Goal: Task Accomplishment & Management: Manage account settings

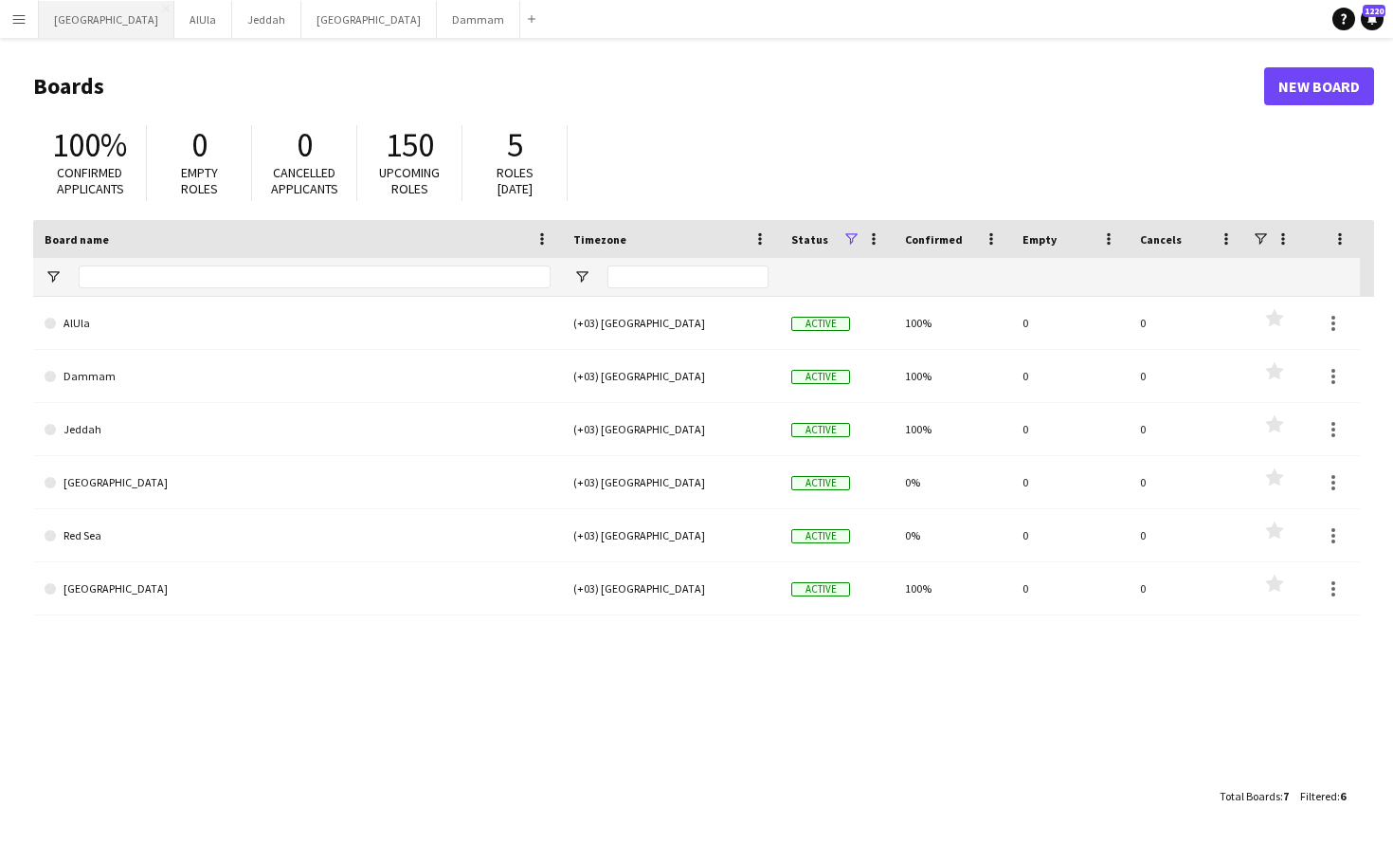
click at [78, 24] on button "Riyadh Close" at bounding box center [107, 19] width 136 height 37
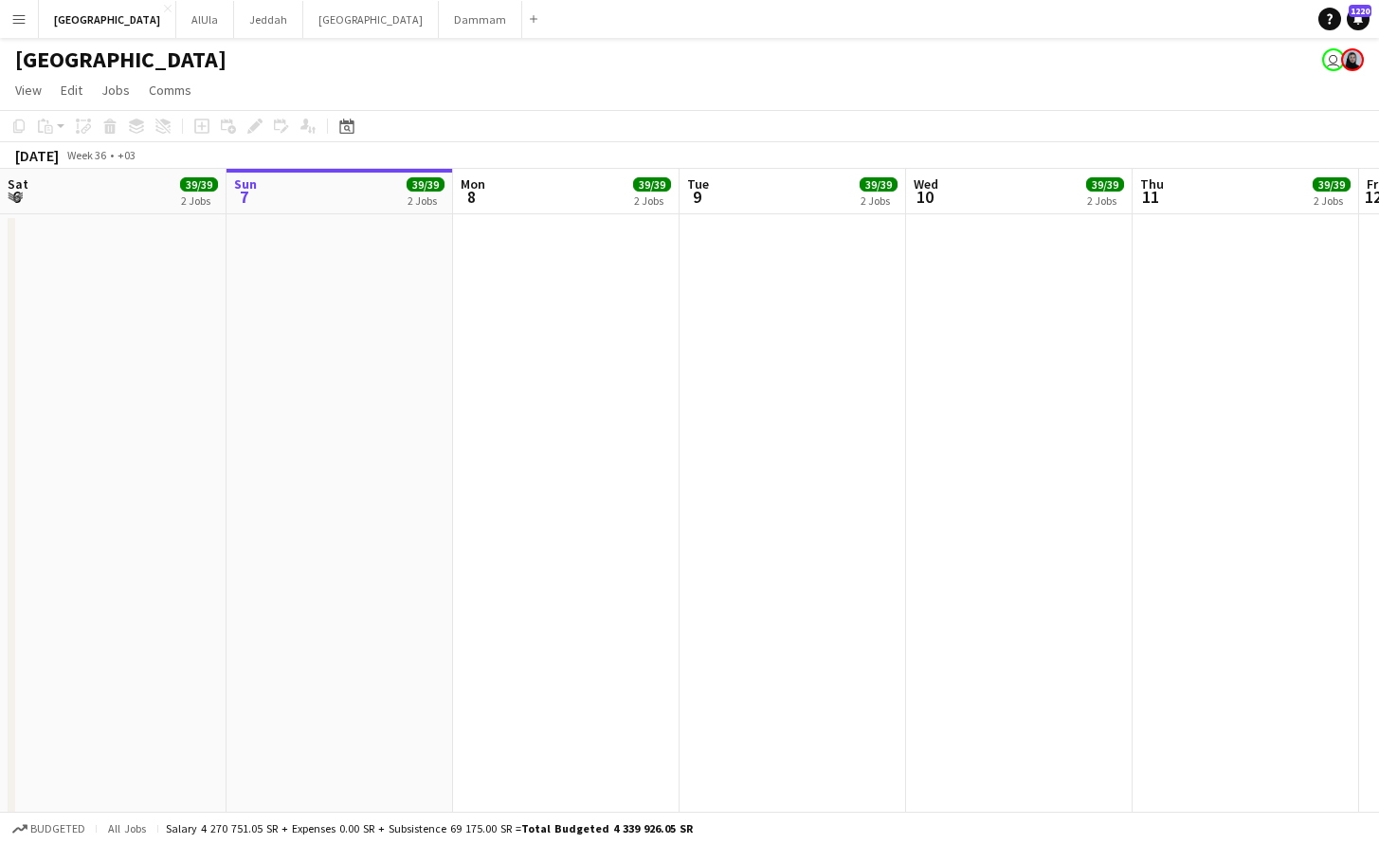
click at [752, 209] on app-board-header-date "Tue 9 39/39 2 Jobs" at bounding box center [793, 191] width 227 height 45
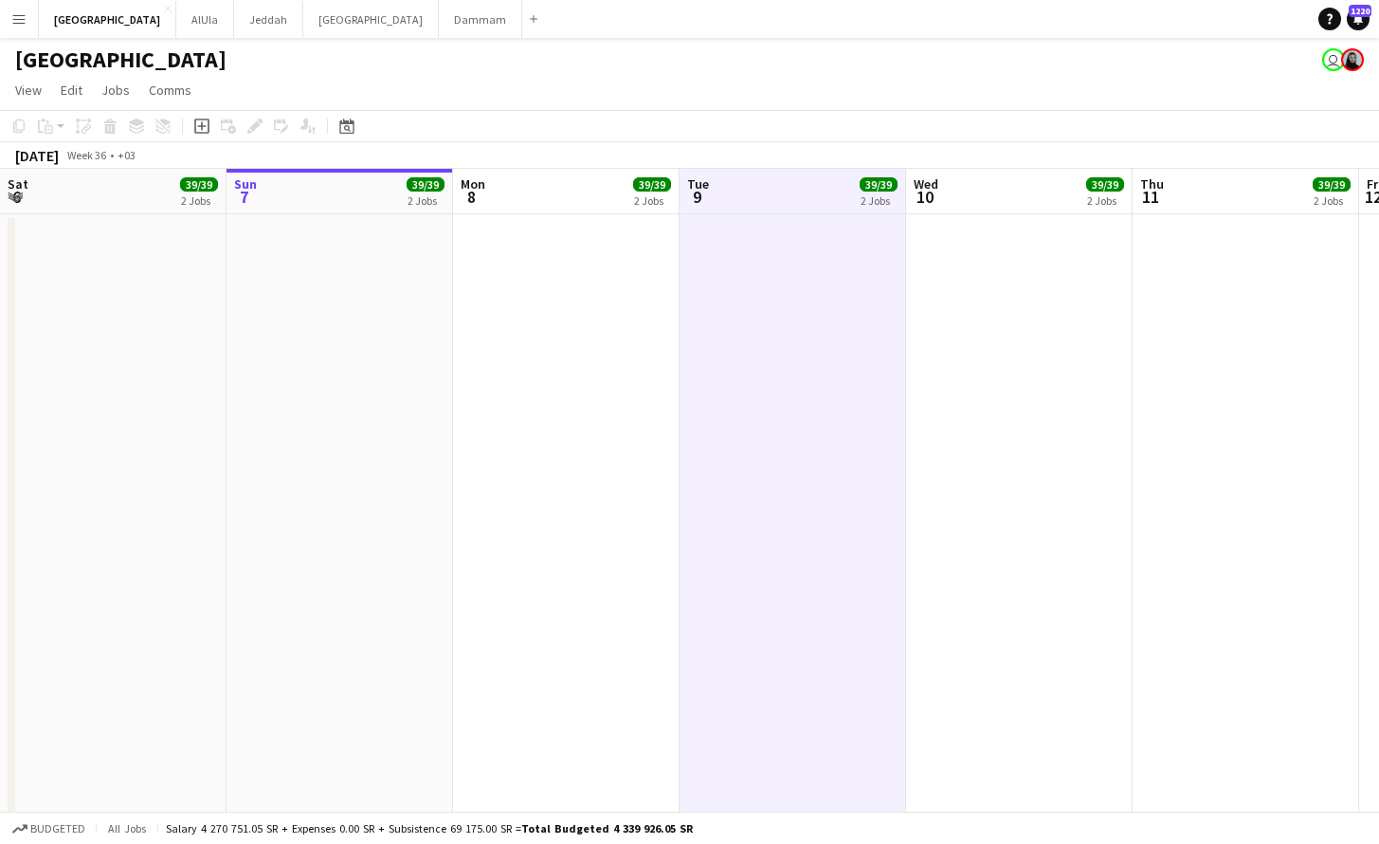
click at [758, 313] on app-date-cell at bounding box center [793, 732] width 227 height 1037
click at [780, 219] on app-date-cell at bounding box center [793, 732] width 227 height 1037
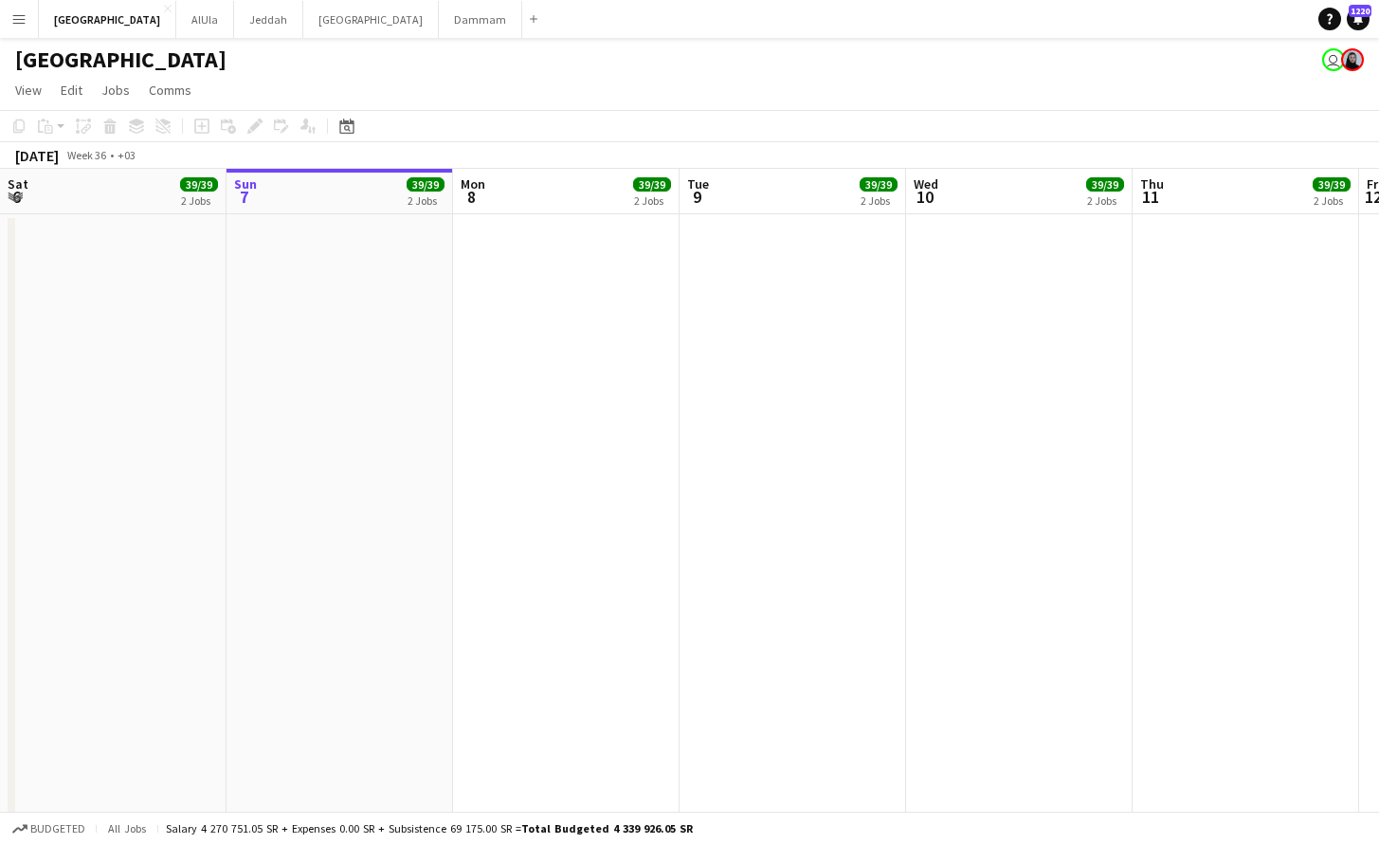
click at [783, 198] on app-board-header-date "Tue 9 39/39 2 Jobs" at bounding box center [793, 191] width 227 height 45
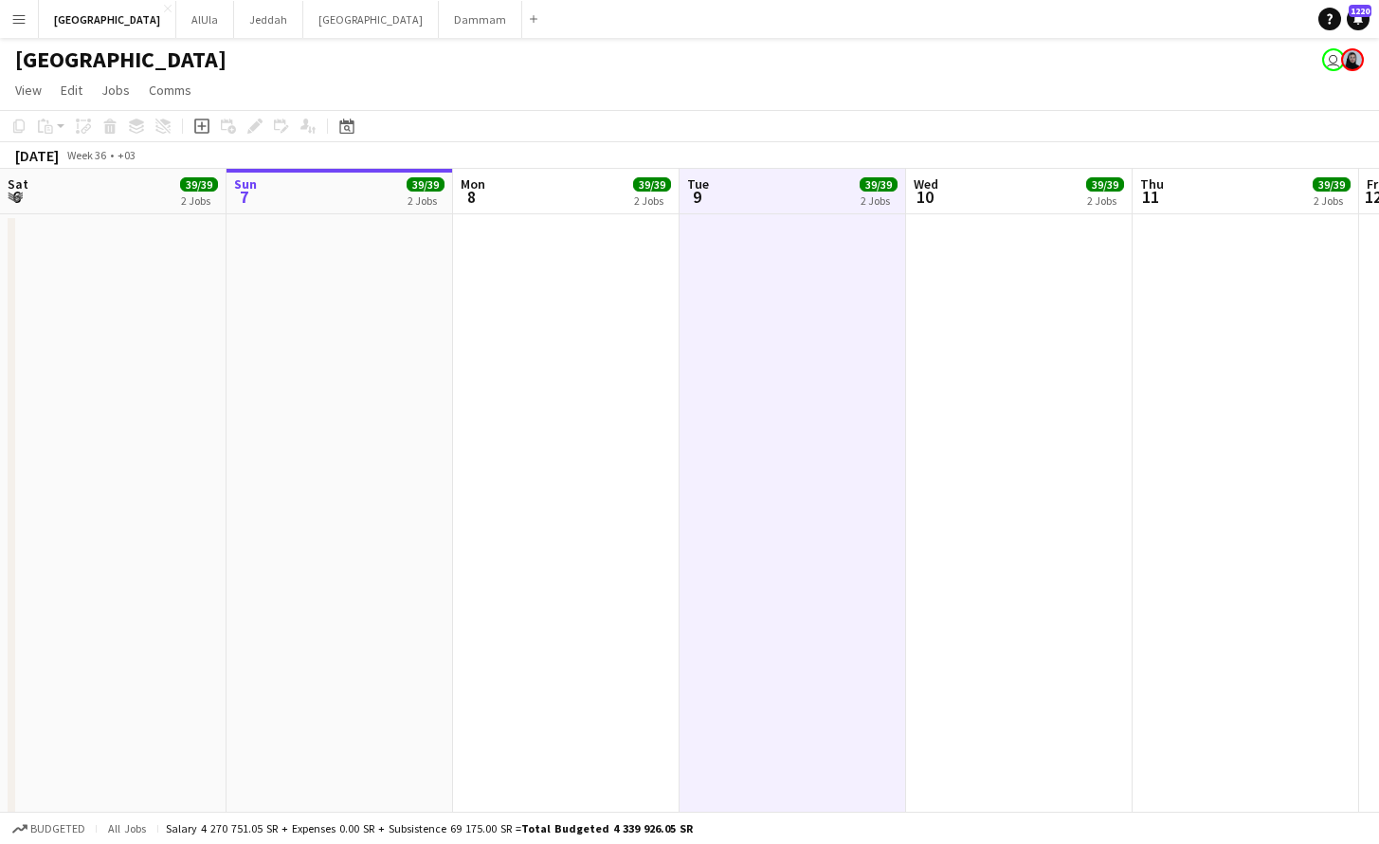
click at [197, 130] on icon "Add job" at bounding box center [201, 125] width 15 height 15
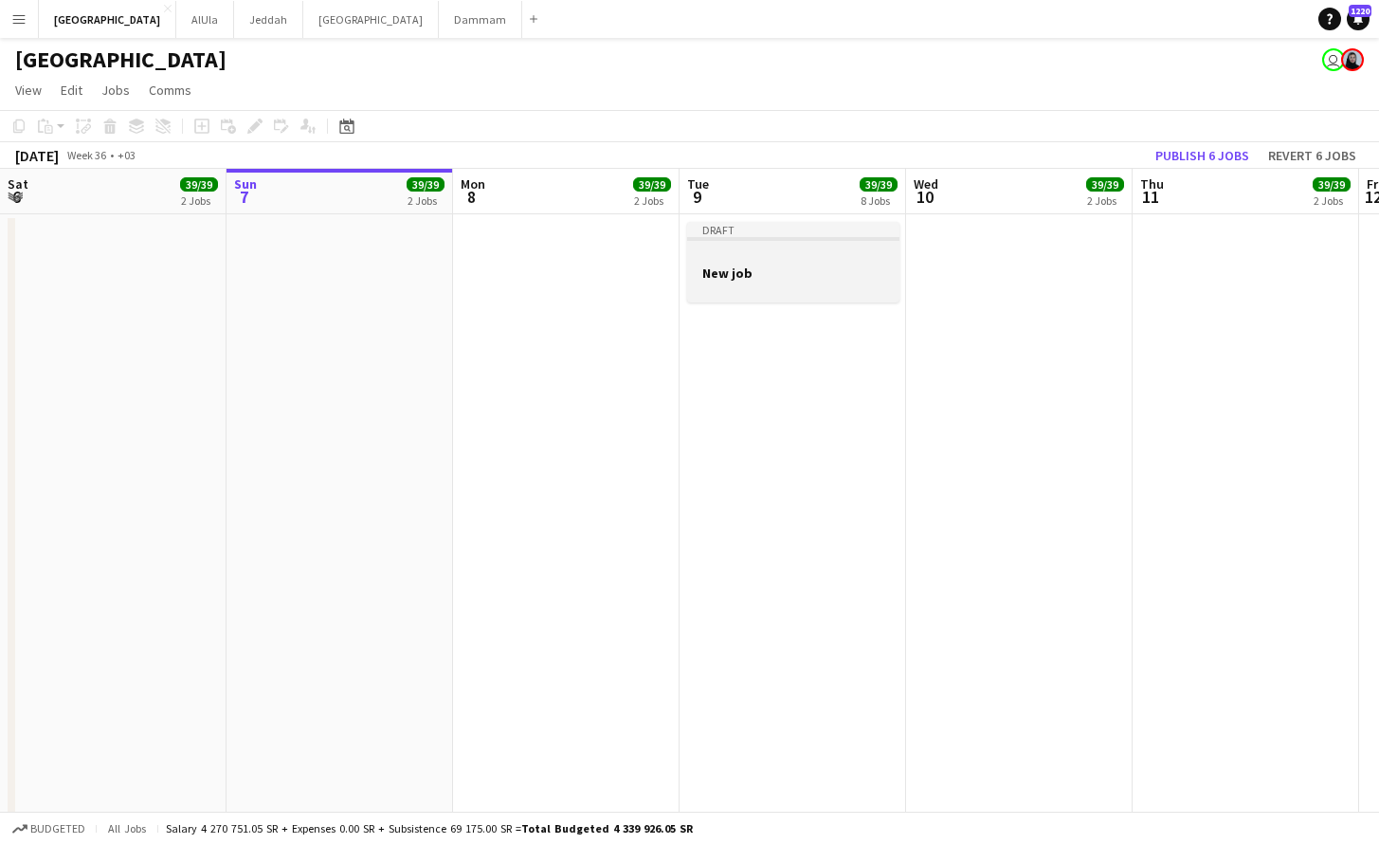
click at [789, 294] on div at bounding box center [793, 288] width 212 height 15
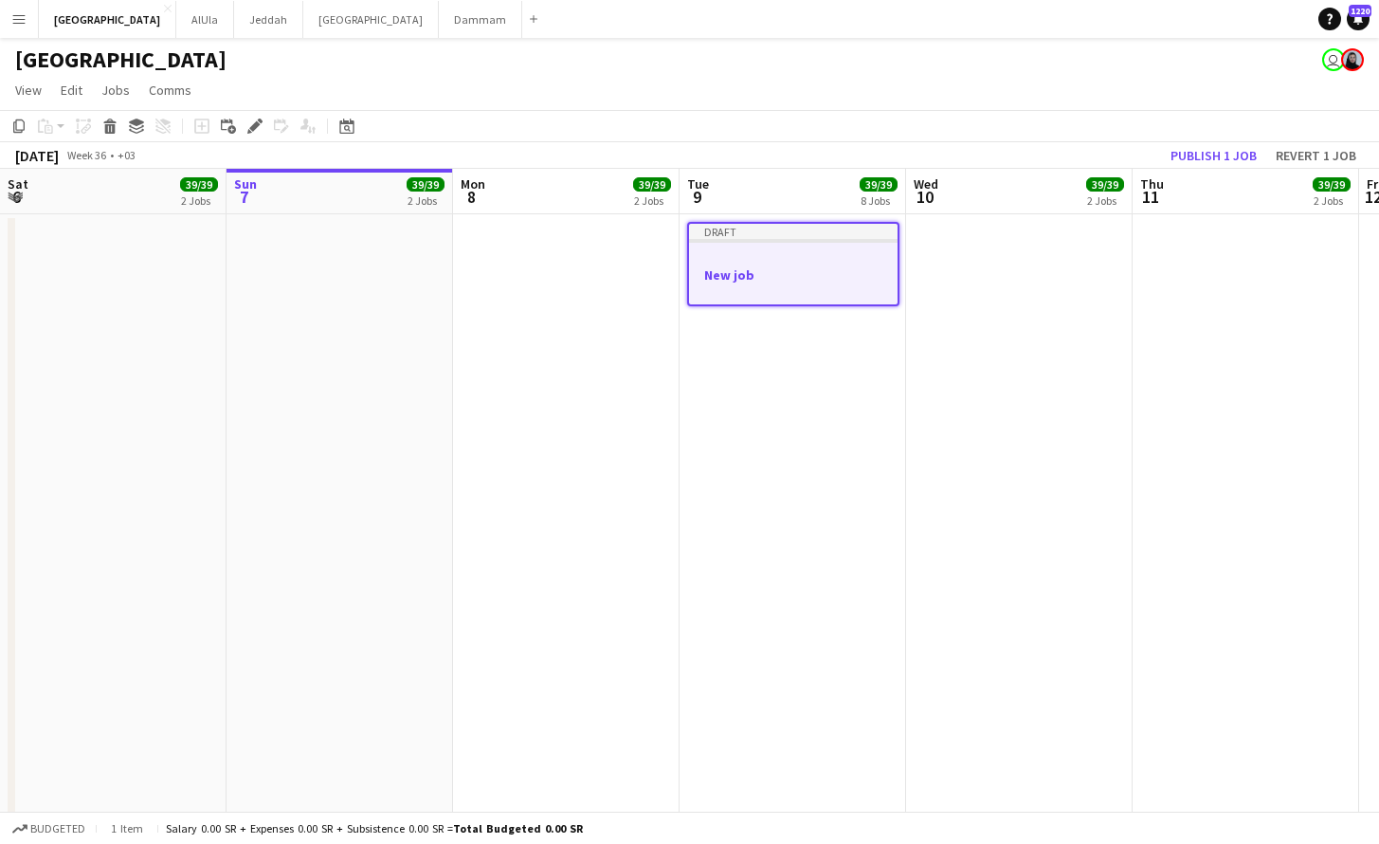
click at [791, 281] on h3 "New job" at bounding box center [793, 274] width 209 height 17
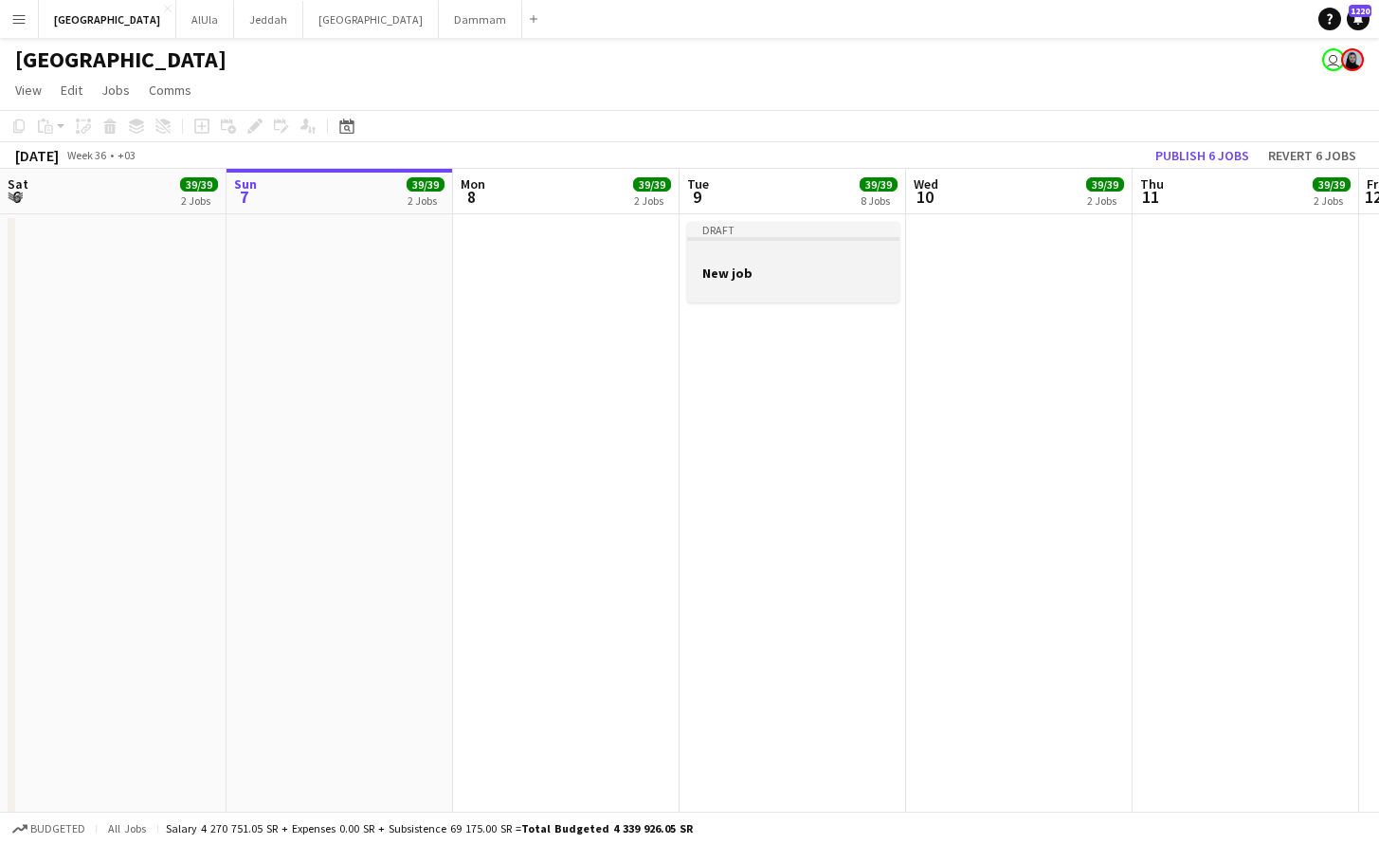
scroll to position [0, 452]
click at [791, 282] on div at bounding box center [794, 288] width 212 height 15
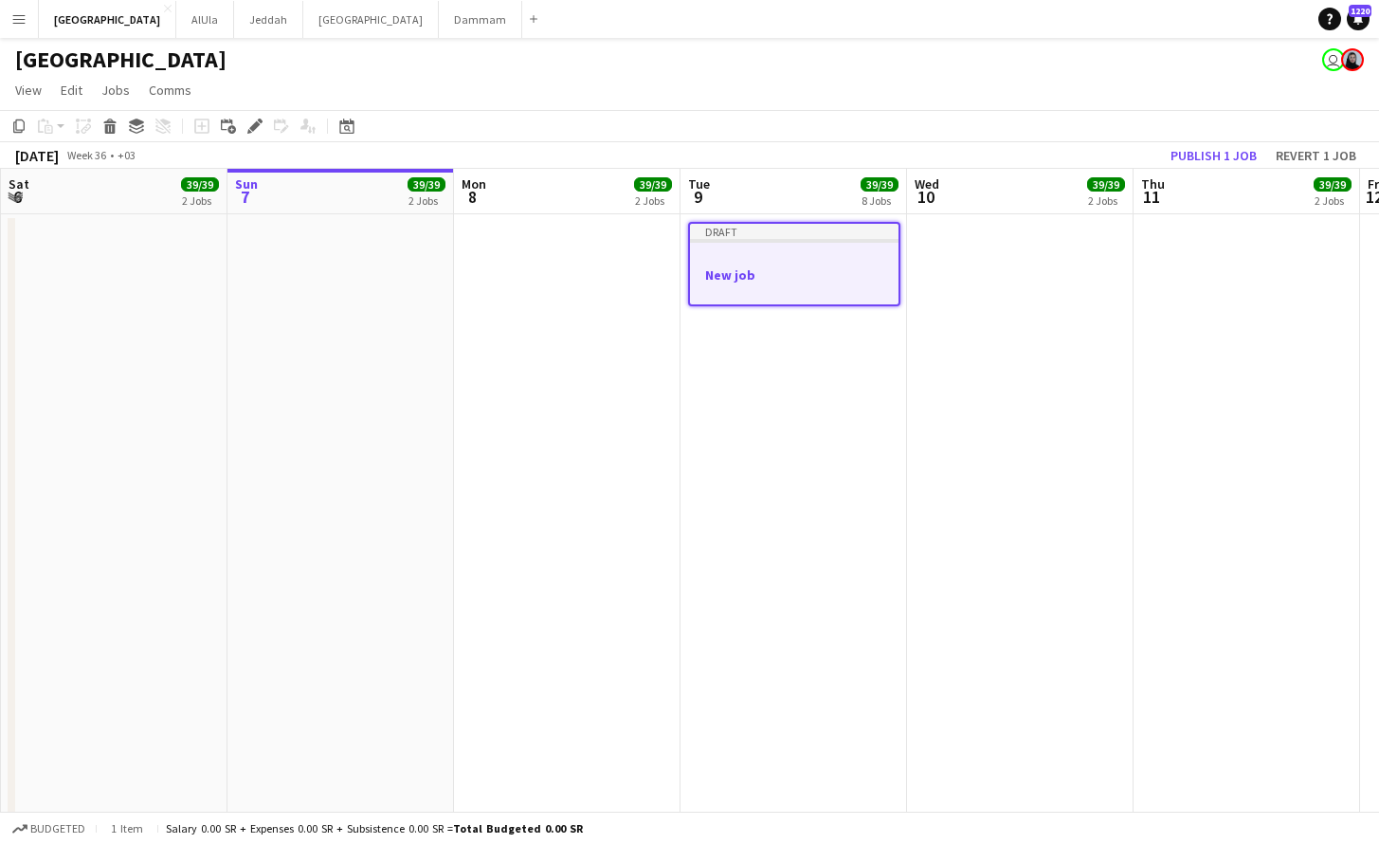
click at [792, 282] on h3 "New job" at bounding box center [794, 274] width 209 height 17
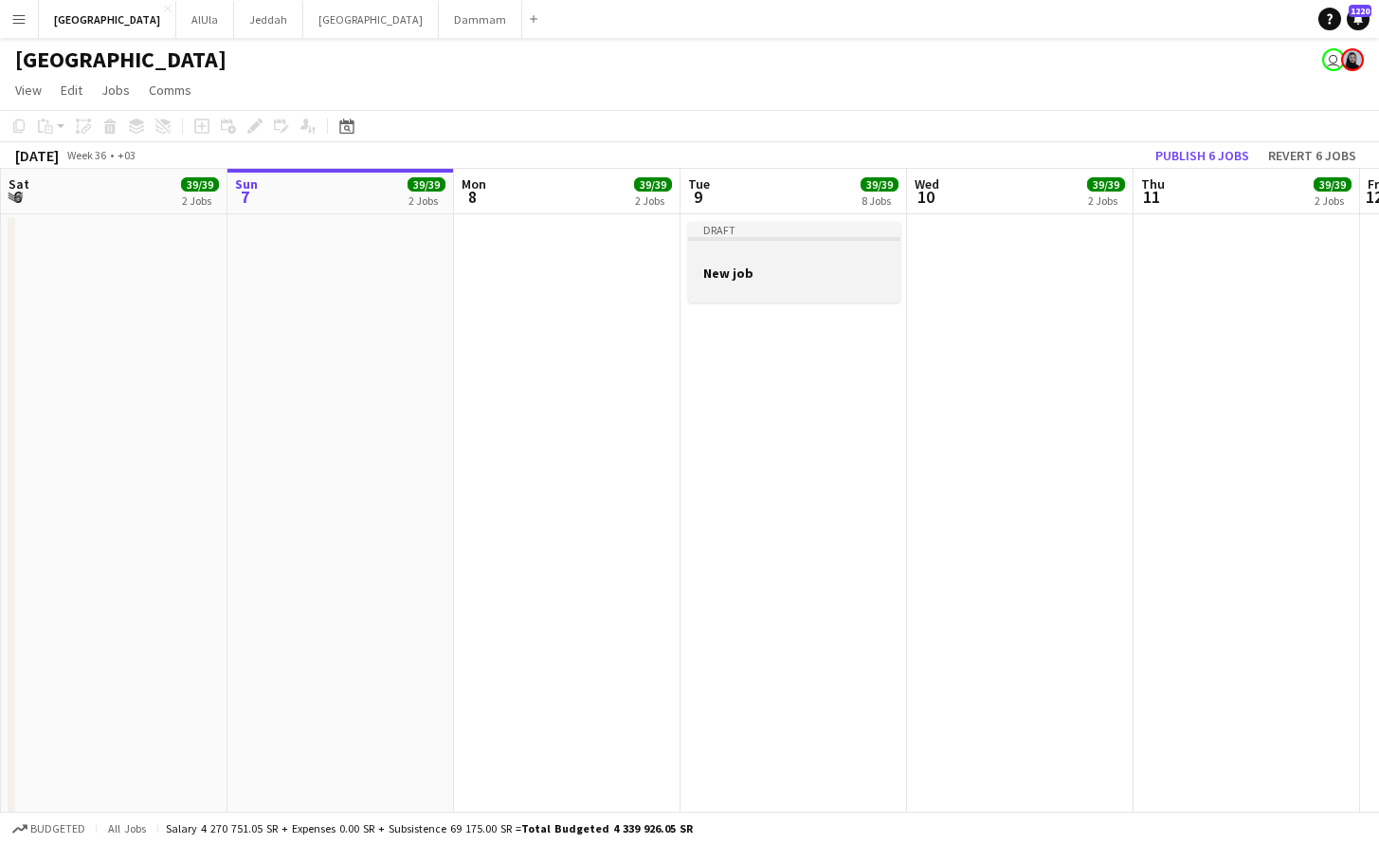
click at [792, 283] on div at bounding box center [794, 288] width 212 height 15
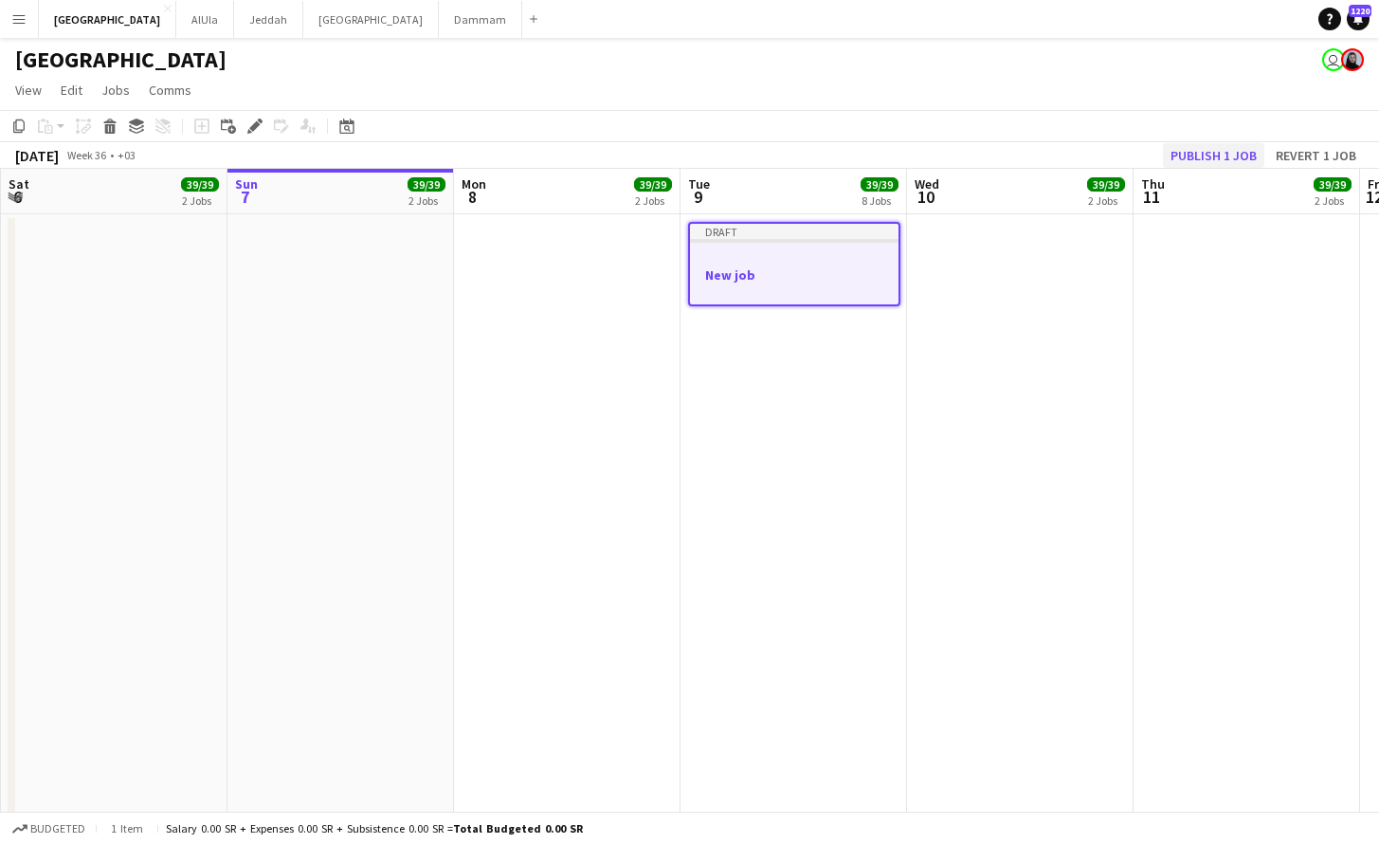
click at [1213, 159] on button "Publish 1 job" at bounding box center [1213, 155] width 101 height 25
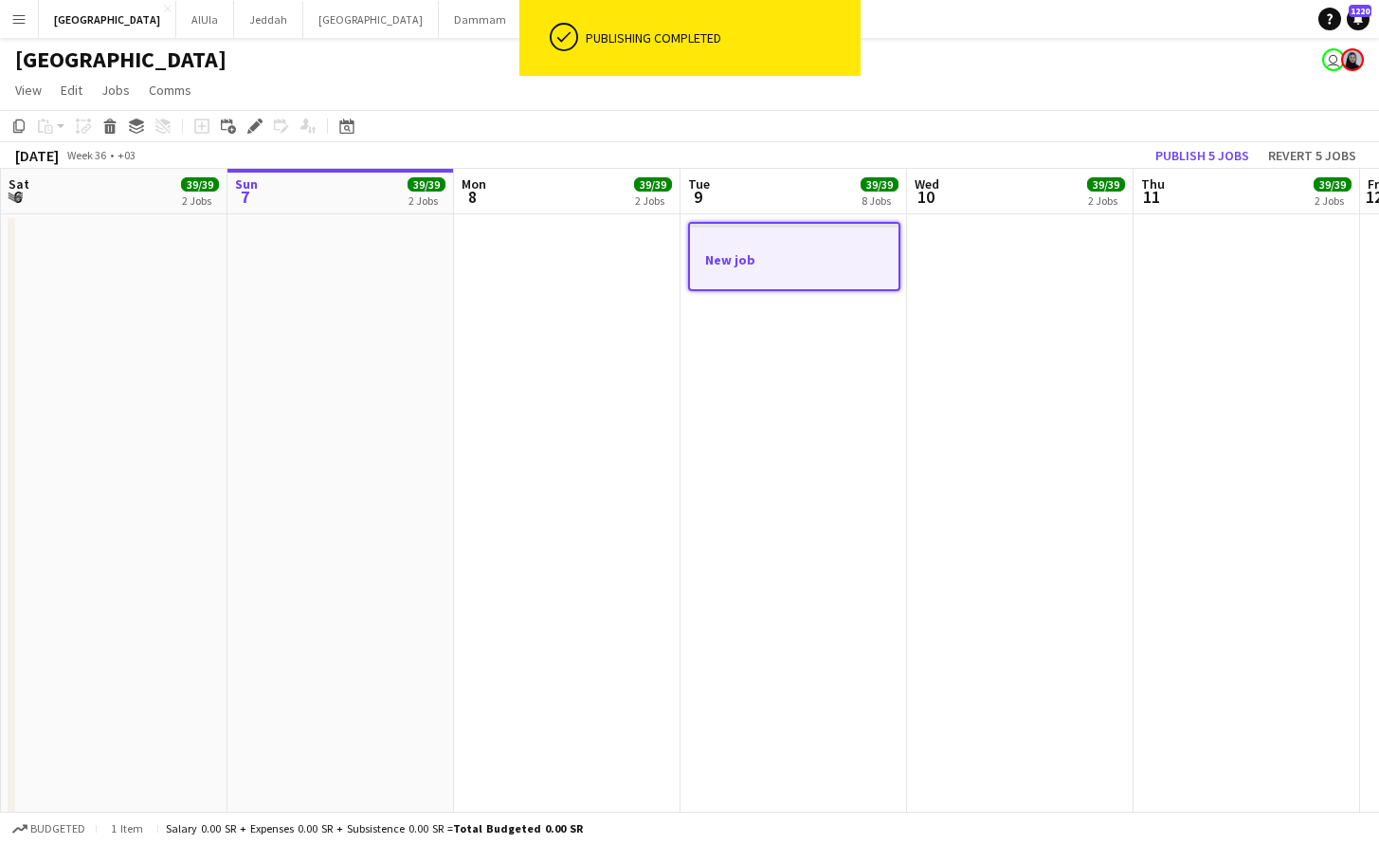
click at [825, 279] on div at bounding box center [794, 275] width 209 height 15
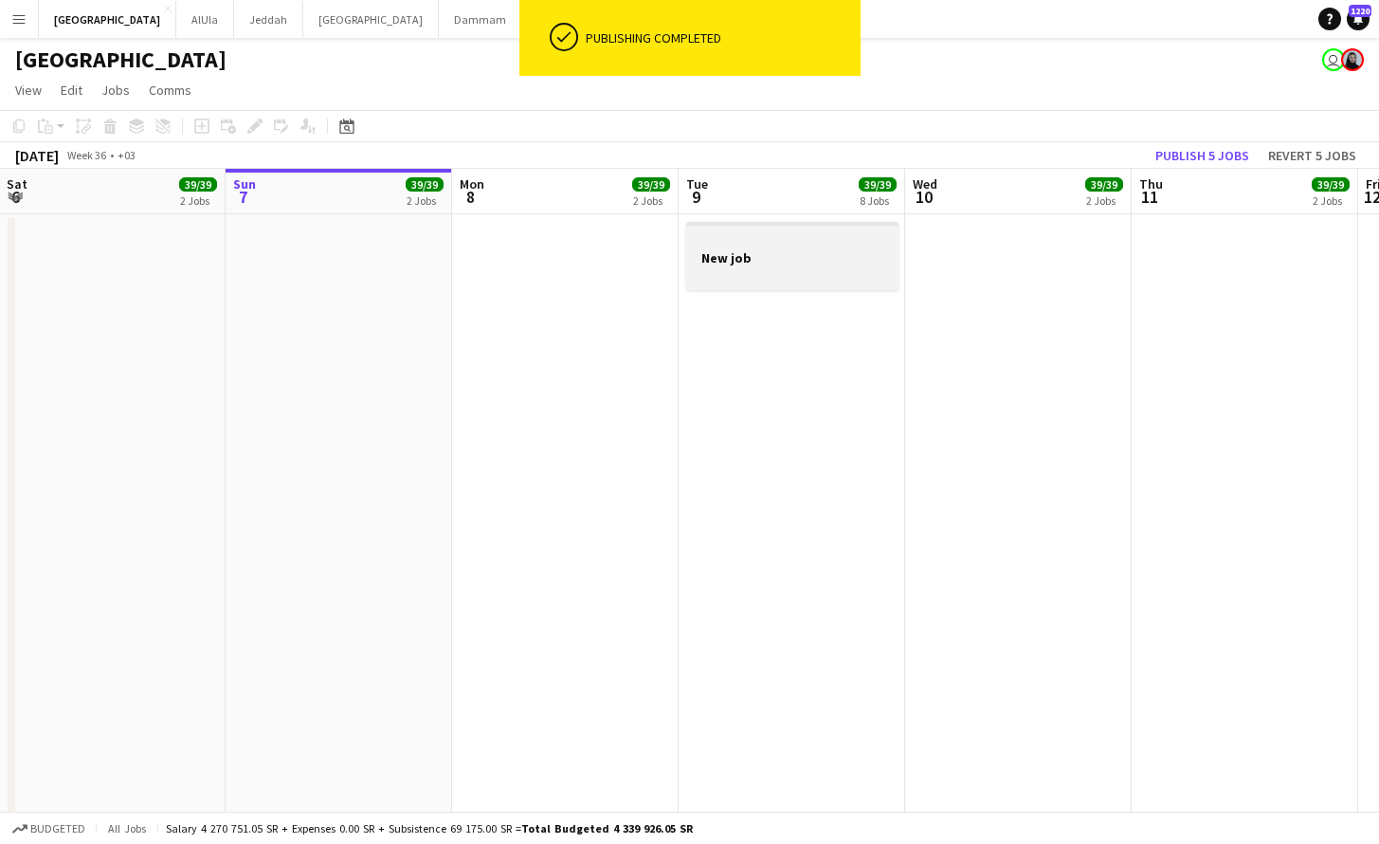
click at [814, 271] on div at bounding box center [792, 273] width 212 height 15
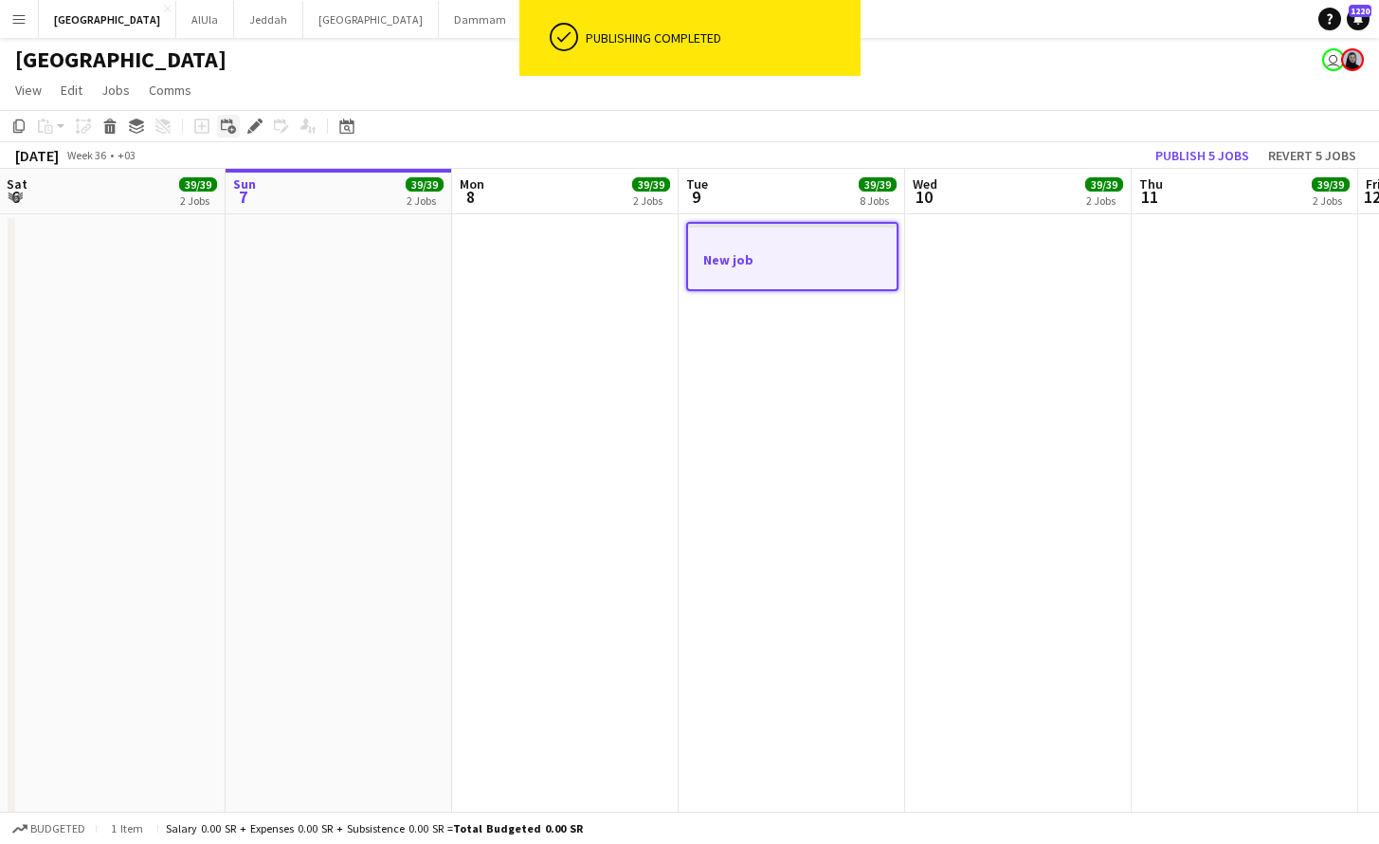
click at [218, 130] on div "Add linked Job" at bounding box center [228, 126] width 23 height 23
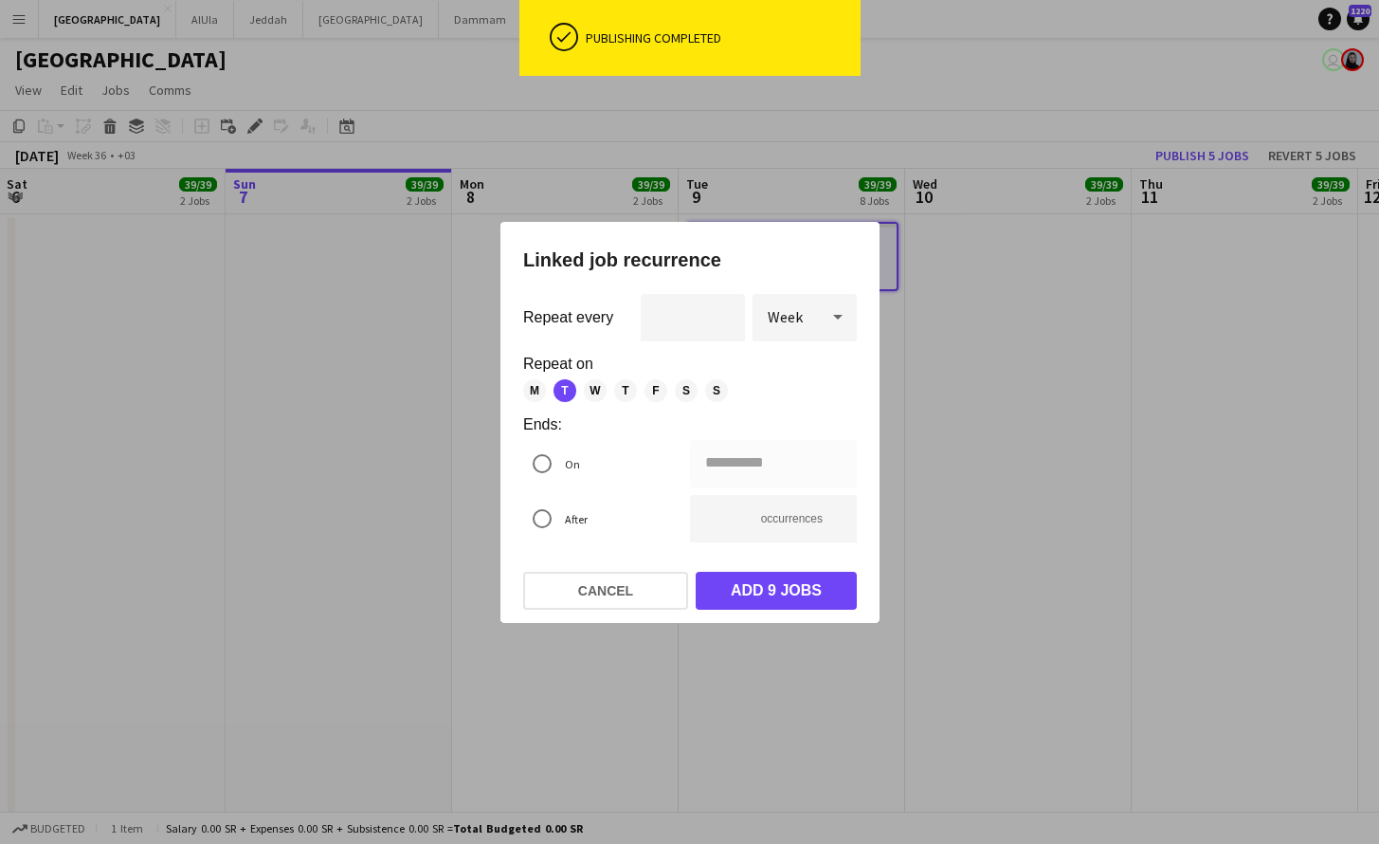
click at [667, 173] on div at bounding box center [689, 422] width 1379 height 844
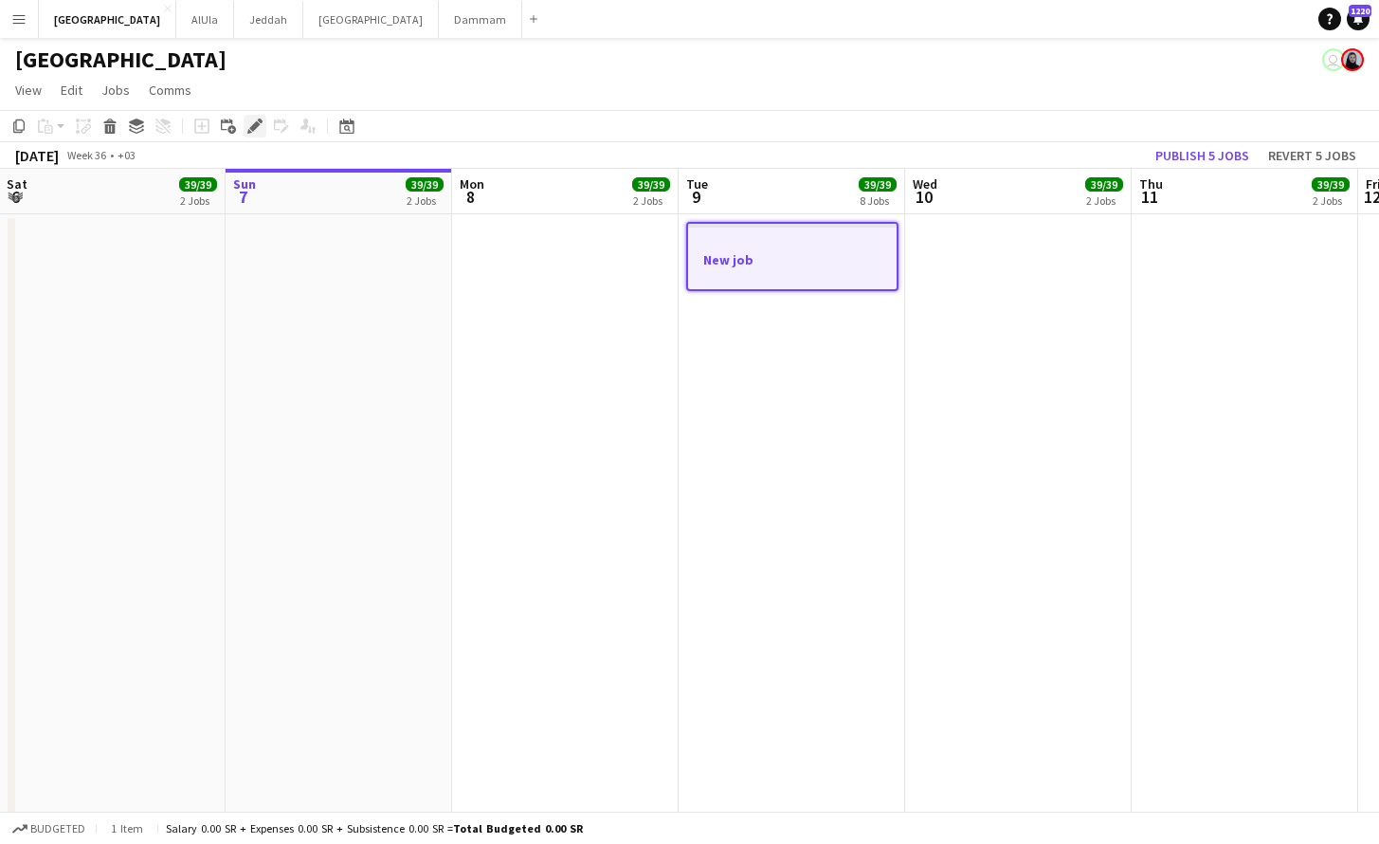
click at [254, 118] on icon "Edit" at bounding box center [254, 125] width 15 height 15
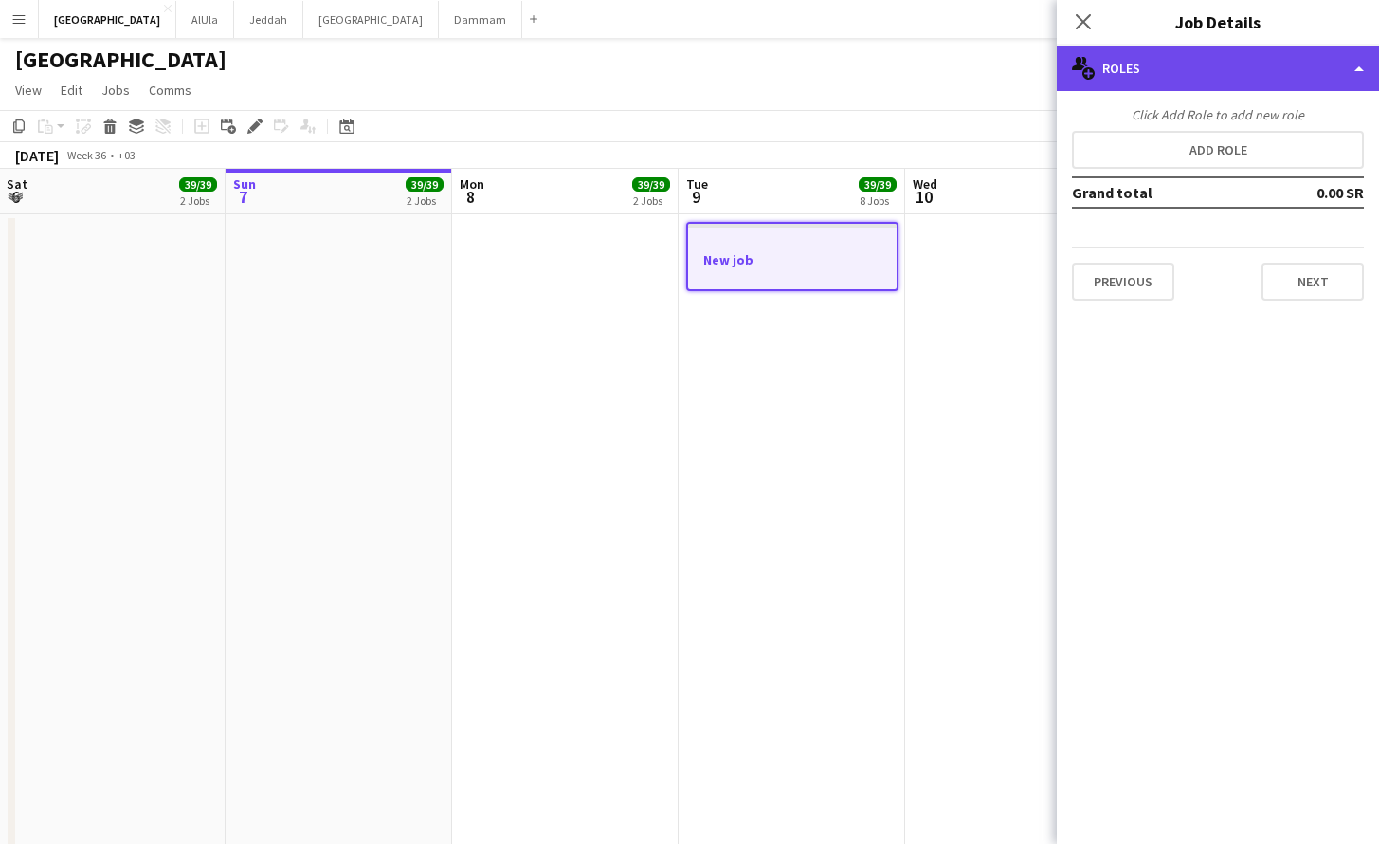
click at [1199, 73] on div "multiple-users-add Roles" at bounding box center [1218, 67] width 322 height 45
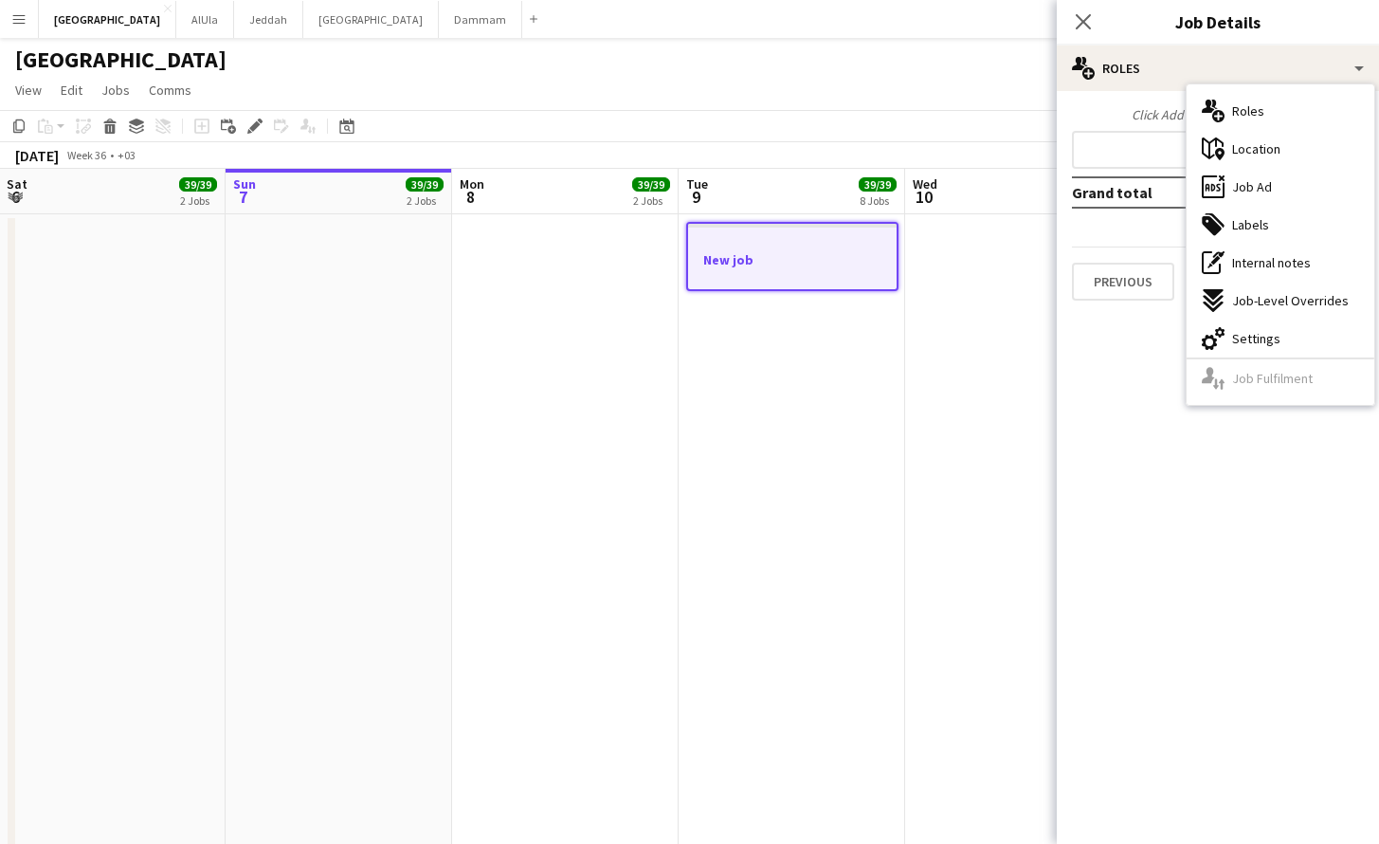
click at [1144, 110] on div "Click Add Role to add new role" at bounding box center [1218, 114] width 292 height 17
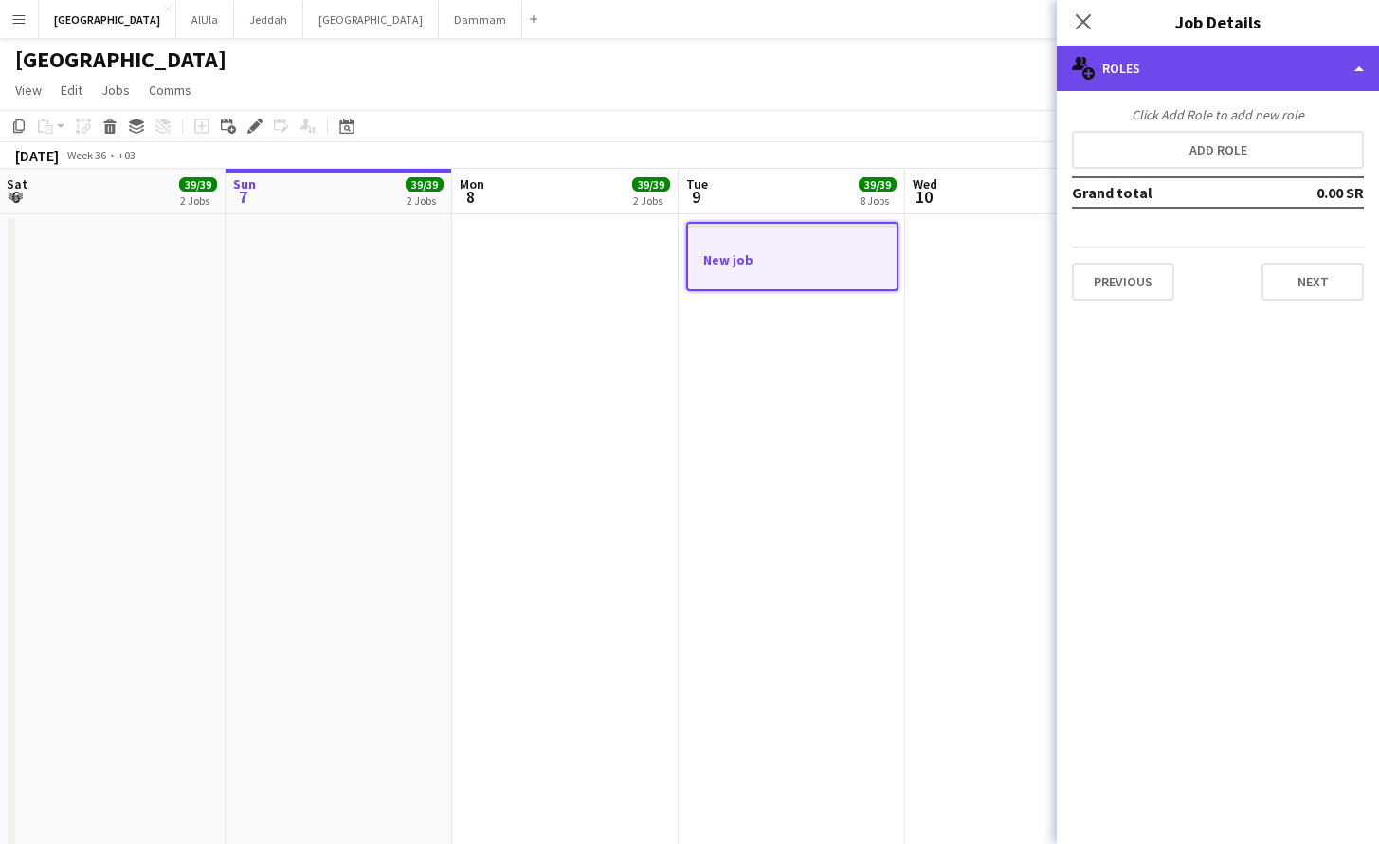
click at [1307, 62] on div "multiple-users-add Roles" at bounding box center [1218, 67] width 322 height 45
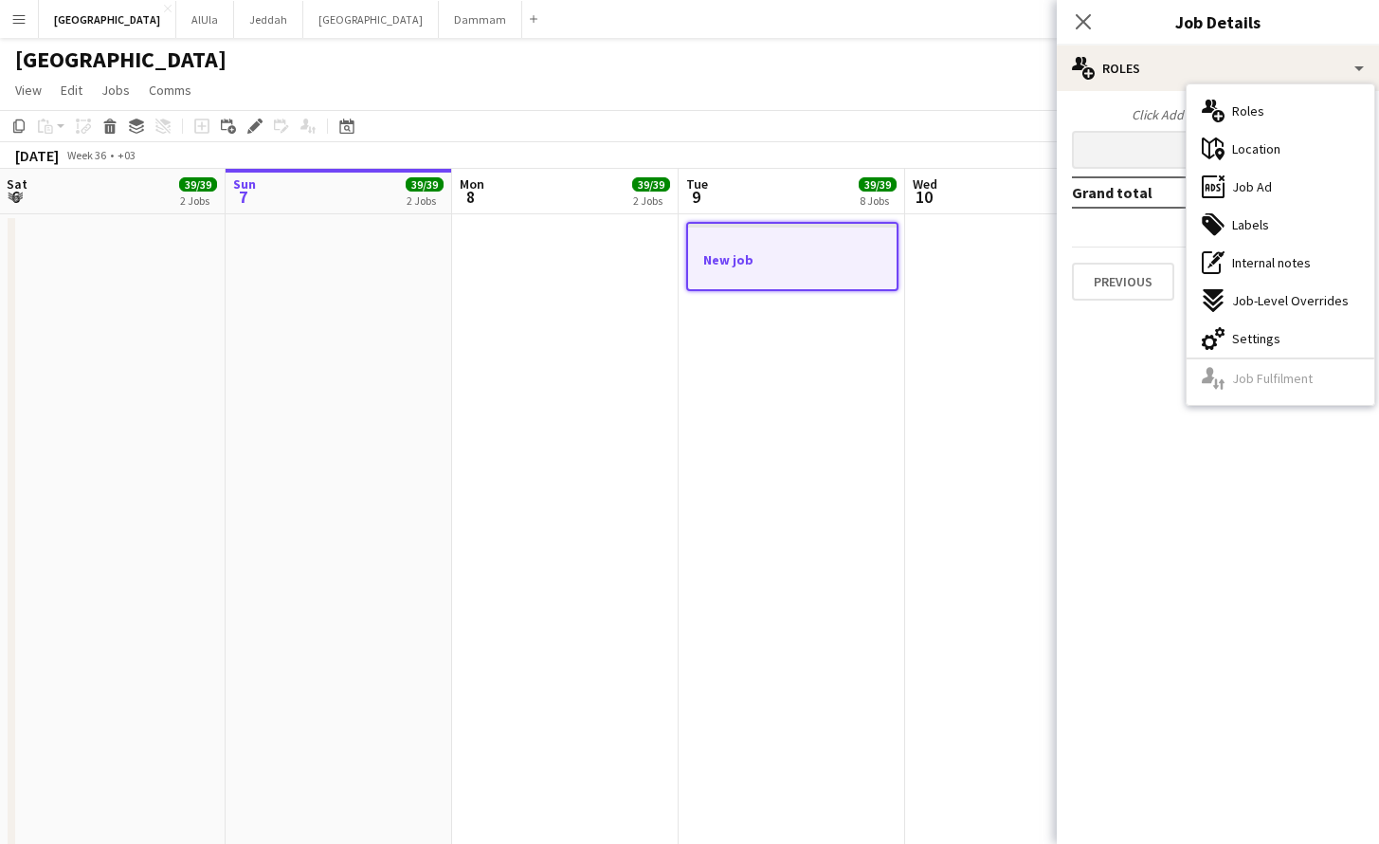
click at [1150, 133] on button "Add role" at bounding box center [1218, 150] width 292 height 38
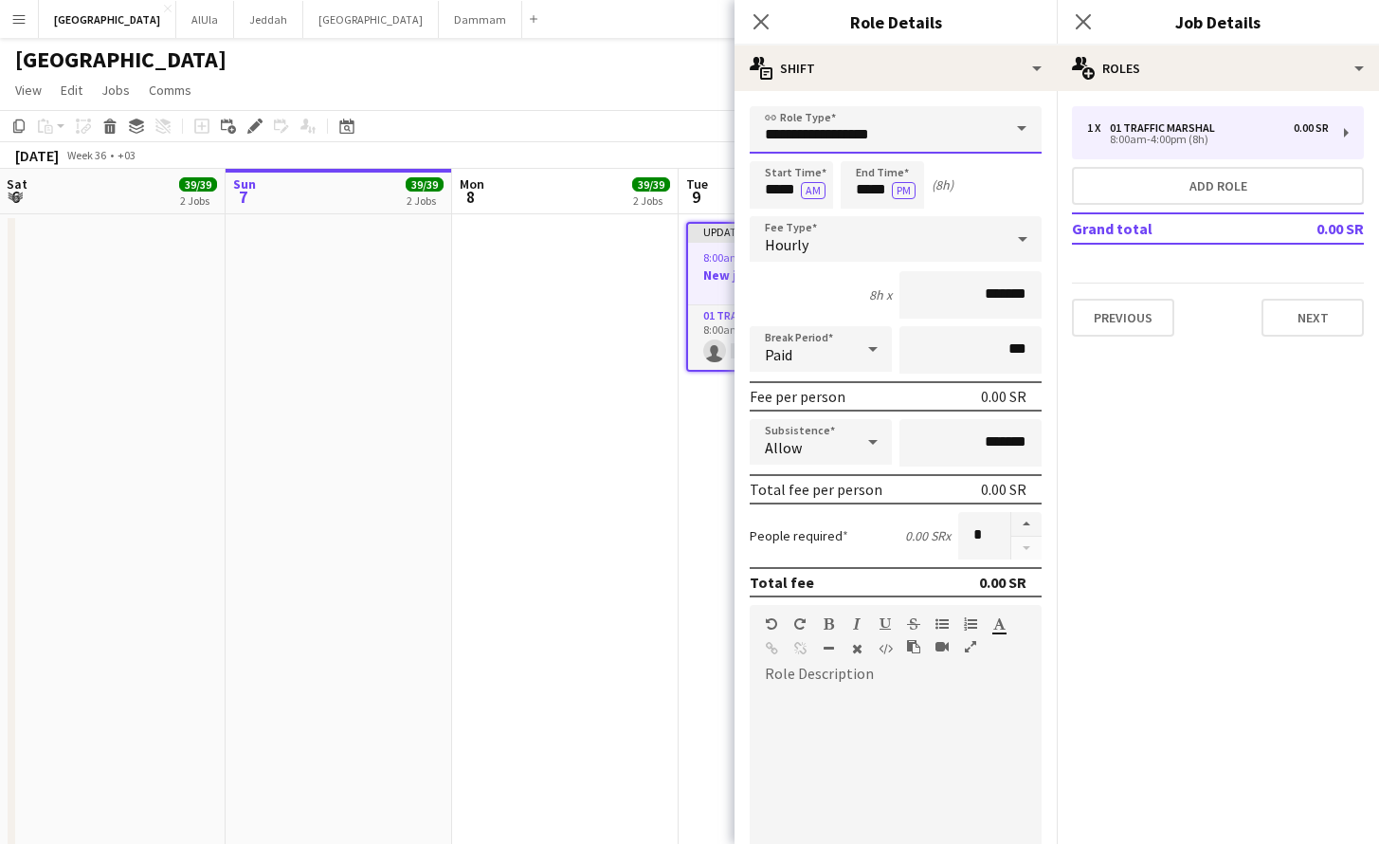
click at [914, 139] on input "**********" at bounding box center [896, 129] width 292 height 47
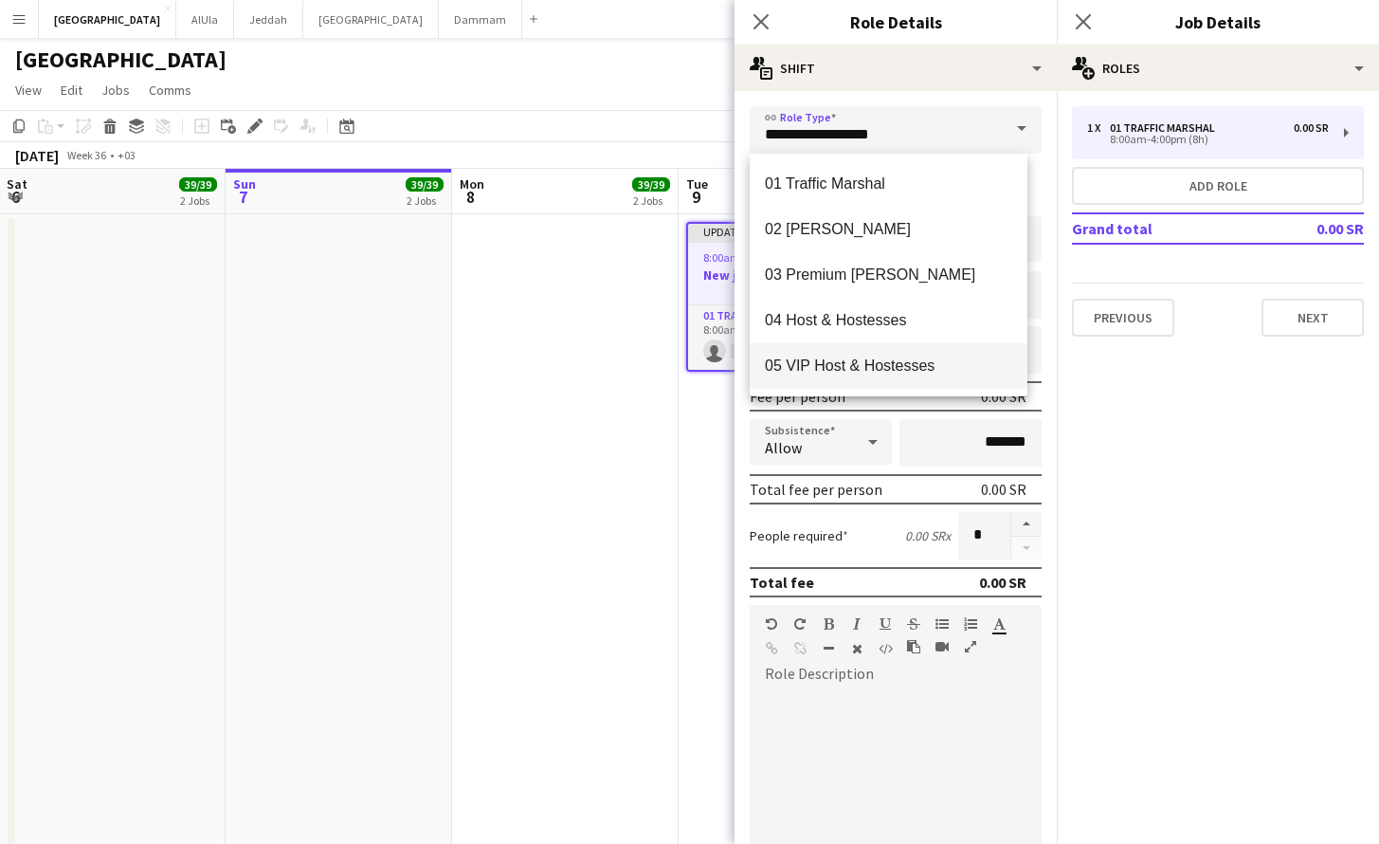
click at [893, 350] on mat-option "05 VIP Host & Hostesses" at bounding box center [889, 365] width 278 height 45
type input "**********"
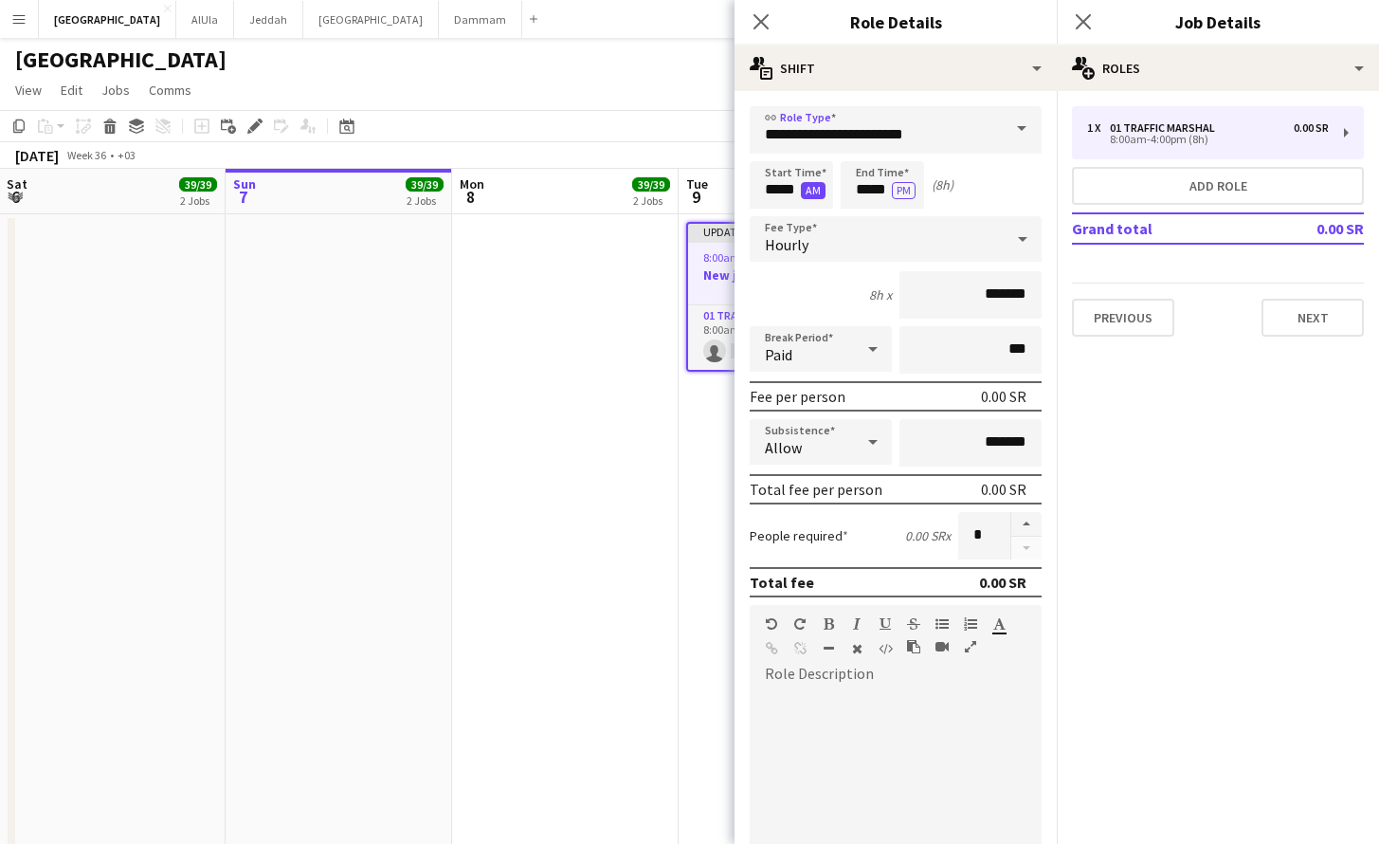
click at [808, 198] on button "AM" at bounding box center [813, 190] width 25 height 17
click at [769, 189] on input "*****" at bounding box center [791, 184] width 83 height 47
click at [777, 191] on input "*****" at bounding box center [791, 184] width 83 height 47
type input "*****"
click at [881, 190] on input "*****" at bounding box center [882, 184] width 83 height 47
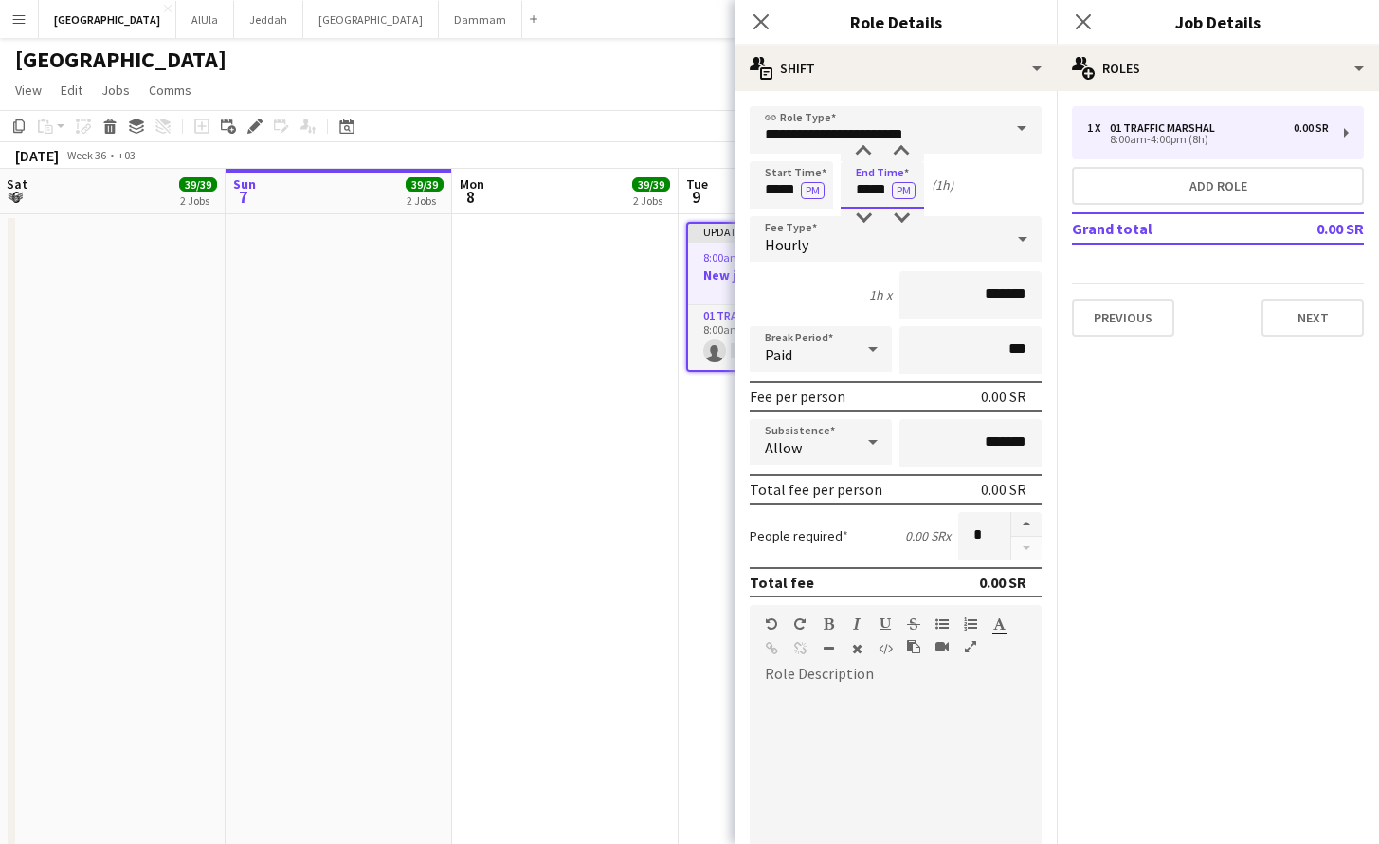
click at [881, 191] on input "*****" at bounding box center [882, 184] width 83 height 47
click at [881, 192] on input "*****" at bounding box center [882, 184] width 83 height 47
type input "*****"
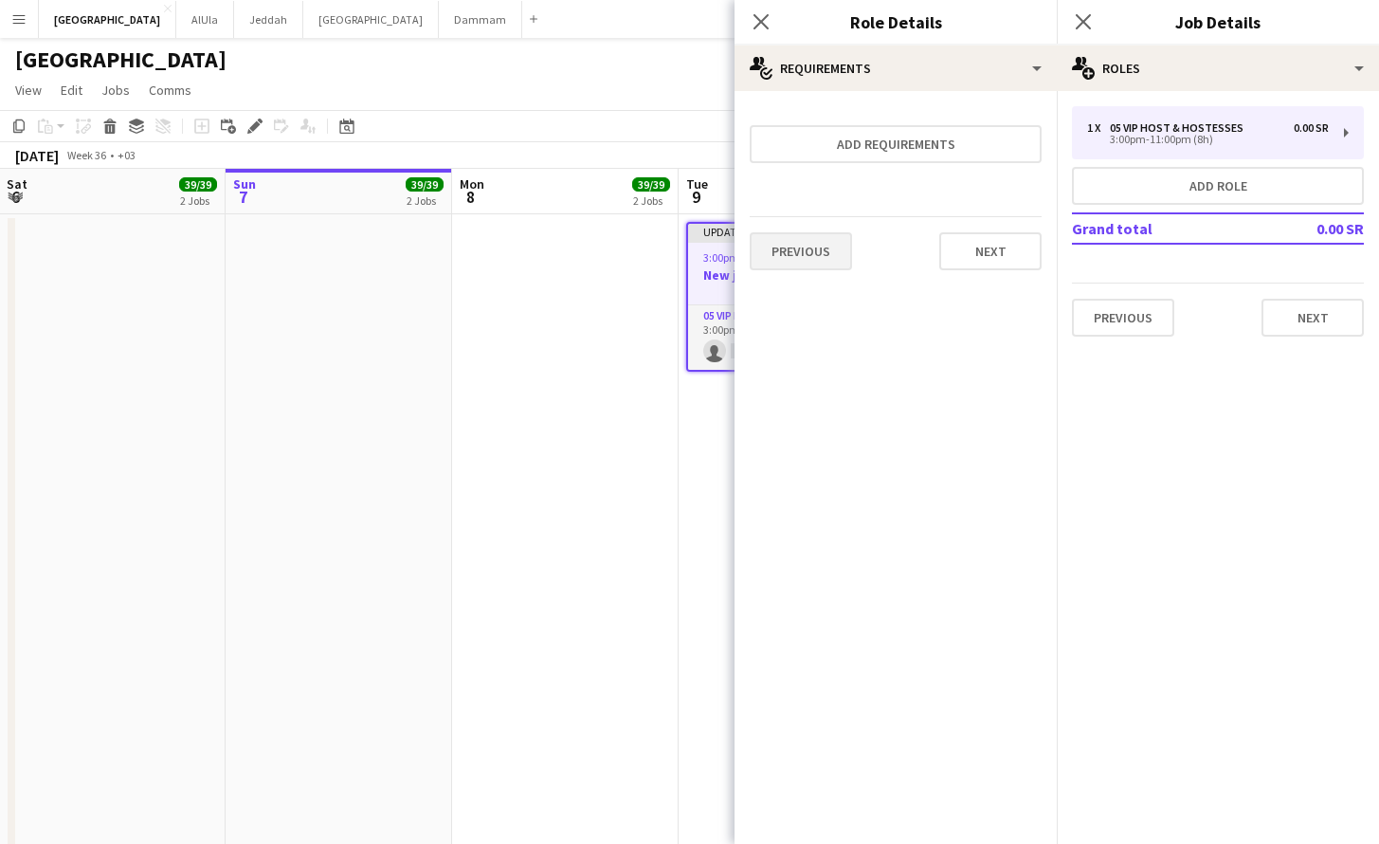
click at [782, 262] on button "Previous" at bounding box center [801, 251] width 102 height 38
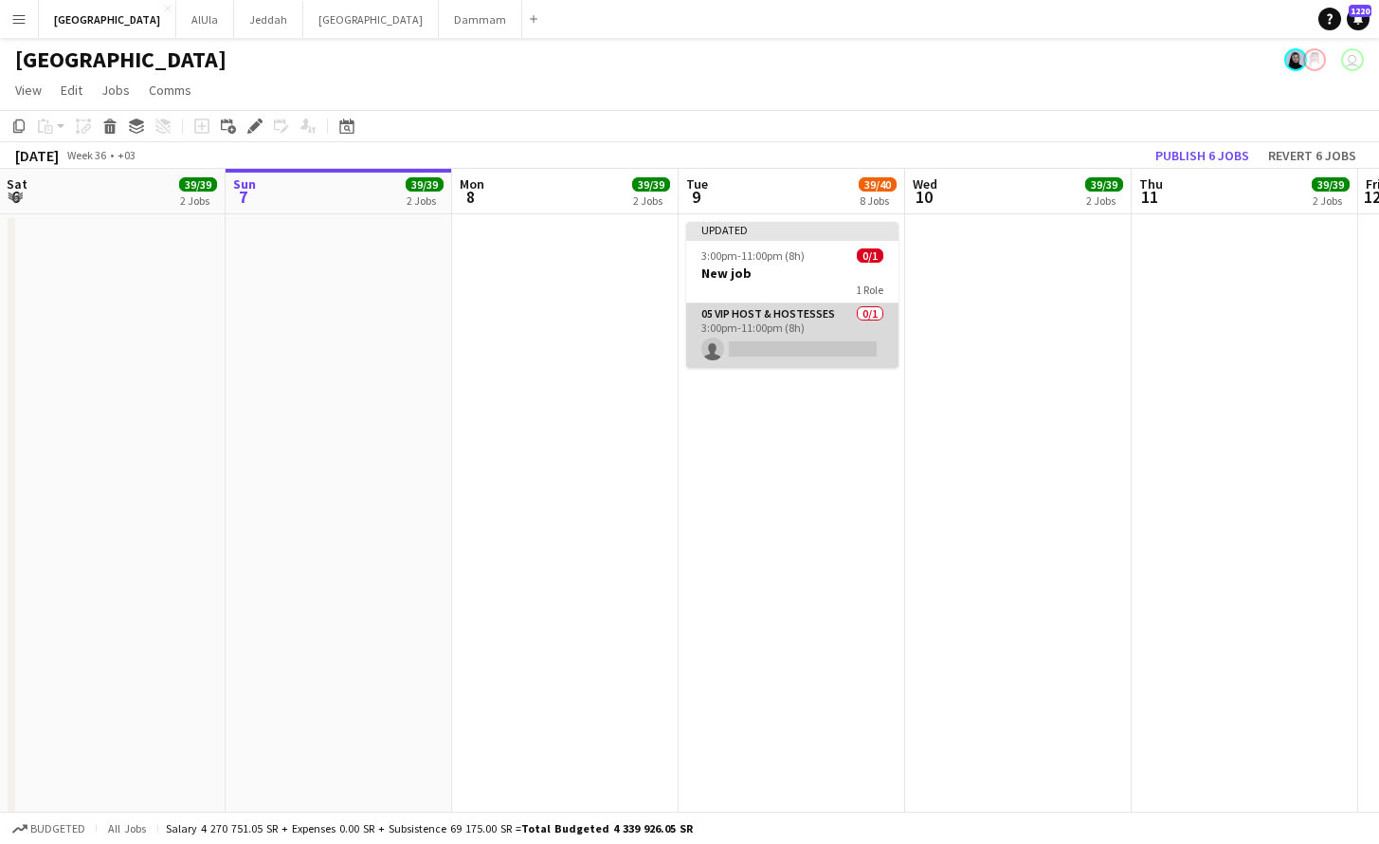
click at [772, 322] on app-card-role "05 VIP Host & Hostesses 0/1 3:00pm-11:00pm (8h) single-neutral-actions" at bounding box center [792, 335] width 212 height 64
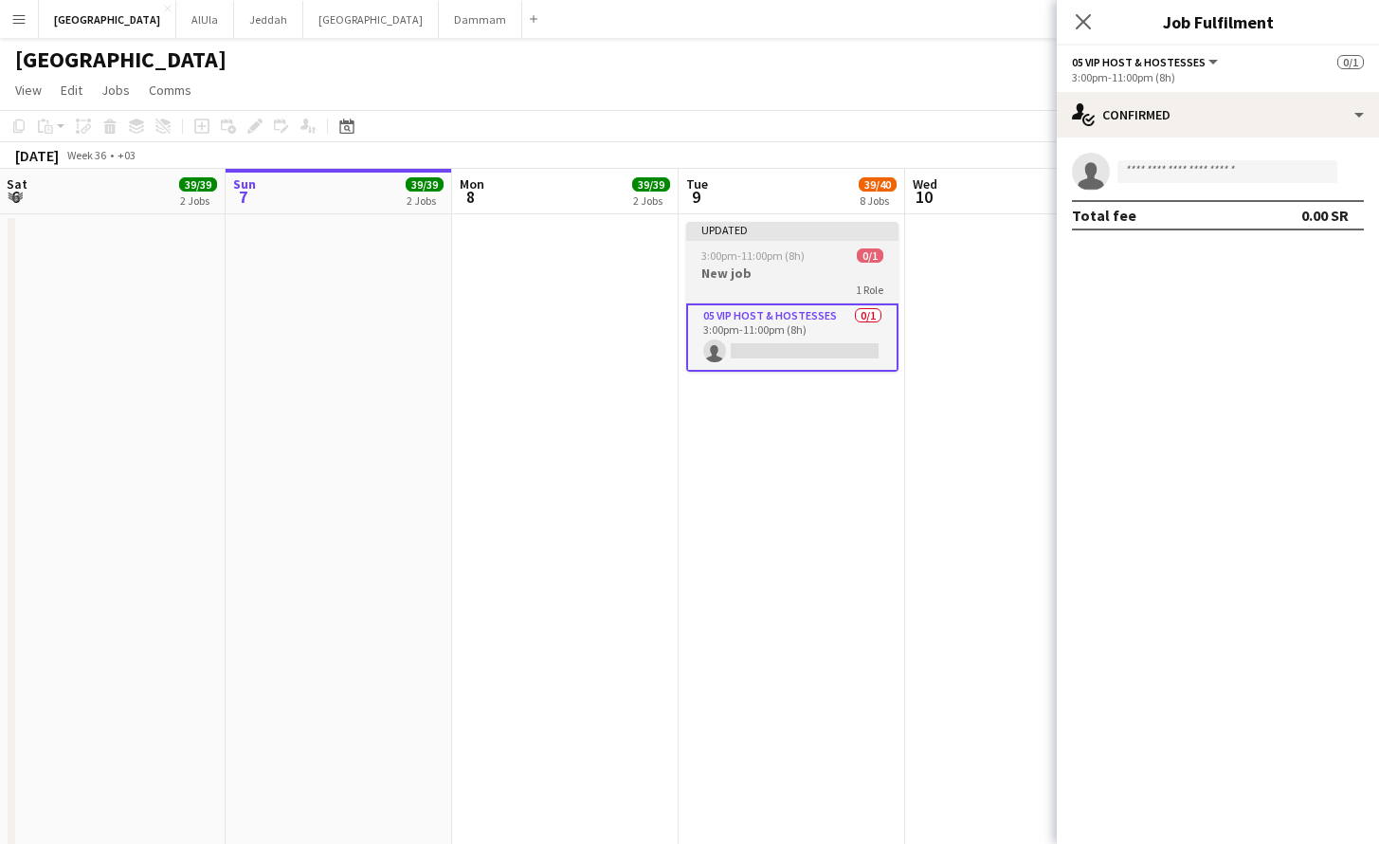
click at [805, 279] on h3 "New job" at bounding box center [792, 272] width 212 height 17
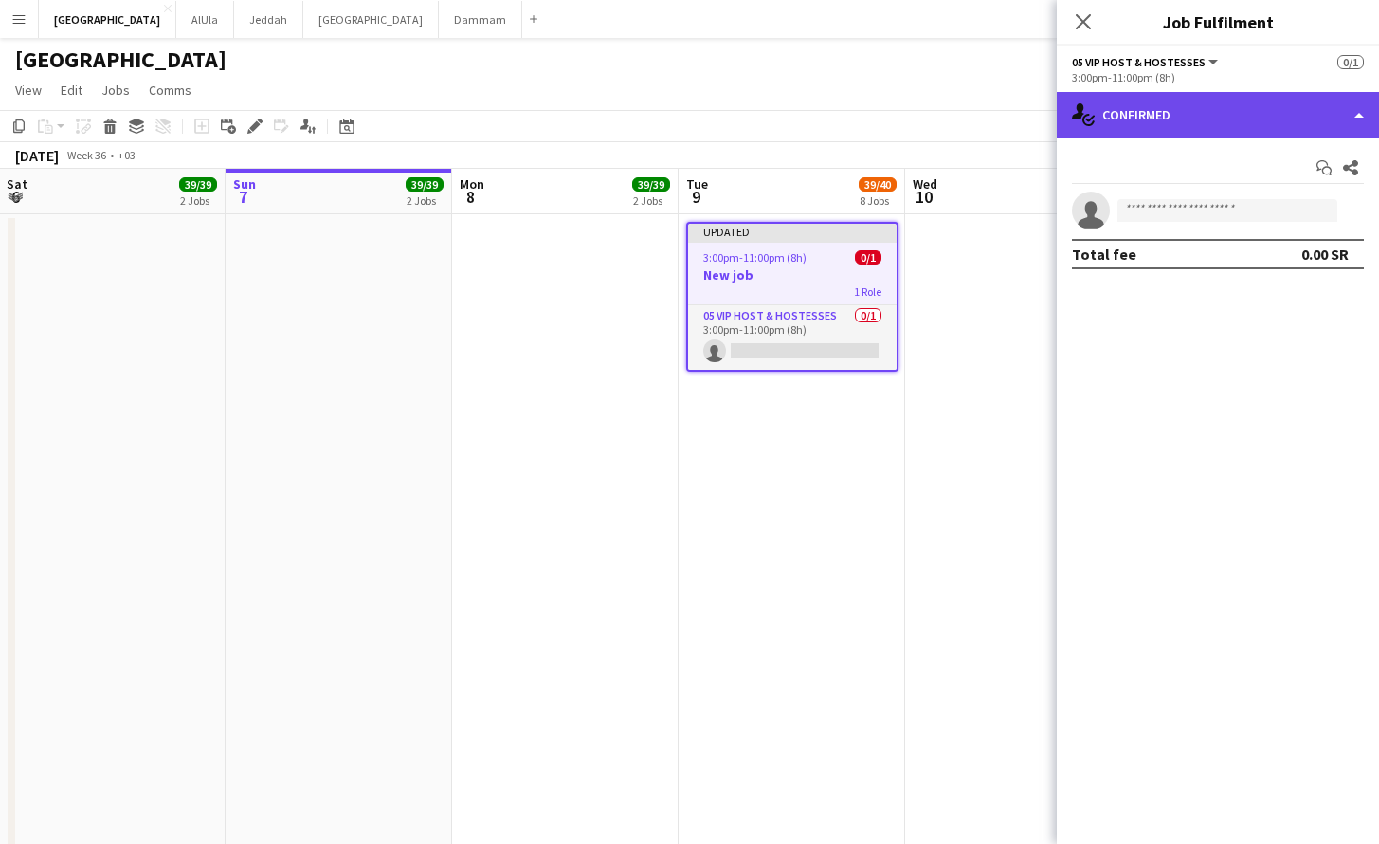
click at [1218, 117] on div "single-neutral-actions-check-2 Confirmed" at bounding box center [1218, 114] width 322 height 45
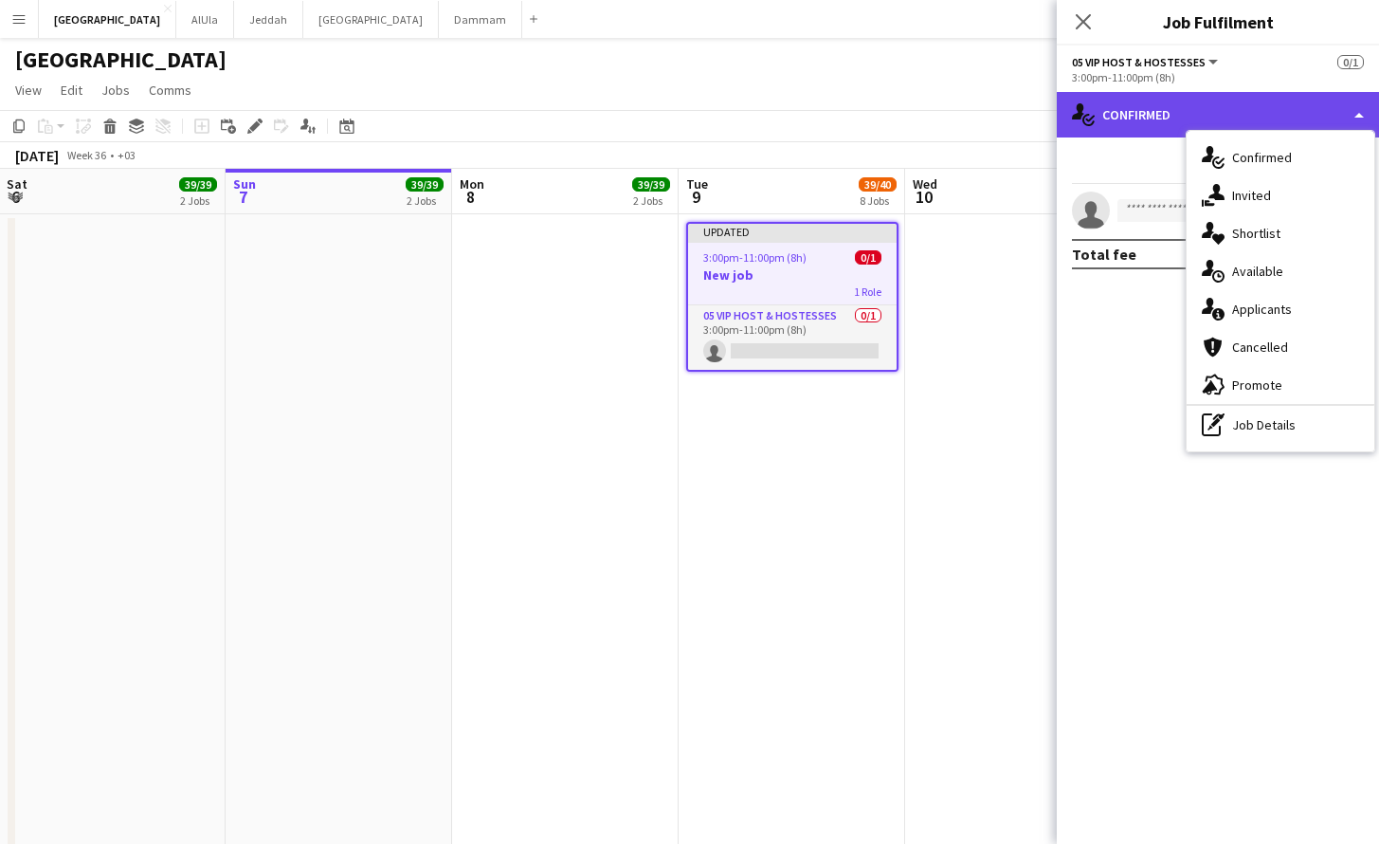
click at [1189, 113] on div "single-neutral-actions-check-2 Confirmed" at bounding box center [1218, 114] width 322 height 45
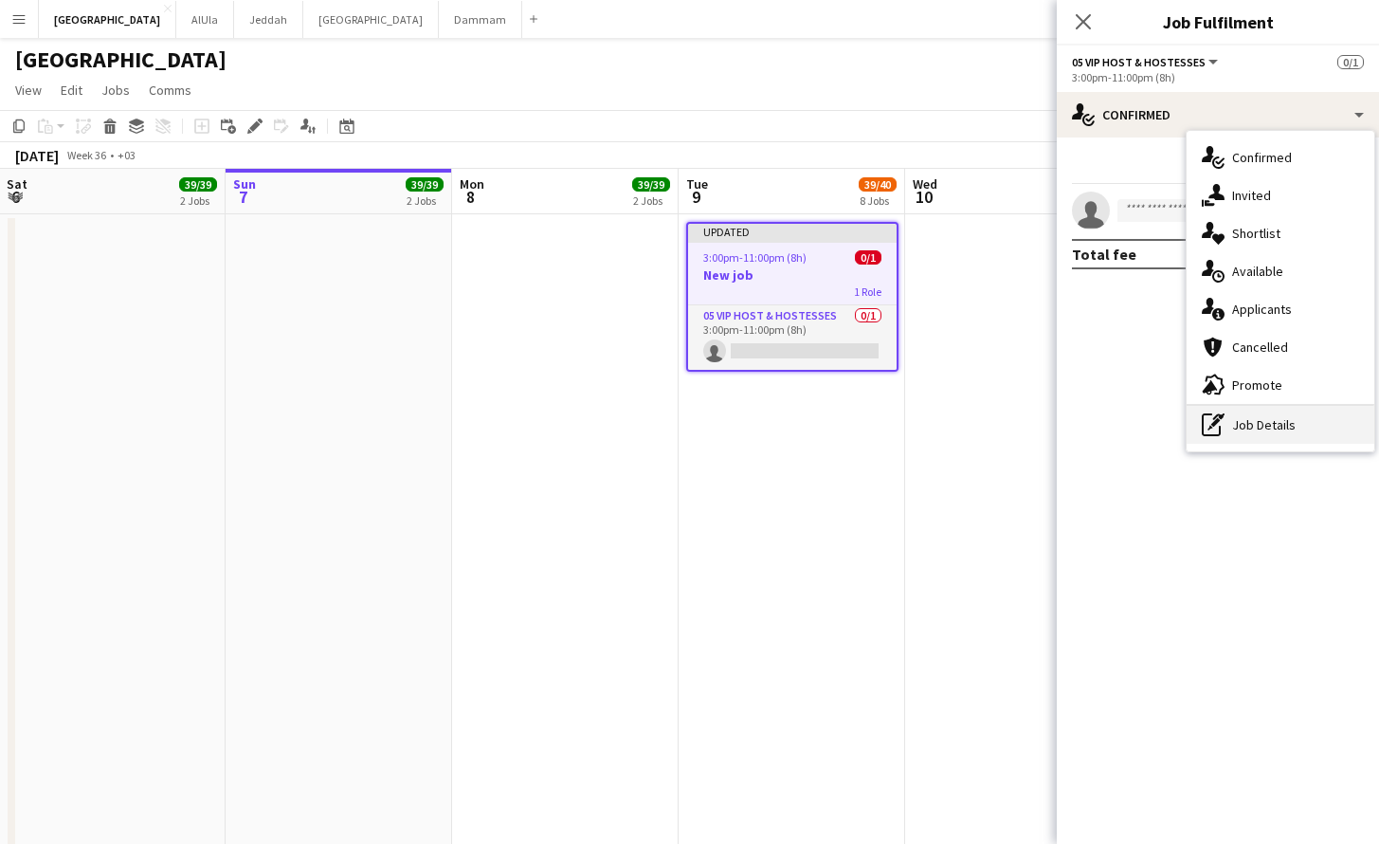
click at [1264, 428] on div "pen-write Job Details" at bounding box center [1281, 425] width 188 height 38
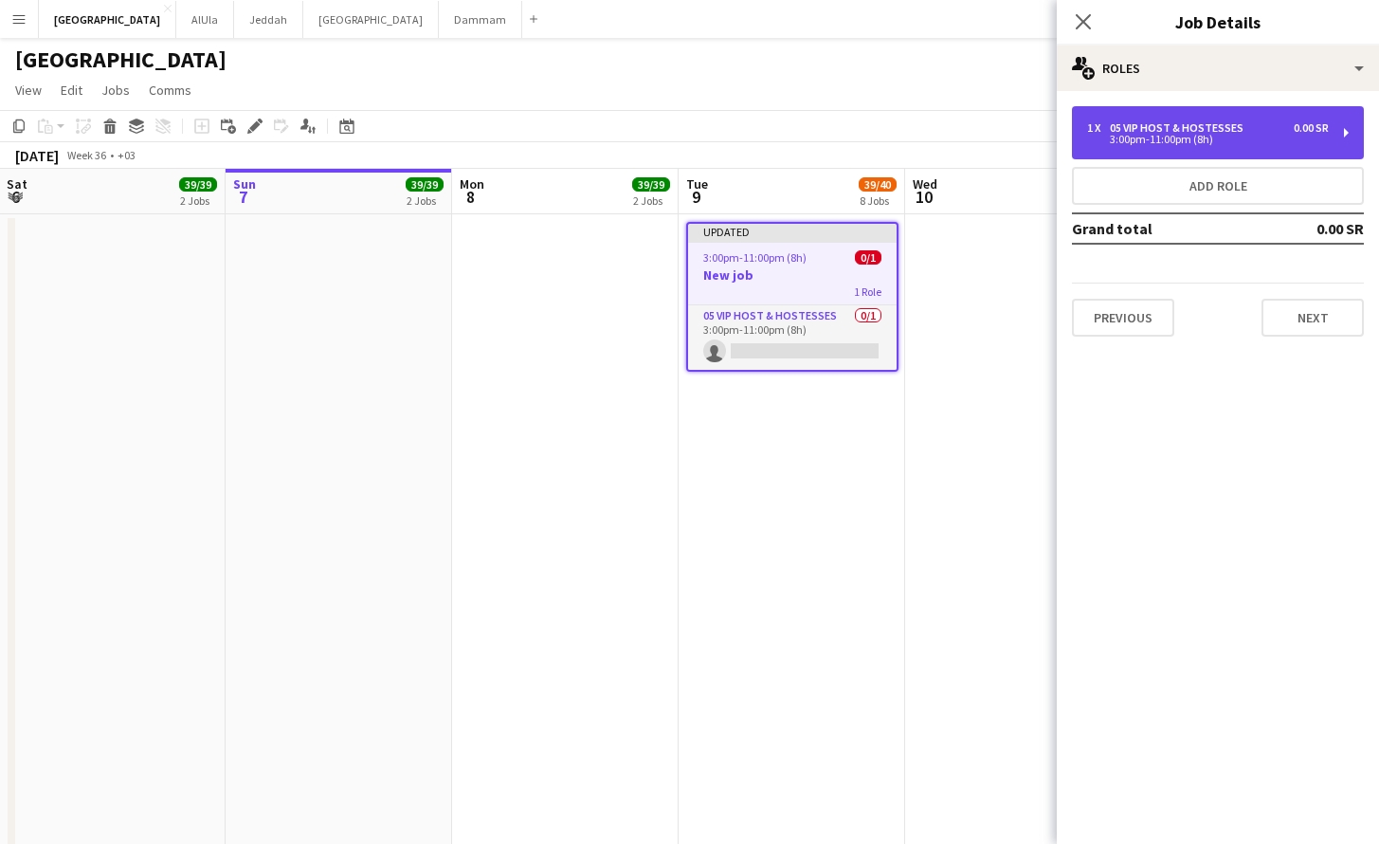
click at [1221, 126] on div "05 VIP Host & Hostesses" at bounding box center [1180, 127] width 141 height 13
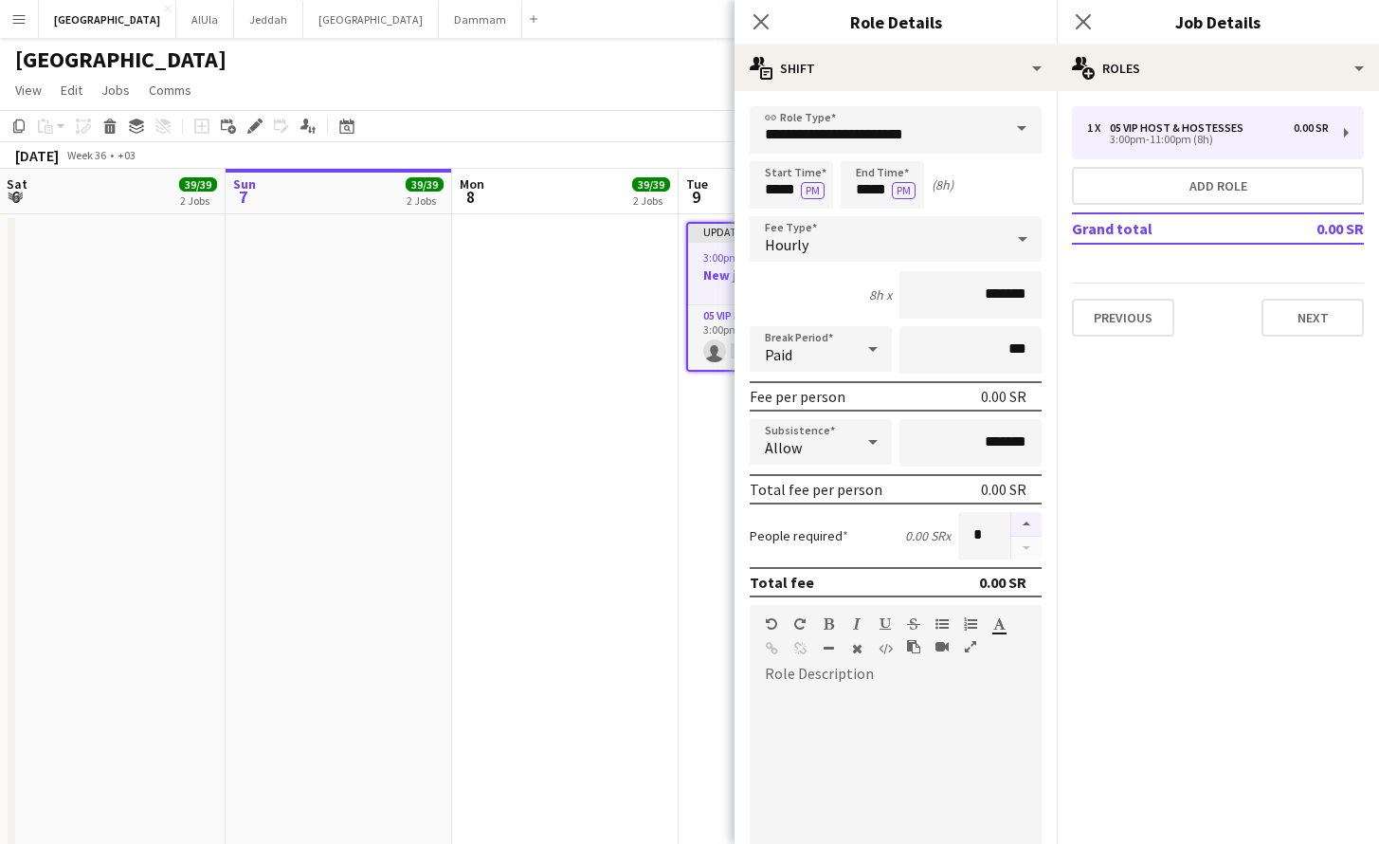
click at [1011, 528] on button "button" at bounding box center [1026, 524] width 30 height 25
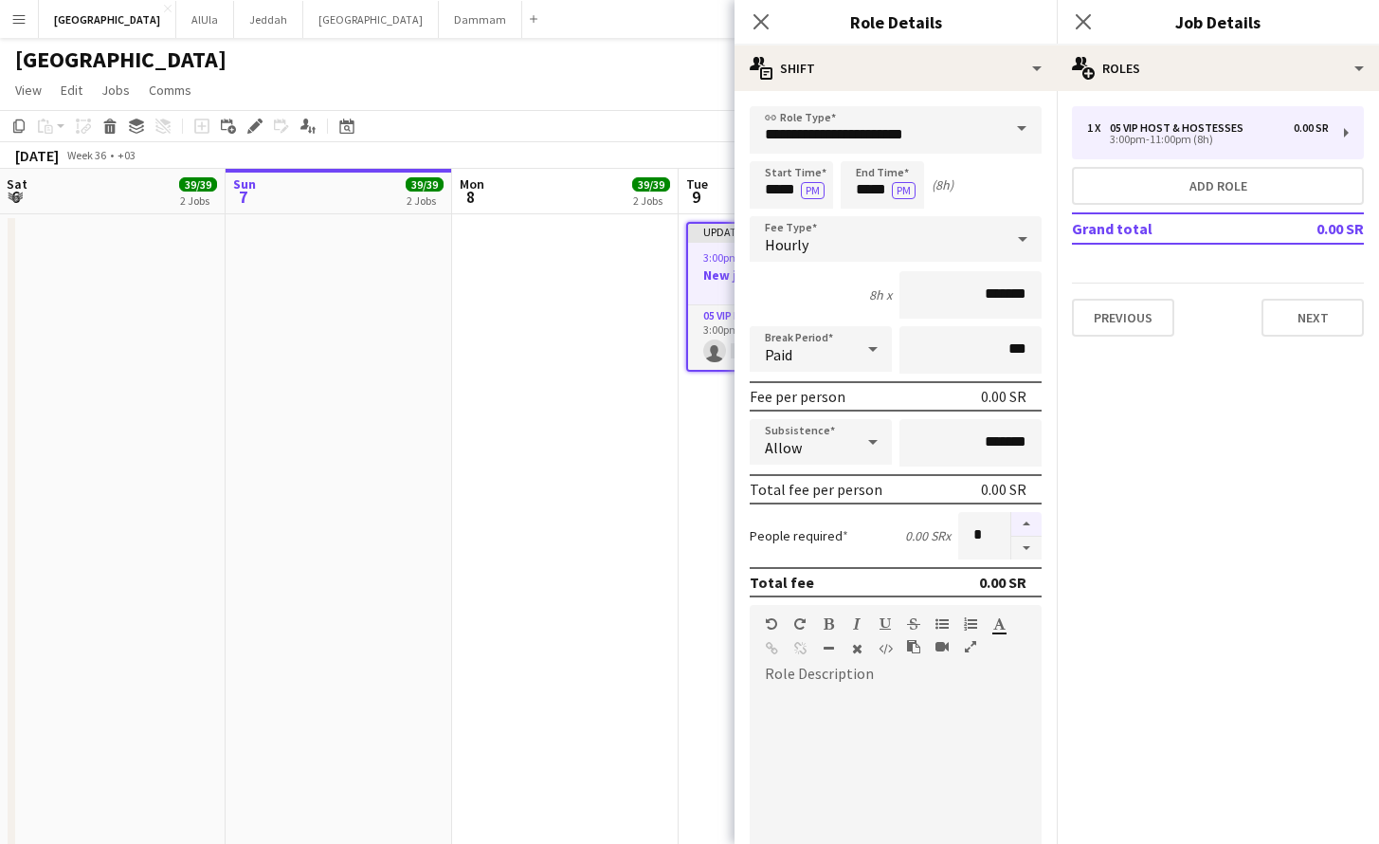
click at [1011, 528] on button "button" at bounding box center [1026, 524] width 30 height 25
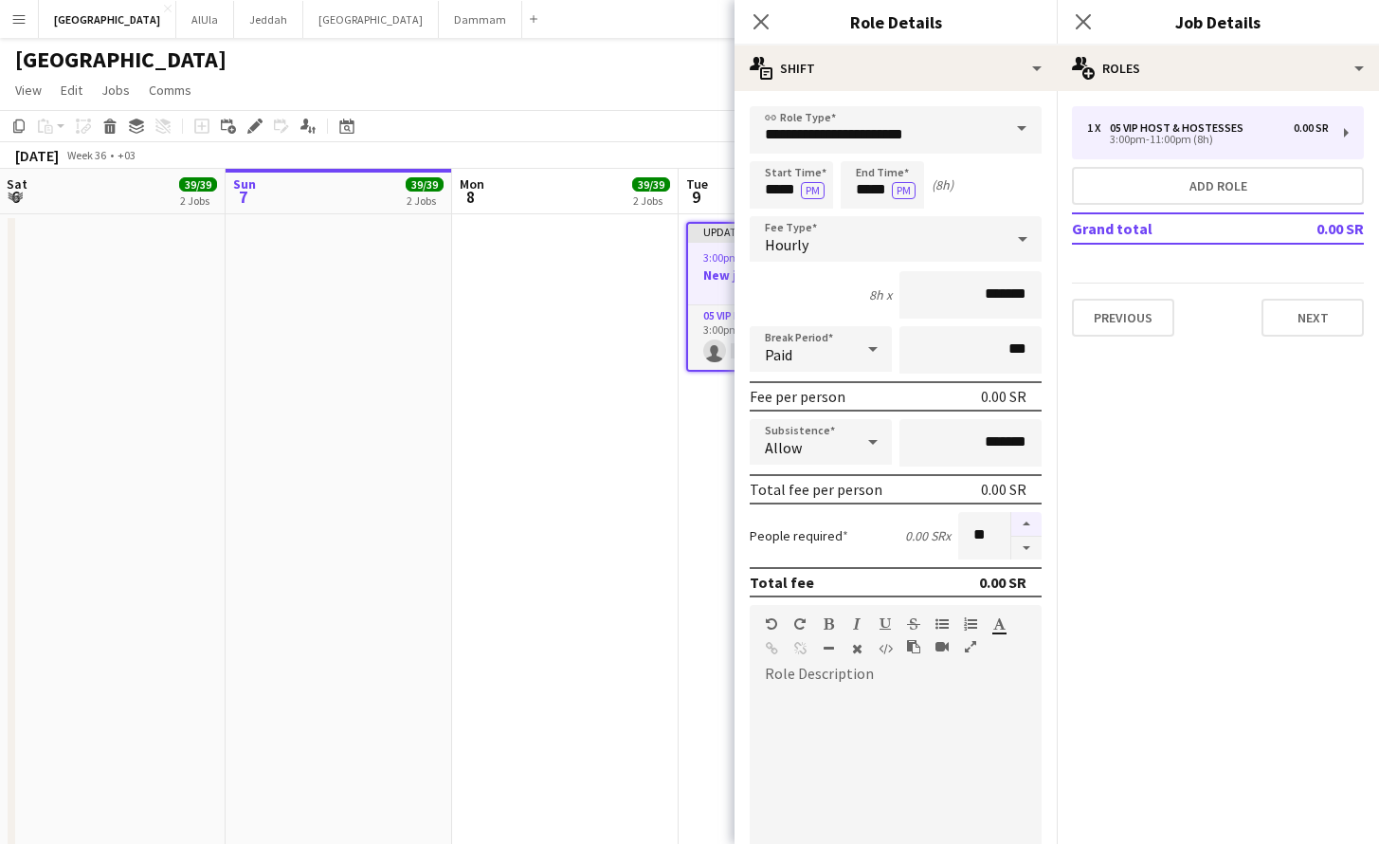
click at [1011, 528] on button "button" at bounding box center [1026, 524] width 30 height 25
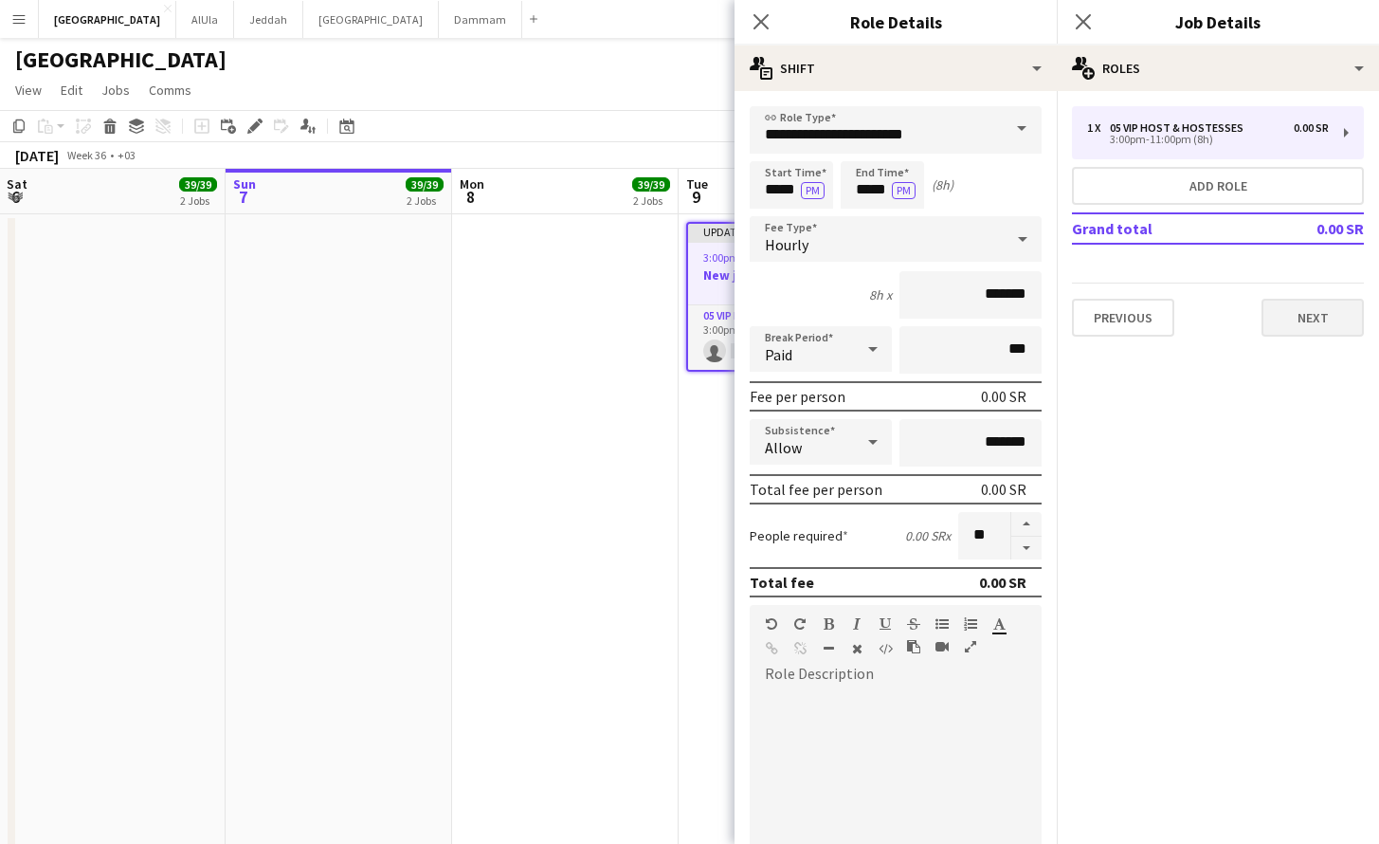
click at [1336, 326] on button "Next" at bounding box center [1313, 318] width 102 height 38
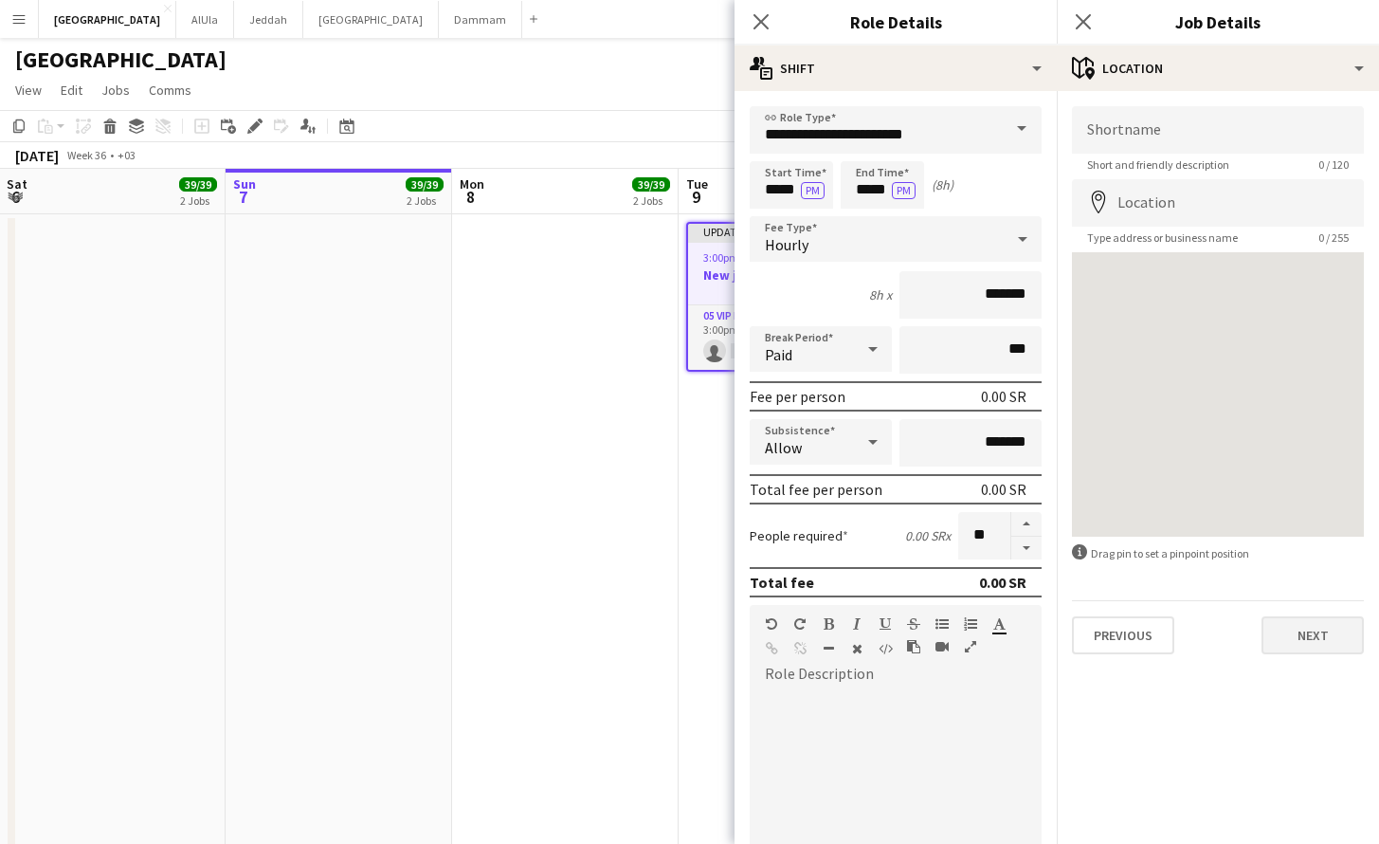
click at [1309, 650] on button "Next" at bounding box center [1313, 635] width 102 height 38
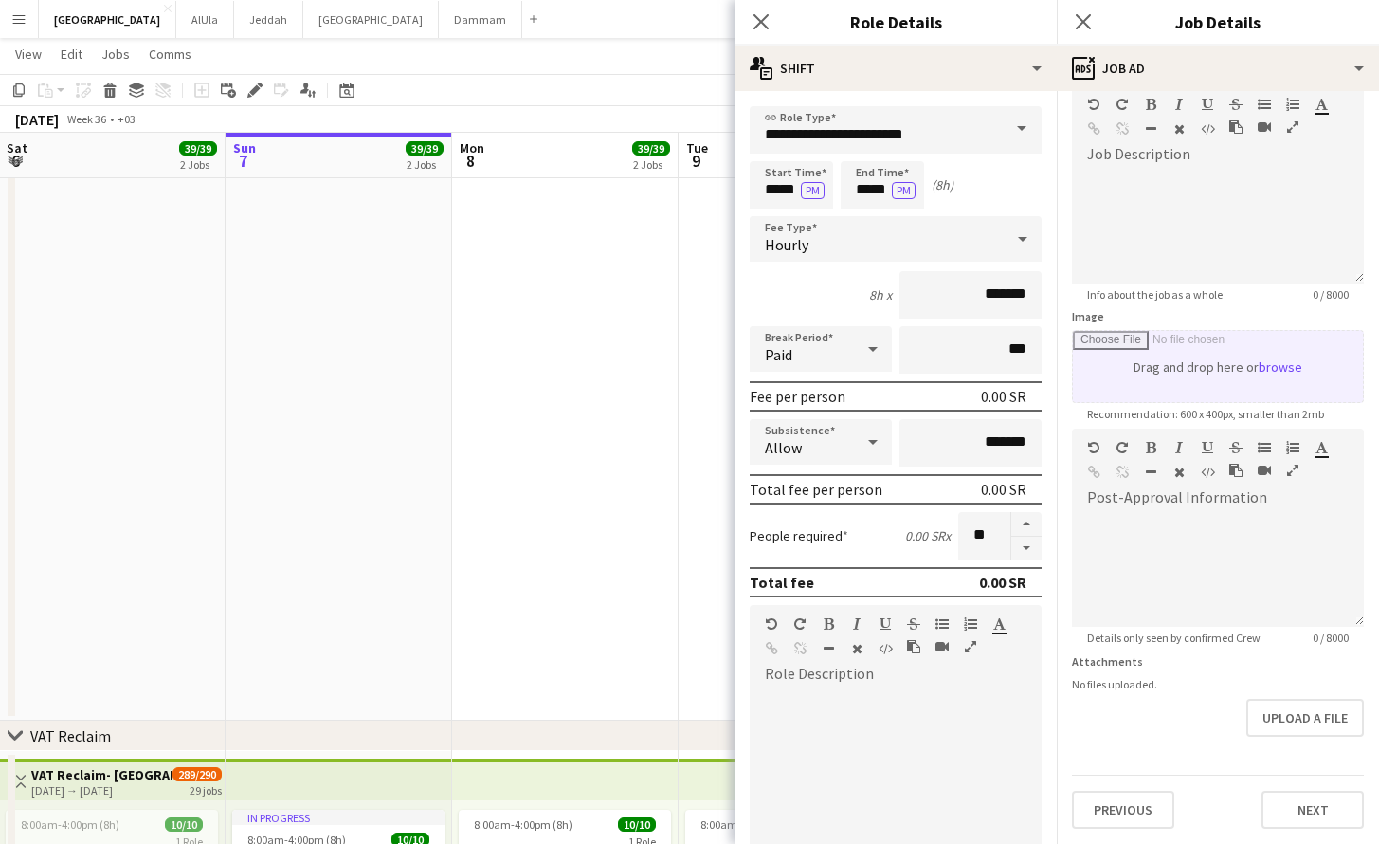
scroll to position [0, 0]
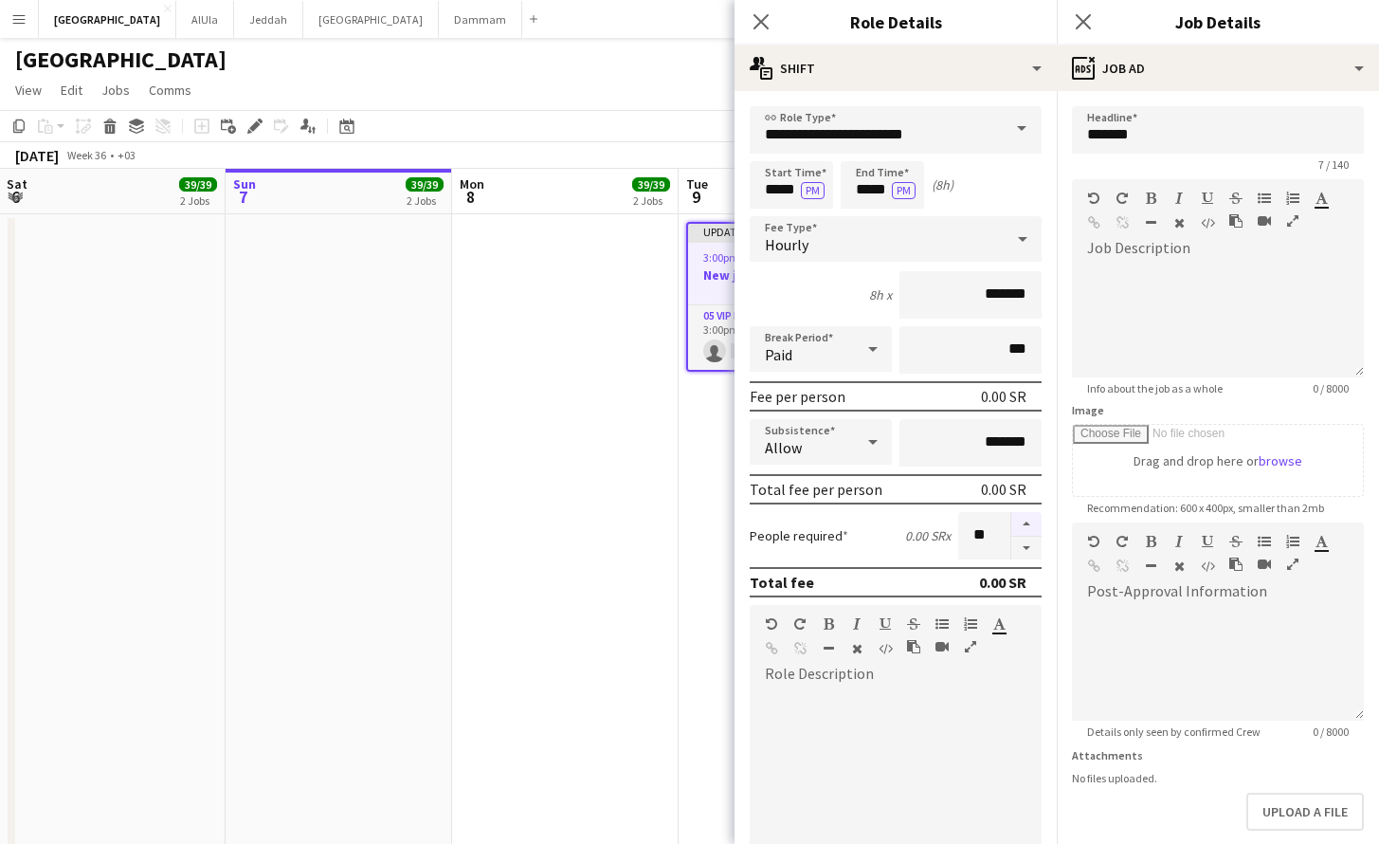
click at [1023, 531] on button "button" at bounding box center [1026, 524] width 30 height 25
click at [1017, 521] on button "button" at bounding box center [1026, 524] width 30 height 25
type input "**"
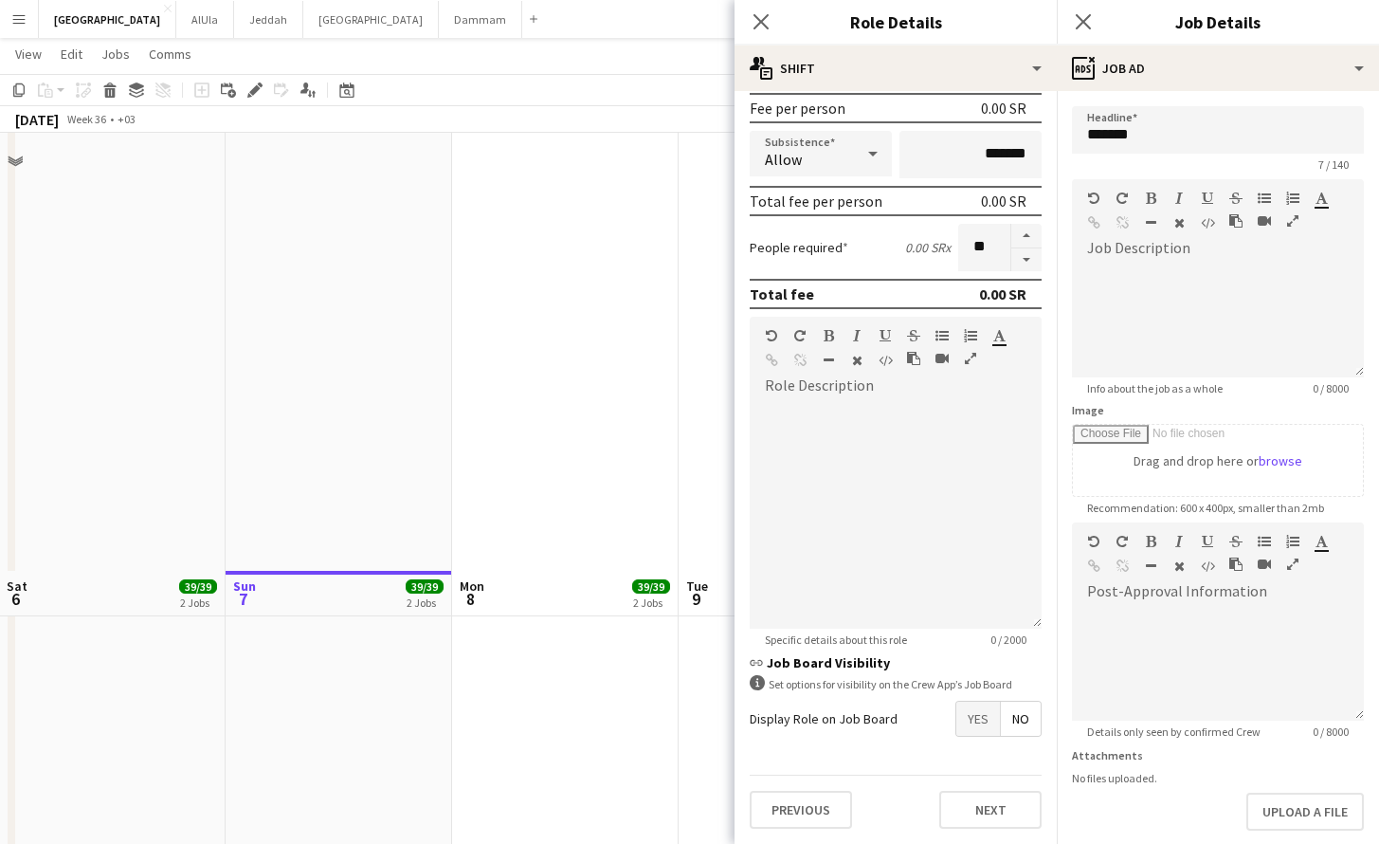
scroll to position [1259, 0]
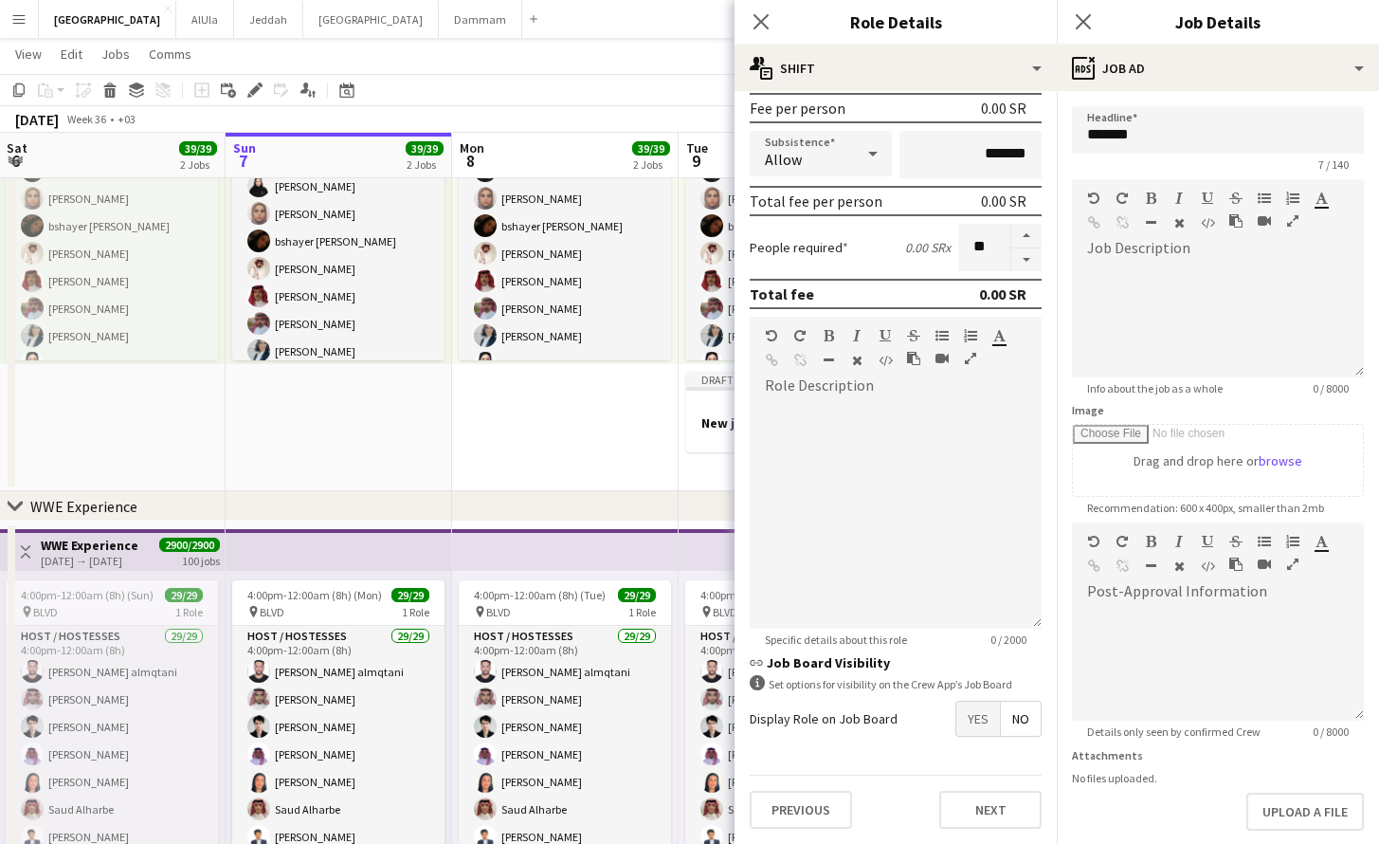
click at [963, 728] on span "Yes" at bounding box center [978, 718] width 44 height 34
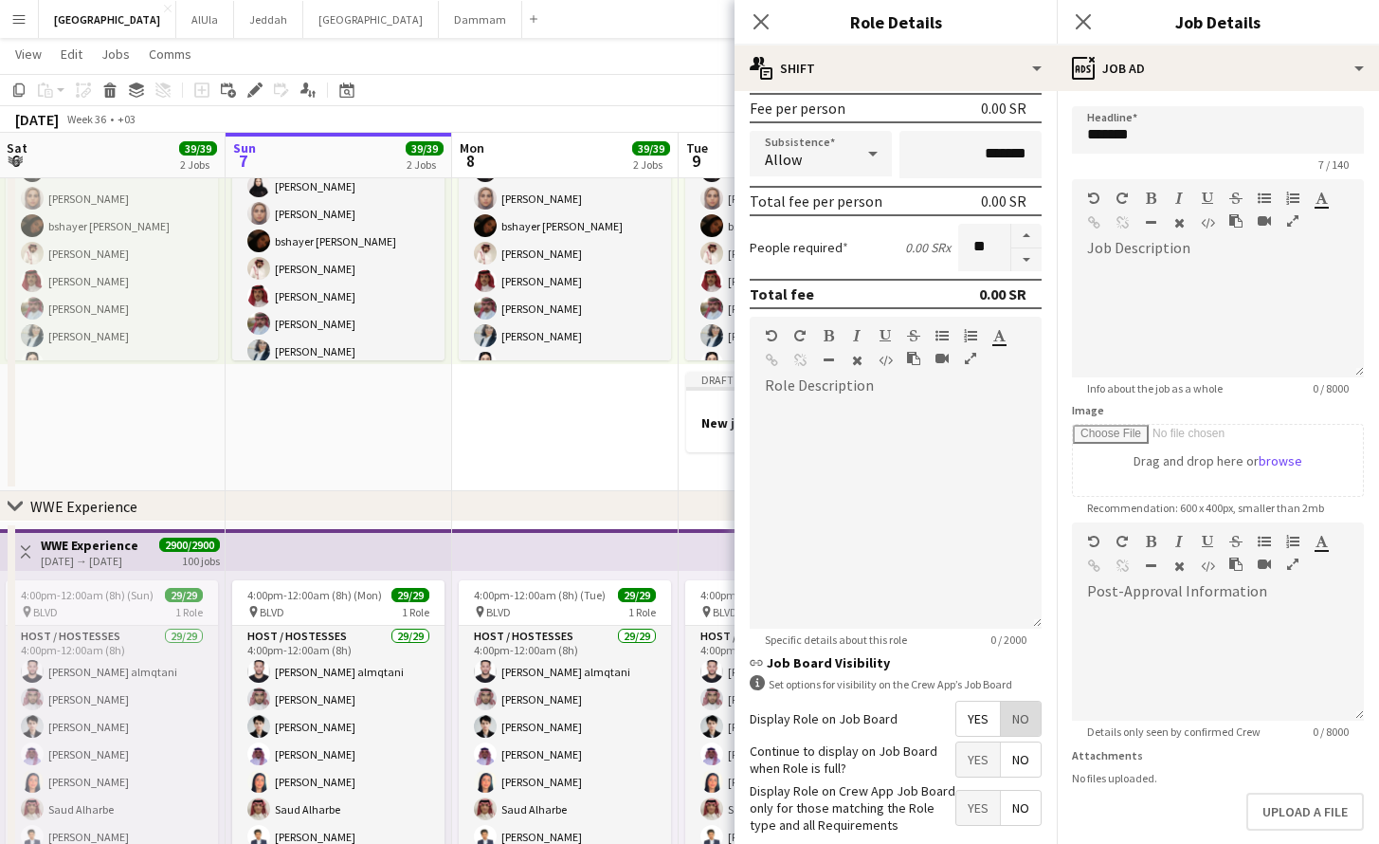
click at [1001, 718] on span "No" at bounding box center [1021, 718] width 40 height 34
click at [1001, 711] on span "No" at bounding box center [1021, 718] width 40 height 34
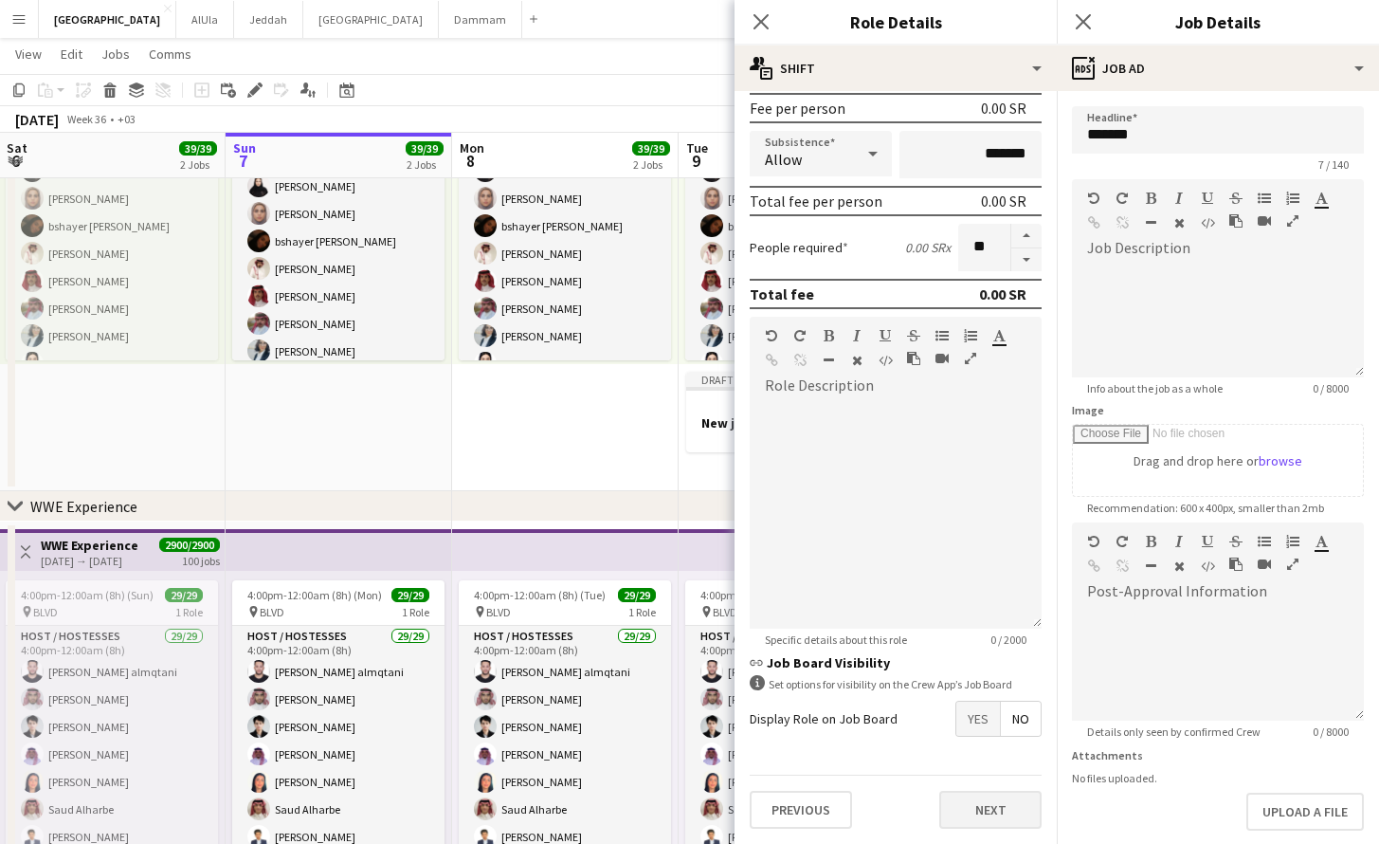
click at [1017, 816] on button "Next" at bounding box center [990, 809] width 102 height 38
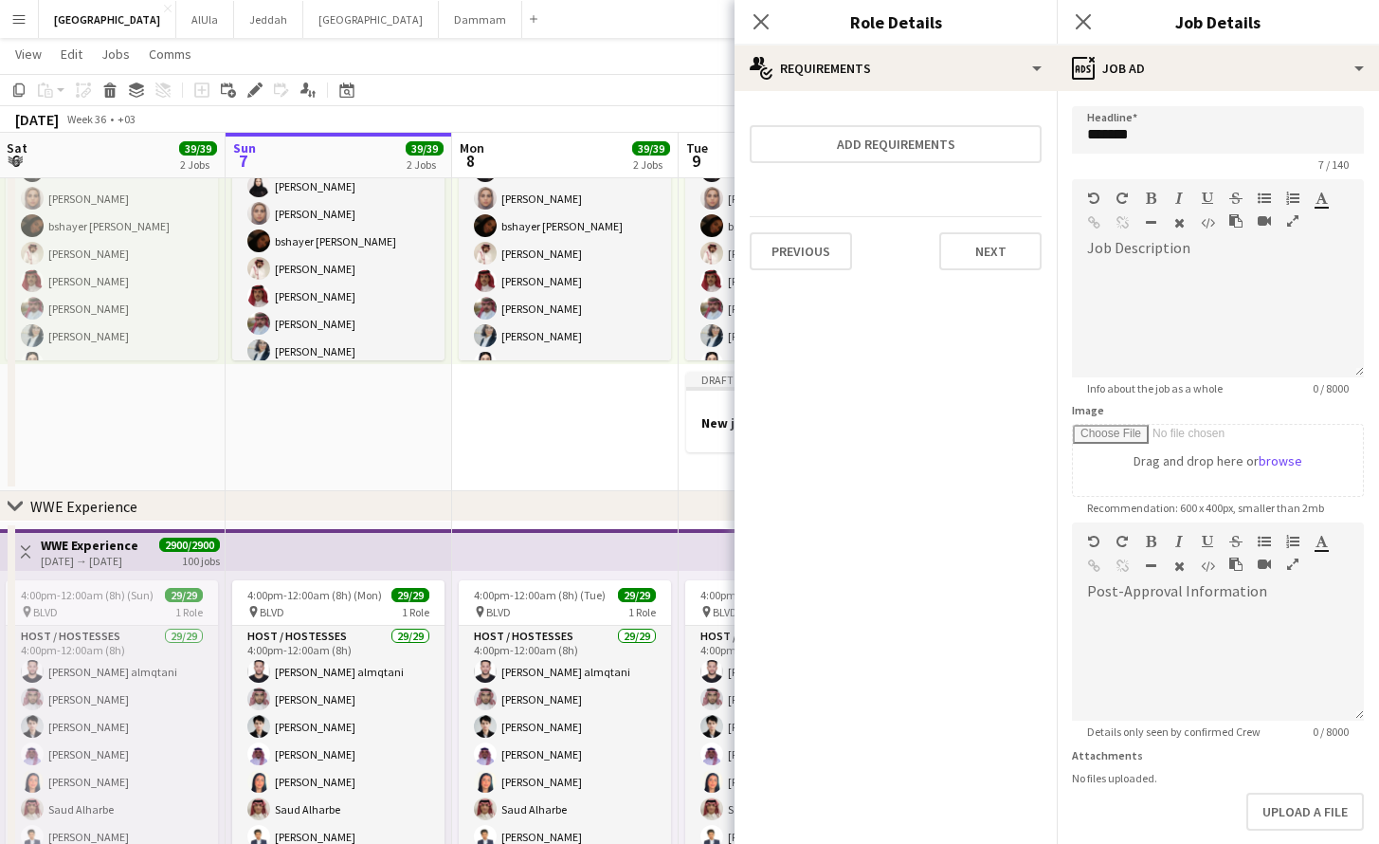
scroll to position [0, 0]
click at [997, 257] on button "Next" at bounding box center [990, 251] width 102 height 38
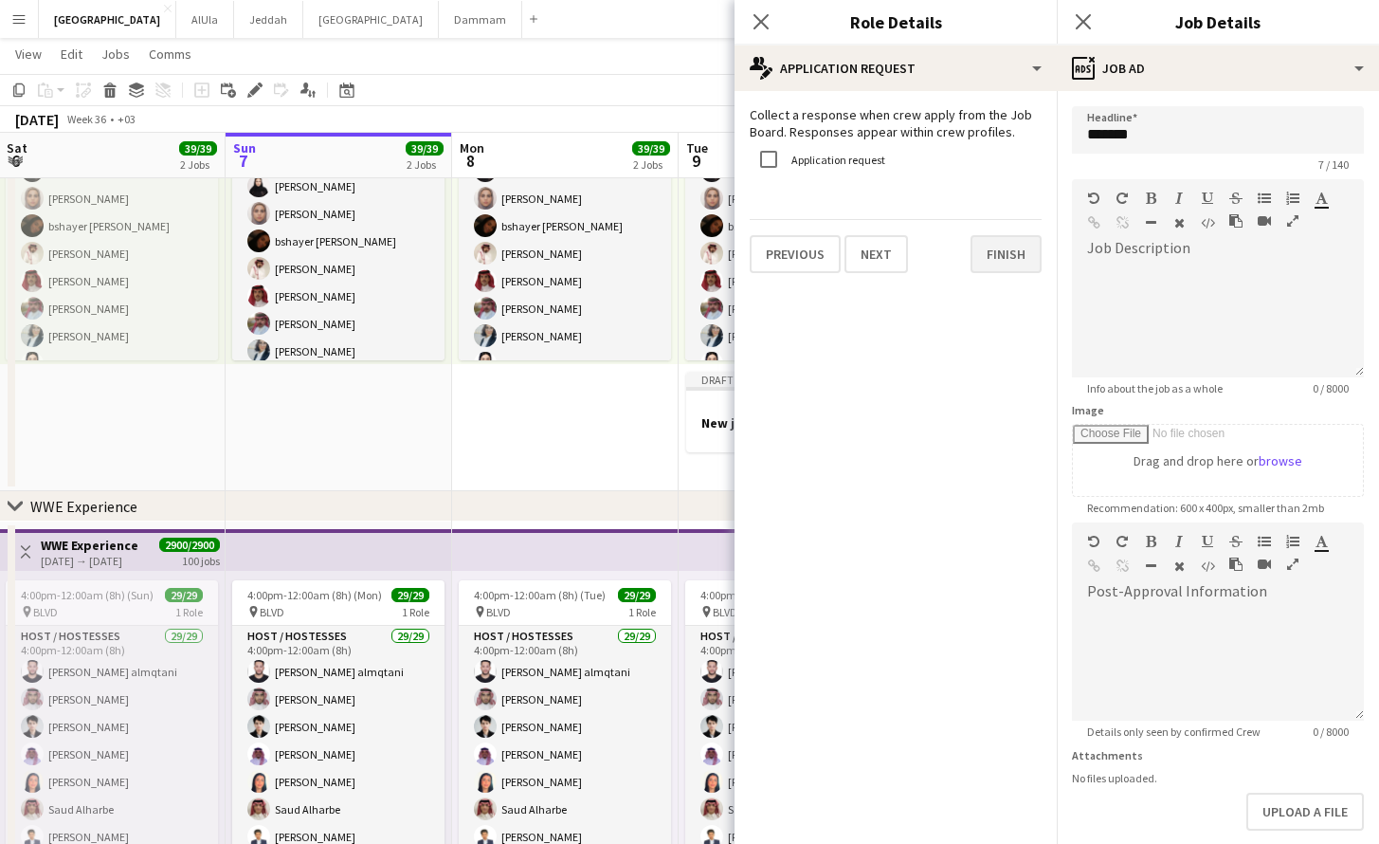
click at [1008, 259] on button "Finish" at bounding box center [1006, 254] width 71 height 38
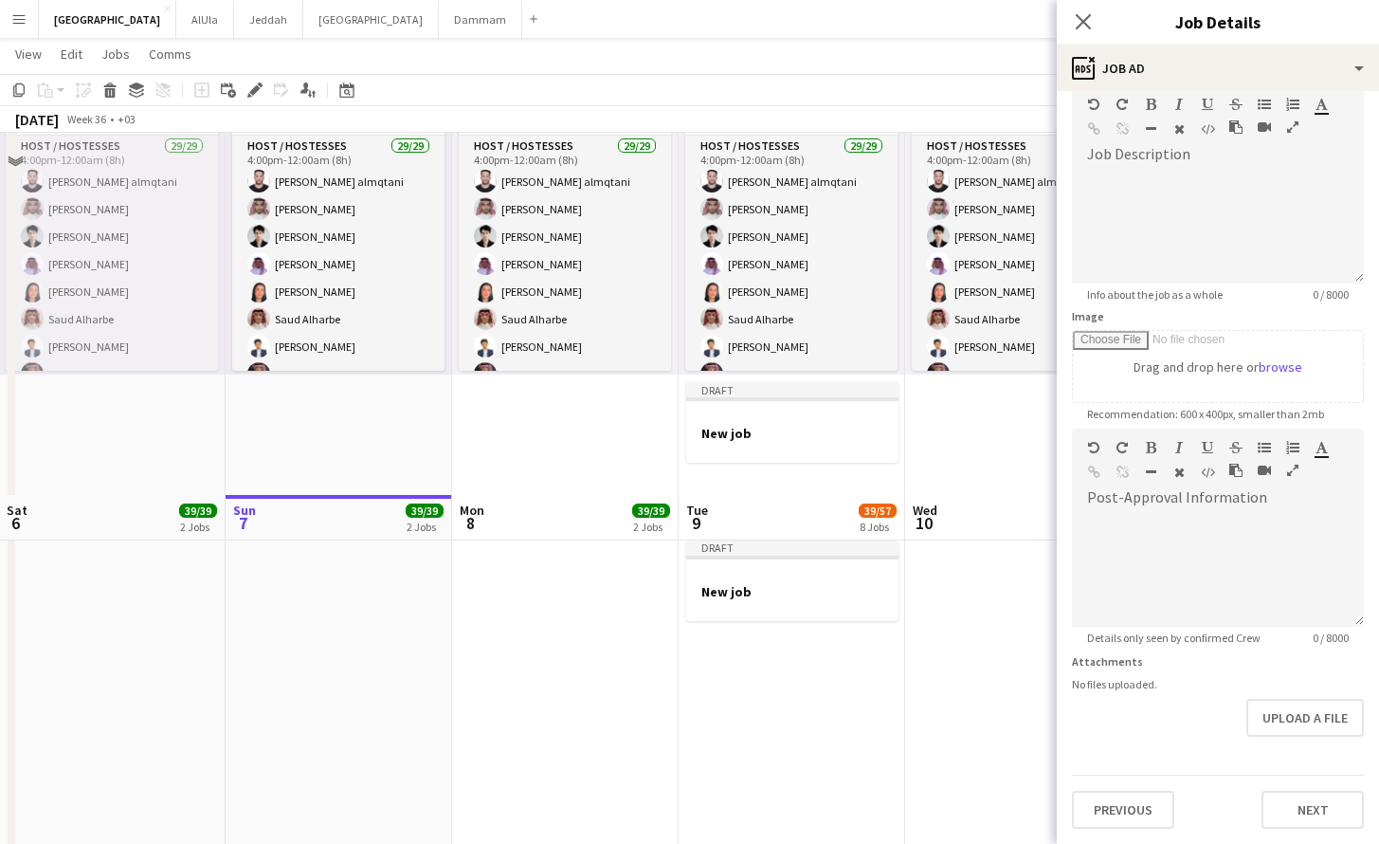
scroll to position [2111, 0]
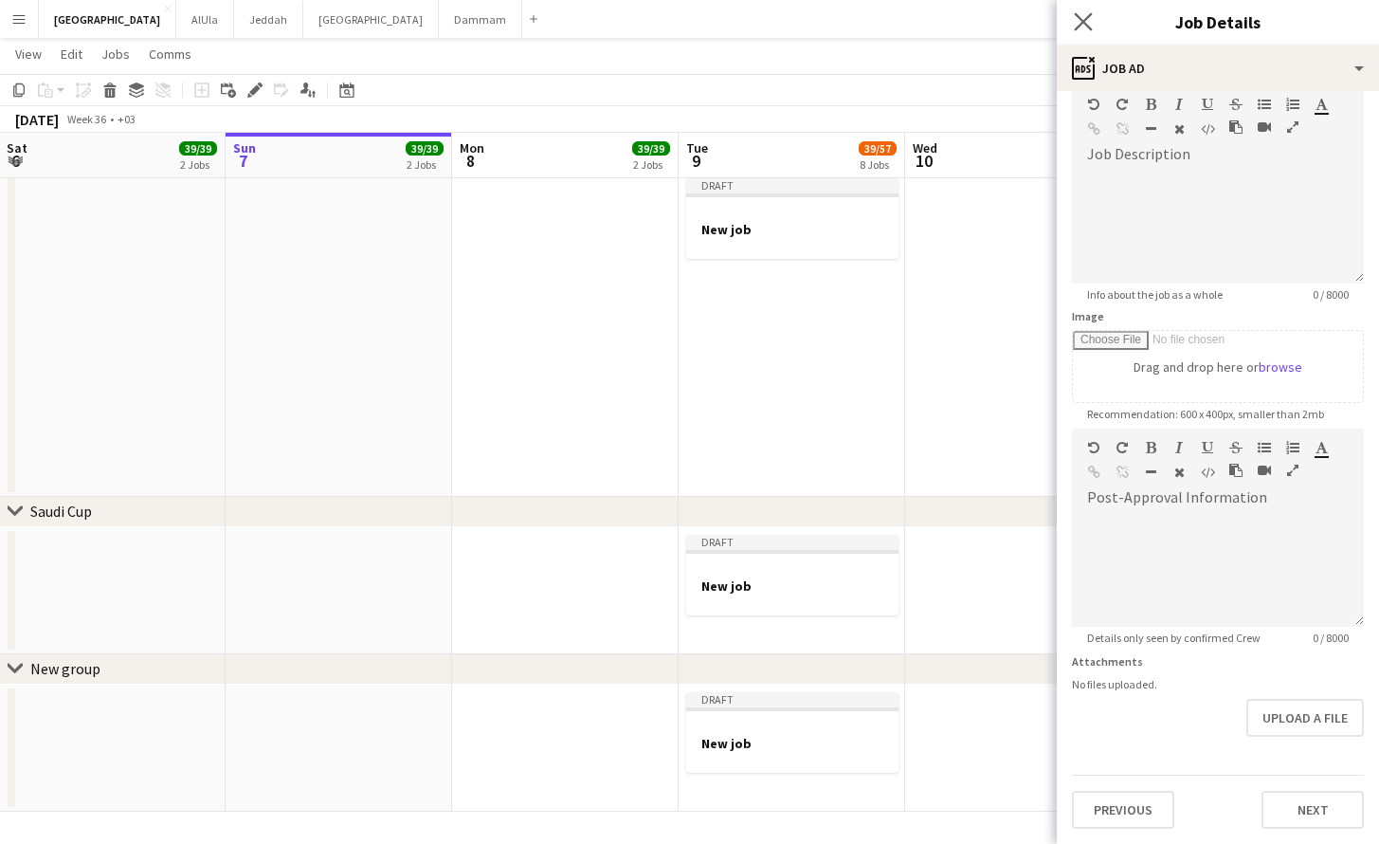
click at [1095, 25] on app-icon "Close pop-in" at bounding box center [1083, 22] width 27 height 27
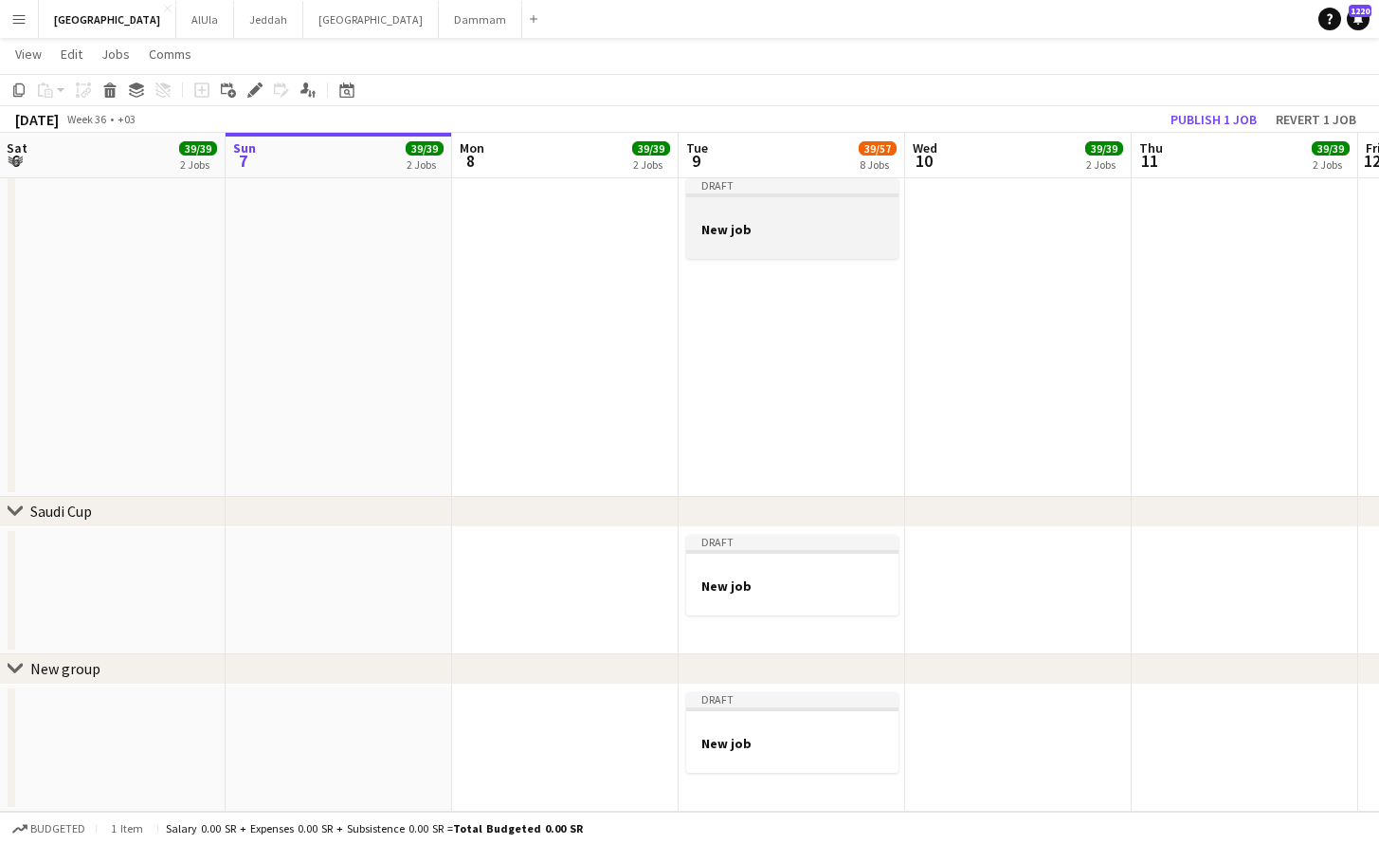
click at [873, 207] on div at bounding box center [792, 212] width 212 height 14
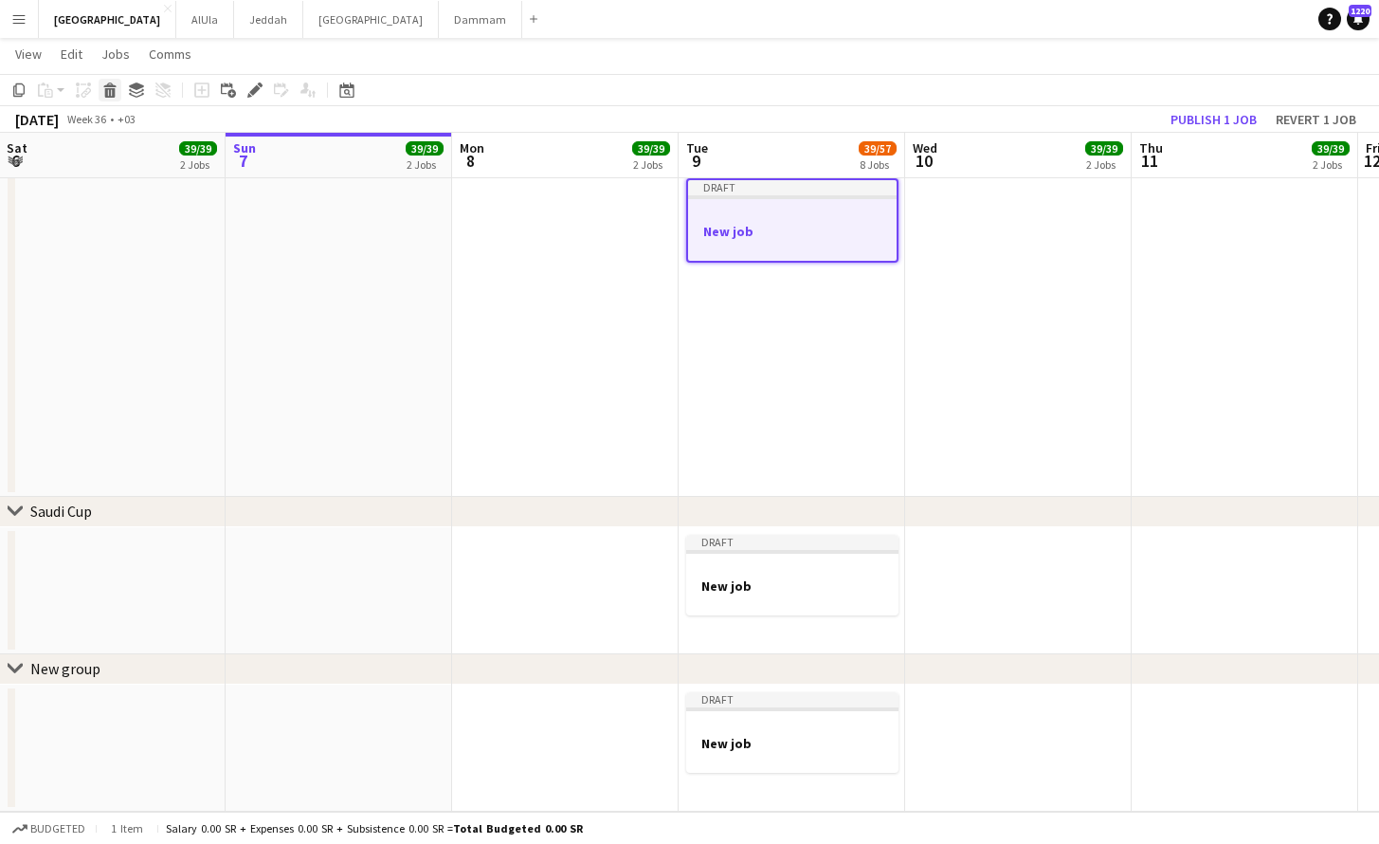
click at [109, 92] on icon at bounding box center [110, 92] width 10 height 9
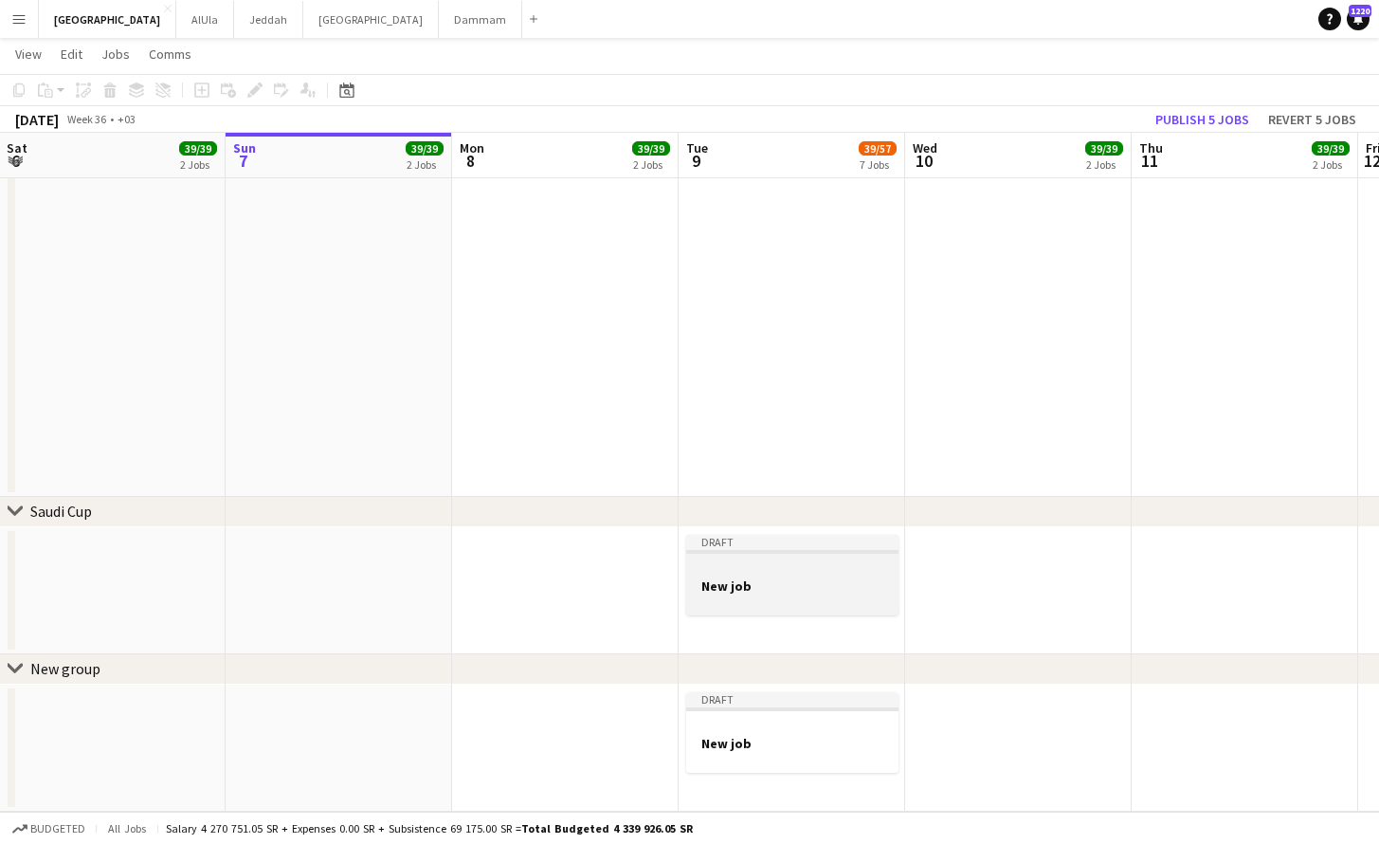
click at [717, 584] on h3 "New job" at bounding box center [792, 585] width 212 height 17
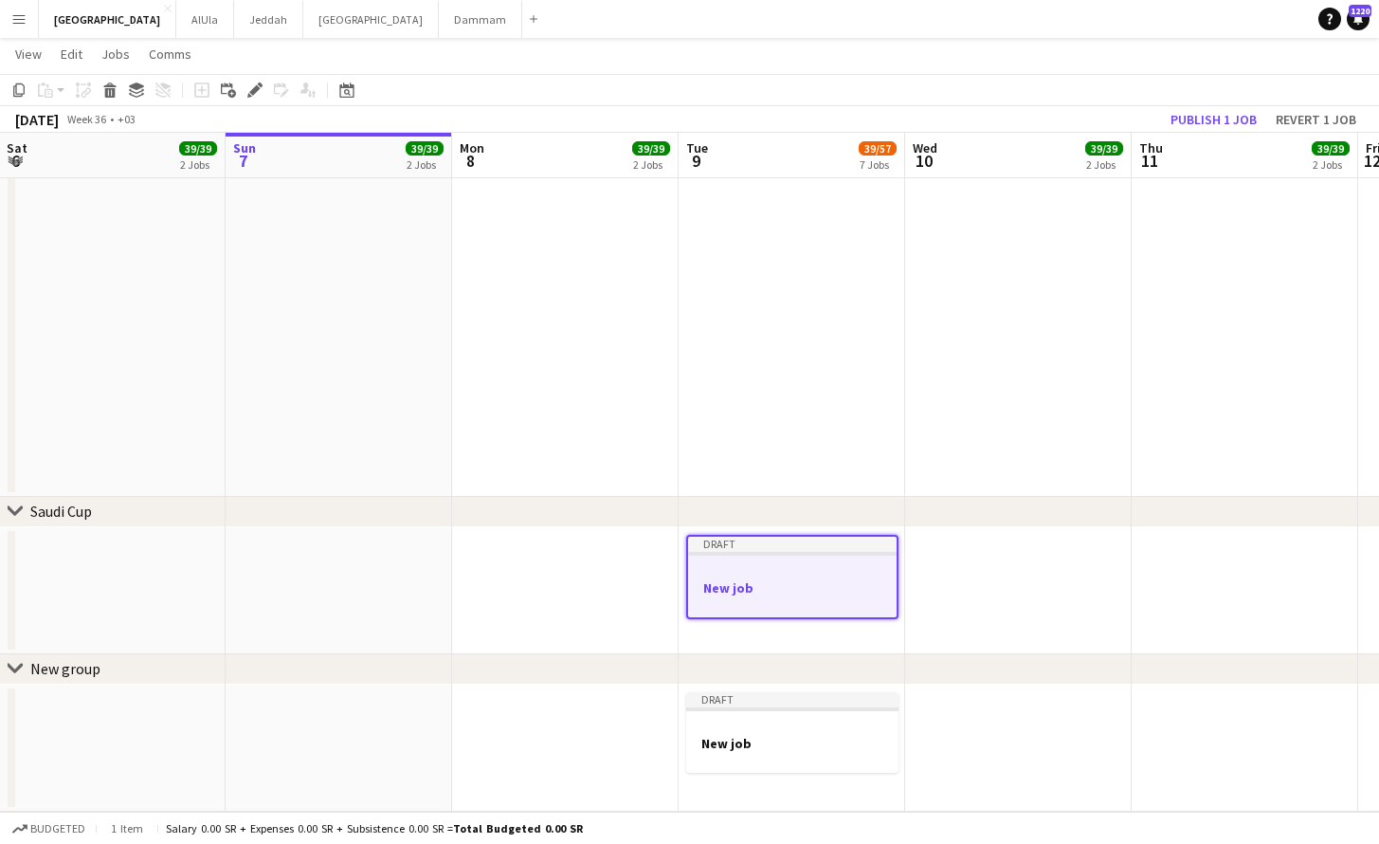
click at [120, 97] on div "Copy Paste Paste Command V Paste with crew Command Shift V Paste linked Job [GE…" at bounding box center [91, 90] width 167 height 23
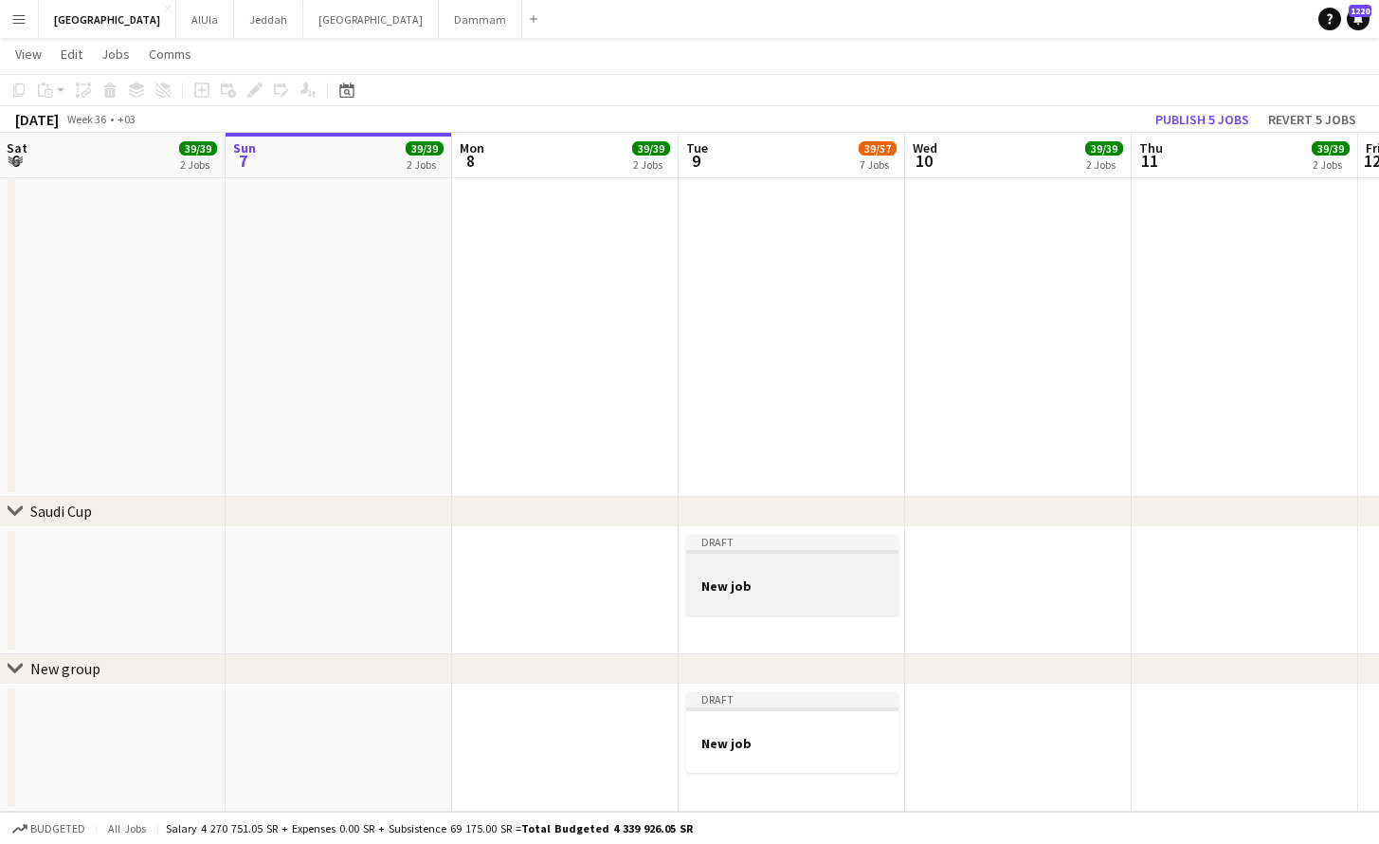
click at [731, 570] on div at bounding box center [792, 568] width 212 height 14
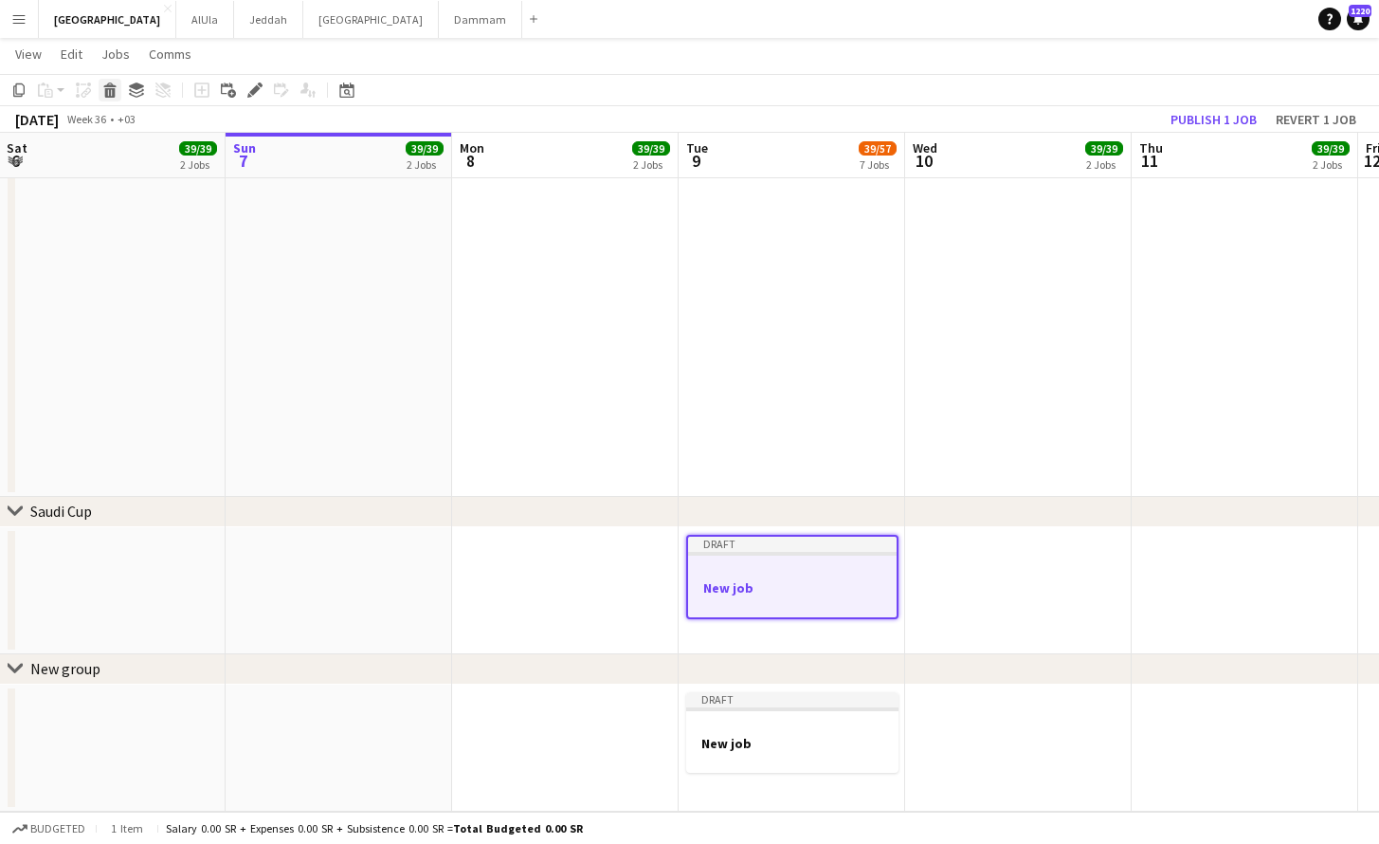
click at [104, 93] on icon "Delete" at bounding box center [109, 89] width 15 height 15
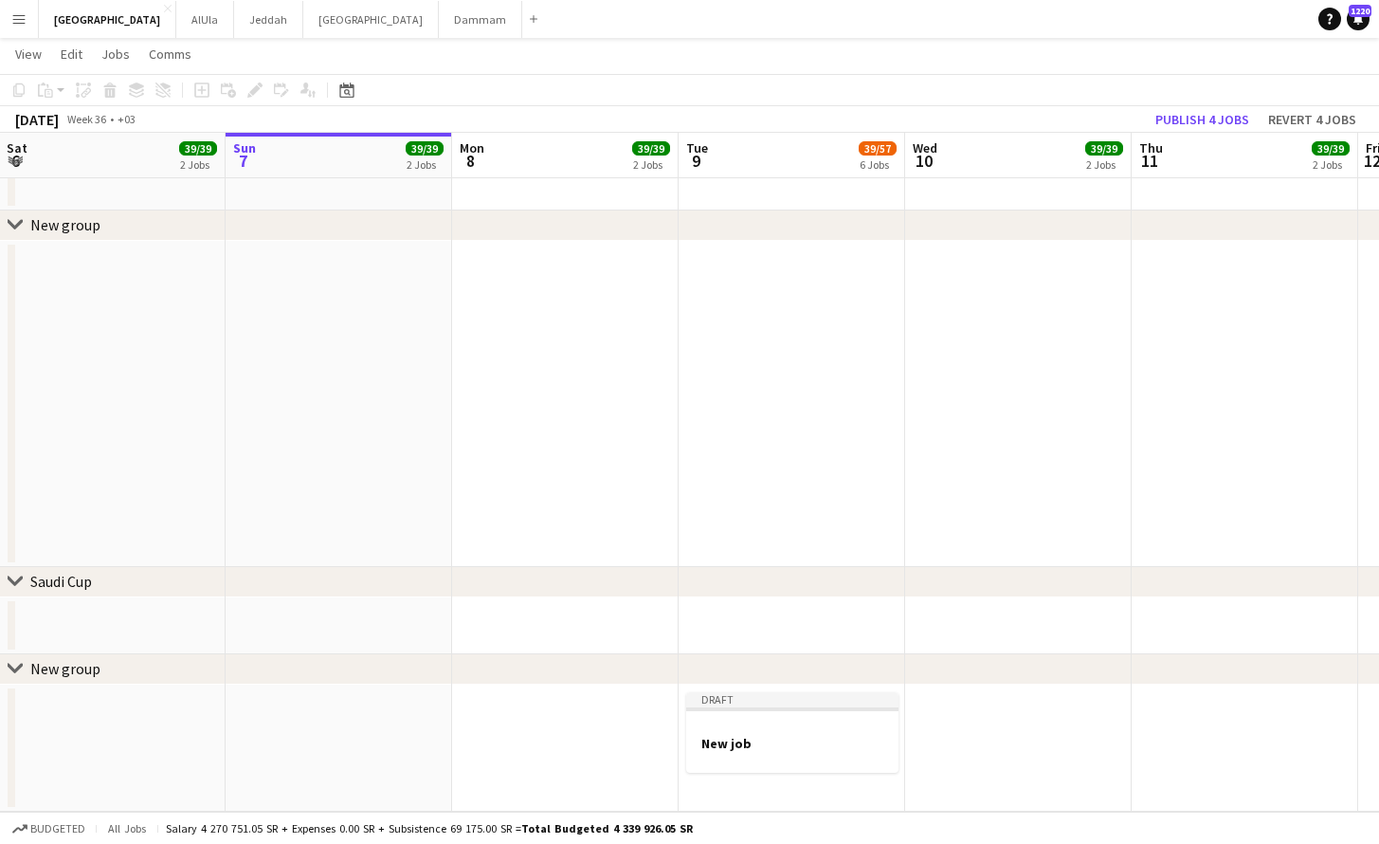
scroll to position [2041, 0]
click at [747, 725] on div at bounding box center [792, 725] width 212 height 14
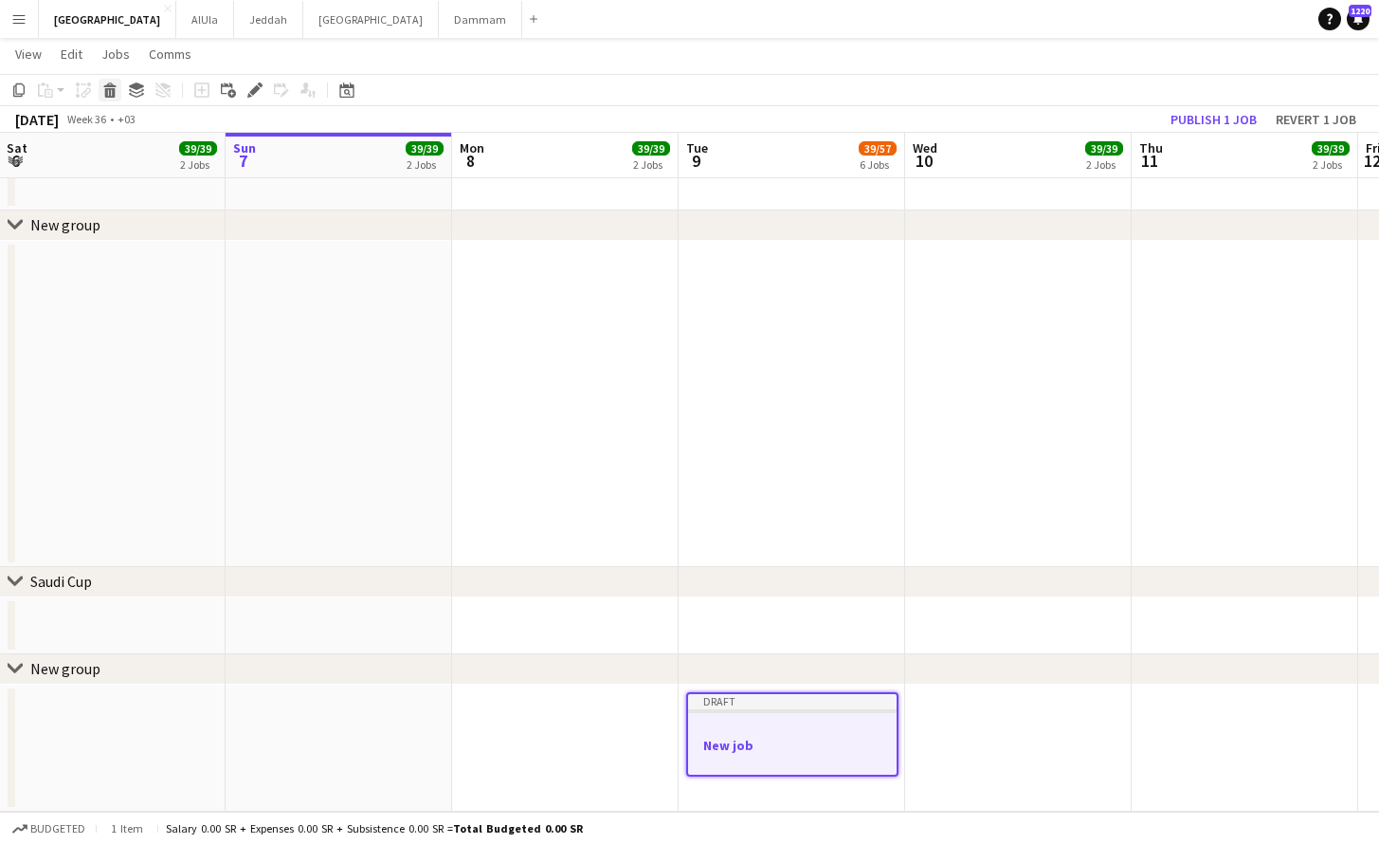
click at [104, 83] on icon "Delete" at bounding box center [109, 89] width 15 height 15
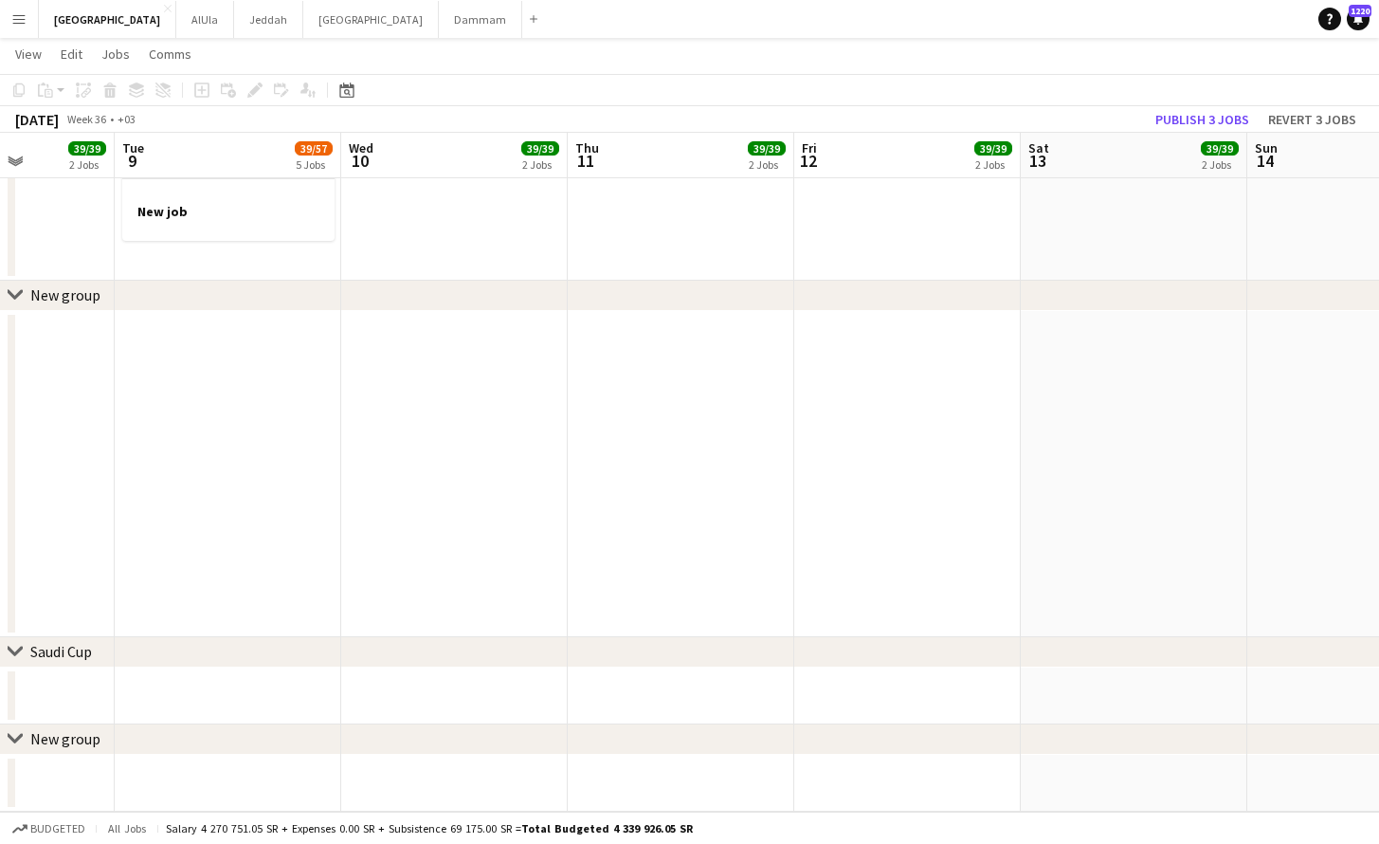
scroll to position [0, 569]
drag, startPoint x: 899, startPoint y: 180, endPoint x: 480, endPoint y: 195, distance: 420.1
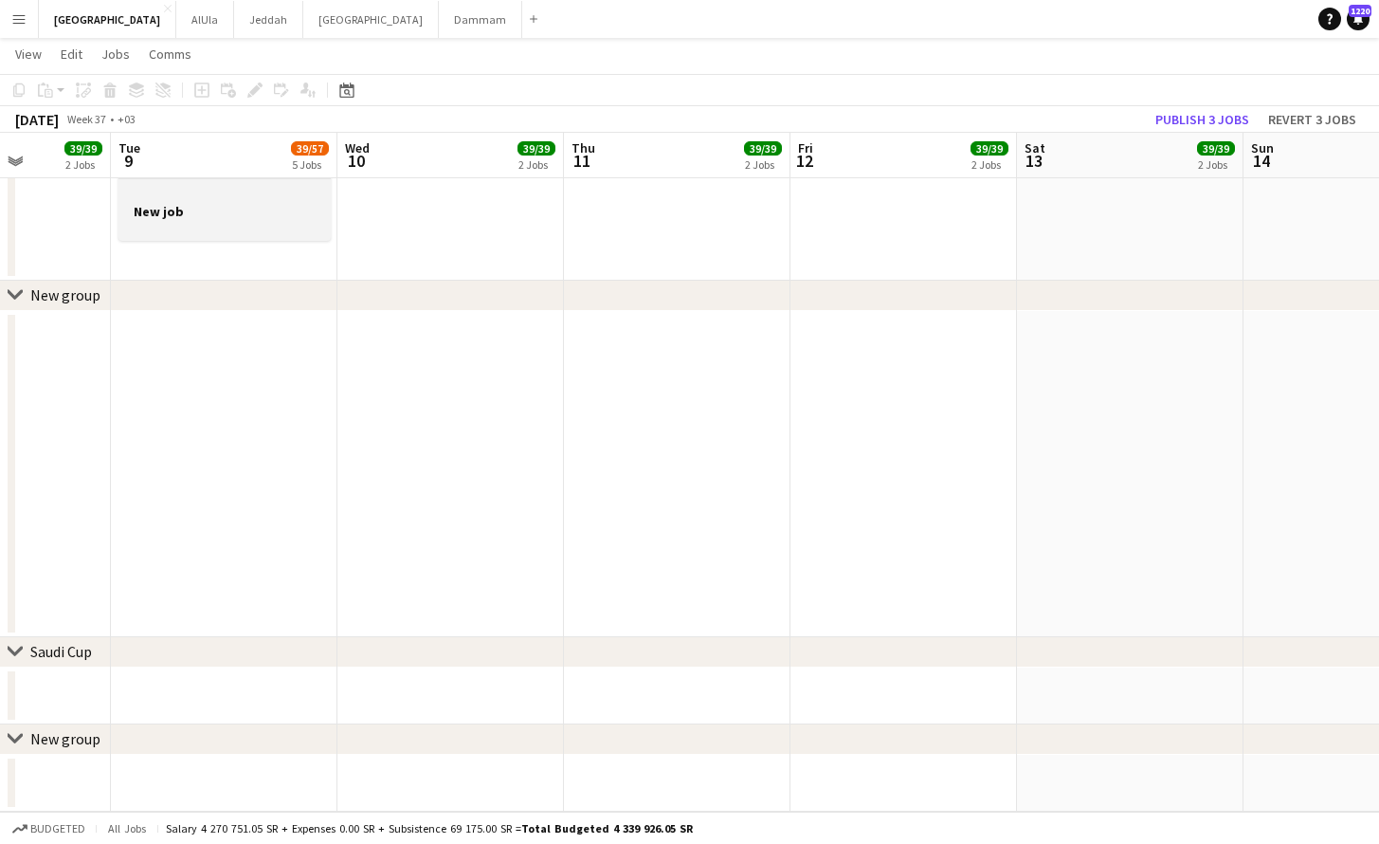
click at [274, 217] on h3 "New job" at bounding box center [224, 211] width 212 height 17
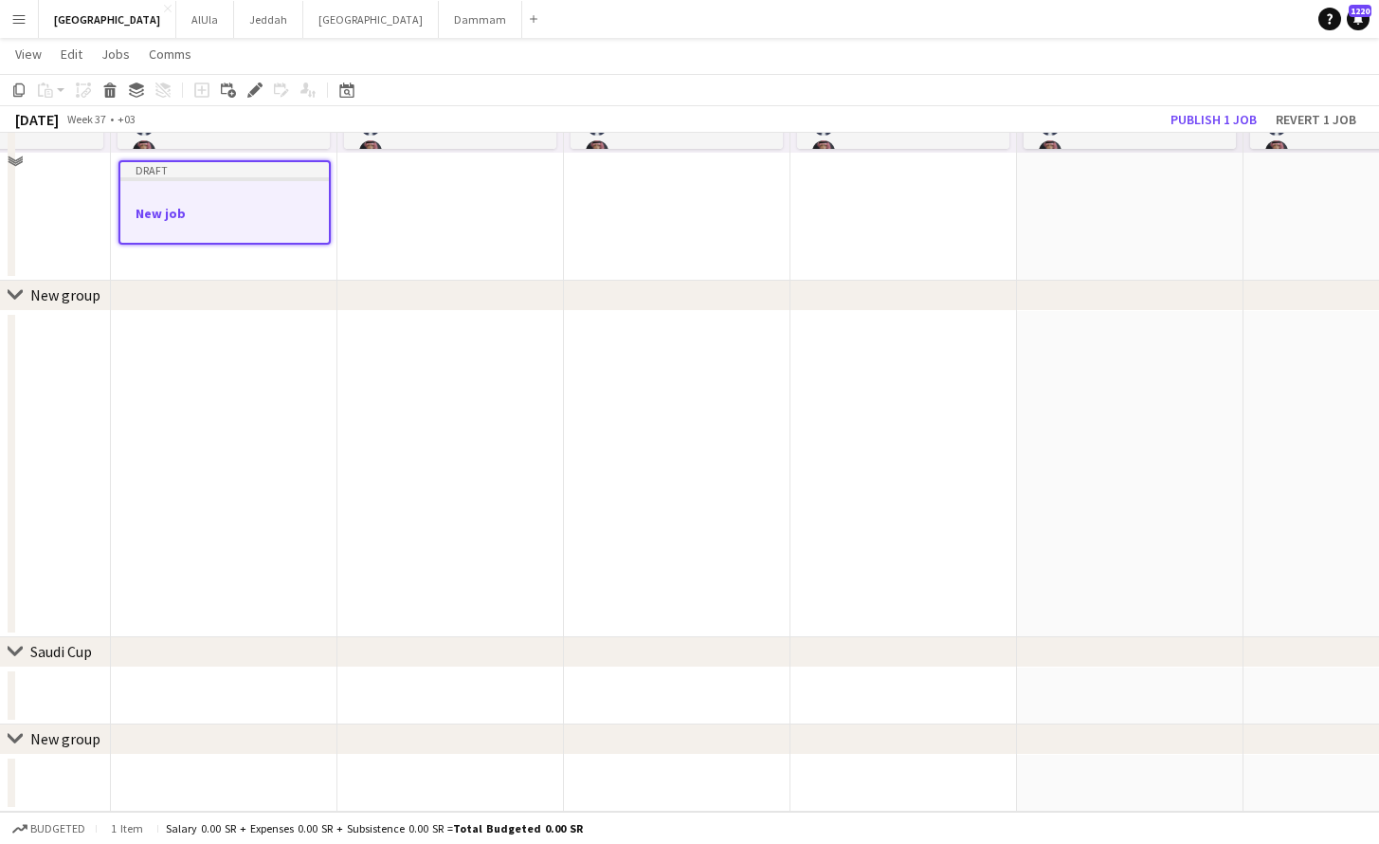
scroll to position [1796, 0]
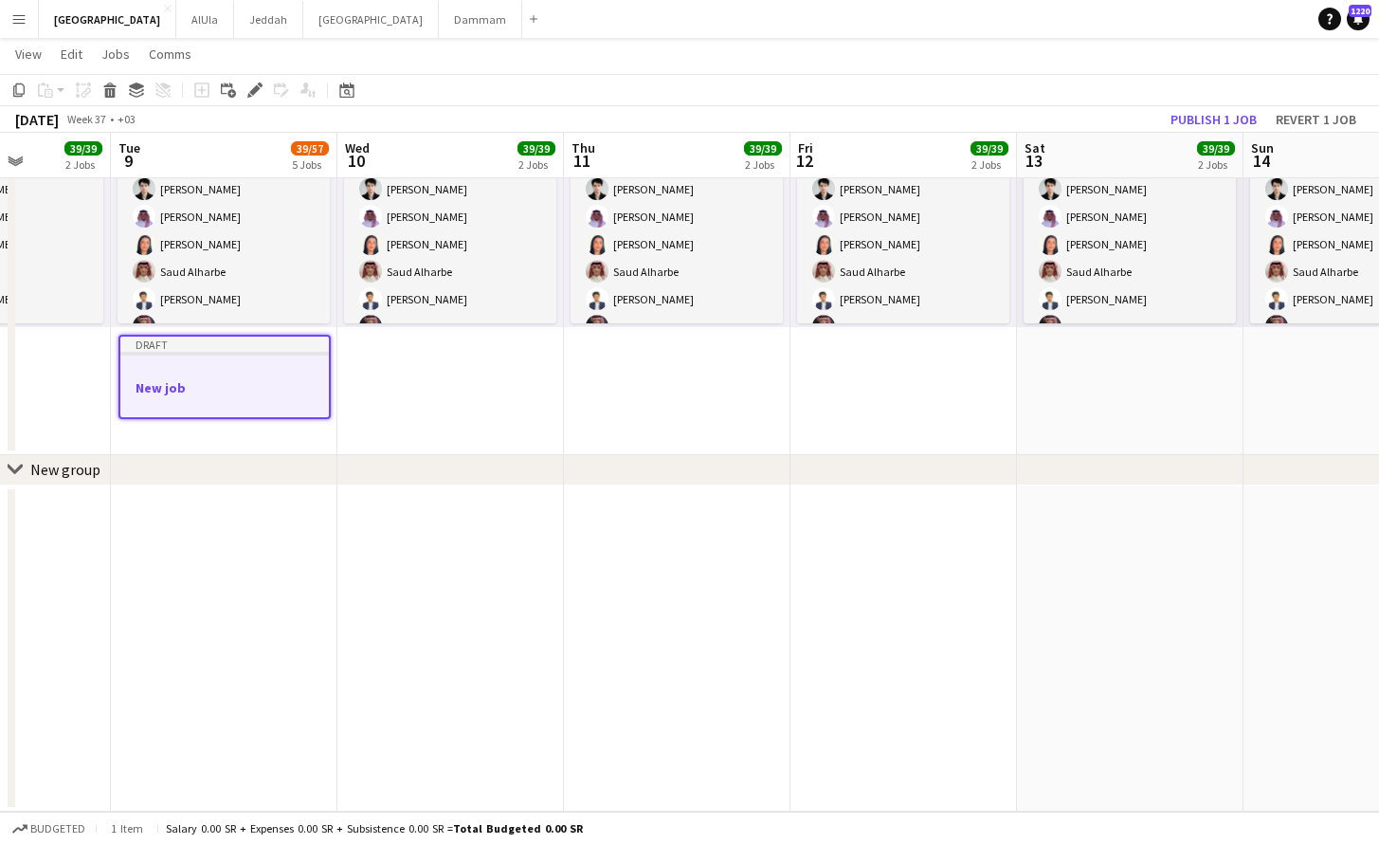
click at [118, 89] on div "Delete" at bounding box center [110, 90] width 23 height 23
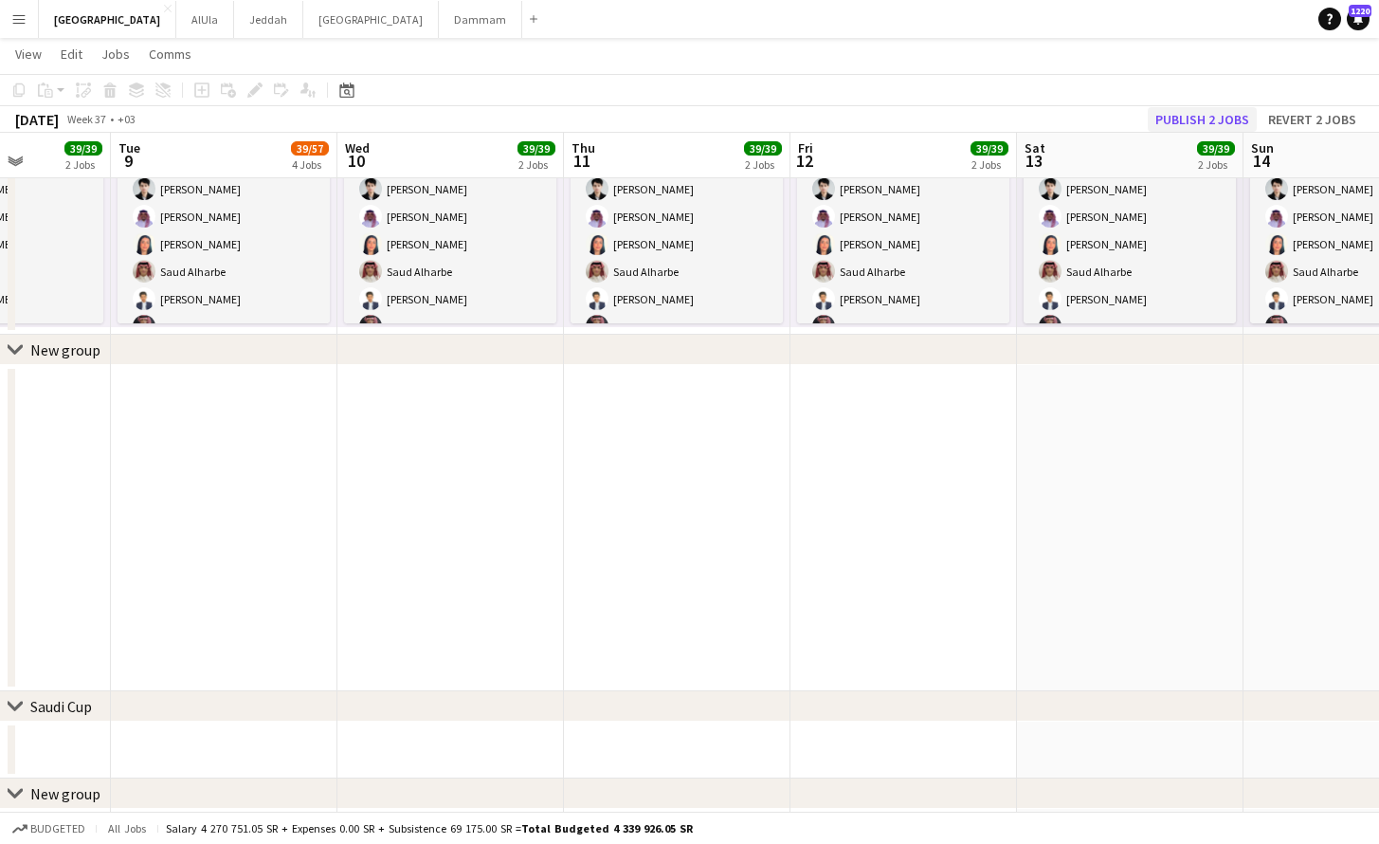
click at [1211, 117] on button "Publish 2 jobs" at bounding box center [1202, 119] width 109 height 25
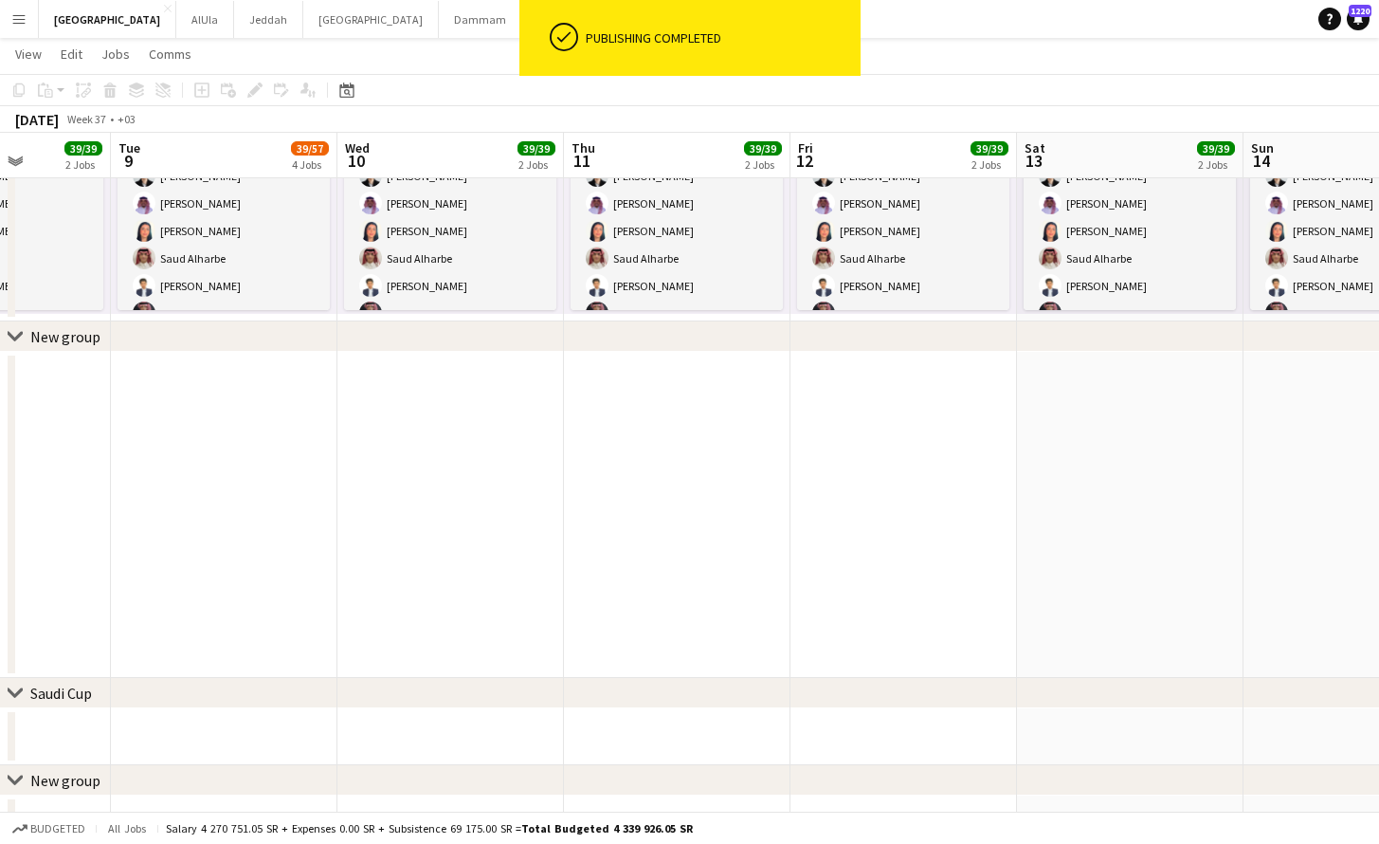
scroll to position [0, 0]
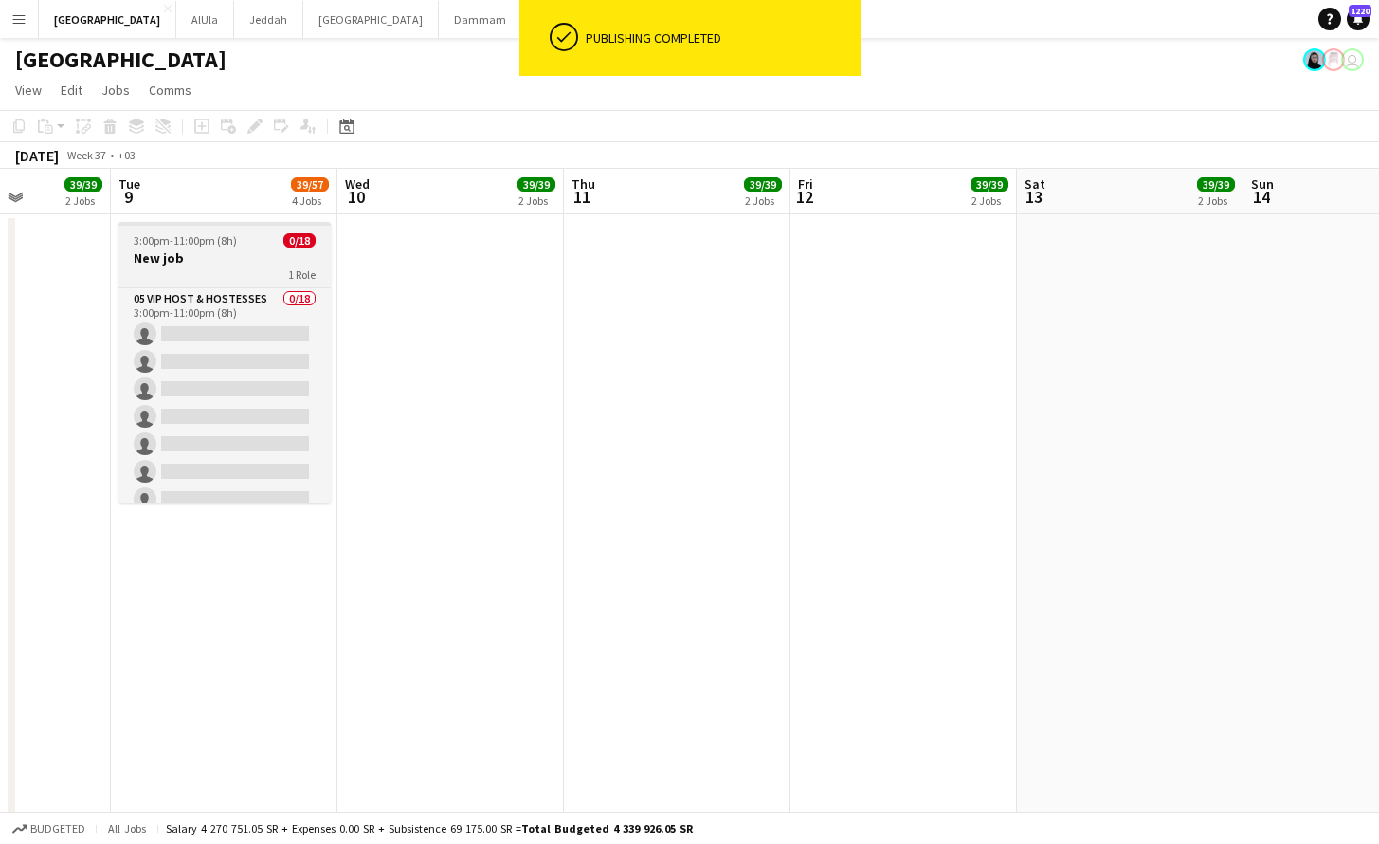
click at [223, 271] on div "1 Role" at bounding box center [224, 273] width 212 height 15
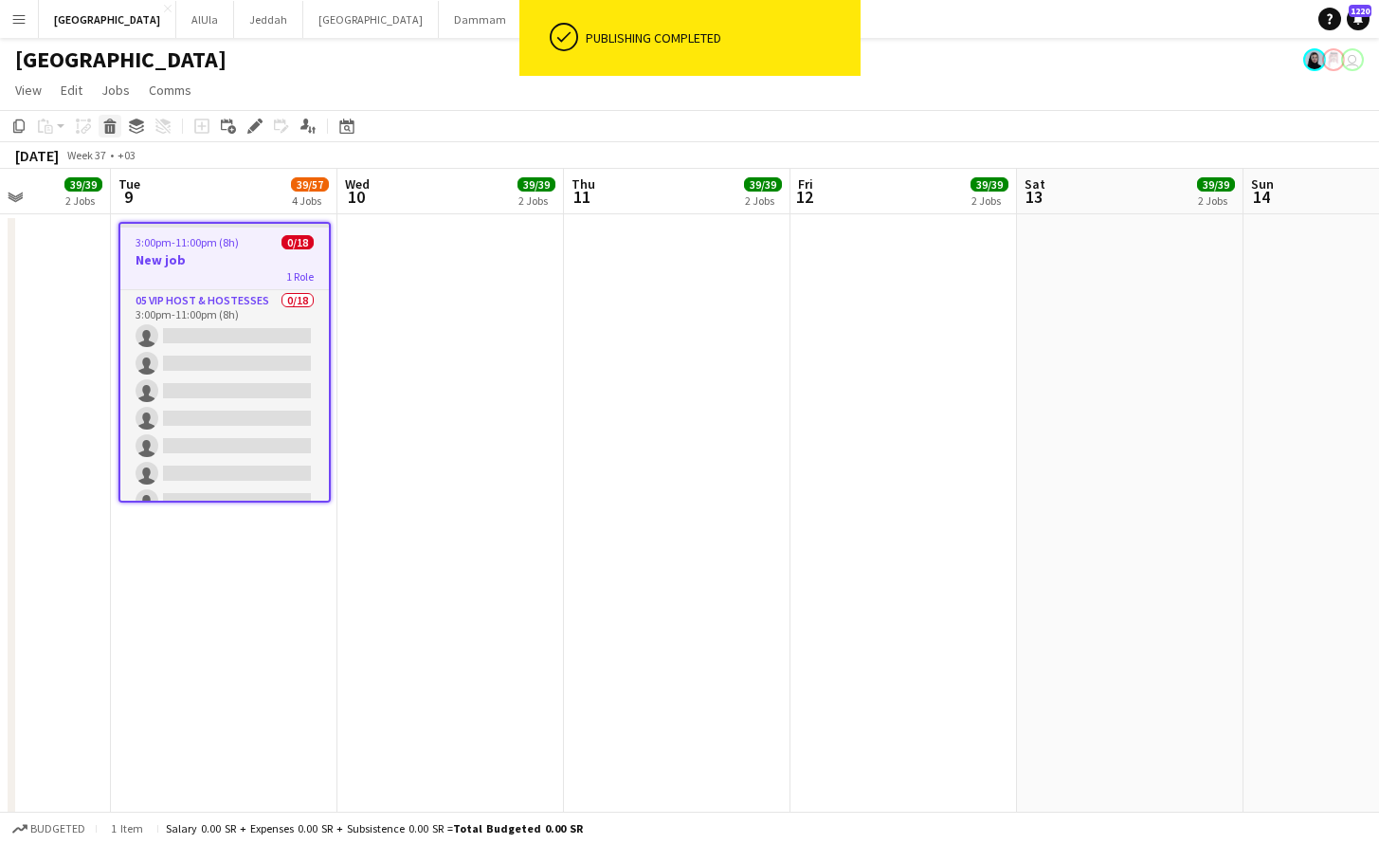
click at [116, 127] on icon "Delete" at bounding box center [109, 125] width 15 height 15
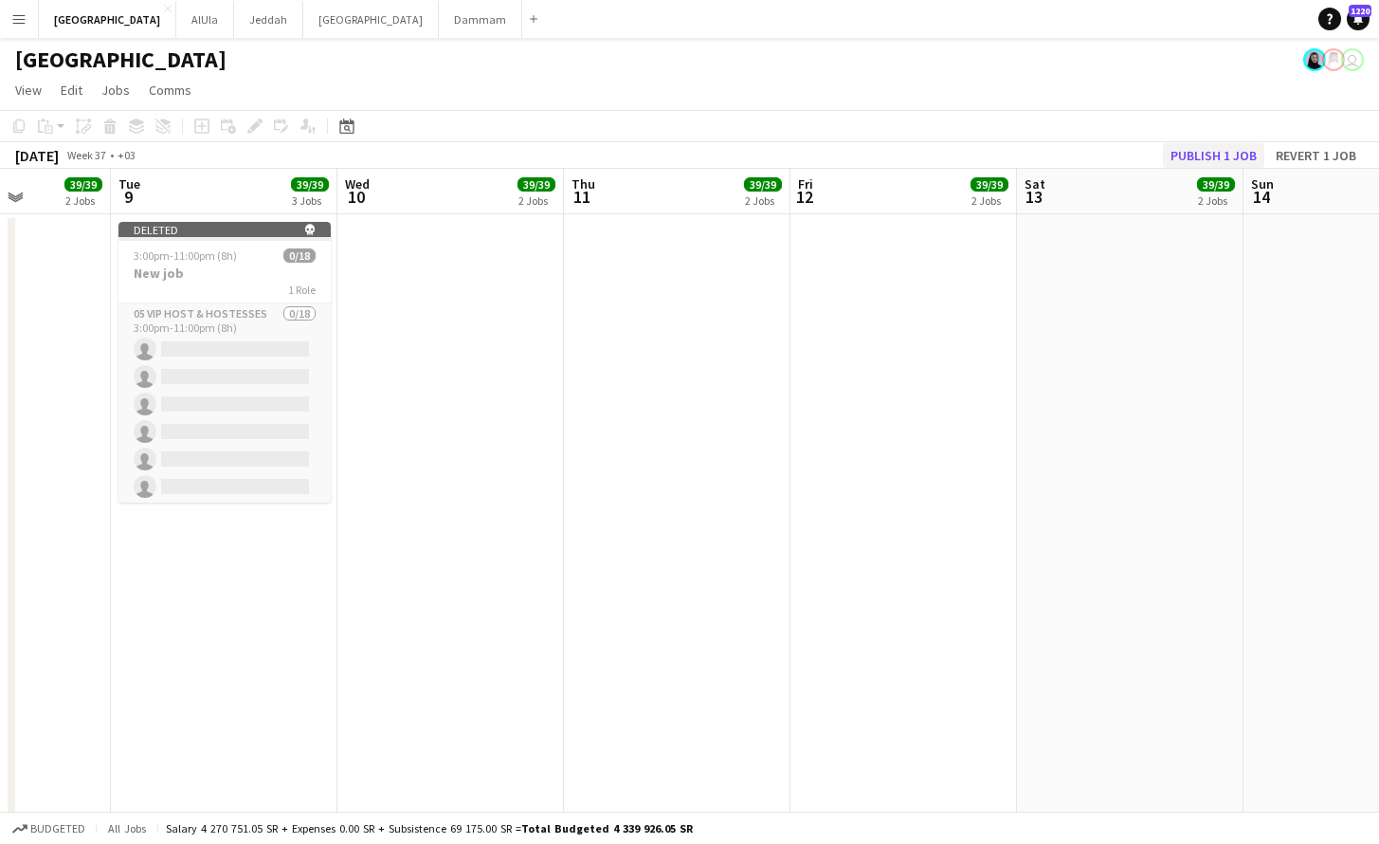
click at [1235, 154] on button "Publish 1 job" at bounding box center [1213, 155] width 101 height 25
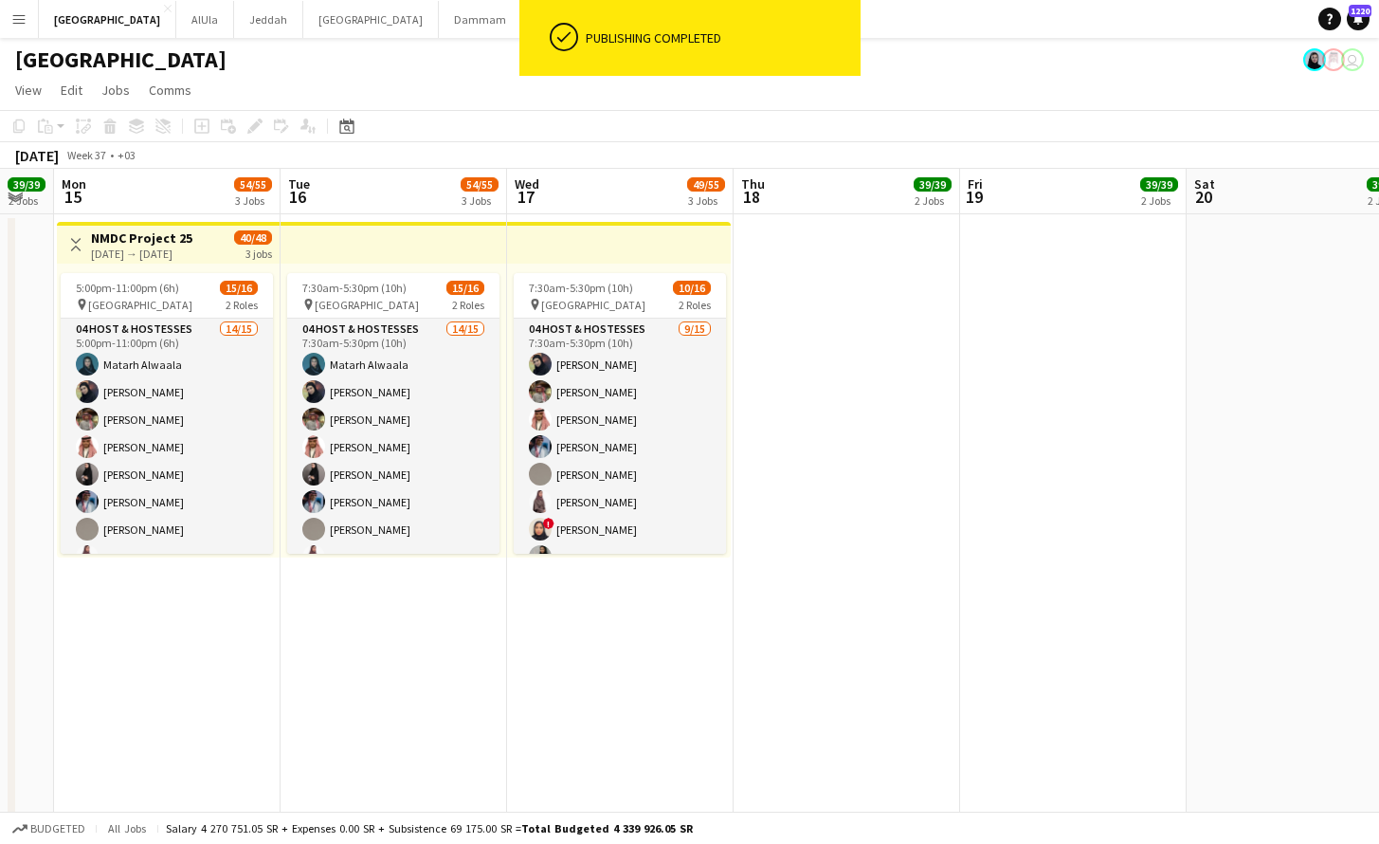
drag, startPoint x: 1265, startPoint y: 196, endPoint x: 302, endPoint y: 252, distance: 964.6
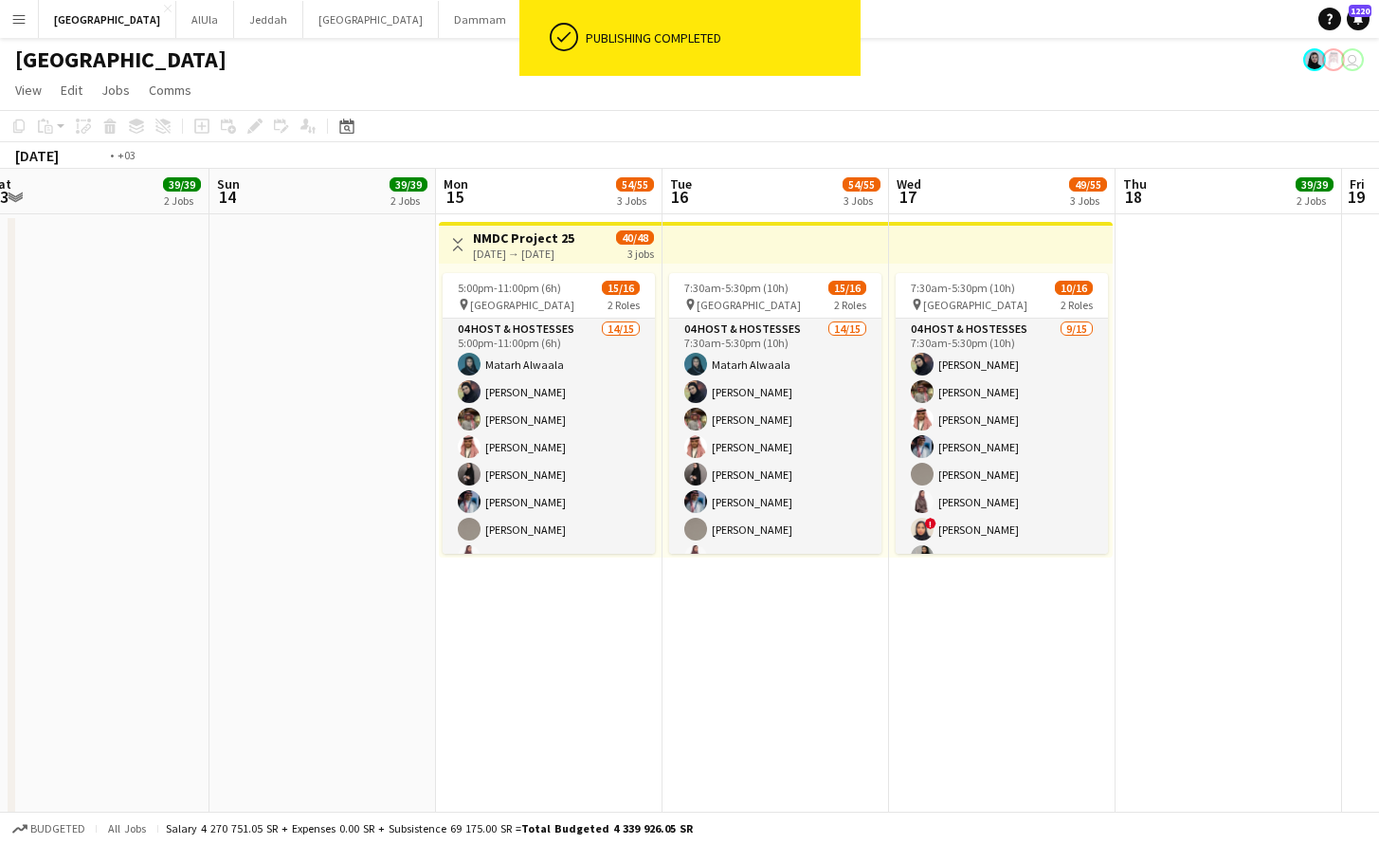
drag, startPoint x: 1079, startPoint y: 234, endPoint x: 187, endPoint y: 247, distance: 892.0
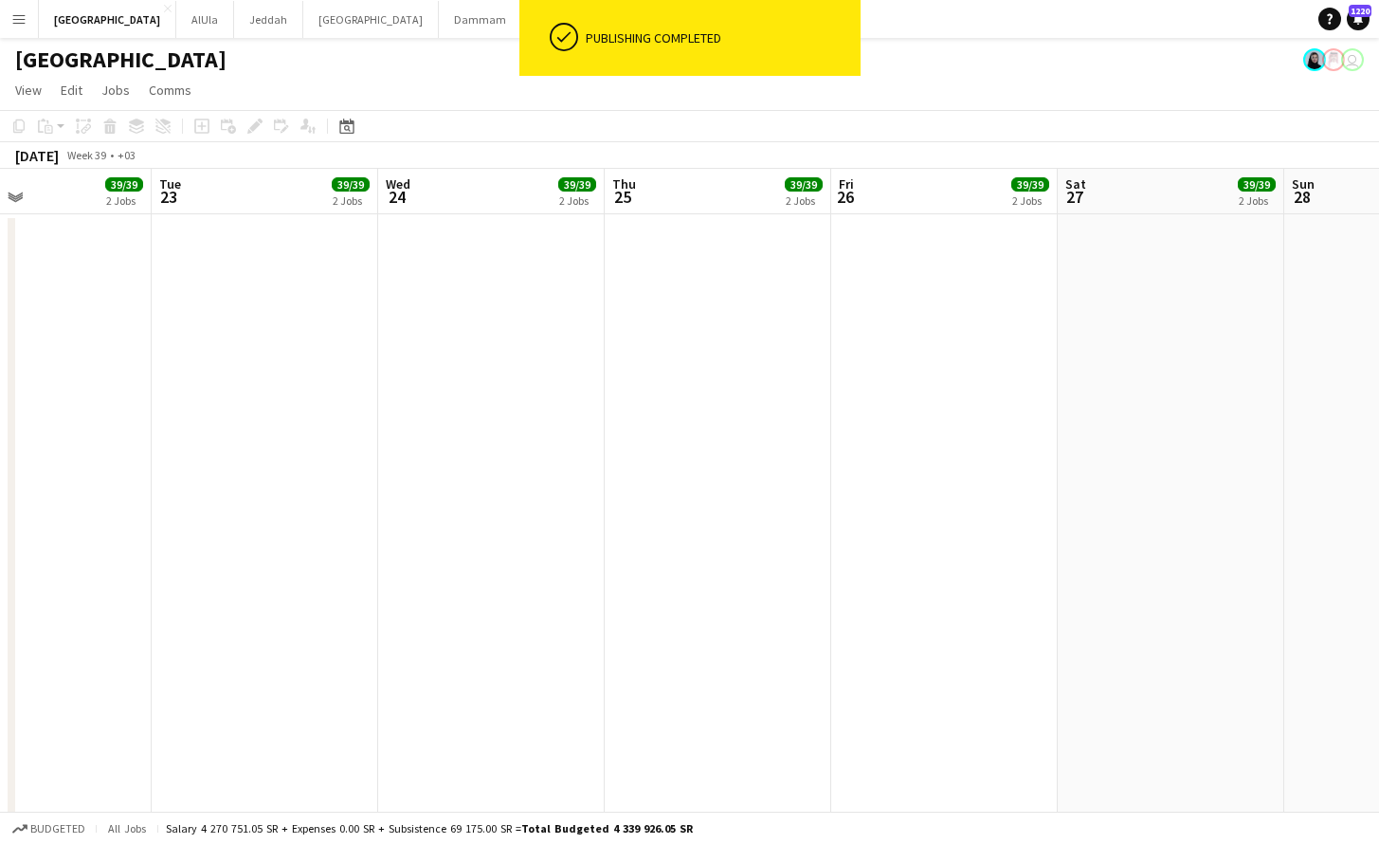
drag, startPoint x: 1272, startPoint y: 185, endPoint x: -146, endPoint y: 222, distance: 1418.4
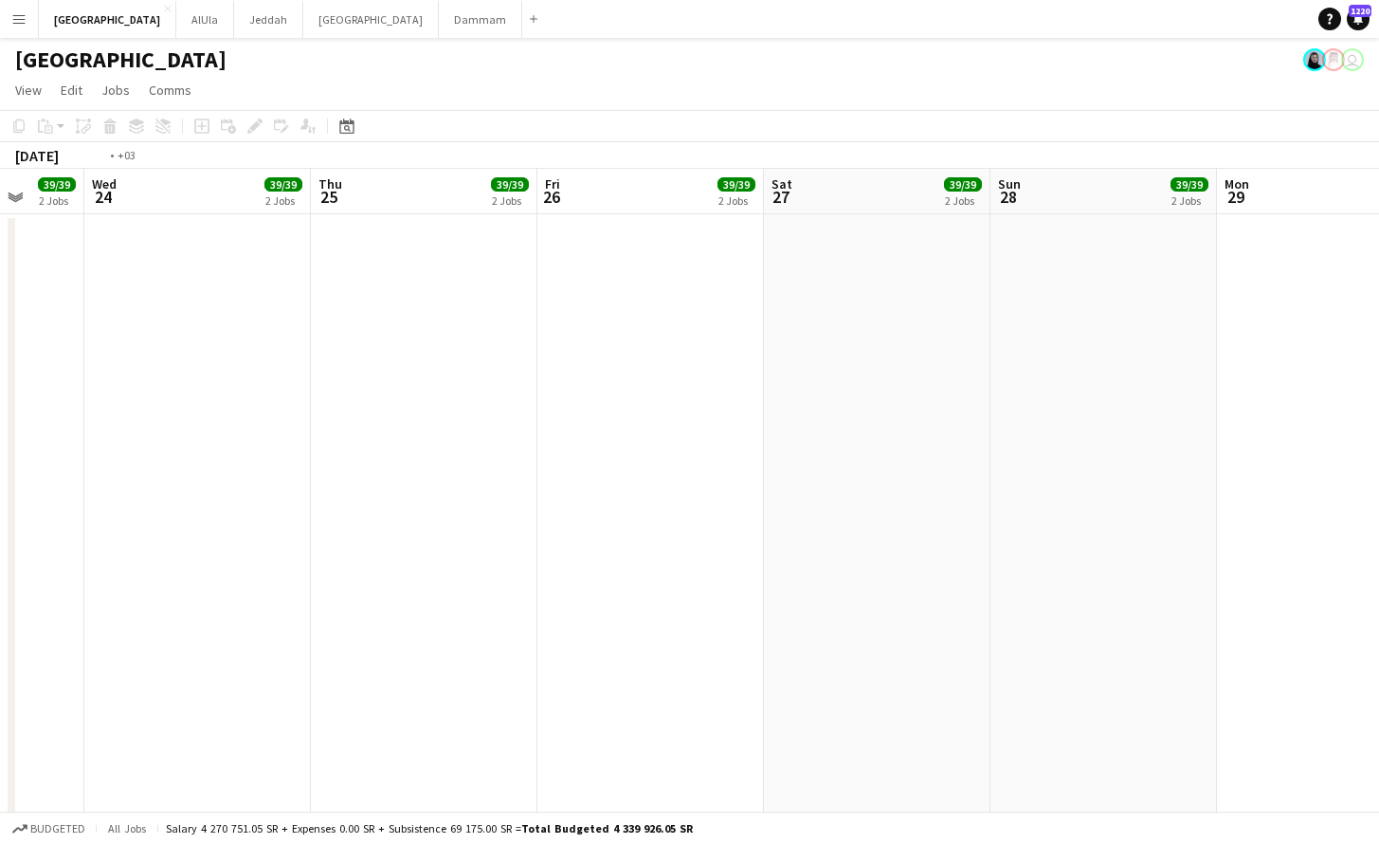
drag, startPoint x: 962, startPoint y: 190, endPoint x: 140, endPoint y: 254, distance: 824.3
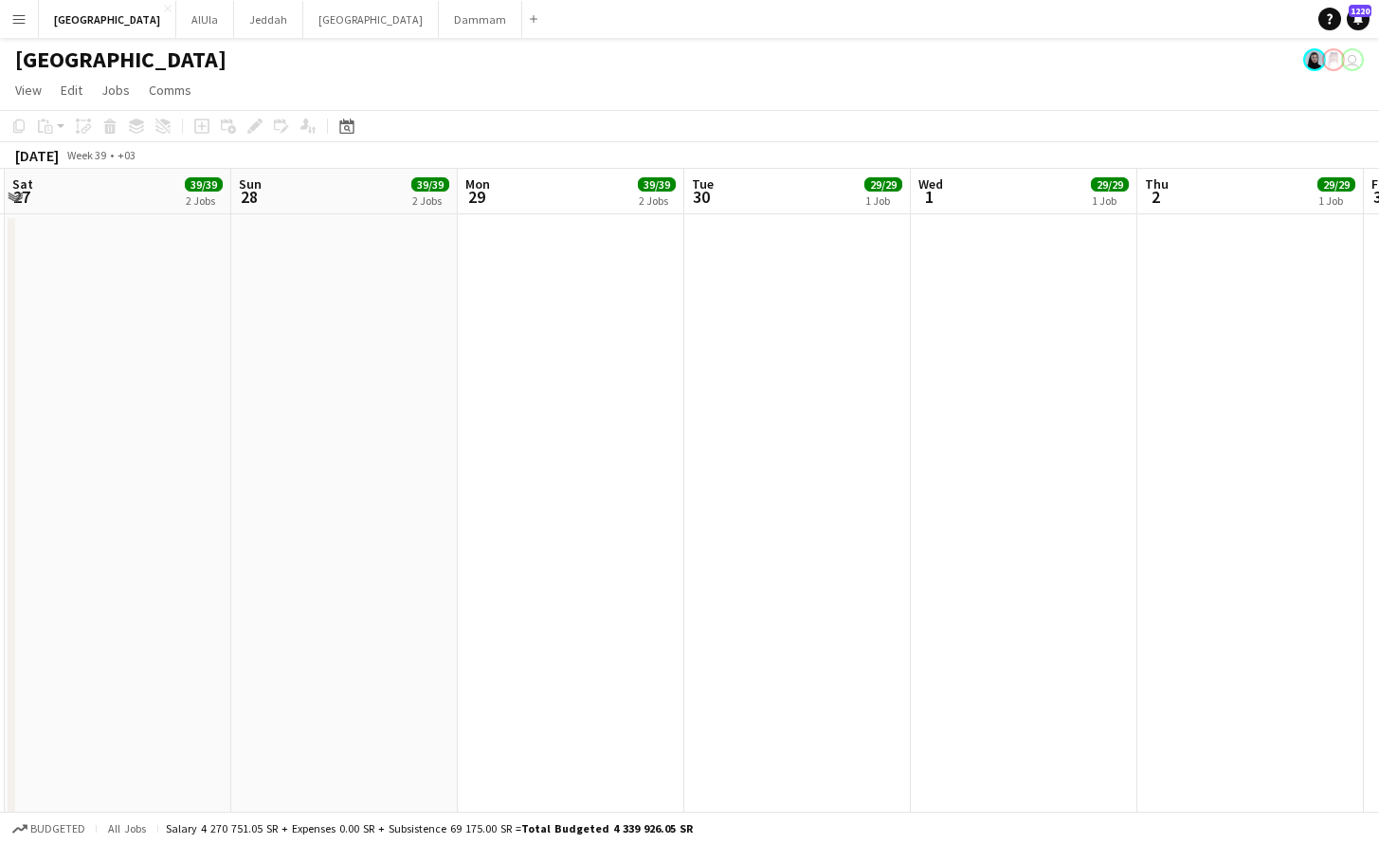
drag, startPoint x: 659, startPoint y: 230, endPoint x: 244, endPoint y: 237, distance: 415.2
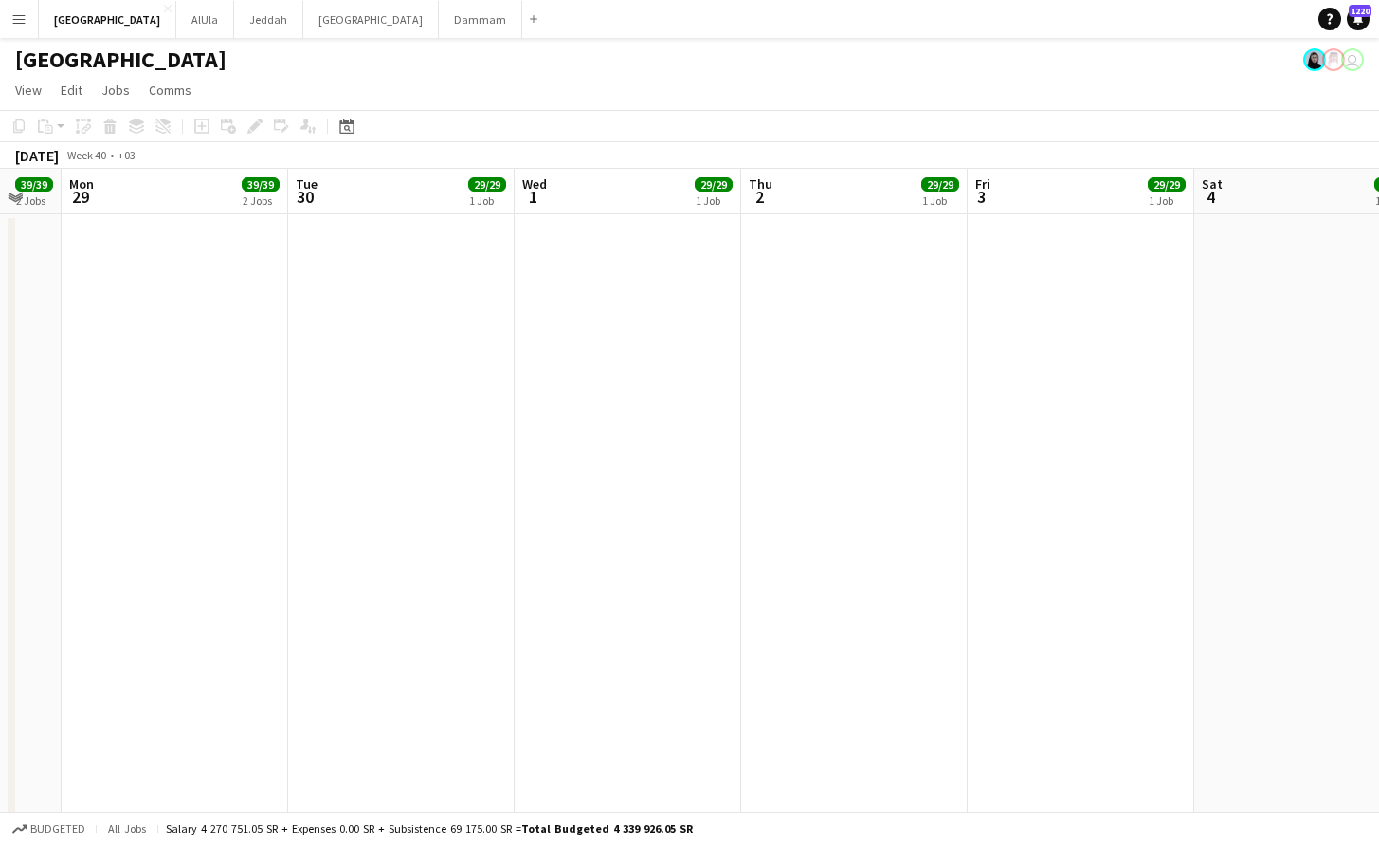
drag, startPoint x: 986, startPoint y: 203, endPoint x: 218, endPoint y: 245, distance: 768.9
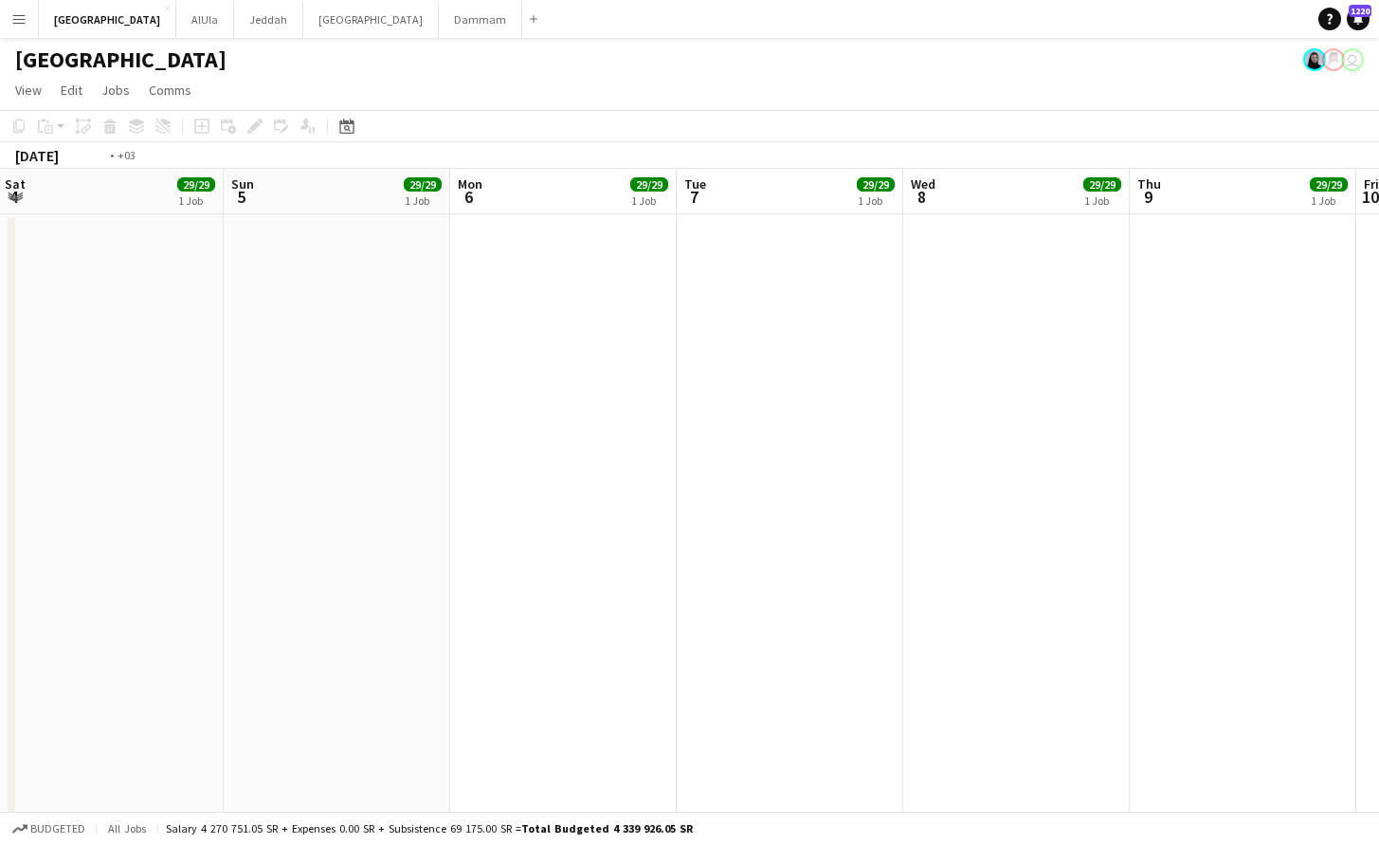
drag, startPoint x: 851, startPoint y: 215, endPoint x: 164, endPoint y: 254, distance: 688.2
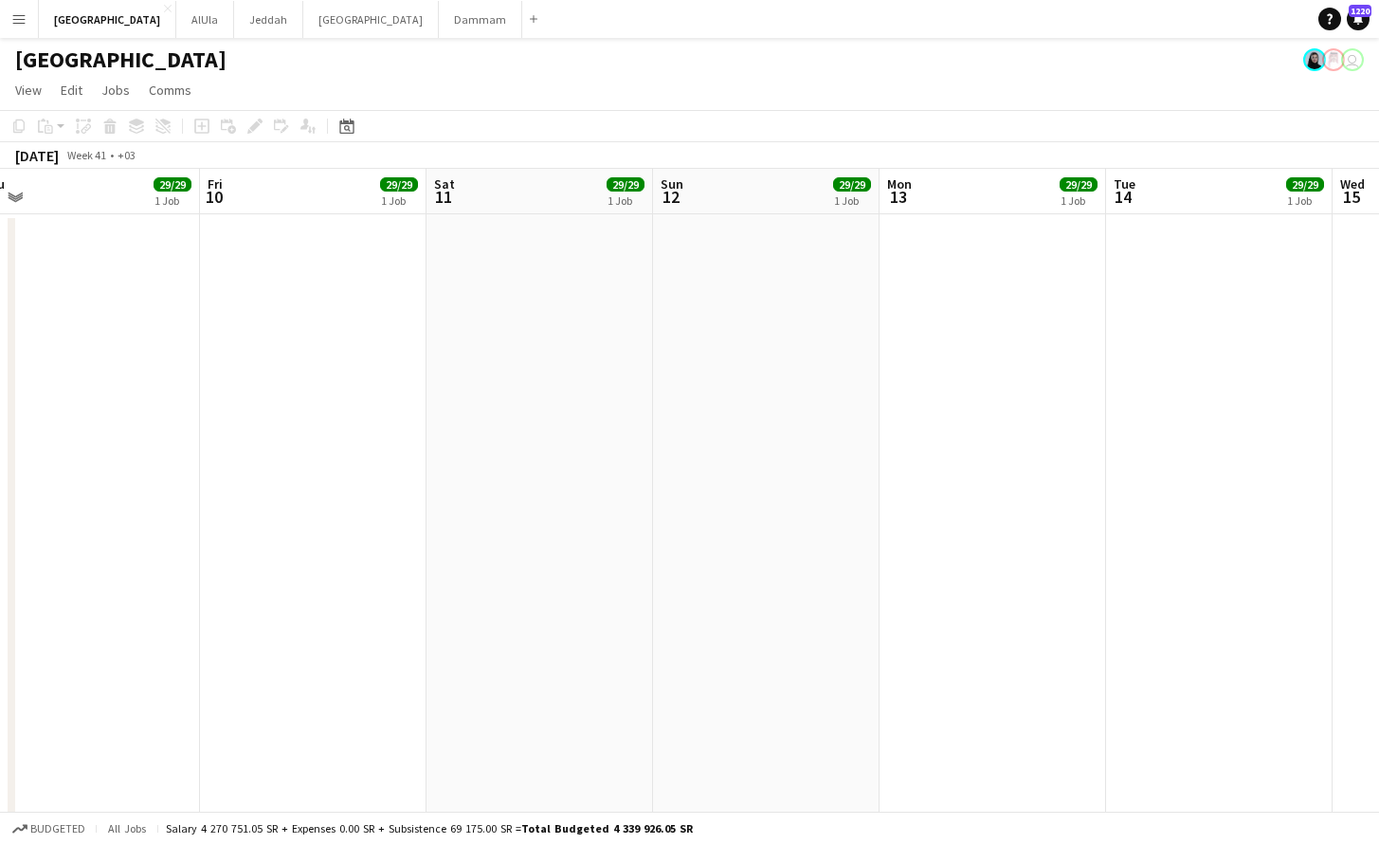
drag, startPoint x: 1013, startPoint y: 212, endPoint x: 367, endPoint y: 281, distance: 650.1
drag, startPoint x: 1171, startPoint y: 209, endPoint x: 517, endPoint y: 255, distance: 655.6
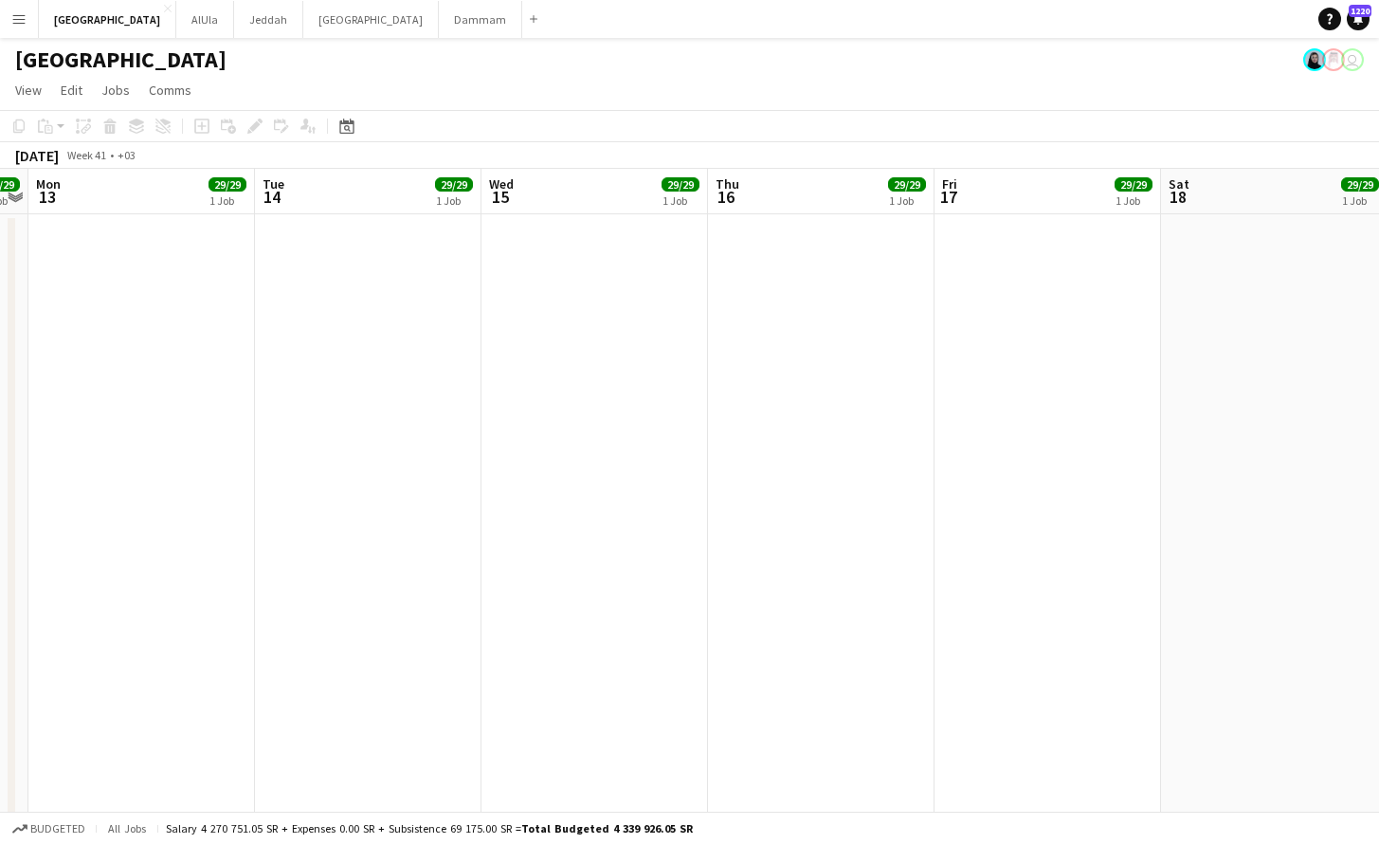
drag, startPoint x: 1145, startPoint y: 191, endPoint x: 968, endPoint y: 224, distance: 180.3
click at [819, 215] on app-date-cell at bounding box center [821, 732] width 227 height 1037
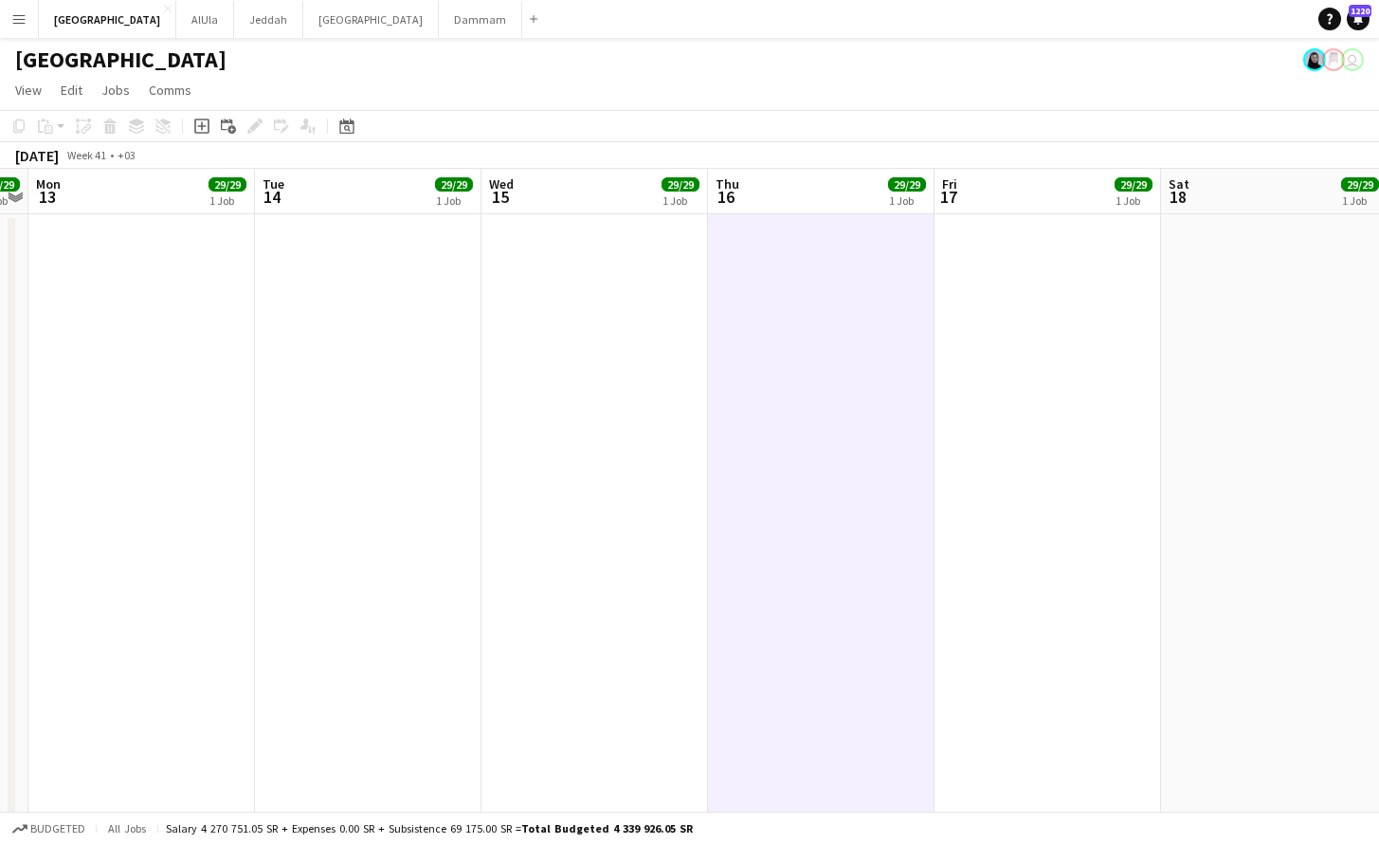
click at [819, 203] on app-board-header-date "Thu 16 29/29 1 Job" at bounding box center [821, 191] width 227 height 45
click at [818, 199] on app-board-header-date "Thu 16 29/29 1 Job" at bounding box center [821, 191] width 227 height 45
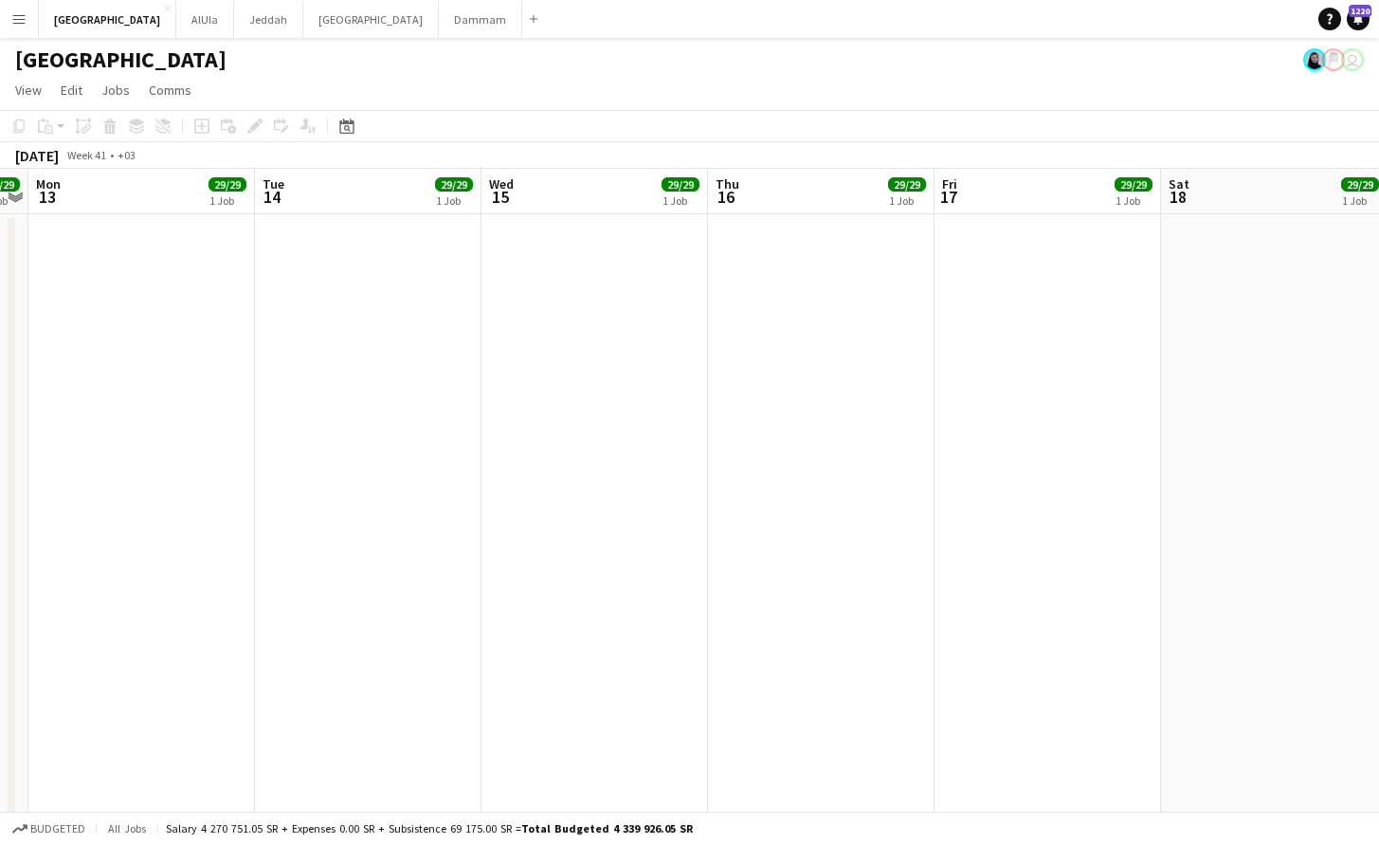
scroll to position [0, 879]
click at [790, 276] on app-date-cell at bounding box center [820, 732] width 227 height 1037
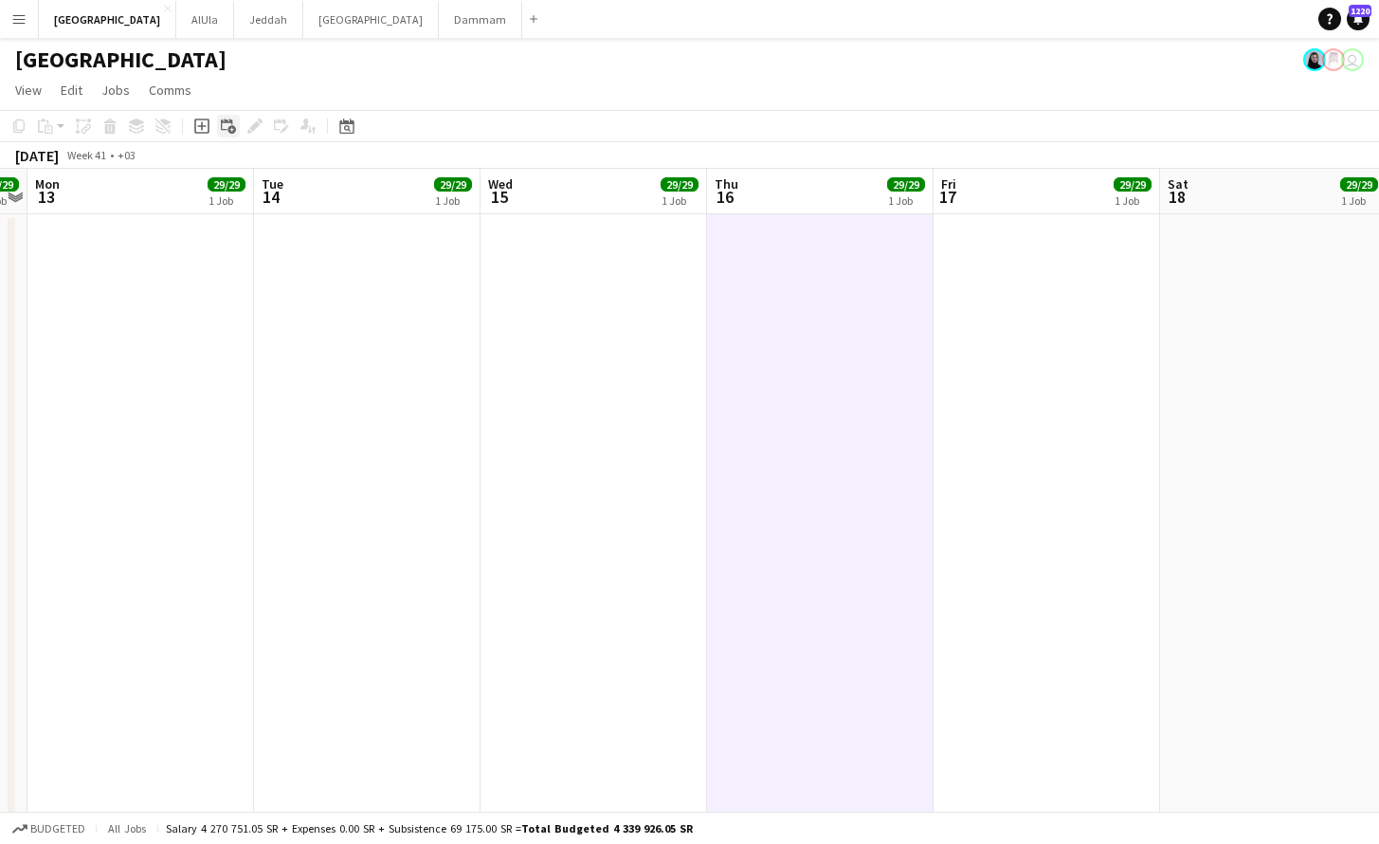
click at [231, 128] on icon at bounding box center [231, 130] width 9 height 9
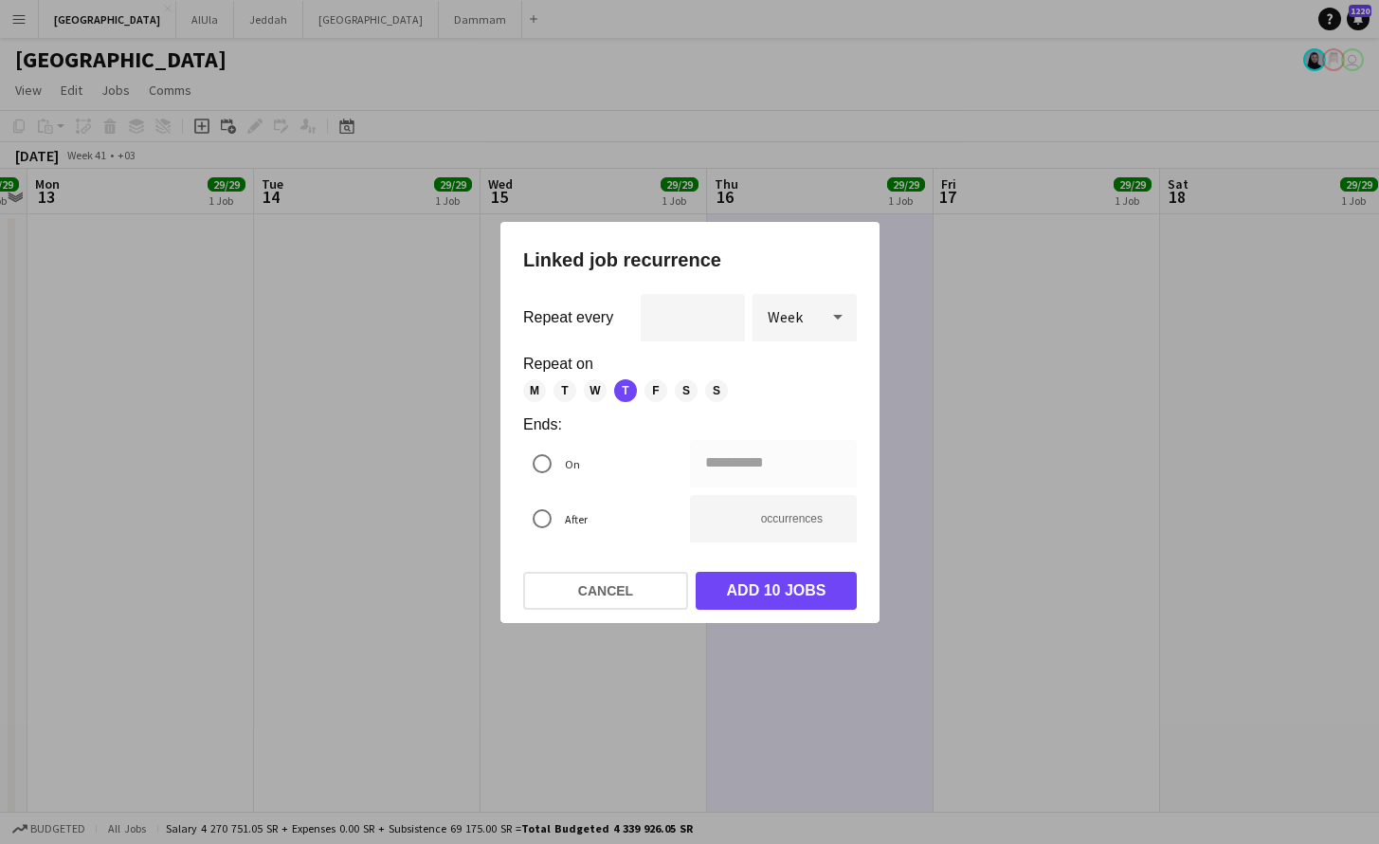
click at [820, 315] on div at bounding box center [838, 317] width 38 height 38
click at [798, 380] on mat-option "Day" at bounding box center [805, 369] width 104 height 45
type input "**********"
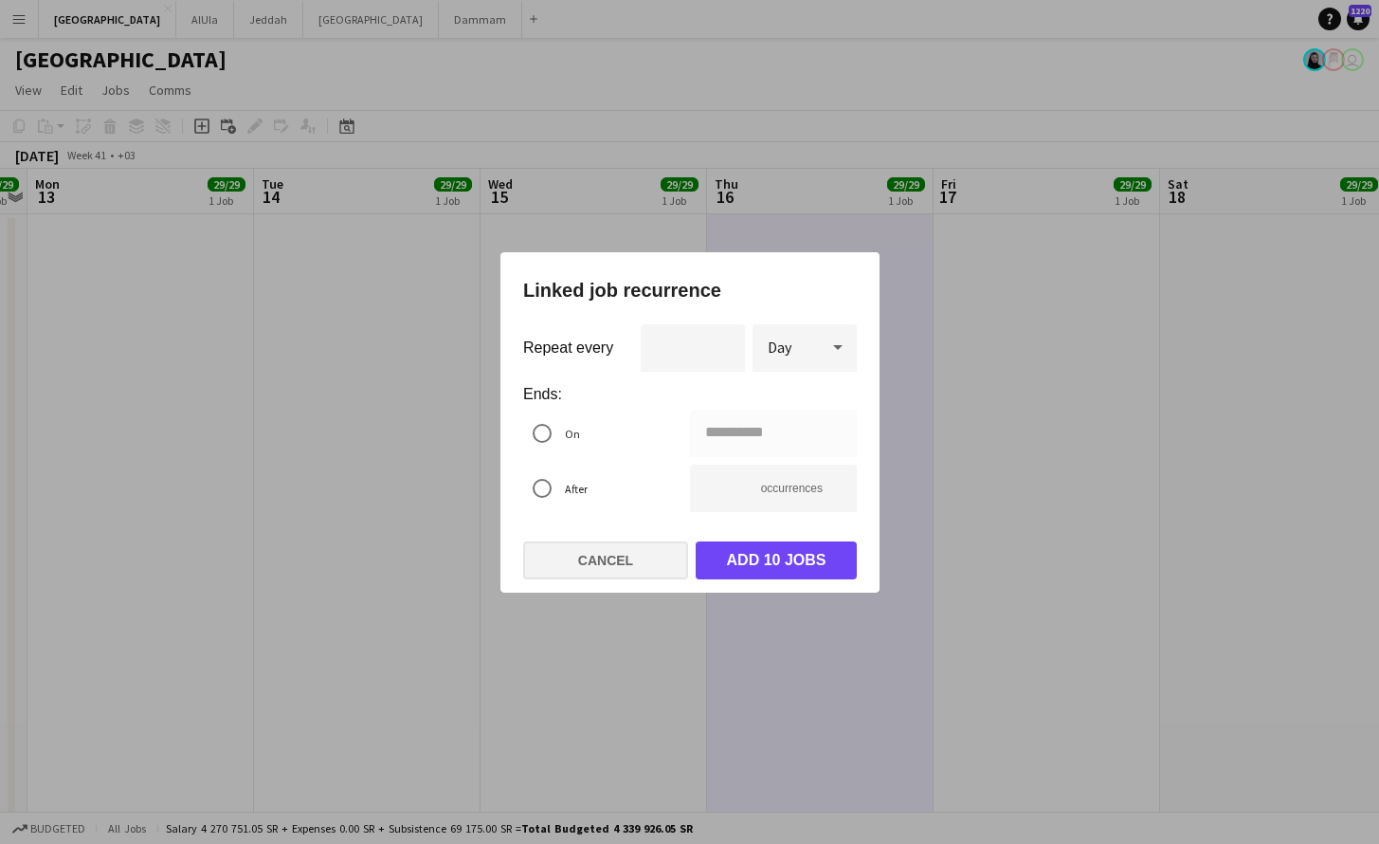
click at [632, 556] on button "Cancel" at bounding box center [605, 560] width 165 height 38
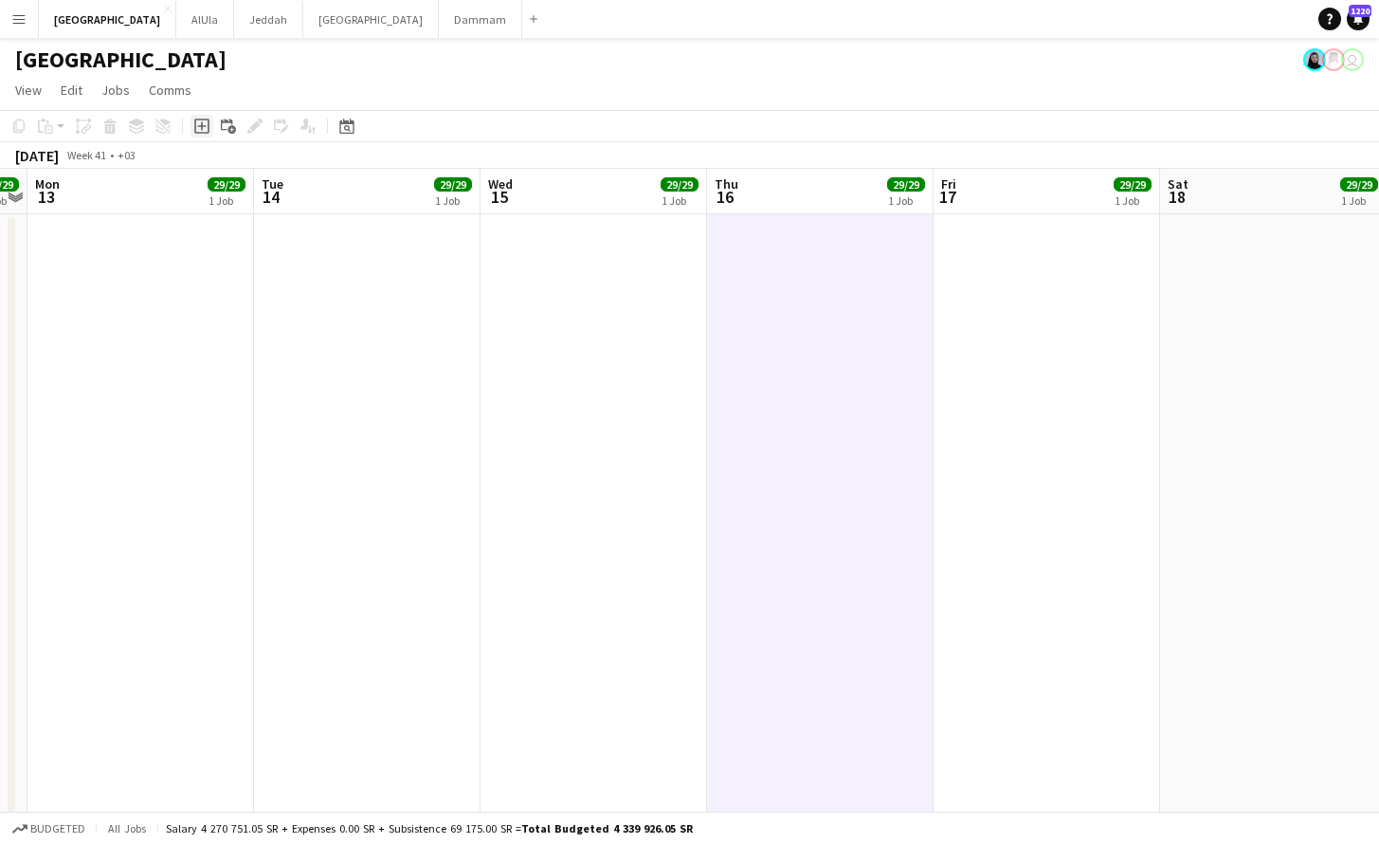
click at [199, 121] on icon "Add job" at bounding box center [201, 125] width 15 height 15
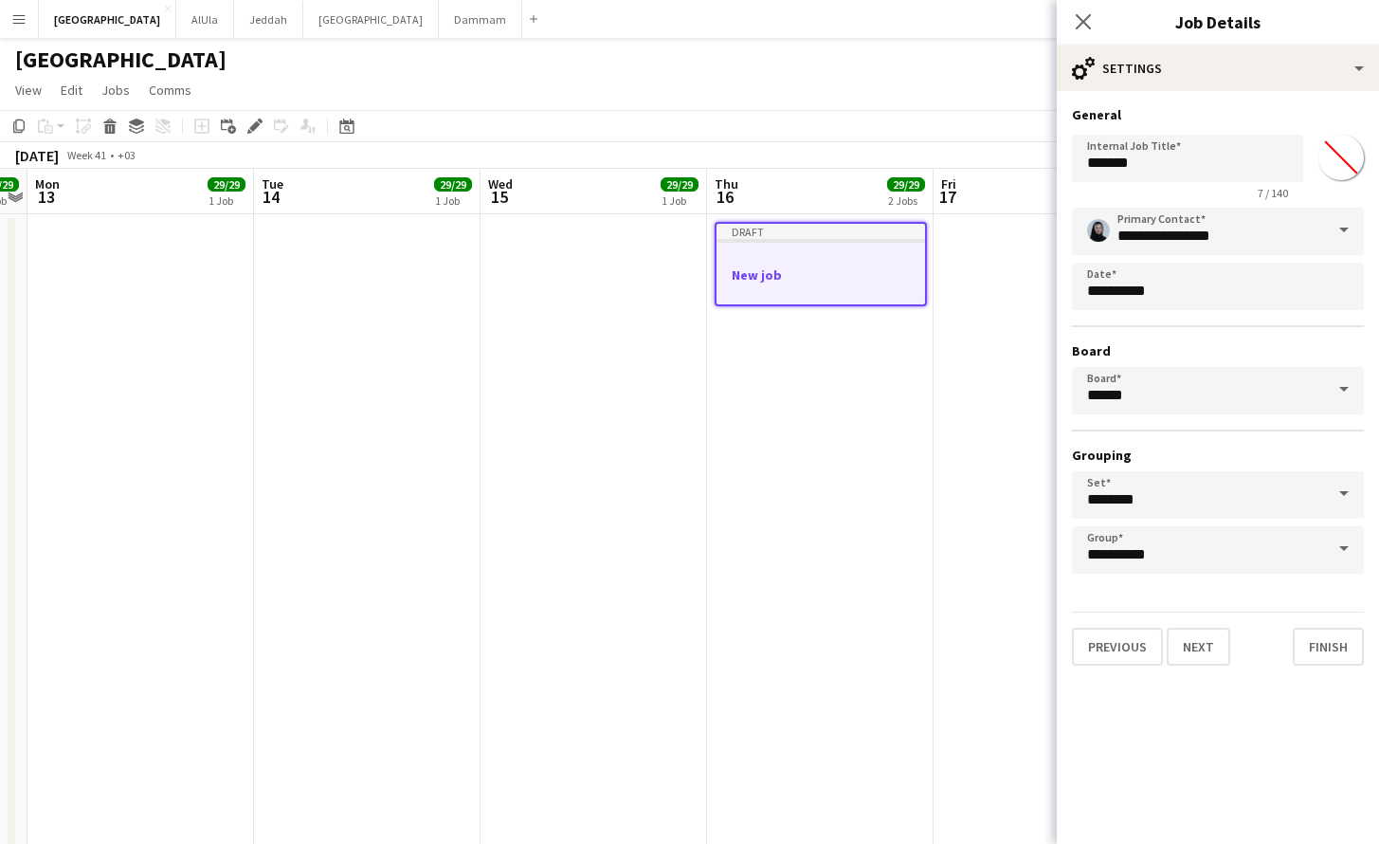
click at [831, 257] on div at bounding box center [821, 257] width 209 height 14
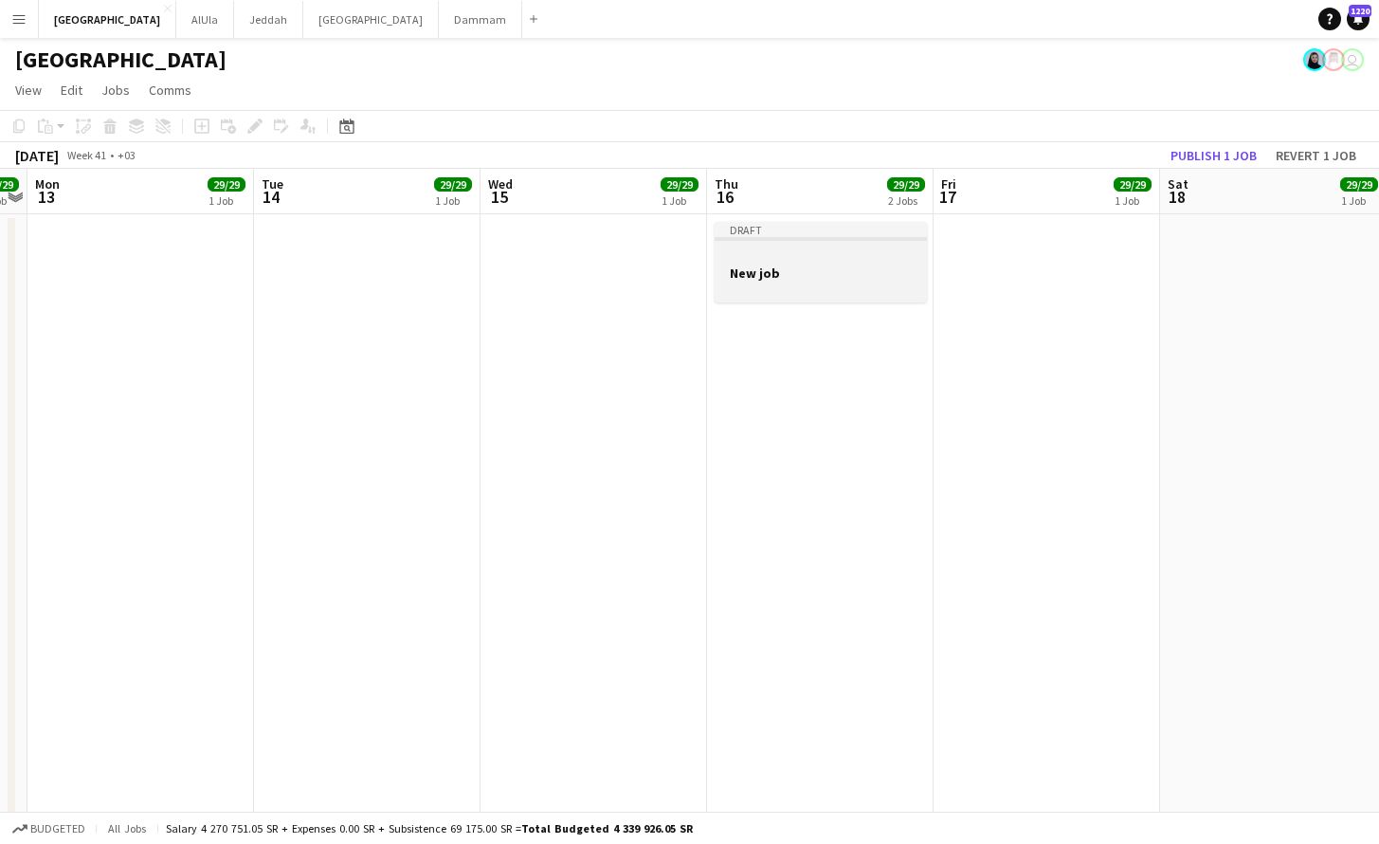
click at [831, 258] on div at bounding box center [821, 255] width 212 height 14
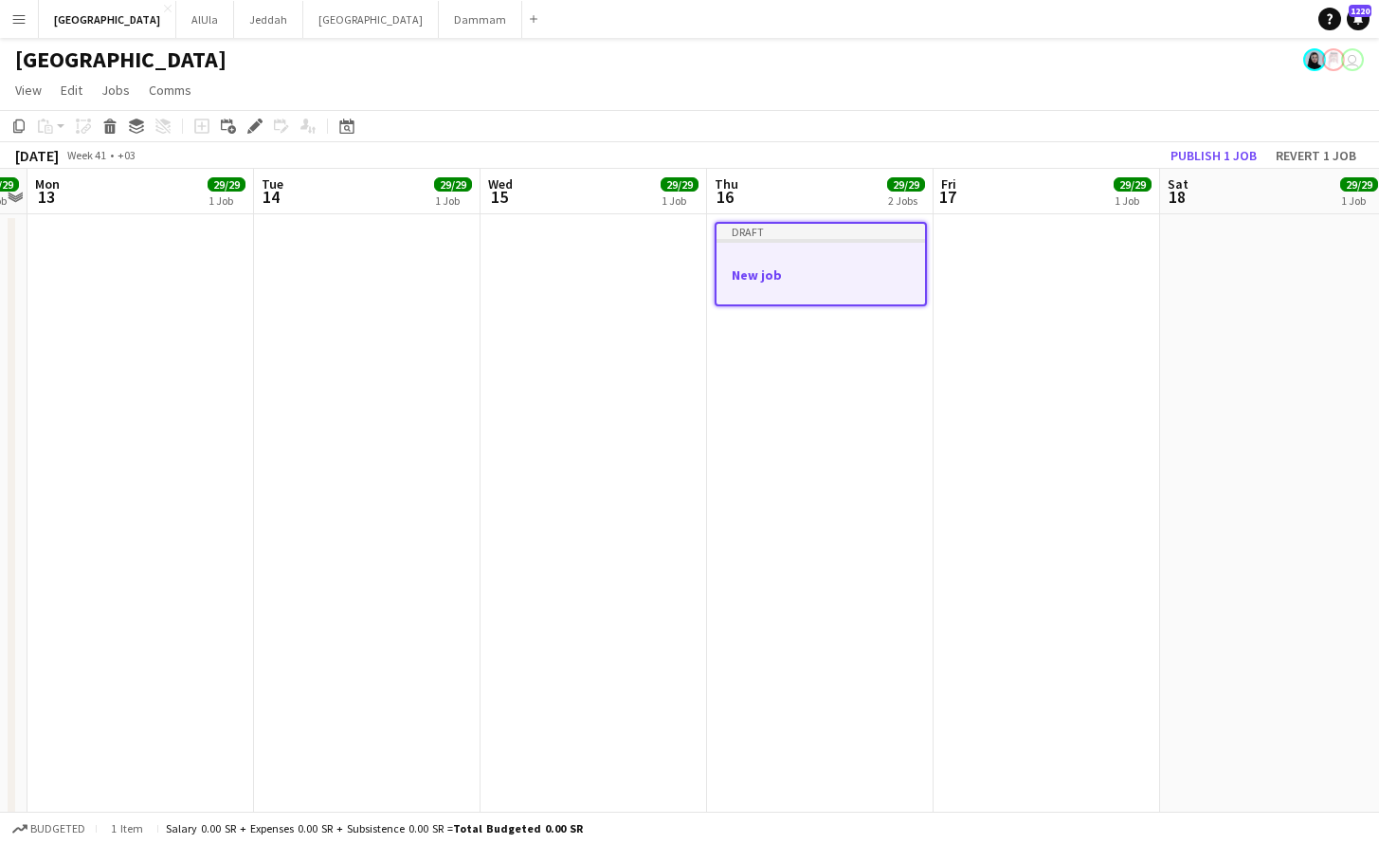
click at [772, 265] on app-job-card "Draft New job" at bounding box center [821, 264] width 212 height 84
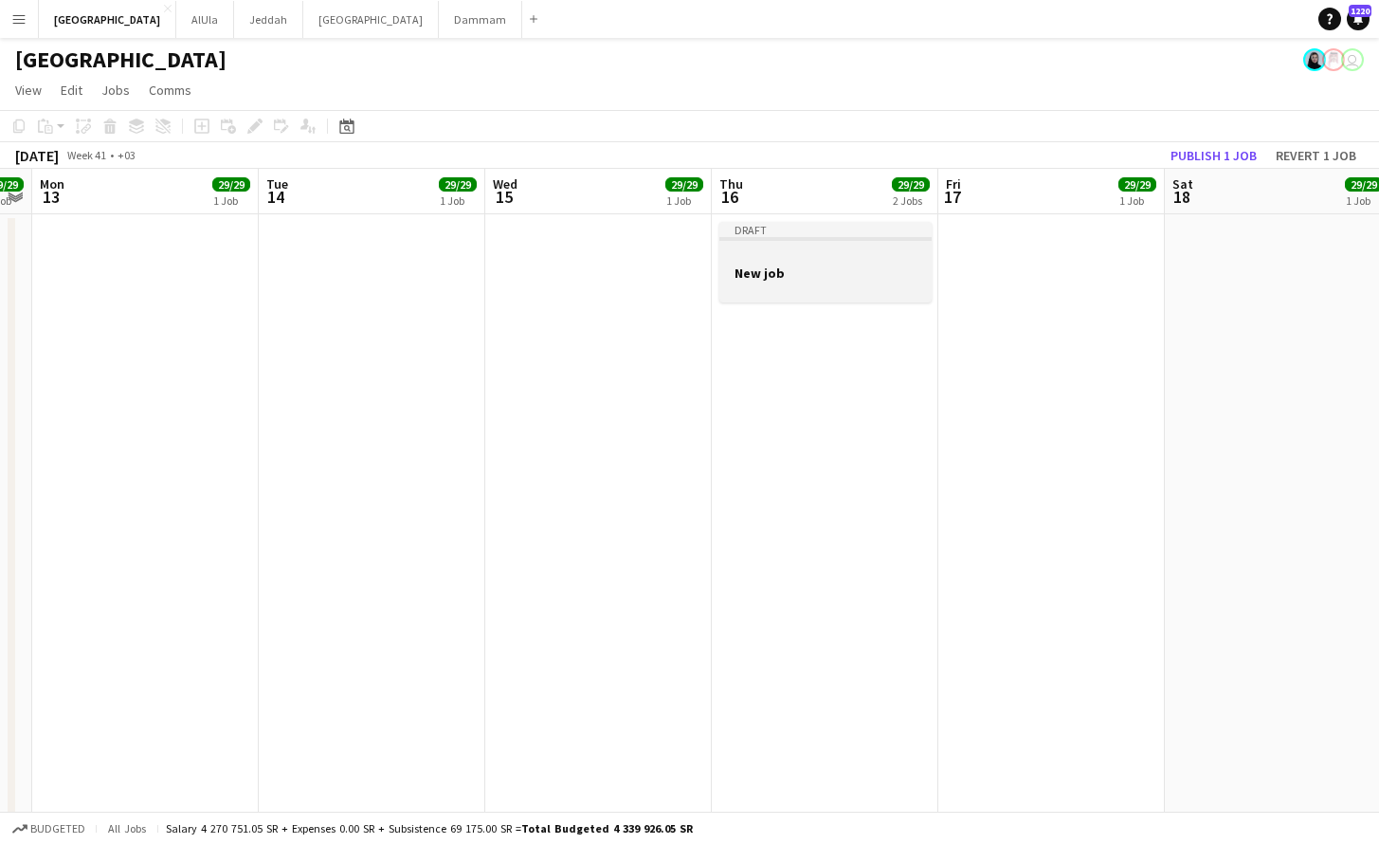
click at [835, 287] on div at bounding box center [825, 288] width 212 height 15
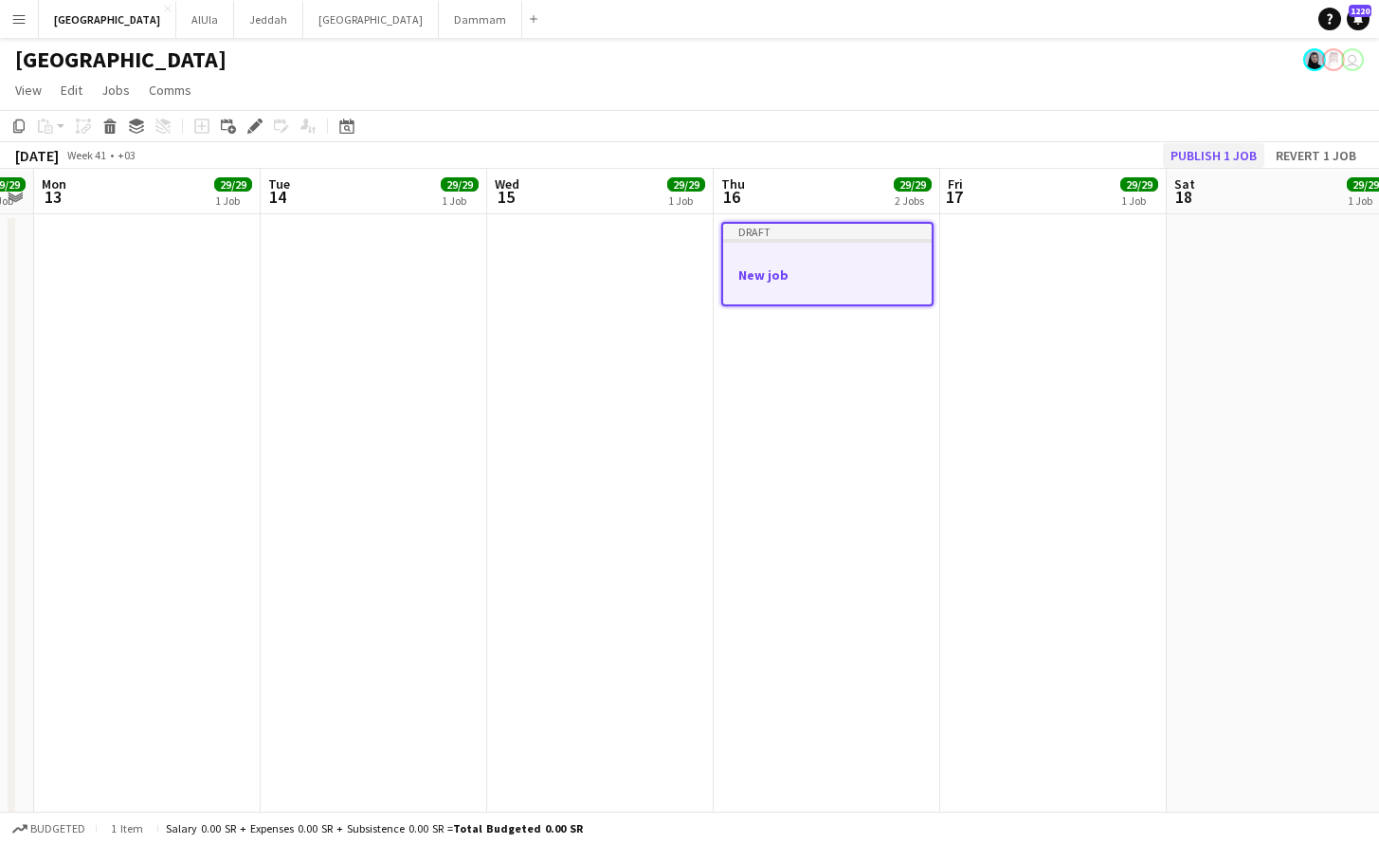
click at [1256, 159] on button "Publish 1 job" at bounding box center [1213, 155] width 101 height 25
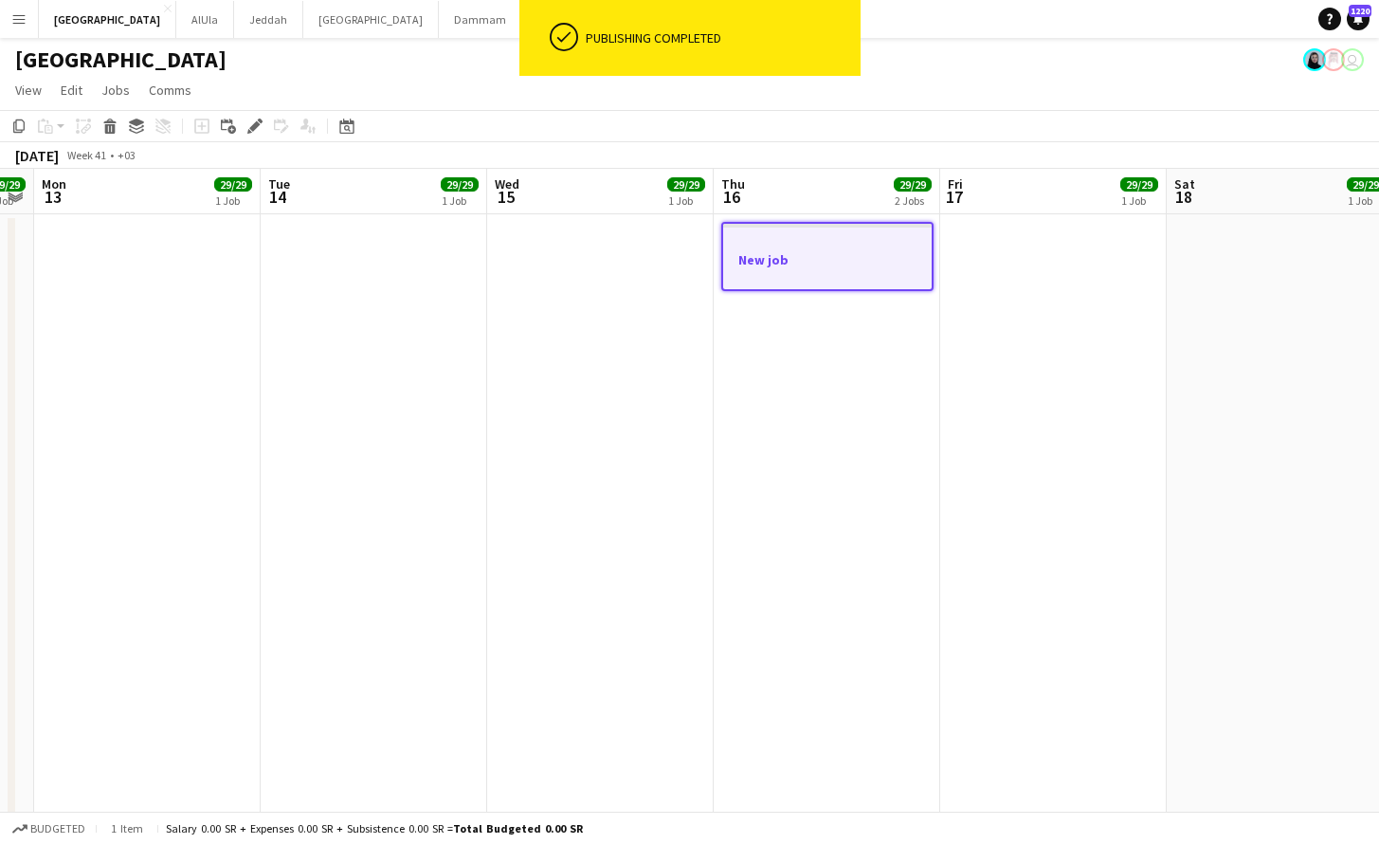
click at [823, 255] on h3 "New job" at bounding box center [827, 259] width 209 height 17
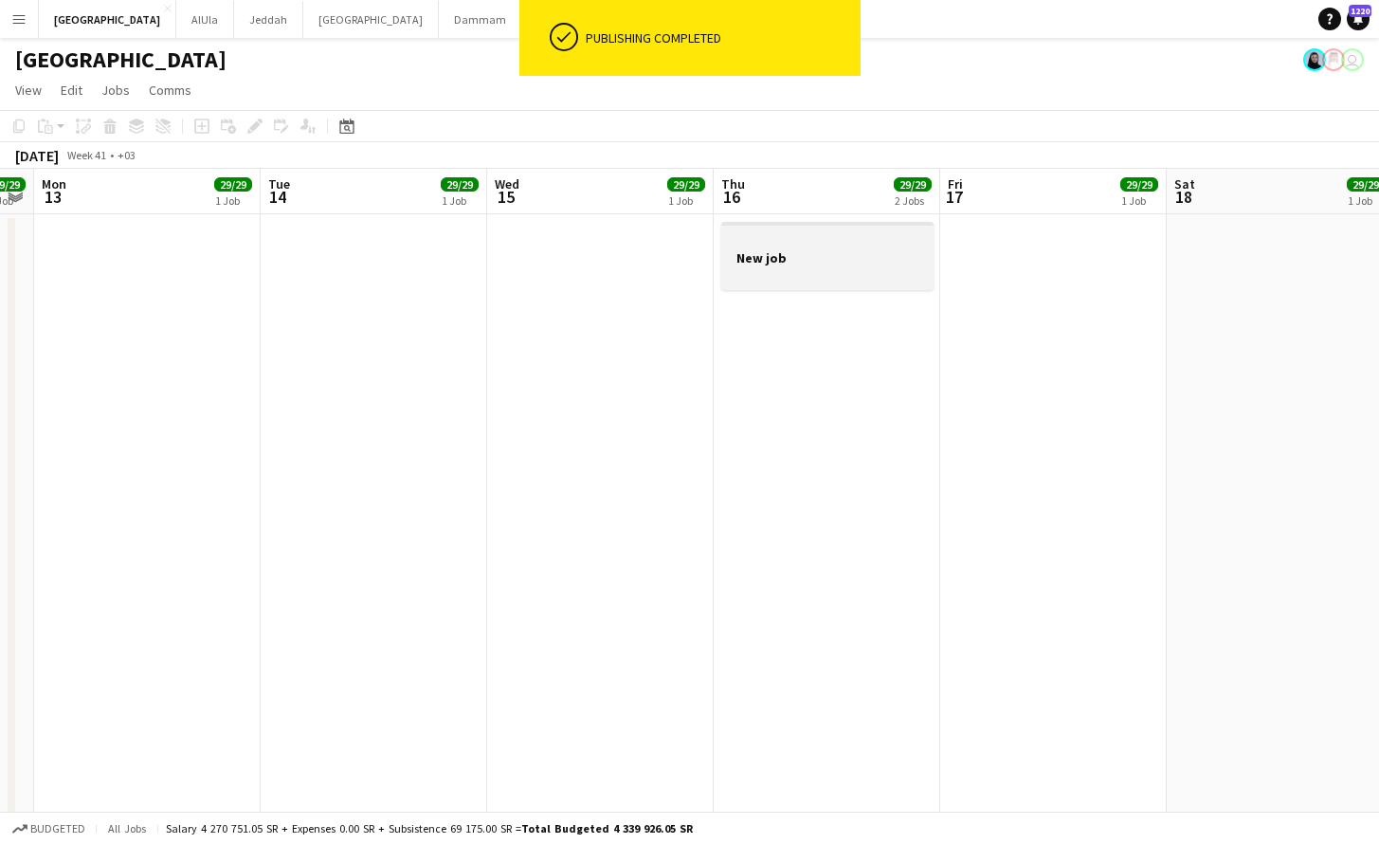
scroll to position [0, 873]
click at [829, 260] on h3 "New job" at bounding box center [826, 257] width 212 height 17
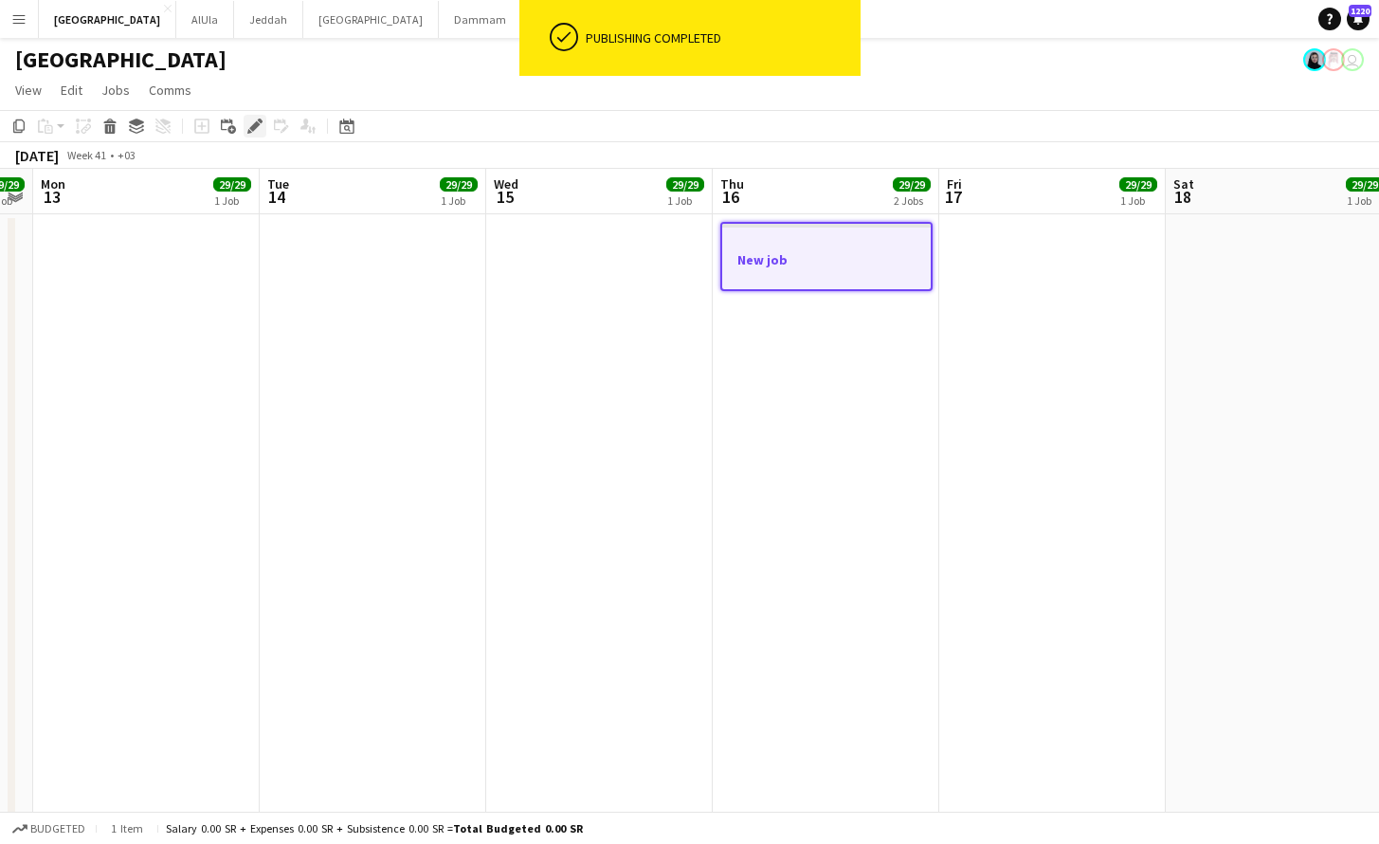
click at [260, 125] on icon "Edit" at bounding box center [254, 125] width 15 height 15
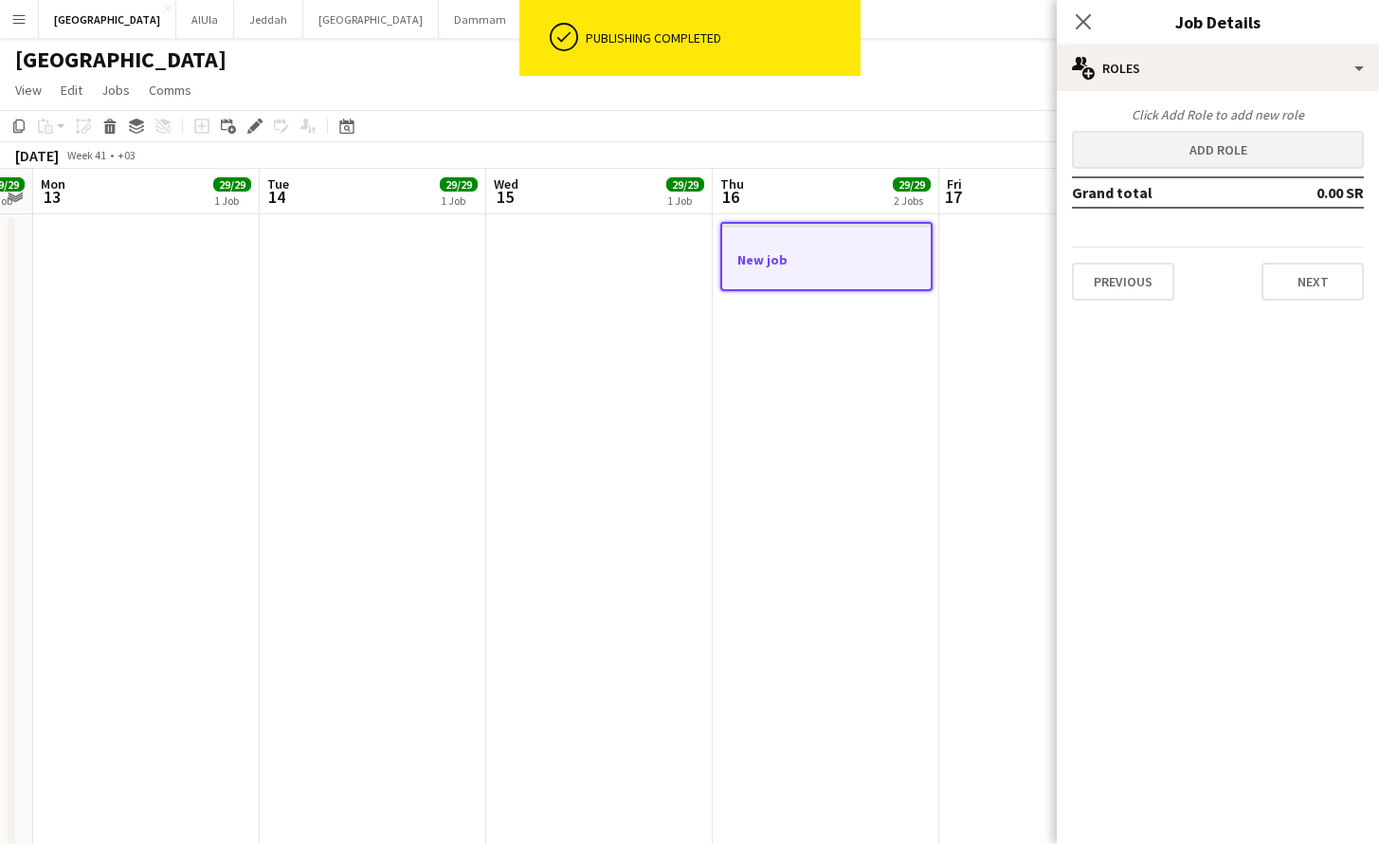
click at [1128, 143] on button "Add role" at bounding box center [1218, 150] width 292 height 38
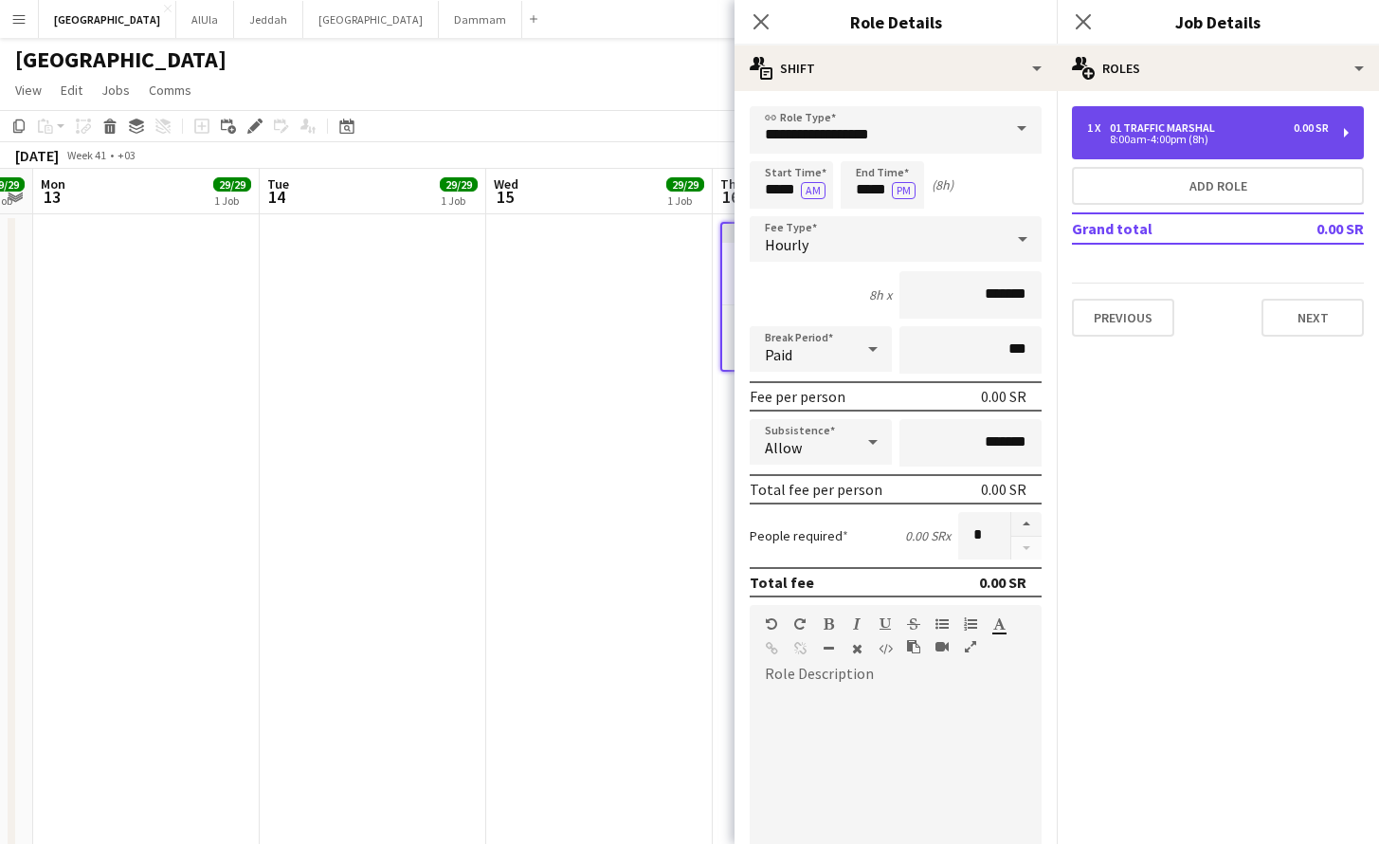
click at [1128, 143] on div "8:00am-4:00pm (8h)" at bounding box center [1208, 139] width 242 height 9
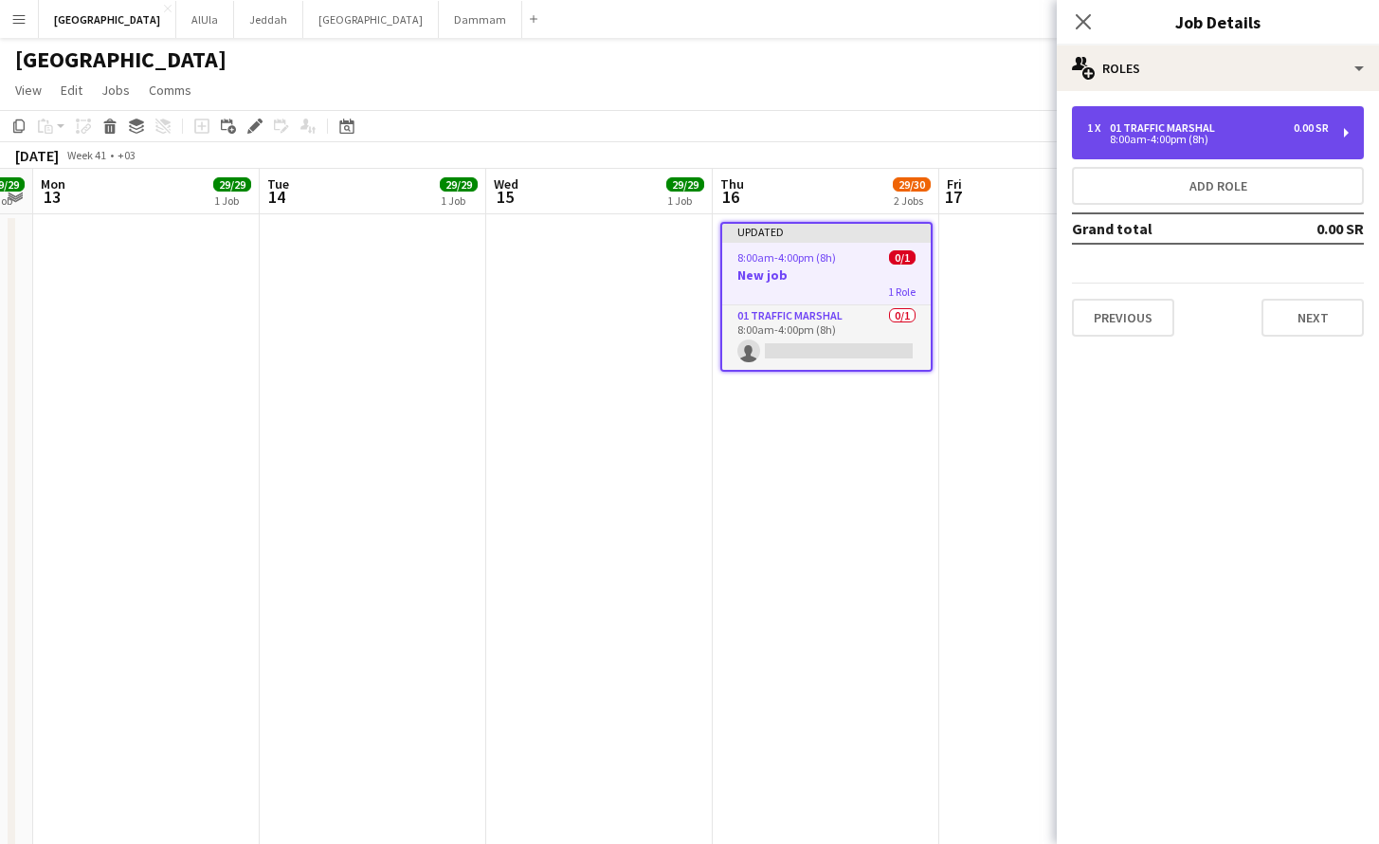
click at [1128, 143] on div "8:00am-4:00pm (8h)" at bounding box center [1208, 139] width 242 height 9
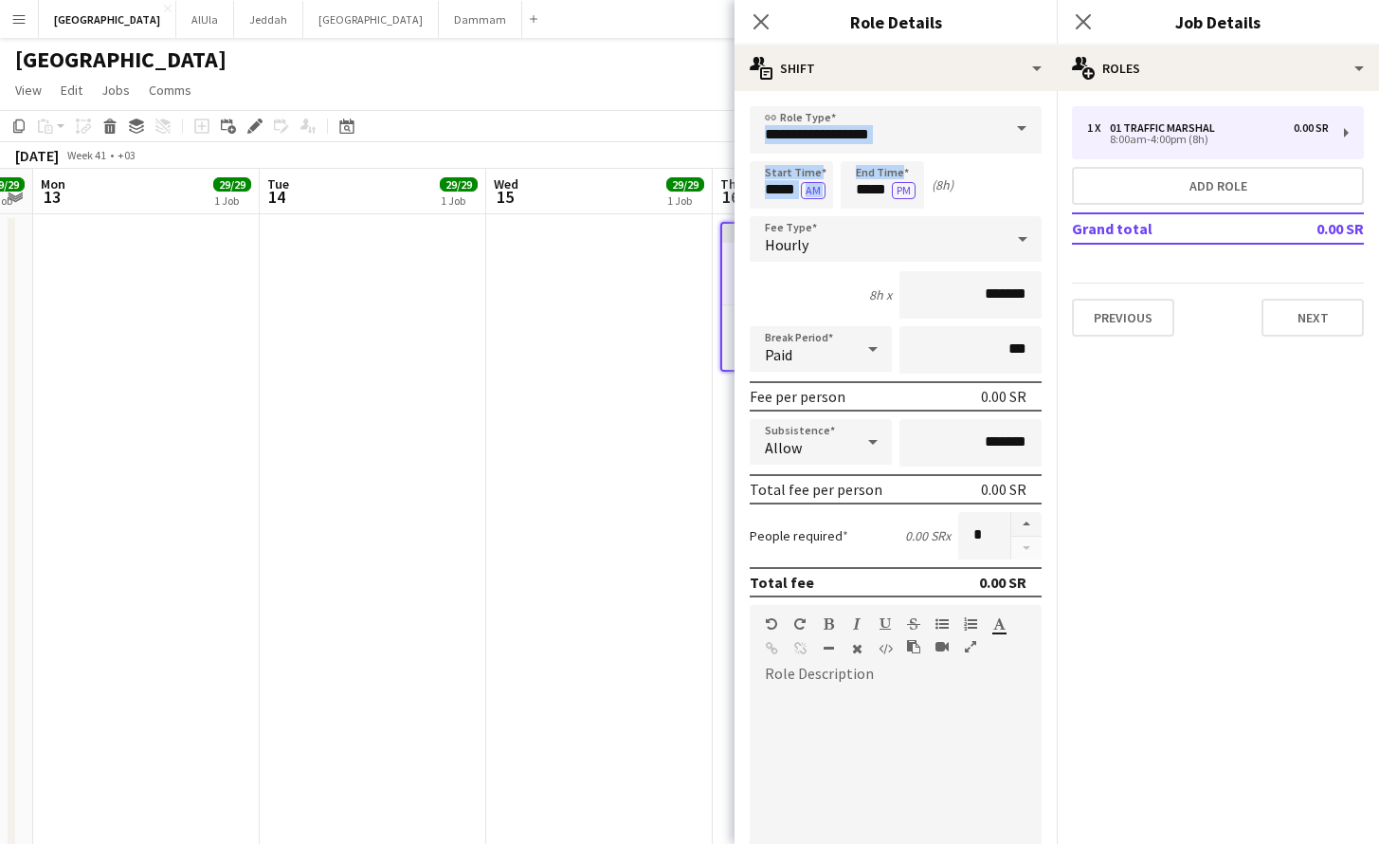
click at [858, 152] on form "**********" at bounding box center [896, 619] width 322 height 1026
click at [898, 131] on input "**********" at bounding box center [896, 129] width 292 height 47
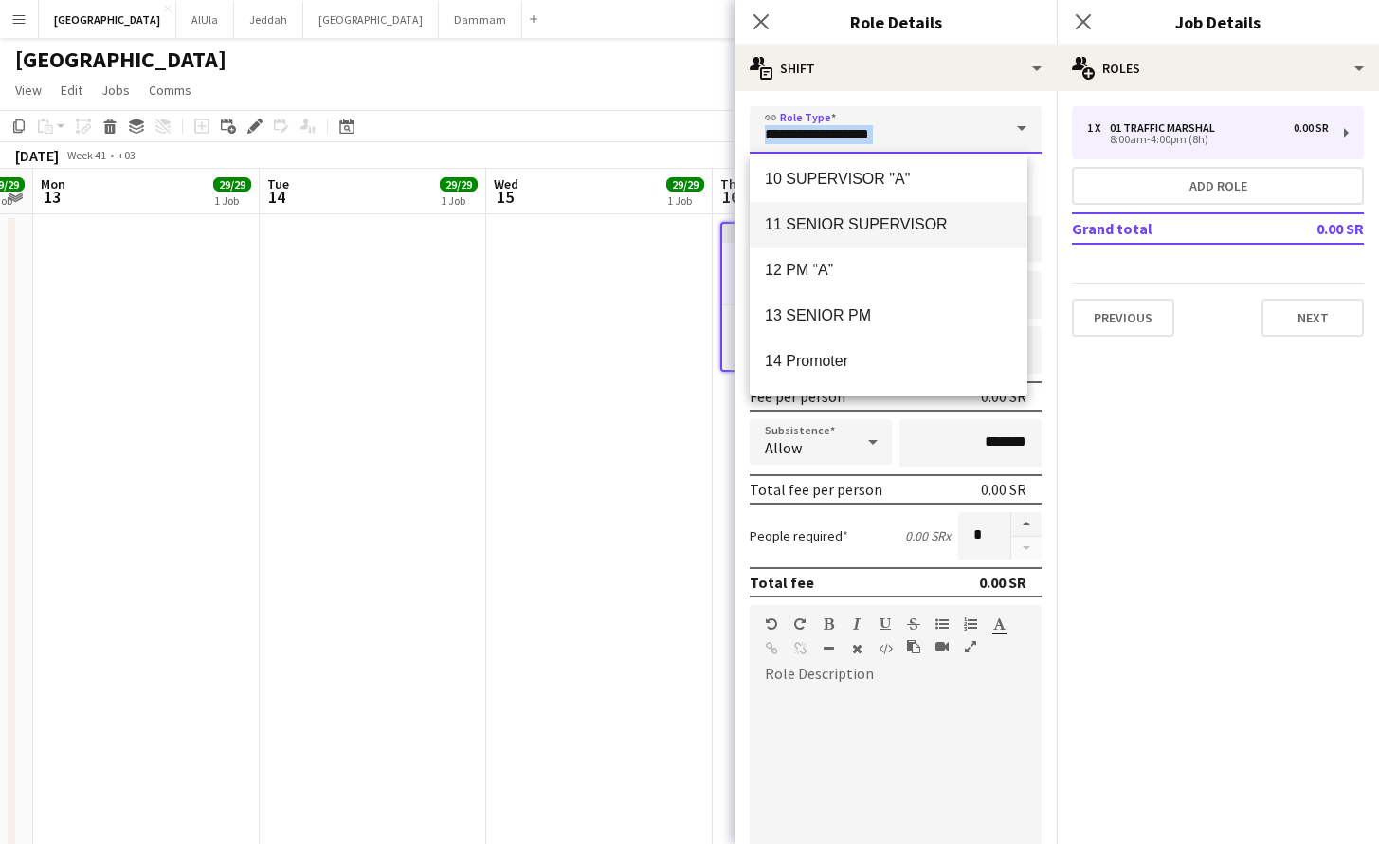
scroll to position [375, 0]
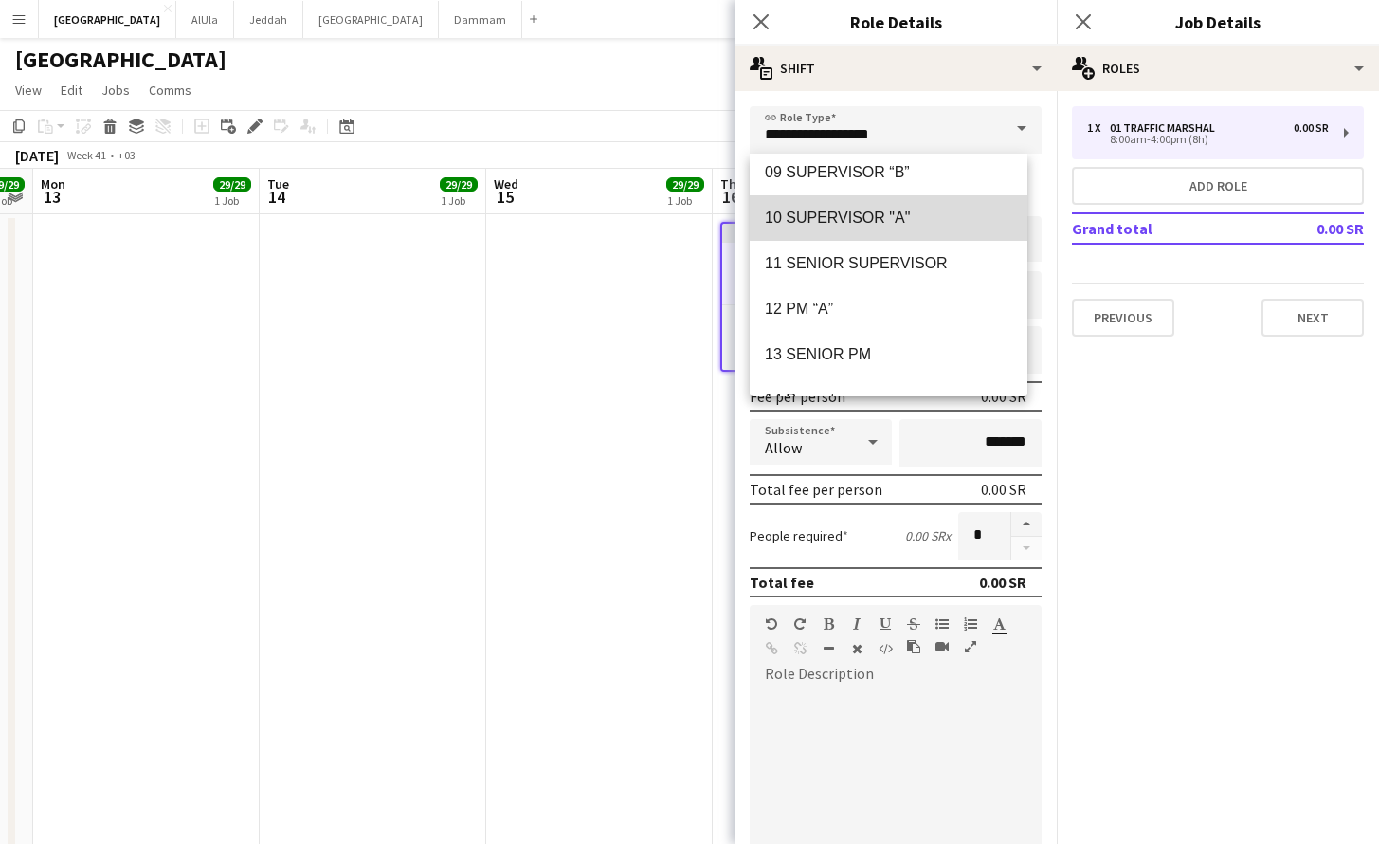
click at [893, 208] on mat-option "10 SUPERVISOR "A"" at bounding box center [889, 217] width 278 height 45
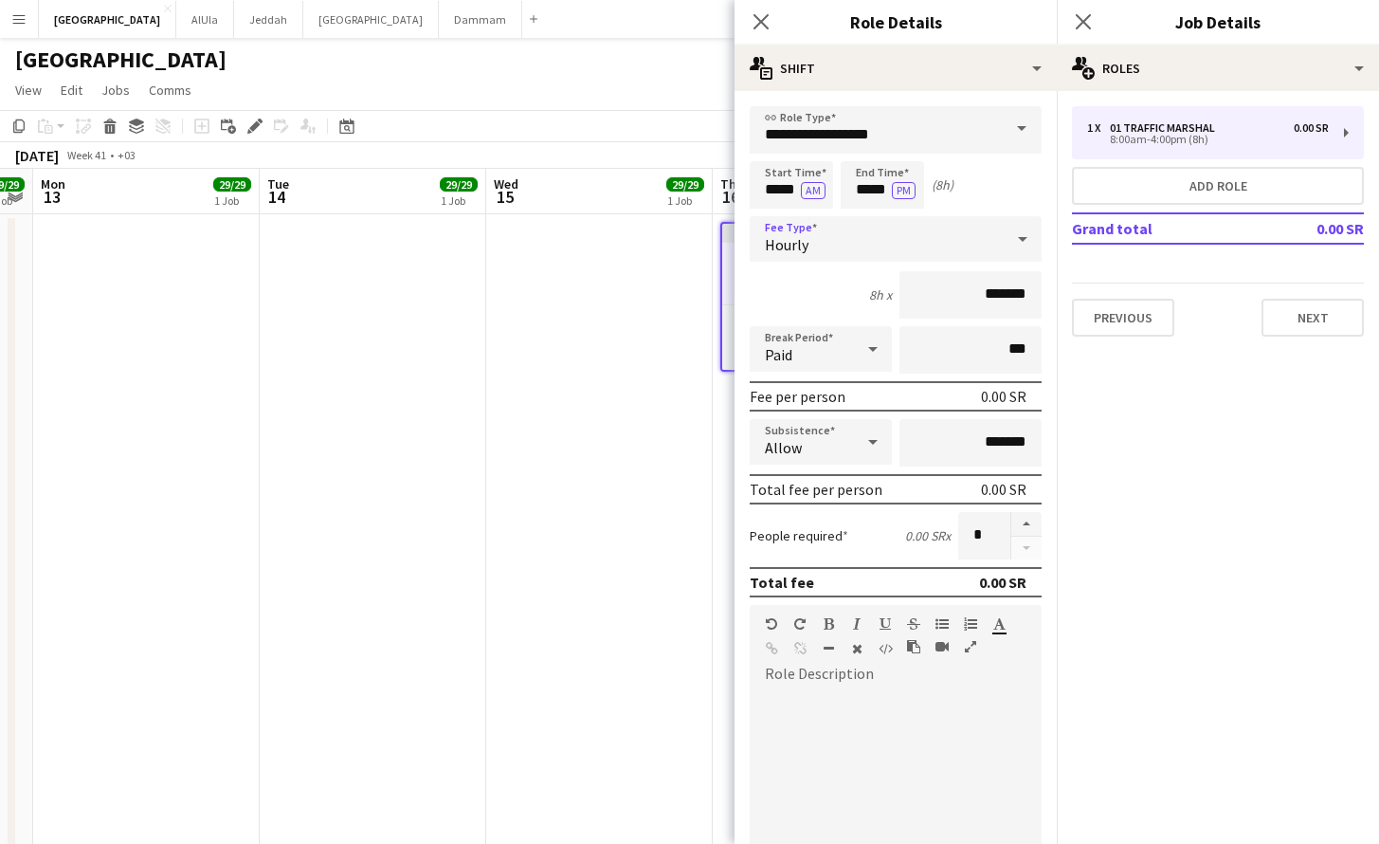
click at [904, 249] on div "Hourly" at bounding box center [877, 238] width 254 height 45
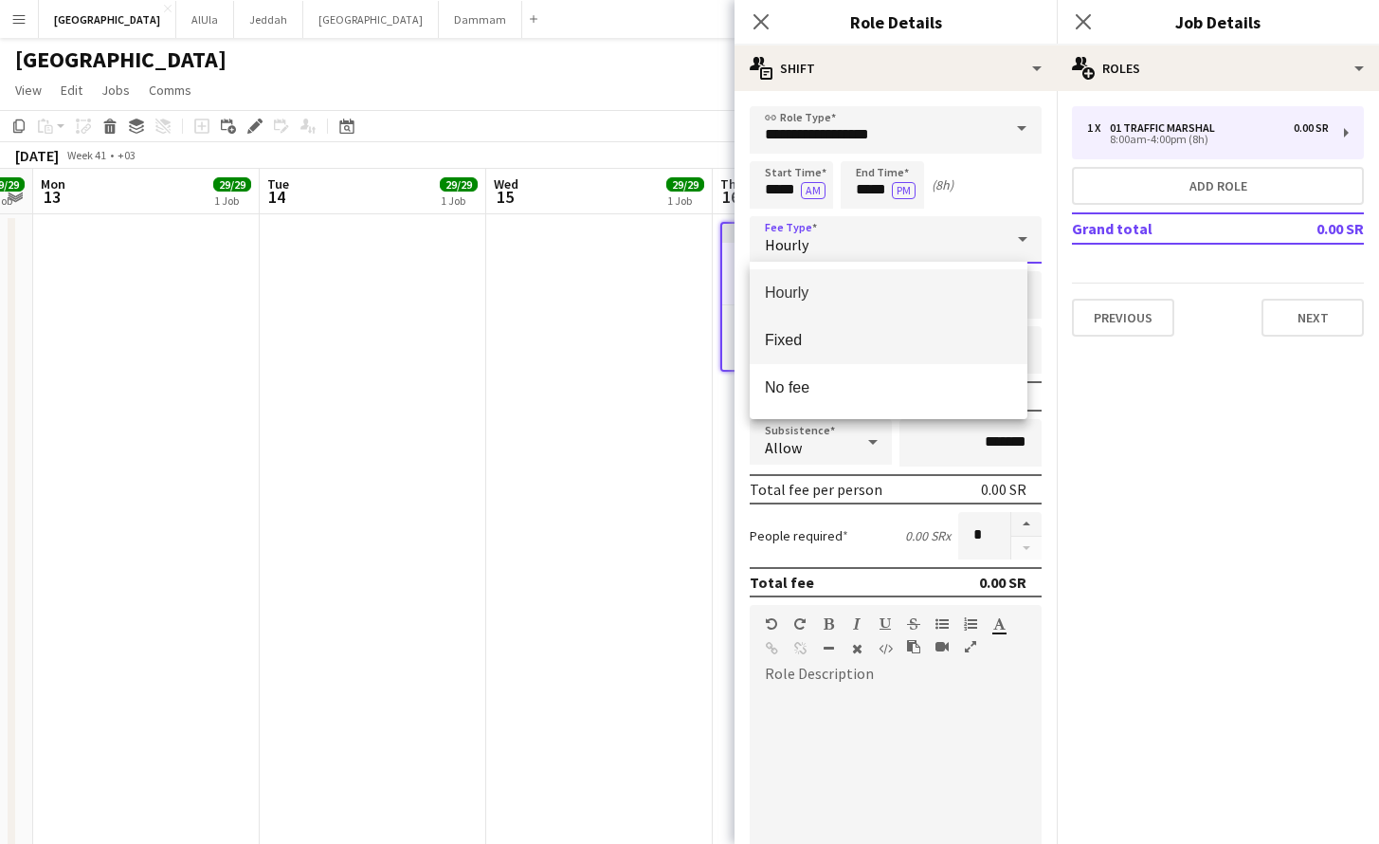
click at [895, 327] on mat-option "Fixed" at bounding box center [889, 340] width 278 height 47
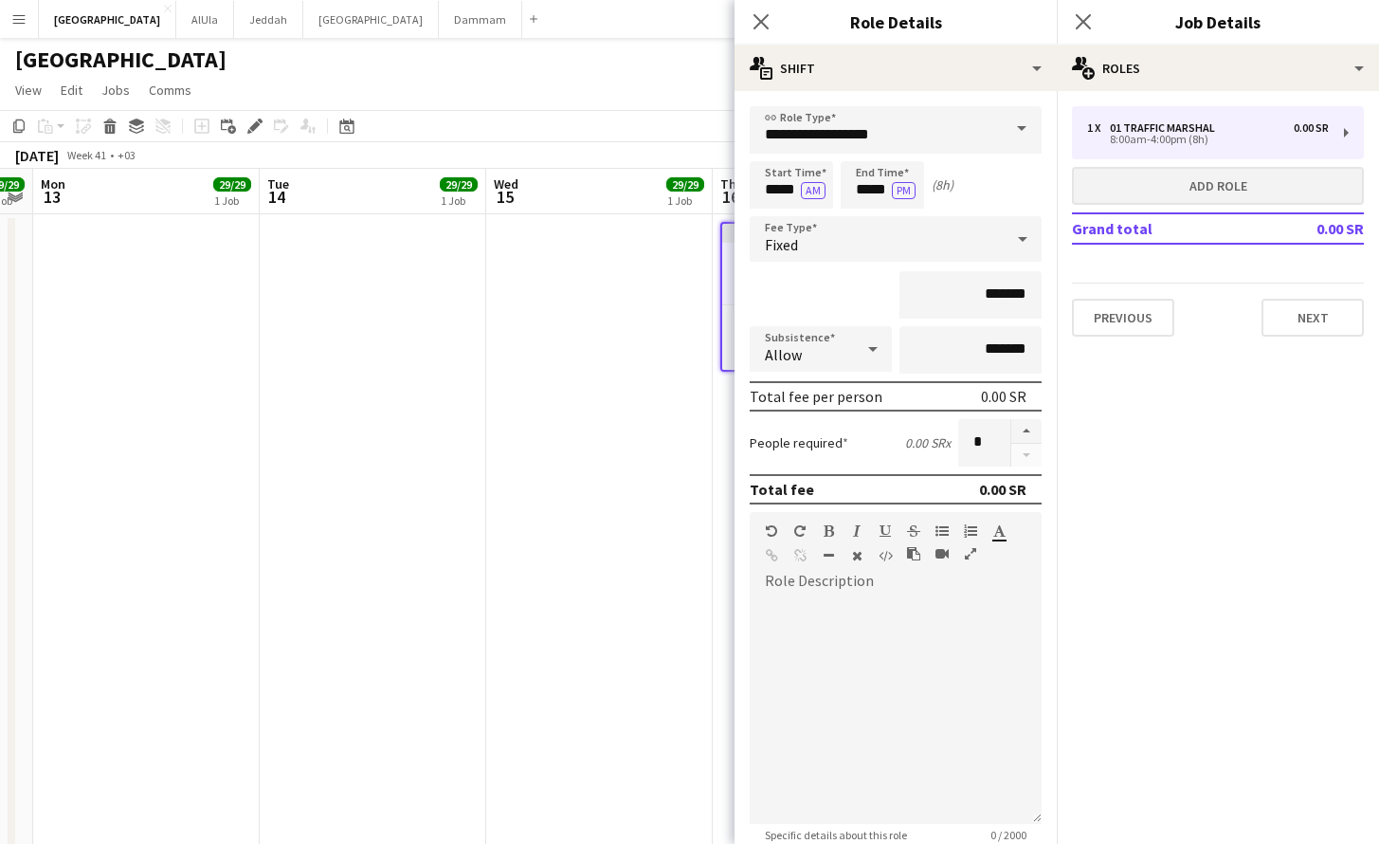
click at [1165, 178] on button "Add role" at bounding box center [1218, 186] width 292 height 38
type input "**********"
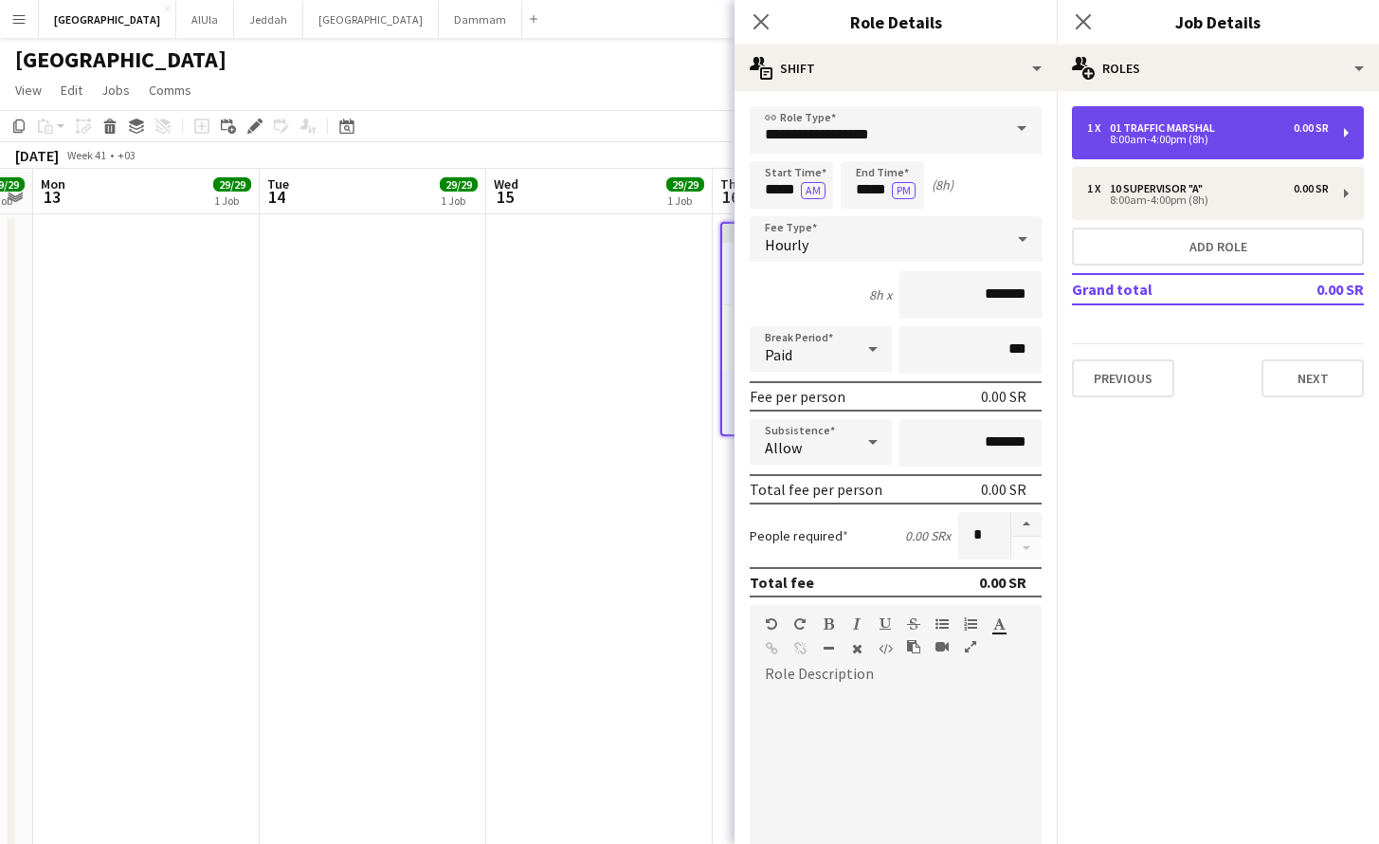
click at [1185, 136] on div "8:00am-4:00pm (8h)" at bounding box center [1208, 139] width 242 height 9
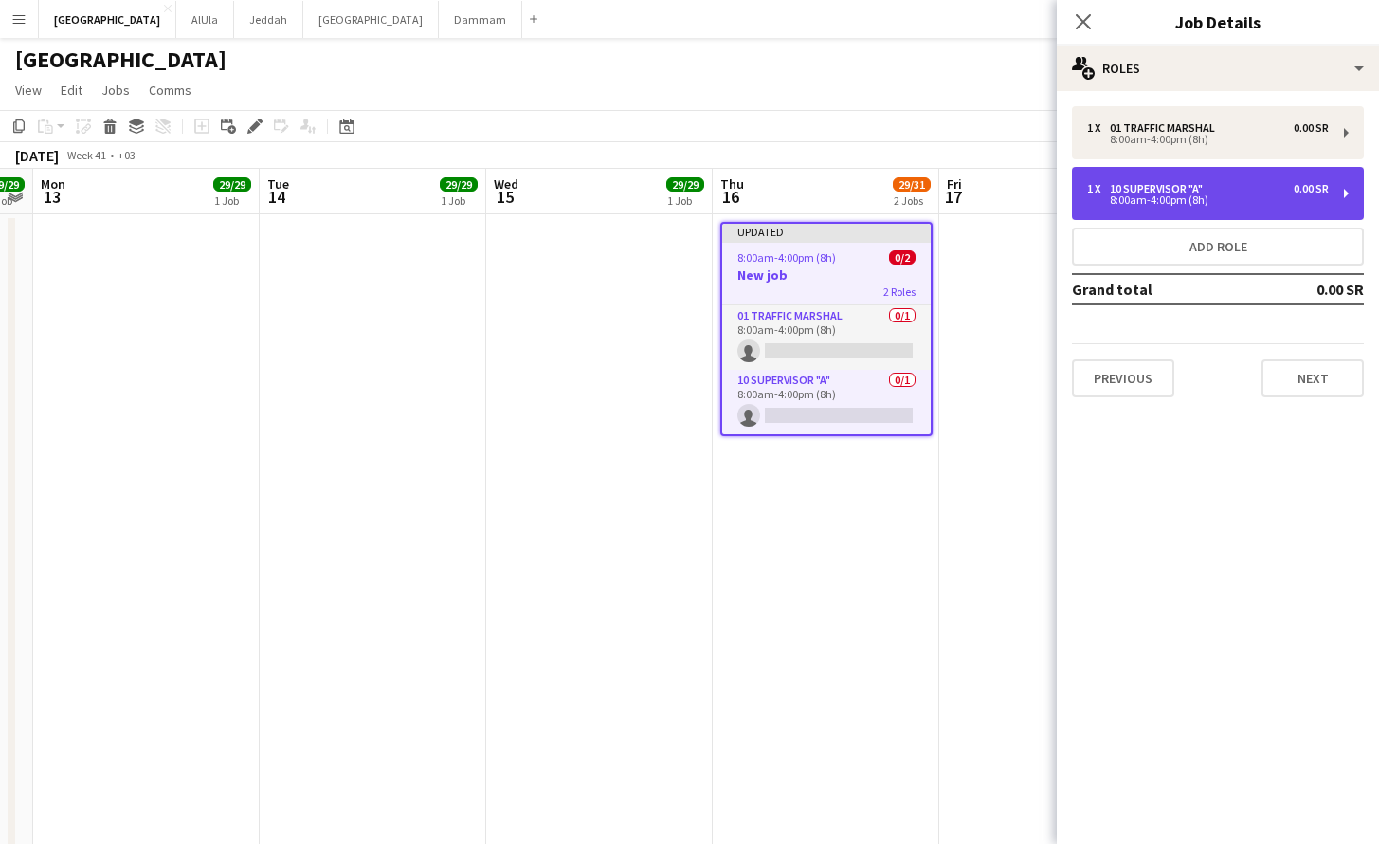
click at [1196, 195] on div "8:00am-4:00pm (8h)" at bounding box center [1208, 199] width 242 height 9
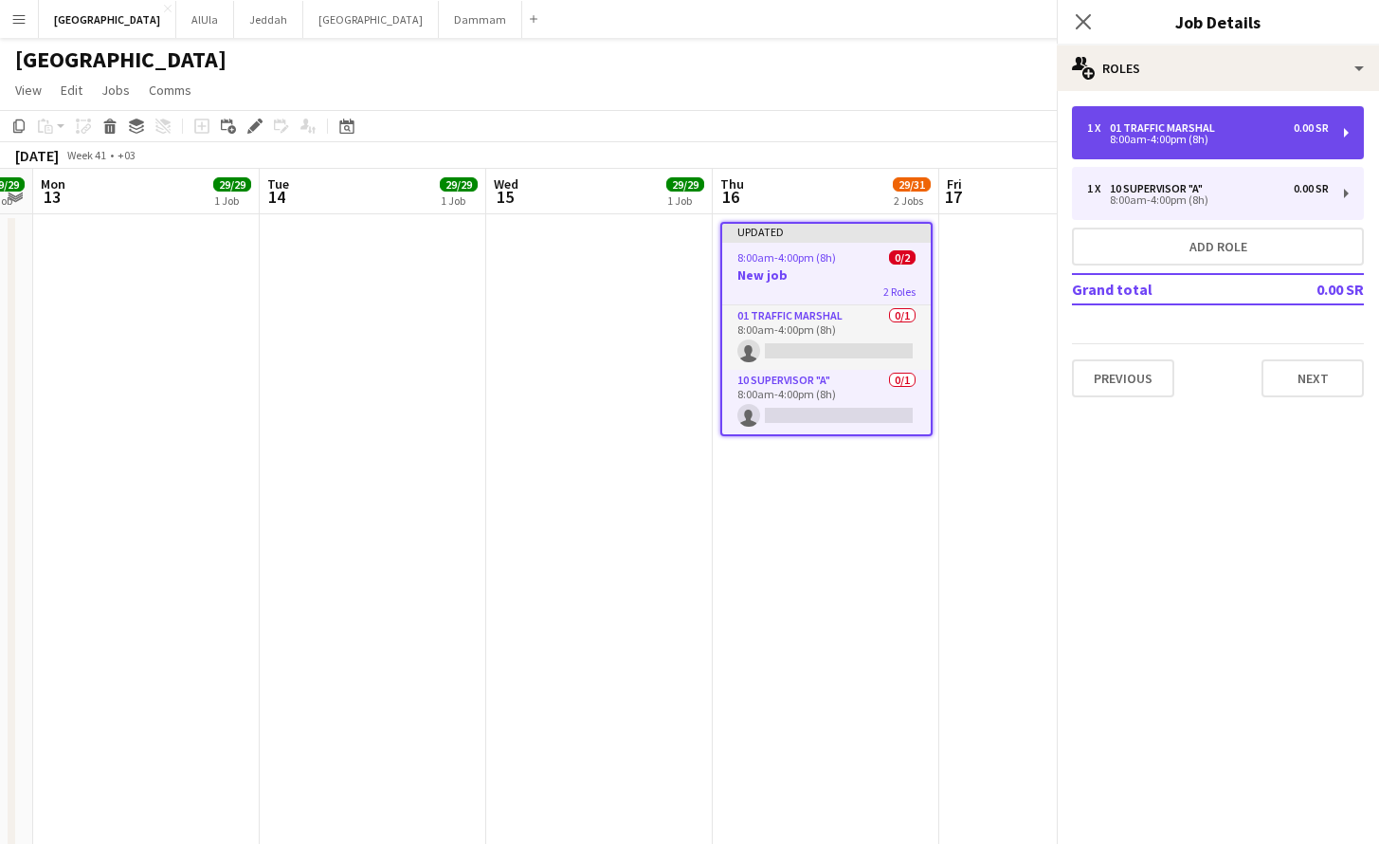
click at [1194, 137] on div "8:00am-4:00pm (8h)" at bounding box center [1208, 139] width 242 height 9
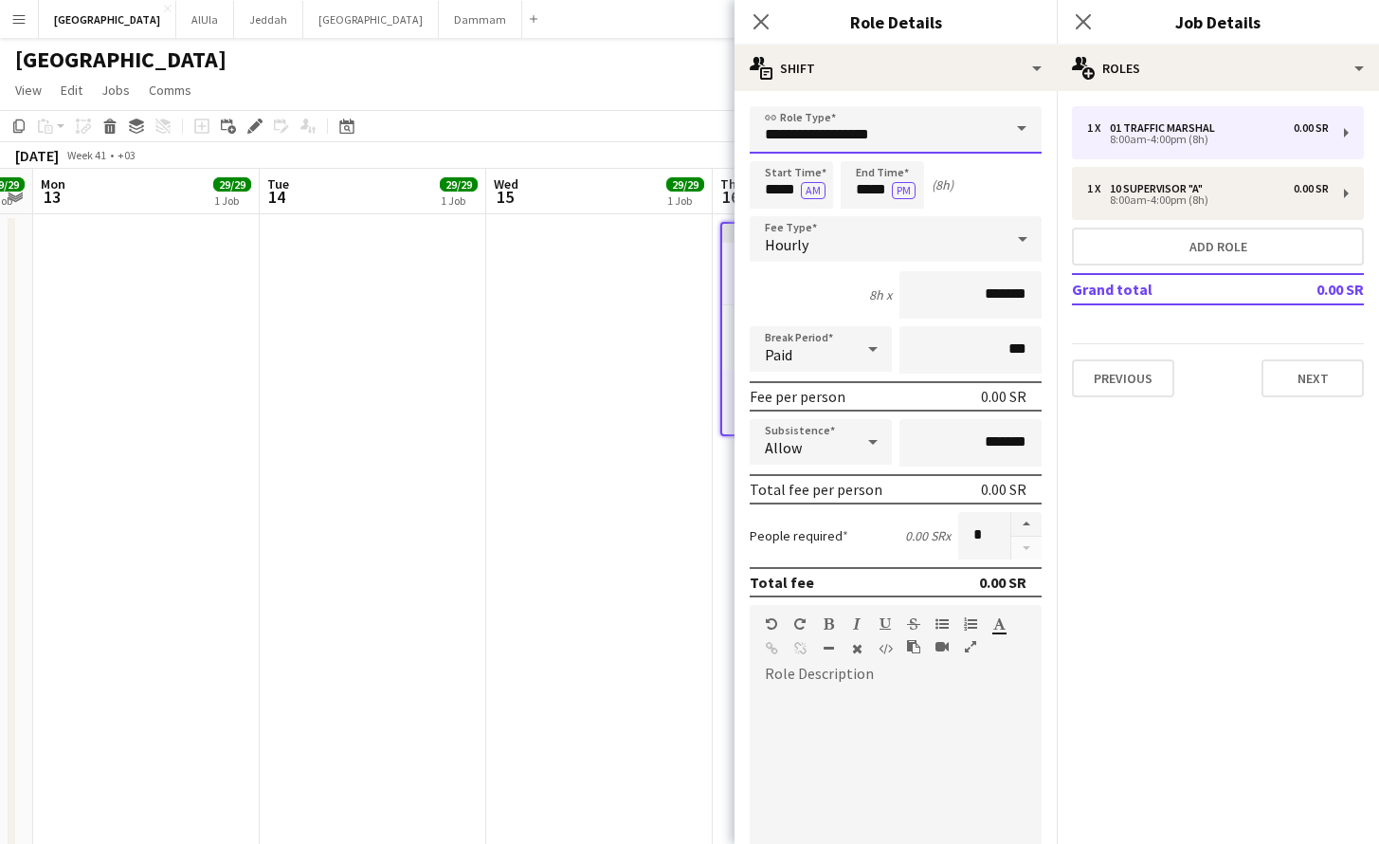
click at [973, 130] on input "**********" at bounding box center [896, 129] width 292 height 47
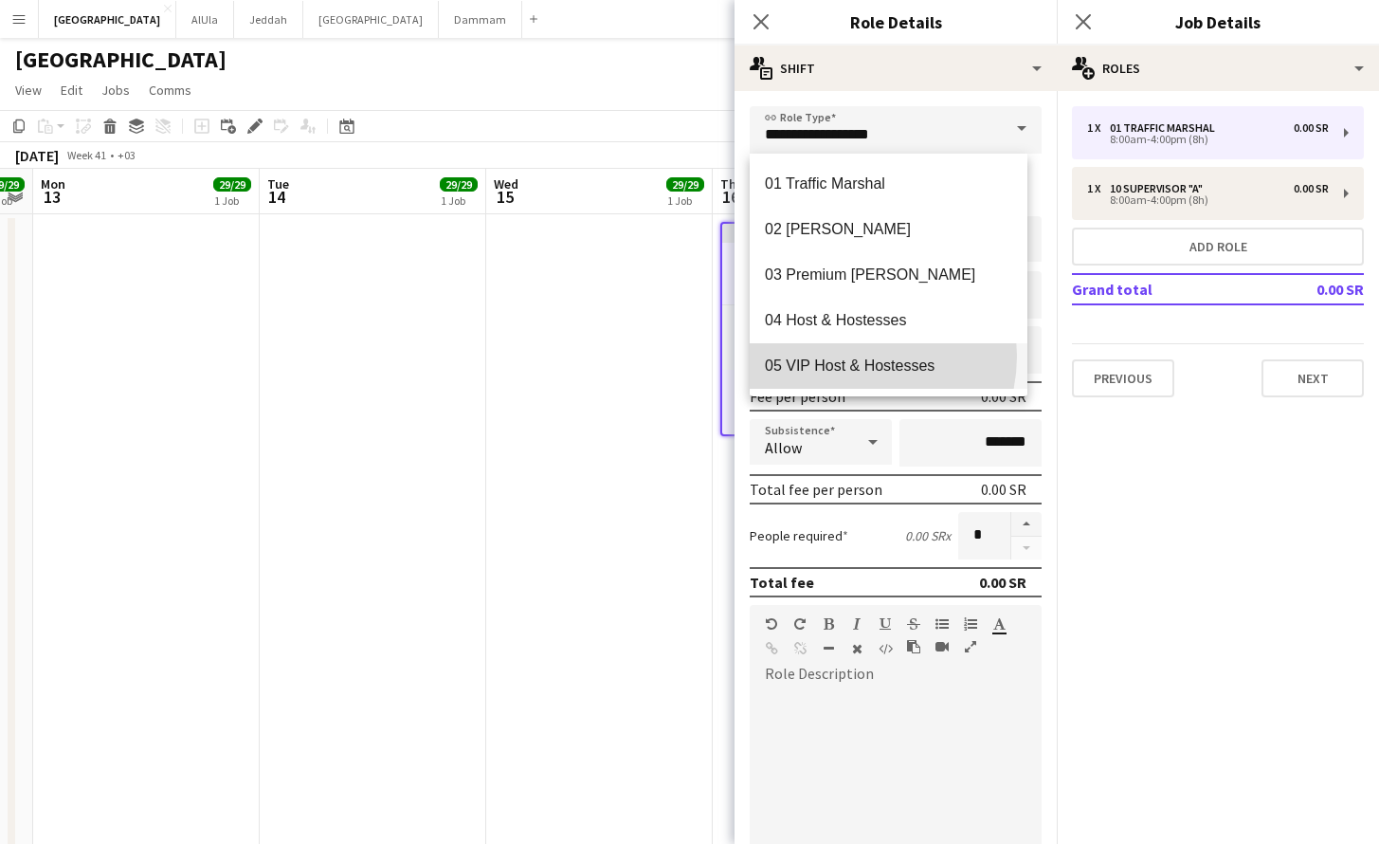
click at [849, 355] on mat-option "05 VIP Host & Hostesses" at bounding box center [889, 365] width 278 height 45
type input "**********"
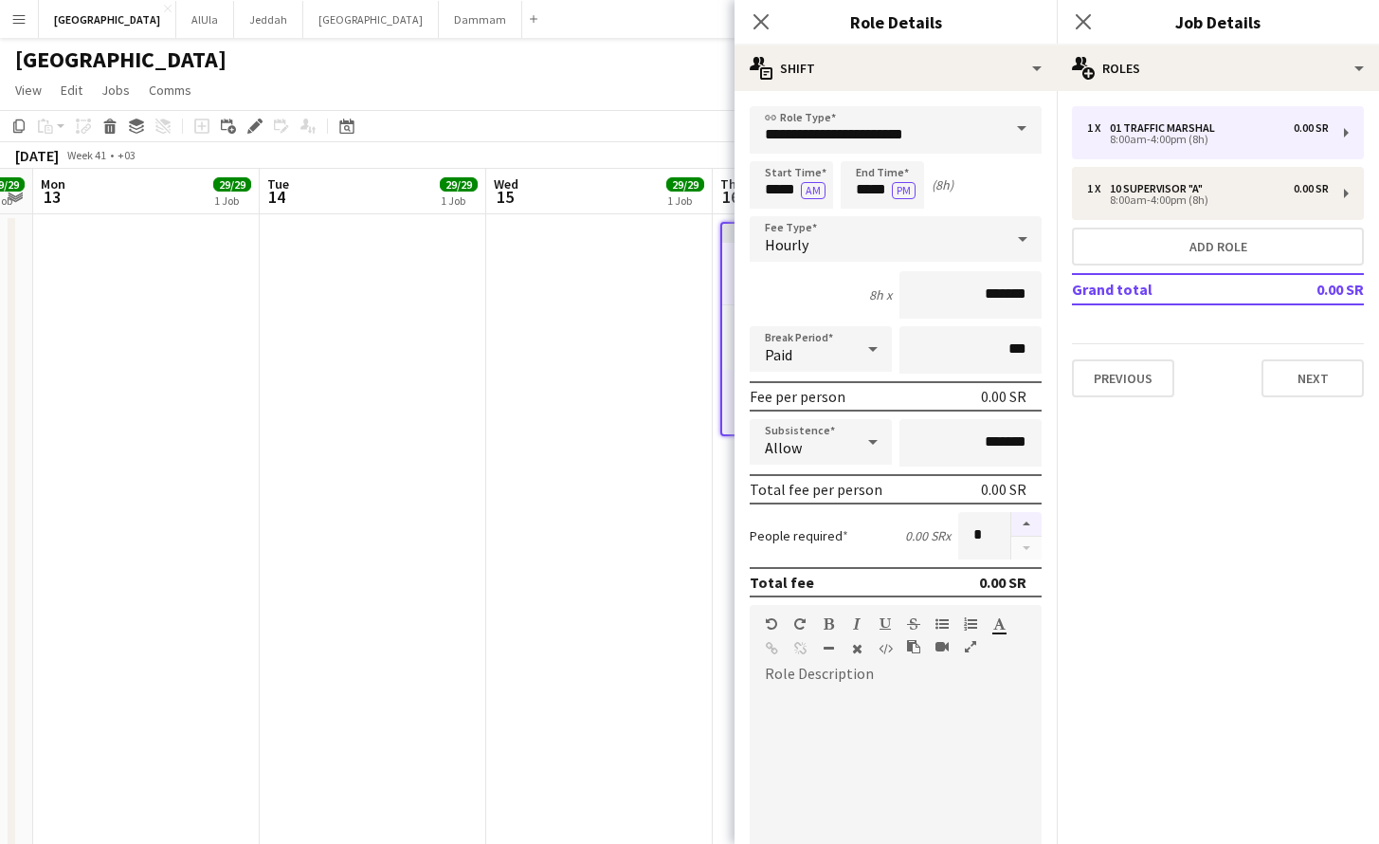
click at [1011, 525] on button "button" at bounding box center [1026, 524] width 30 height 25
click at [1011, 519] on button "button" at bounding box center [1026, 524] width 30 height 25
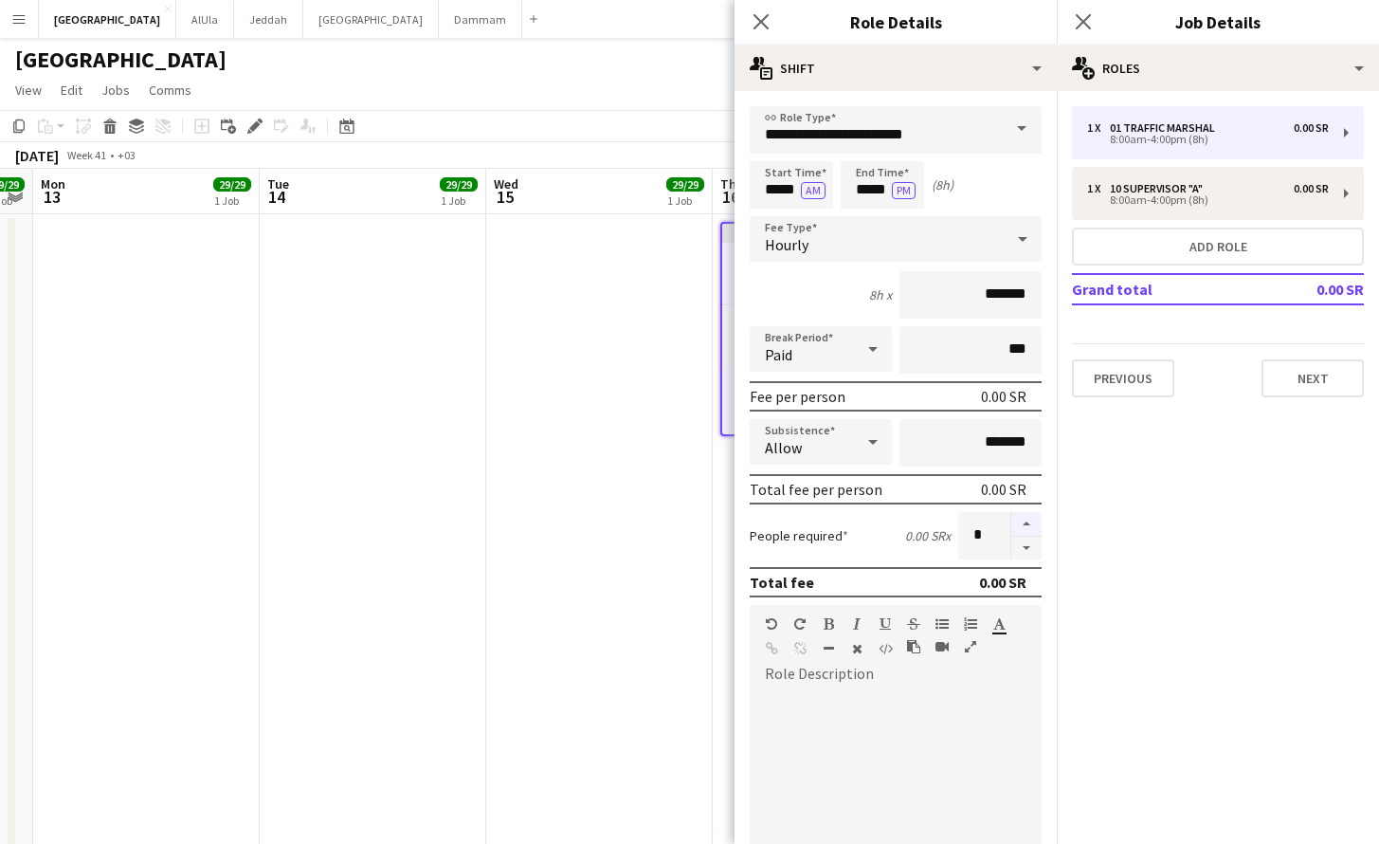
click at [1012, 519] on button "button" at bounding box center [1026, 524] width 30 height 25
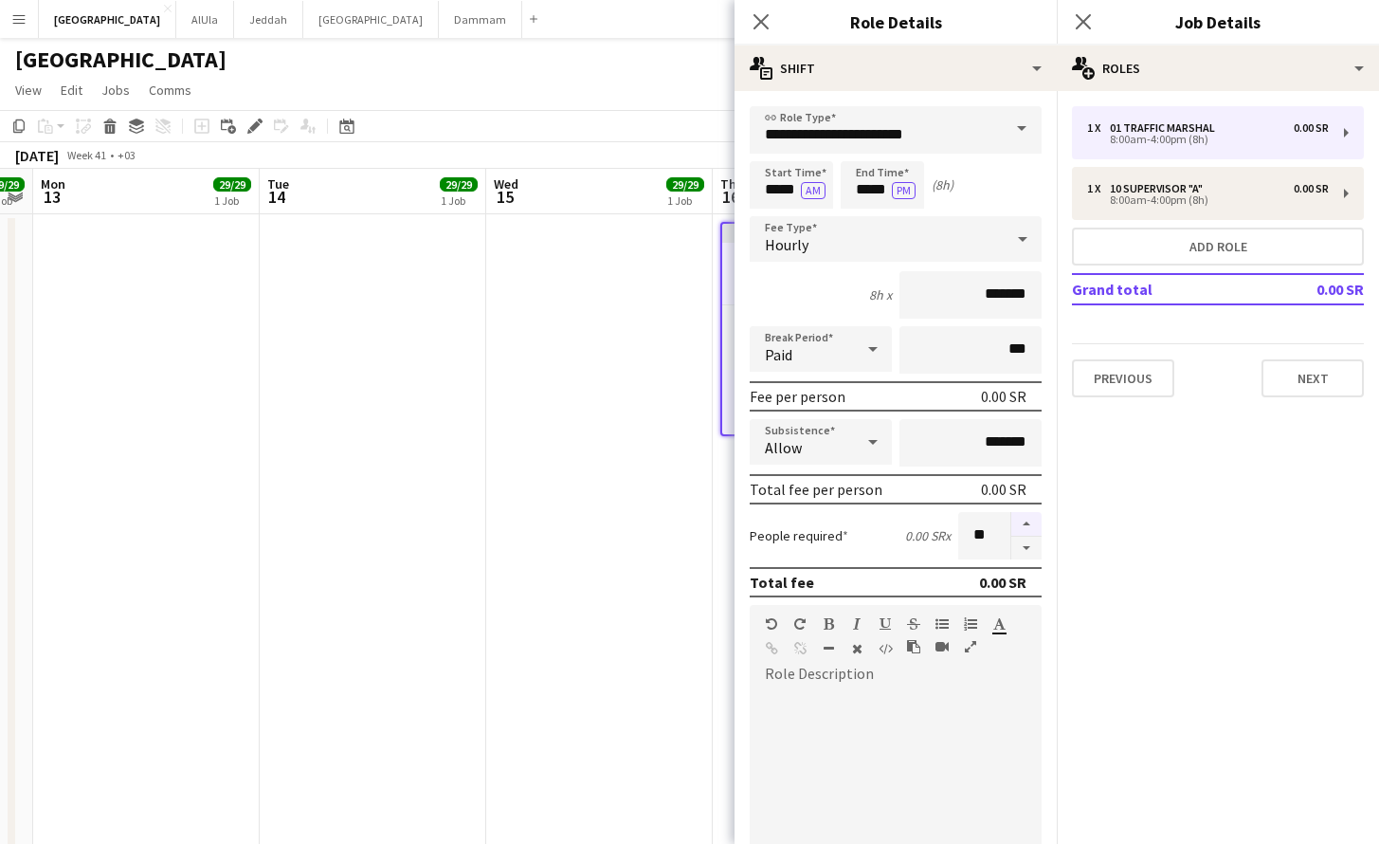
type input "**"
click at [809, 184] on button "AM" at bounding box center [813, 190] width 25 height 17
click at [785, 193] on input "*****" at bounding box center [791, 184] width 83 height 47
click at [776, 182] on input "*****" at bounding box center [791, 184] width 83 height 47
type input "*****"
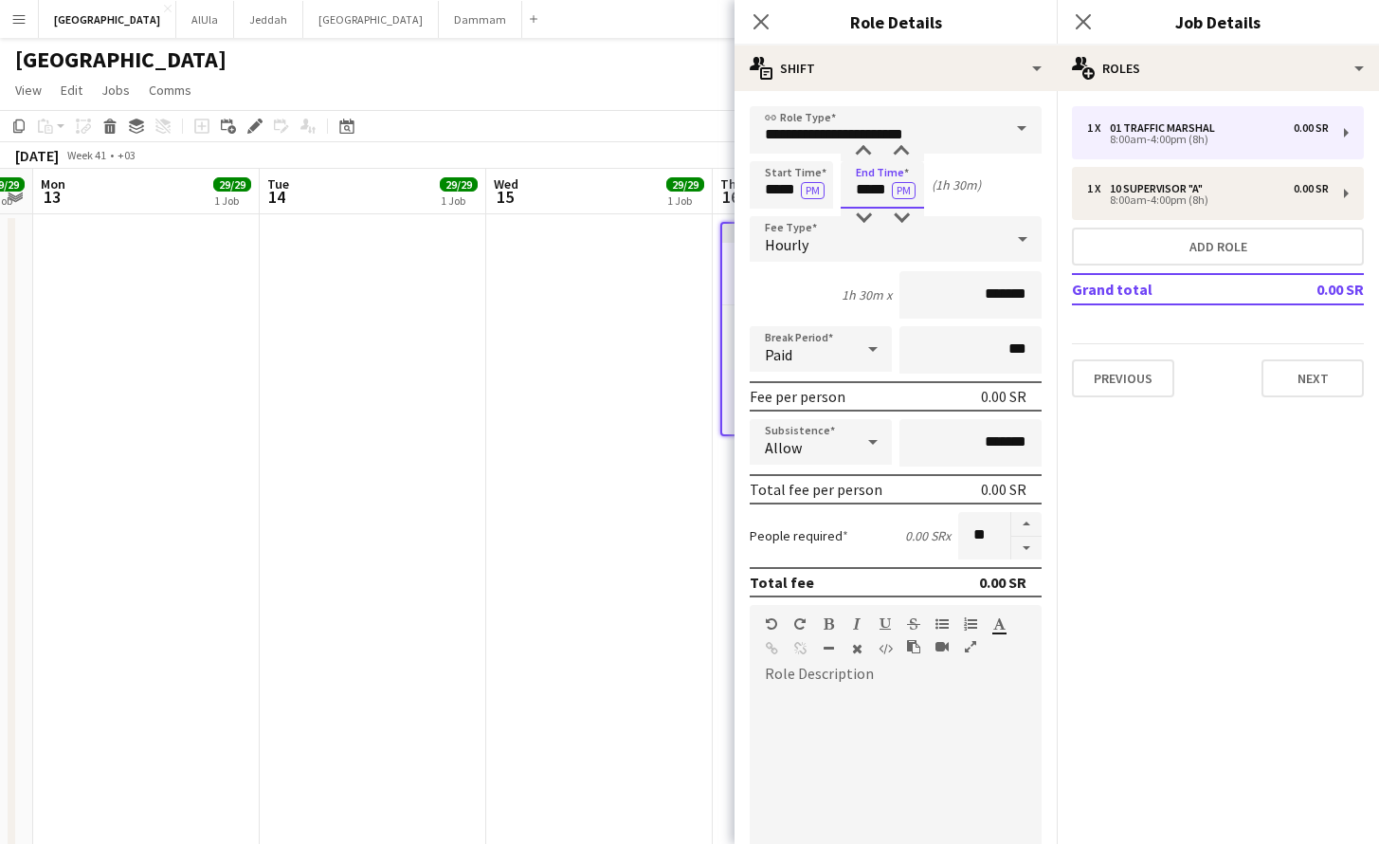
click at [870, 186] on input "*****" at bounding box center [882, 184] width 83 height 47
type input "*****"
click at [952, 177] on div "(8h 30m)" at bounding box center [956, 184] width 49 height 17
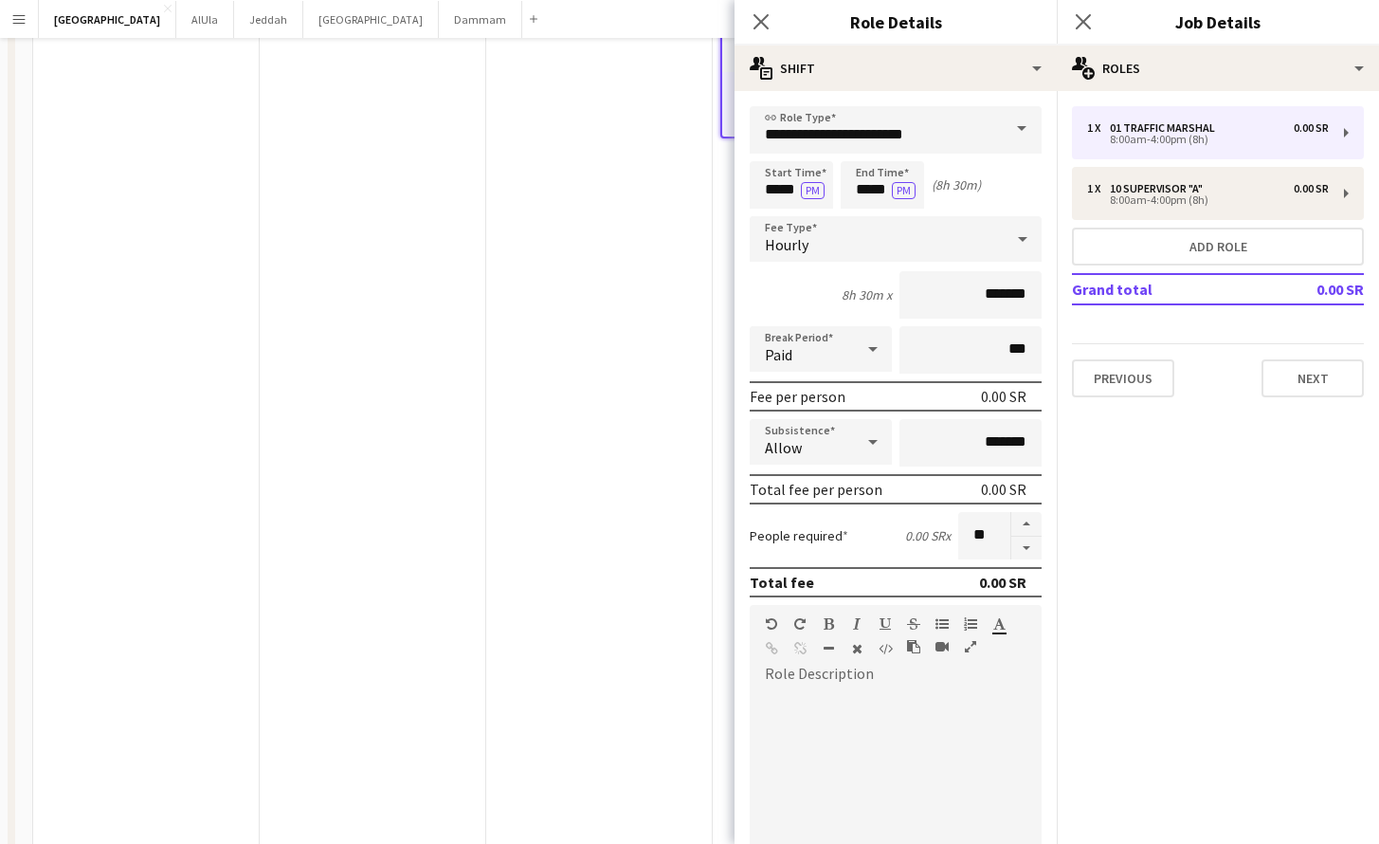
scroll to position [0, 0]
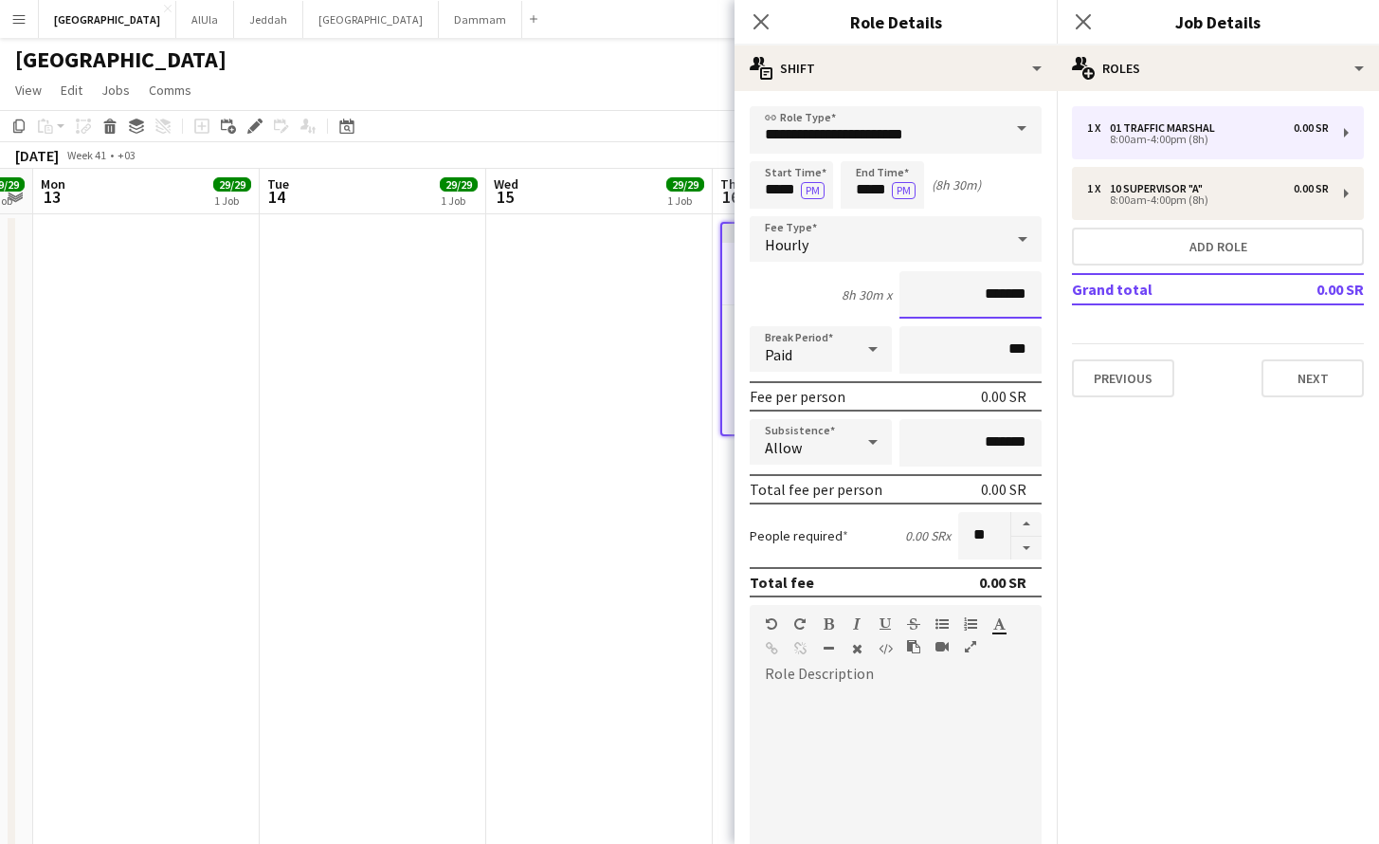
click at [981, 298] on input "*******" at bounding box center [970, 294] width 142 height 47
click at [831, 246] on div "Hourly" at bounding box center [877, 238] width 254 height 45
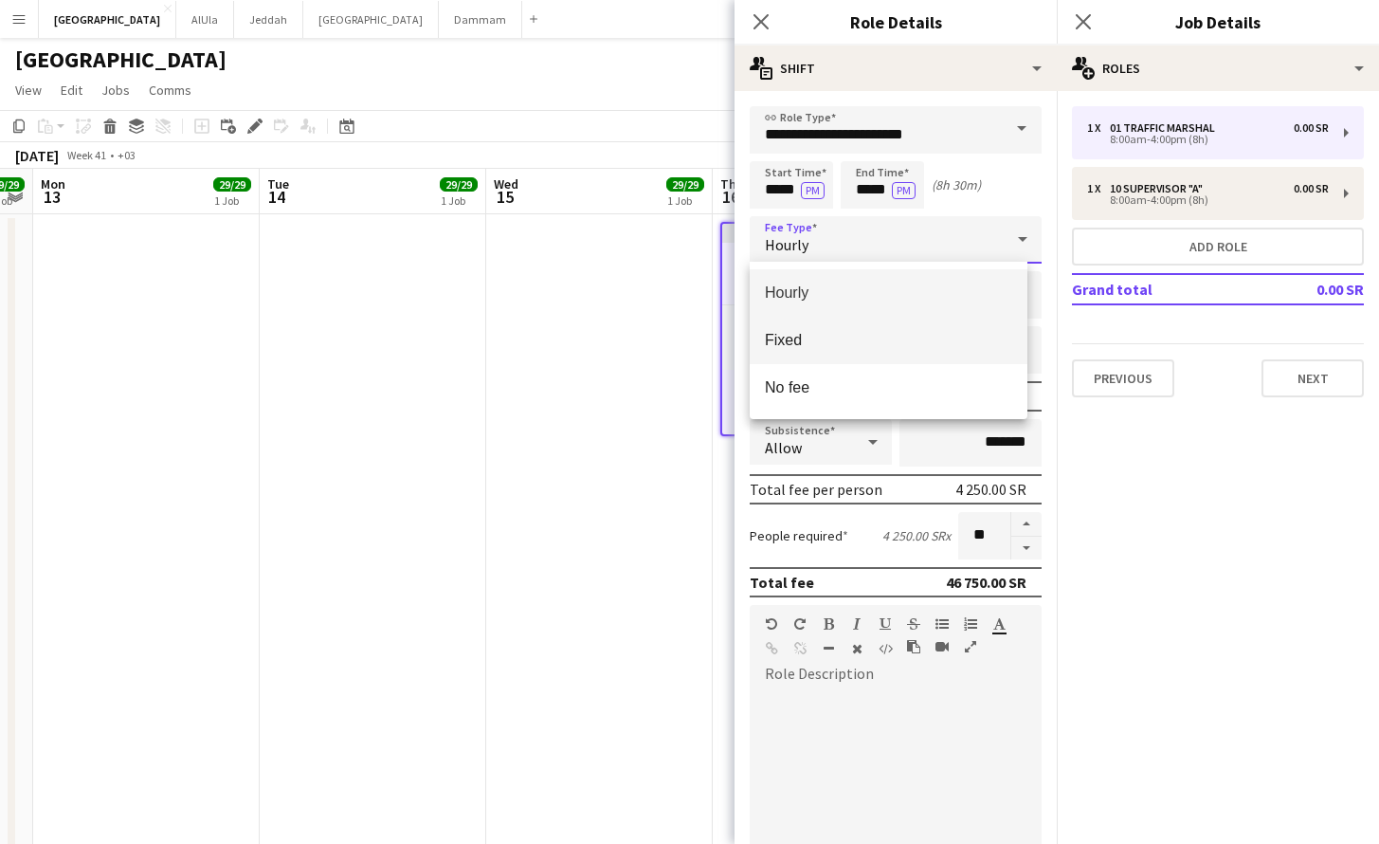
click at [836, 341] on span "Fixed" at bounding box center [888, 340] width 247 height 18
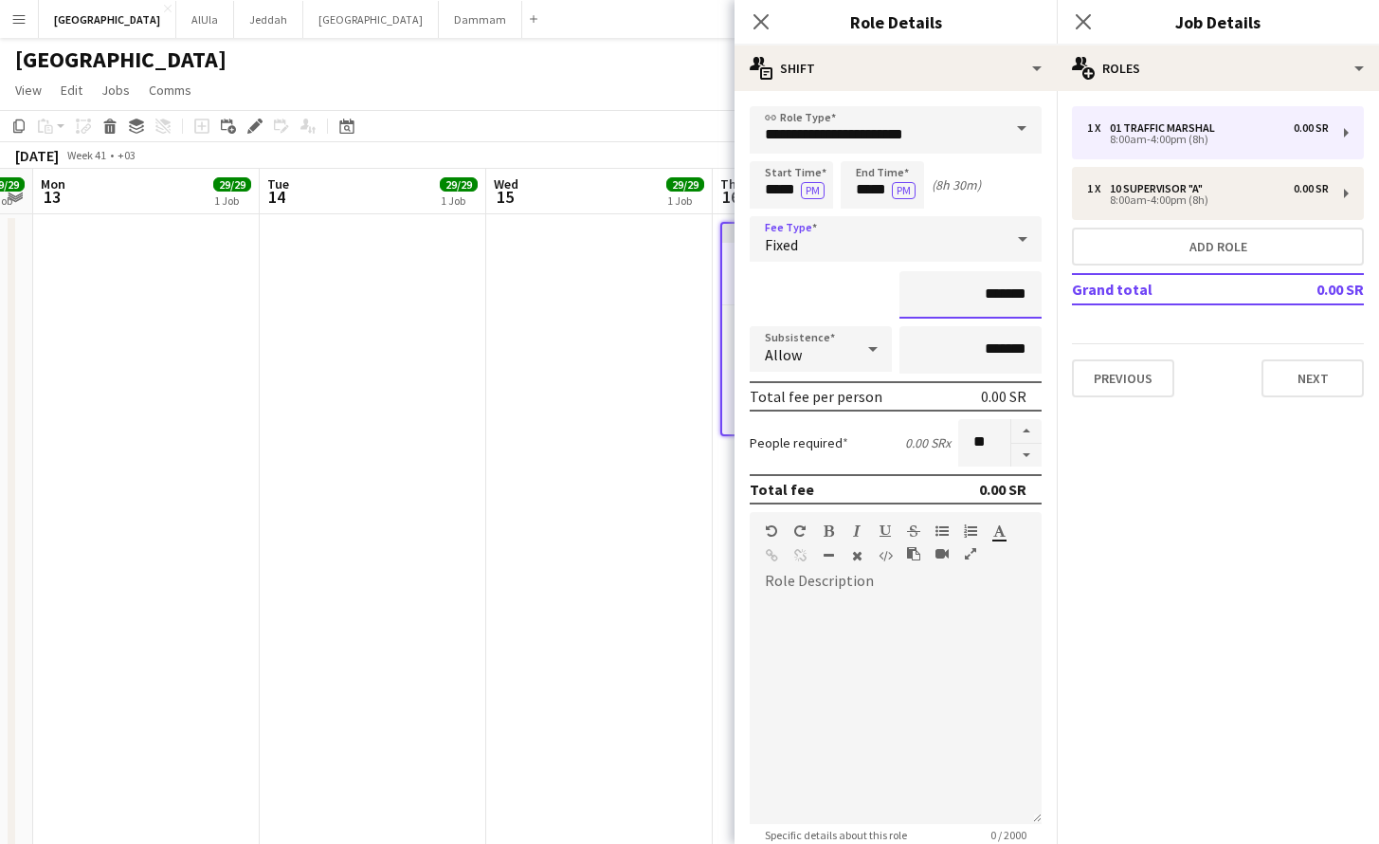
click at [984, 294] on input "*******" at bounding box center [970, 294] width 142 height 47
type input "******"
click at [1142, 548] on mat-expansion-panel "pencil3 General details 1 x 01 Traffic Marshal 0.00 SR 8:00am-4:00pm (8h) 1 x 1…" at bounding box center [1218, 467] width 322 height 753
click at [1010, 415] on form "**********" at bounding box center [896, 572] width 322 height 933
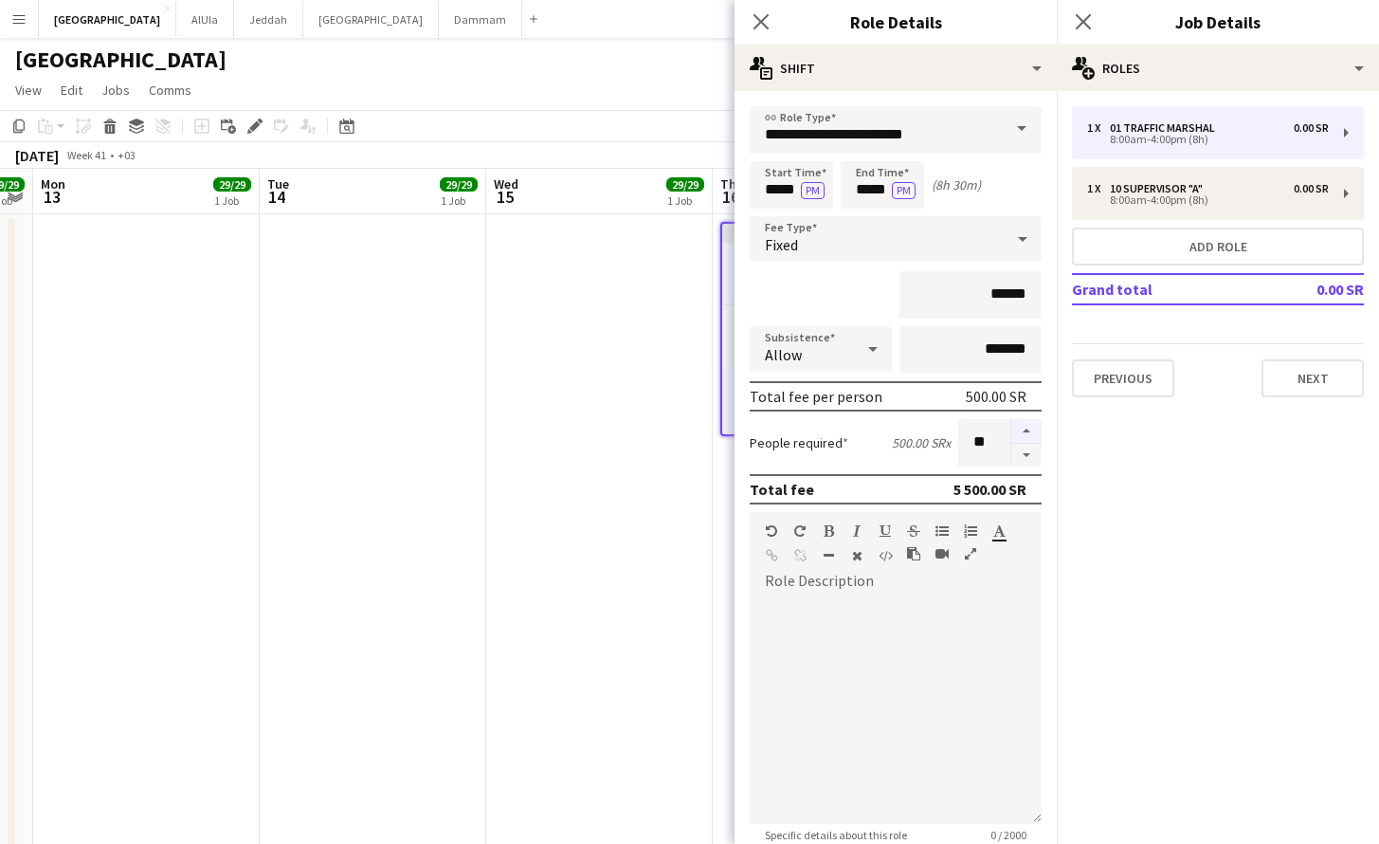
click at [1014, 427] on button "button" at bounding box center [1026, 431] width 30 height 25
type input "**"
click at [1123, 463] on mat-expansion-panel "pencil3 General details 1 x 01 Traffic Marshal 0.00 SR 8:00am-4:00pm (8h) 1 x 1…" at bounding box center [1218, 467] width 322 height 753
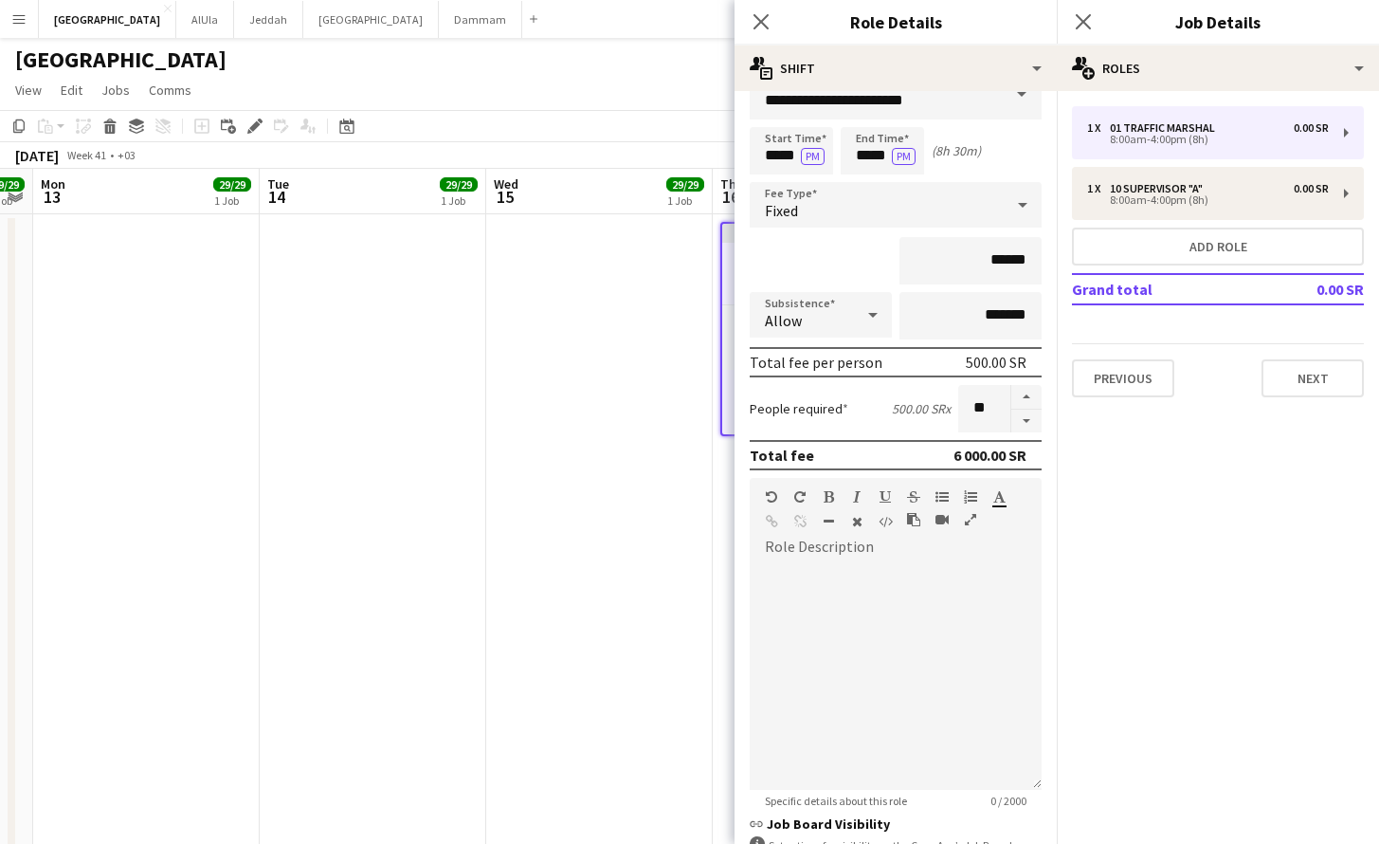
scroll to position [71, 0]
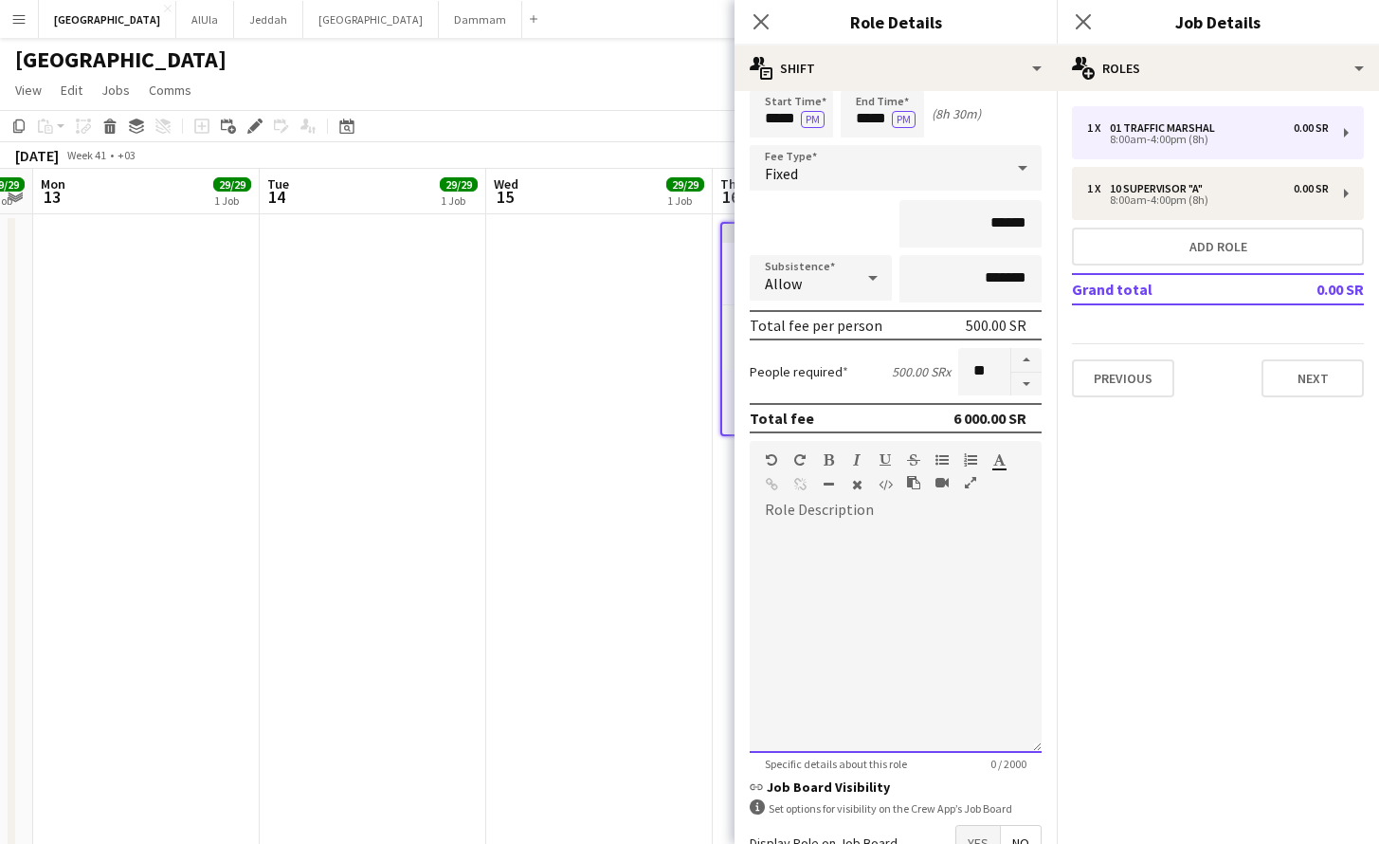
click at [853, 595] on div at bounding box center [896, 638] width 292 height 227
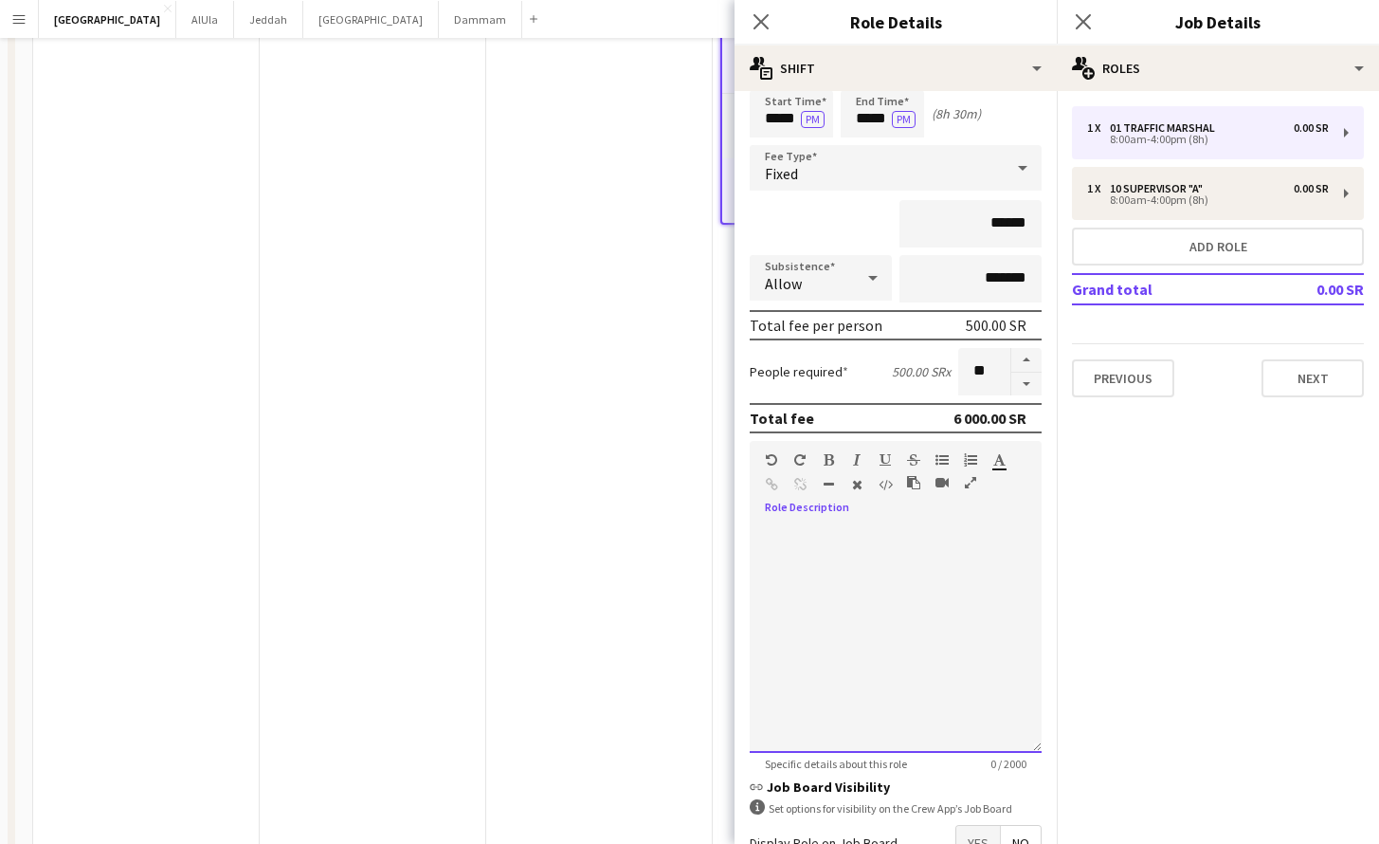
scroll to position [447, 0]
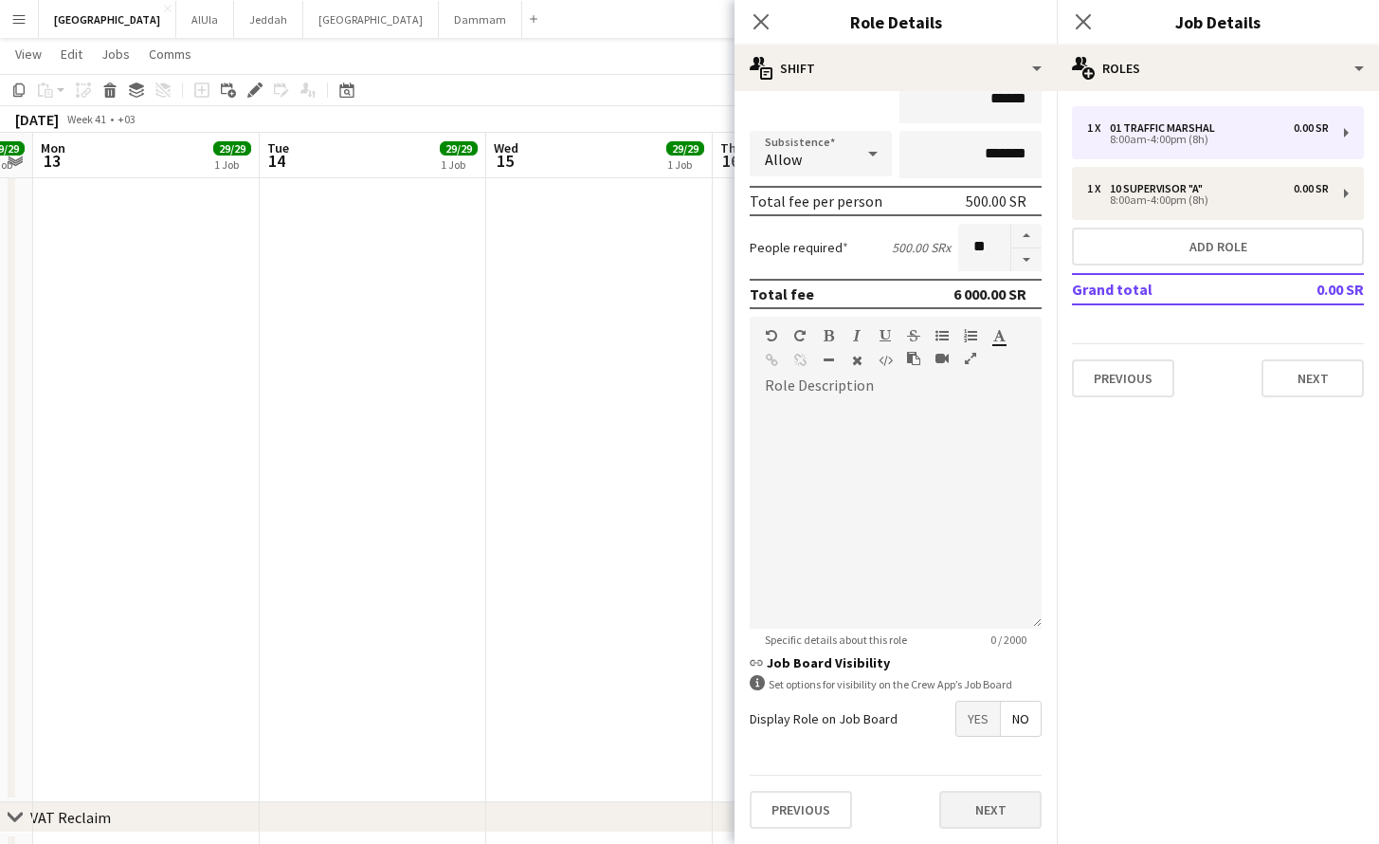
click at [1002, 810] on button "Next" at bounding box center [990, 809] width 102 height 38
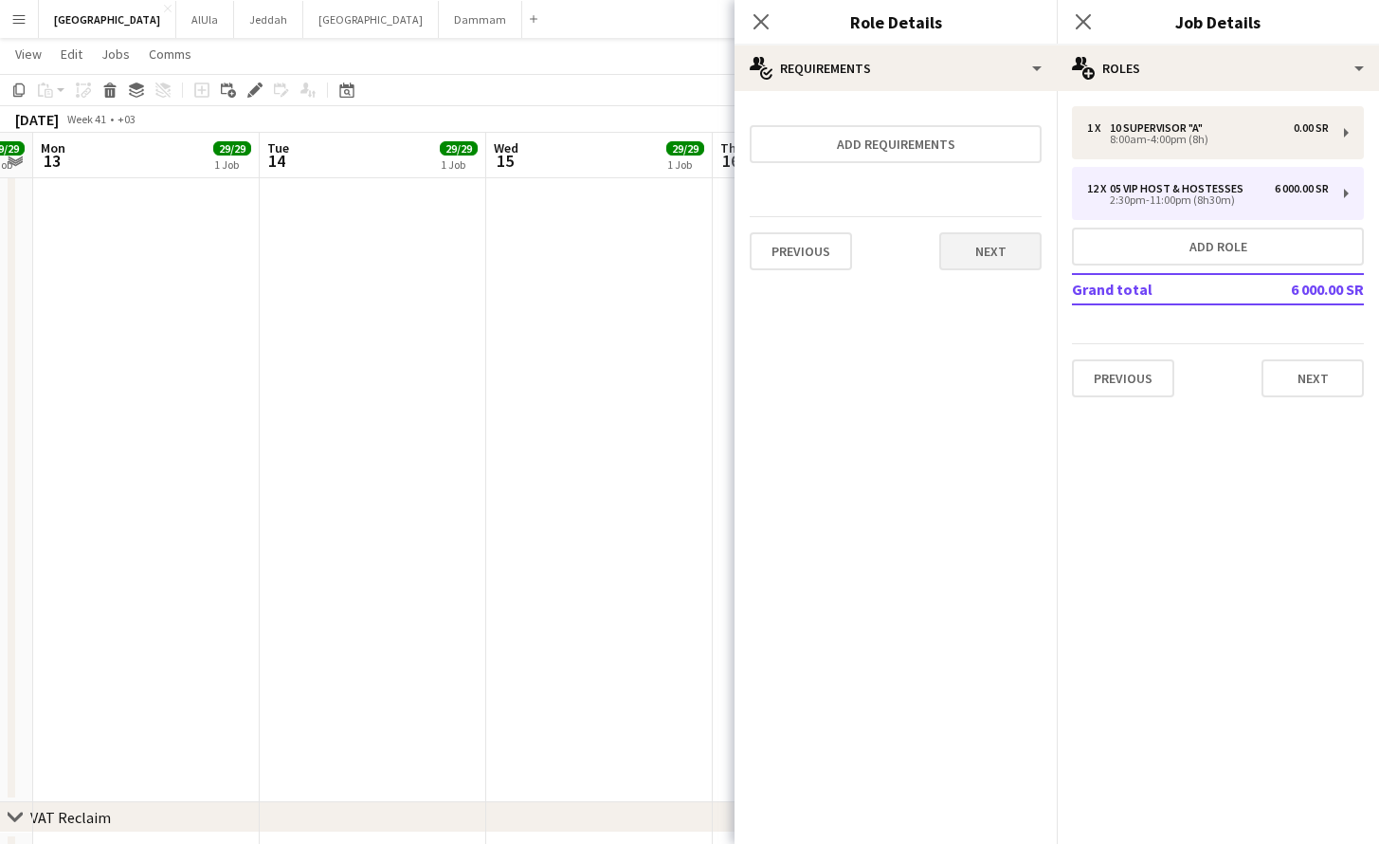
click at [995, 263] on button "Next" at bounding box center [990, 251] width 102 height 38
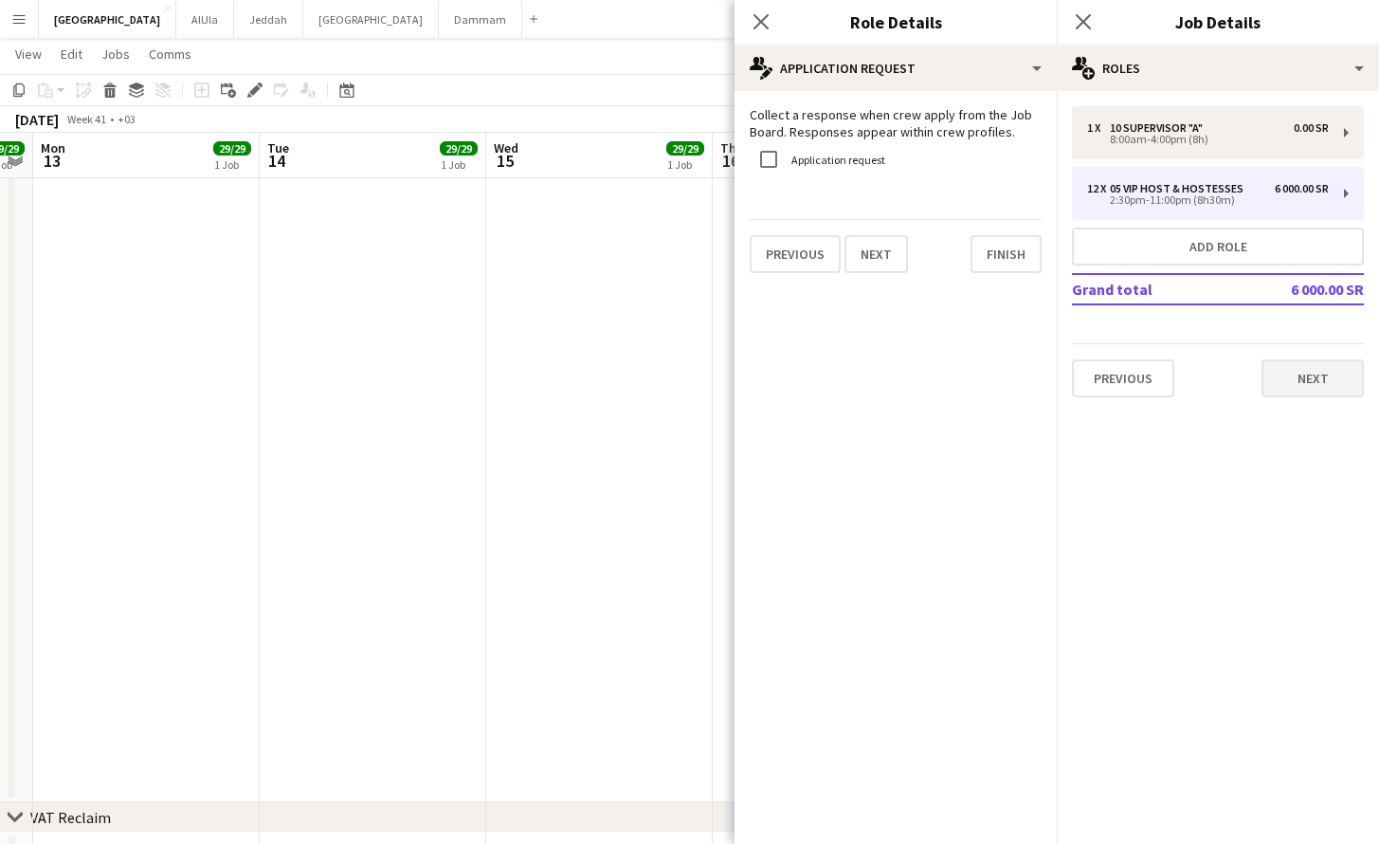
click at [1323, 386] on button "Next" at bounding box center [1313, 378] width 102 height 38
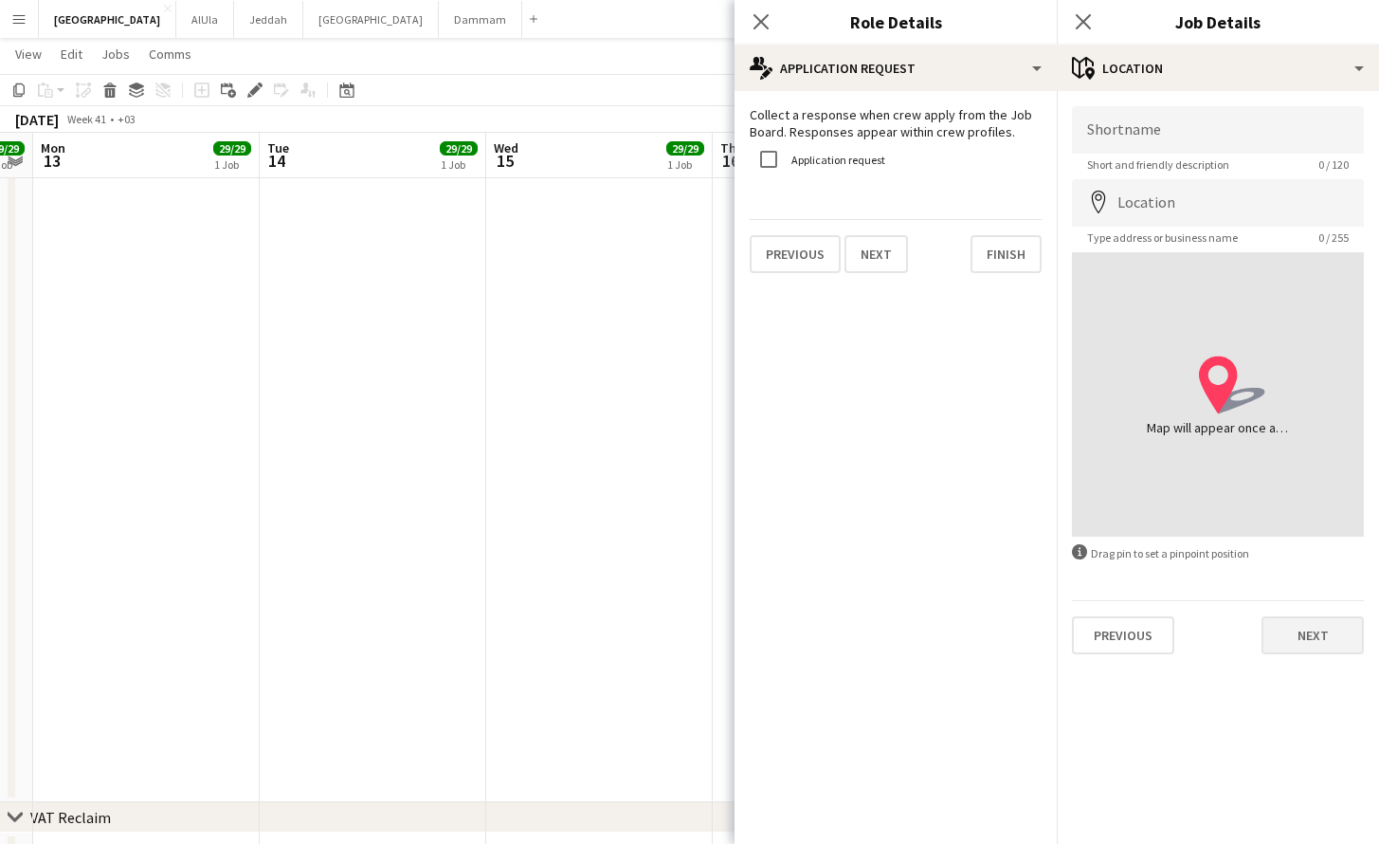
click at [1320, 649] on button "Next" at bounding box center [1313, 635] width 102 height 38
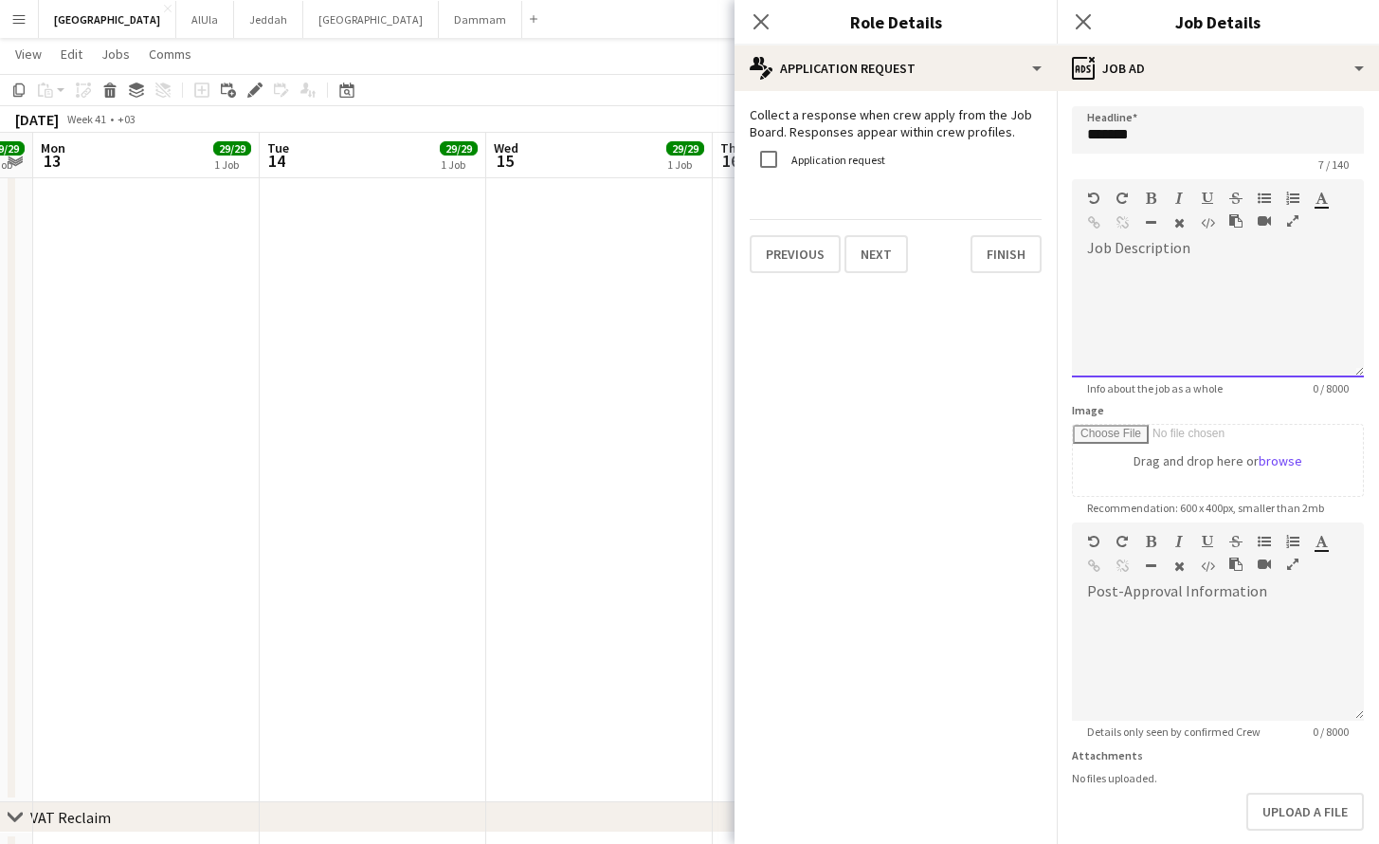
click at [1192, 260] on div at bounding box center [1218, 313] width 292 height 127
click at [1159, 278] on div at bounding box center [1218, 320] width 292 height 114
paste div
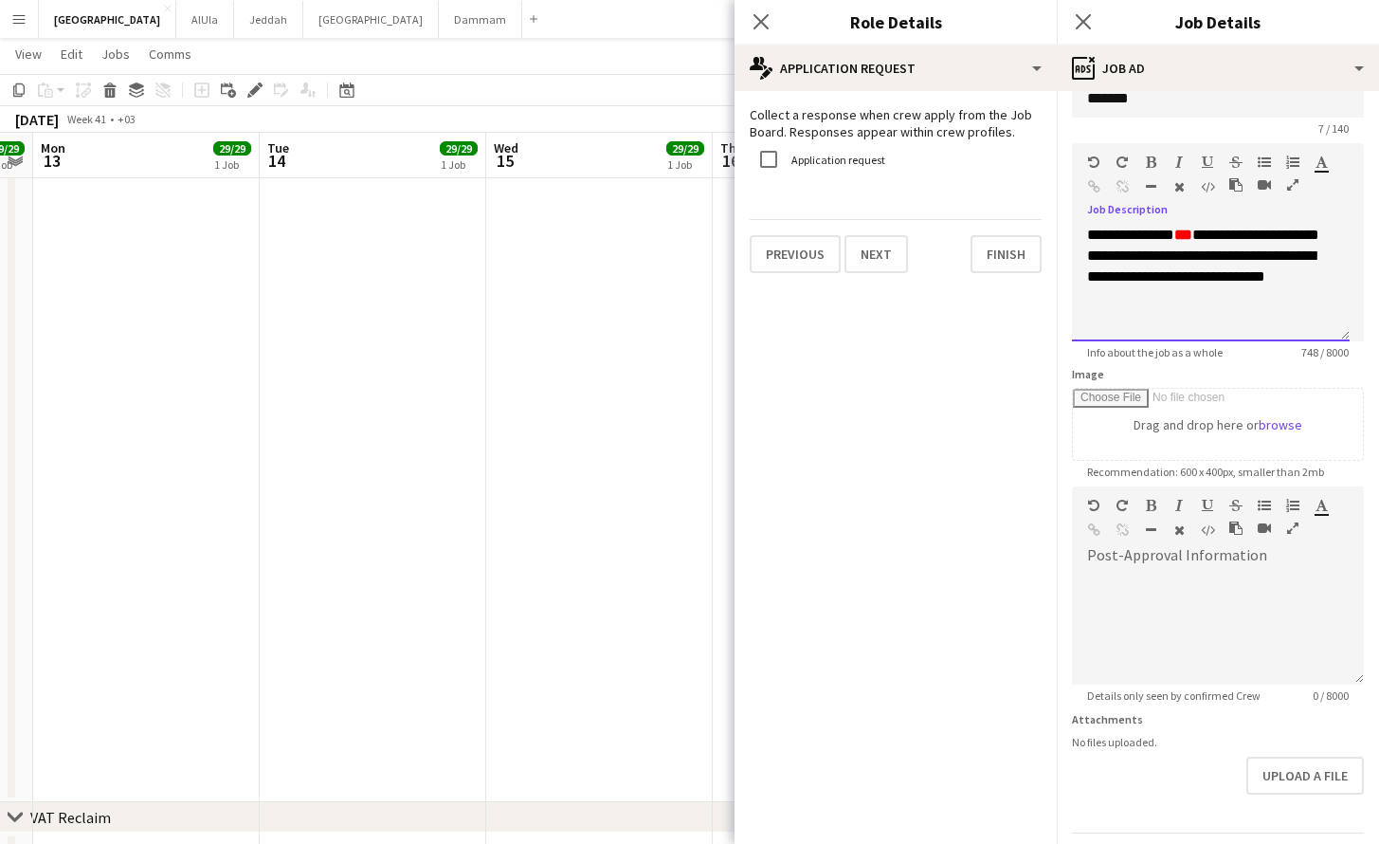
scroll to position [901, 0]
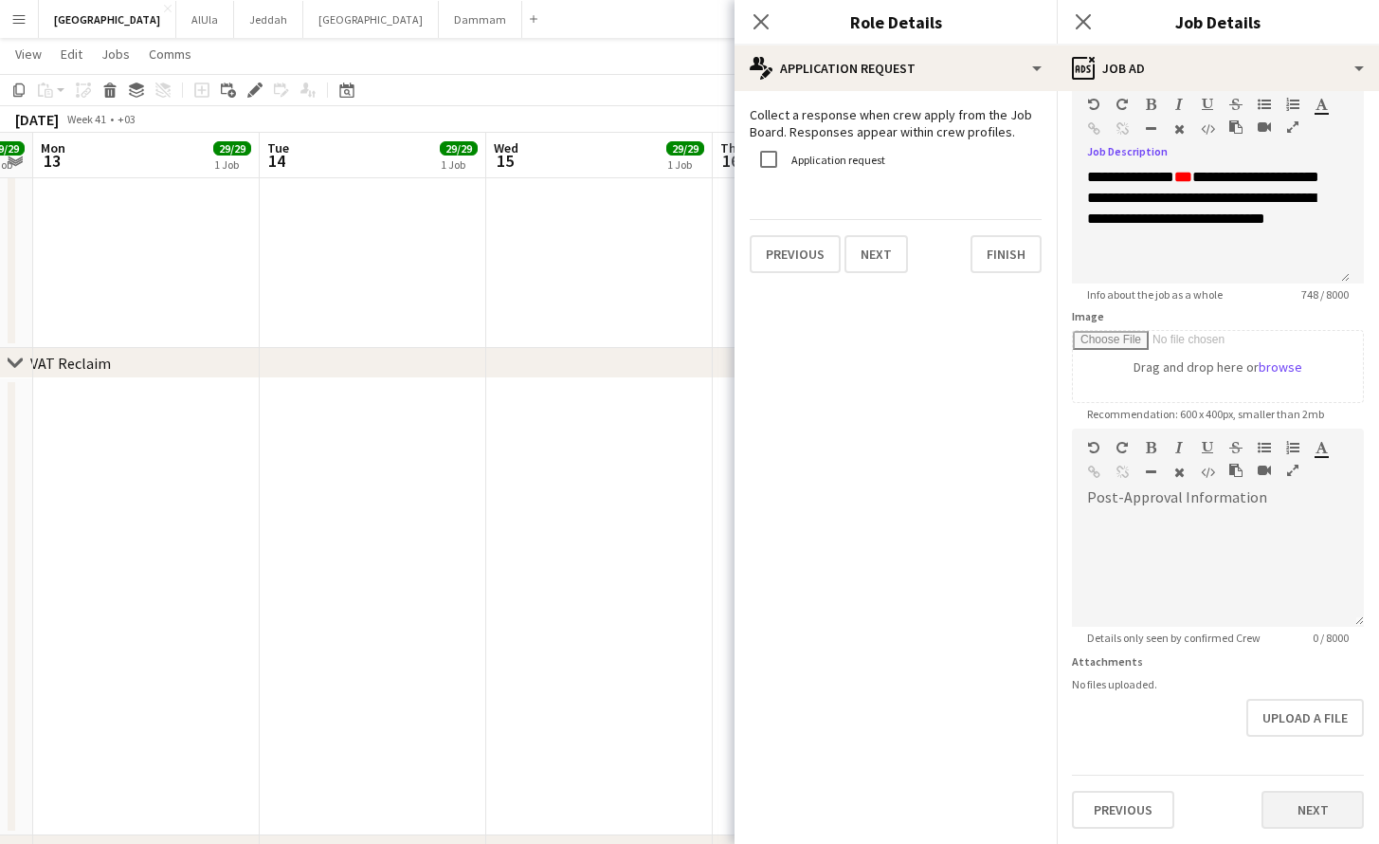
click at [1284, 822] on button "Next" at bounding box center [1313, 809] width 102 height 38
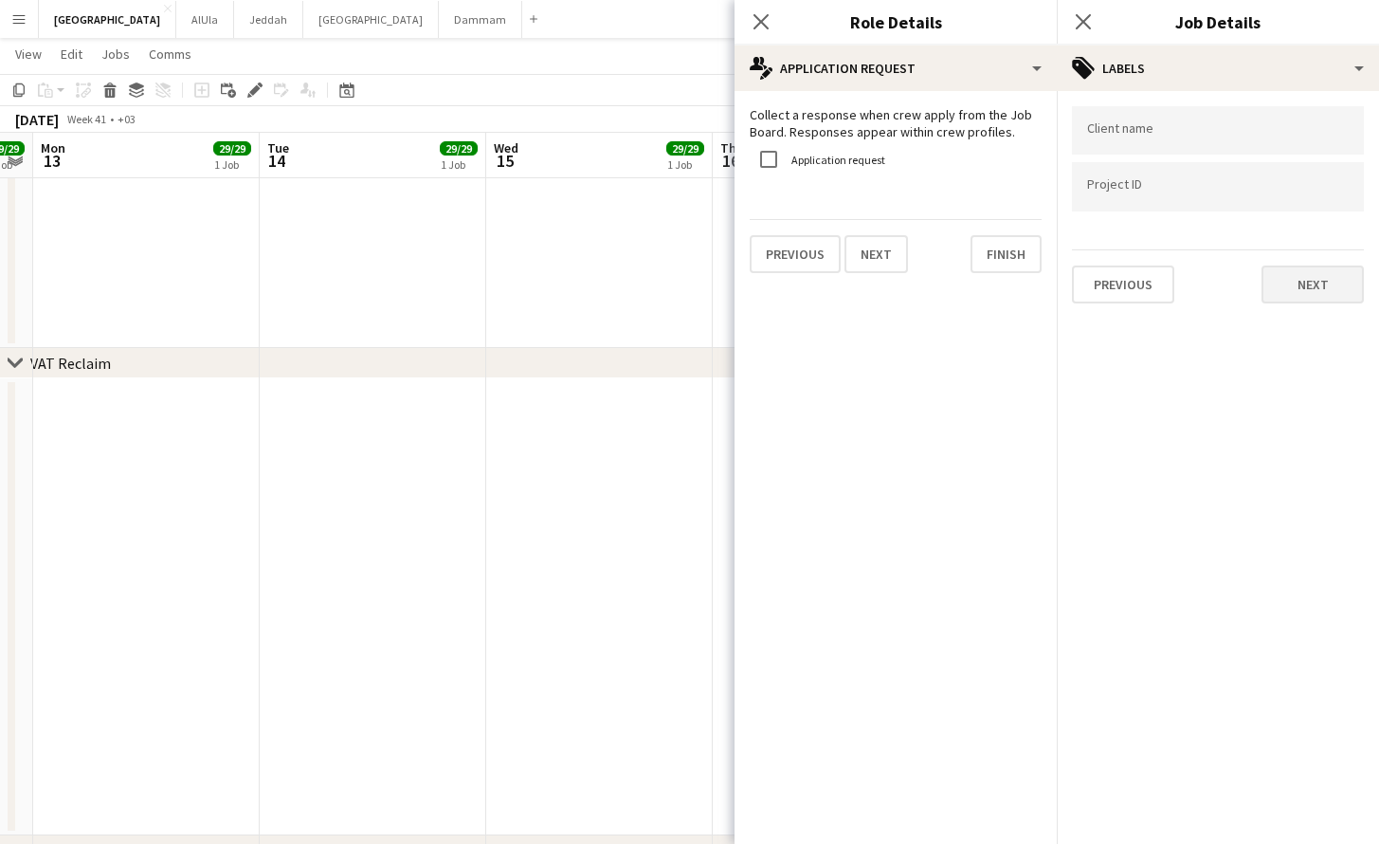
click at [1321, 303] on button "Next" at bounding box center [1313, 284] width 102 height 38
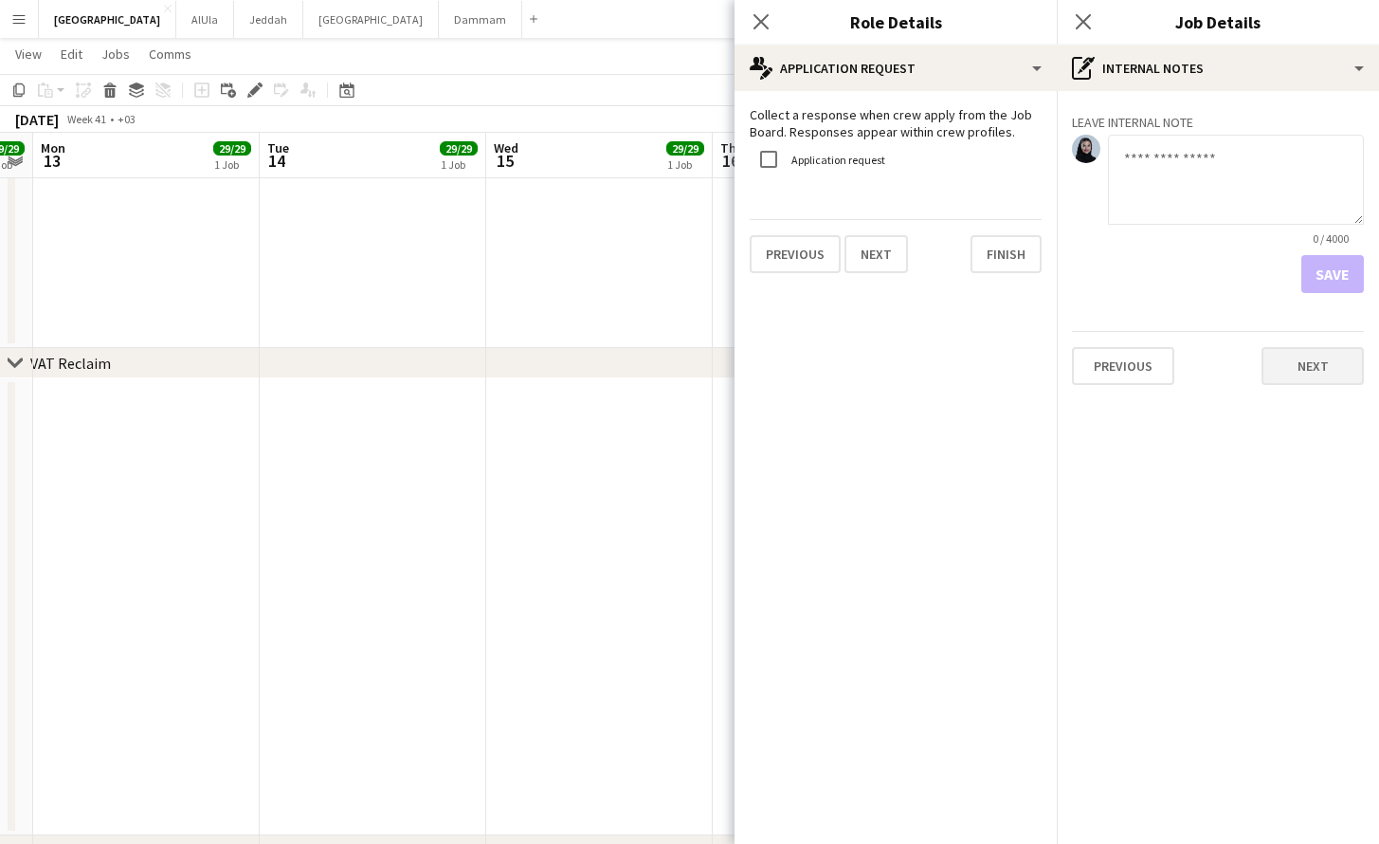
click at [1328, 369] on button "Next" at bounding box center [1313, 366] width 102 height 38
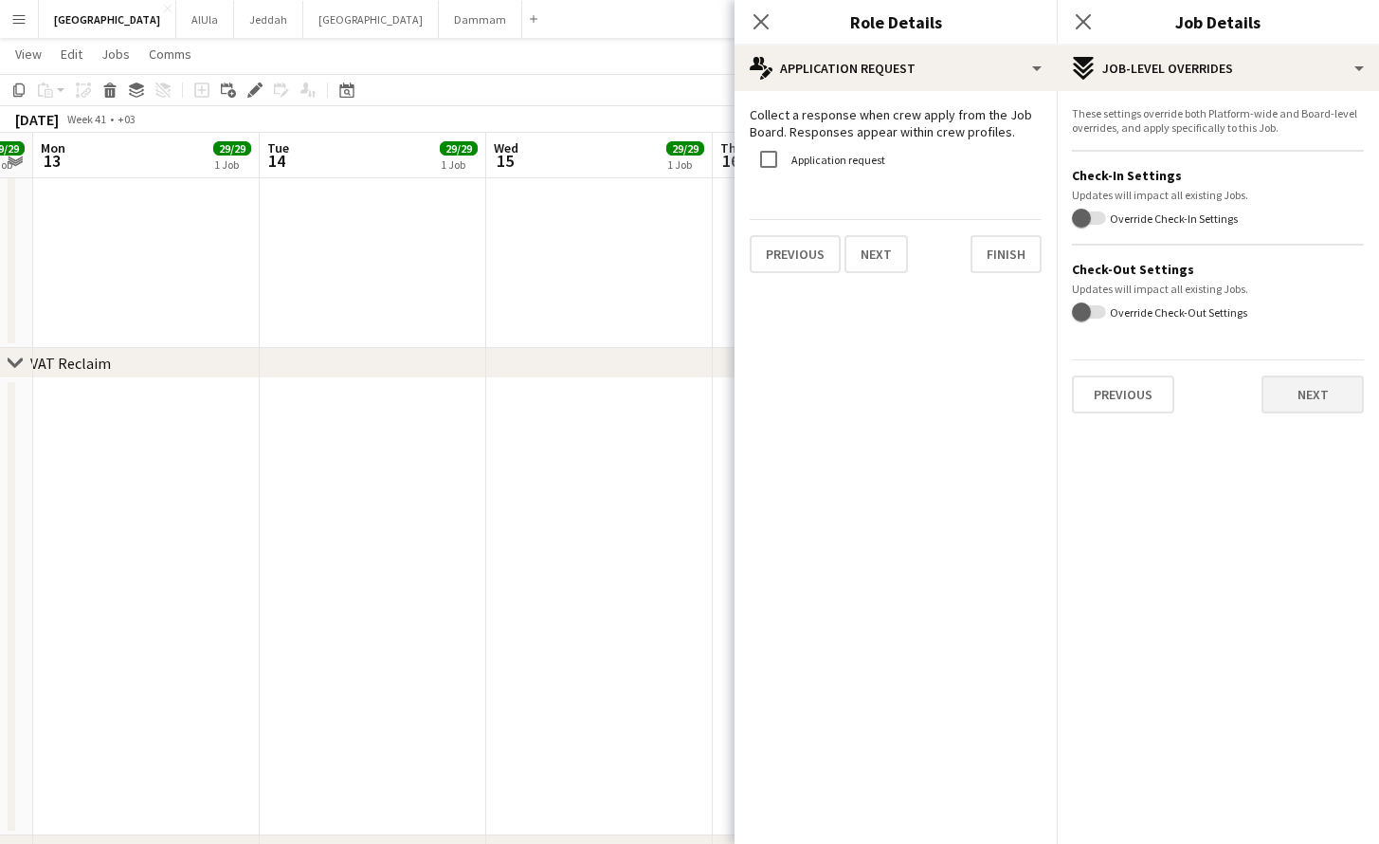
click at [1299, 385] on button "Next" at bounding box center [1313, 394] width 102 height 38
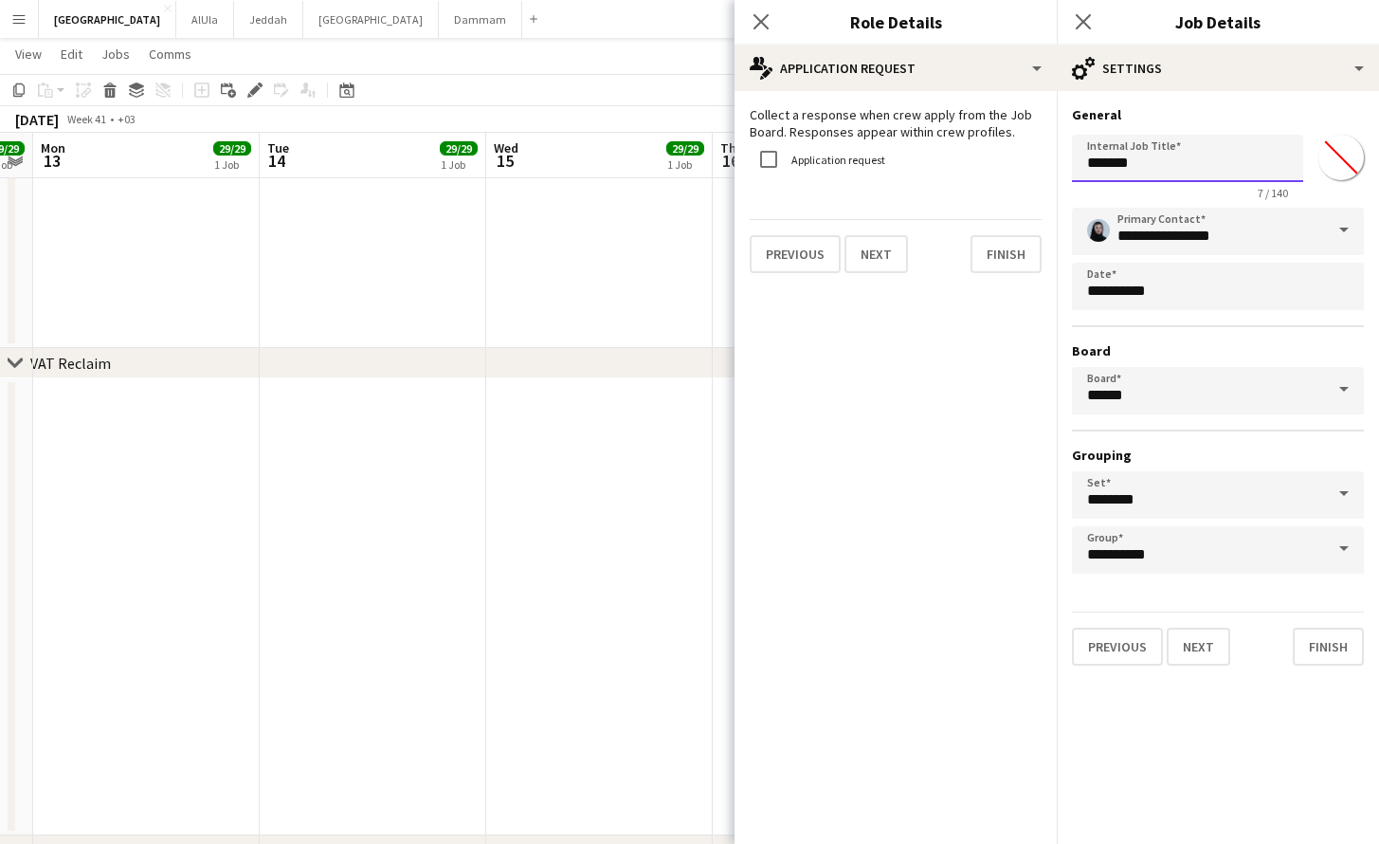
click at [1197, 168] on input "*******" at bounding box center [1187, 158] width 231 height 47
drag, startPoint x: 1197, startPoint y: 168, endPoint x: 1044, endPoint y: 170, distance: 153.6
click at [1044, 170] on body "Menu Boards Boards Boards All jobs Status Workforce Workforce My Workforce Recr…" at bounding box center [689, 439] width 1379 height 2680
drag, startPoint x: 1153, startPoint y: 165, endPoint x: 1045, endPoint y: 160, distance: 108.2
click at [1008, 166] on body "Menu Boards Boards Boards All jobs Status Workforce Workforce My Workforce Recr…" at bounding box center [689, 439] width 1379 height 2680
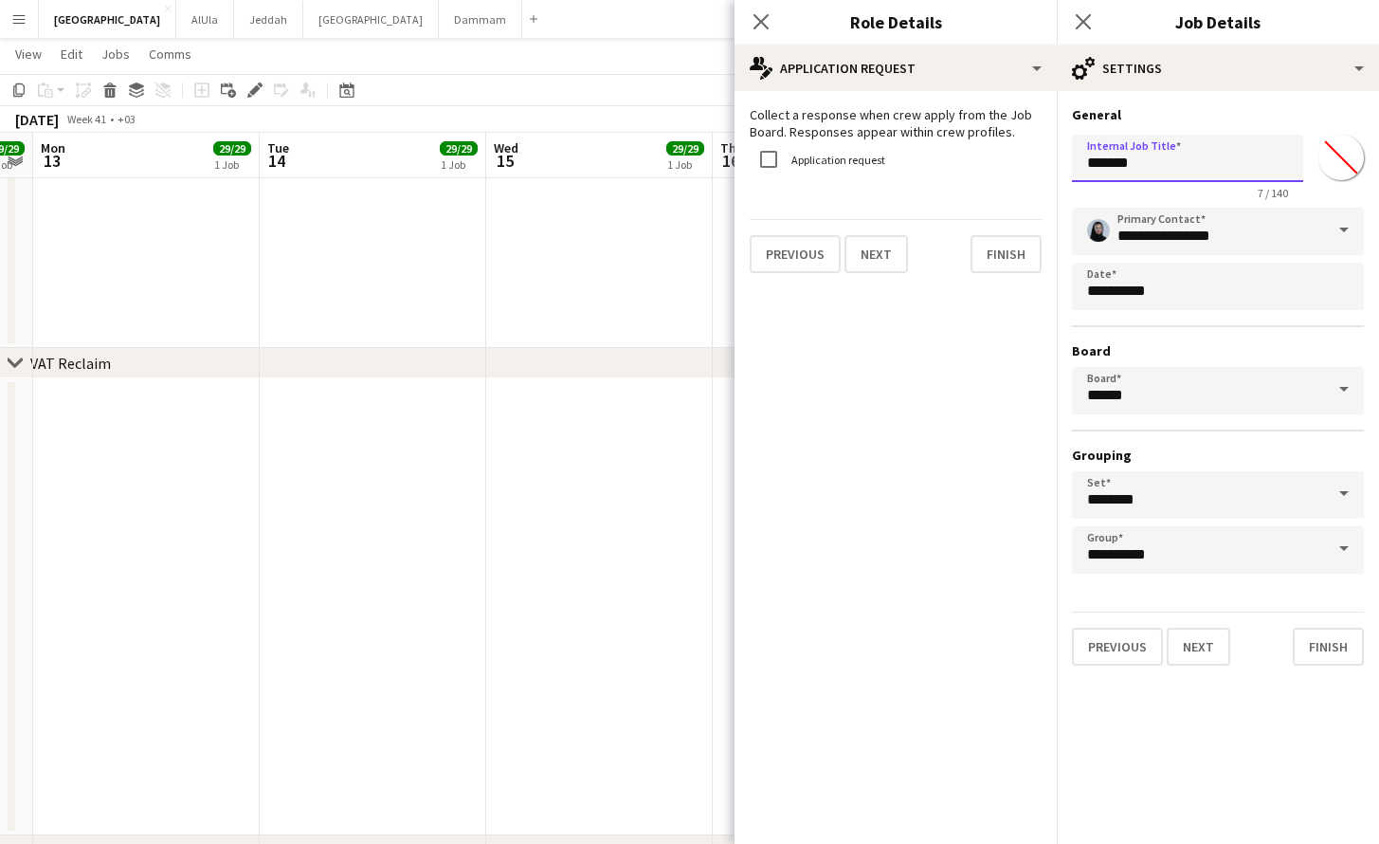
click at [1131, 159] on input "*******" at bounding box center [1187, 158] width 231 height 47
type input "**********"
click at [1337, 644] on button "Finish" at bounding box center [1328, 646] width 71 height 38
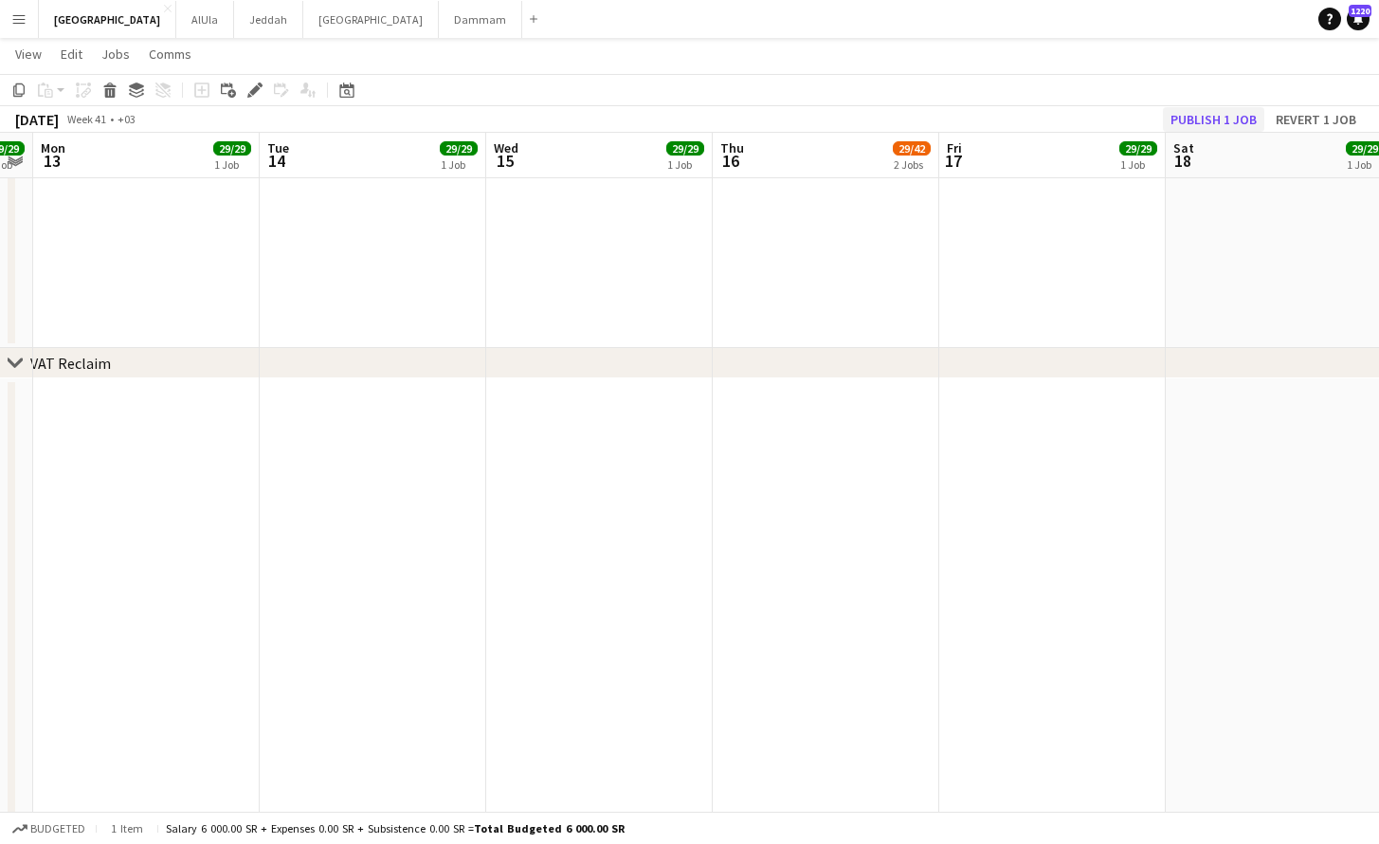
click at [1237, 112] on button "Publish 1 job" at bounding box center [1213, 119] width 101 height 25
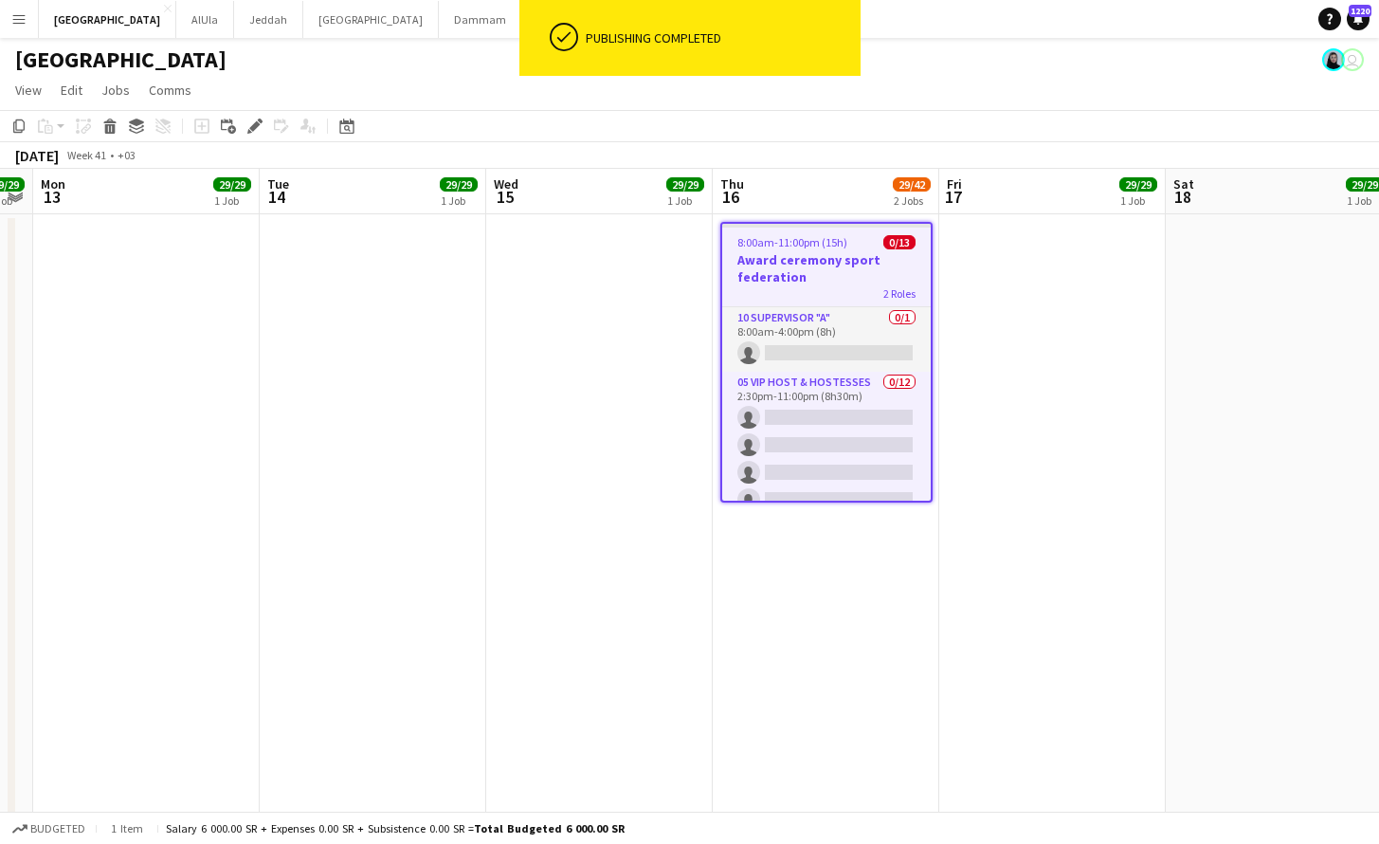
click at [783, 269] on h3 "Award ceremony sport federation" at bounding box center [826, 268] width 209 height 34
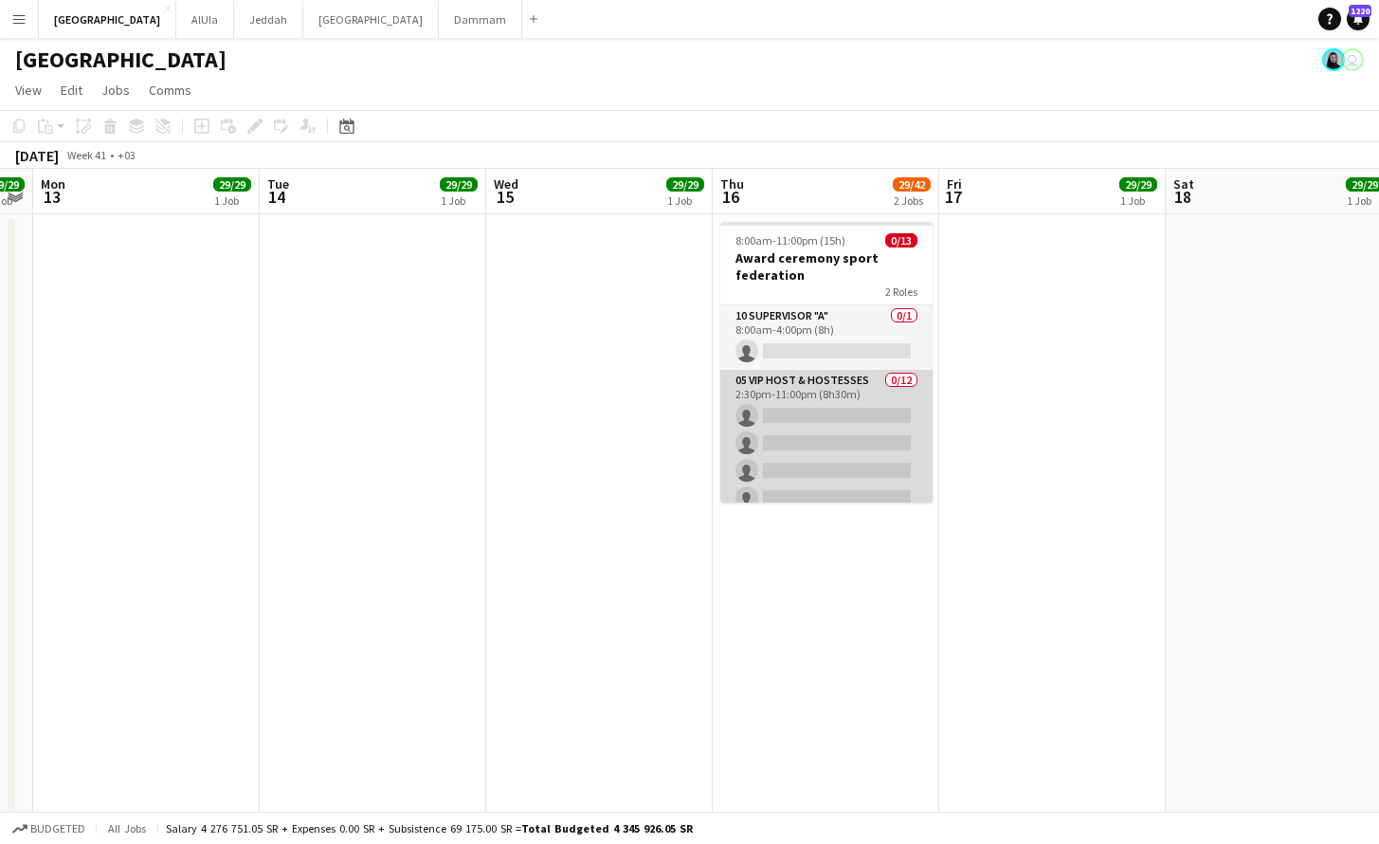
click at [816, 427] on app-card-role "05 VIP Host & Hostesses 0/12 2:30pm-11:00pm (8h30m) single-neutral-actions sing…" at bounding box center [826, 553] width 212 height 367
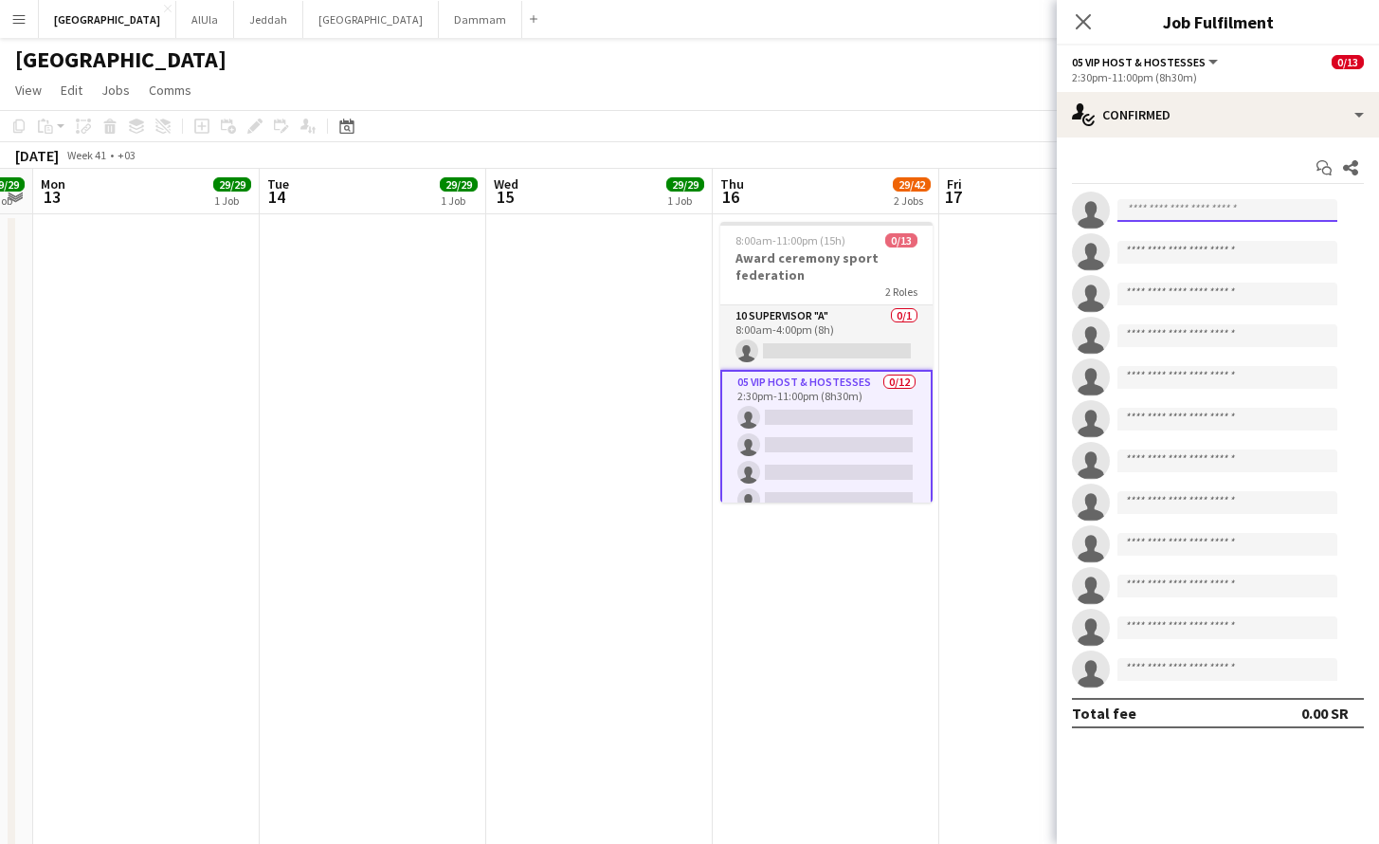
click at [1162, 220] on input at bounding box center [1227, 210] width 220 height 23
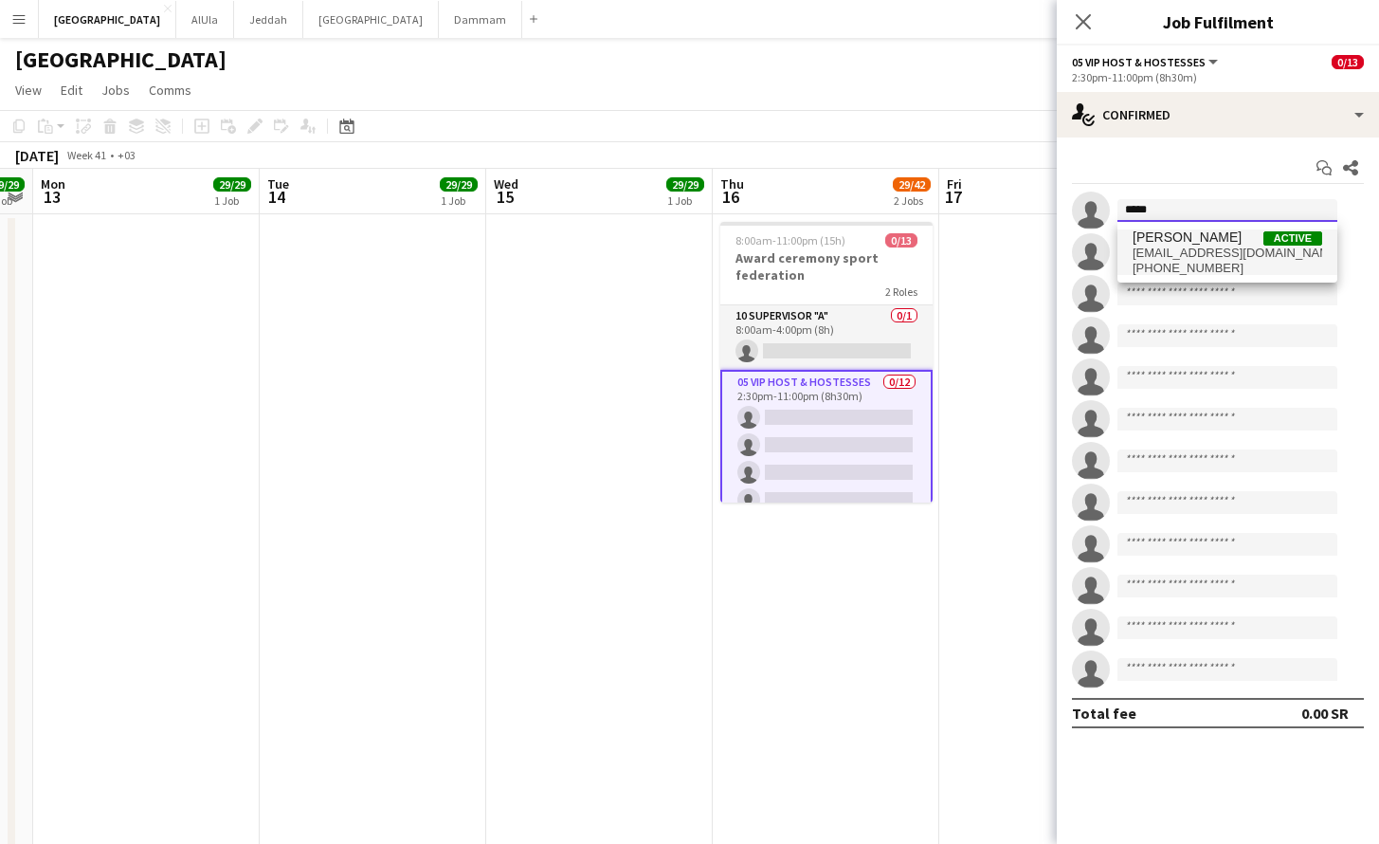
type input "*****"
click at [1188, 263] on span "[PHONE_NUMBER]" at bounding box center [1228, 268] width 190 height 15
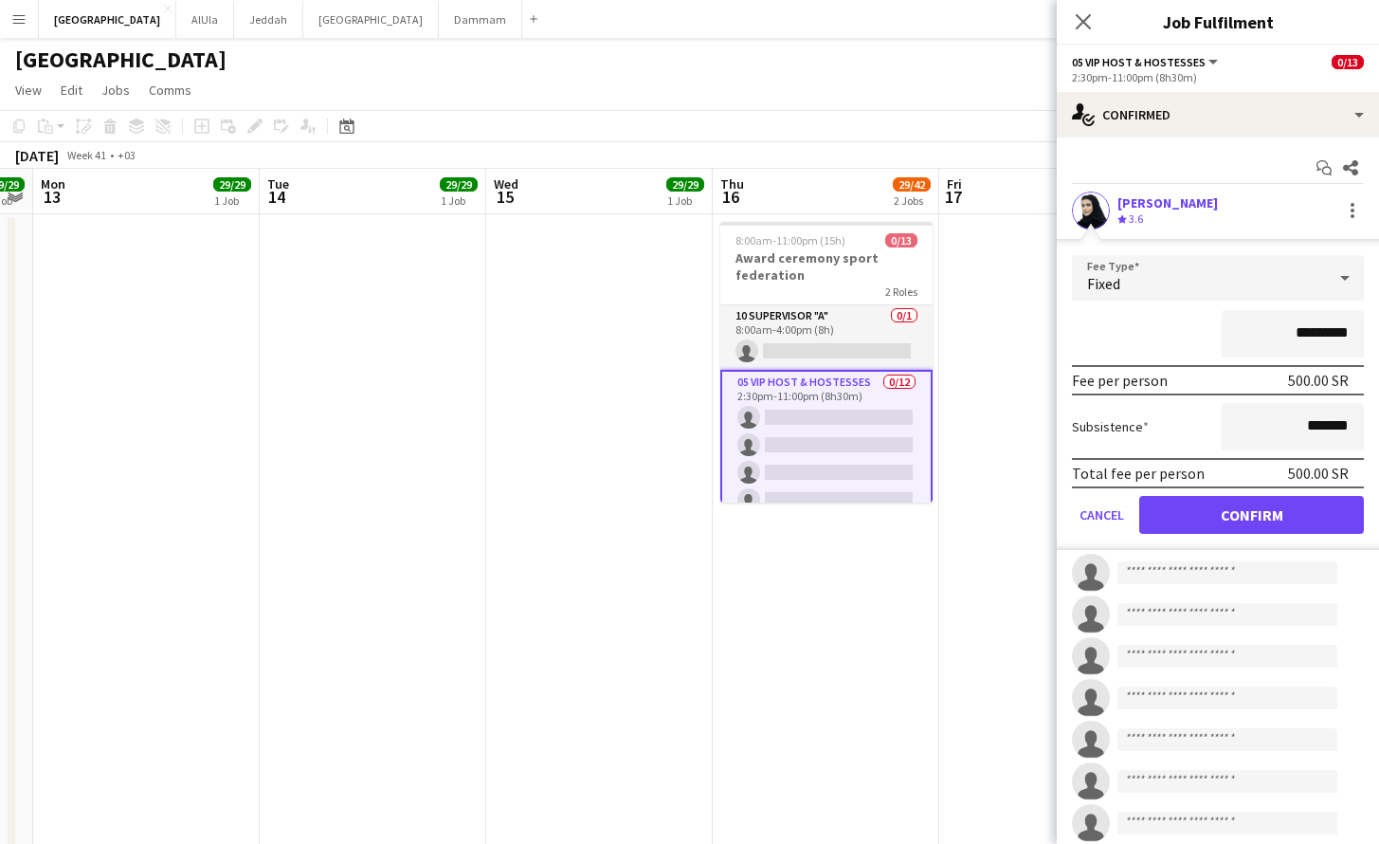
click at [1239, 527] on button "Confirm" at bounding box center [1251, 515] width 225 height 38
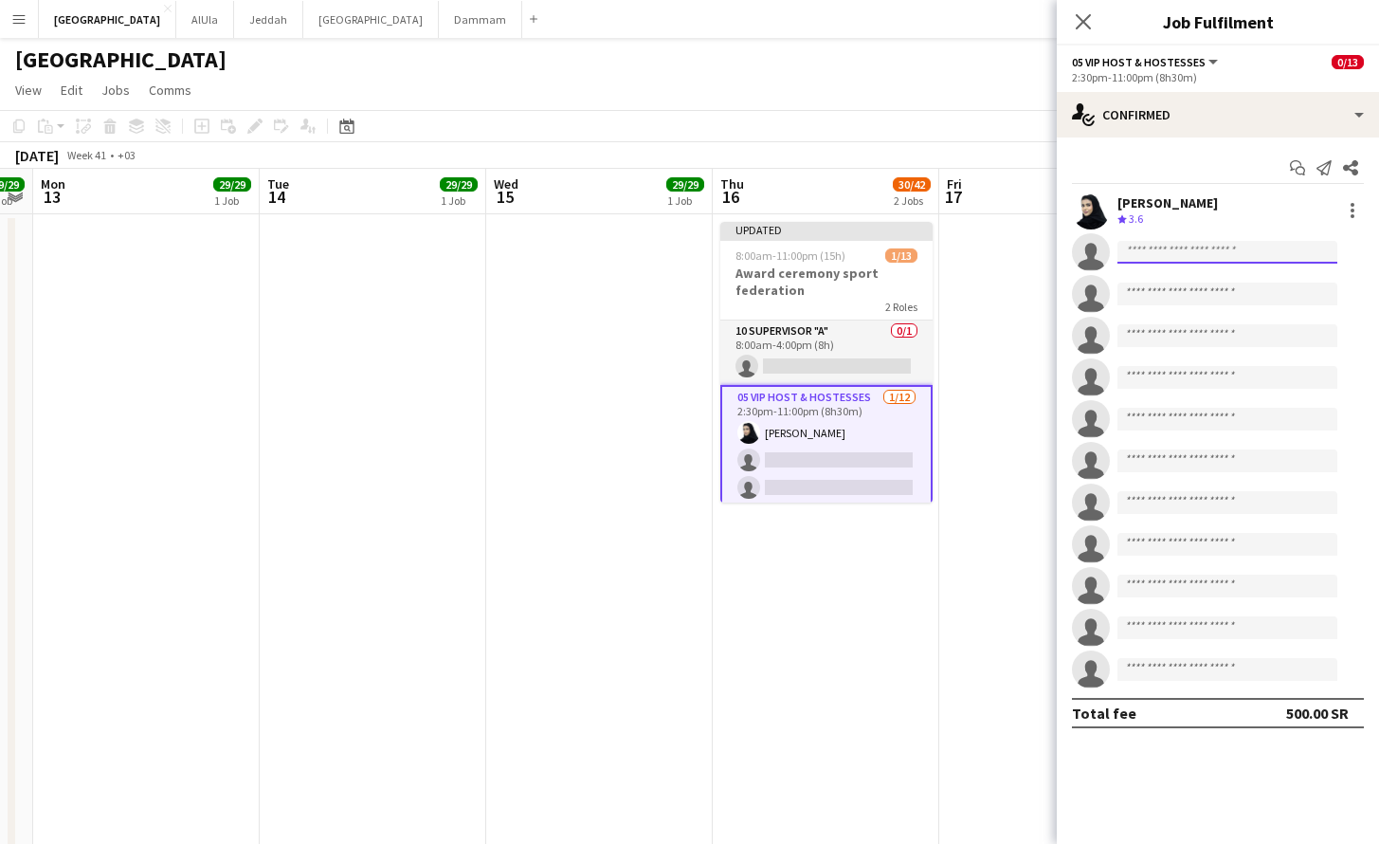
click at [1225, 242] on input at bounding box center [1227, 252] width 220 height 23
type input "**********"
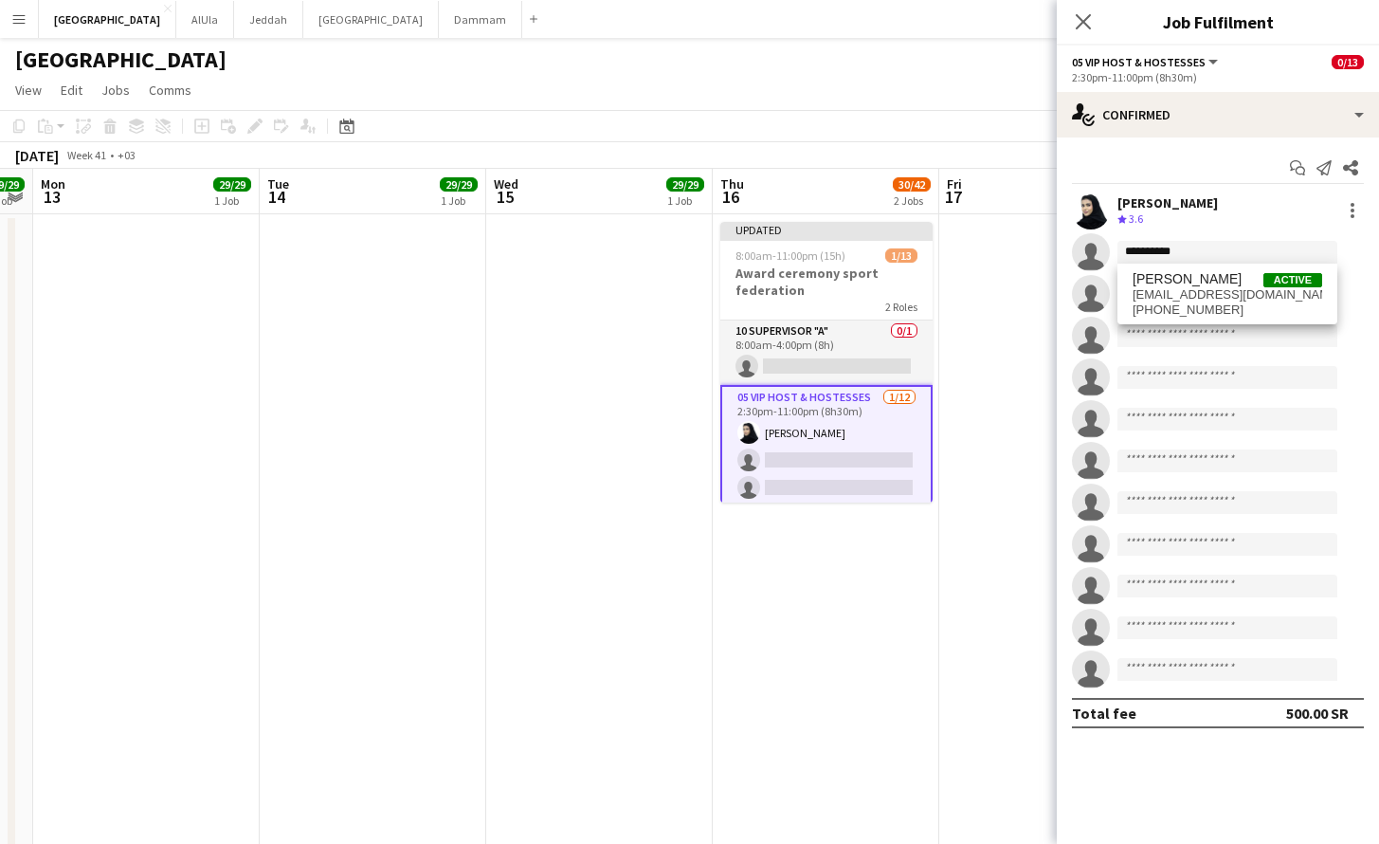
drag, startPoint x: 1225, startPoint y: 245, endPoint x: 1249, endPoint y: 298, distance: 57.7
click at [1250, 298] on span "[EMAIL_ADDRESS][DOMAIN_NAME]" at bounding box center [1228, 294] width 190 height 15
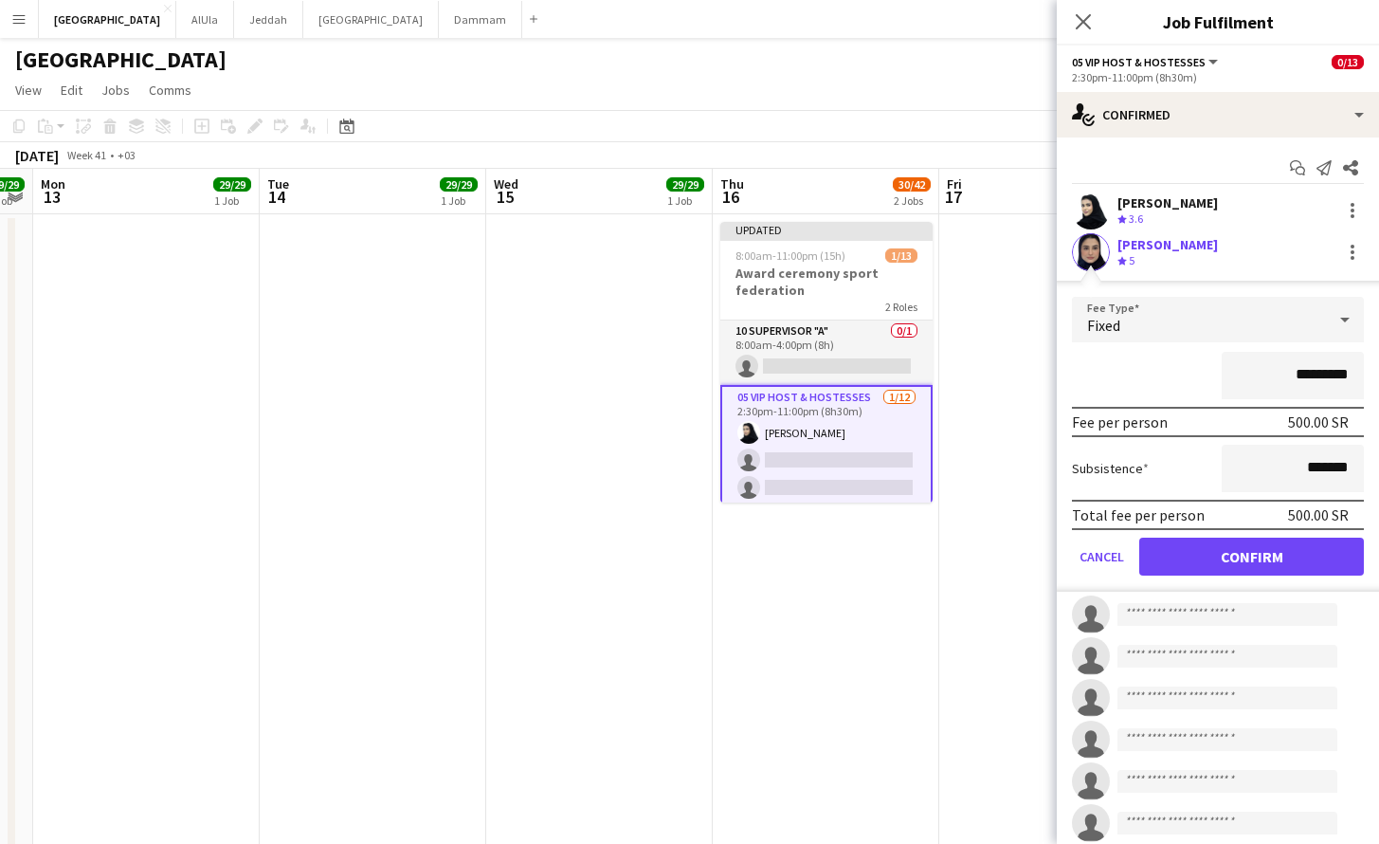
click at [1204, 550] on button "Confirm" at bounding box center [1251, 556] width 225 height 38
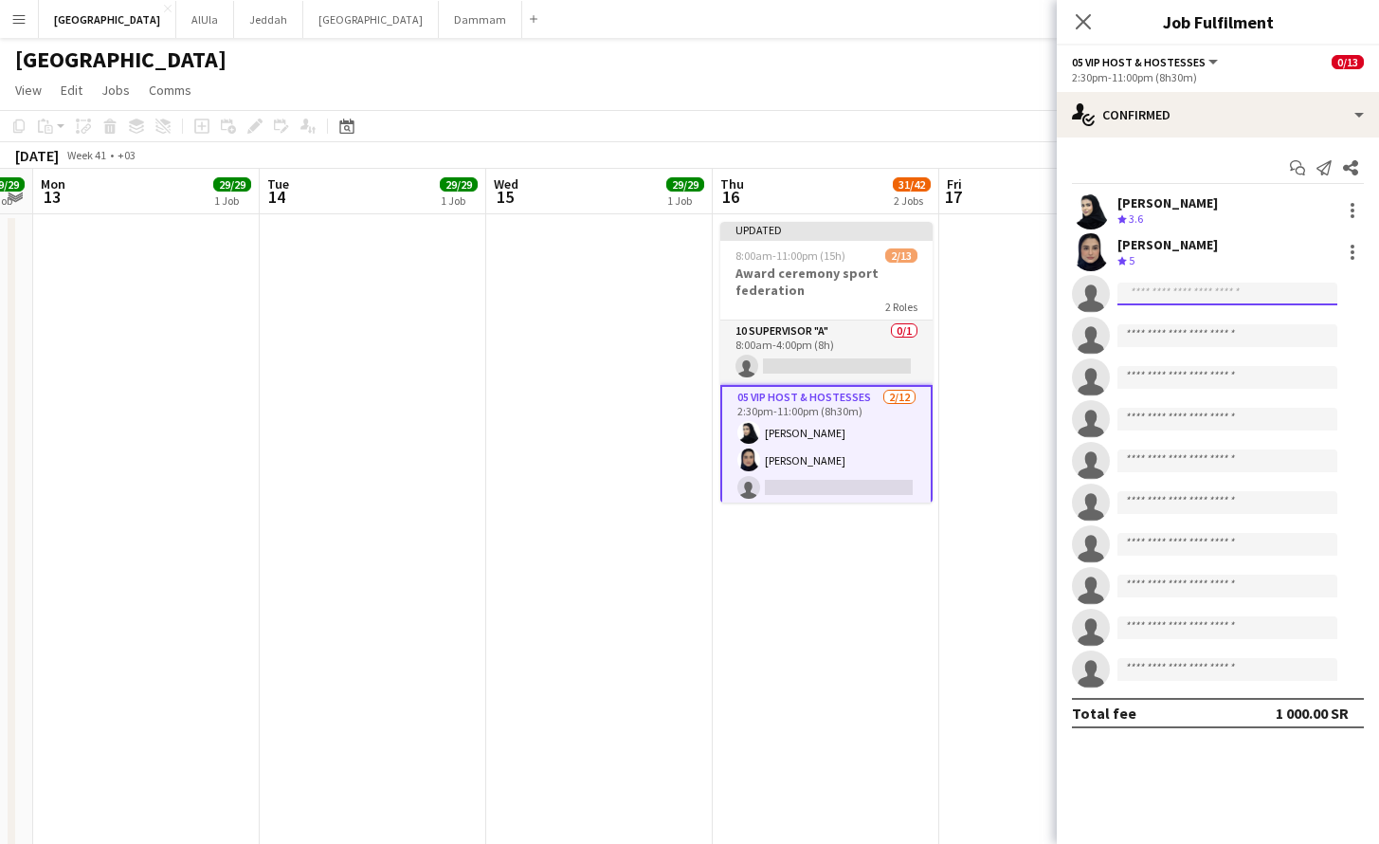
click at [1178, 300] on input at bounding box center [1227, 293] width 220 height 23
click at [1183, 298] on input at bounding box center [1227, 293] width 220 height 23
type input "****"
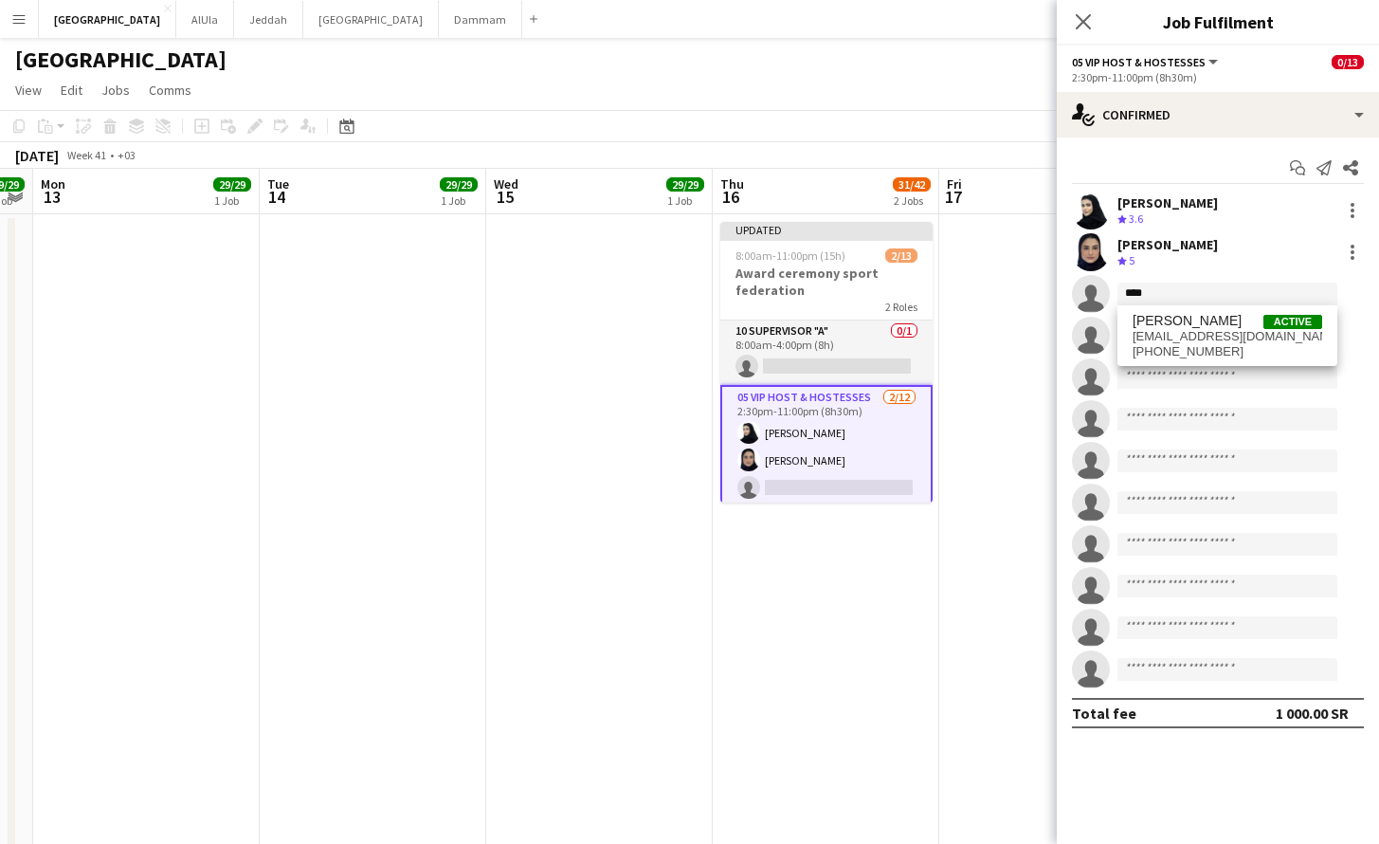
drag, startPoint x: 1188, startPoint y: 308, endPoint x: 1211, endPoint y: 346, distance: 44.7
click at [1211, 346] on span "[PHONE_NUMBER]" at bounding box center [1228, 351] width 190 height 15
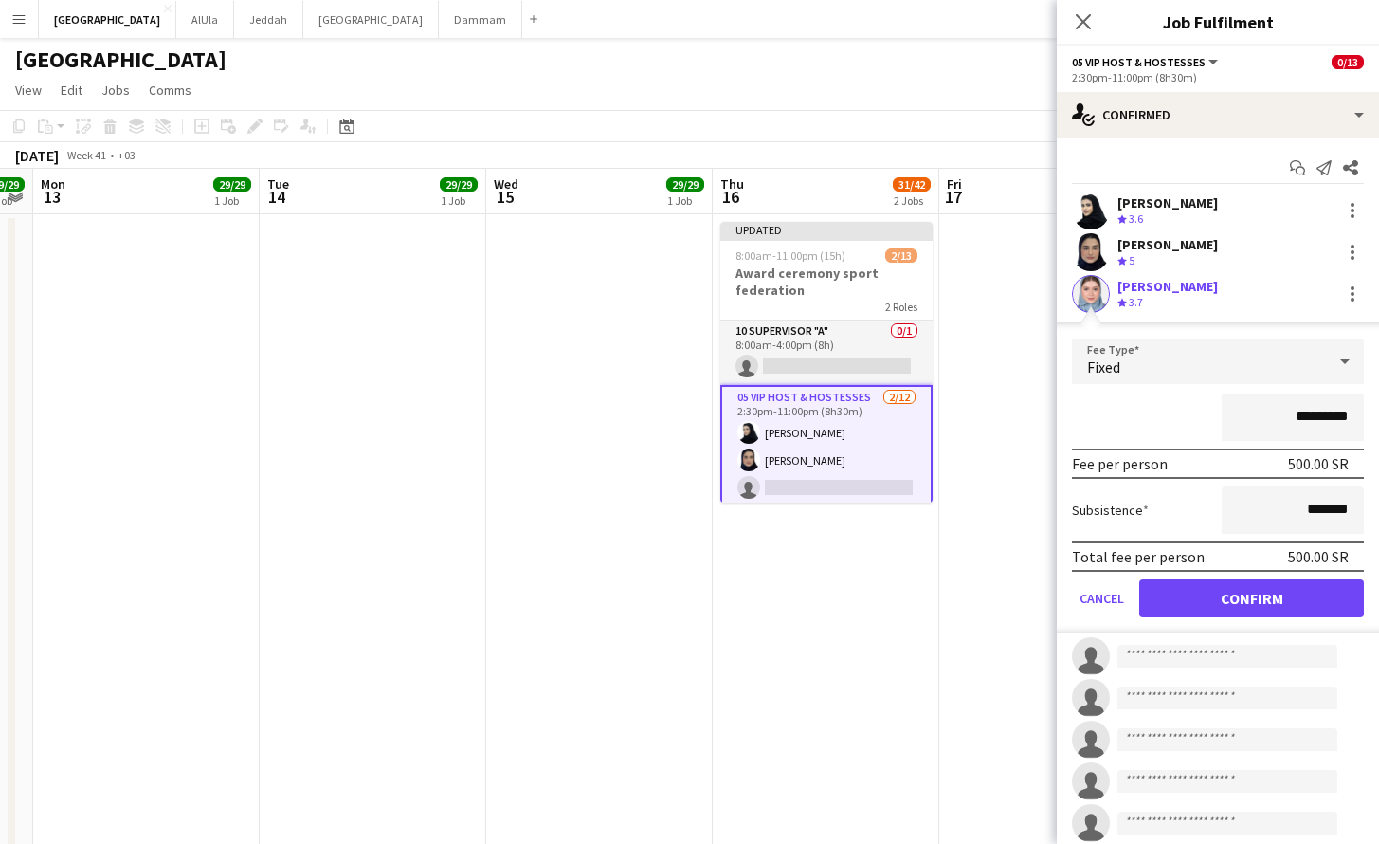
click at [1292, 601] on button "Confirm" at bounding box center [1251, 598] width 225 height 38
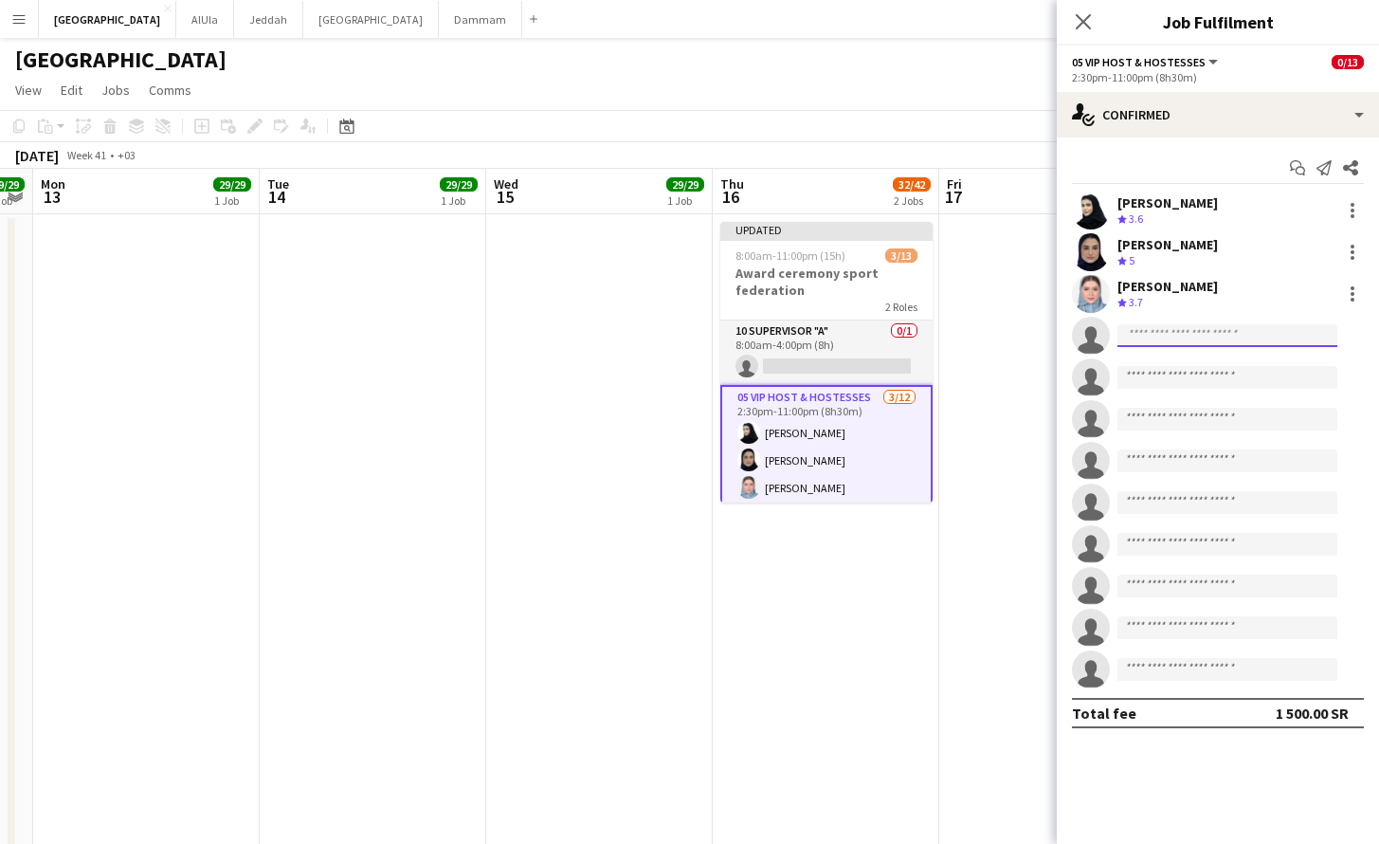
click at [1238, 336] on input at bounding box center [1227, 335] width 220 height 23
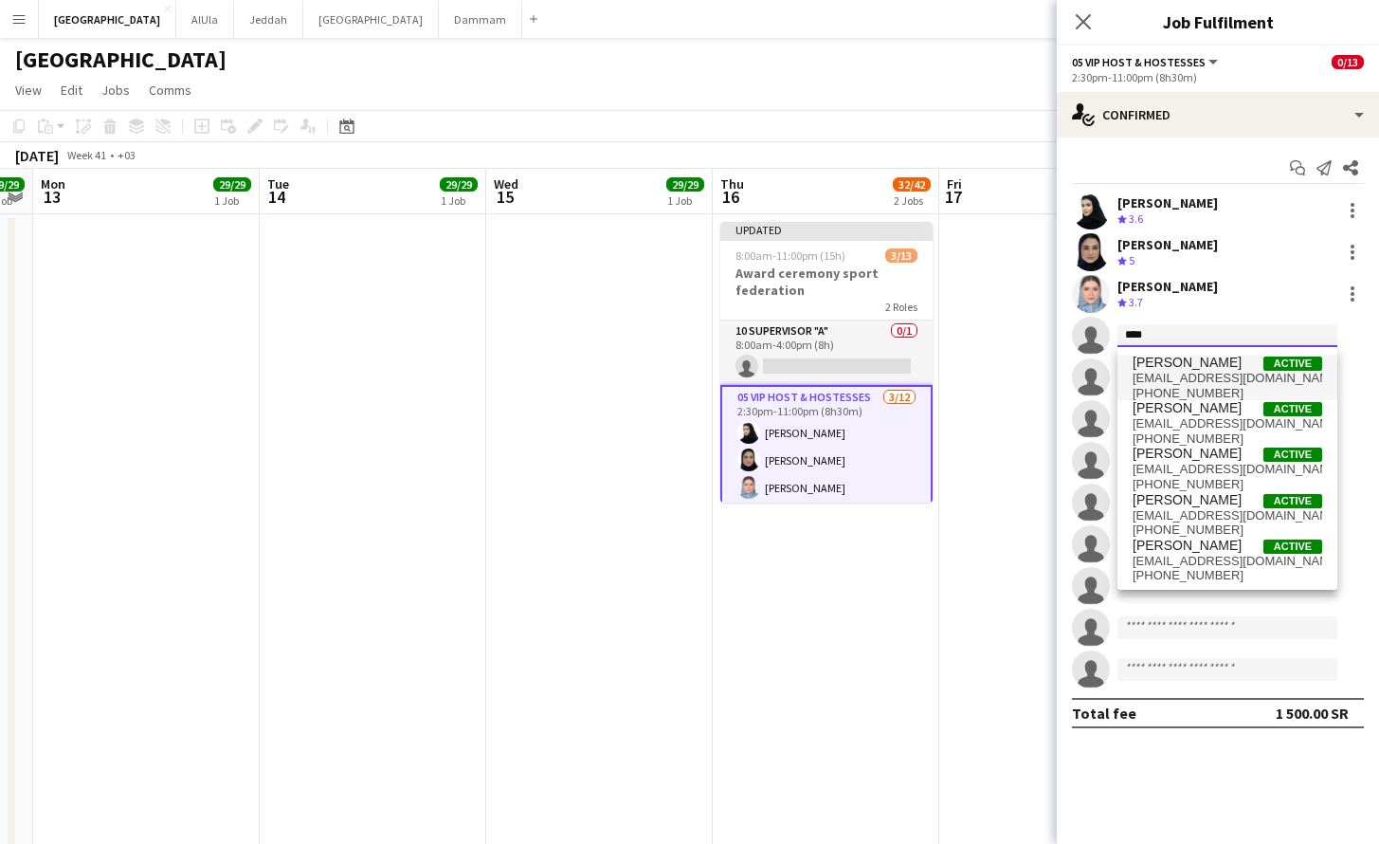
type input "****"
click at [1189, 388] on span "[PHONE_NUMBER]" at bounding box center [1228, 393] width 190 height 15
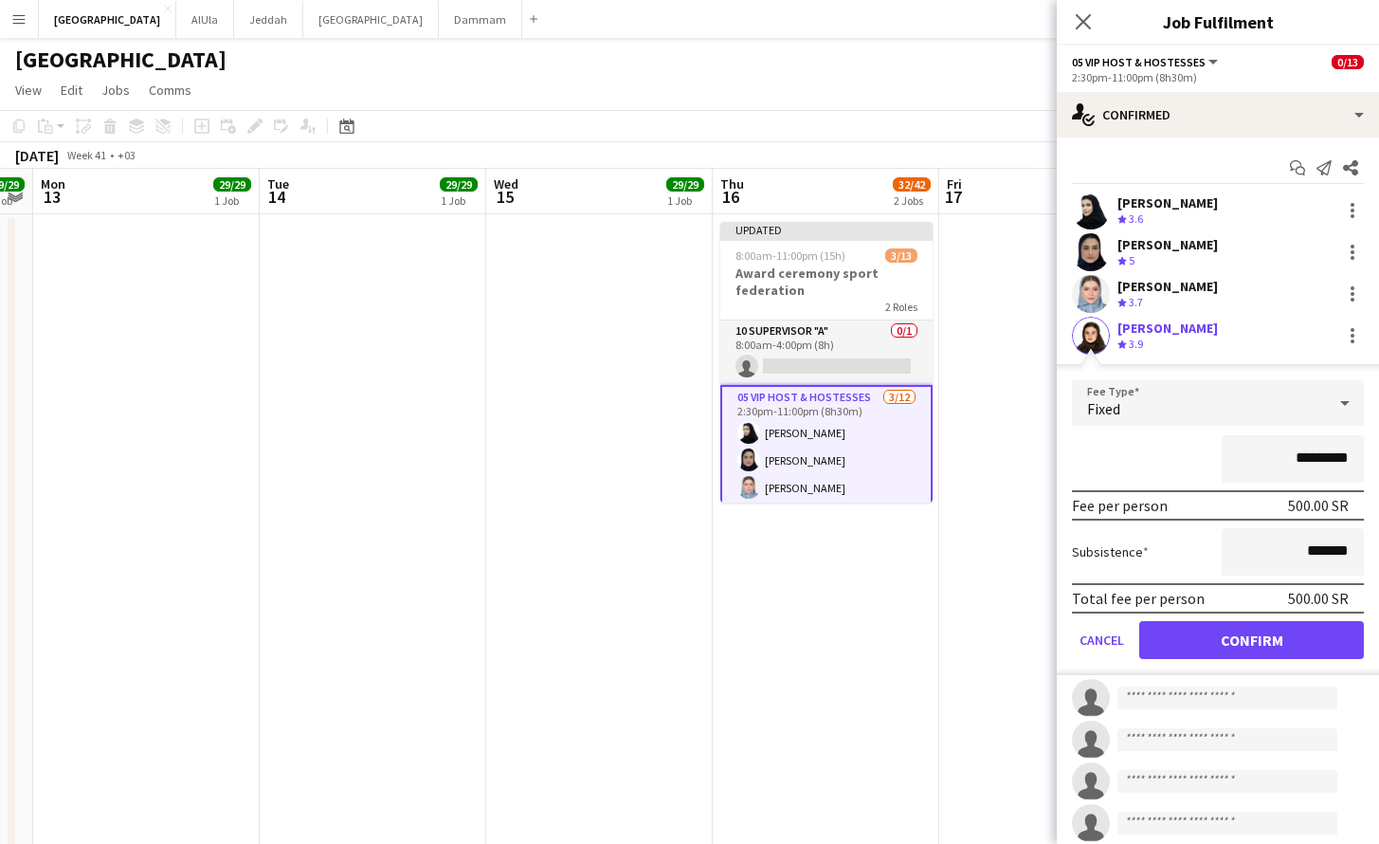
click at [1245, 636] on button "Confirm" at bounding box center [1251, 640] width 225 height 38
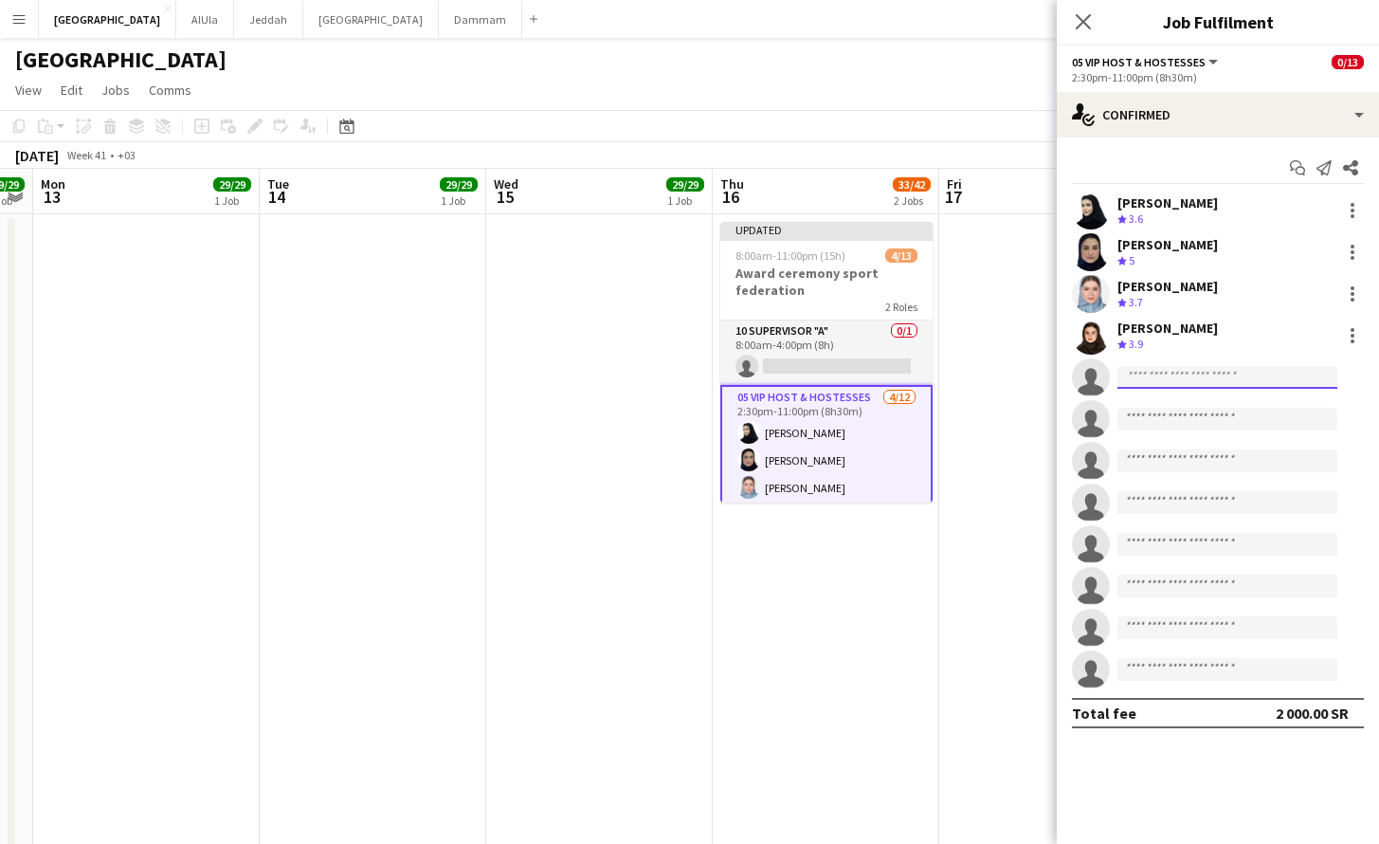
click at [1163, 388] on input at bounding box center [1227, 377] width 220 height 23
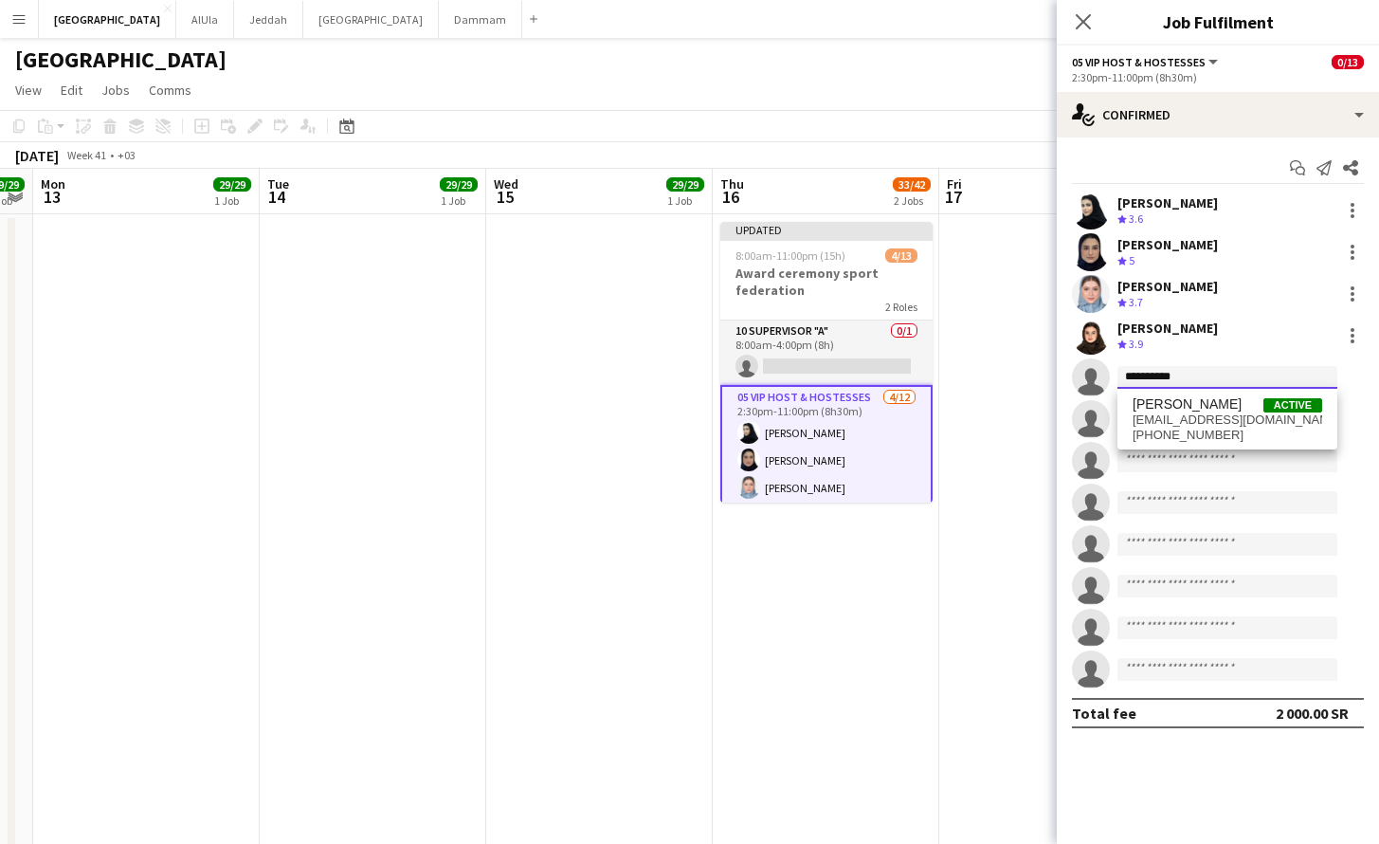
type input "**********"
drag, startPoint x: 1293, startPoint y: 466, endPoint x: 1174, endPoint y: 413, distance: 129.8
click at [1175, 413] on span "[EMAIL_ADDRESS][DOMAIN_NAME]" at bounding box center [1228, 419] width 190 height 15
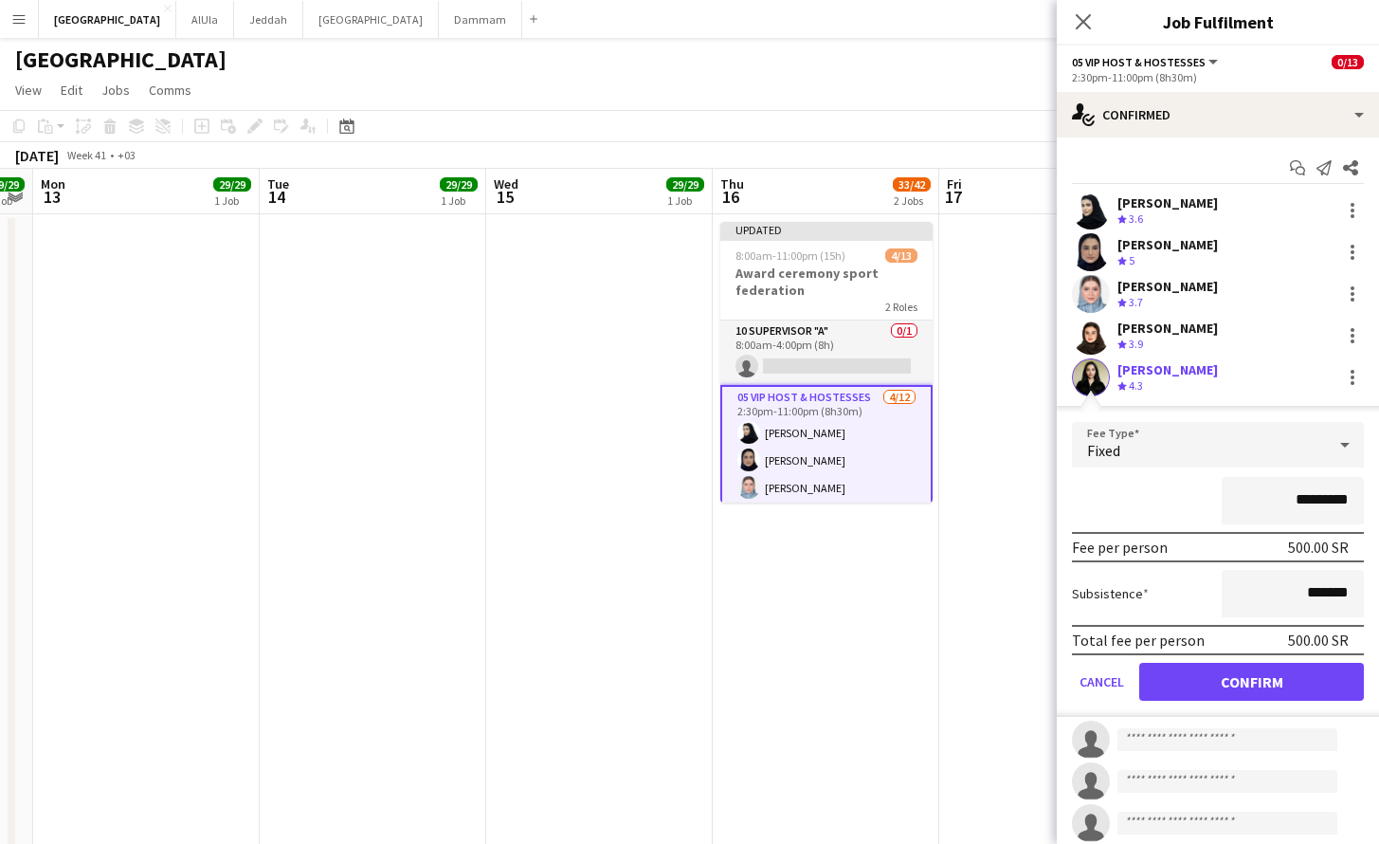
click at [1241, 699] on button "Confirm" at bounding box center [1251, 682] width 225 height 38
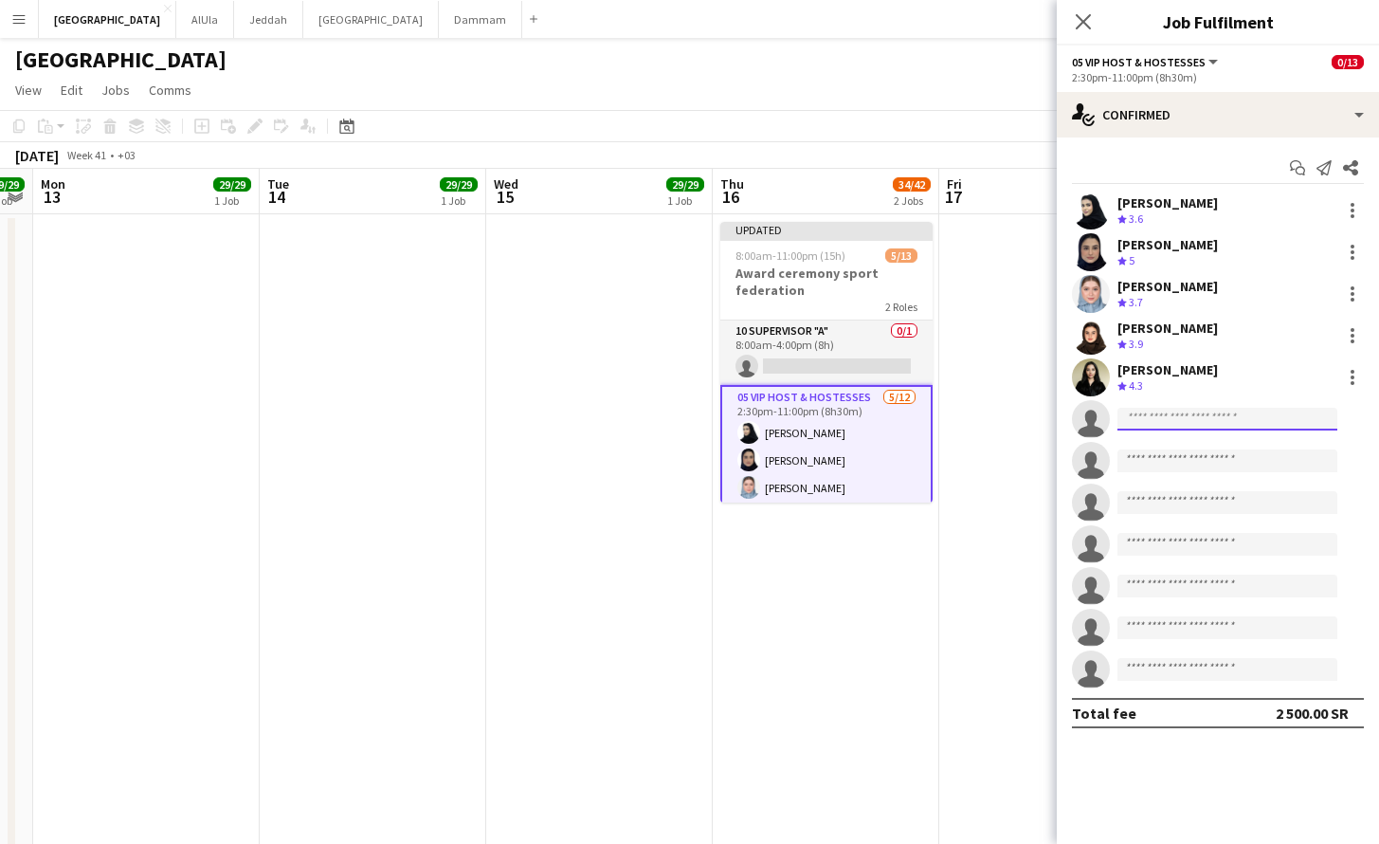
click at [1156, 413] on input at bounding box center [1227, 419] width 220 height 23
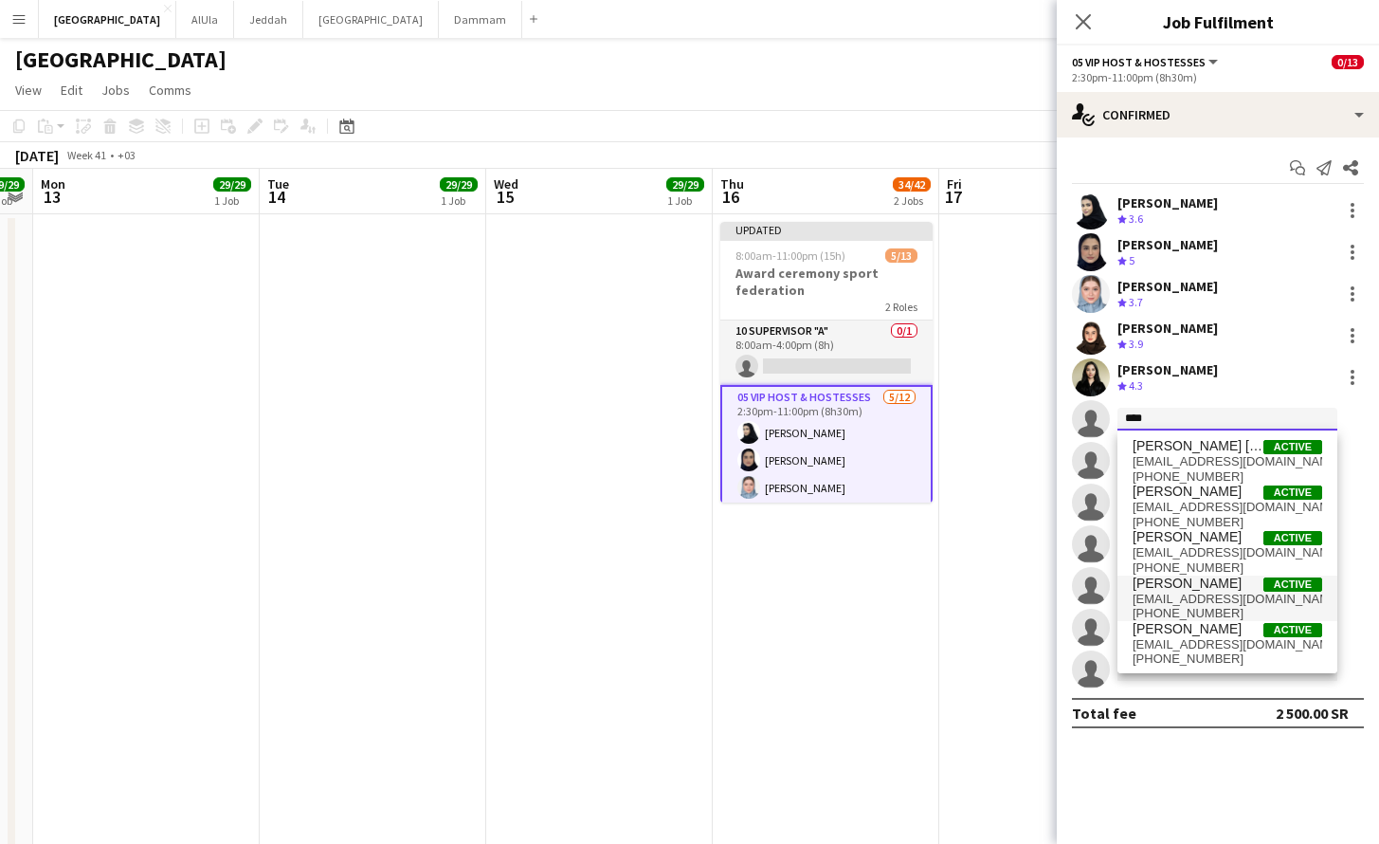
type input "****"
click at [1210, 608] on span "[PHONE_NUMBER]" at bounding box center [1228, 613] width 190 height 15
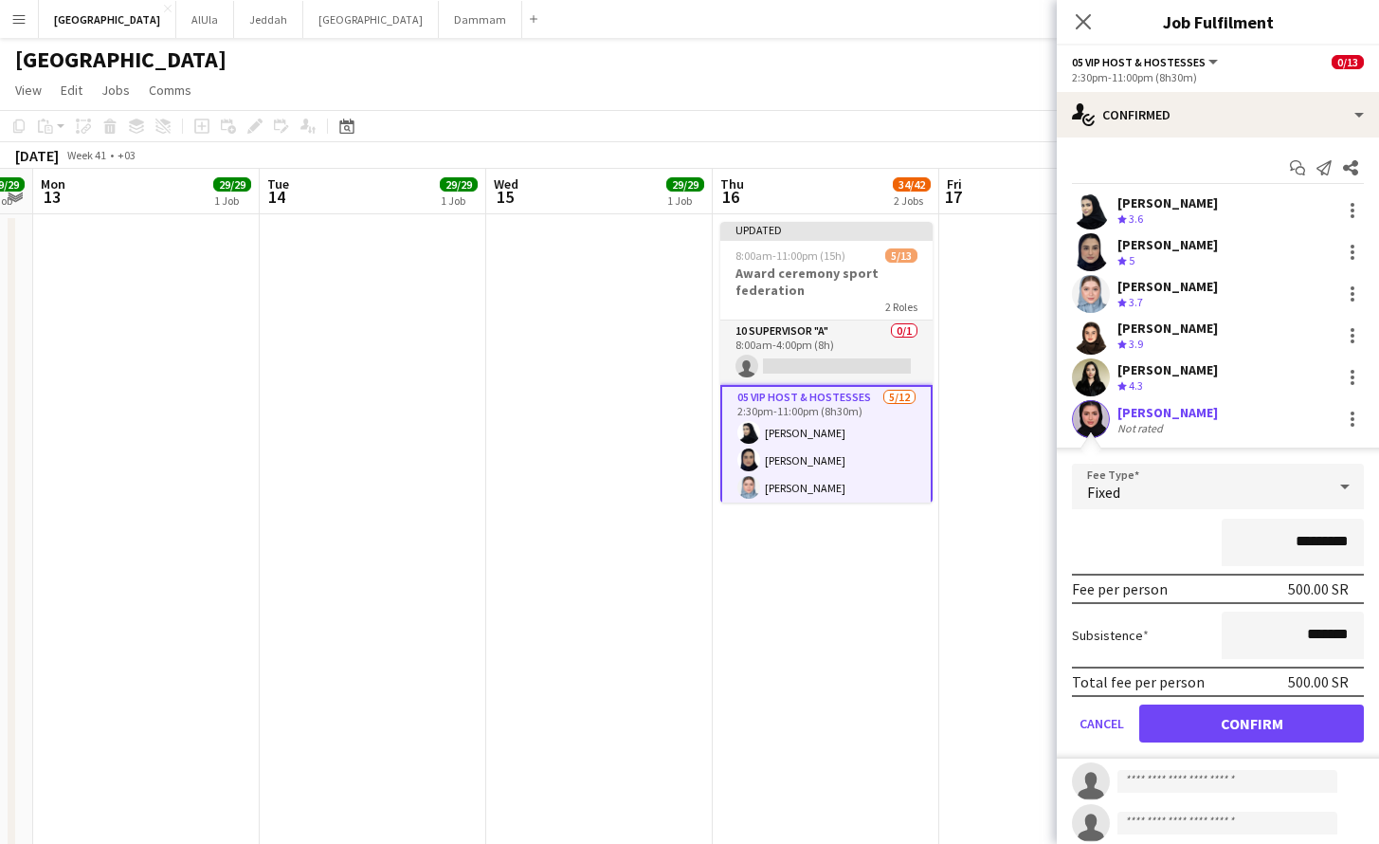
click at [1216, 728] on button "Confirm" at bounding box center [1251, 723] width 225 height 38
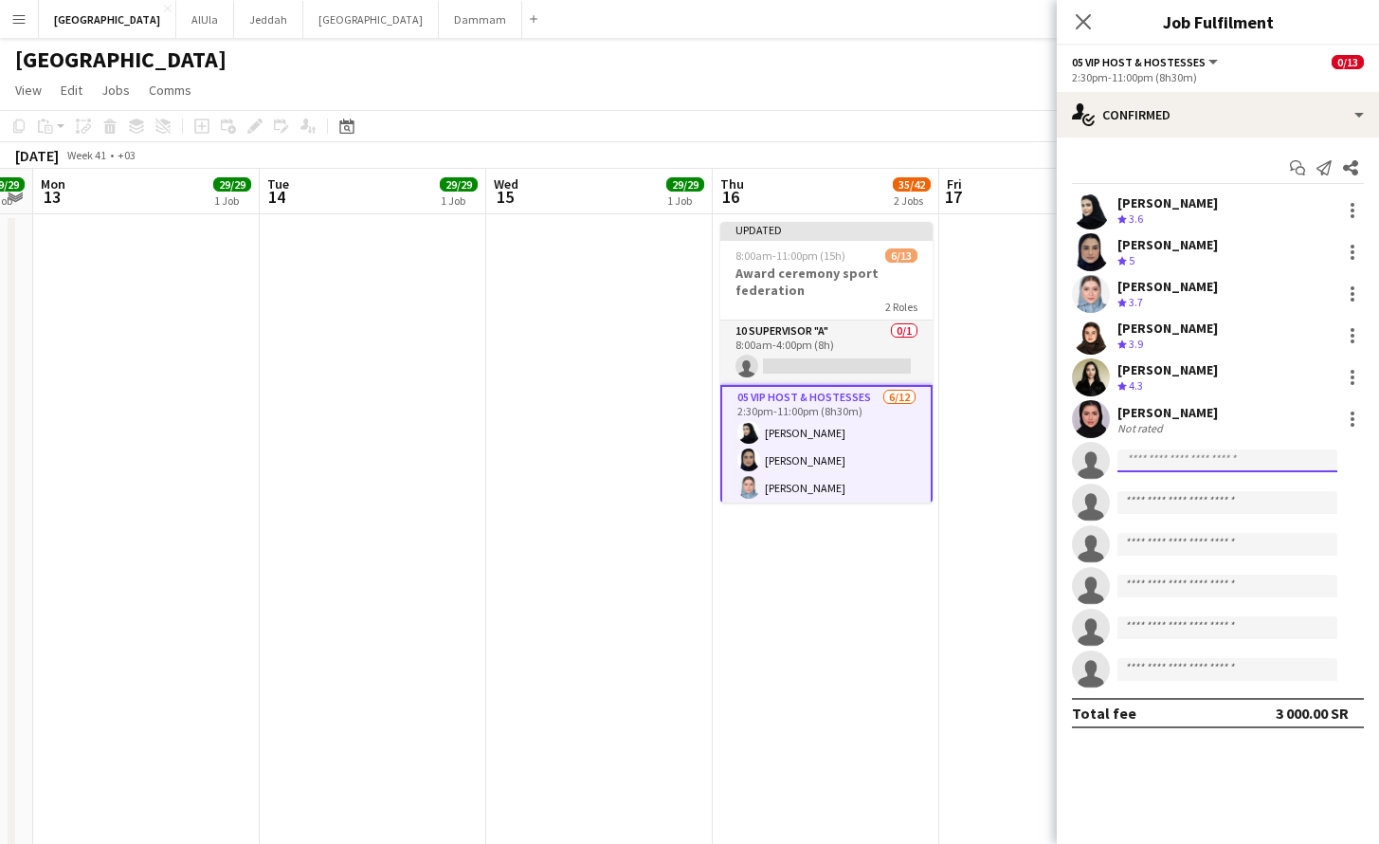
click at [1169, 455] on input at bounding box center [1227, 460] width 220 height 23
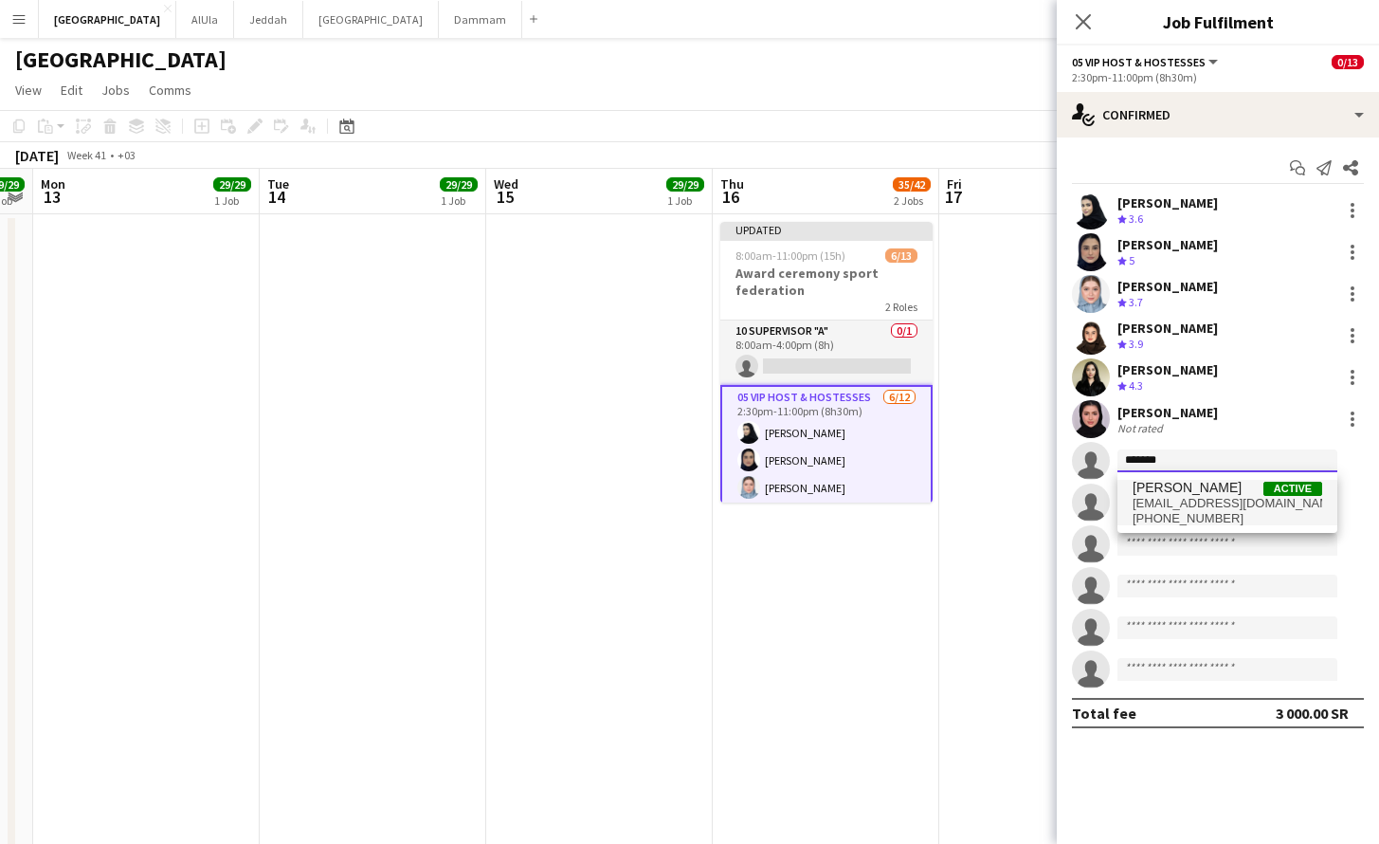
type input "******"
click at [1189, 498] on span "[EMAIL_ADDRESS][DOMAIN_NAME]" at bounding box center [1228, 503] width 190 height 15
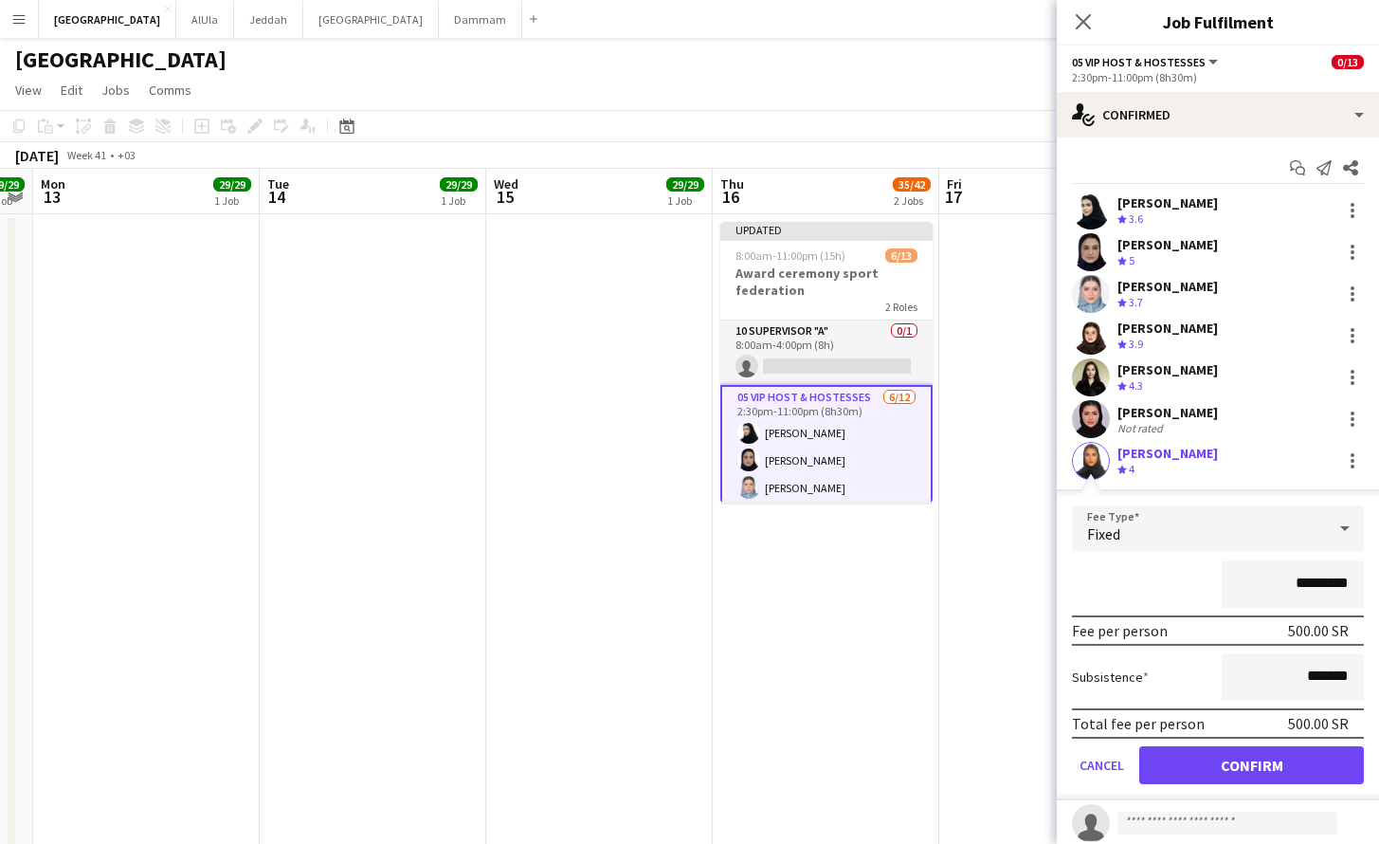
click at [1153, 772] on button "Confirm" at bounding box center [1251, 765] width 225 height 38
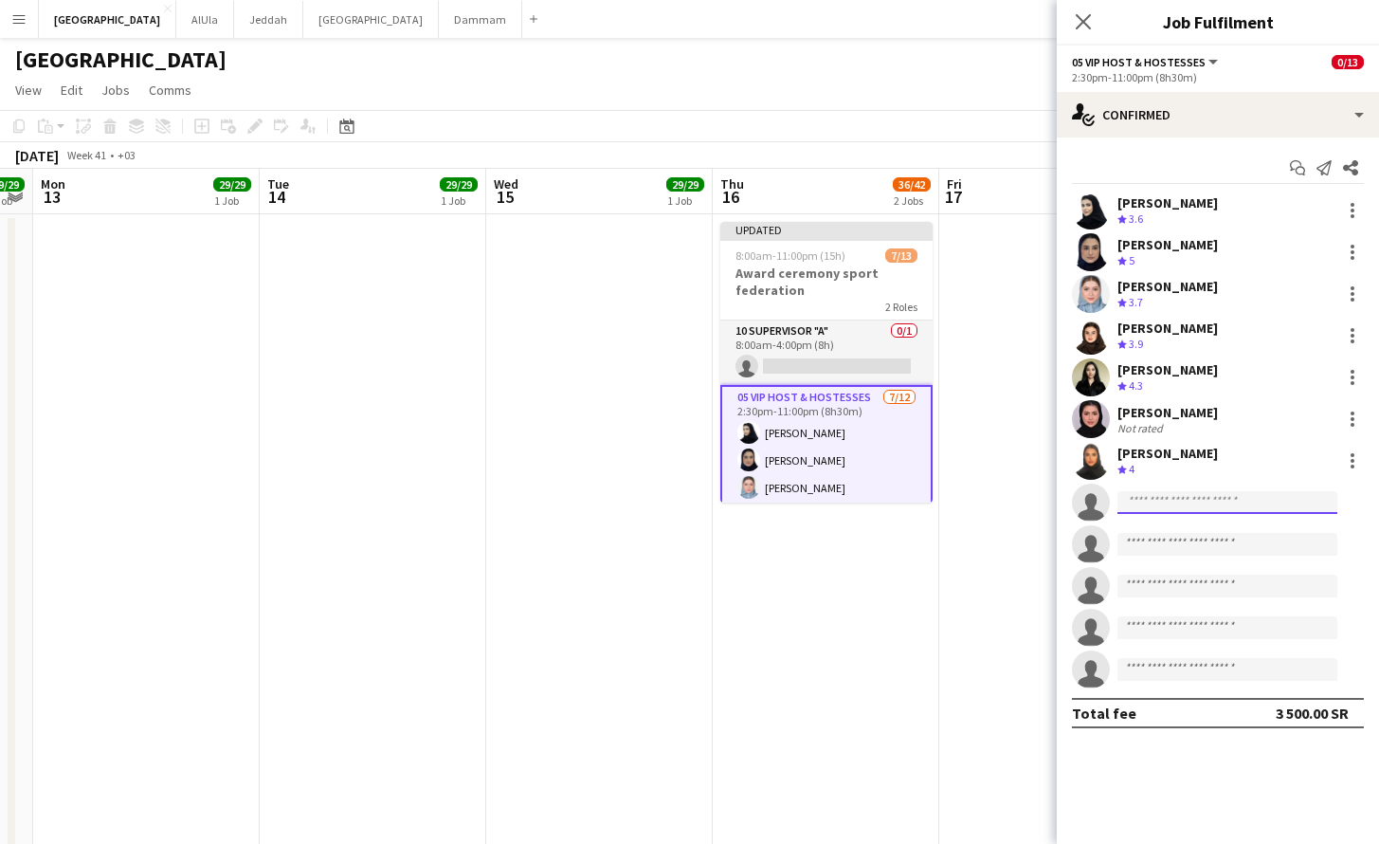
click at [1207, 501] on input at bounding box center [1227, 502] width 220 height 23
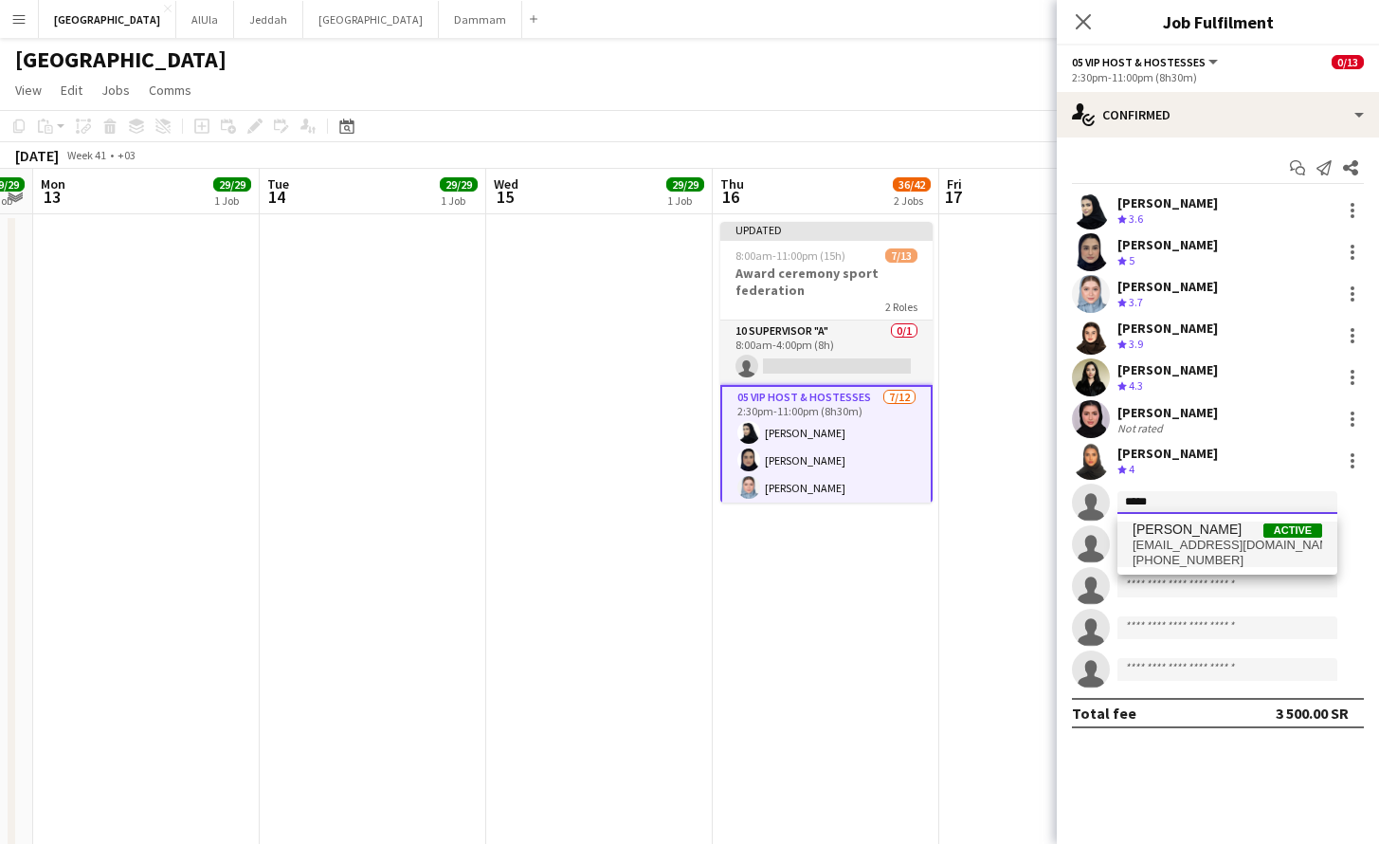
type input "*****"
click at [1189, 554] on span "[PHONE_NUMBER]" at bounding box center [1228, 560] width 190 height 15
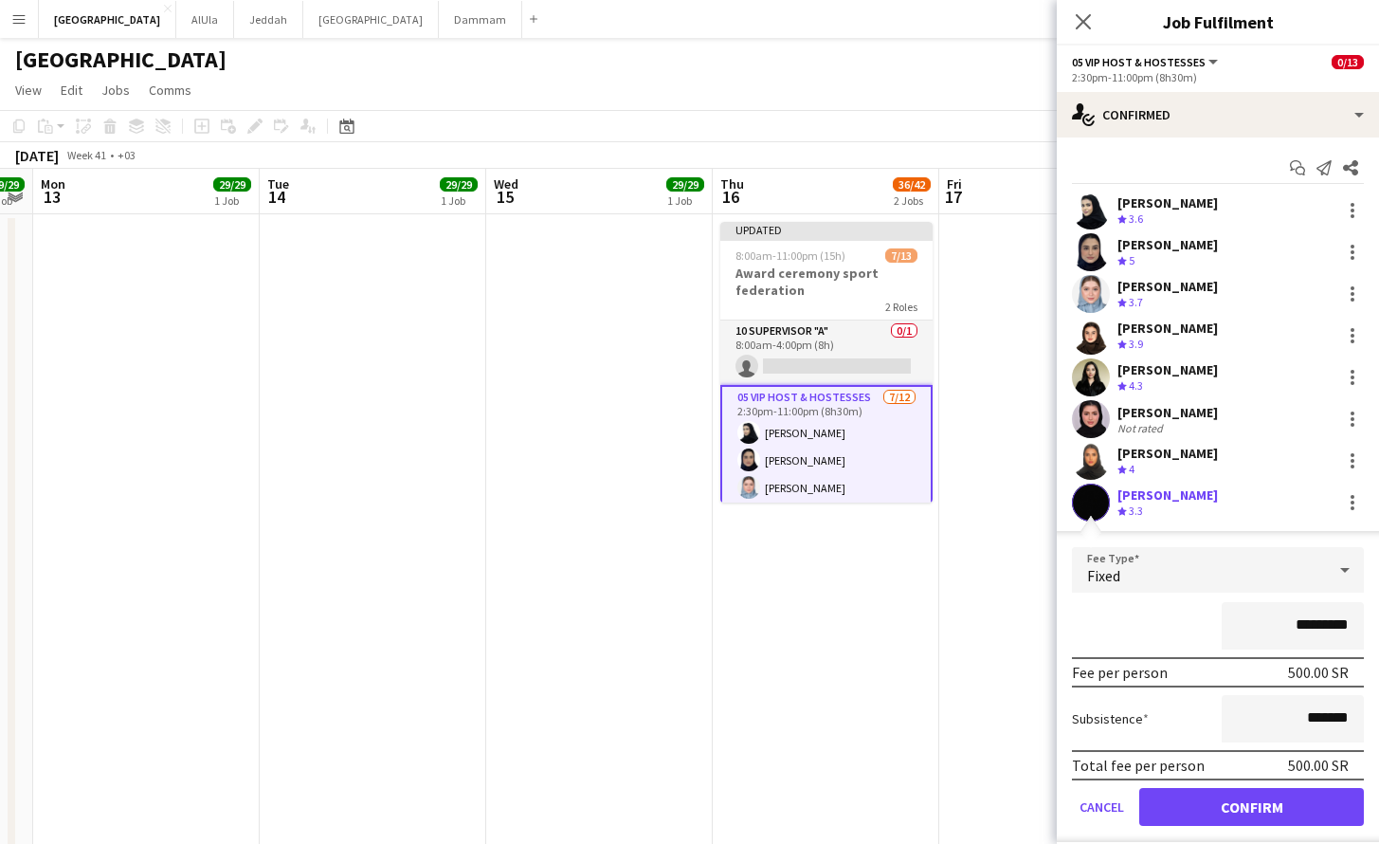
scroll to position [132, 0]
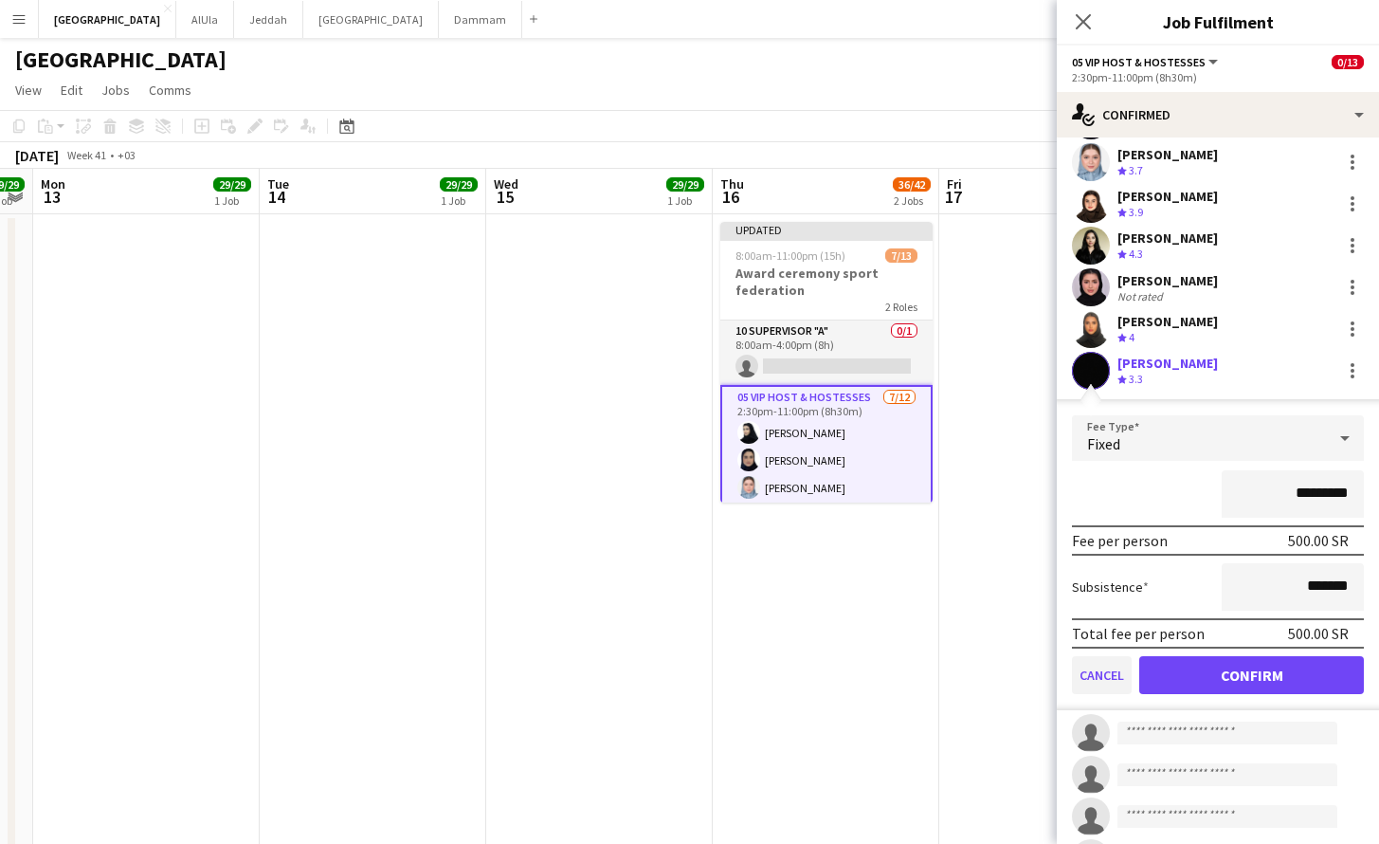
click at [1116, 675] on button "Cancel" at bounding box center [1102, 675] width 60 height 38
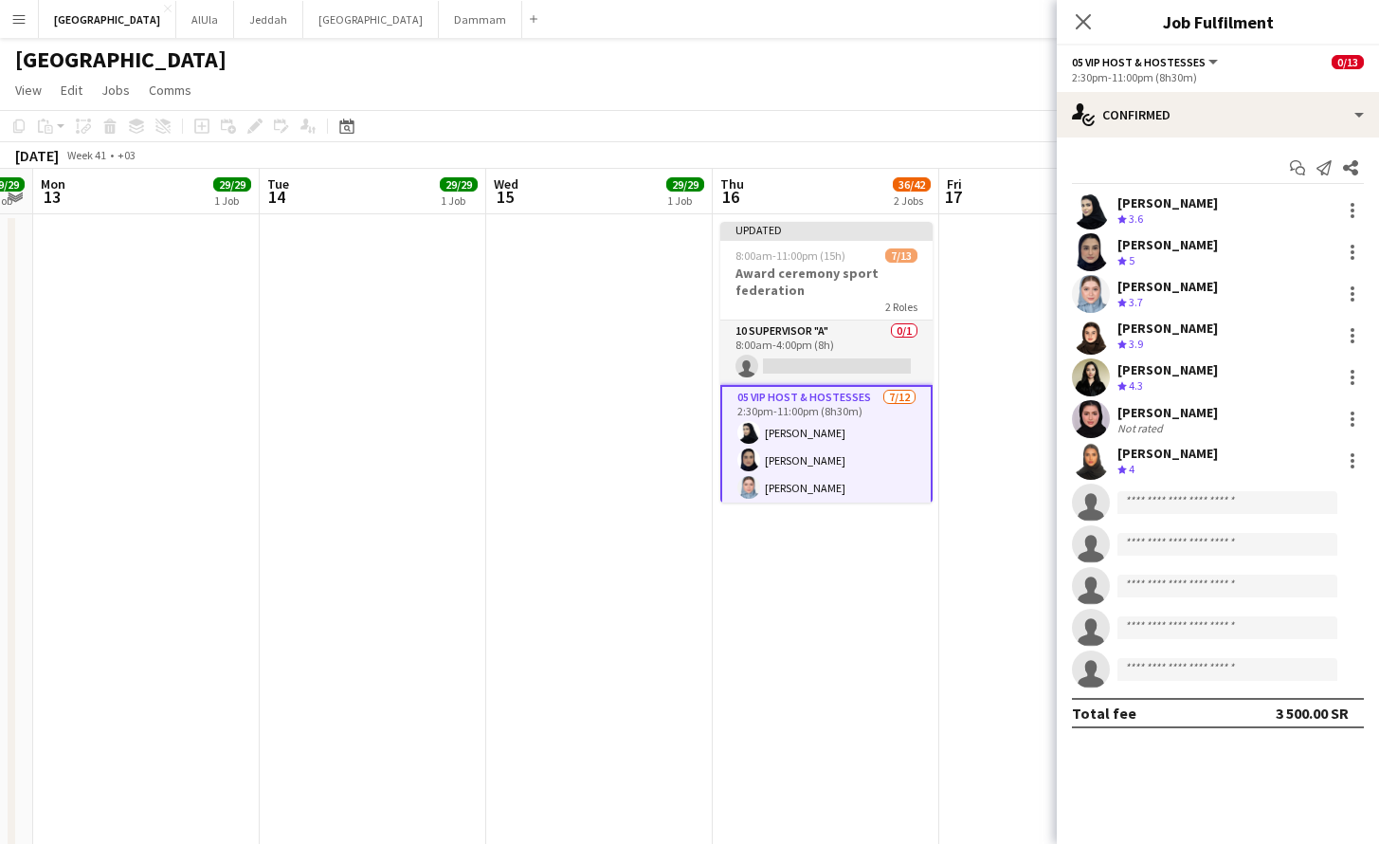
scroll to position [0, 0]
click at [1184, 516] on app-invite-slot "single-neutral-actions" at bounding box center [1218, 502] width 322 height 38
click at [1194, 493] on input at bounding box center [1227, 502] width 220 height 23
click at [1233, 503] on input at bounding box center [1227, 502] width 220 height 23
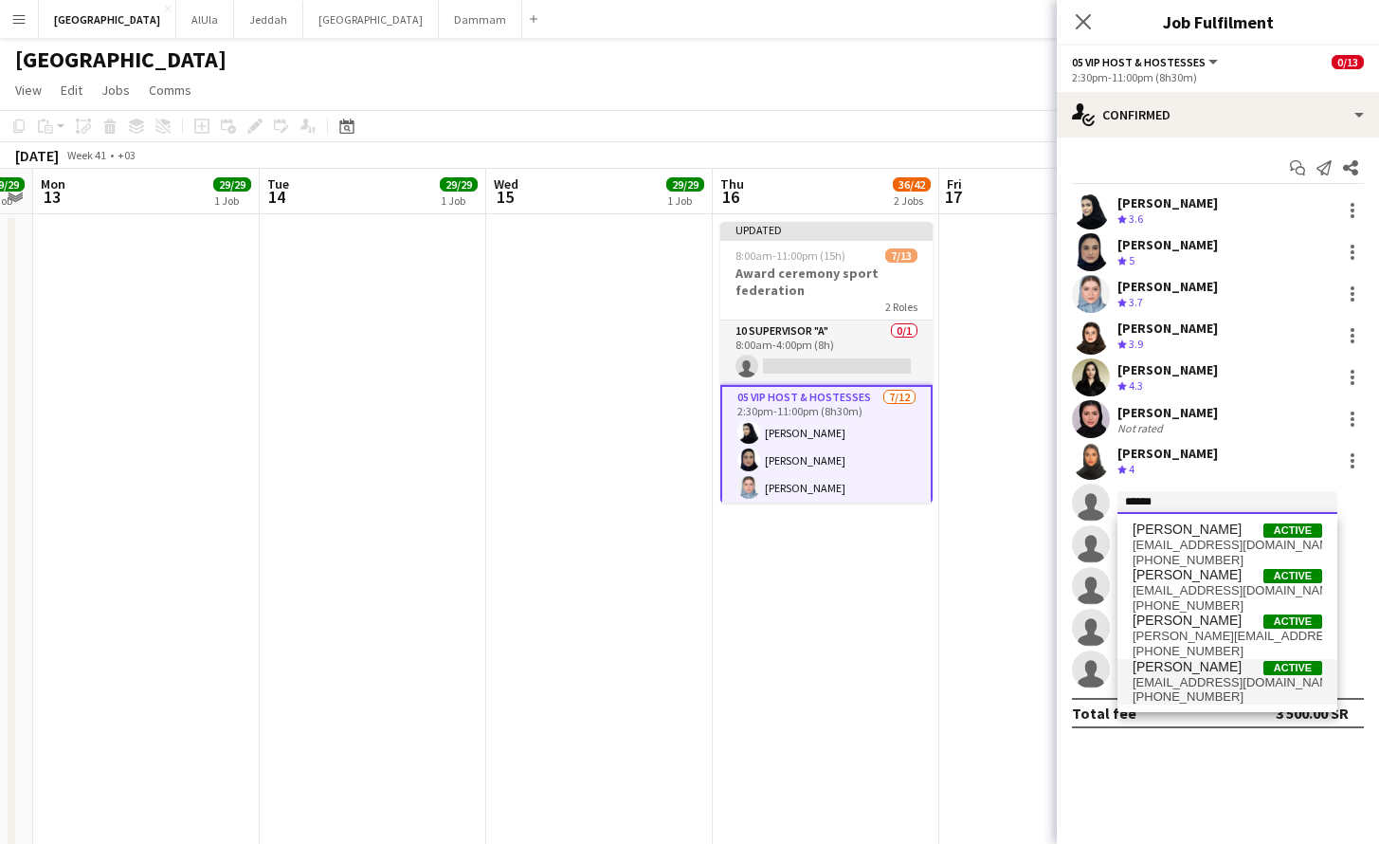
type input "*****"
click at [1203, 662] on span "[PERSON_NAME]" at bounding box center [1187, 667] width 109 height 16
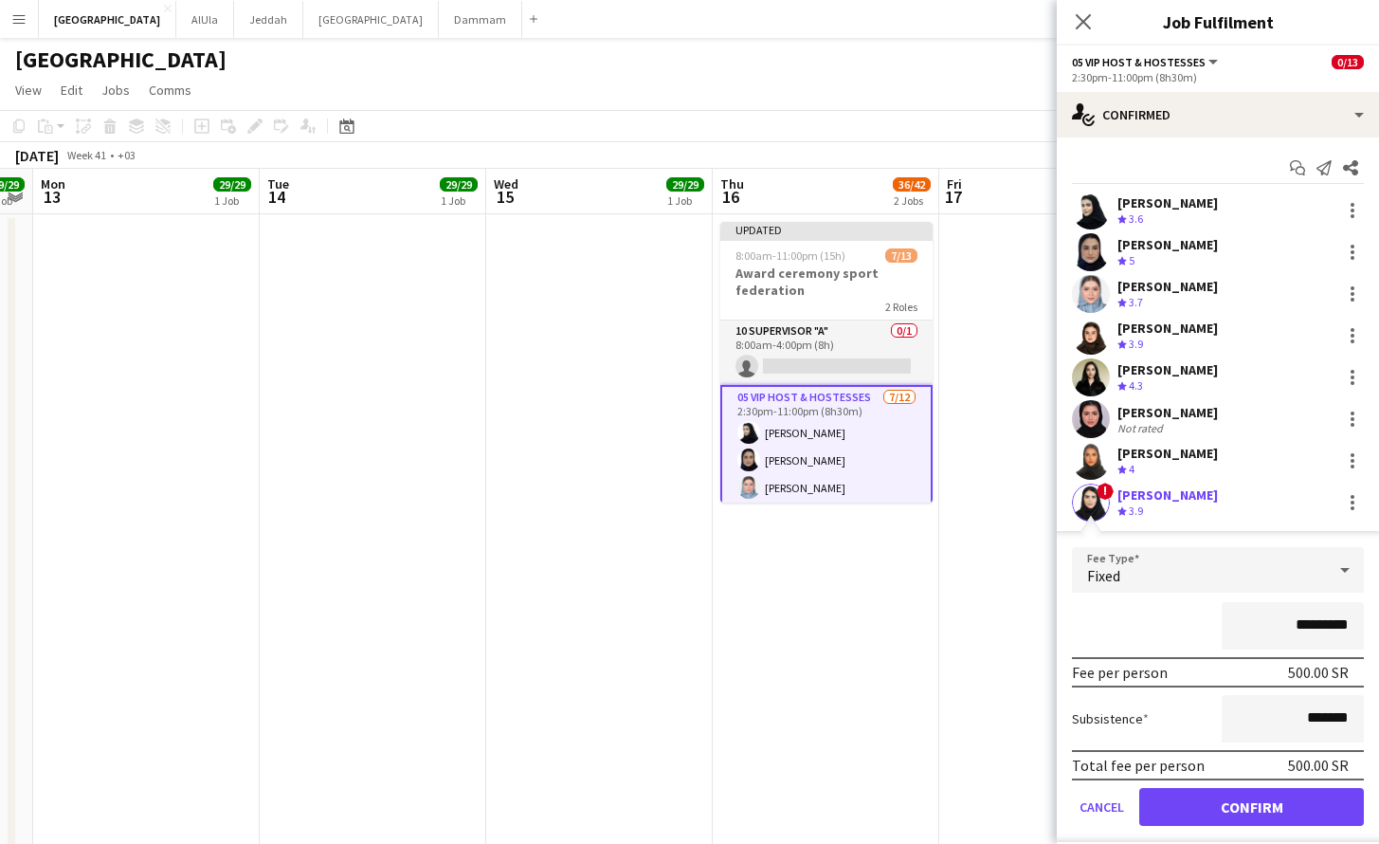
click at [1215, 816] on button "Confirm" at bounding box center [1251, 807] width 225 height 38
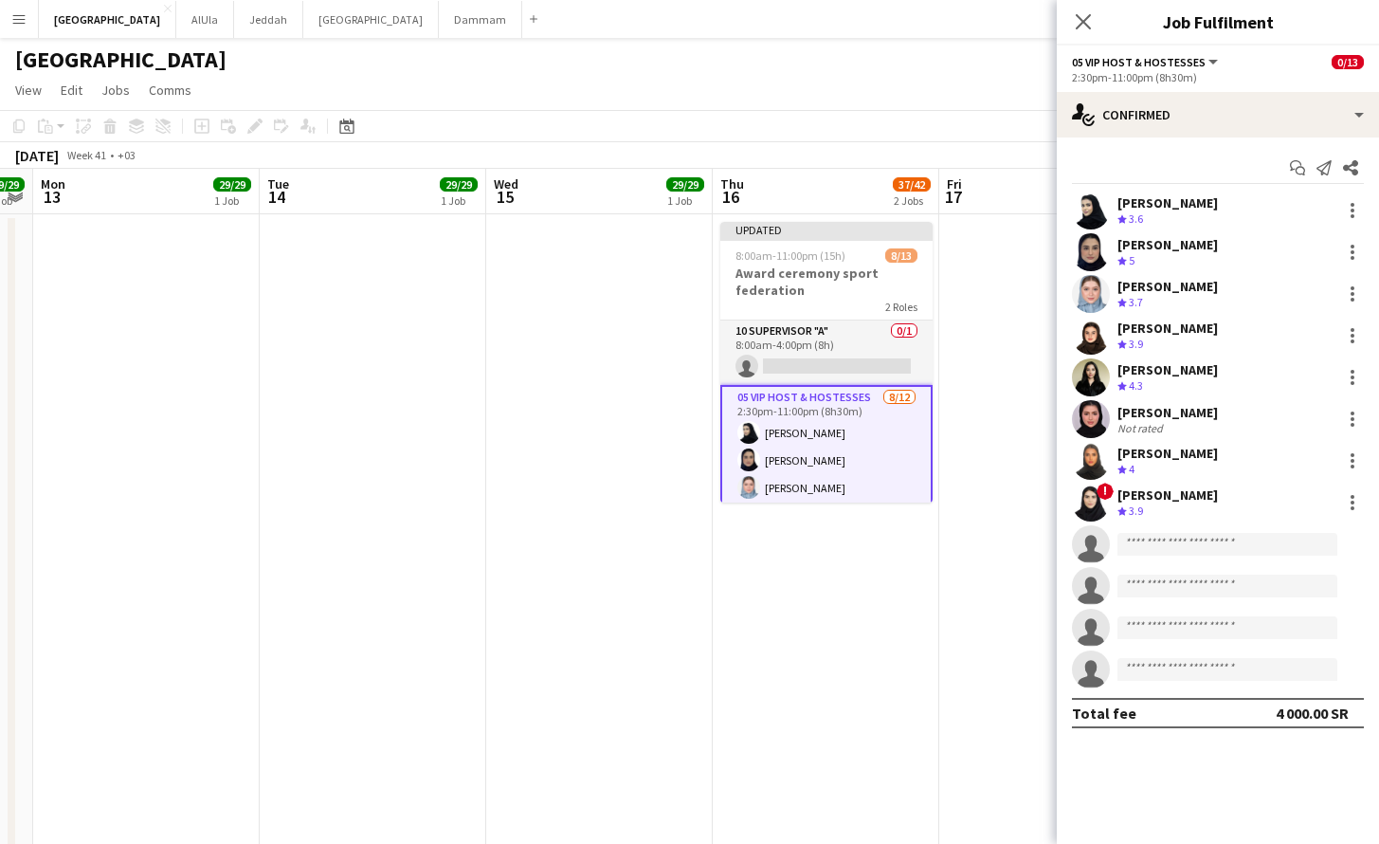
drag, startPoint x: 1167, startPoint y: 510, endPoint x: 1183, endPoint y: 532, distance: 27.1
click at [1171, 517] on div "Crew rating 3.9" at bounding box center [1167, 511] width 100 height 16
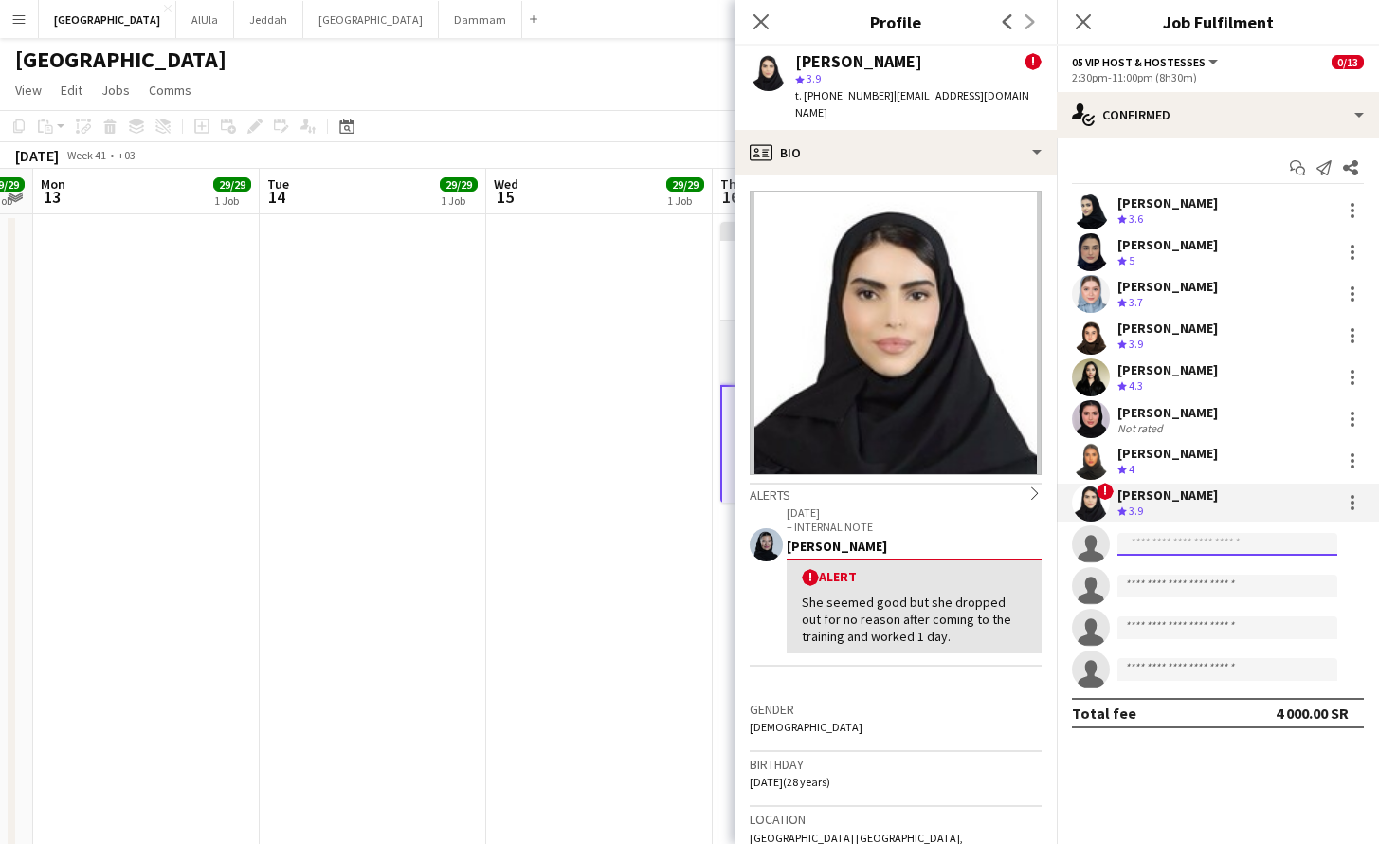
click at [1187, 537] on input at bounding box center [1227, 544] width 220 height 23
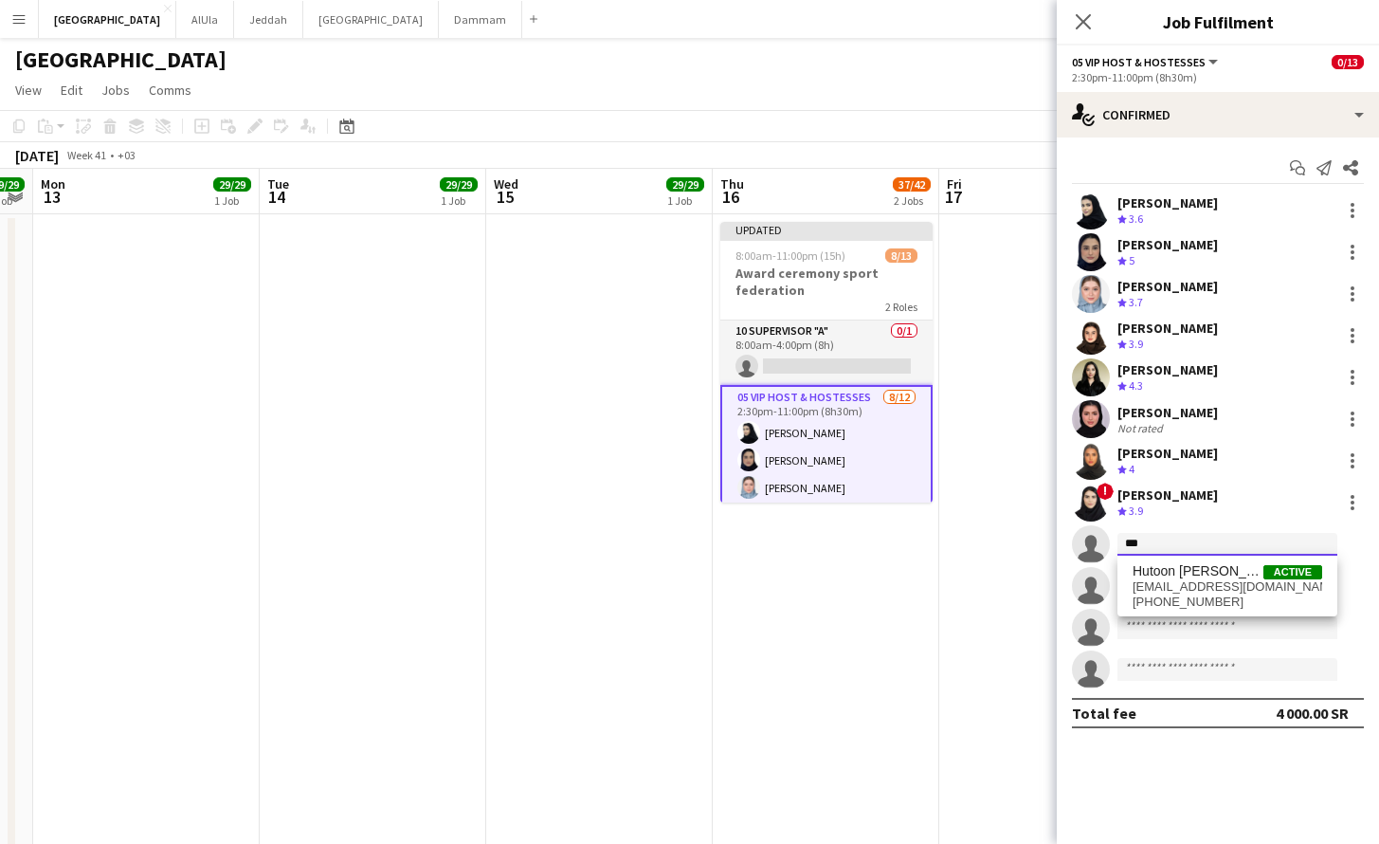
type input "***"
click at [1227, 610] on div "Hutoon Abdullah Active [EMAIL_ADDRESS][DOMAIN_NAME] [PHONE_NUMBER]" at bounding box center [1227, 585] width 220 height 61
click at [1225, 602] on span "[PHONE_NUMBER]" at bounding box center [1228, 601] width 190 height 15
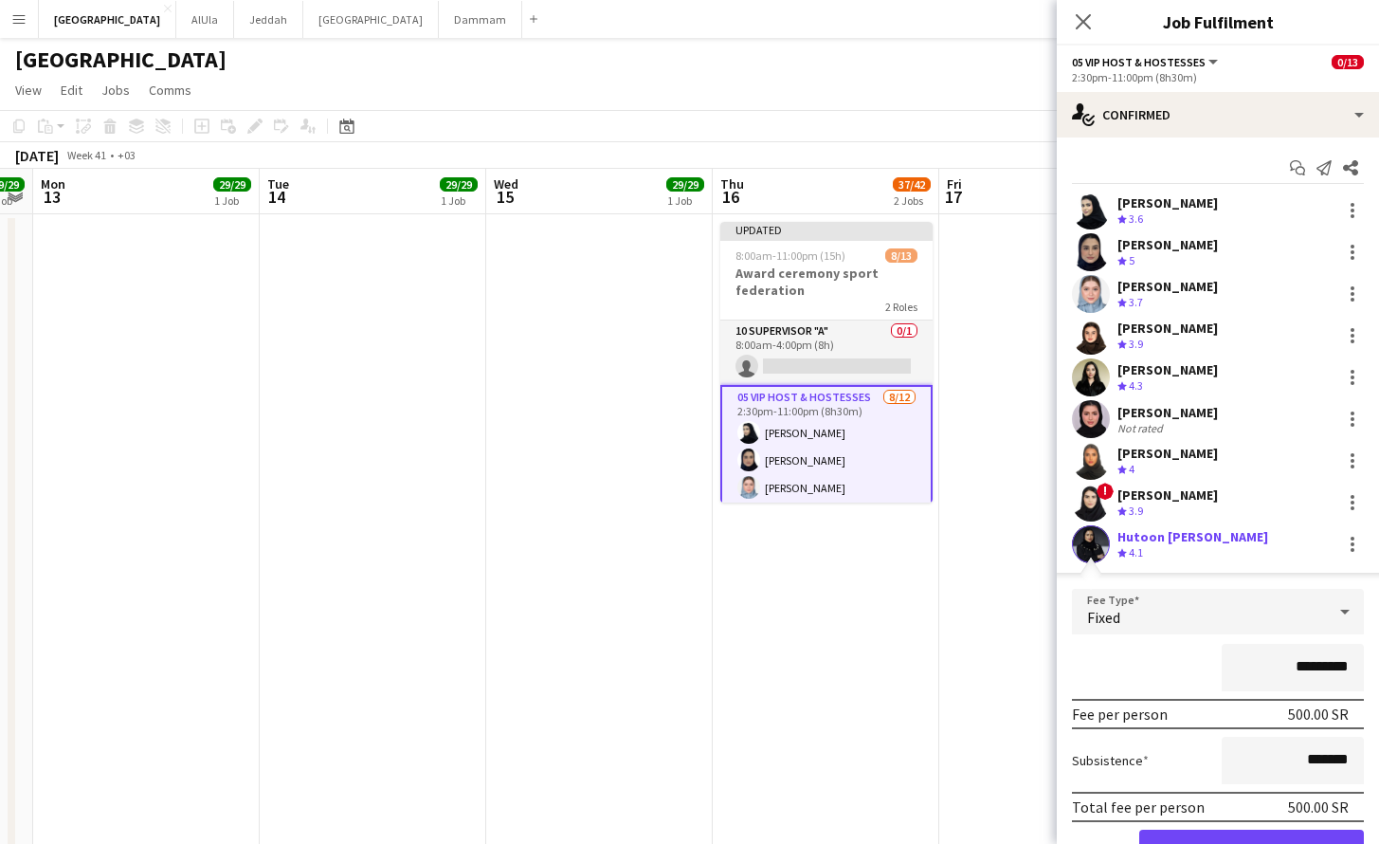
scroll to position [180, 0]
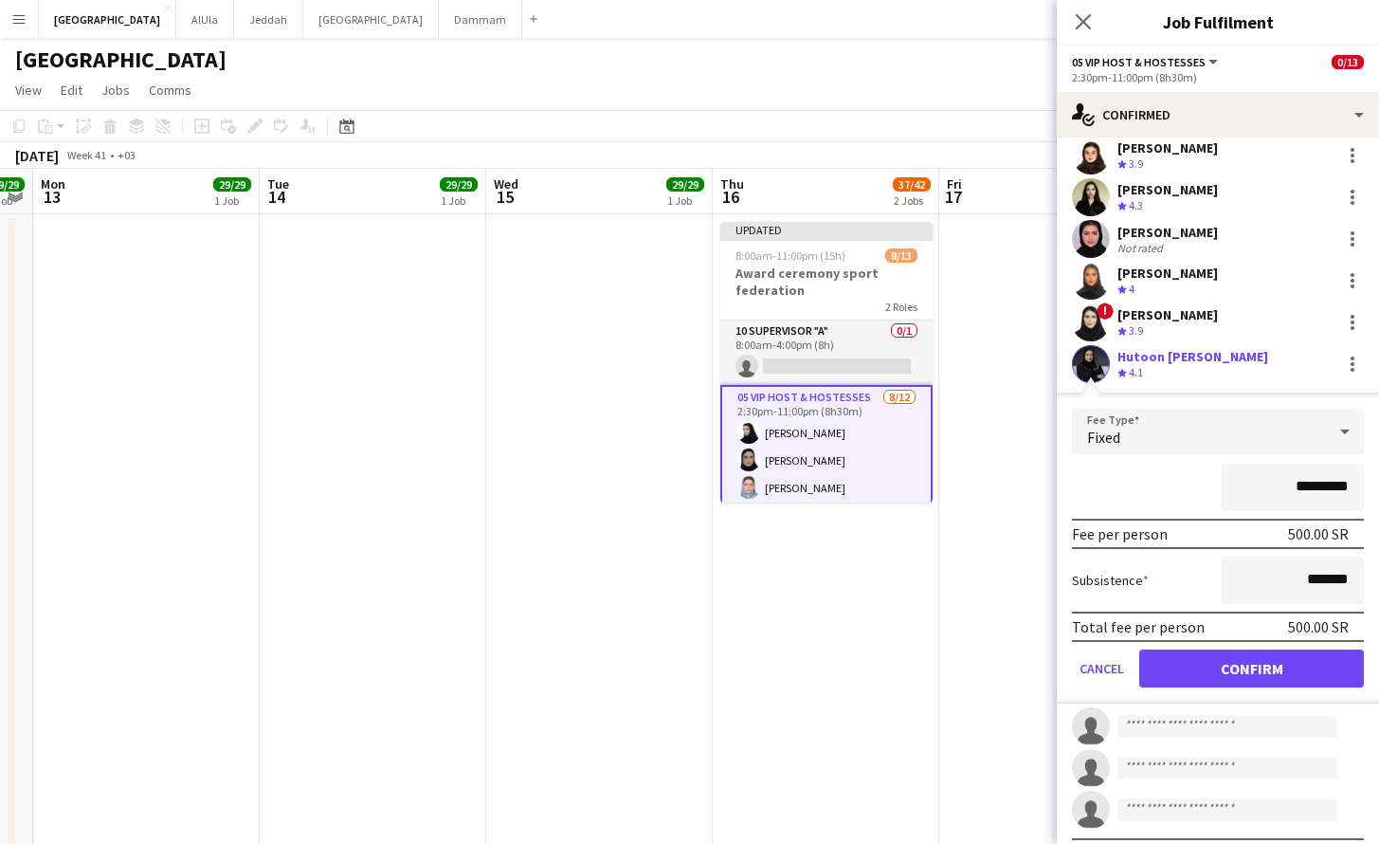
click at [1196, 678] on button "Confirm" at bounding box center [1251, 668] width 225 height 38
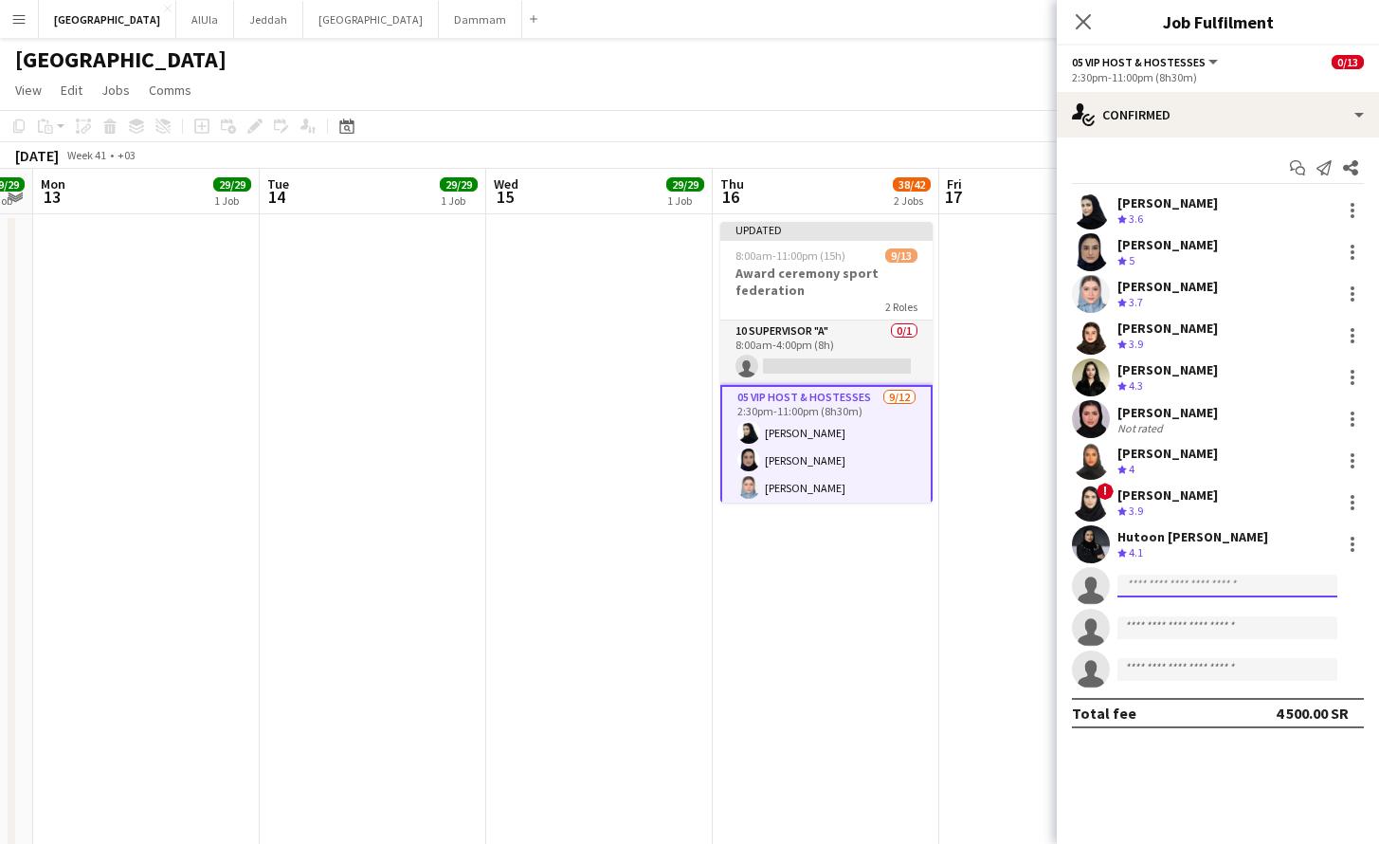
click at [1177, 594] on input at bounding box center [1227, 585] width 220 height 23
click at [1243, 794] on mat-expansion-panel "check Confirmed Start chat Send notification Share [PERSON_NAME] Crew rating 3.…" at bounding box center [1218, 490] width 322 height 706
click at [1194, 590] on input at bounding box center [1227, 585] width 220 height 23
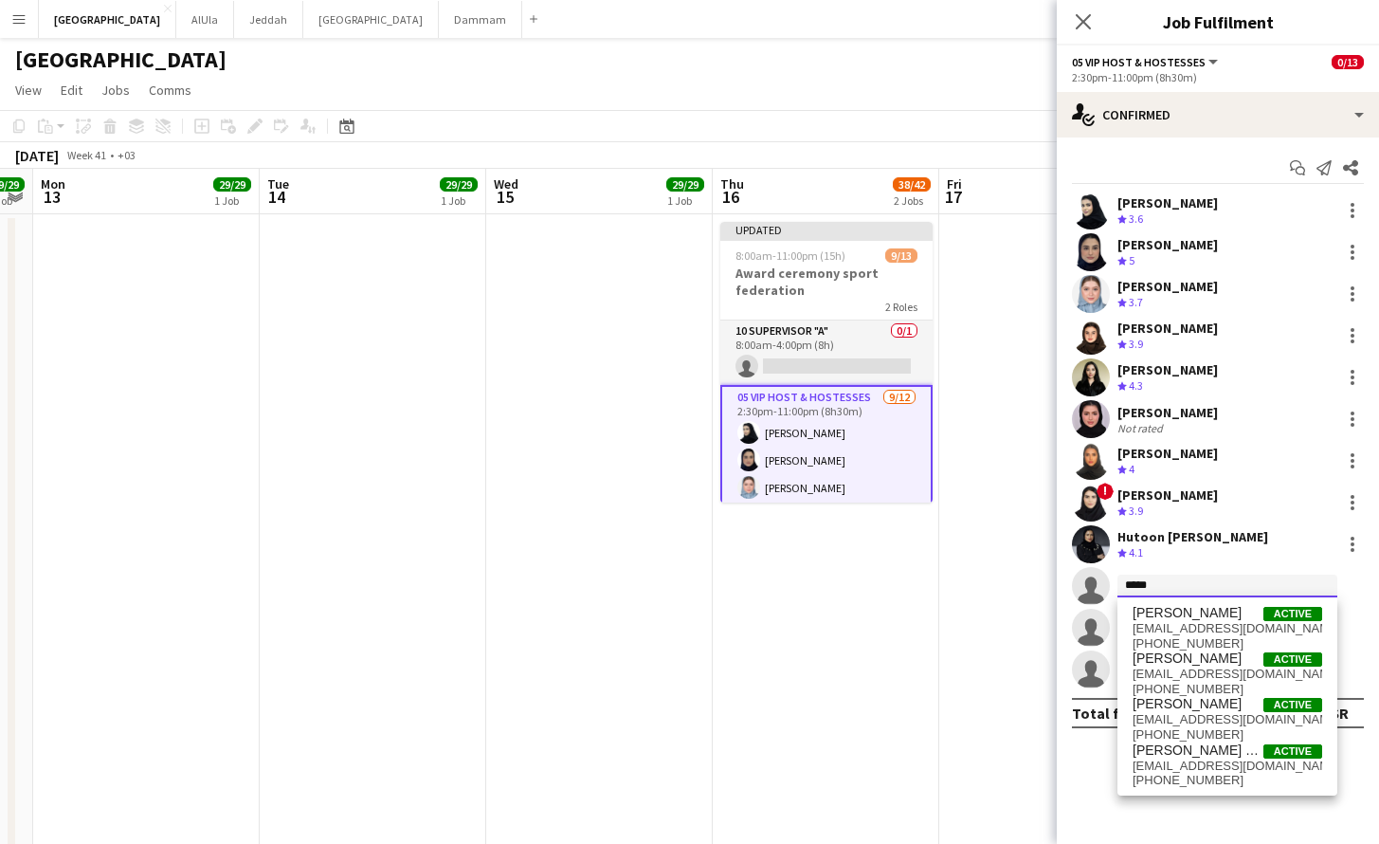
type input "*****"
drag, startPoint x: 1158, startPoint y: 589, endPoint x: 1102, endPoint y: 586, distance: 56.0
click at [1102, 586] on app-invite-slot "single-neutral-actions *****" at bounding box center [1218, 586] width 322 height 38
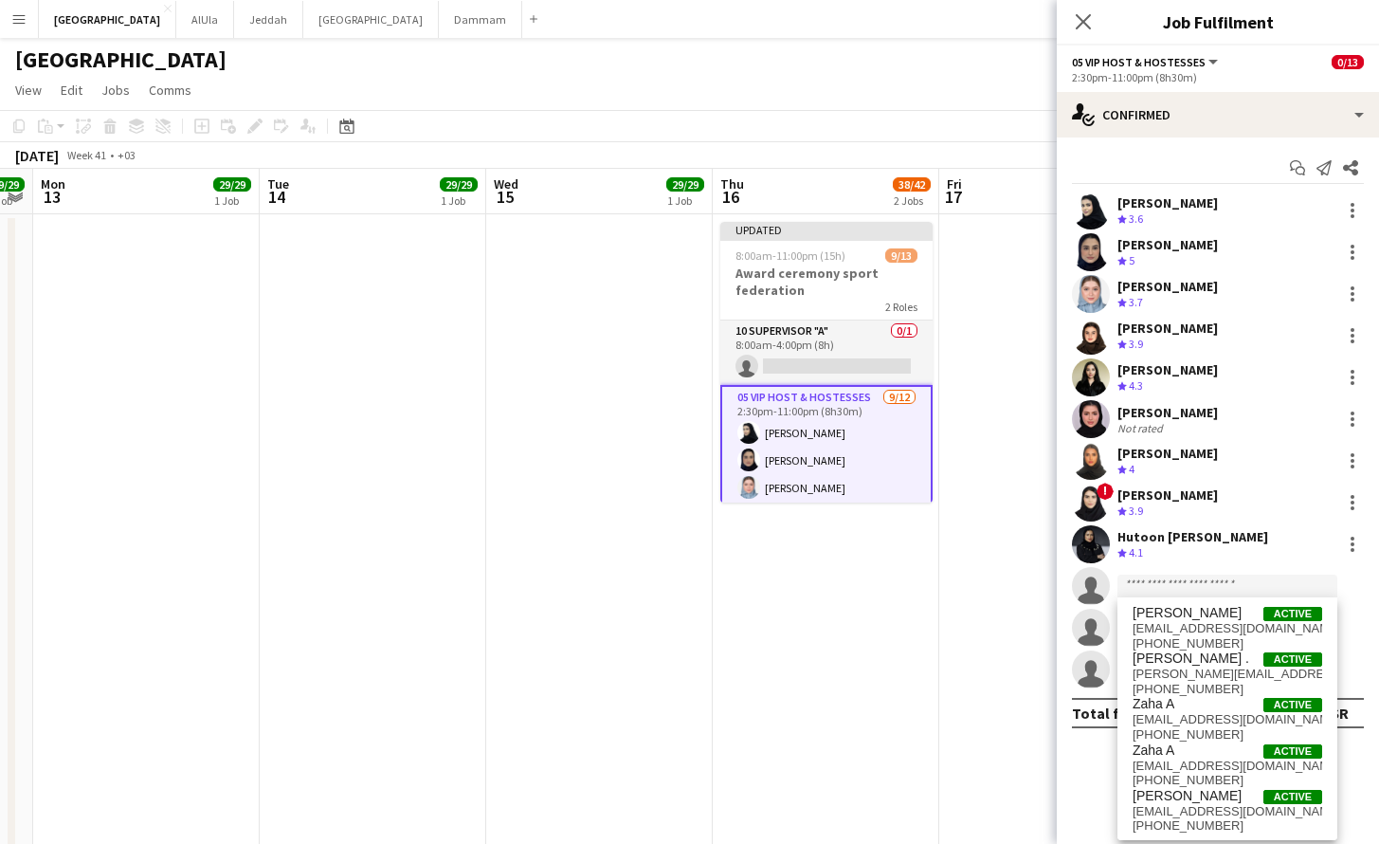
click at [1098, 782] on mat-expansion-panel "check Confirmed Start chat Send notification Share [PERSON_NAME] Crew rating 3.…" at bounding box center [1218, 490] width 322 height 706
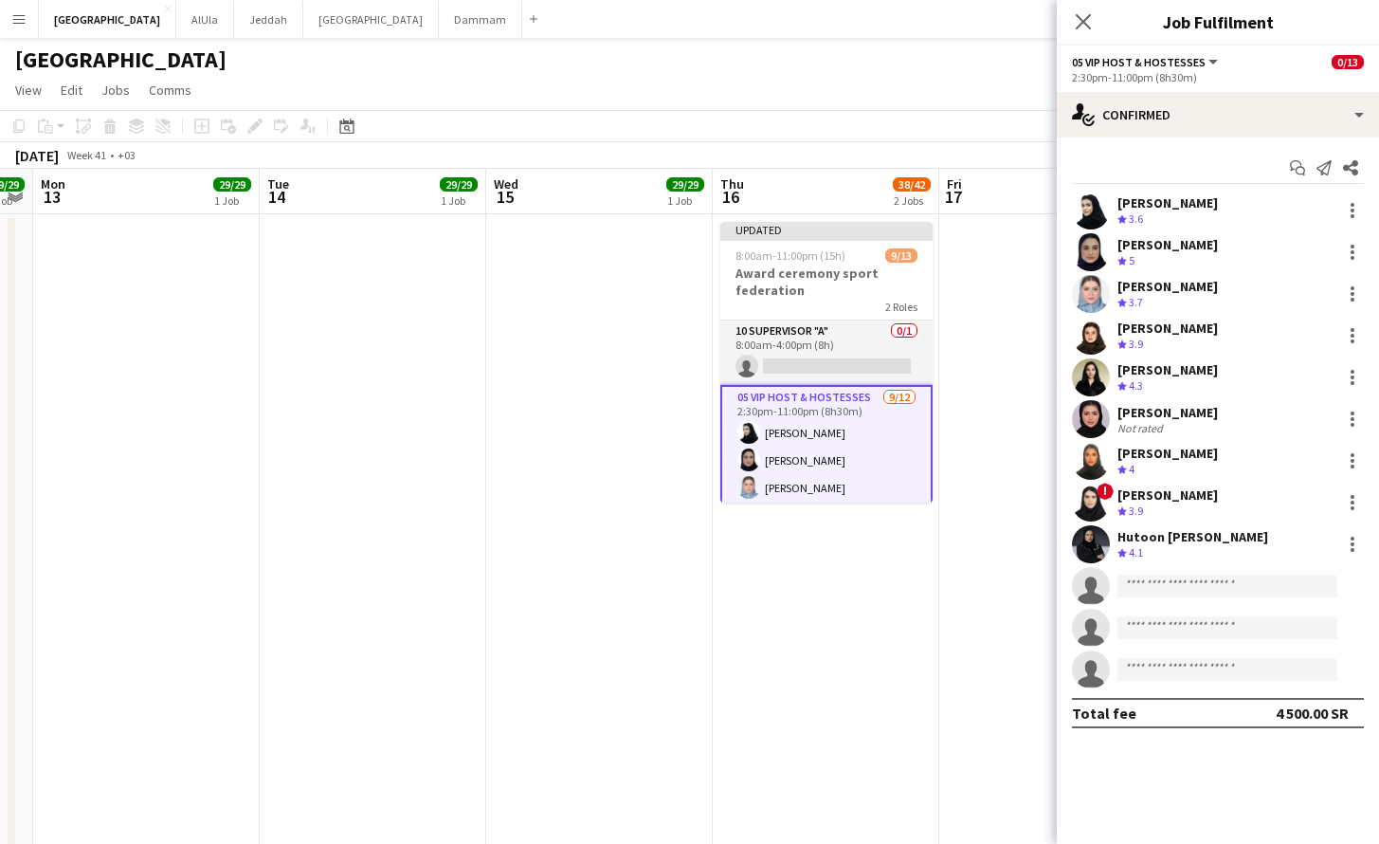
click at [942, 264] on app-date-cell at bounding box center [1052, 732] width 227 height 1037
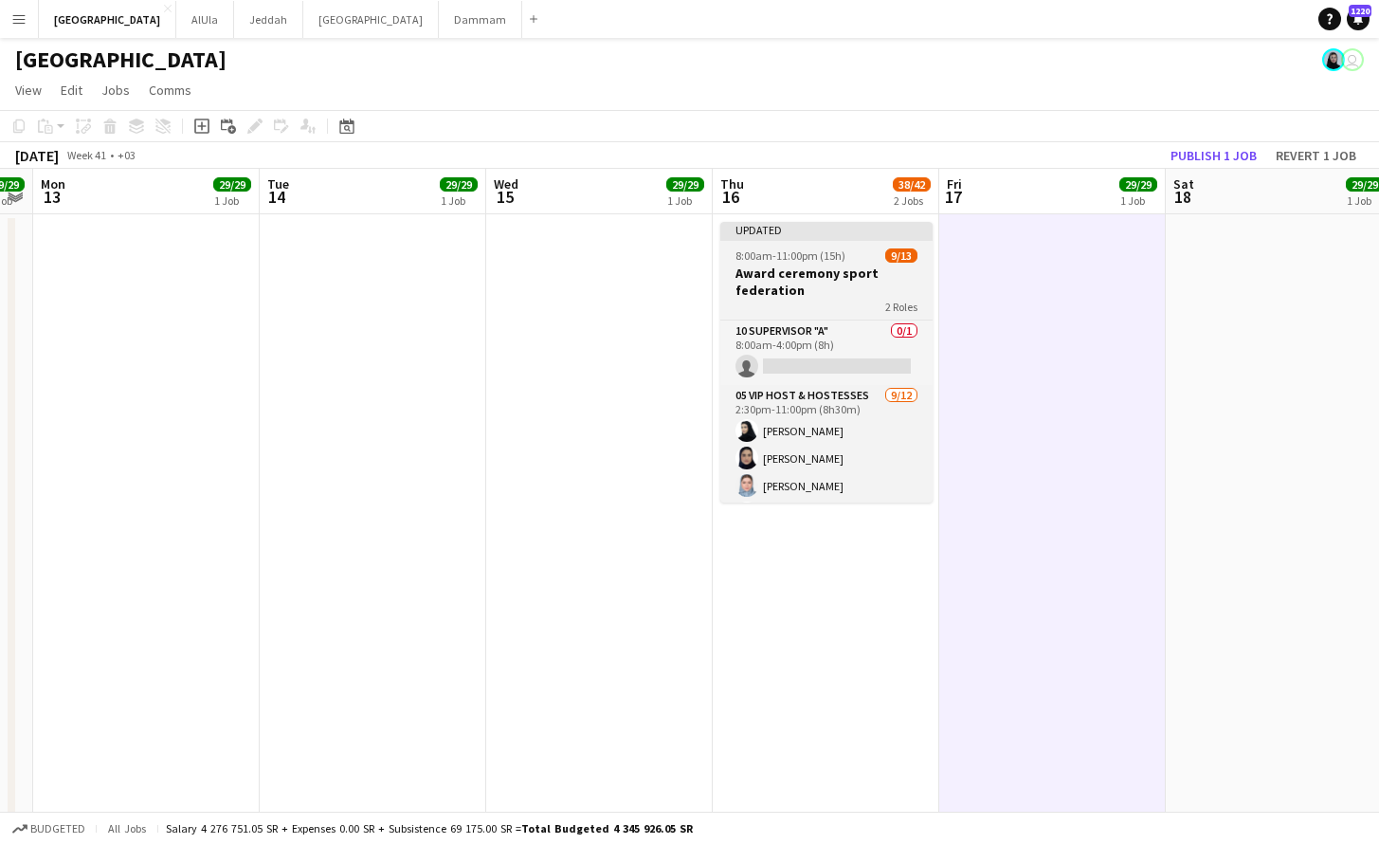
click at [794, 273] on h3 "Award ceremony sport federation" at bounding box center [826, 281] width 212 height 34
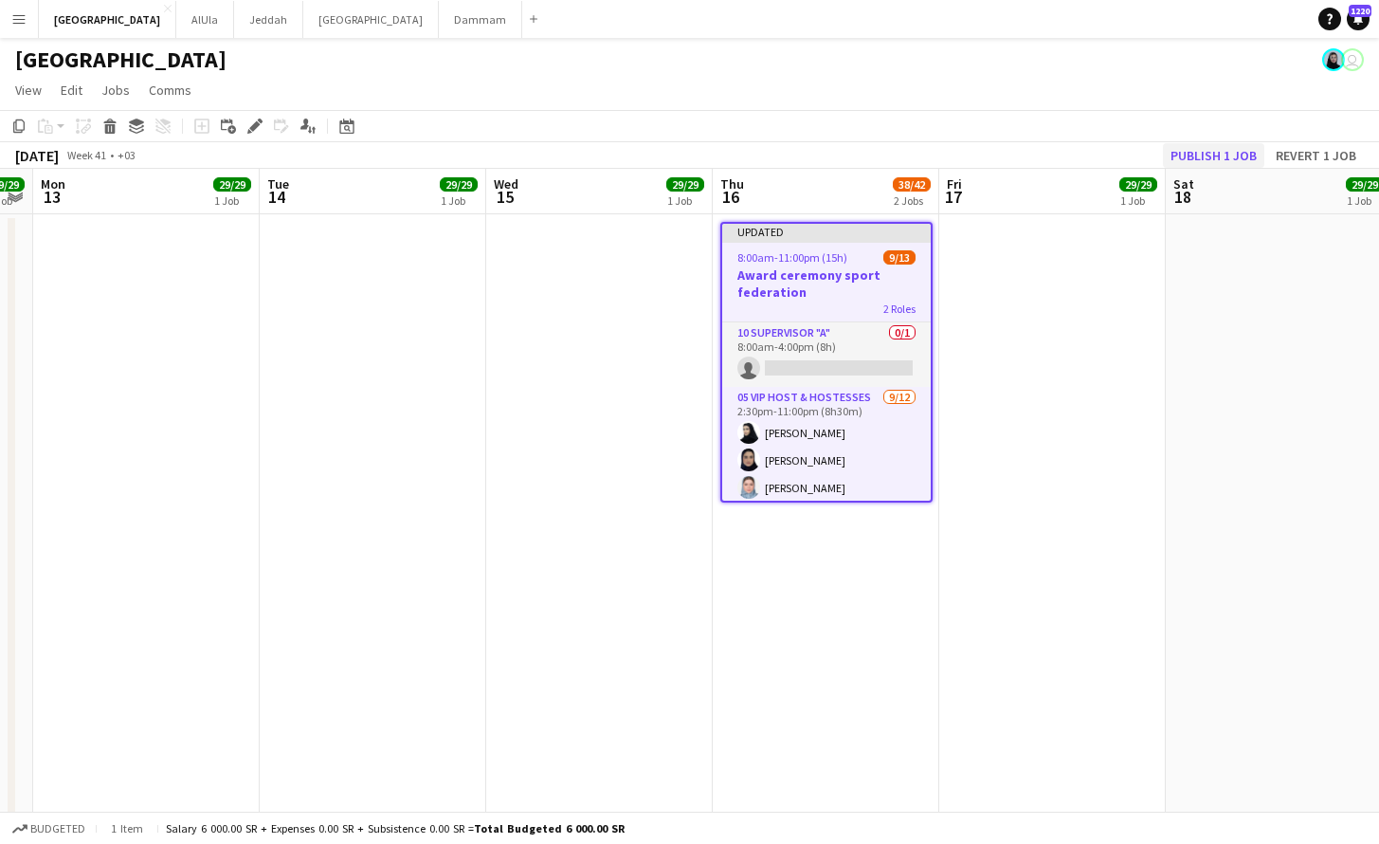
click at [1196, 160] on button "Publish 1 job" at bounding box center [1213, 155] width 101 height 25
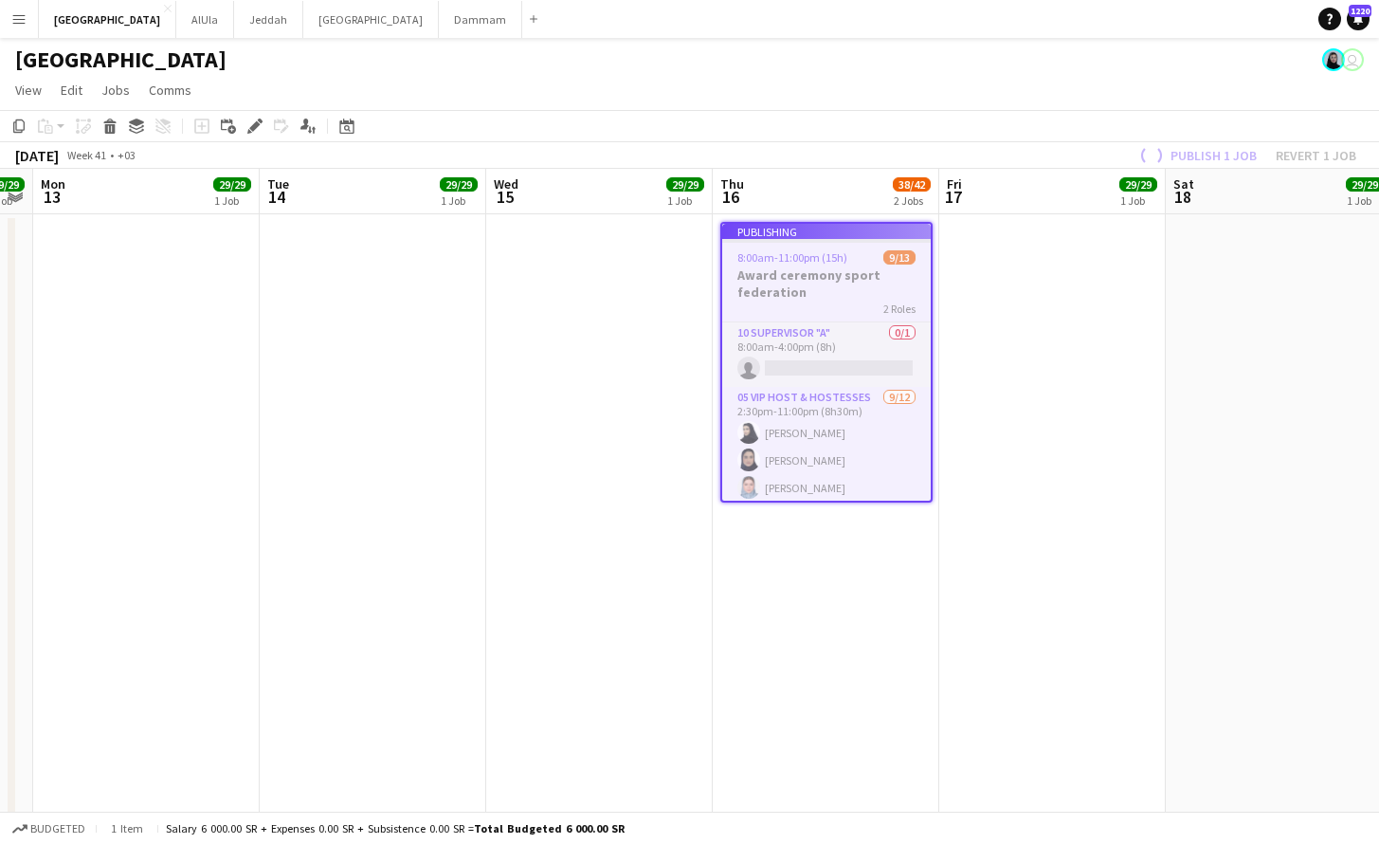
click at [768, 327] on app-job-card "Publishing 8:00am-11:00pm (15h) 9/13 Award ceremony sport federation 2 Roles 10…" at bounding box center [826, 362] width 212 height 281
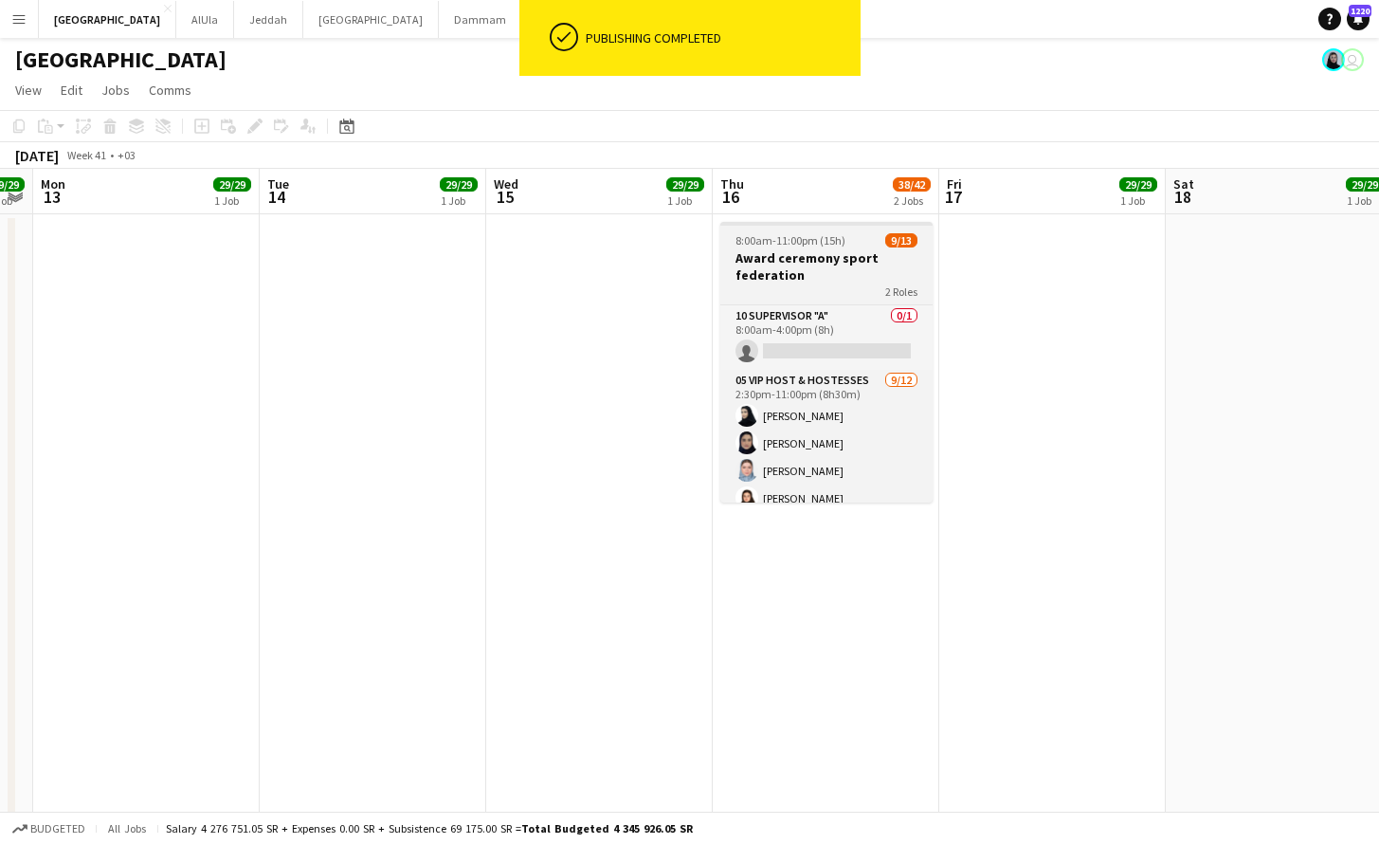
click at [767, 300] on app-job-card "8:00am-11:00pm (15h) 9/13 Award ceremony sport federation 2 Roles 10 SUPERVISOR…" at bounding box center [826, 362] width 212 height 281
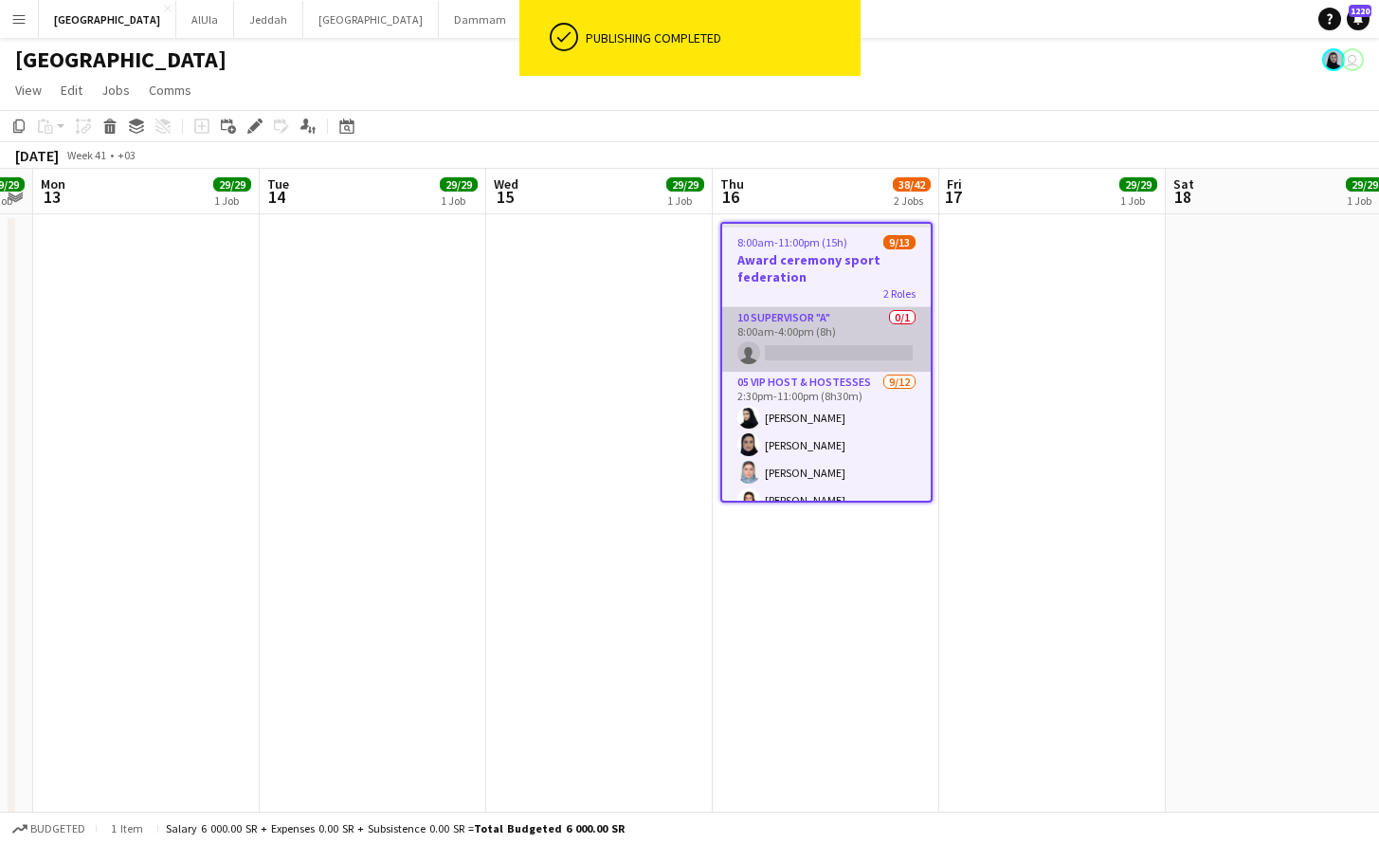
click at [802, 339] on app-card-role "10 SUPERVISOR "A" 0/1 8:00am-4:00pm (8h) single-neutral-actions" at bounding box center [826, 339] width 209 height 64
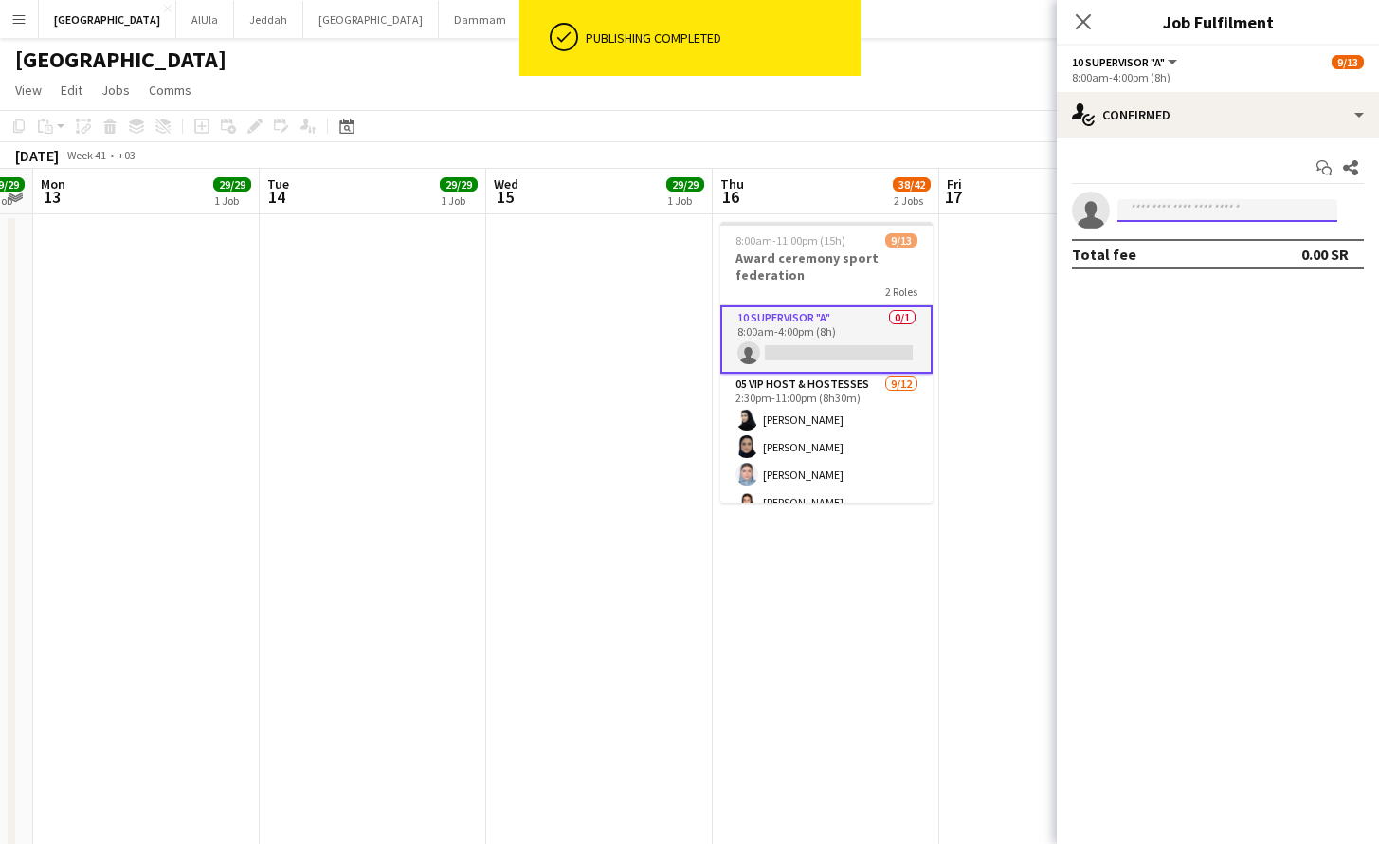
click at [1189, 203] on input at bounding box center [1227, 210] width 220 height 23
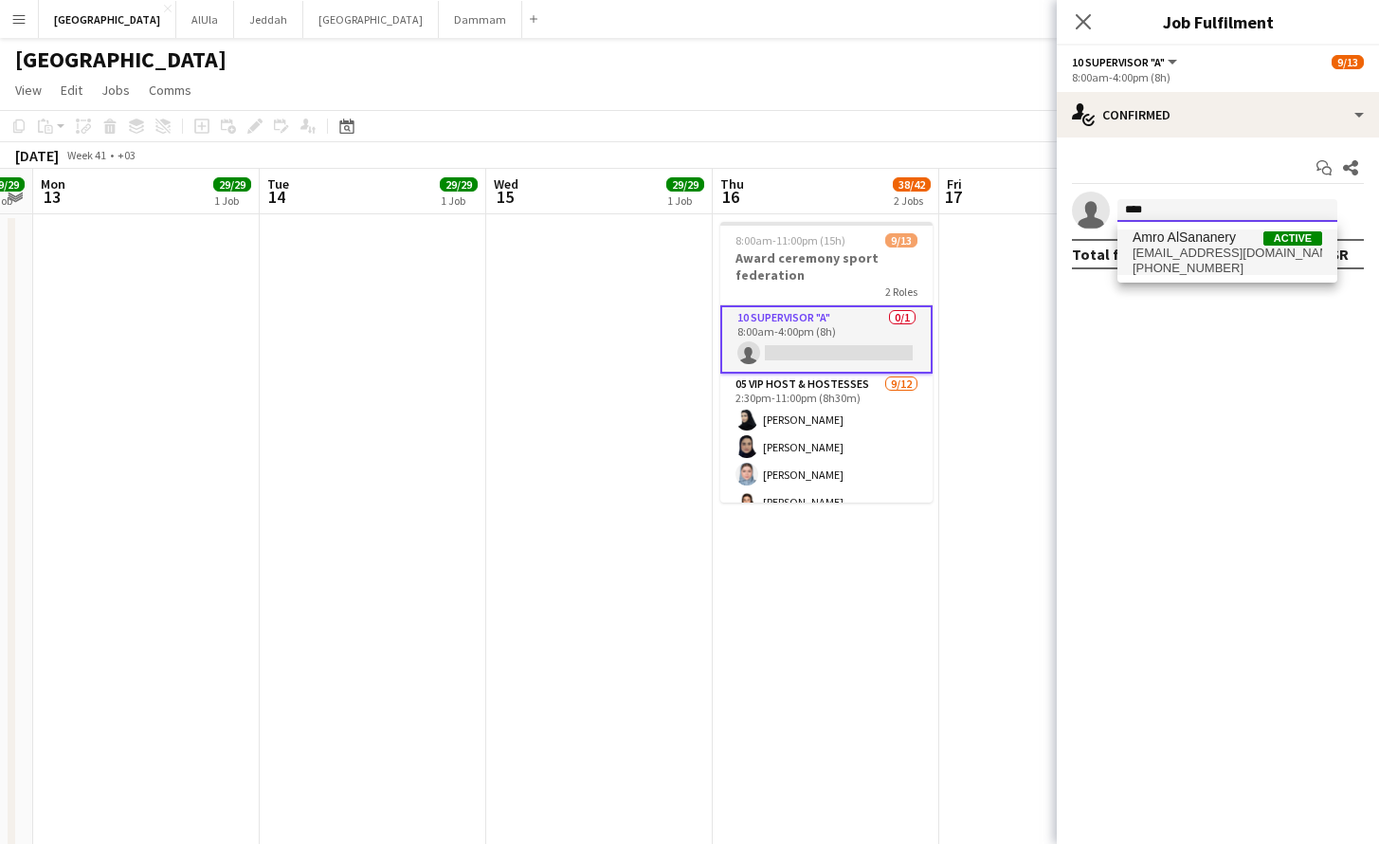
type input "****"
click at [1211, 261] on span "[PHONE_NUMBER]" at bounding box center [1228, 268] width 190 height 15
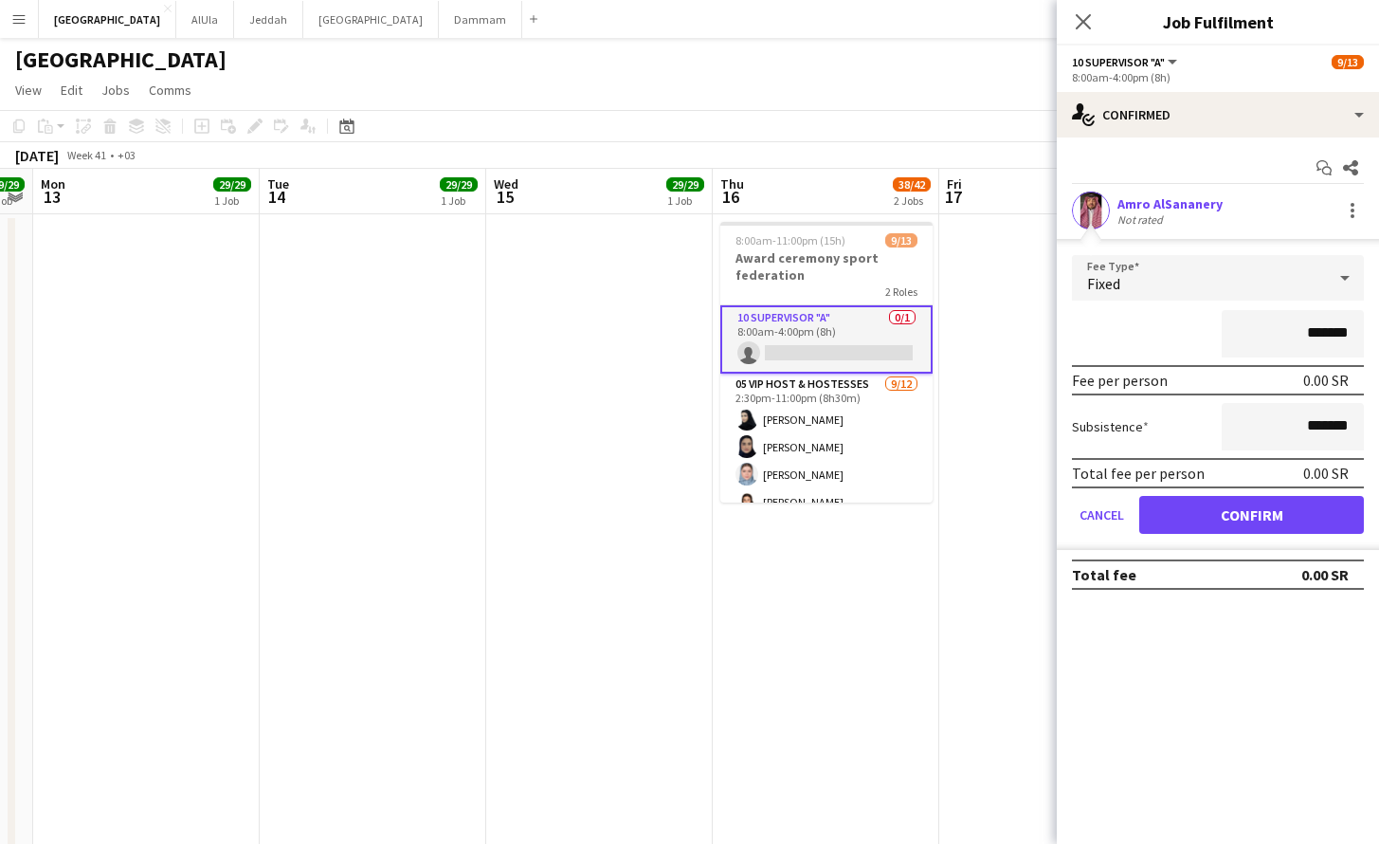
click at [1287, 520] on button "Confirm" at bounding box center [1251, 515] width 225 height 38
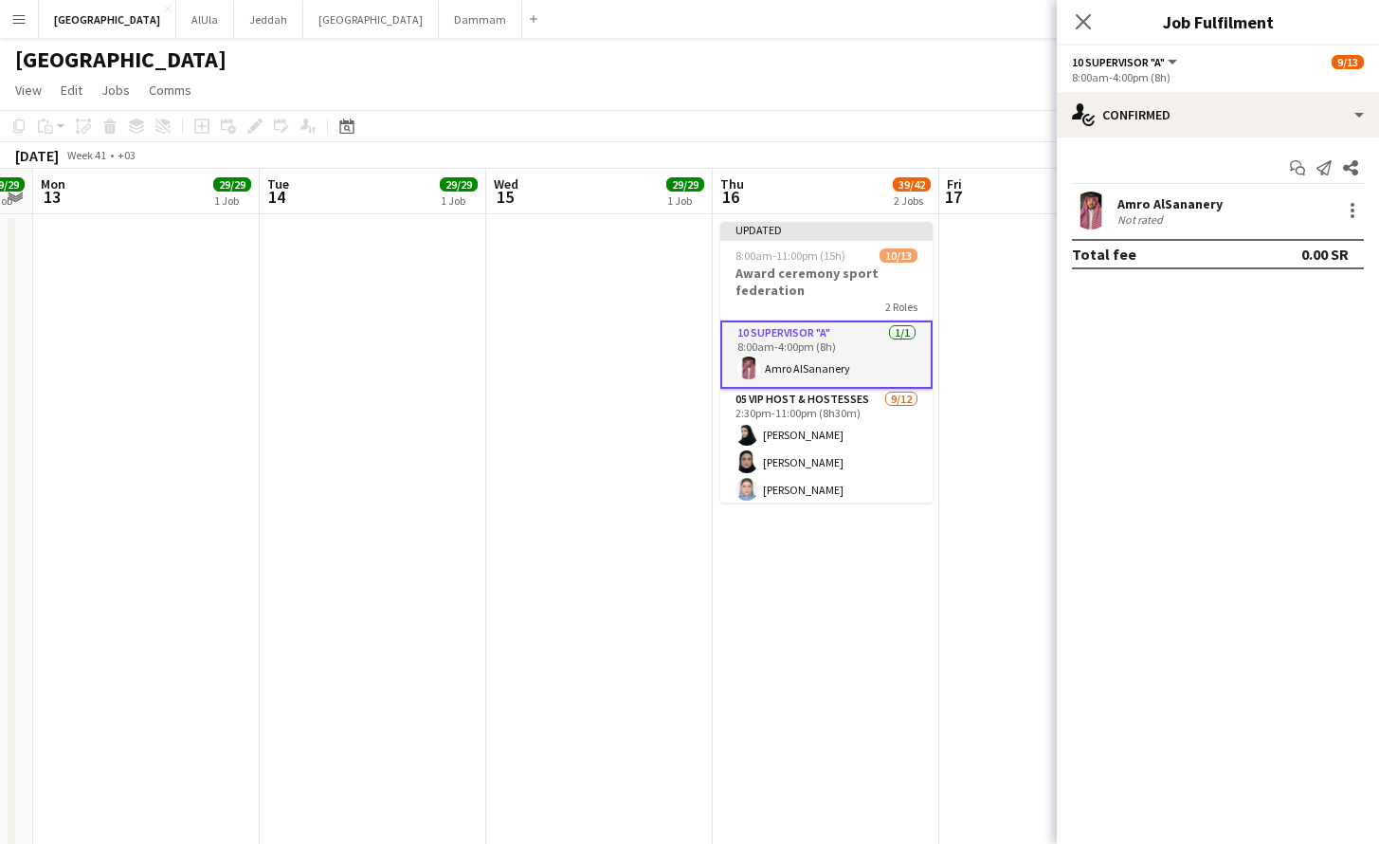
click at [971, 370] on app-date-cell at bounding box center [1052, 732] width 227 height 1037
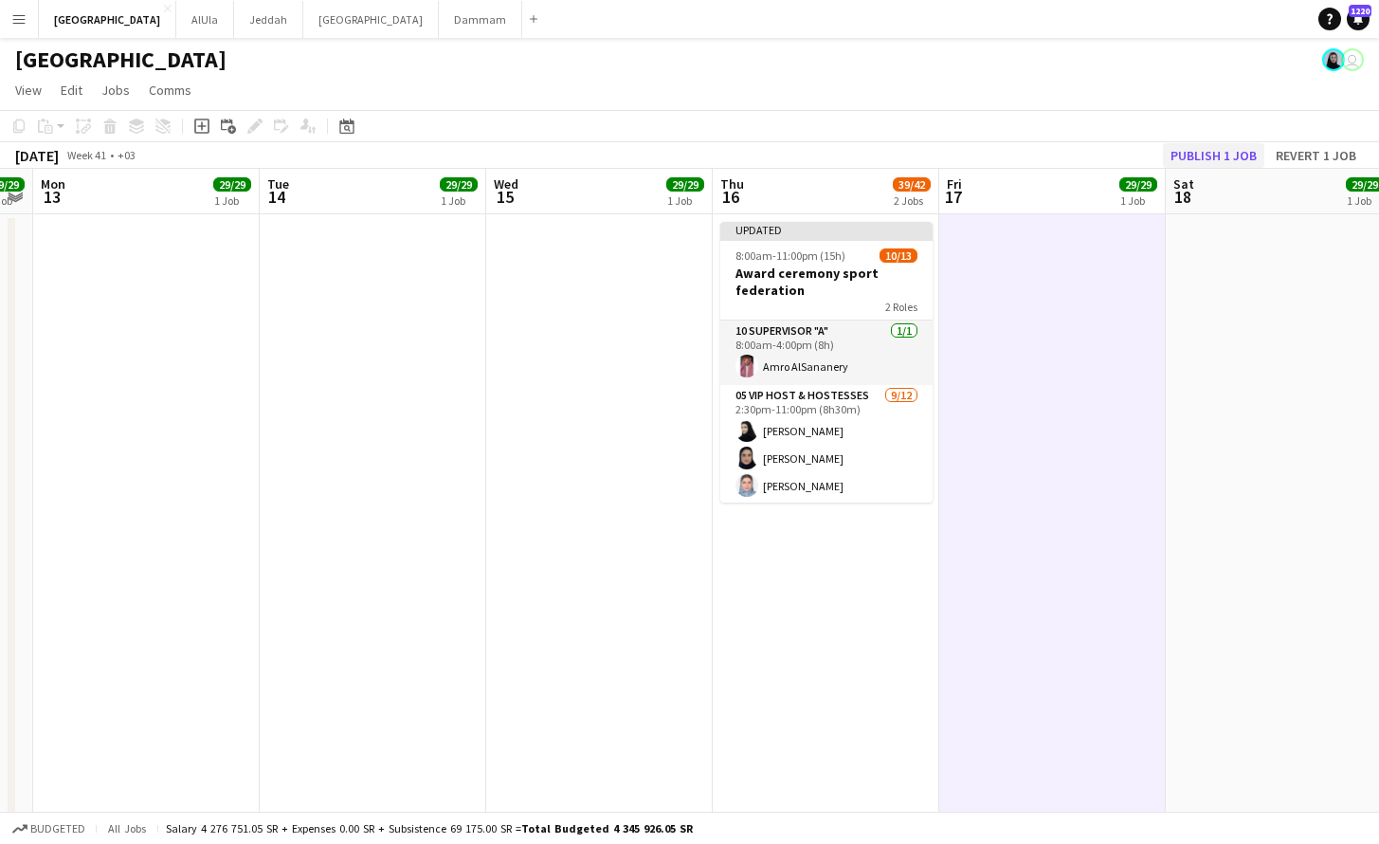
click at [1247, 148] on button "Publish 1 job" at bounding box center [1213, 155] width 101 height 25
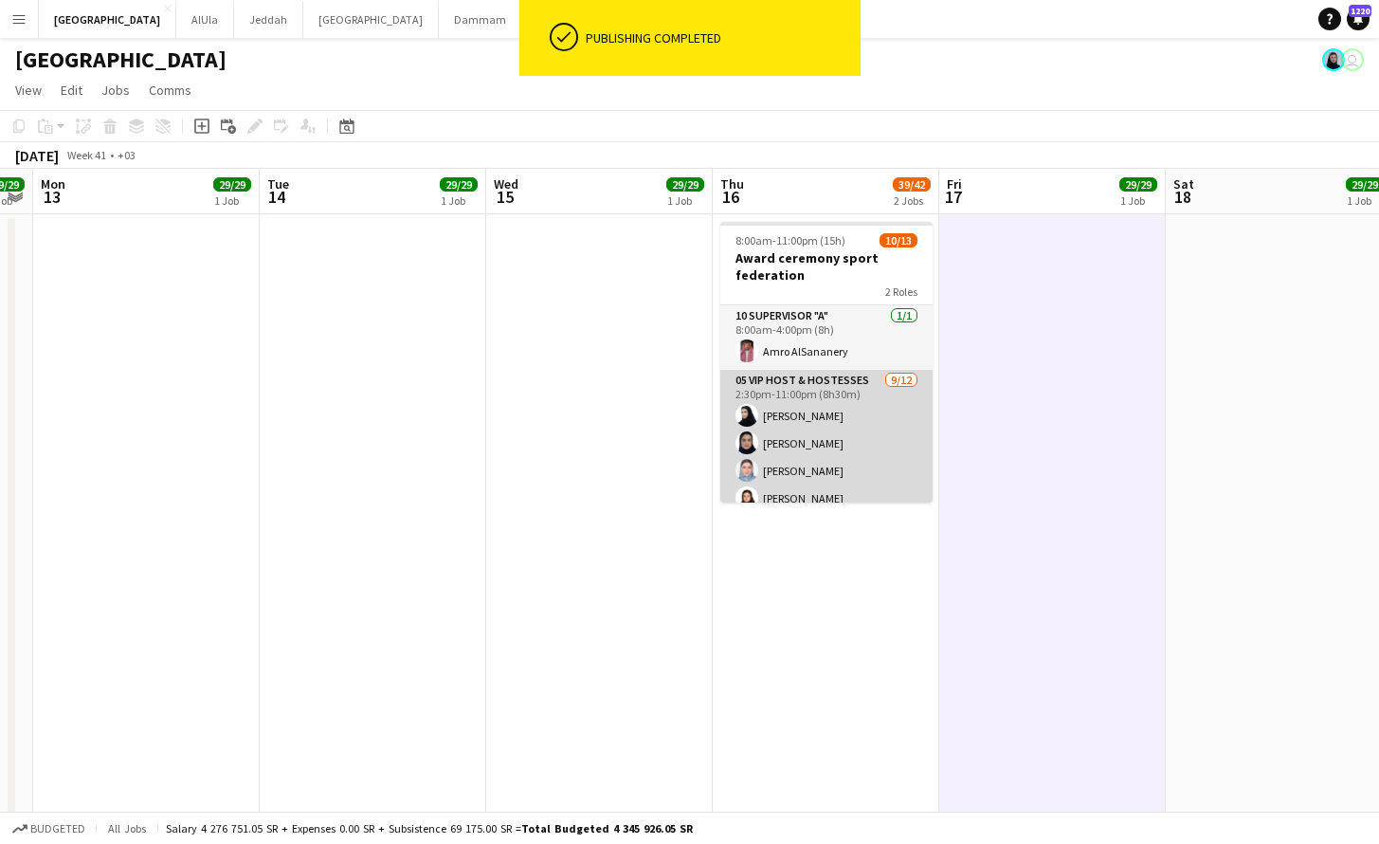
click at [856, 463] on app-card-role "05 VIP Host & Hostesses [DATE] 2:30pm-11:00pm (8h30m) [PERSON_NAME] Lama [PERSO…" at bounding box center [826, 553] width 212 height 367
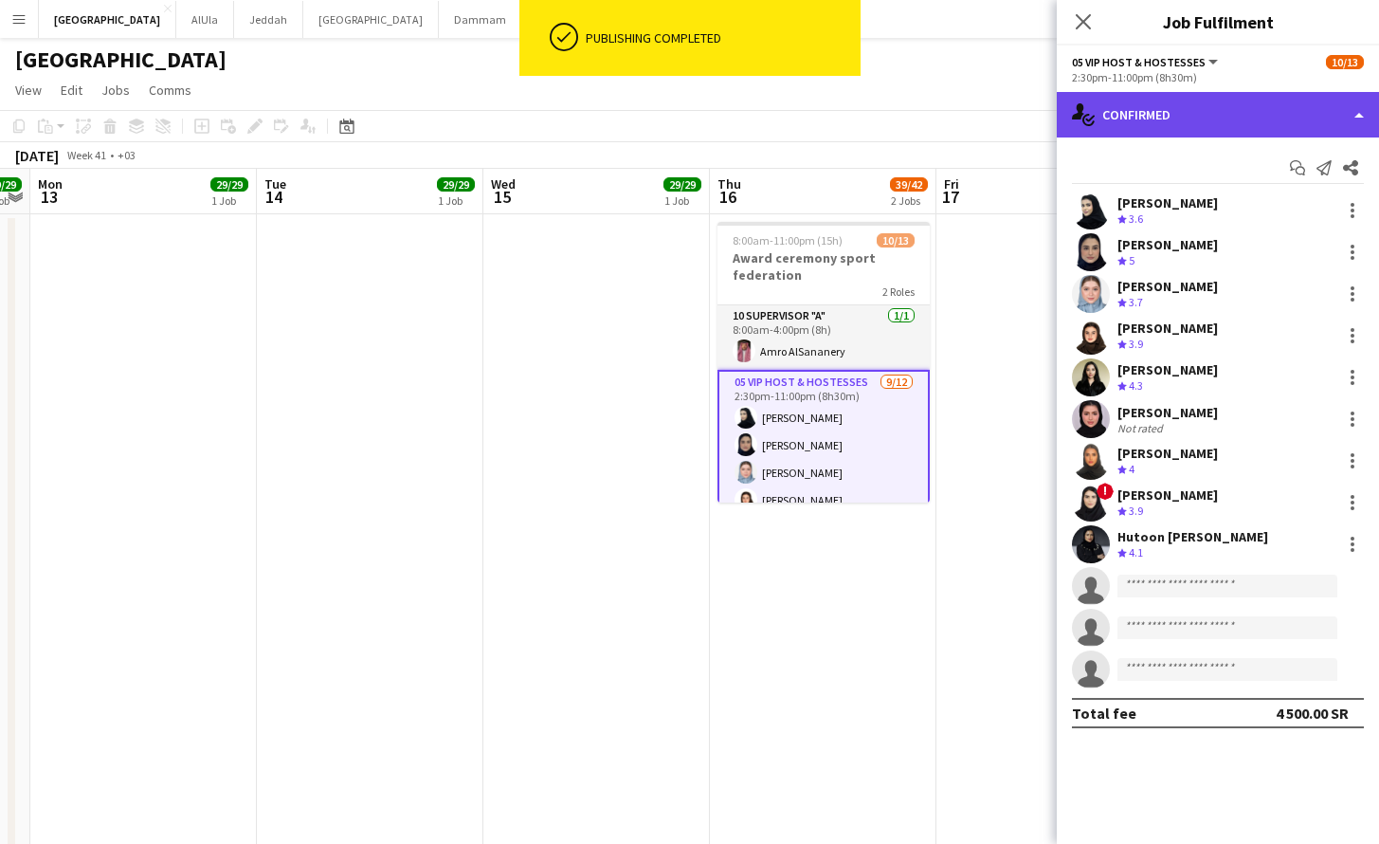
click at [1135, 119] on div "single-neutral-actions-check-2 Confirmed" at bounding box center [1218, 114] width 322 height 45
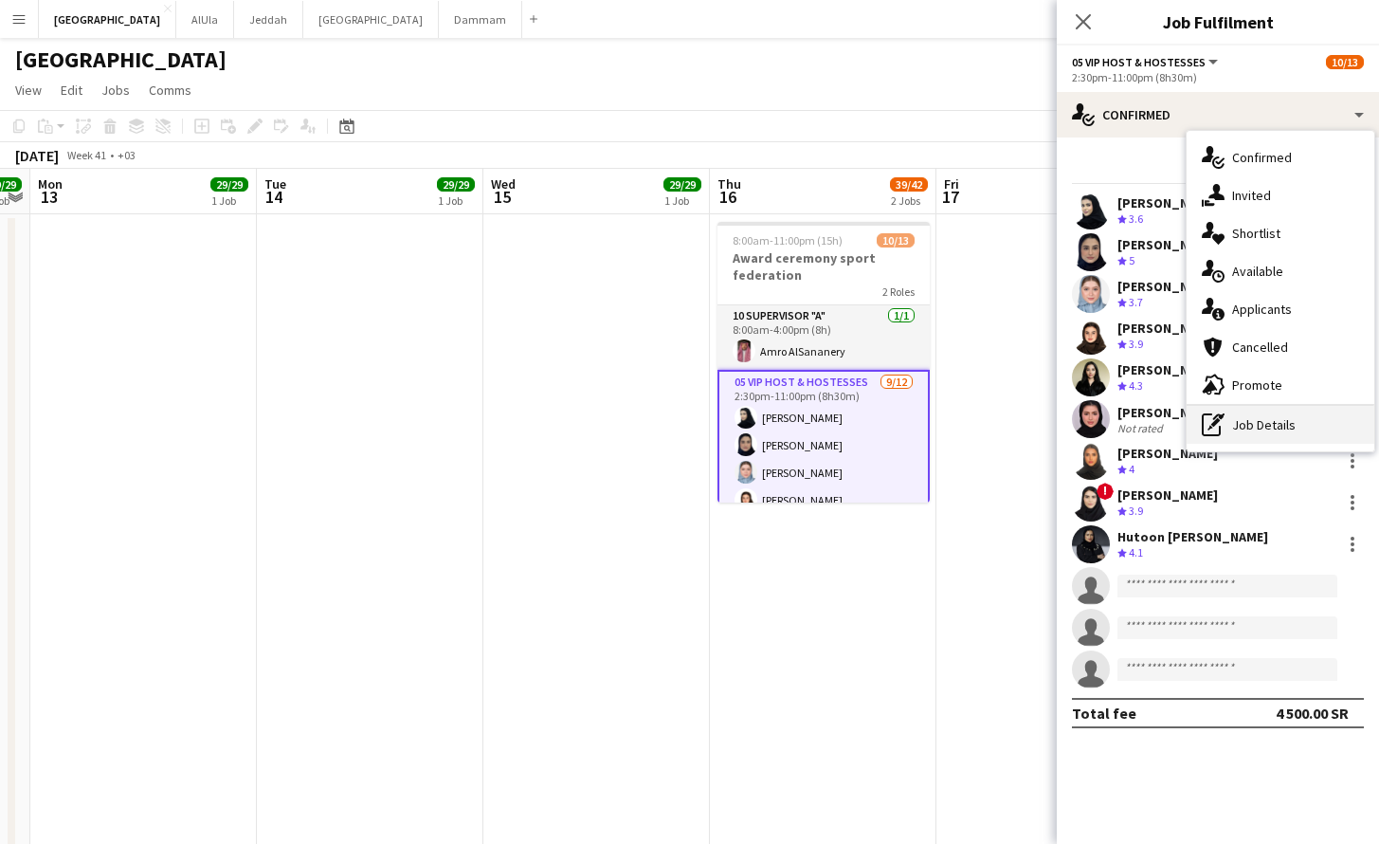
click at [1285, 438] on div "pen-write Job Details" at bounding box center [1281, 425] width 188 height 38
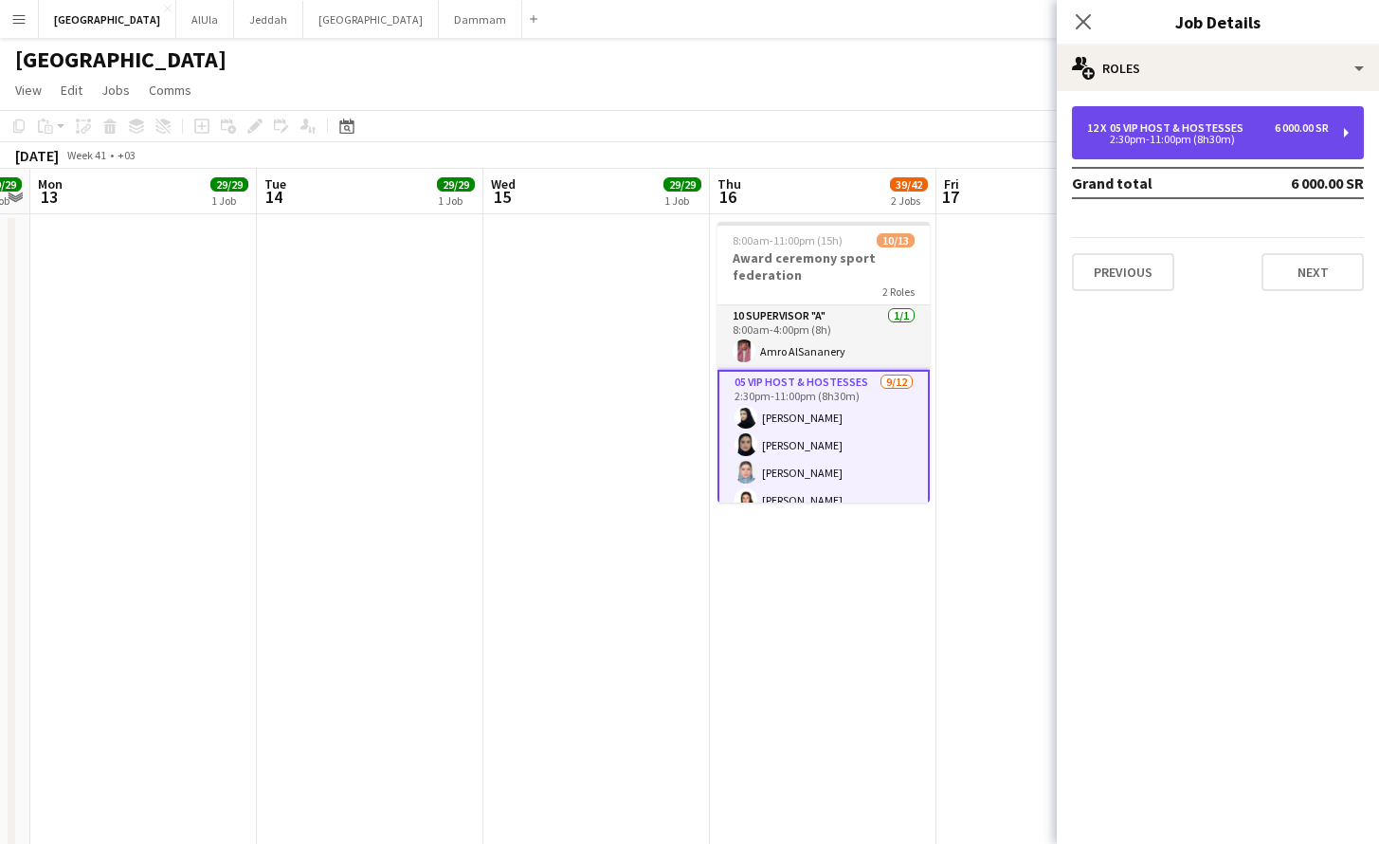
click at [1180, 121] on div "05 VIP Host & Hostesses" at bounding box center [1180, 127] width 141 height 13
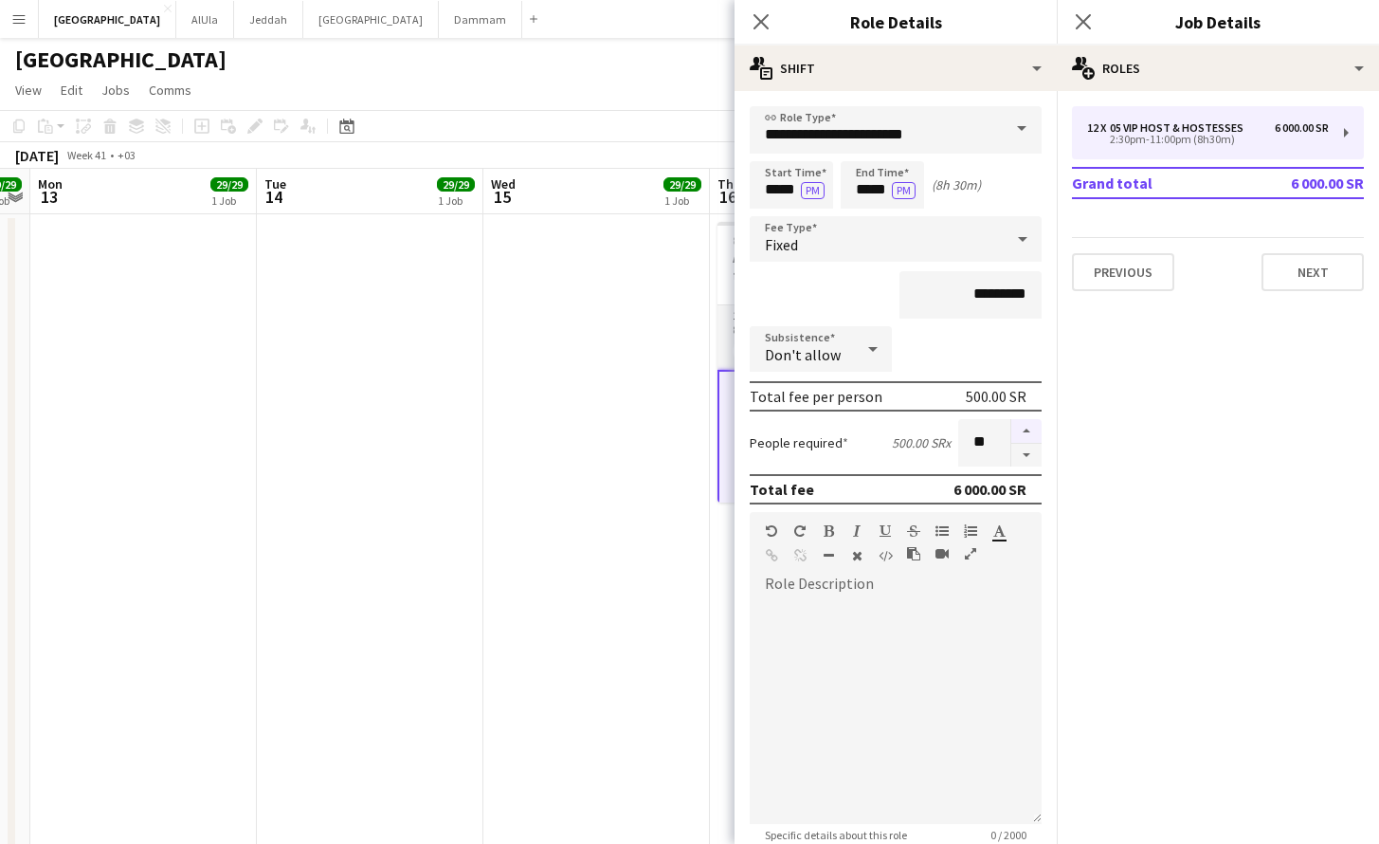
click at [1011, 428] on button "button" at bounding box center [1026, 431] width 30 height 25
click at [1016, 426] on button "button" at bounding box center [1026, 431] width 30 height 25
click at [1017, 426] on button "button" at bounding box center [1026, 431] width 30 height 25
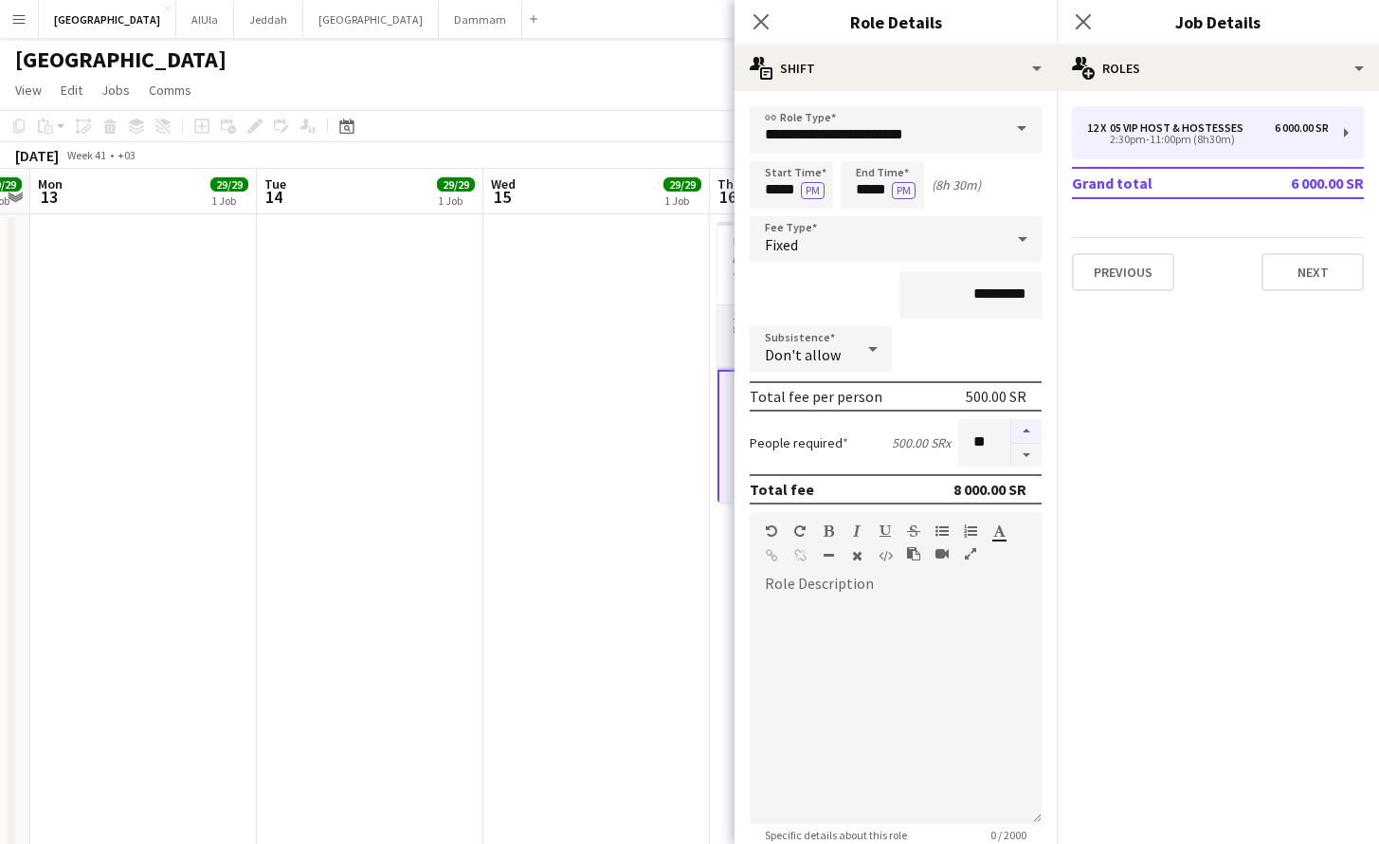
type input "**"
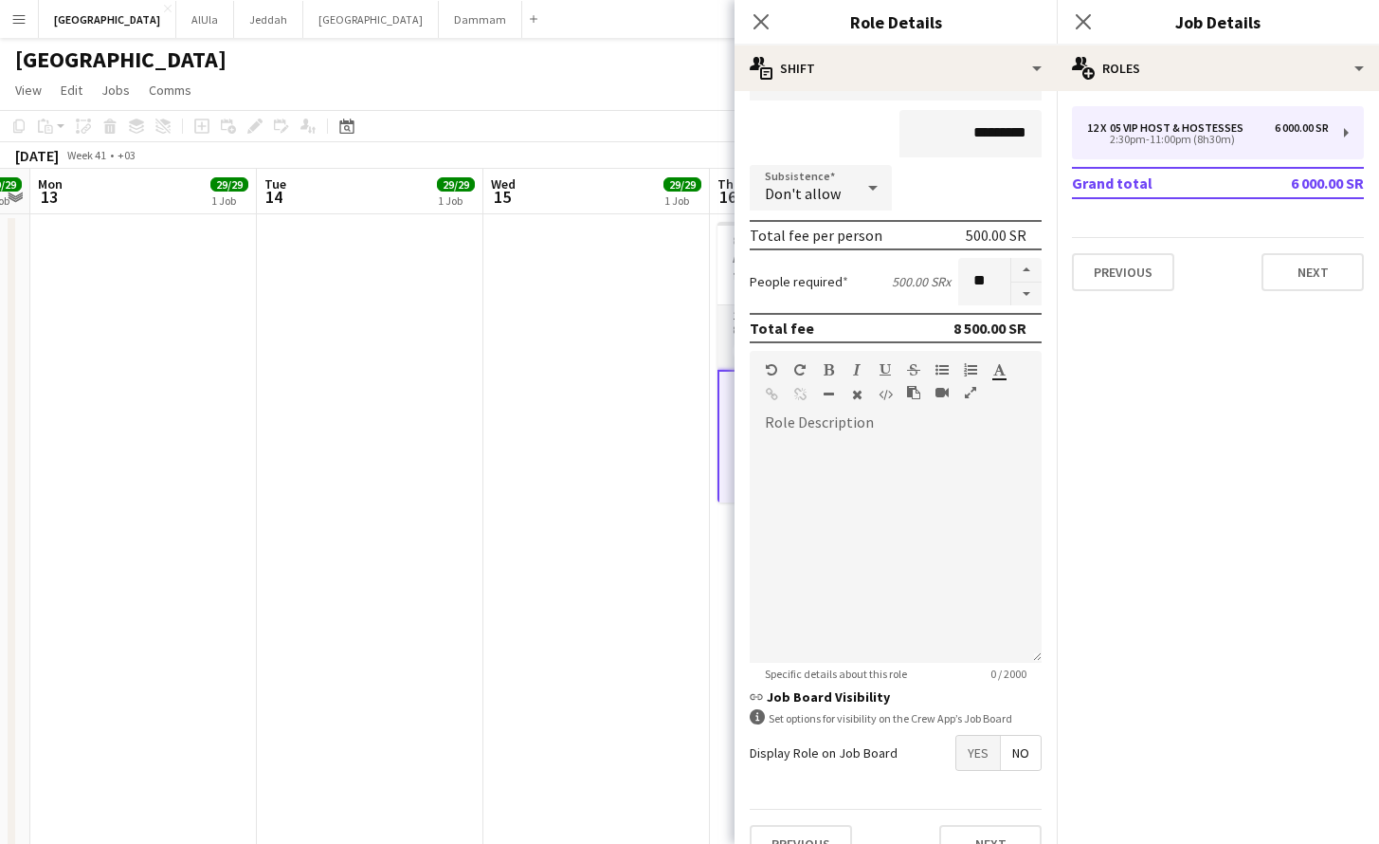
scroll to position [195, 0]
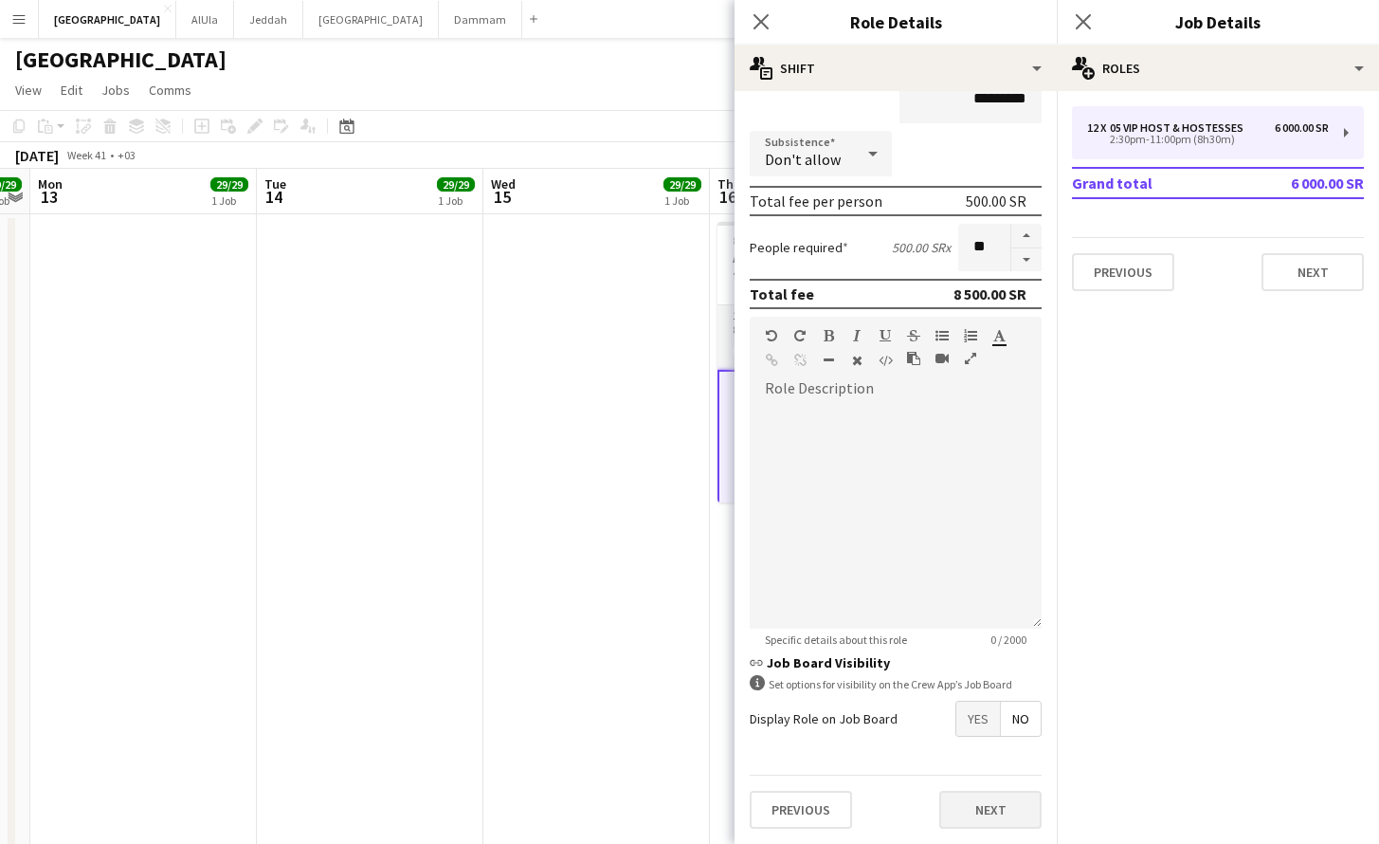
click at [1010, 815] on button "Next" at bounding box center [990, 809] width 102 height 38
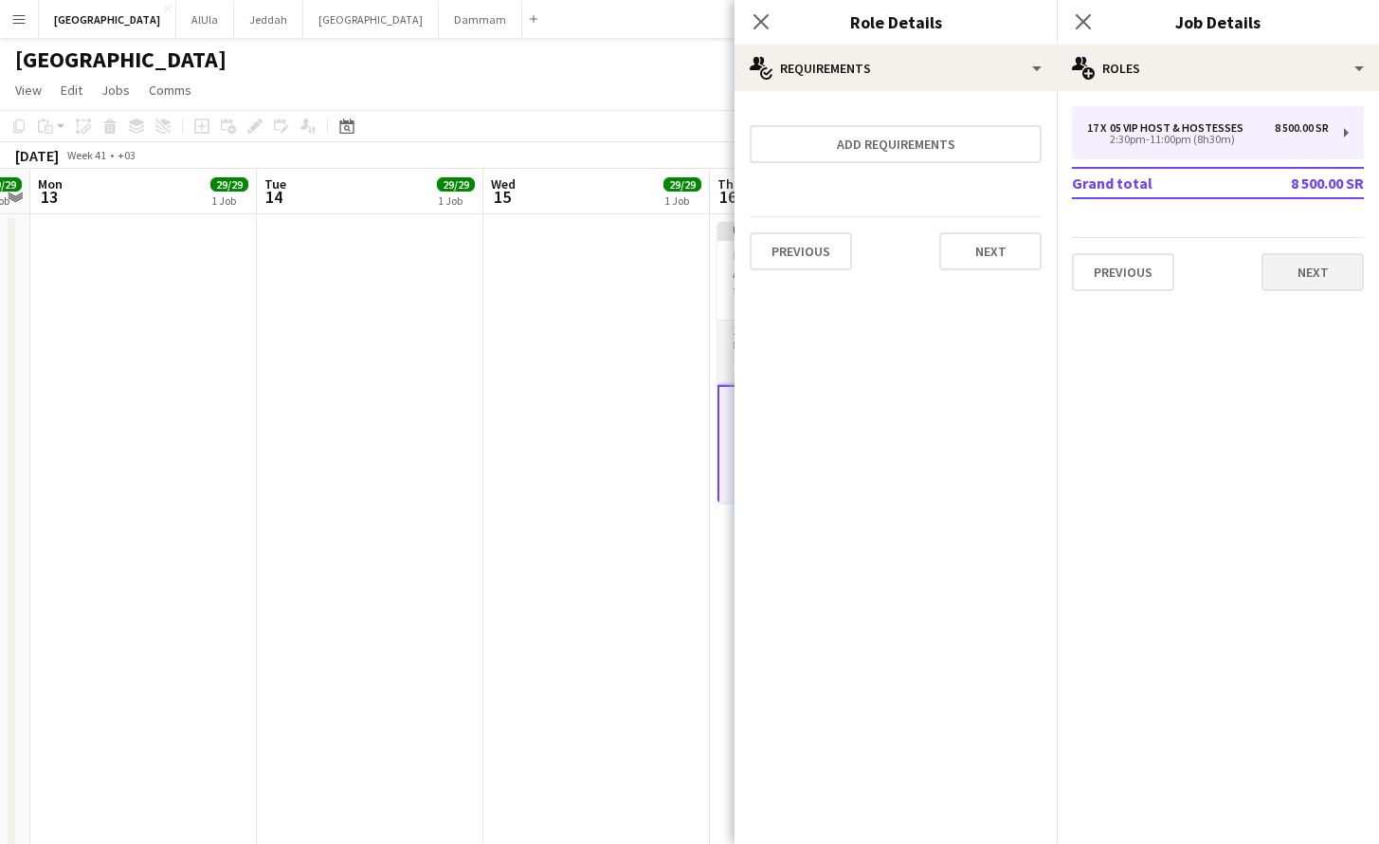
click at [1317, 271] on button "Next" at bounding box center [1313, 272] width 102 height 38
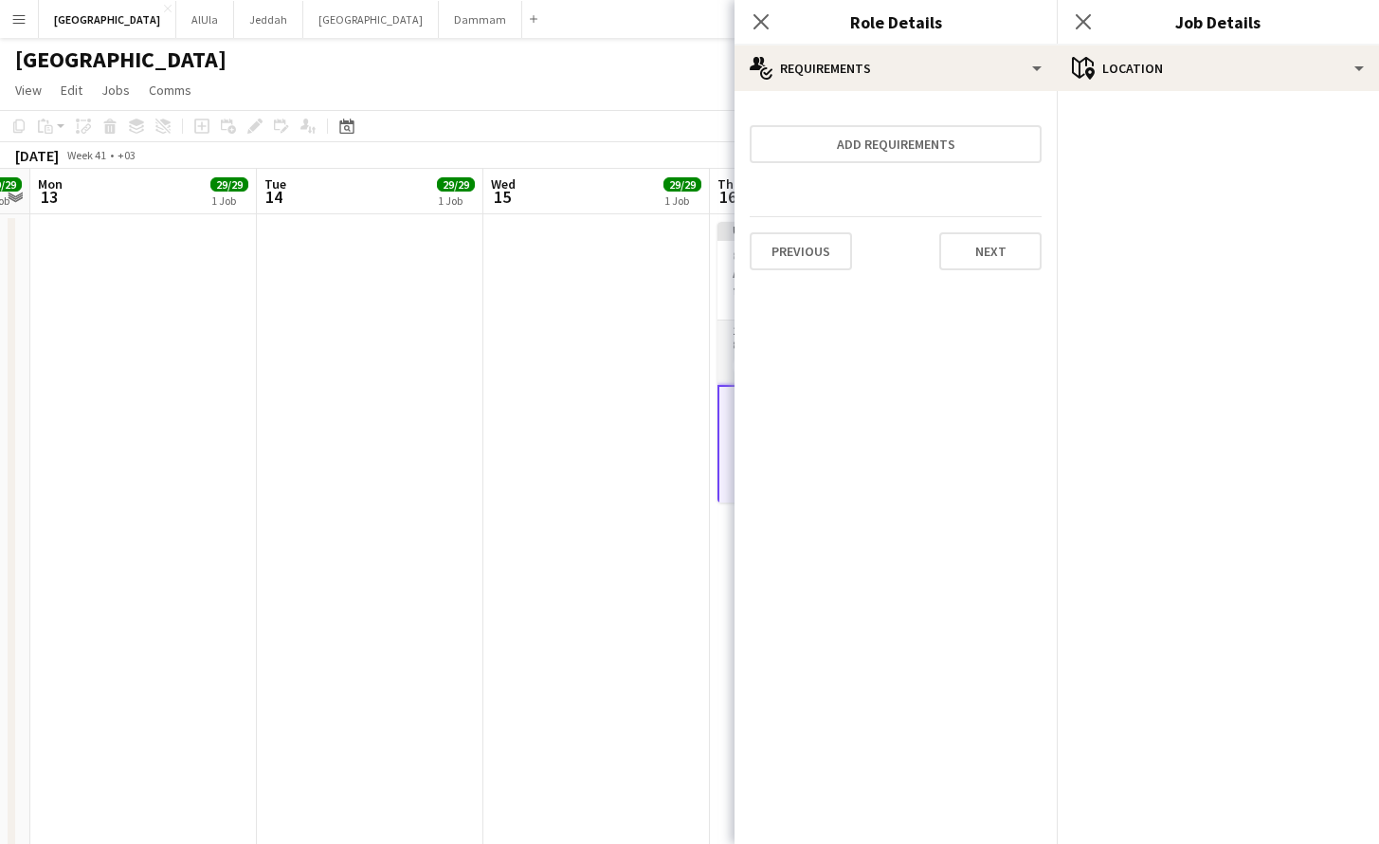
click at [556, 343] on app-date-cell at bounding box center [596, 732] width 227 height 1037
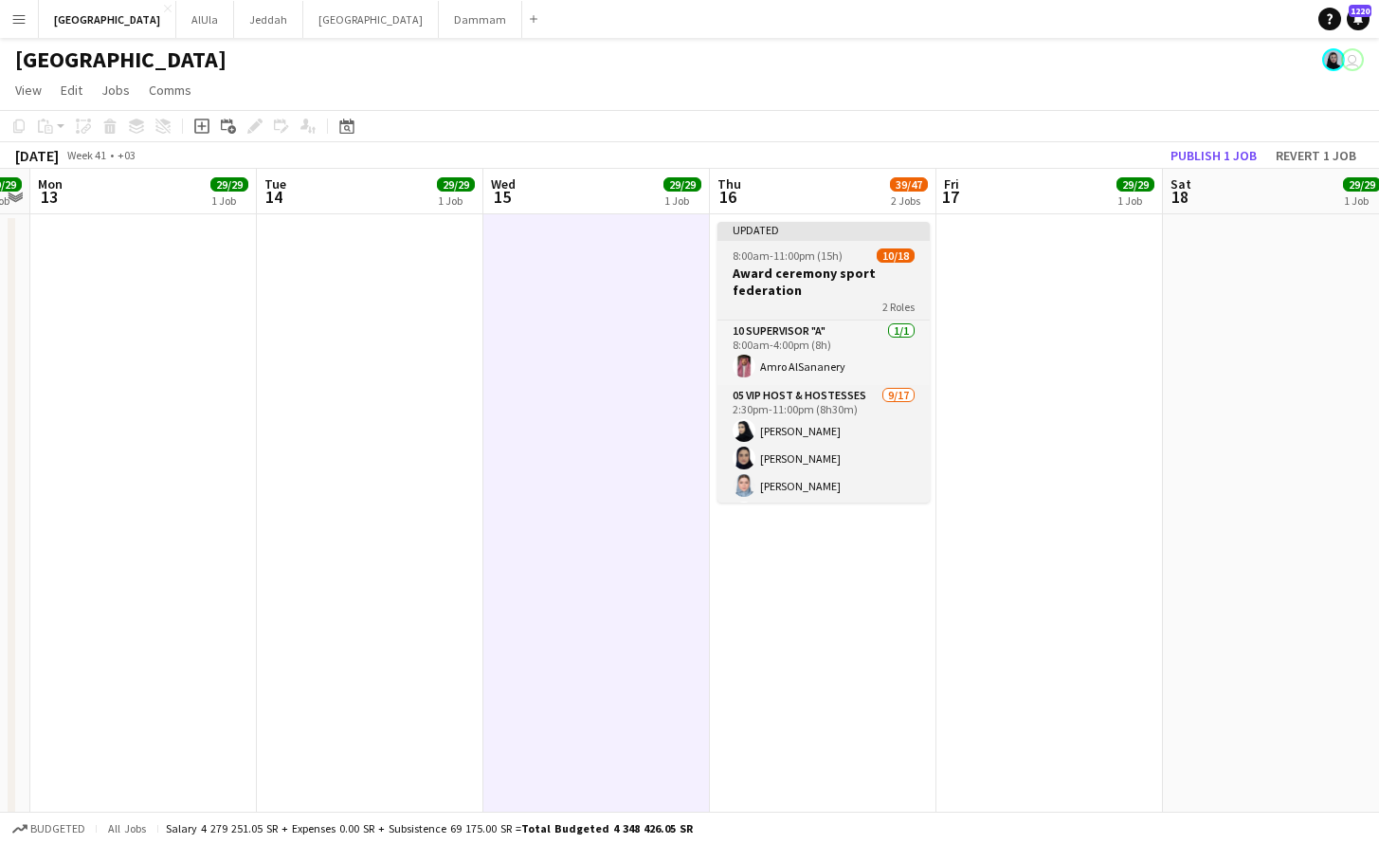
click at [858, 287] on h3 "Award ceremony sport federation" at bounding box center [823, 281] width 212 height 34
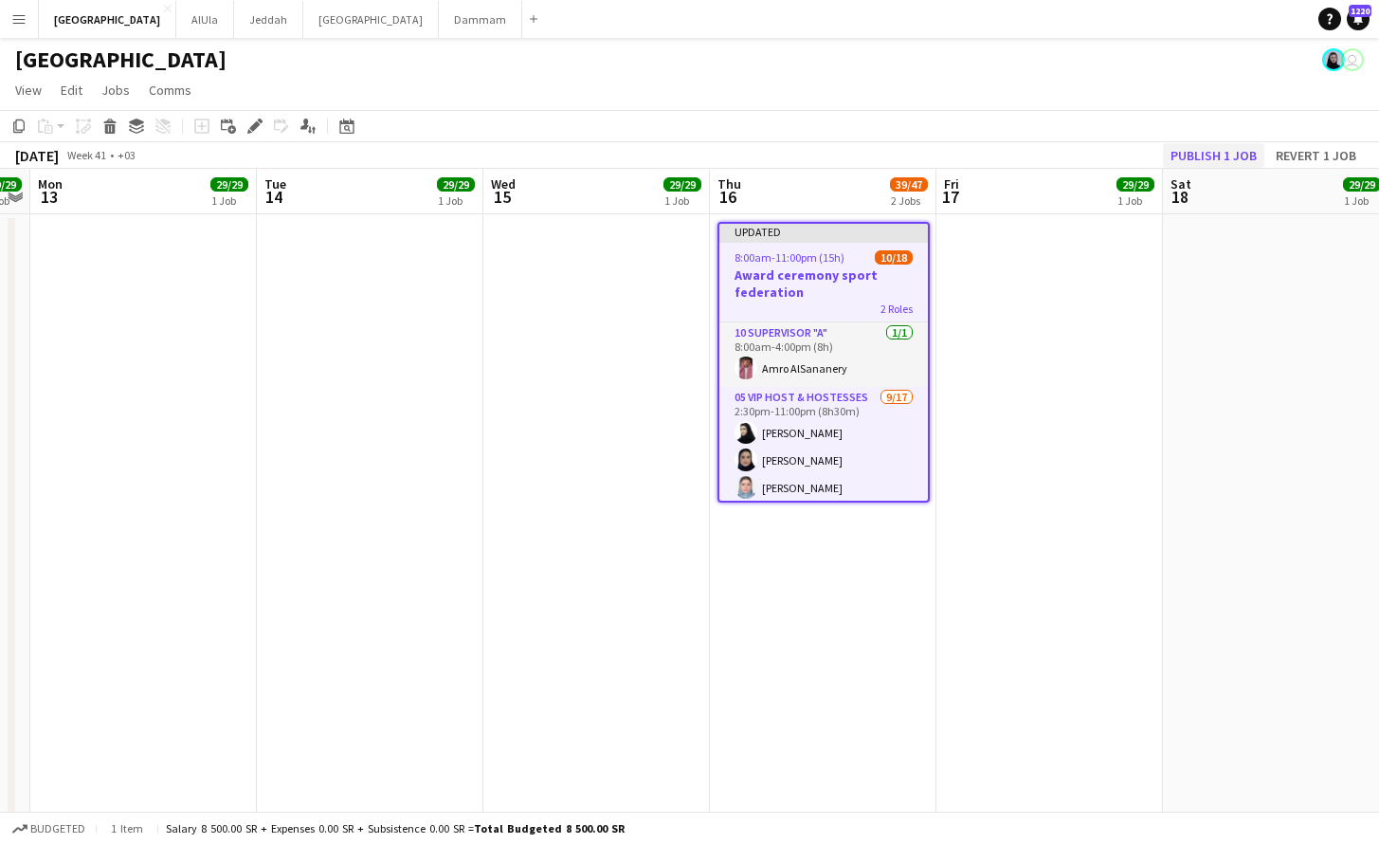
click at [1230, 155] on button "Publish 1 job" at bounding box center [1213, 155] width 101 height 25
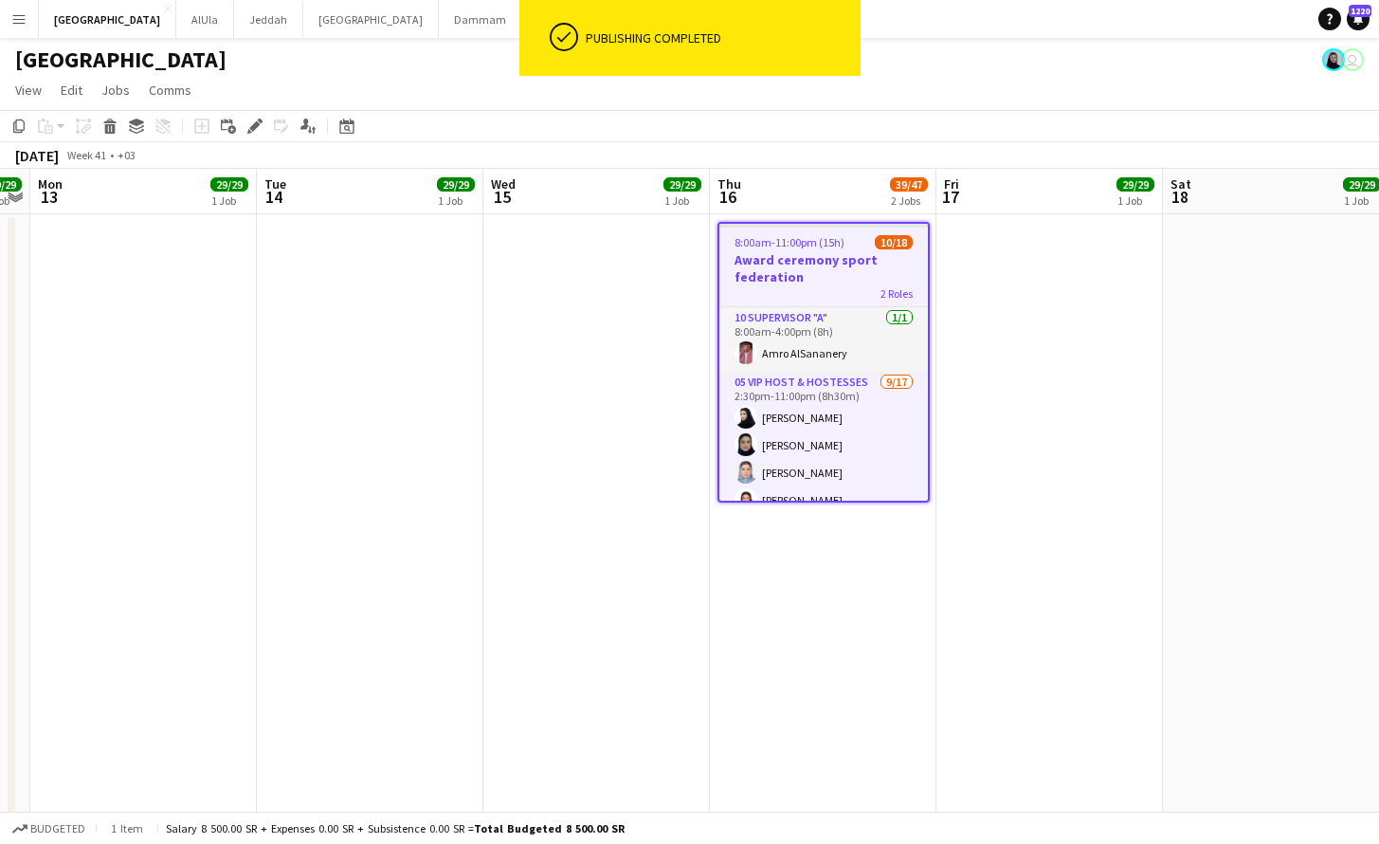
click at [819, 256] on h3 "Award ceremony sport federation" at bounding box center [823, 268] width 209 height 34
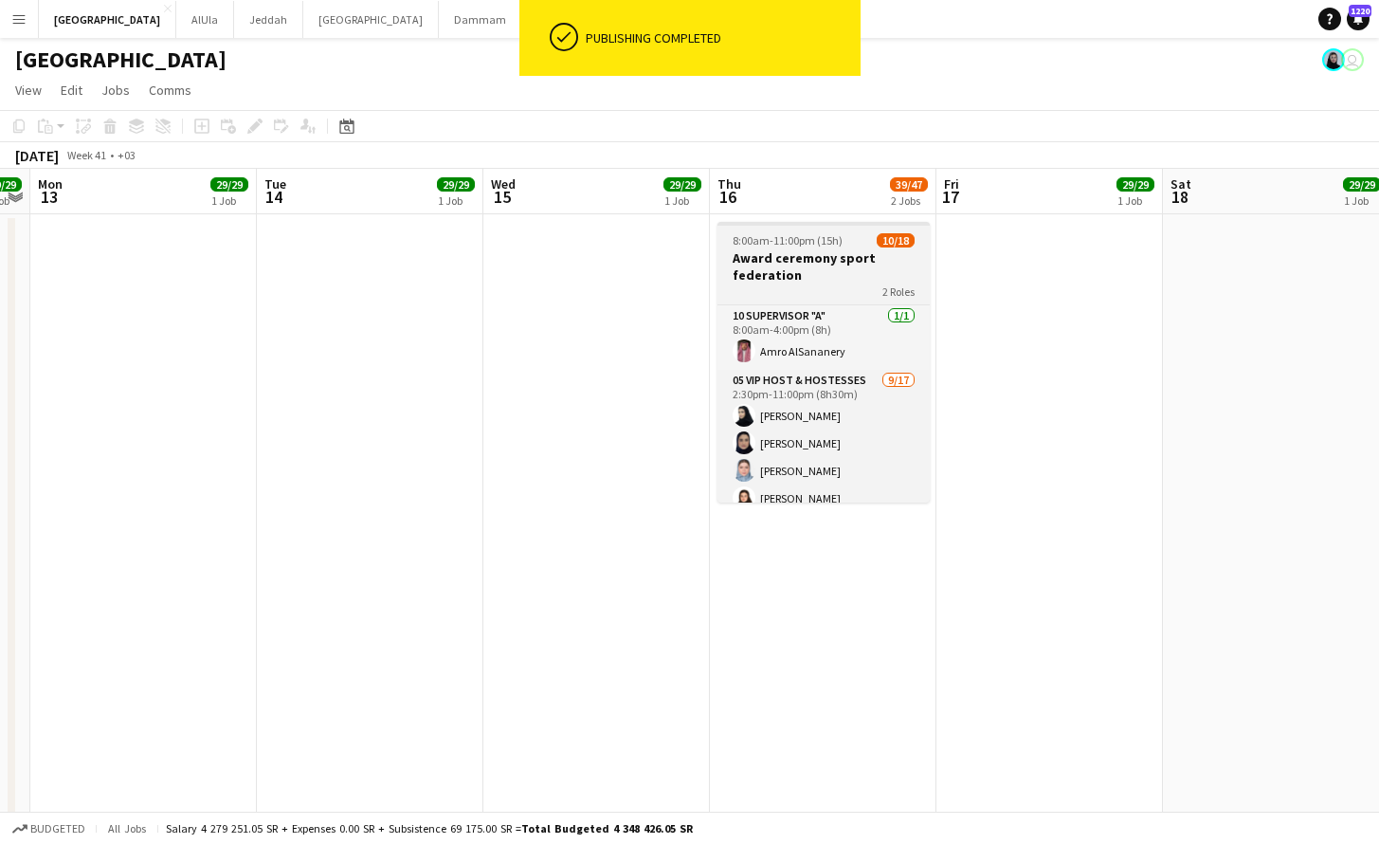
click at [819, 256] on h3 "Award ceremony sport federation" at bounding box center [823, 266] width 212 height 34
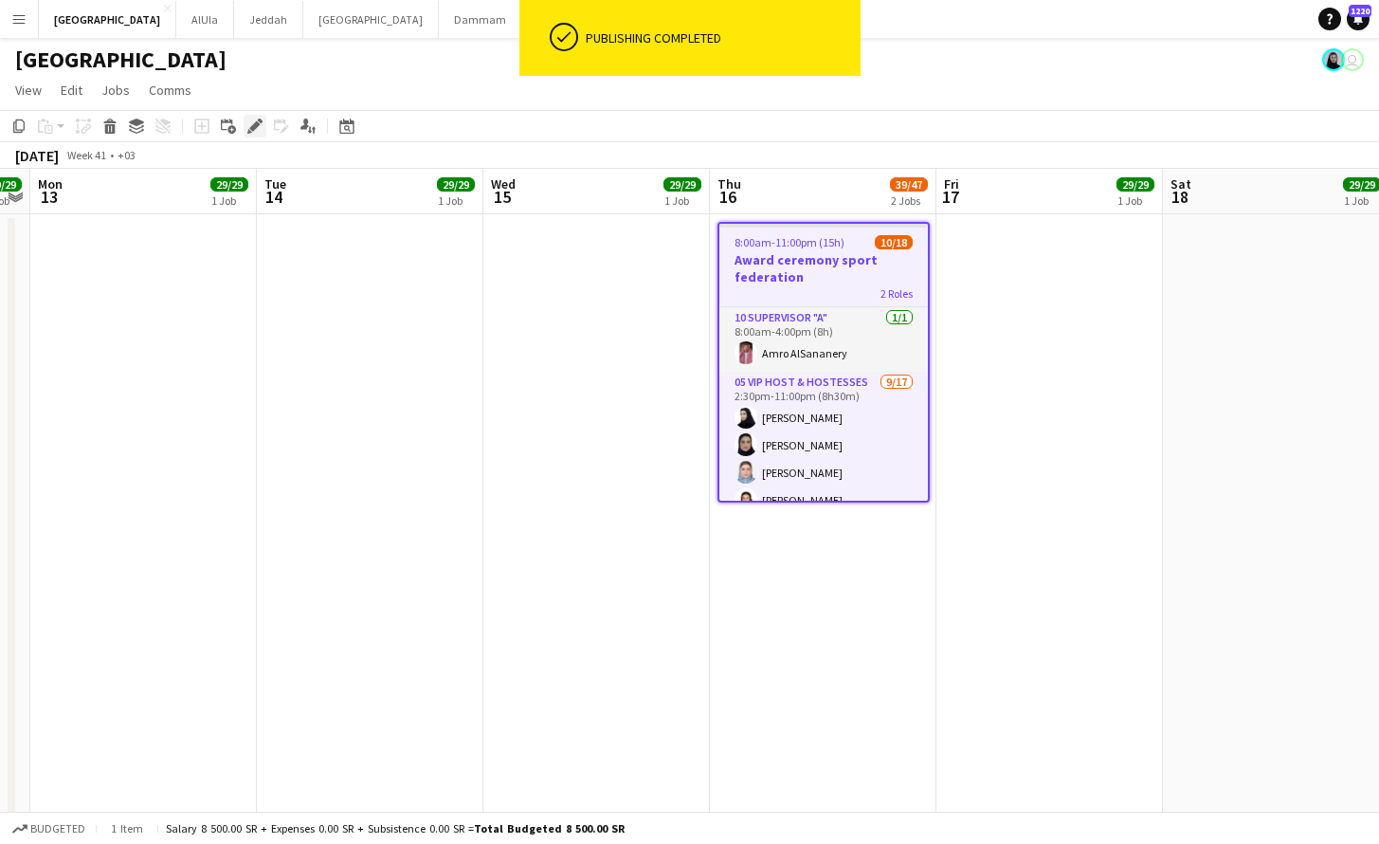
click at [257, 130] on icon "Edit" at bounding box center [254, 125] width 15 height 15
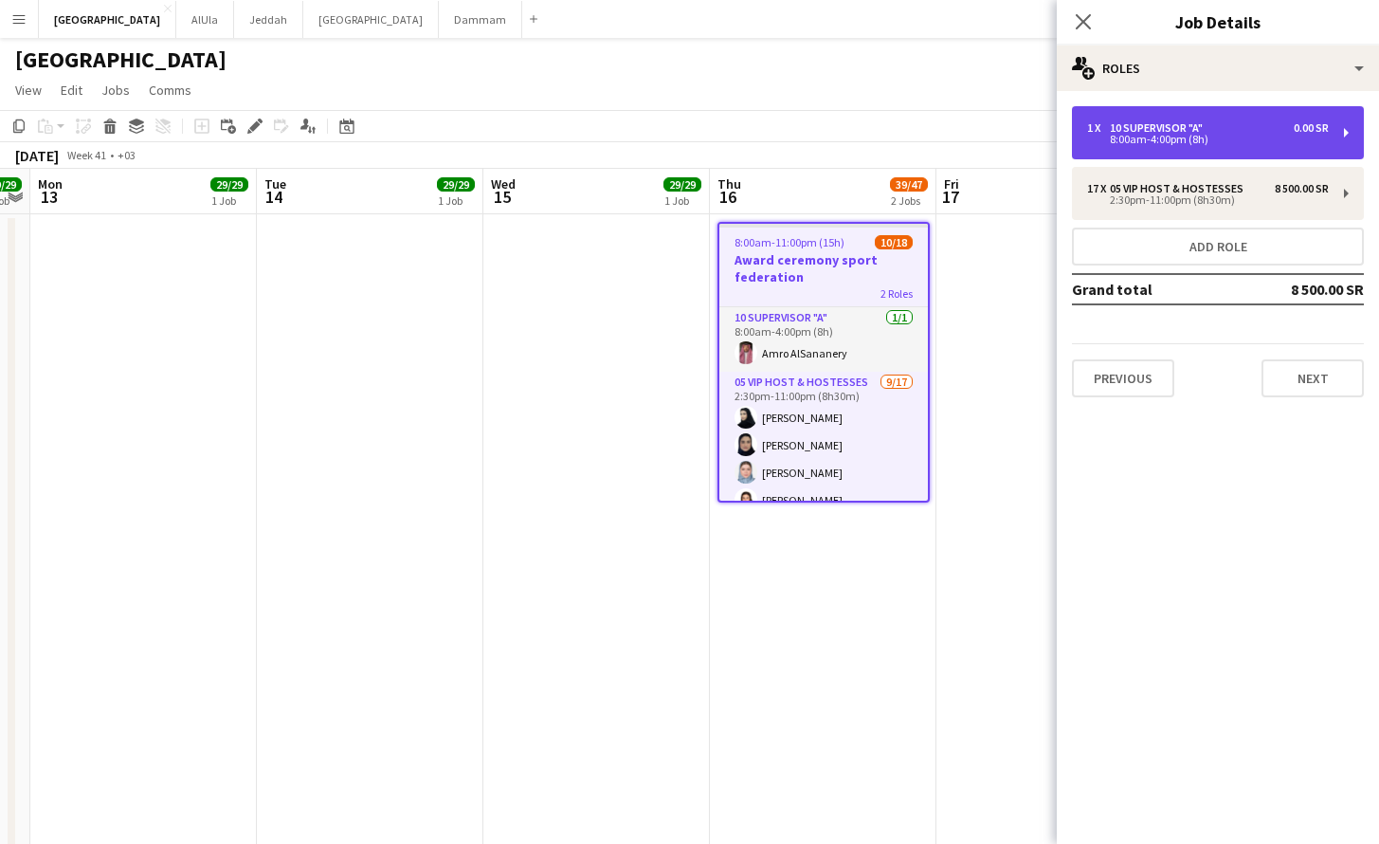
click at [1210, 137] on div "8:00am-4:00pm (8h)" at bounding box center [1208, 139] width 242 height 9
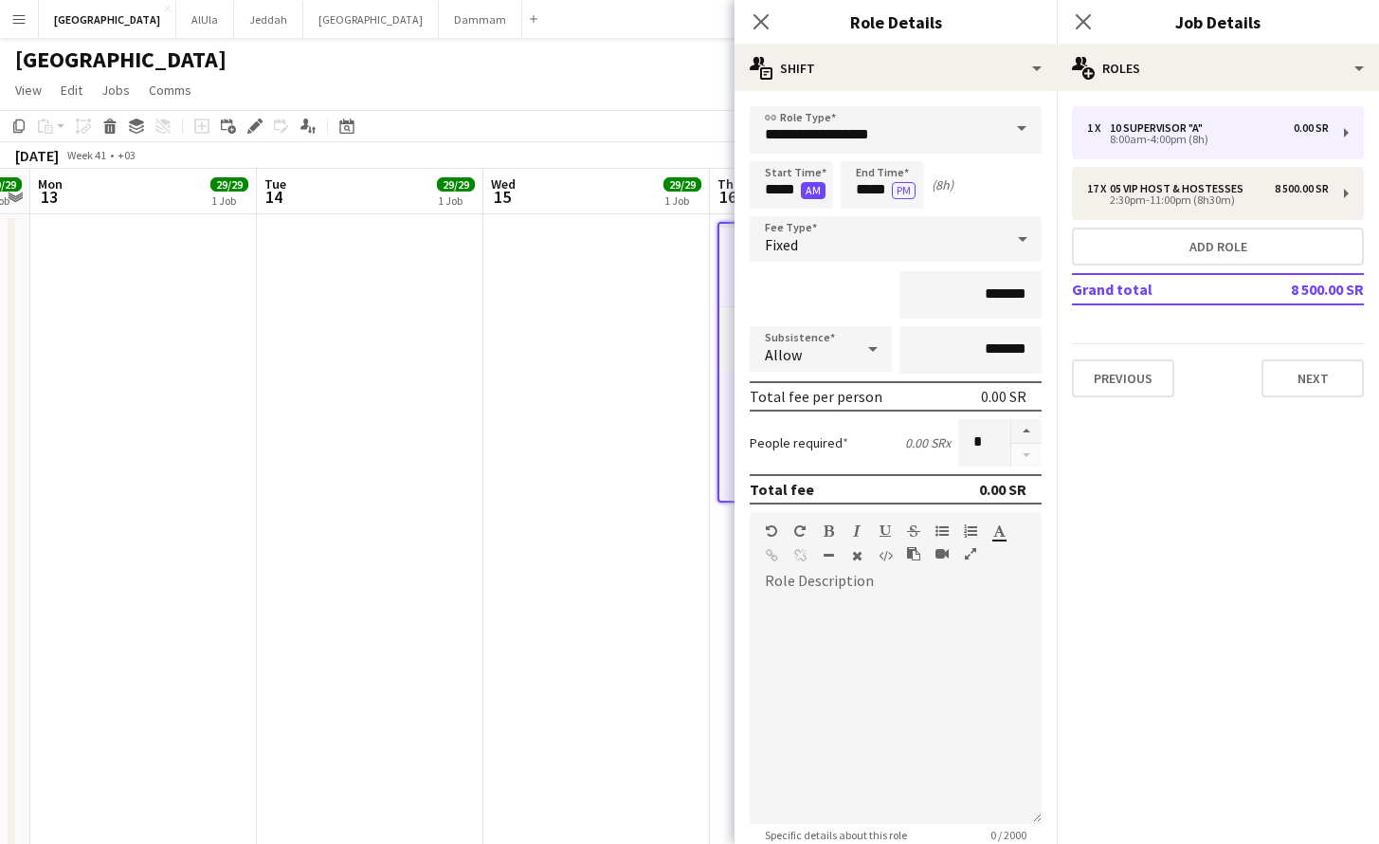
click at [811, 185] on button "AM" at bounding box center [813, 190] width 25 height 17
click at [814, 192] on button "PM" at bounding box center [813, 190] width 24 height 17
click at [814, 192] on button "AM" at bounding box center [813, 190] width 25 height 17
click at [779, 187] on input "*****" at bounding box center [791, 184] width 83 height 47
type input "****"
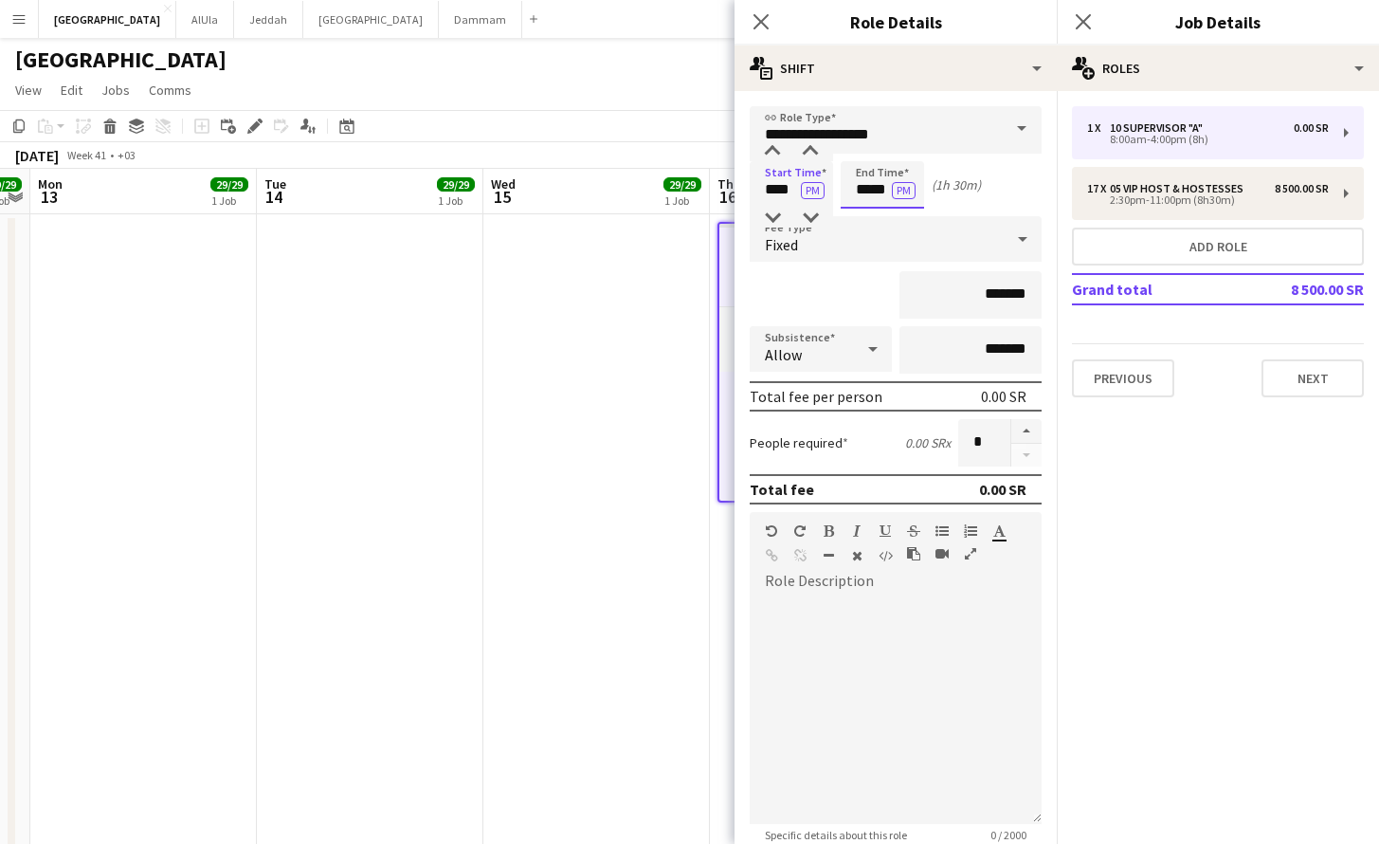
click at [879, 188] on input "*****" at bounding box center [882, 184] width 83 height 47
click at [877, 186] on input "*****" at bounding box center [882, 184] width 83 height 47
click at [880, 189] on input "*****" at bounding box center [882, 184] width 83 height 47
click at [869, 194] on input "*****" at bounding box center [882, 184] width 83 height 47
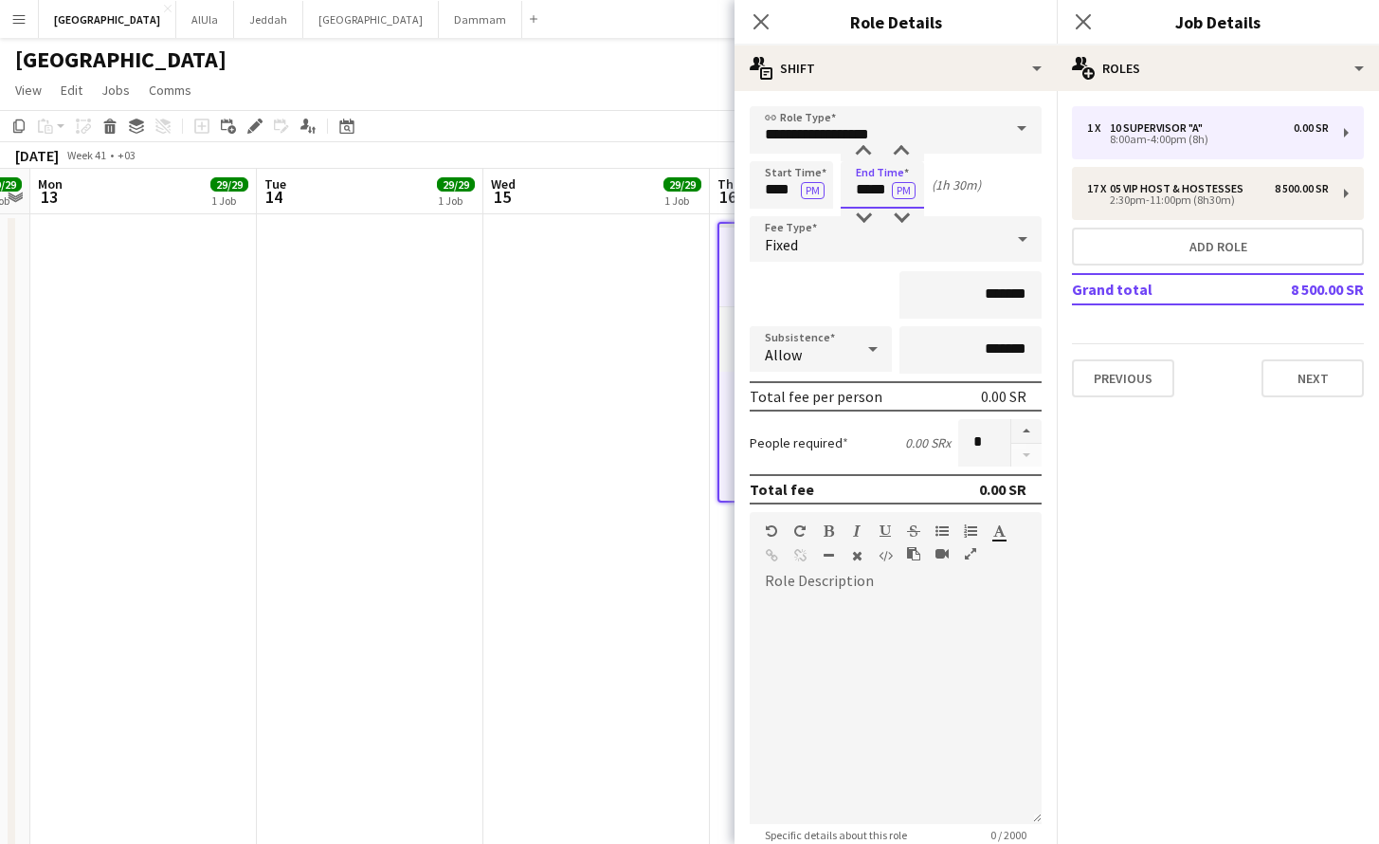
click at [869, 194] on input "*****" at bounding box center [882, 184] width 83 height 47
type input "*****"
click at [956, 208] on div "Start Time **** PM End Time ***** PM (8h 30m)" at bounding box center [896, 184] width 292 height 47
click at [1339, 379] on button "Next" at bounding box center [1313, 378] width 102 height 38
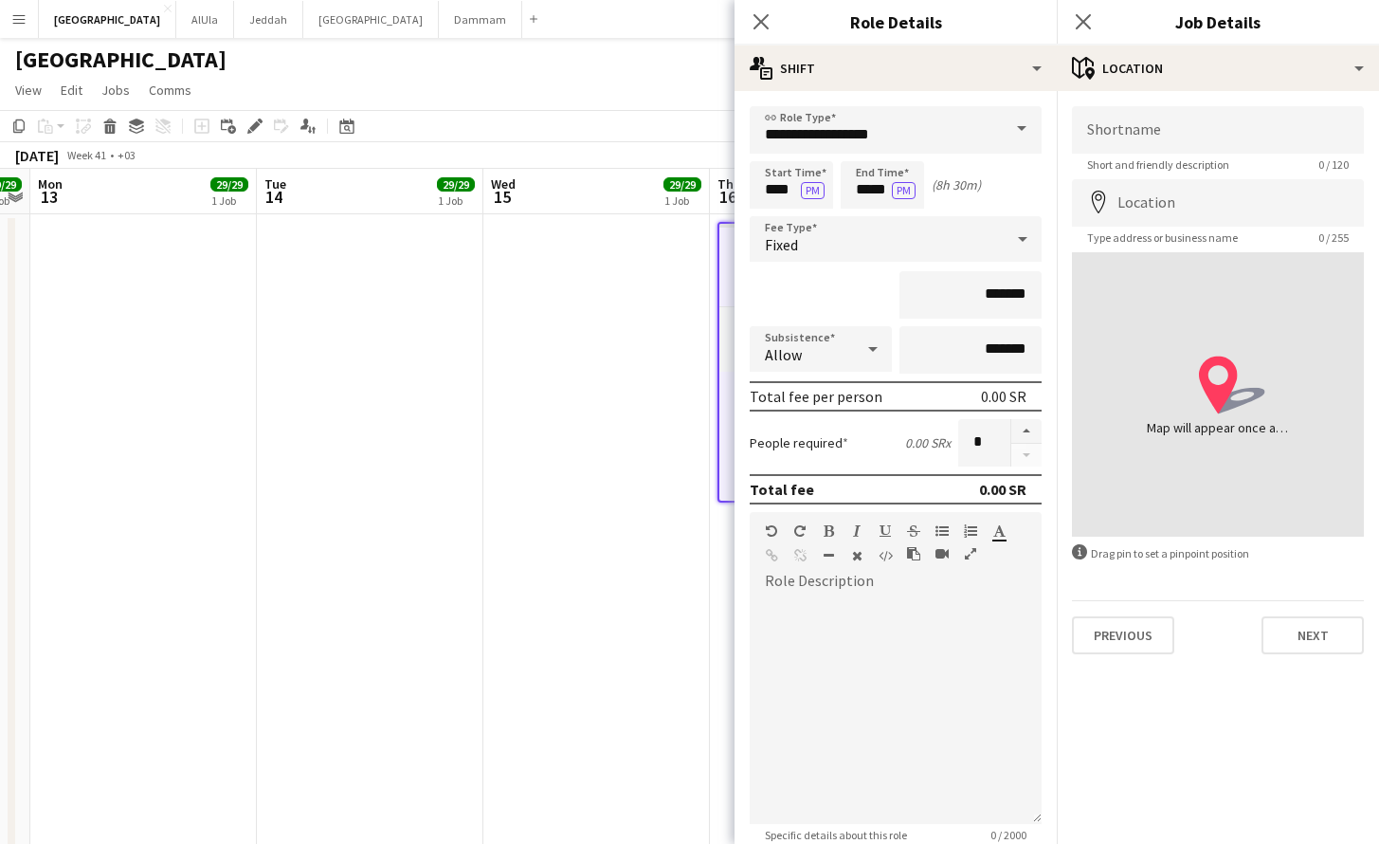
click at [644, 491] on app-date-cell at bounding box center [596, 732] width 227 height 1037
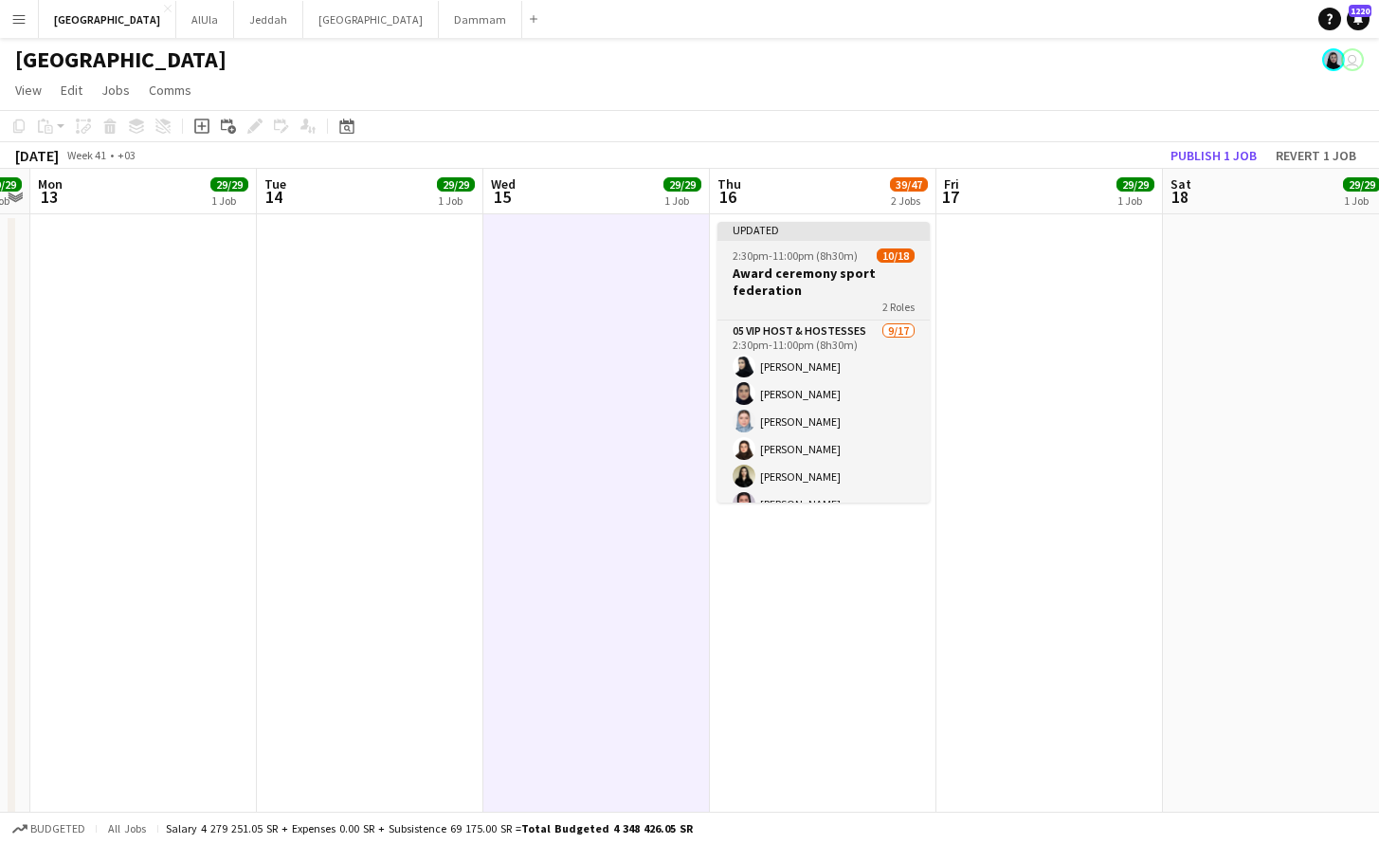
click at [799, 251] on span "2:30pm-11:00pm (8h30m)" at bounding box center [795, 255] width 125 height 14
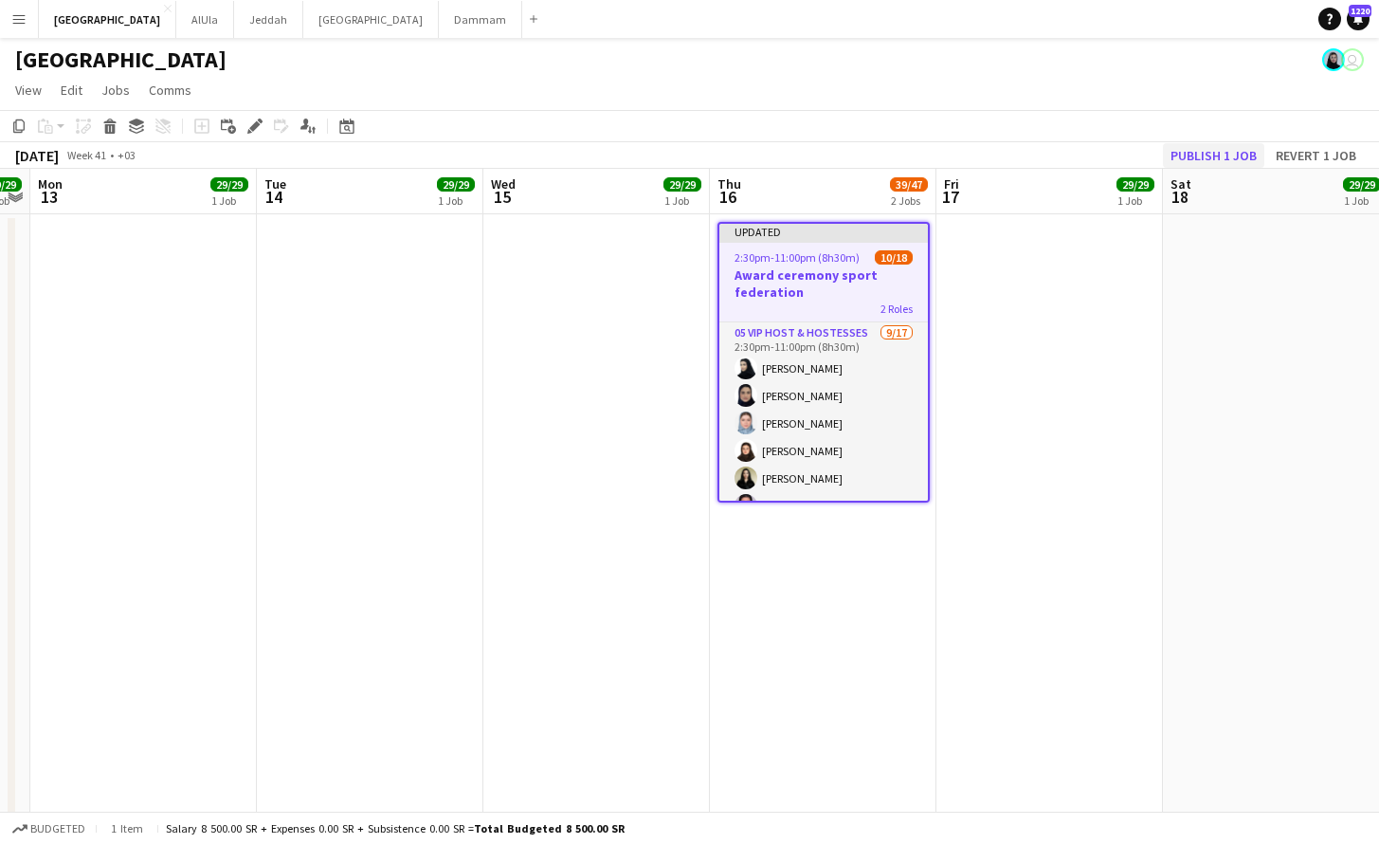
click at [1246, 160] on button "Publish 1 job" at bounding box center [1213, 155] width 101 height 25
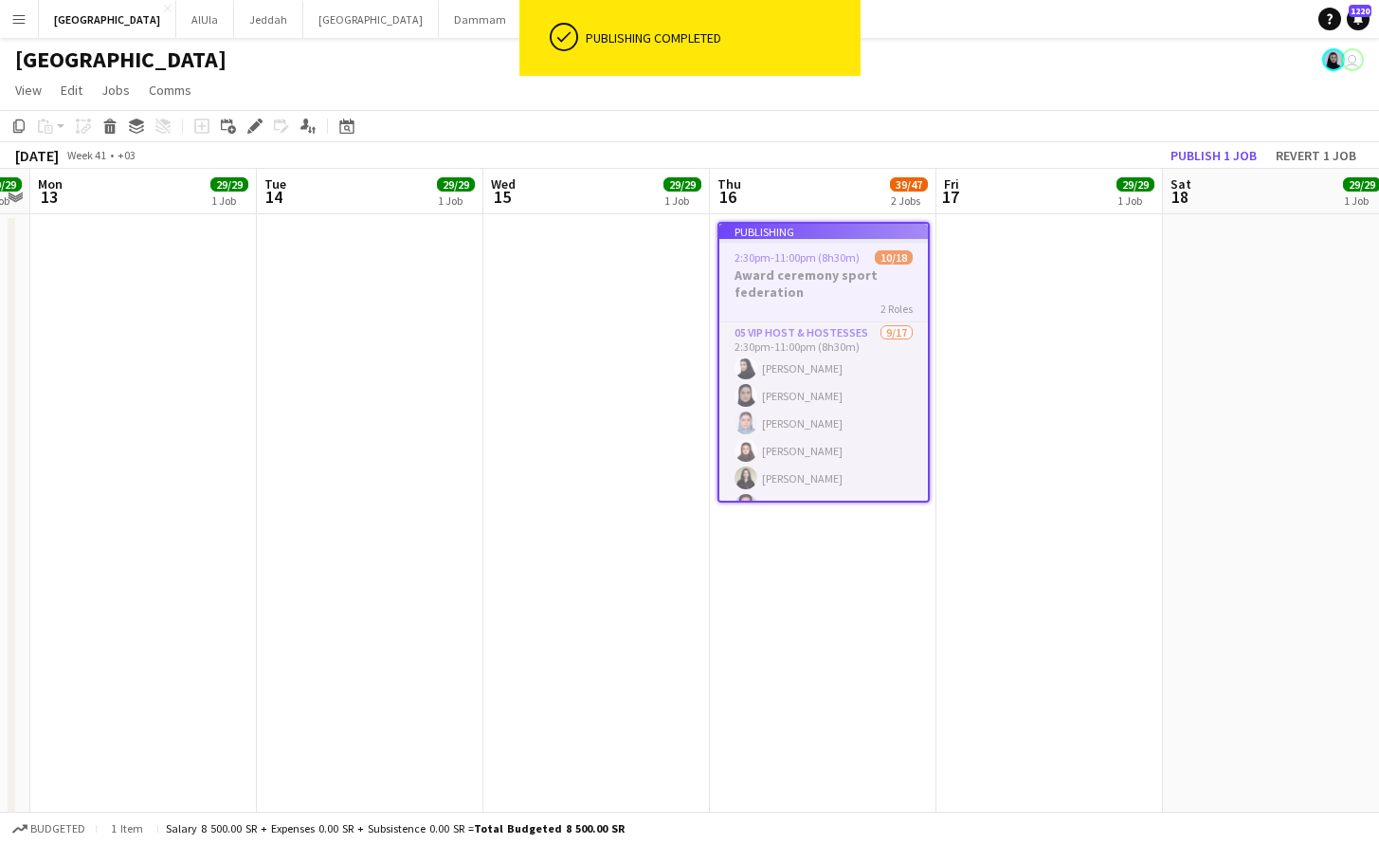
click at [812, 324] on app-job-card "Publishing 2:30pm-11:00pm (8h30m) 10/18 Award ceremony sport federation 2 Roles…" at bounding box center [823, 362] width 212 height 281
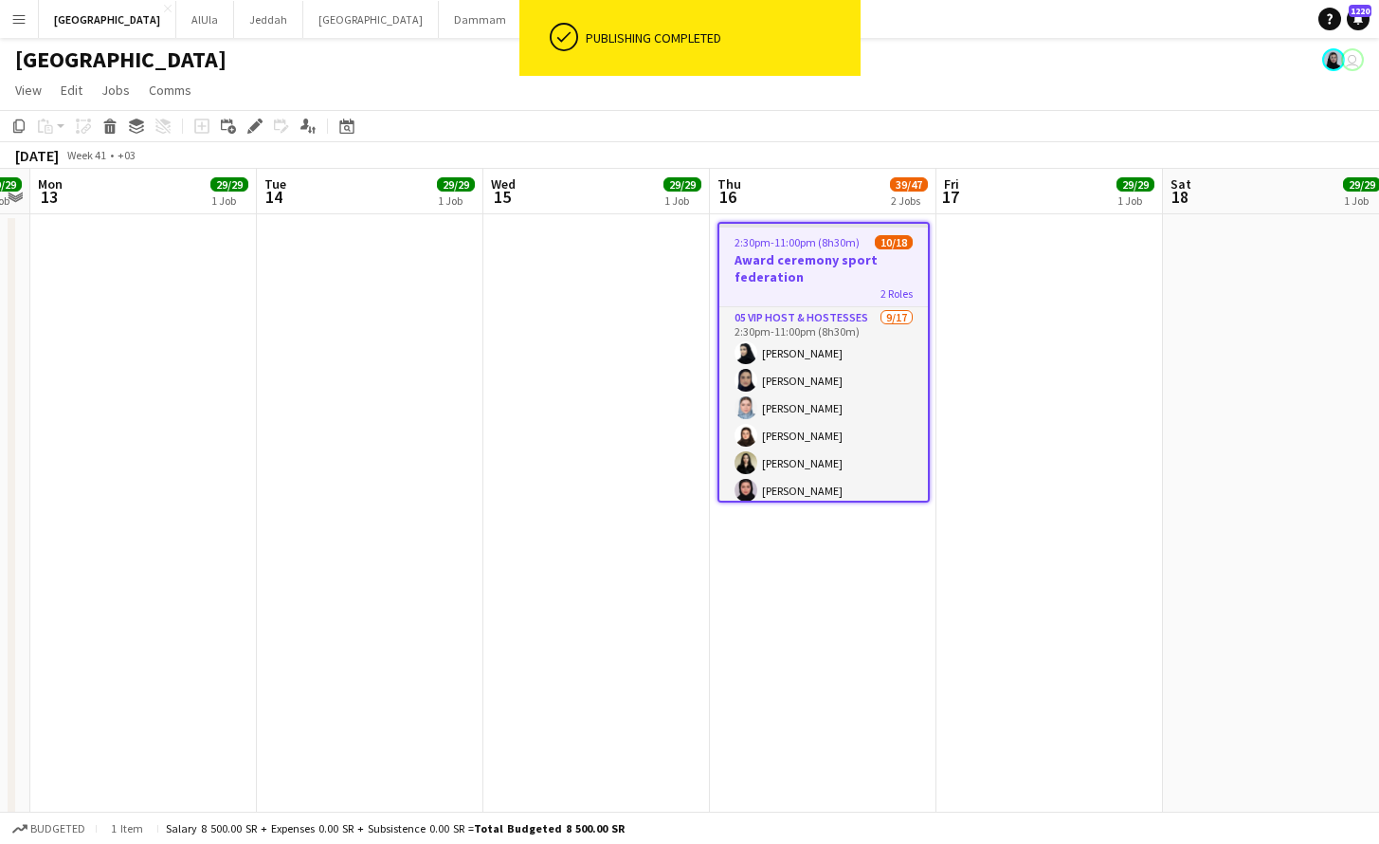
click at [834, 265] on h3 "Award ceremony sport federation" at bounding box center [823, 268] width 209 height 34
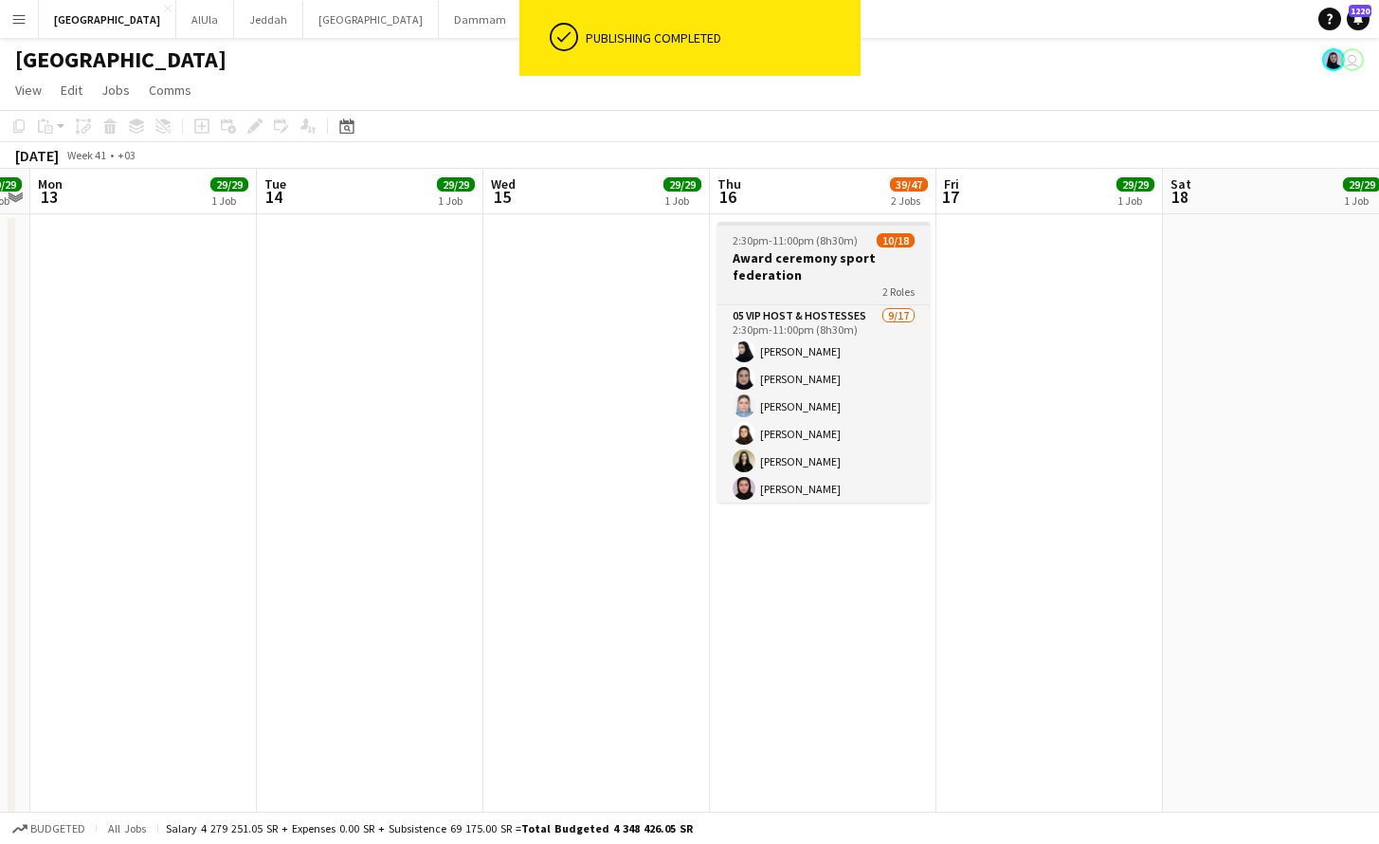
click at [834, 265] on h3 "Award ceremony sport federation" at bounding box center [823, 266] width 212 height 34
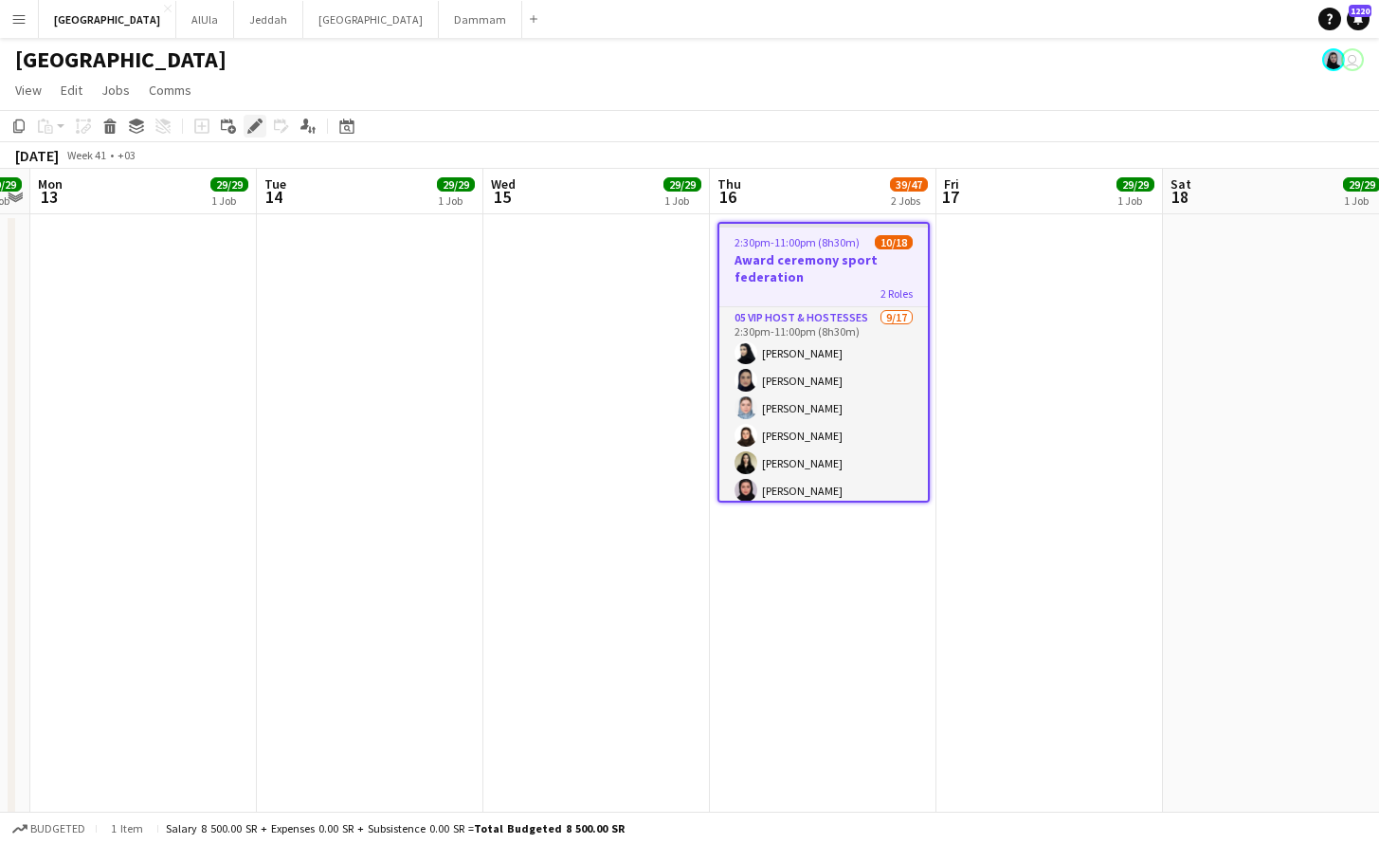
click at [262, 118] on icon "Edit" at bounding box center [254, 125] width 15 height 15
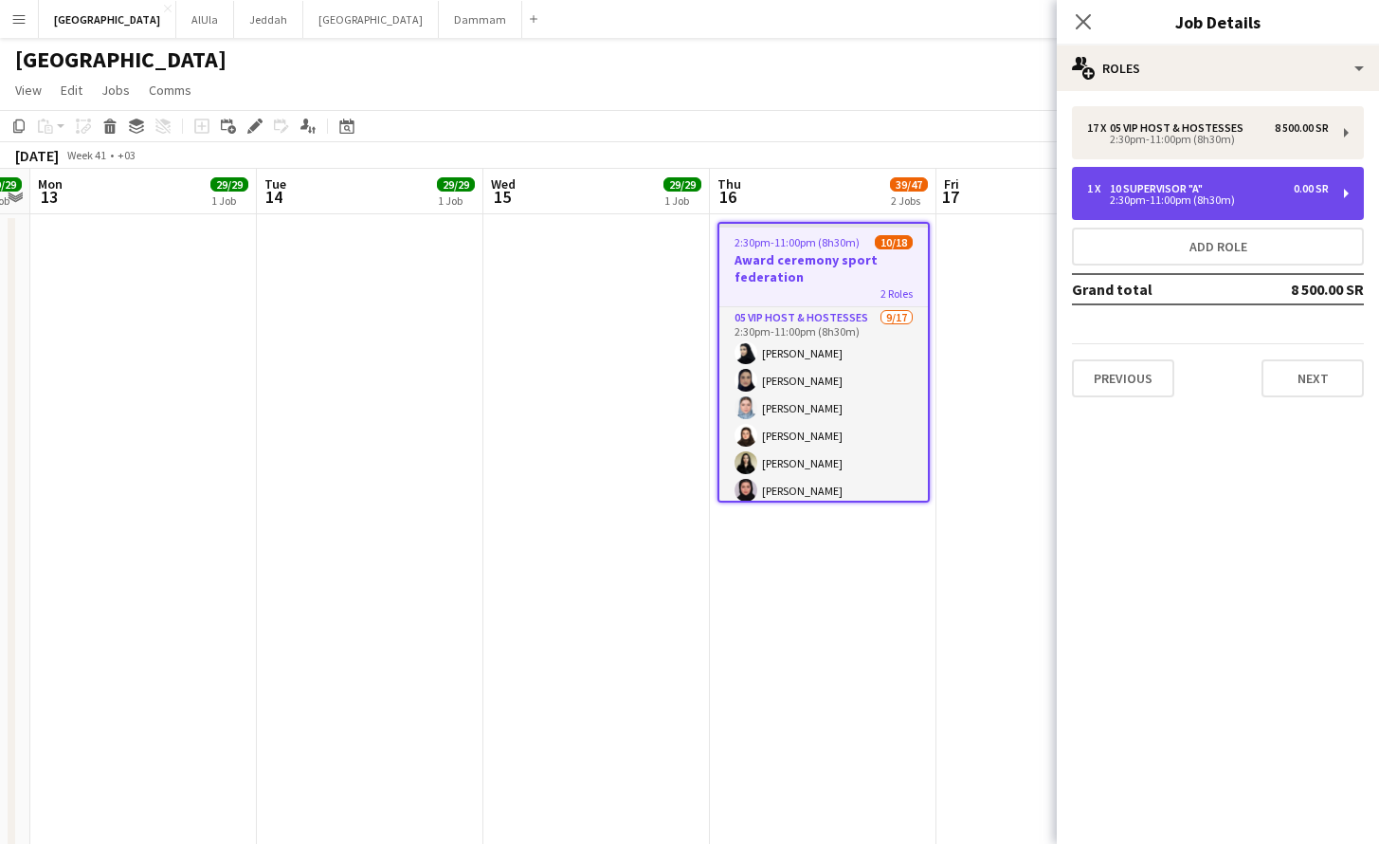
click at [1160, 212] on div "1 x 10 SUPERVISOR "A" 0.00 SR 2:30pm-11:00pm (8h30m)" at bounding box center [1218, 193] width 292 height 53
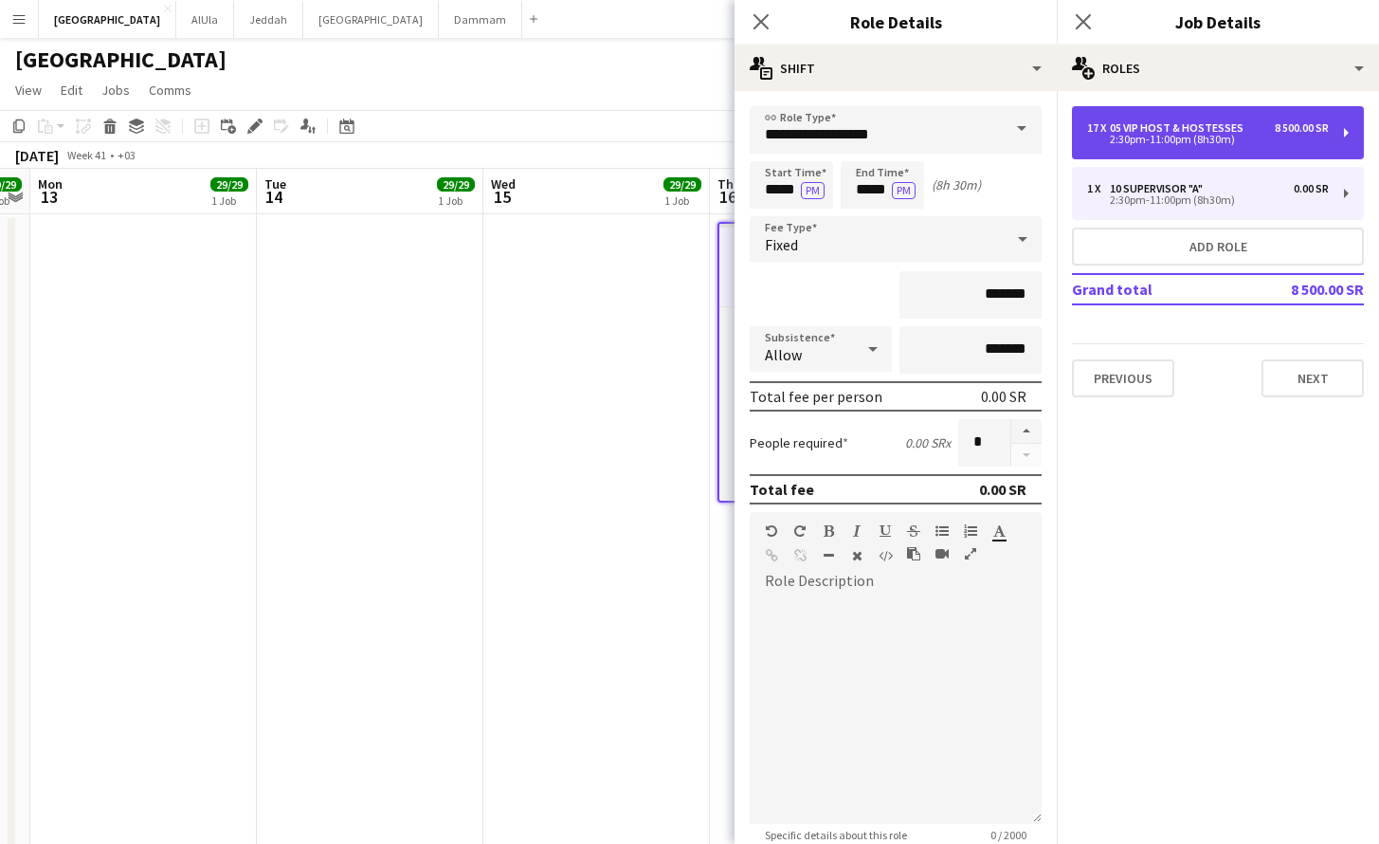
click at [1188, 116] on div "17 x 05 VIP Host & Hostesses 8 500.00 SR 2:30pm-11:00pm (8h30m)" at bounding box center [1218, 132] width 292 height 53
type input "**********"
type input "*********"
type input "**"
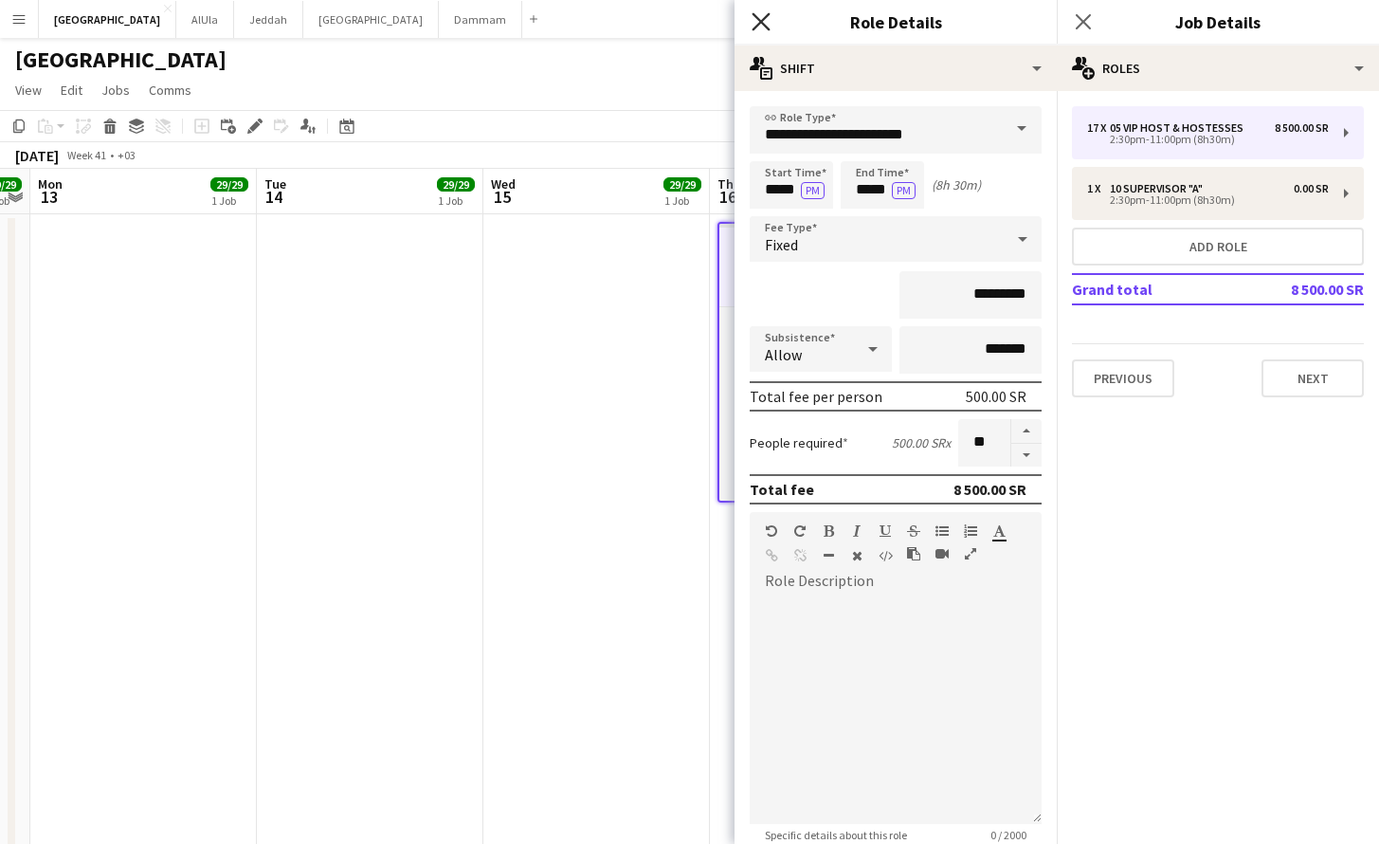
click at [757, 17] on icon at bounding box center [761, 21] width 18 height 18
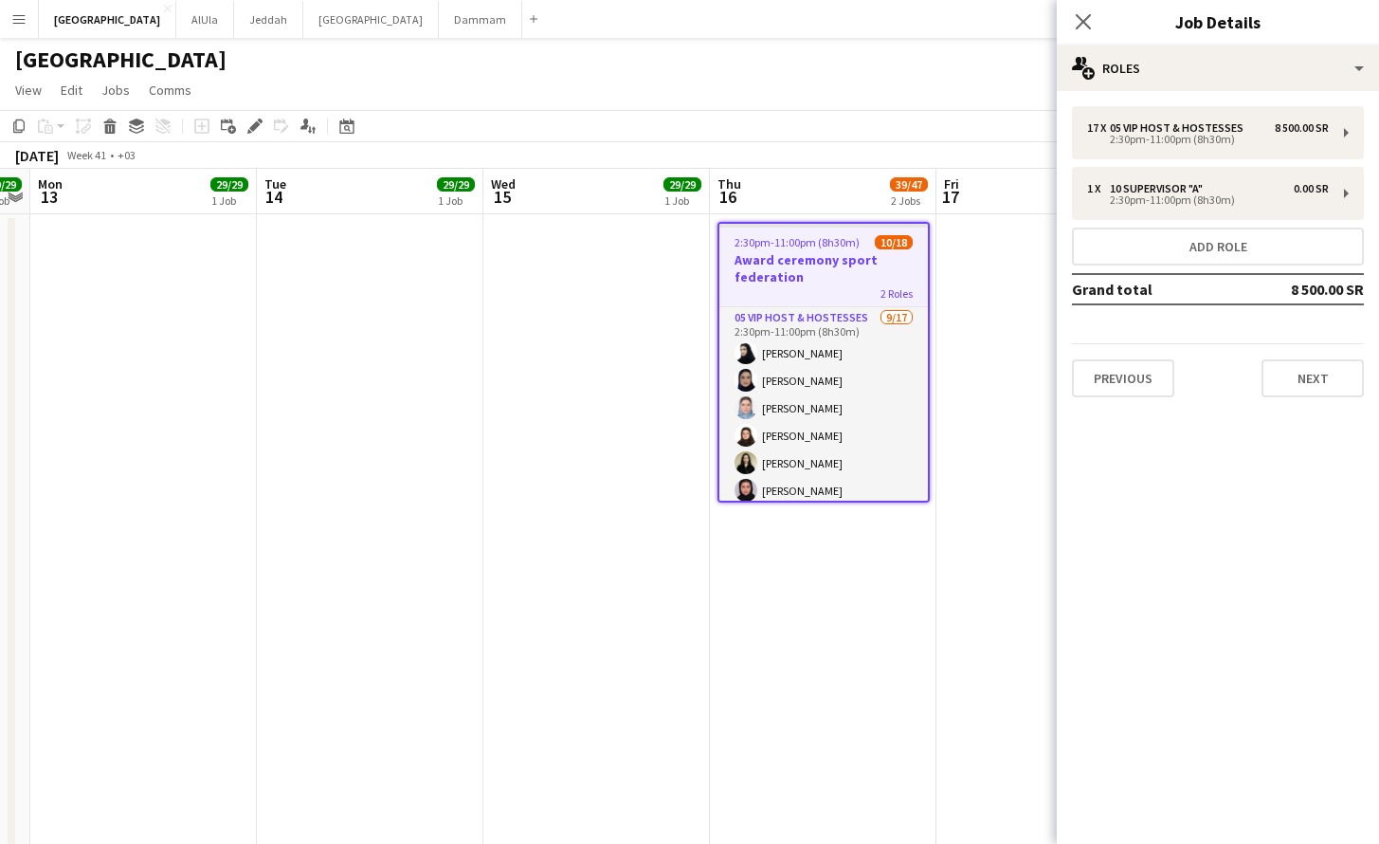
click at [829, 300] on app-job-card "2:30pm-11:00pm (8h30m) 10/18 Award ceremony sport federation 2 Roles 05 VIP Hos…" at bounding box center [823, 362] width 212 height 281
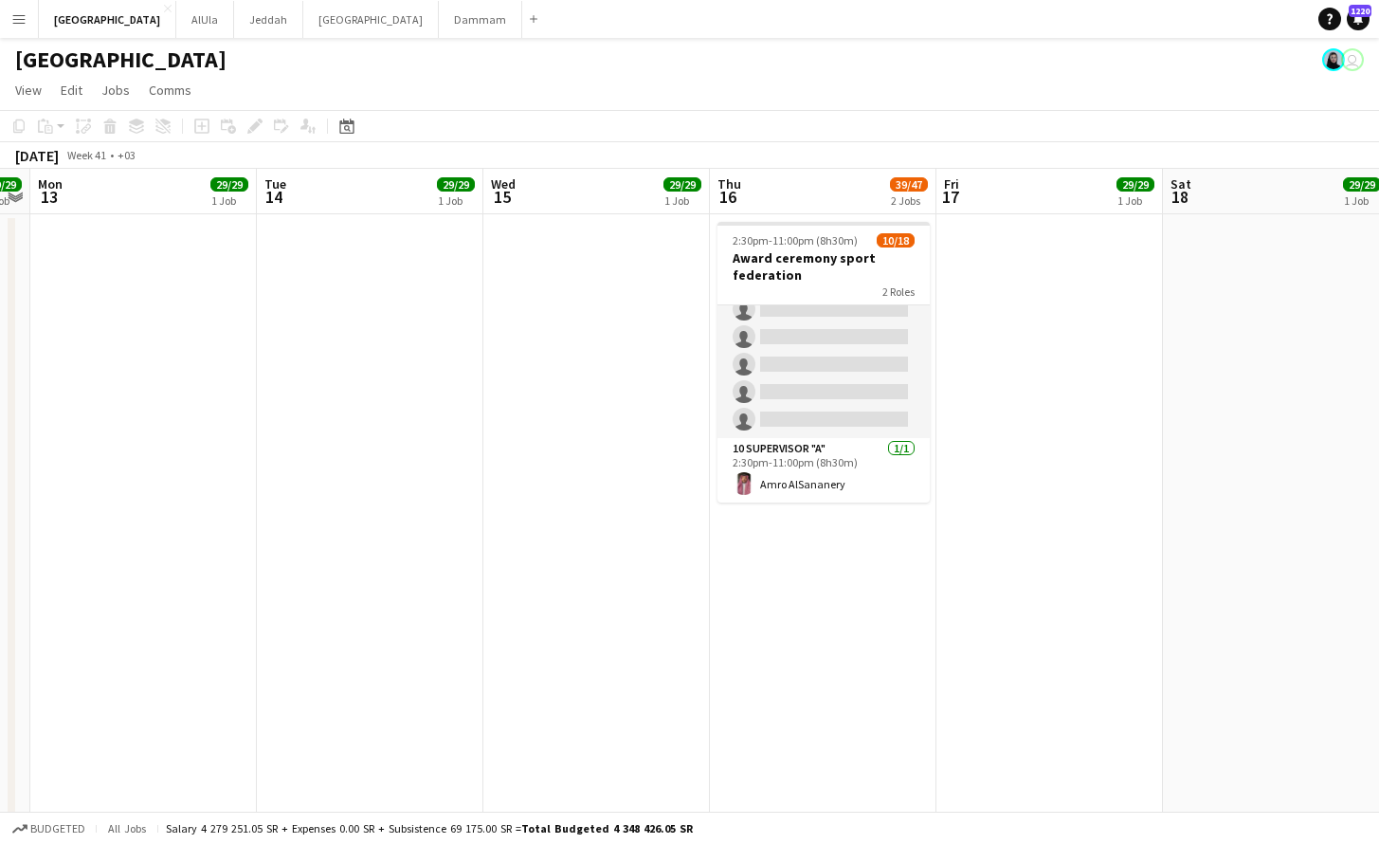
scroll to position [119, 0]
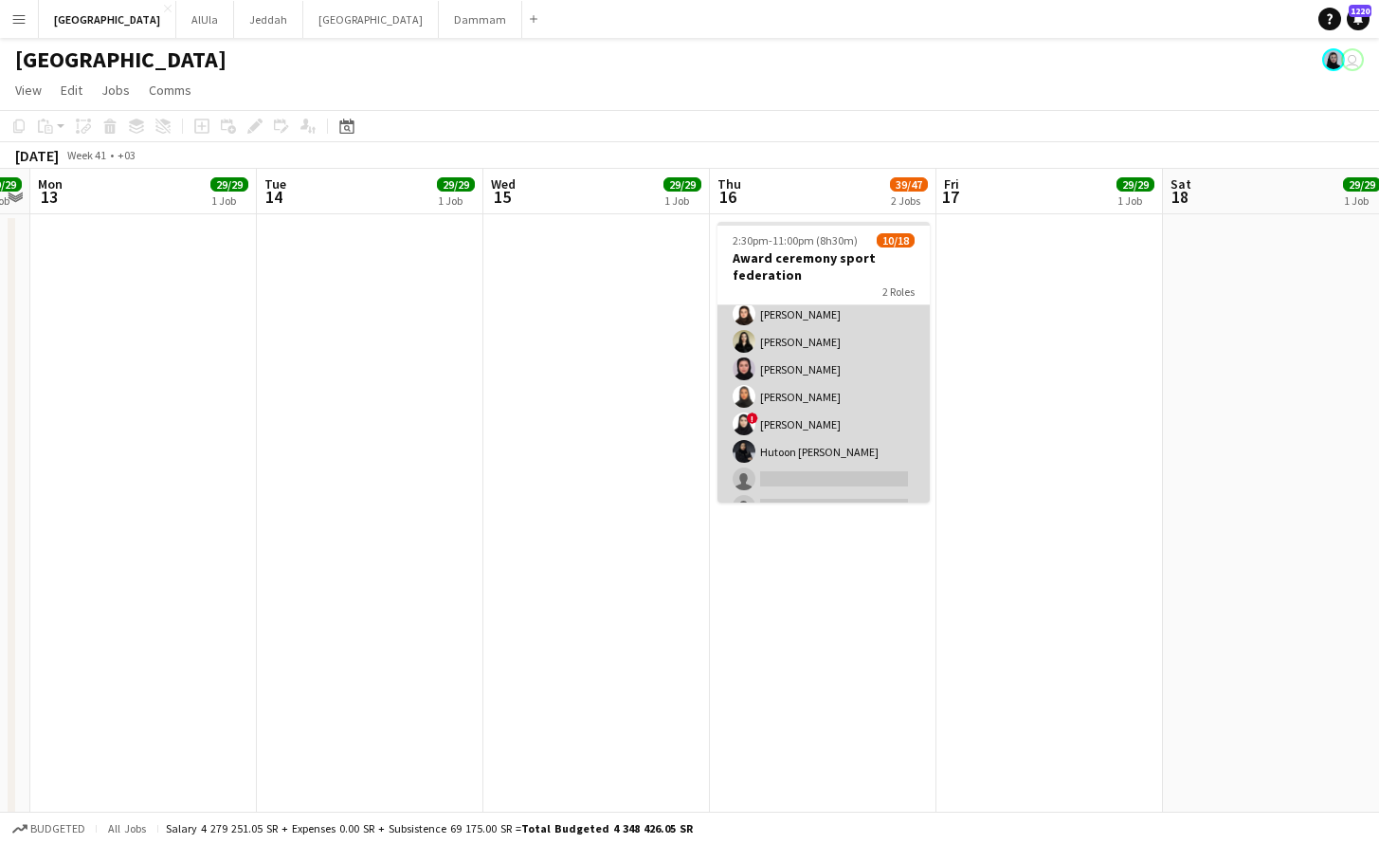
click at [847, 417] on app-card-role "05 VIP Host & Hostesses [DATE] 2:30pm-11:00pm (8h30m) [PERSON_NAME] Lama [PERSO…" at bounding box center [823, 438] width 212 height 504
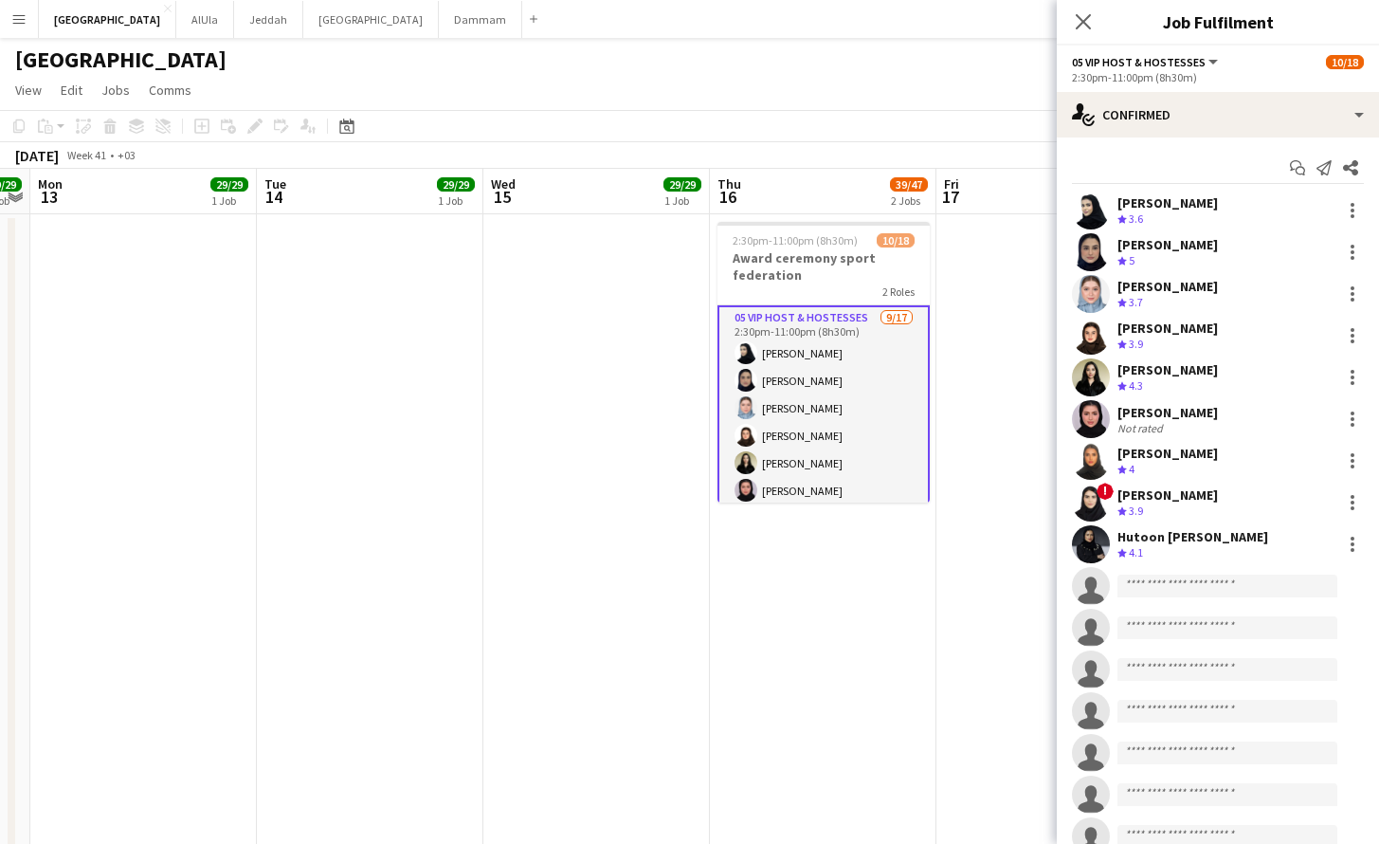
scroll to position [110, 0]
click at [1202, 588] on input at bounding box center [1227, 585] width 220 height 23
click at [1207, 588] on input at bounding box center [1227, 585] width 220 height 23
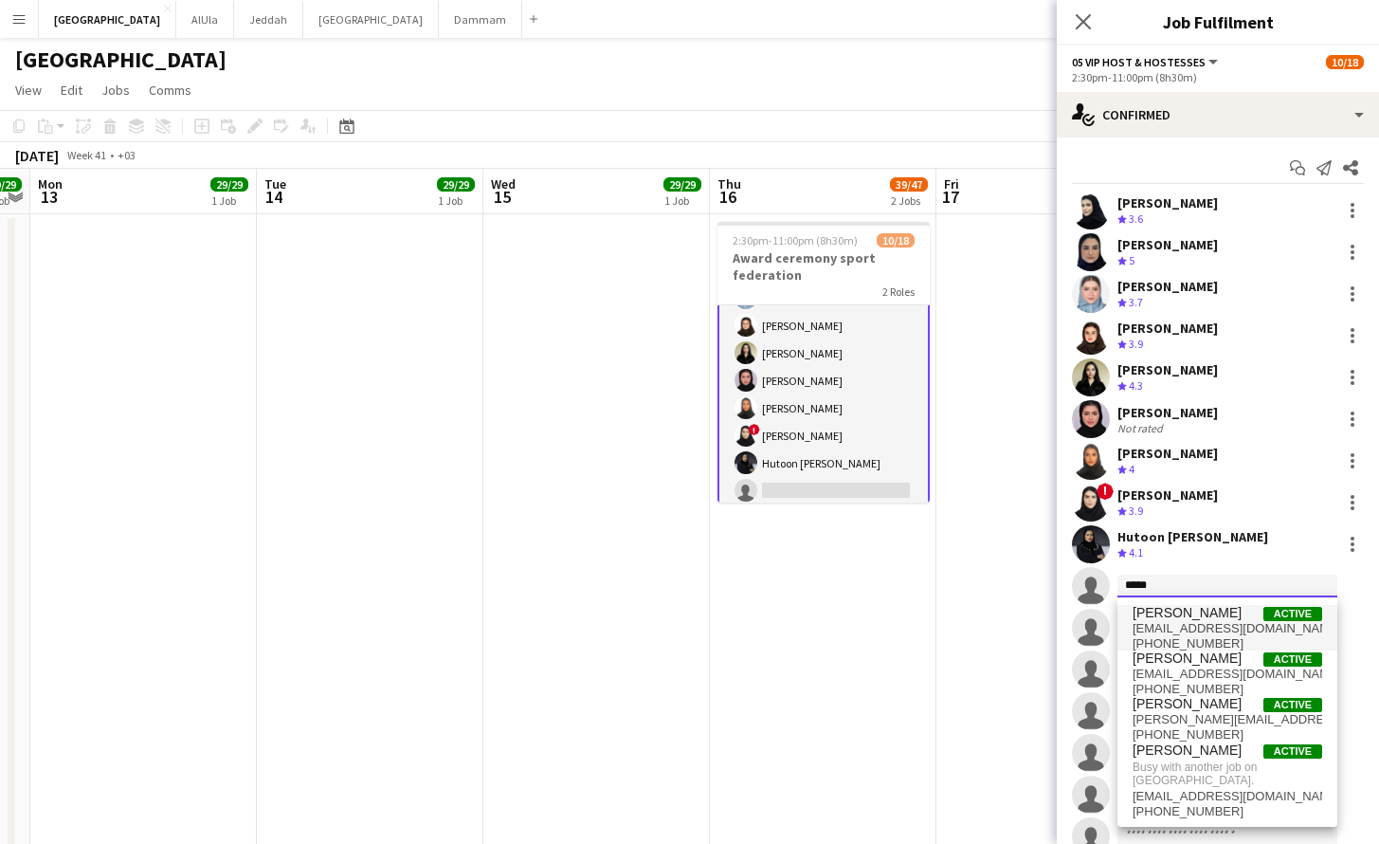
type input "*****"
click at [1214, 644] on span "[PHONE_NUMBER]" at bounding box center [1228, 643] width 190 height 15
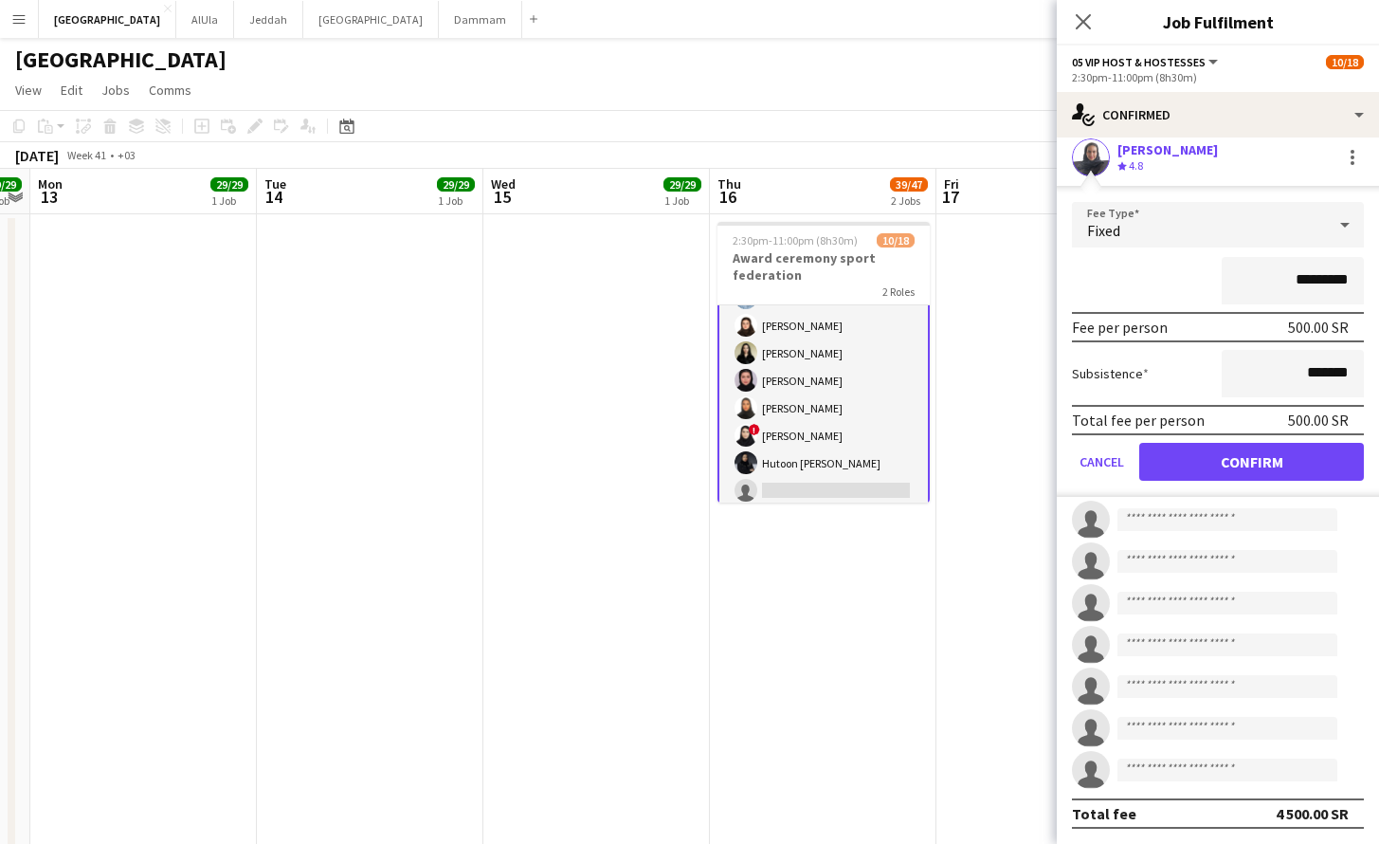
click at [1273, 456] on button "Confirm" at bounding box center [1251, 462] width 225 height 38
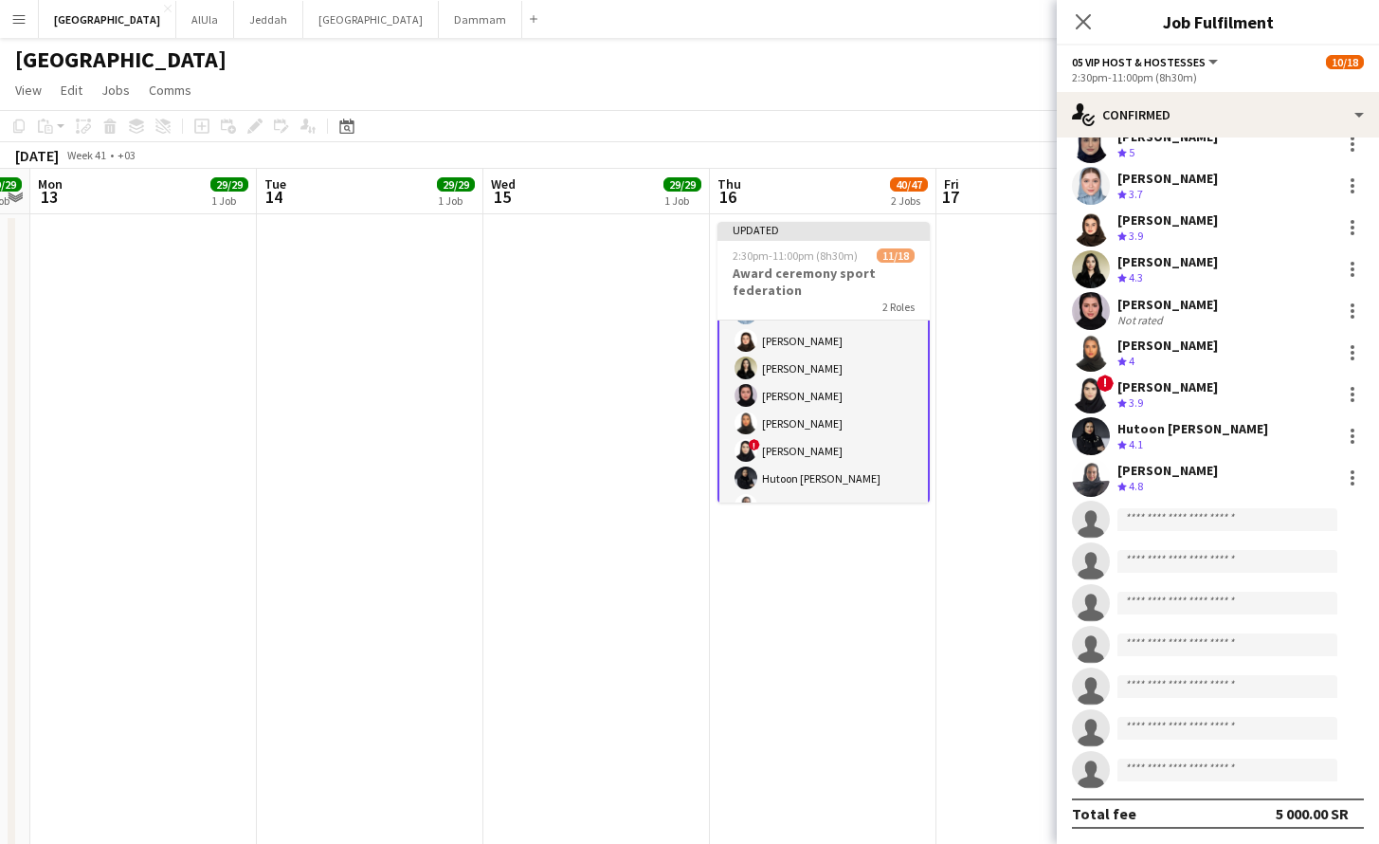
scroll to position [108, 0]
click at [1154, 515] on input at bounding box center [1227, 519] width 220 height 23
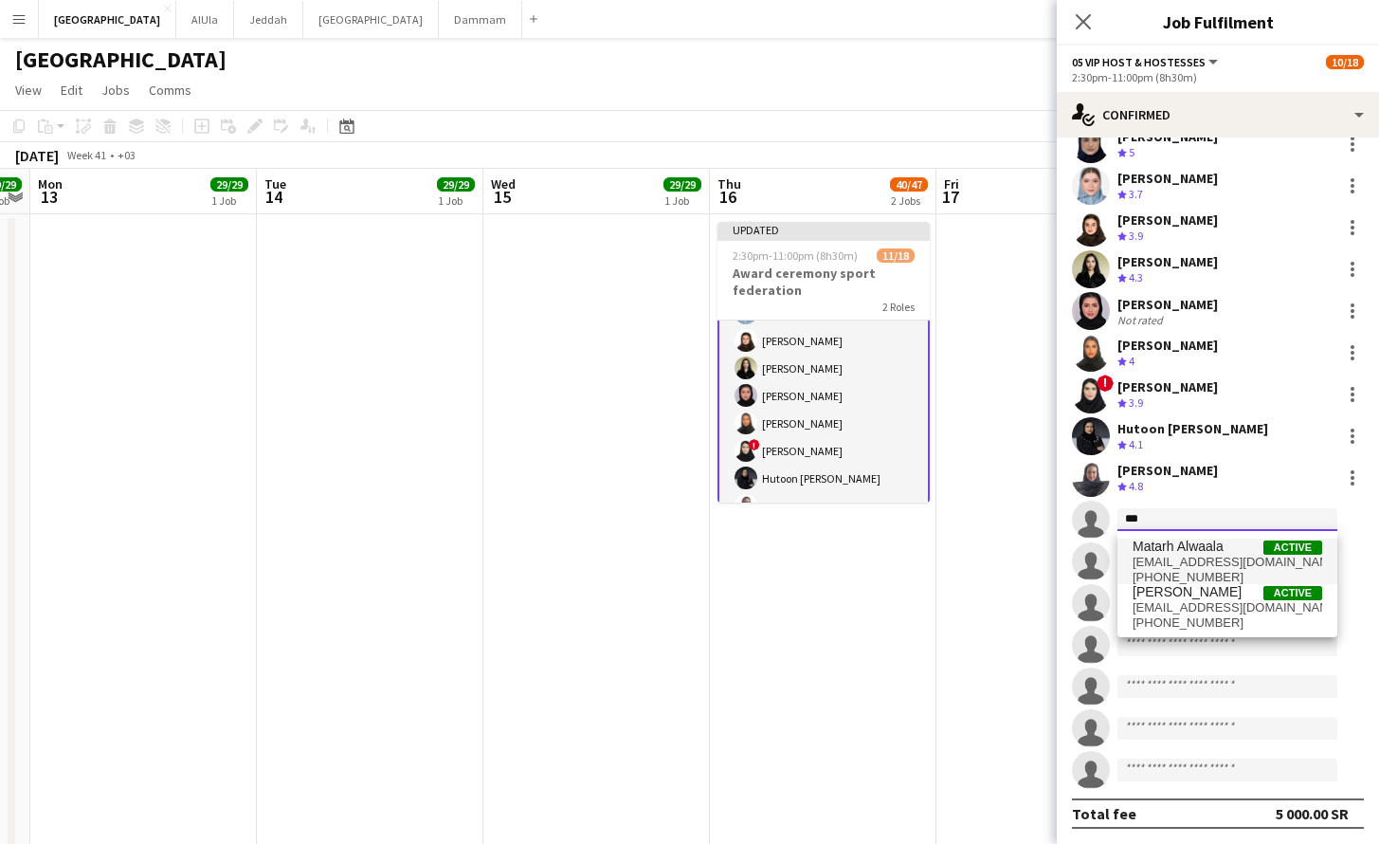
type input "***"
click at [1204, 541] on span "Matarh Alwaala" at bounding box center [1178, 546] width 91 height 16
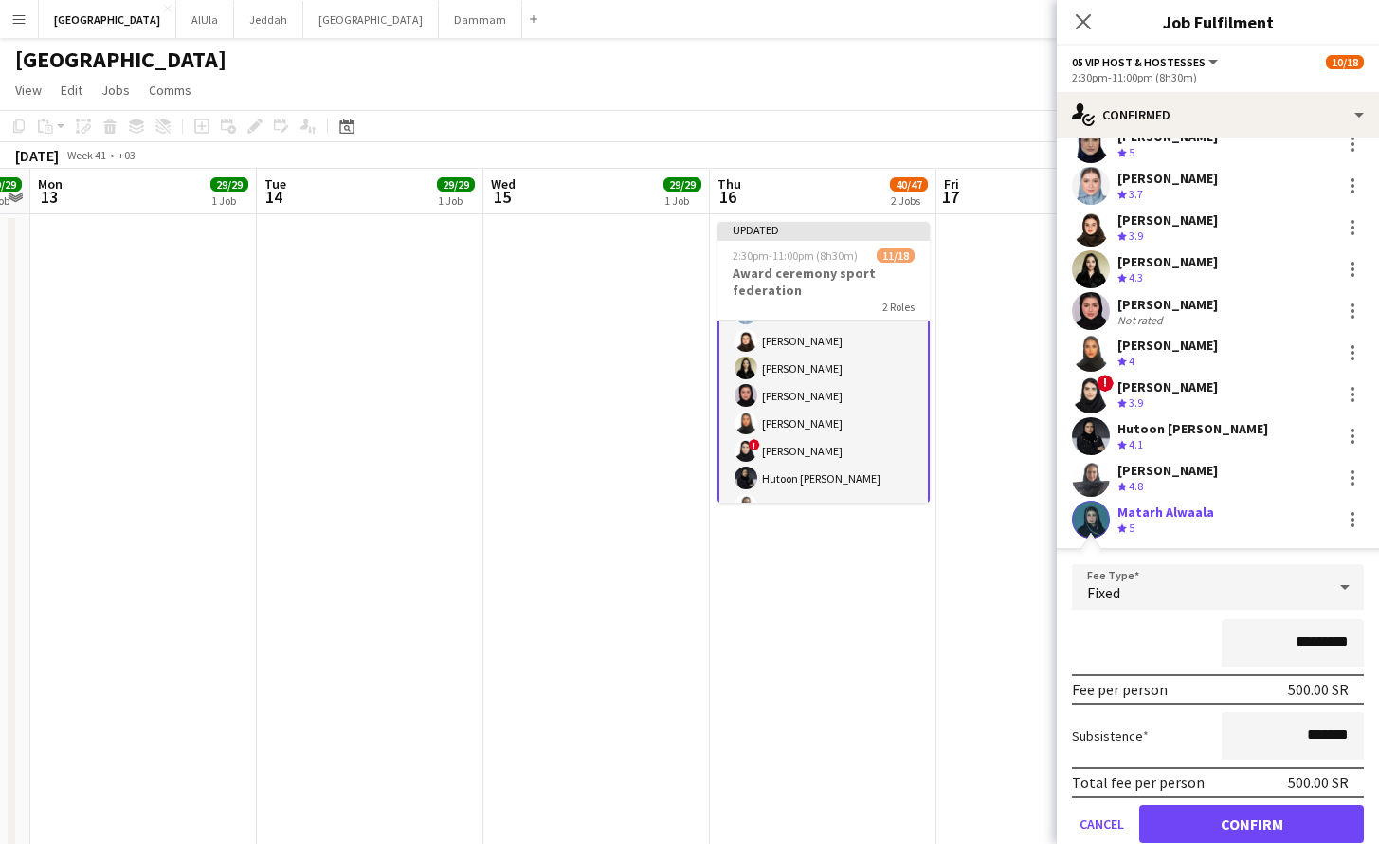
click at [1213, 827] on button "Confirm" at bounding box center [1251, 824] width 225 height 38
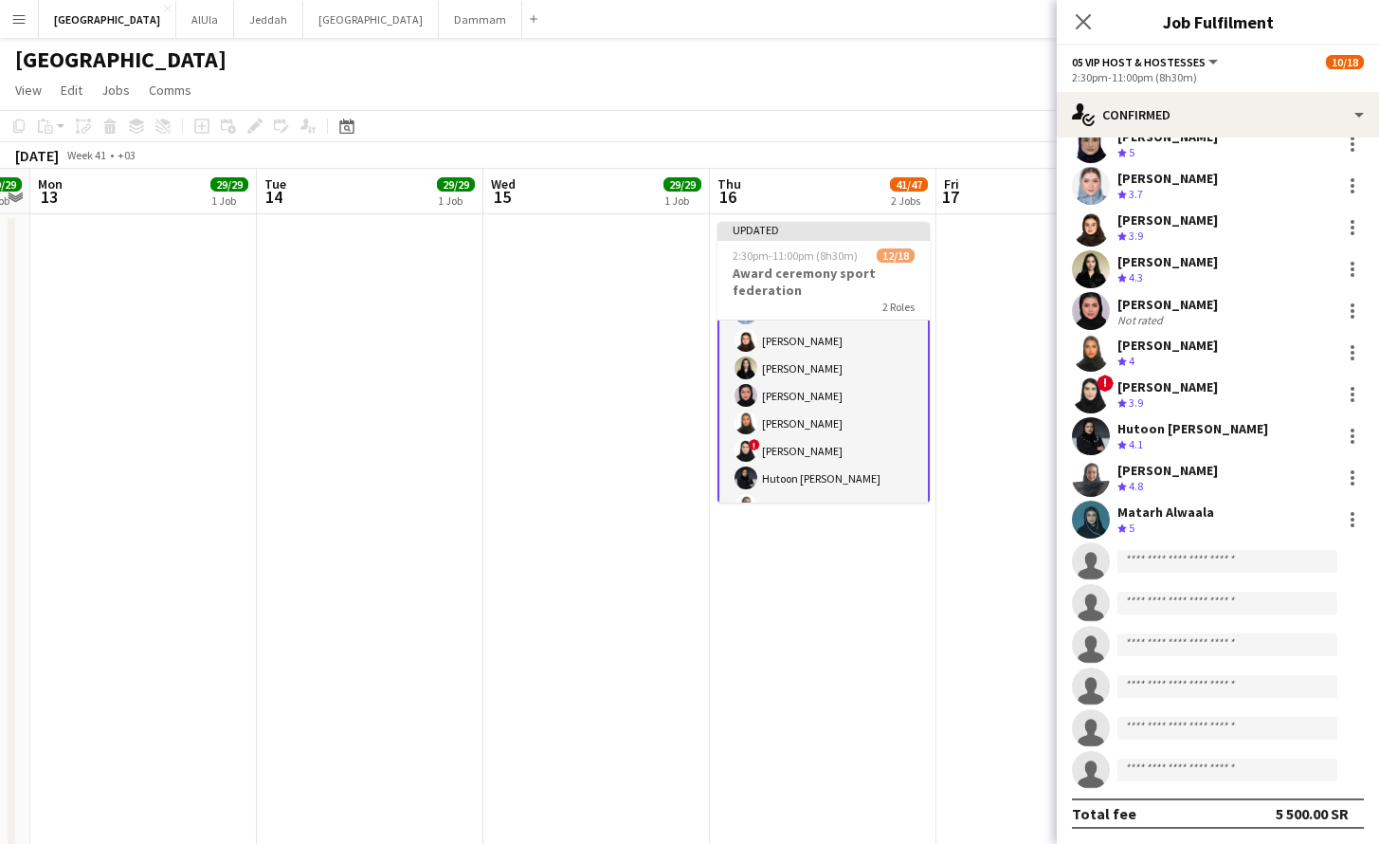
scroll to position [31, 0]
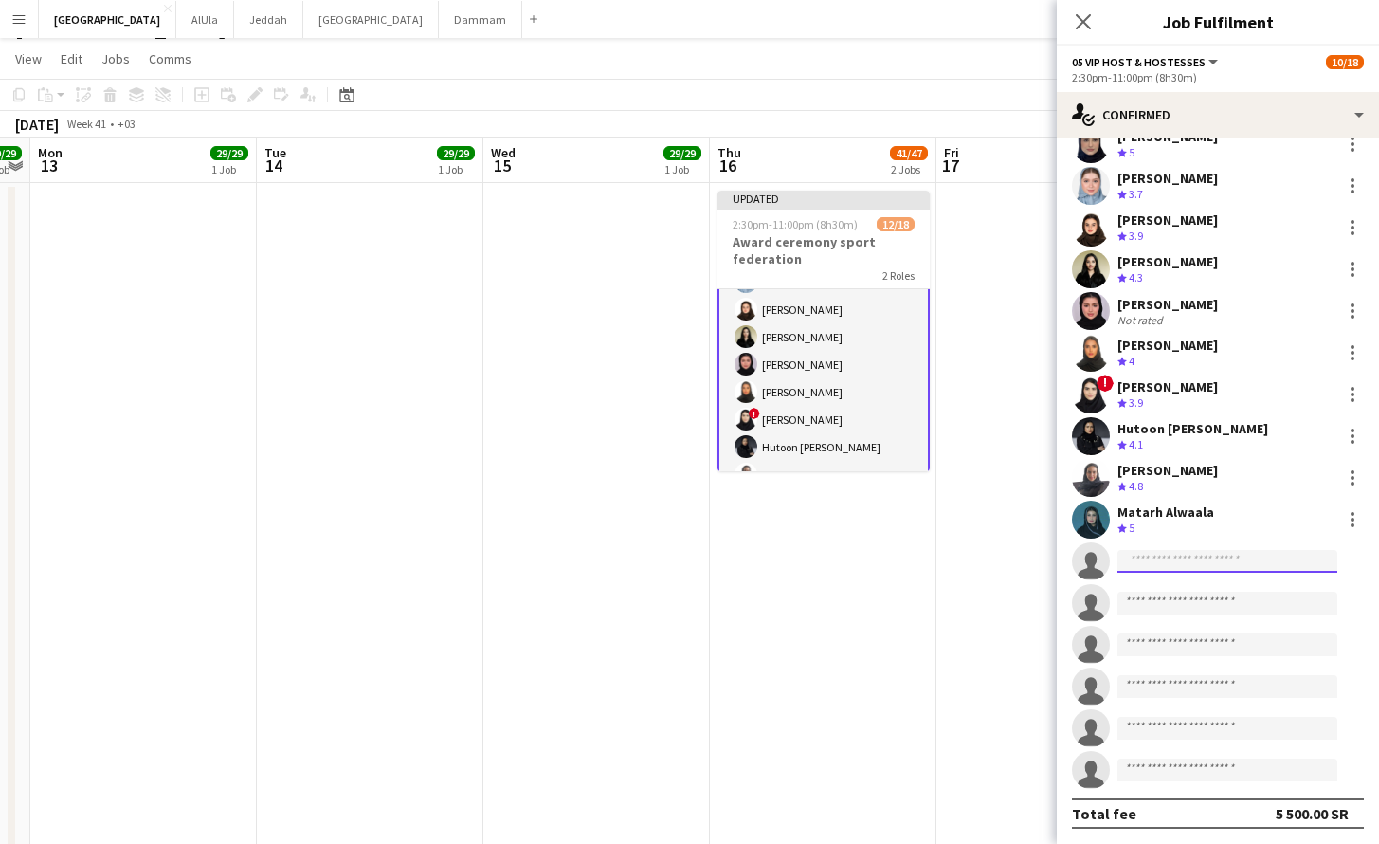
click at [1180, 550] on input at bounding box center [1227, 561] width 220 height 23
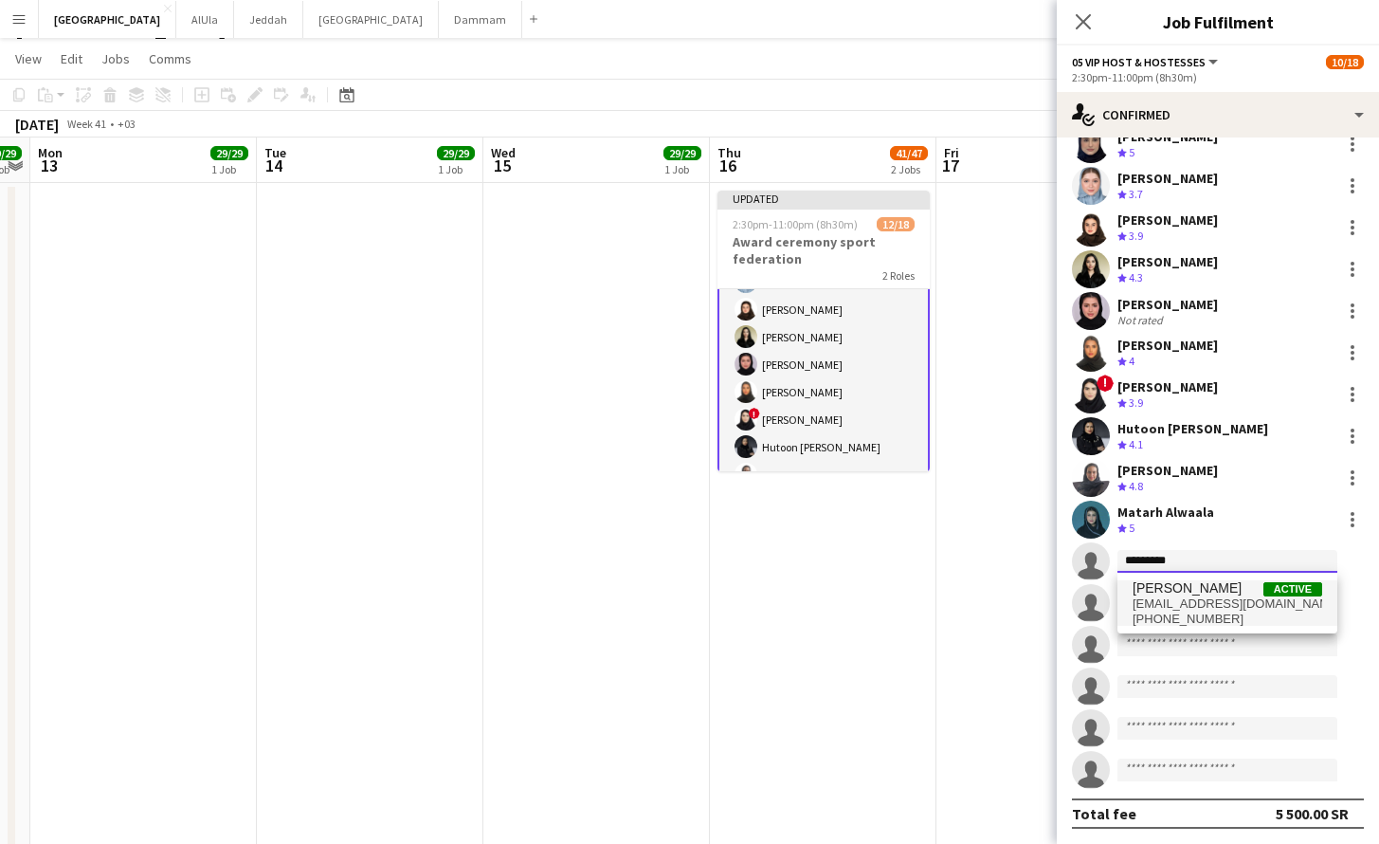
type input "*********"
click at [1197, 611] on span "[PHONE_NUMBER]" at bounding box center [1228, 618] width 190 height 15
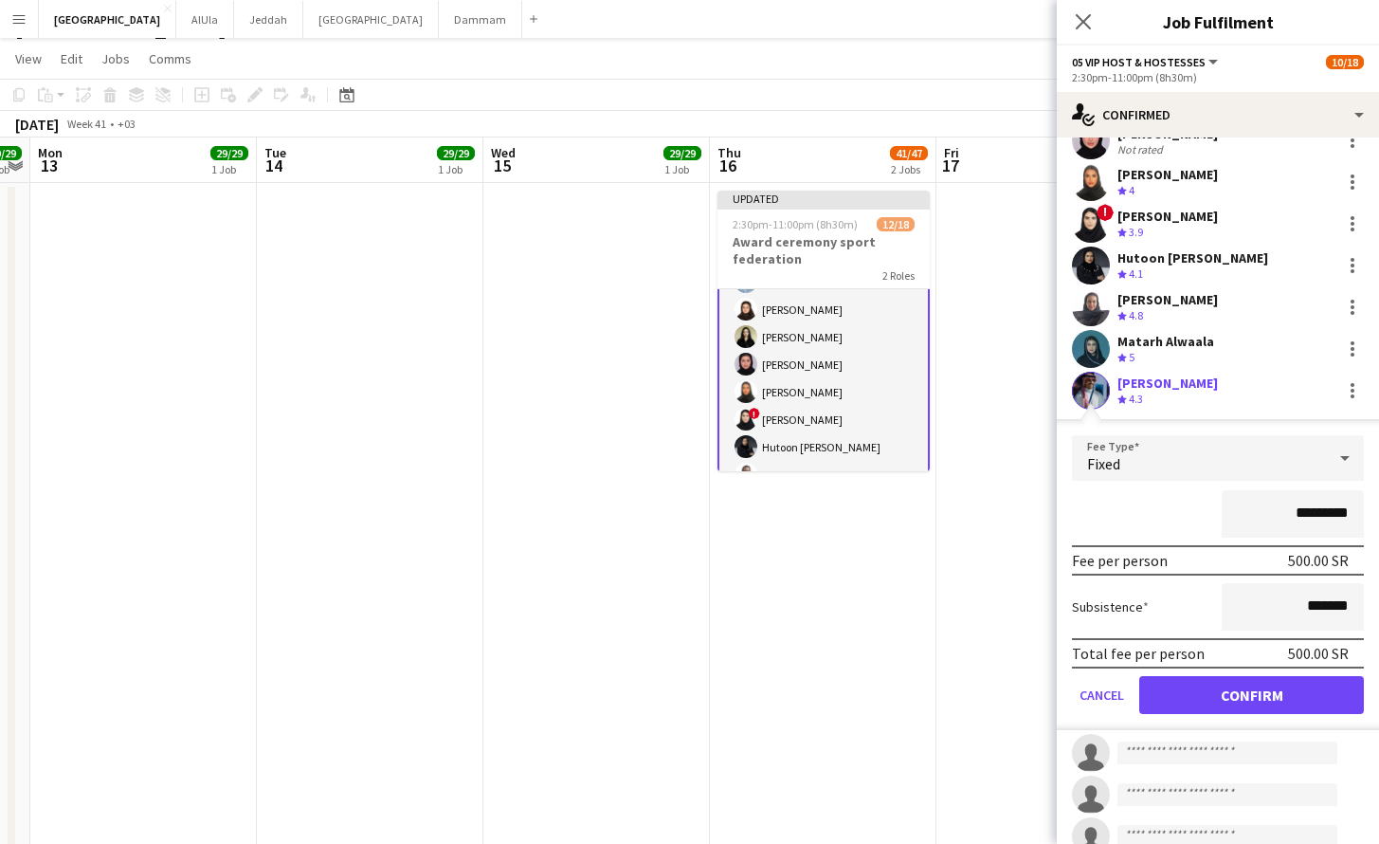
click at [1226, 681] on button "Confirm" at bounding box center [1251, 695] width 225 height 38
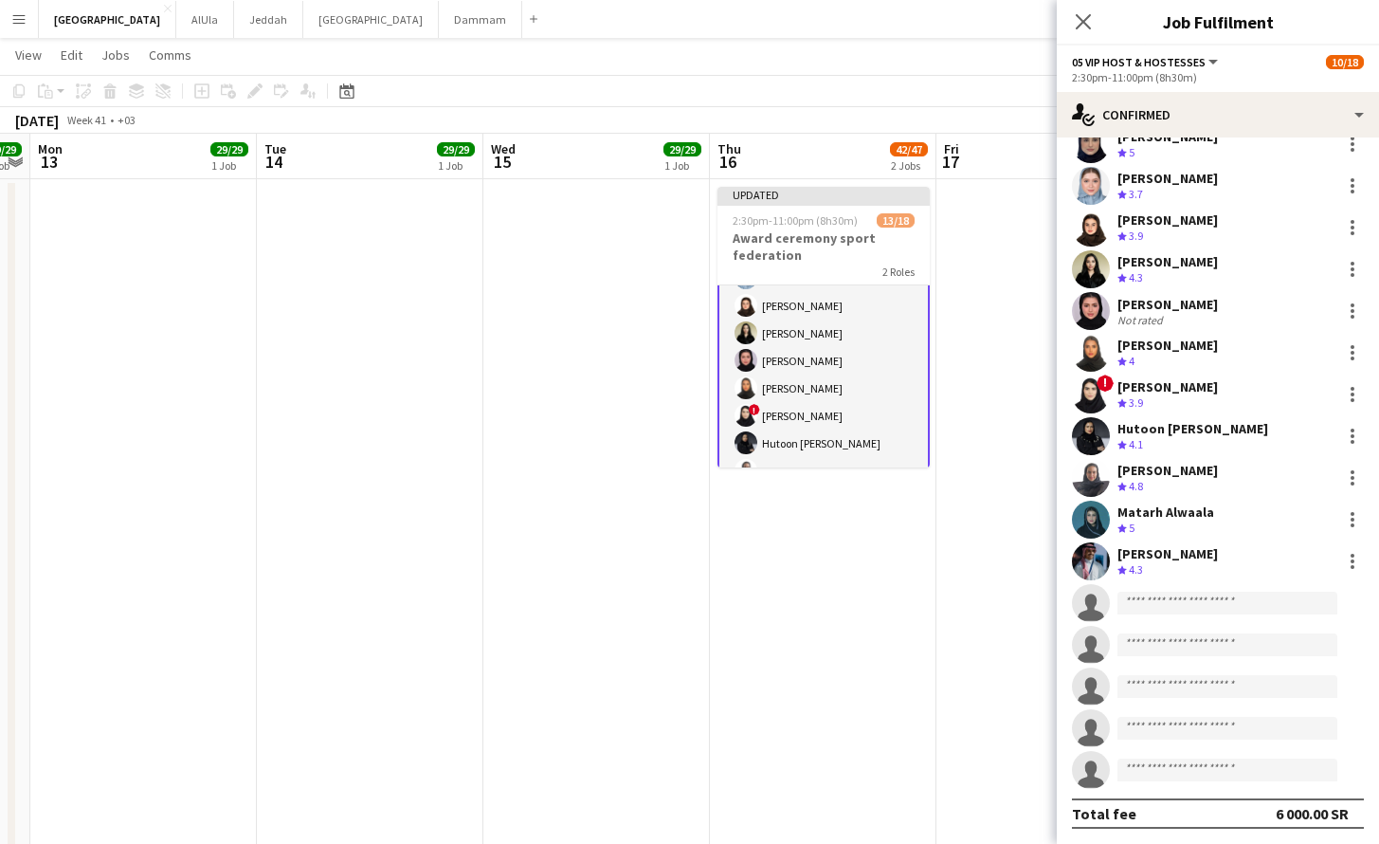
scroll to position [327, 0]
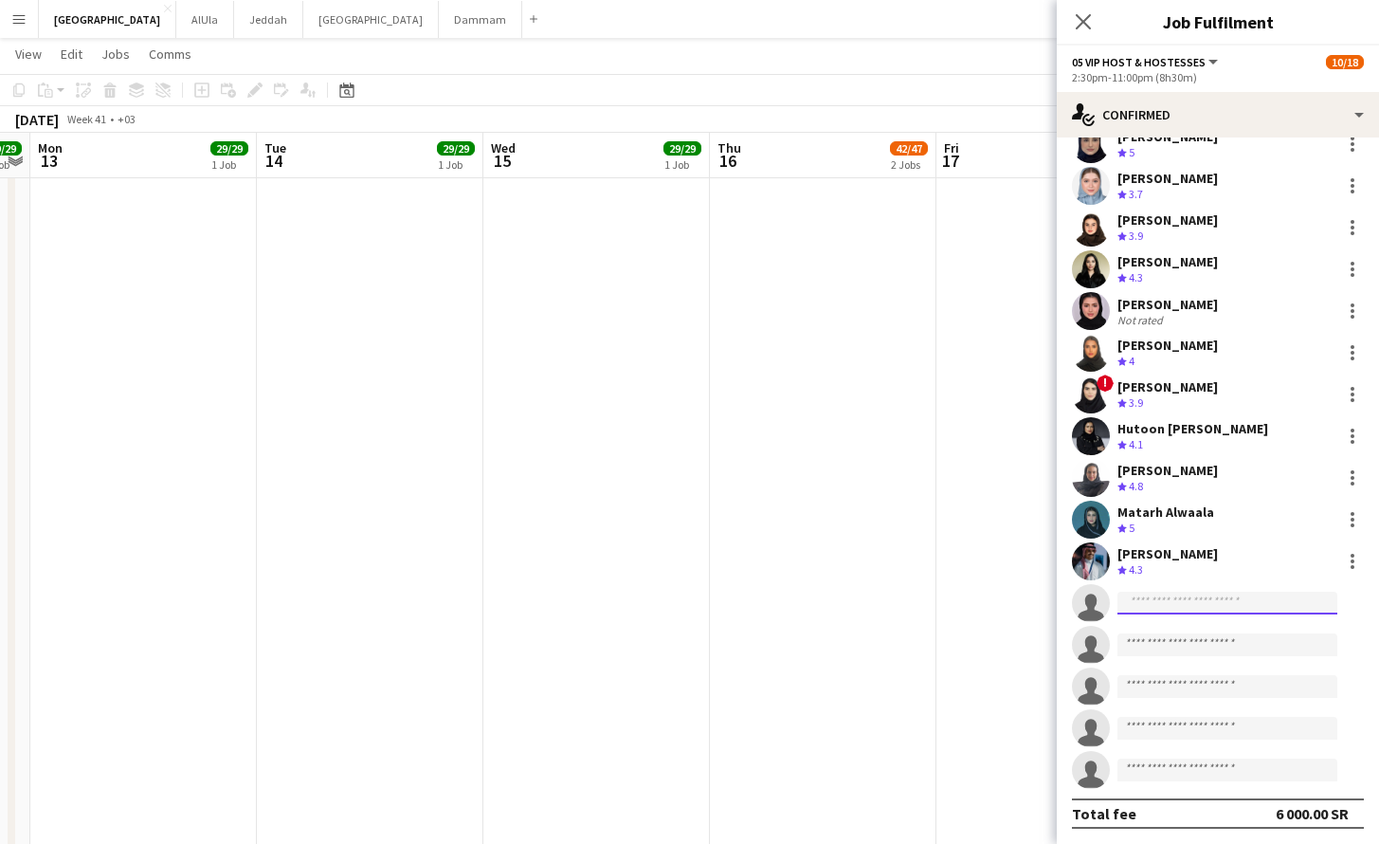
click at [1171, 603] on input at bounding box center [1227, 602] width 220 height 23
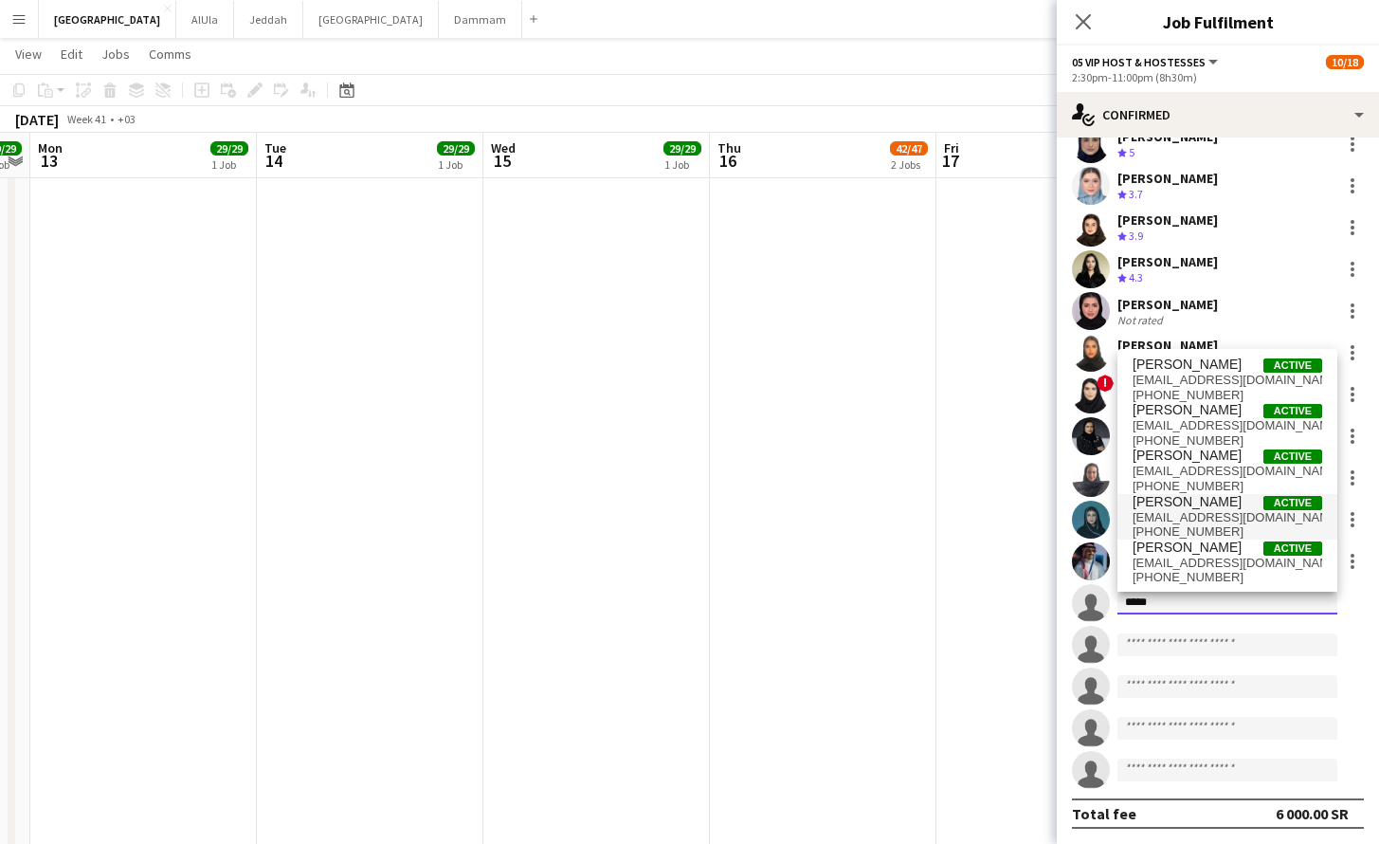
type input "*****"
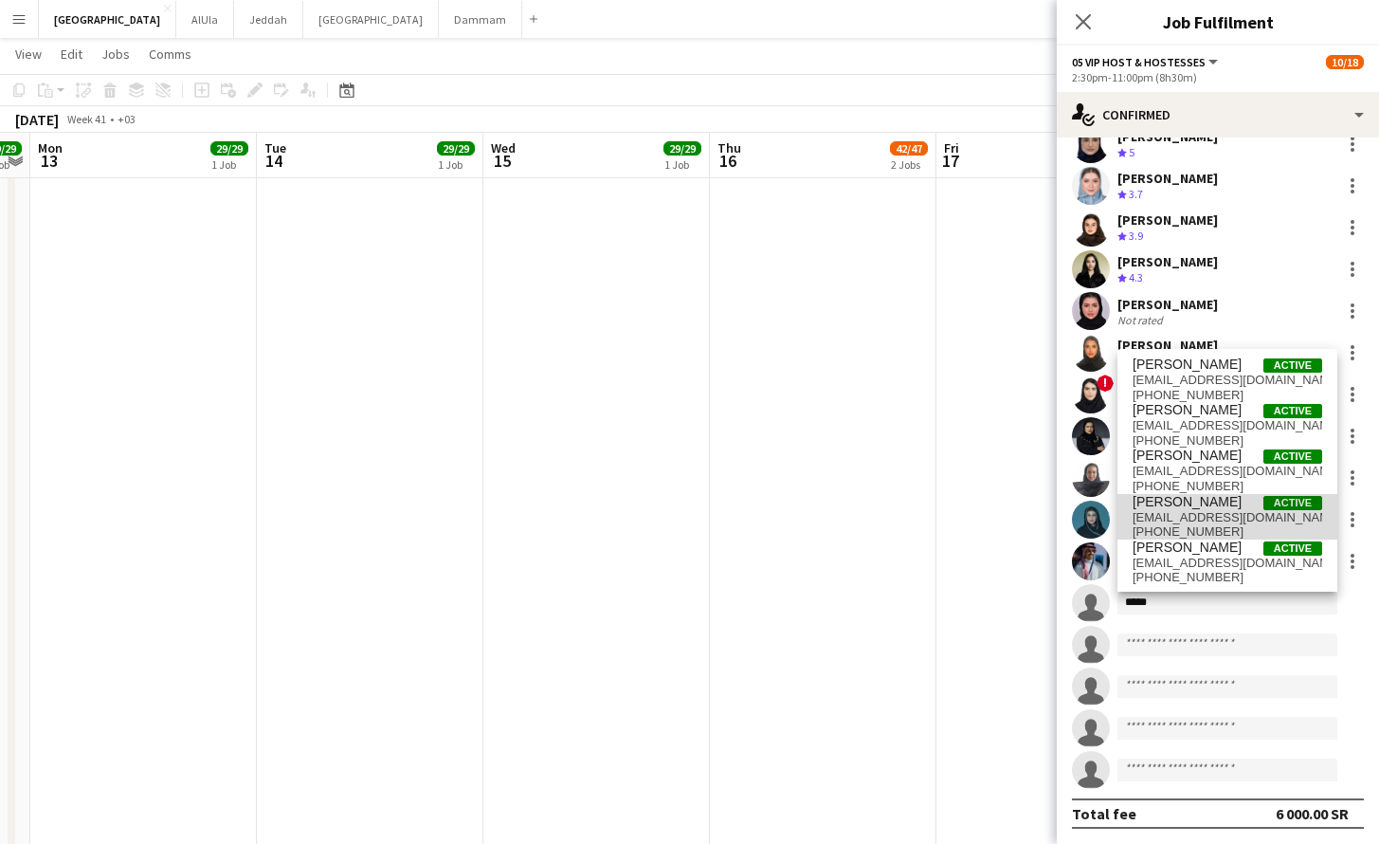
click at [1239, 510] on span "[EMAIL_ADDRESS][DOMAIN_NAME]" at bounding box center [1228, 517] width 190 height 15
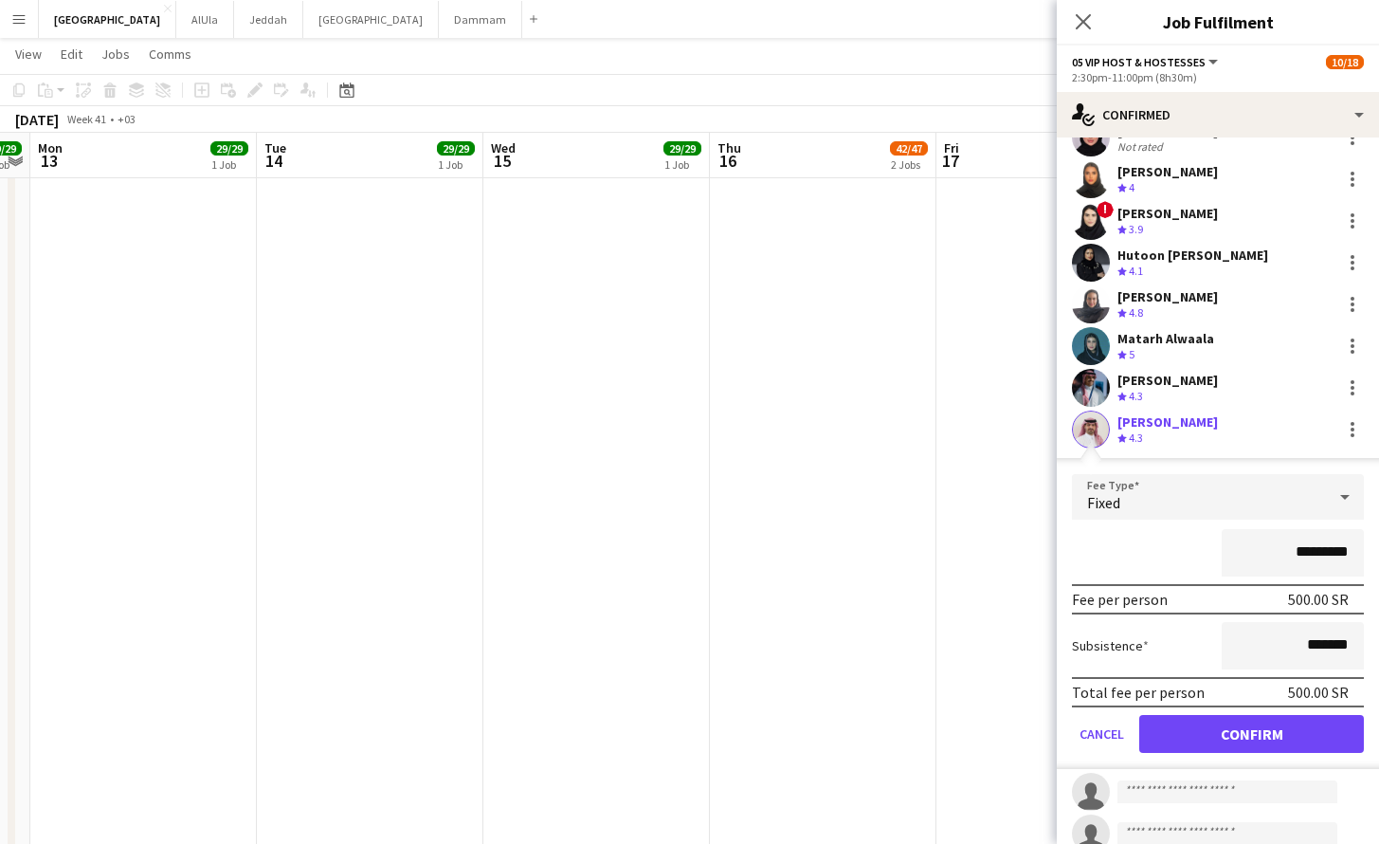
scroll to position [382, 0]
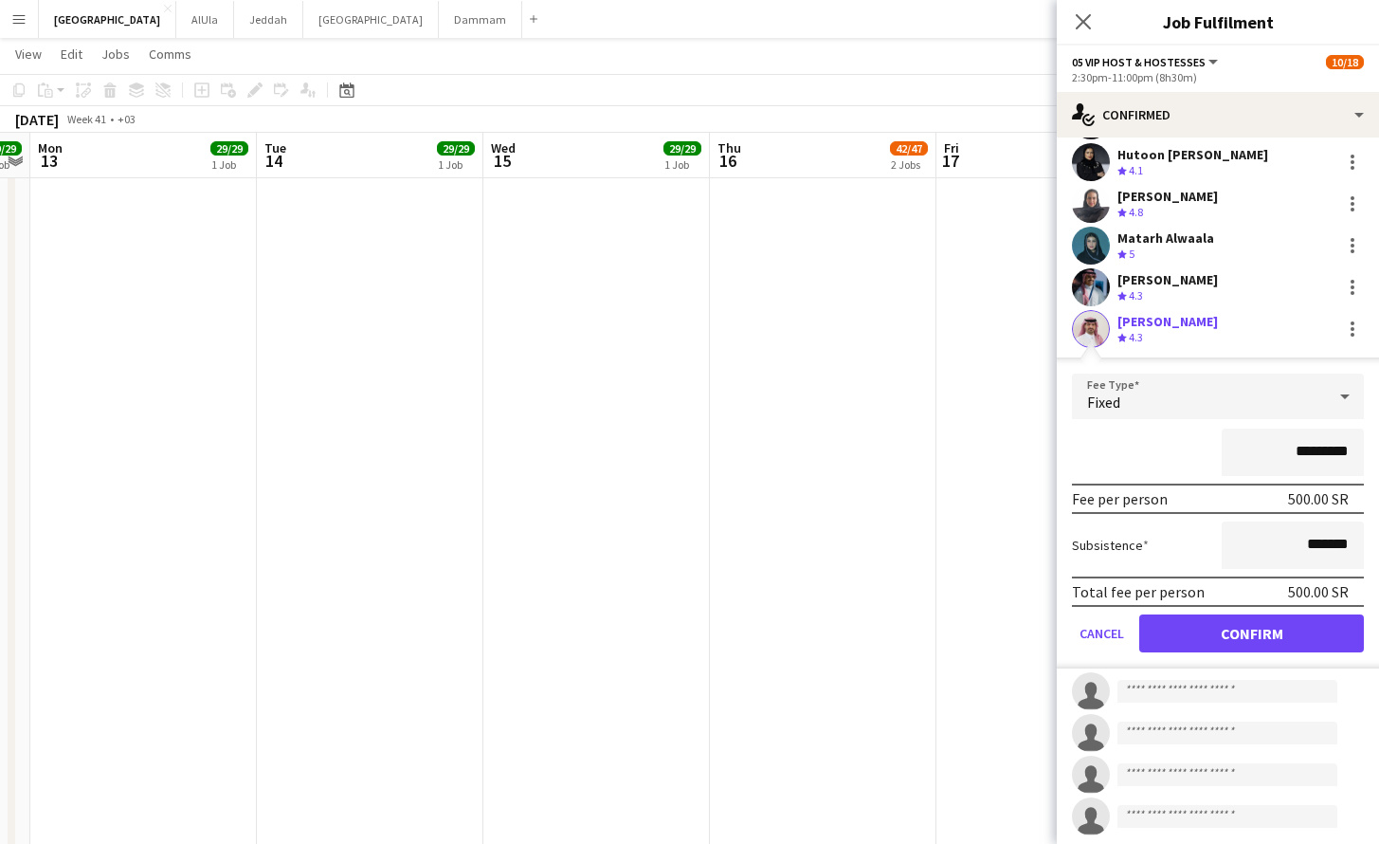
click at [1191, 636] on button "Confirm" at bounding box center [1251, 633] width 225 height 38
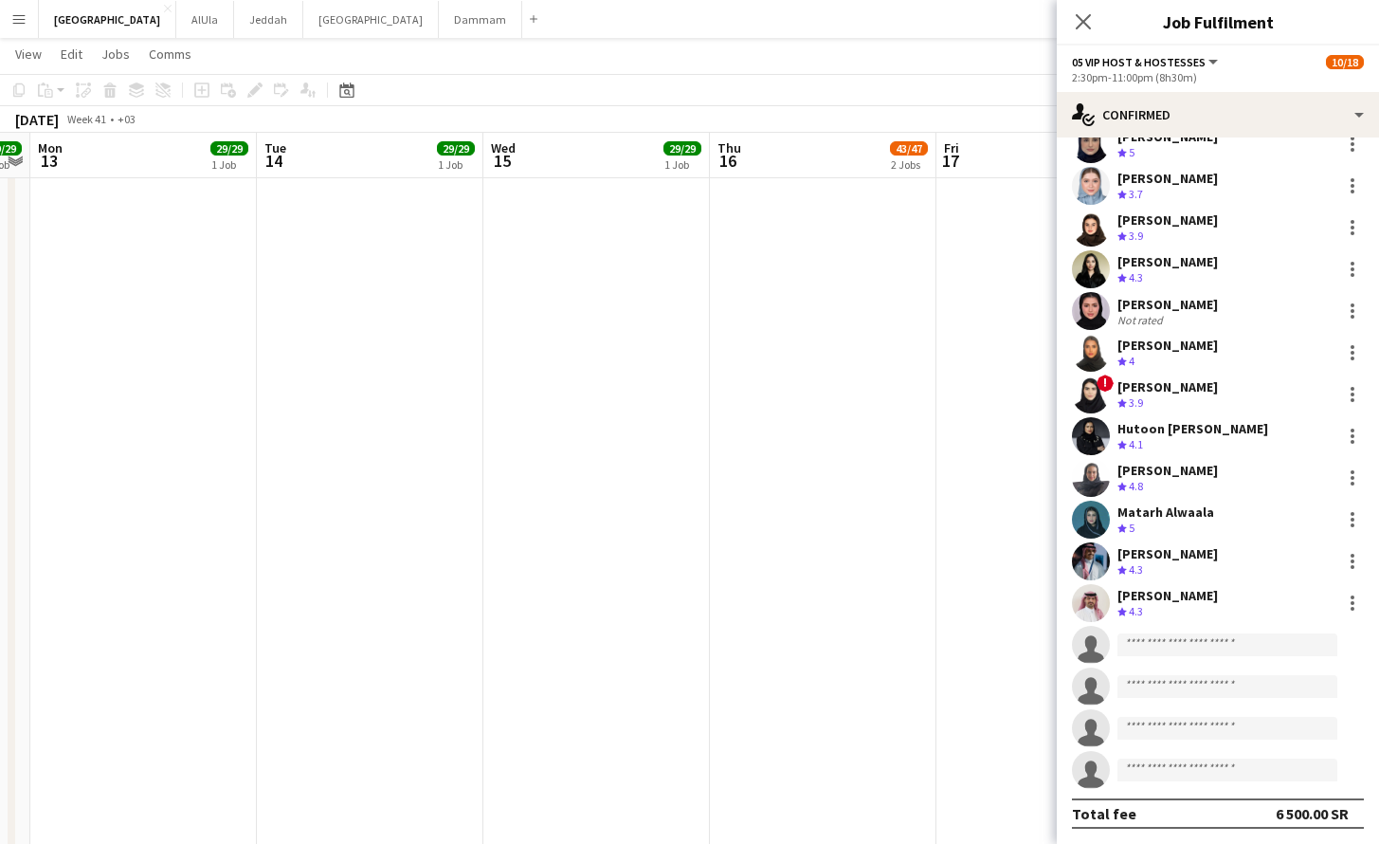
scroll to position [108, 0]
click at [1186, 642] on input at bounding box center [1227, 644] width 220 height 23
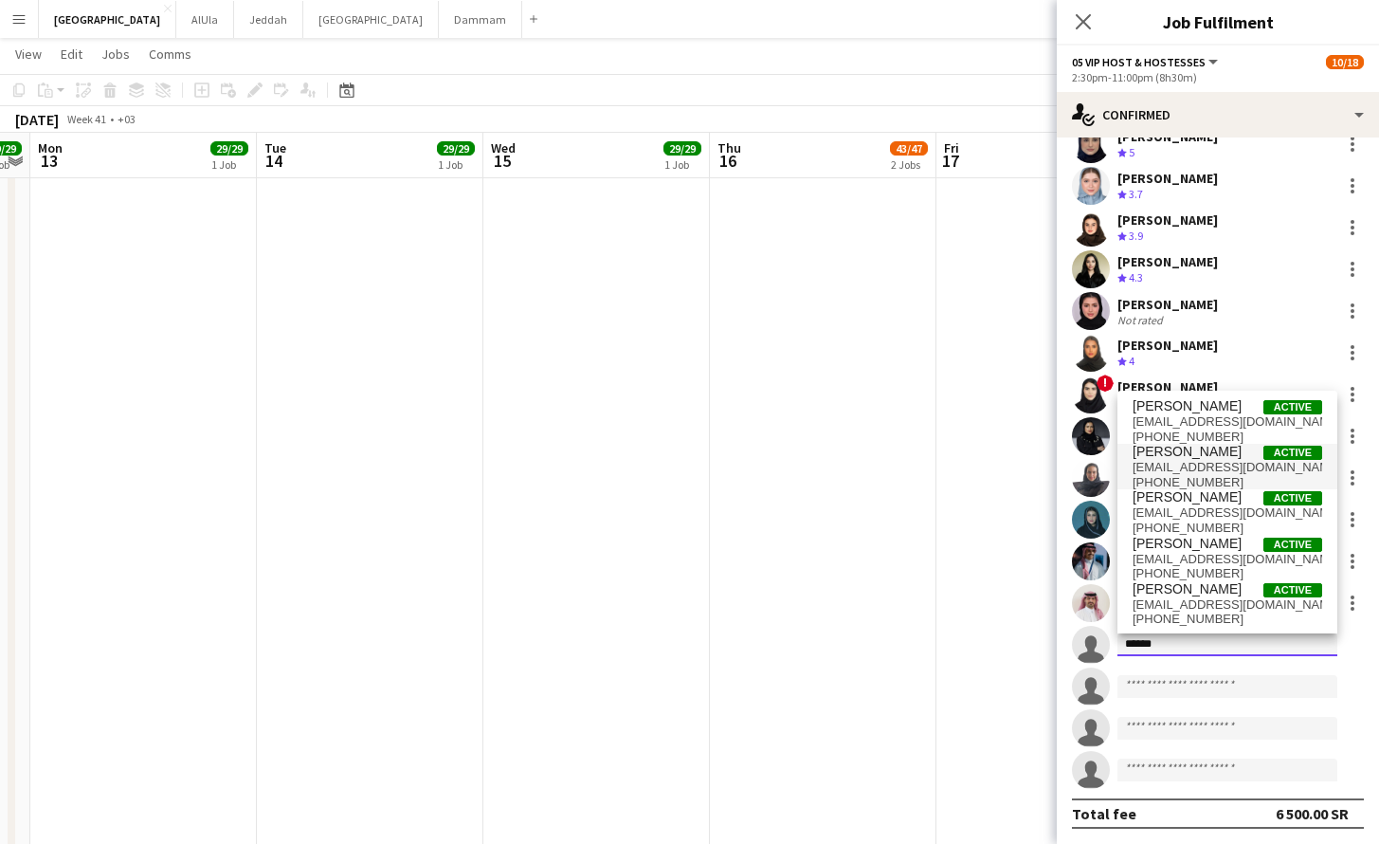
type input "******"
click at [1184, 466] on span "[EMAIL_ADDRESS][DOMAIN_NAME]" at bounding box center [1228, 467] width 190 height 15
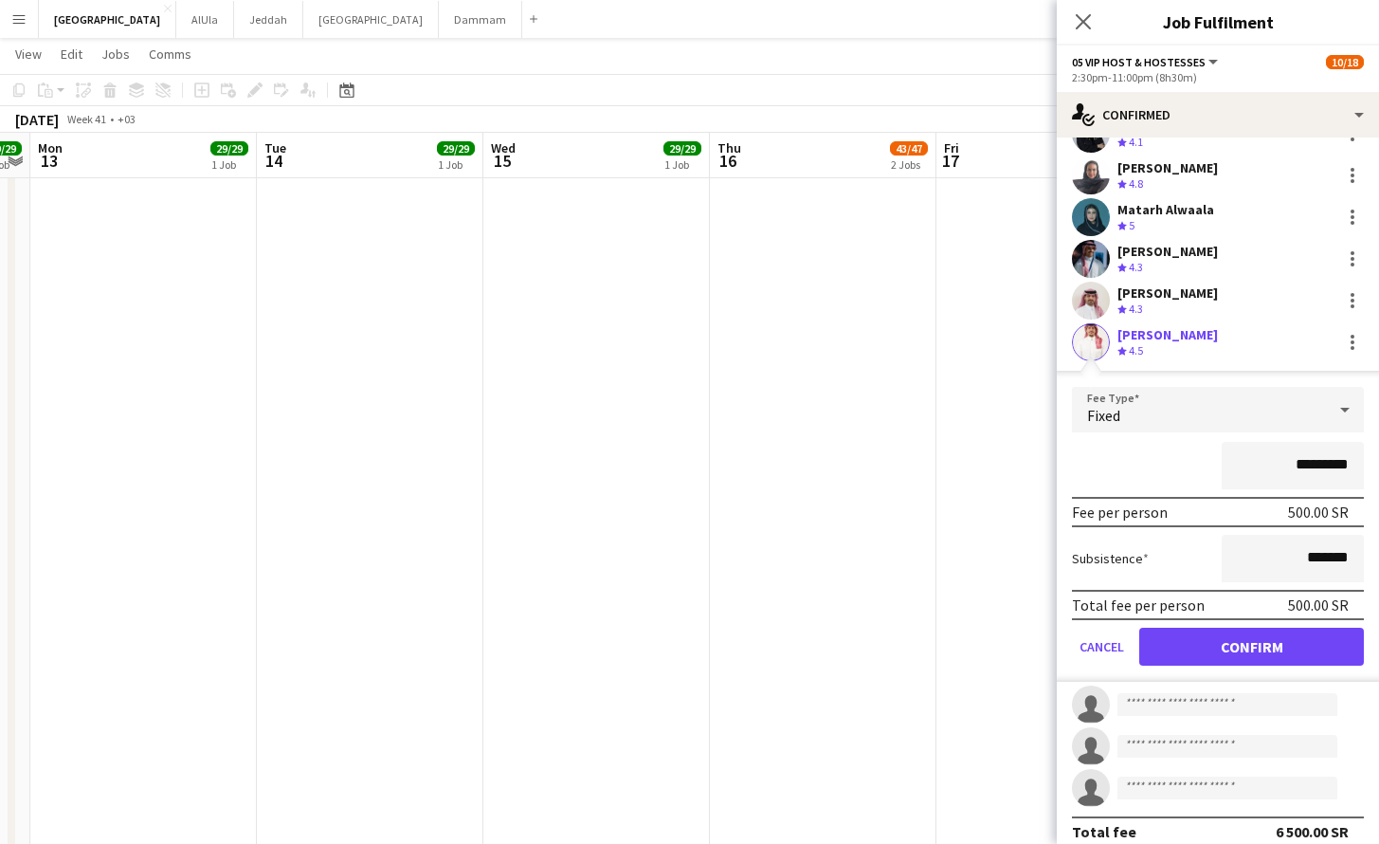
click at [1222, 654] on button "Confirm" at bounding box center [1251, 646] width 225 height 38
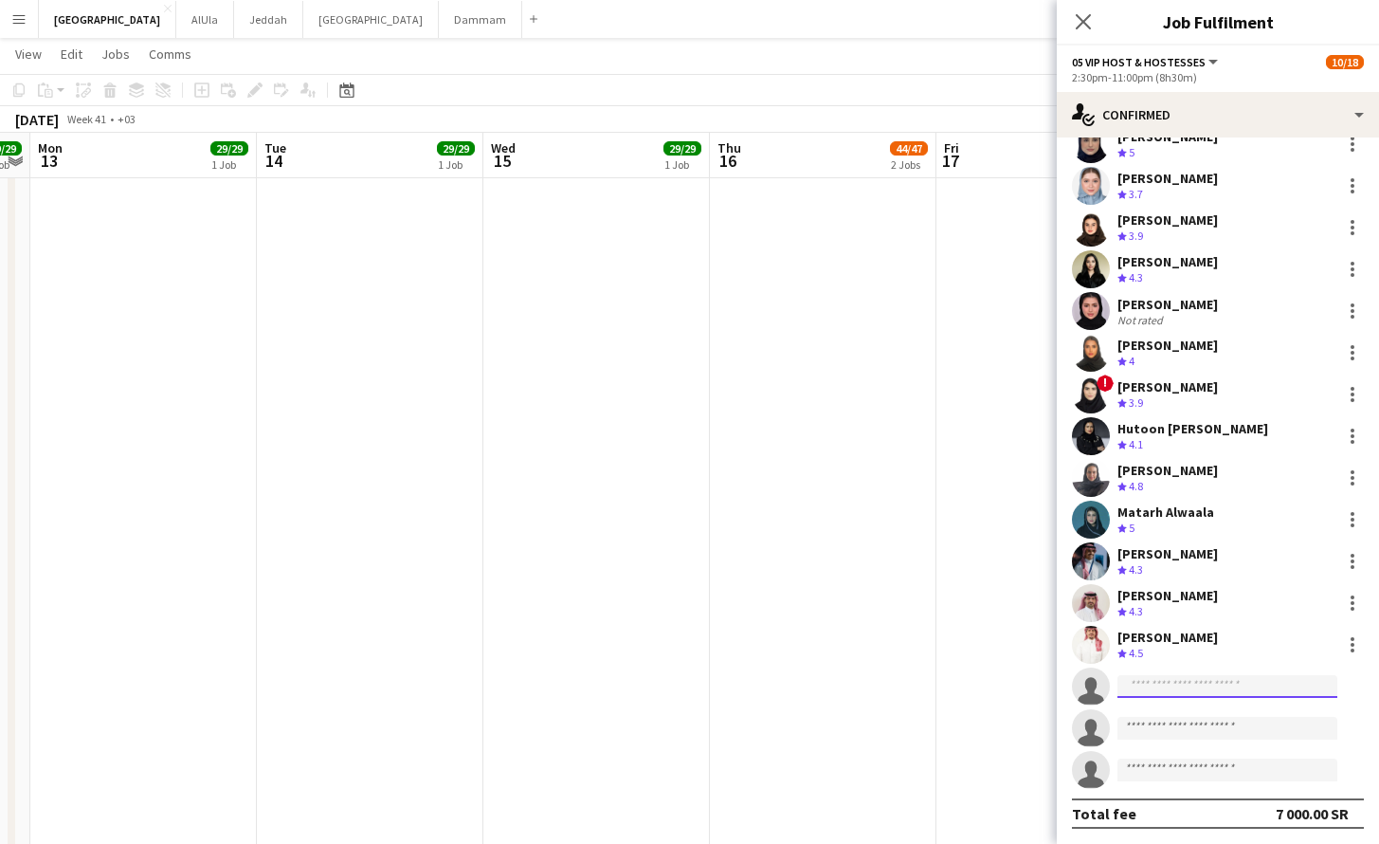
click at [1165, 682] on input at bounding box center [1227, 686] width 220 height 23
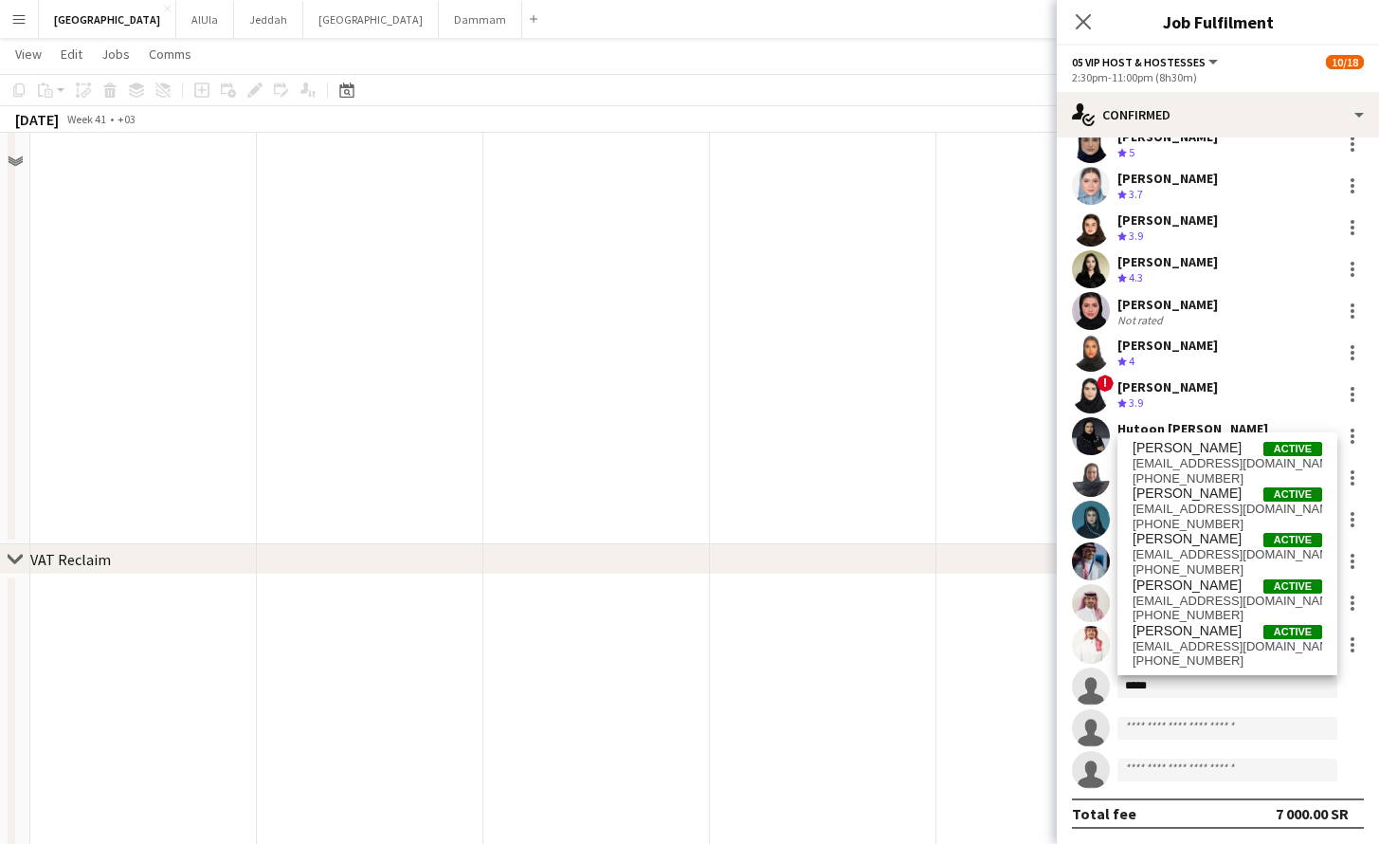
scroll to position [912, 0]
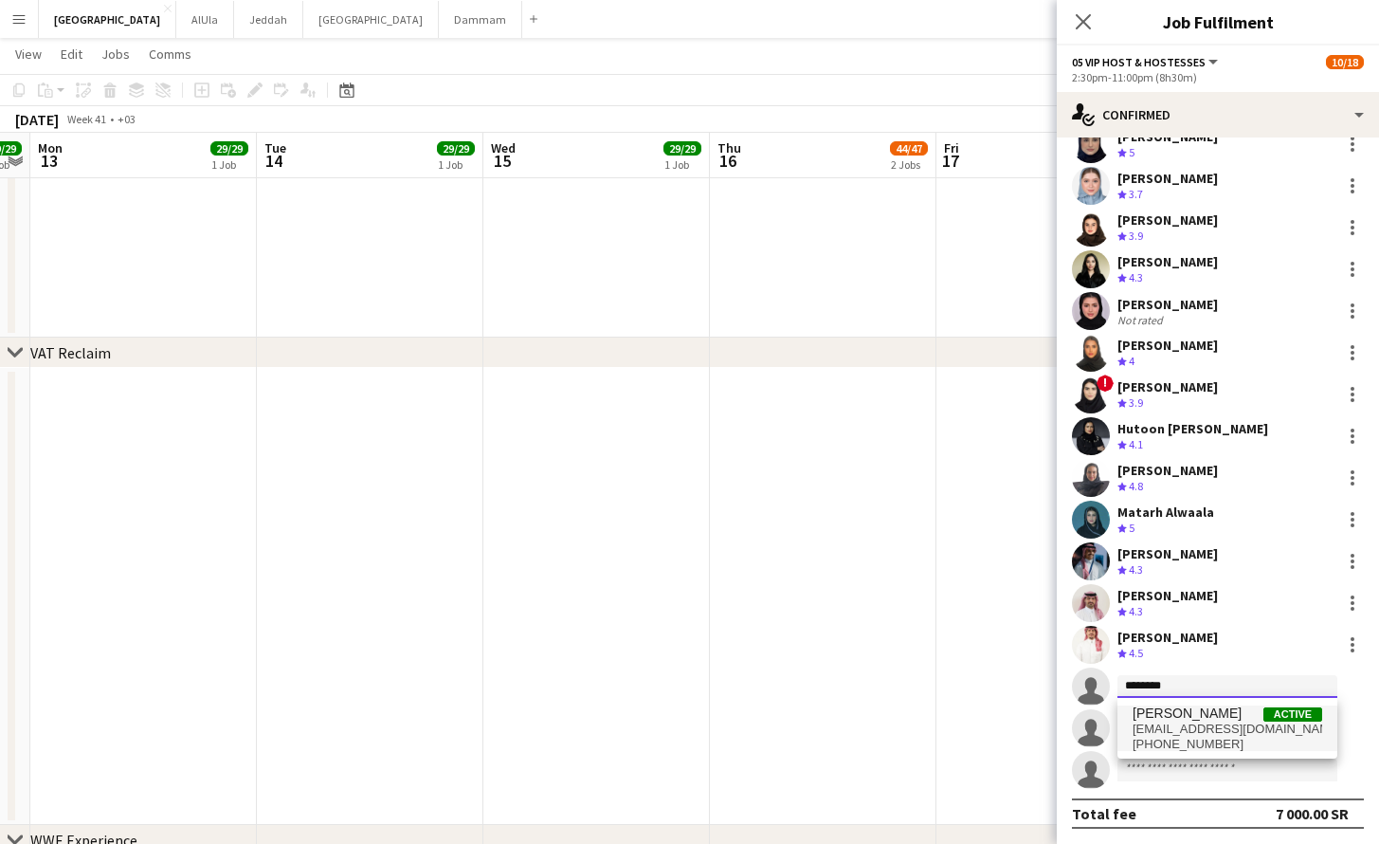
type input "********"
click at [1210, 707] on span "[PERSON_NAME]" at bounding box center [1187, 713] width 109 height 16
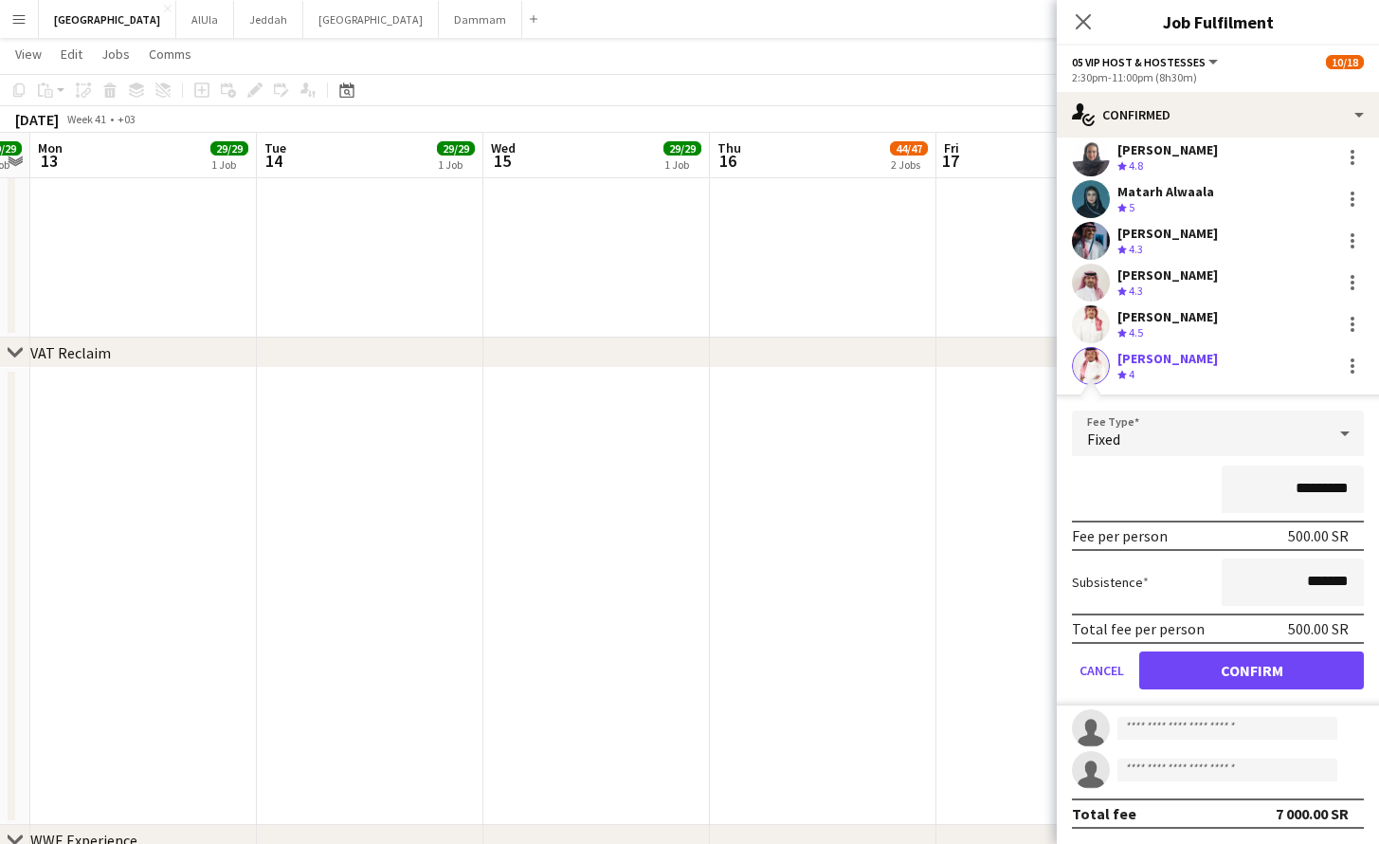
click at [1265, 675] on button "Confirm" at bounding box center [1251, 670] width 225 height 38
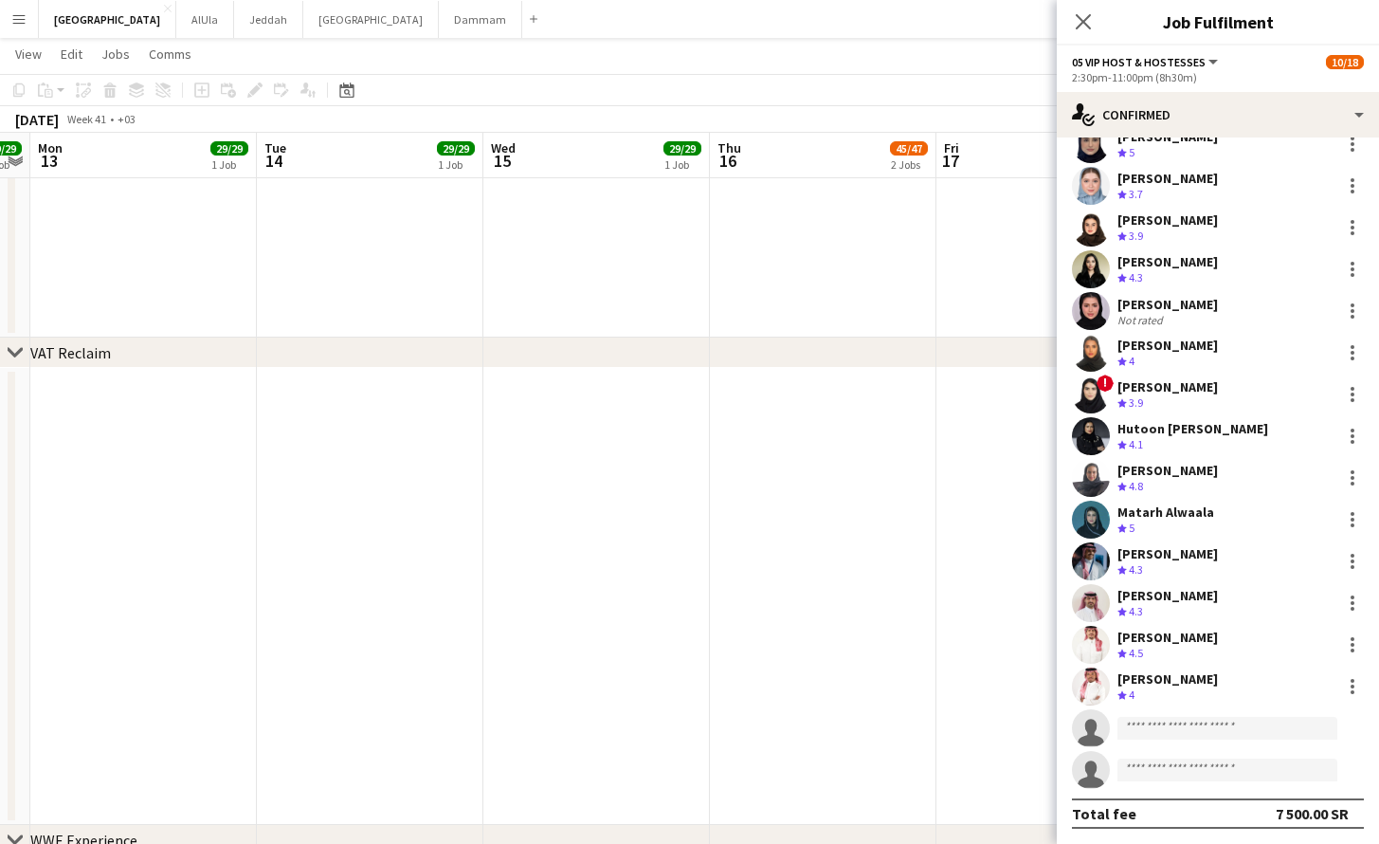
scroll to position [108, 0]
click at [1217, 728] on input at bounding box center [1227, 728] width 220 height 23
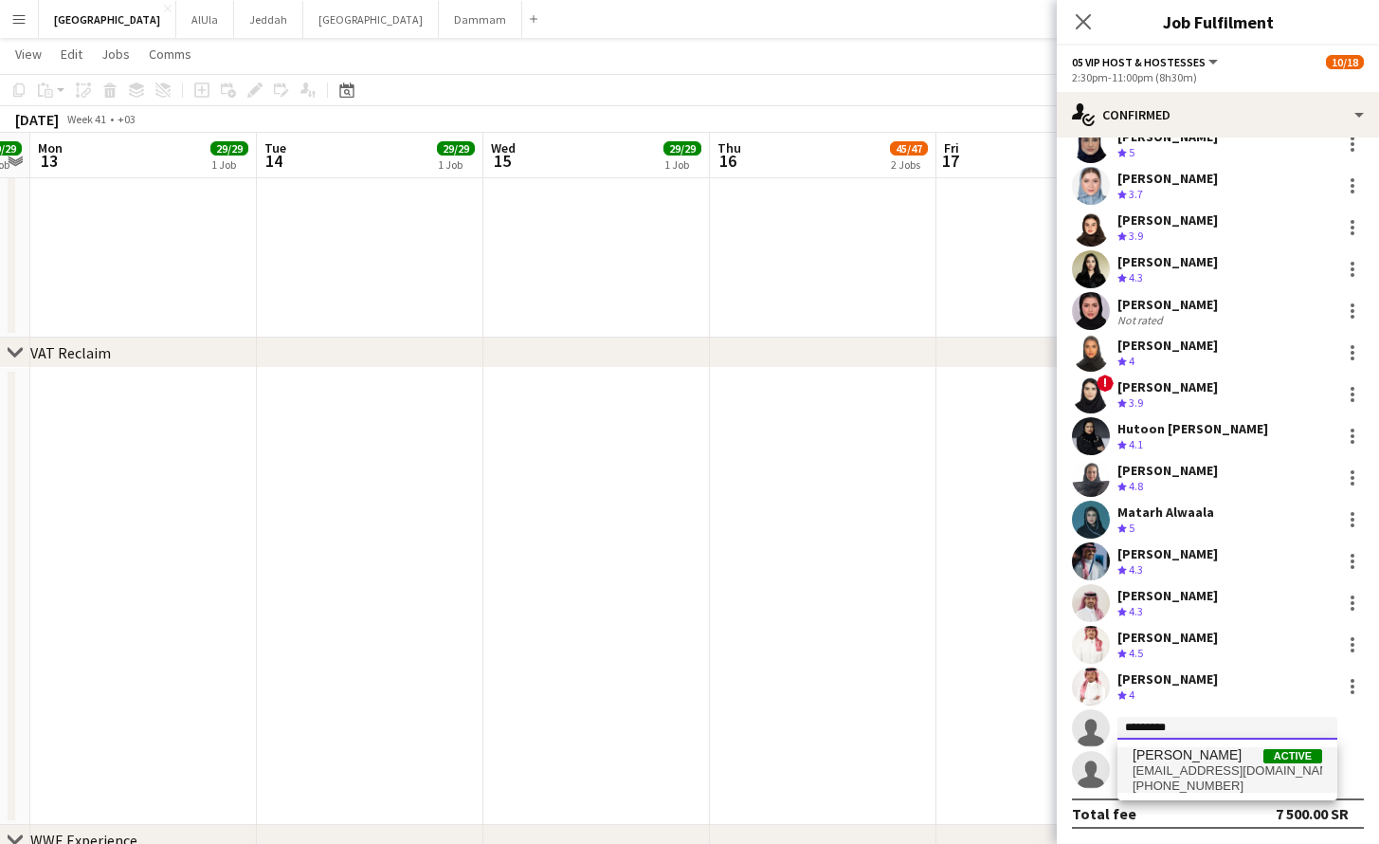
type input "*********"
drag, startPoint x: 1154, startPoint y: 764, endPoint x: 1167, endPoint y: 780, distance: 20.3
click at [1167, 780] on span "[PHONE_NUMBER]" at bounding box center [1228, 785] width 190 height 15
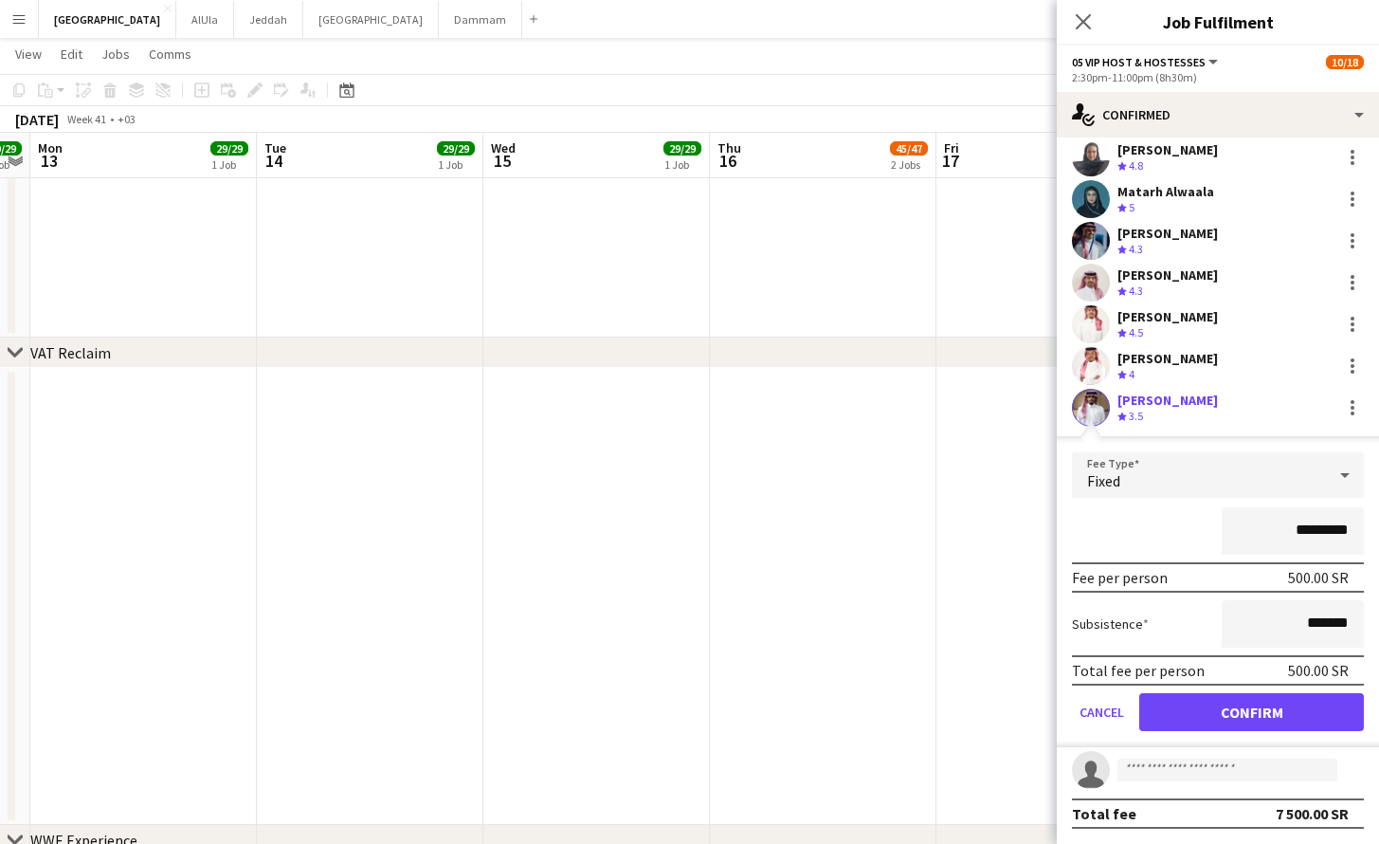
click at [1201, 711] on button "Confirm" at bounding box center [1251, 712] width 225 height 38
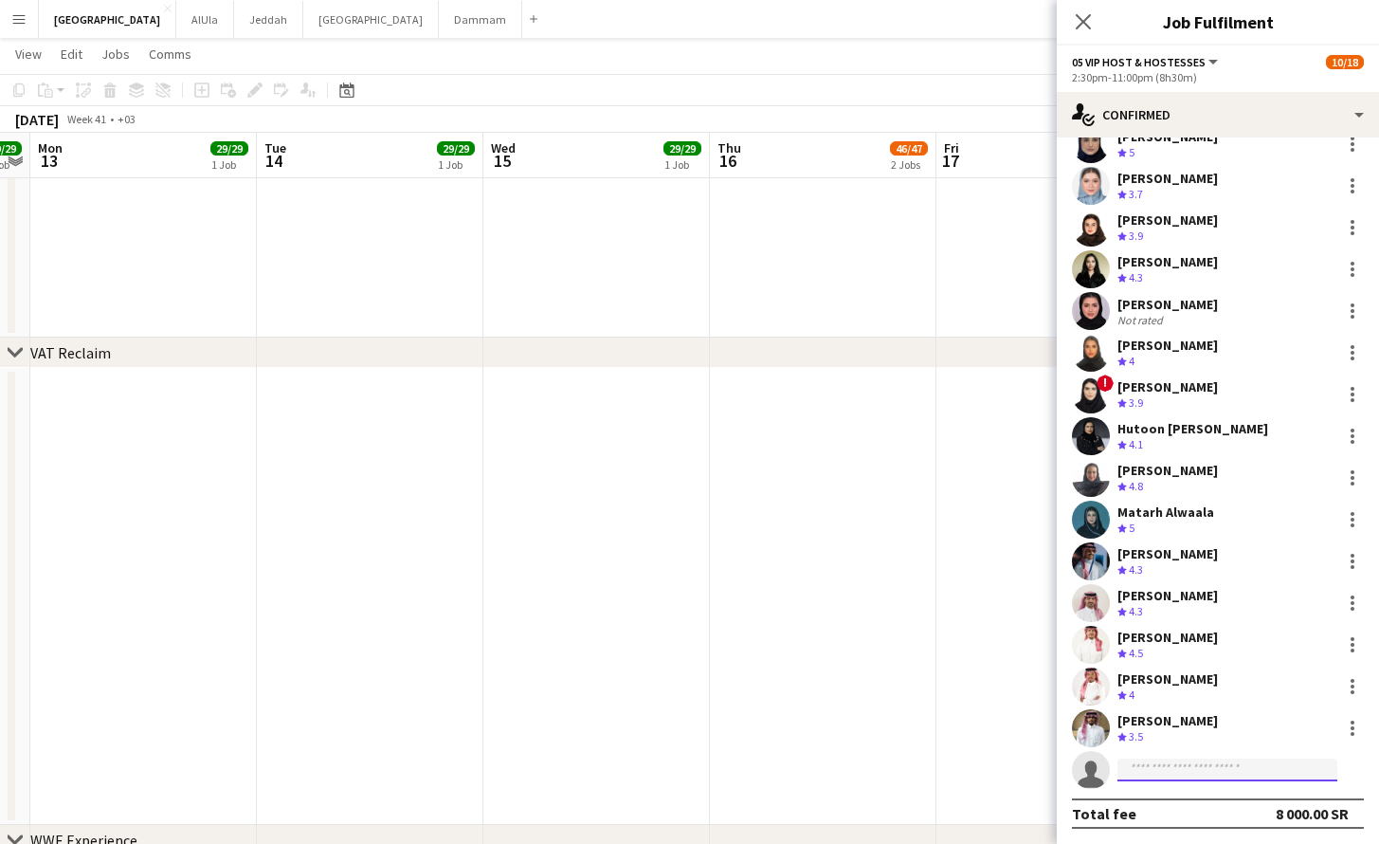
click at [1188, 769] on input at bounding box center [1227, 769] width 220 height 23
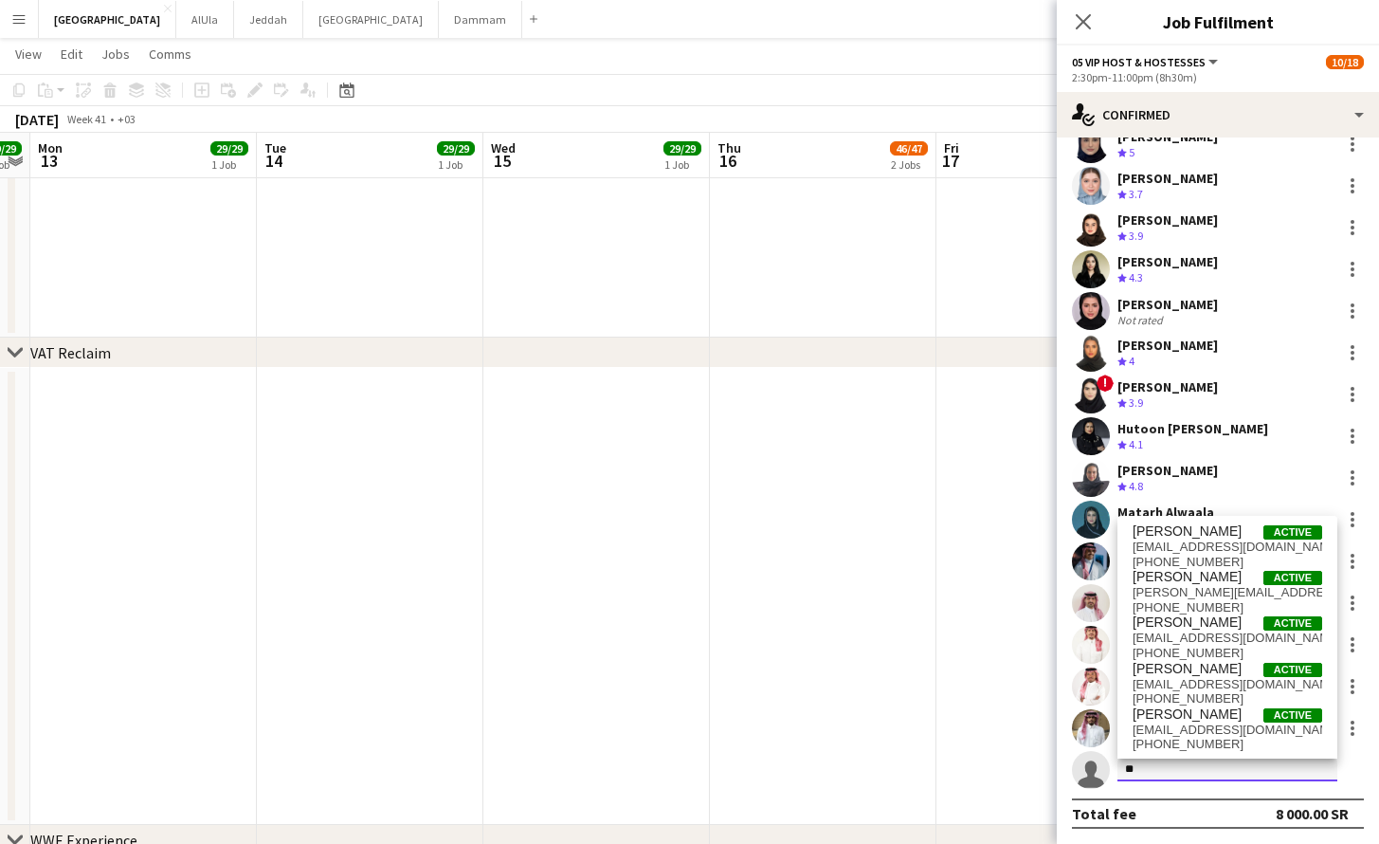
type input "*"
click at [892, 615] on app-date-cell at bounding box center [823, 596] width 227 height 457
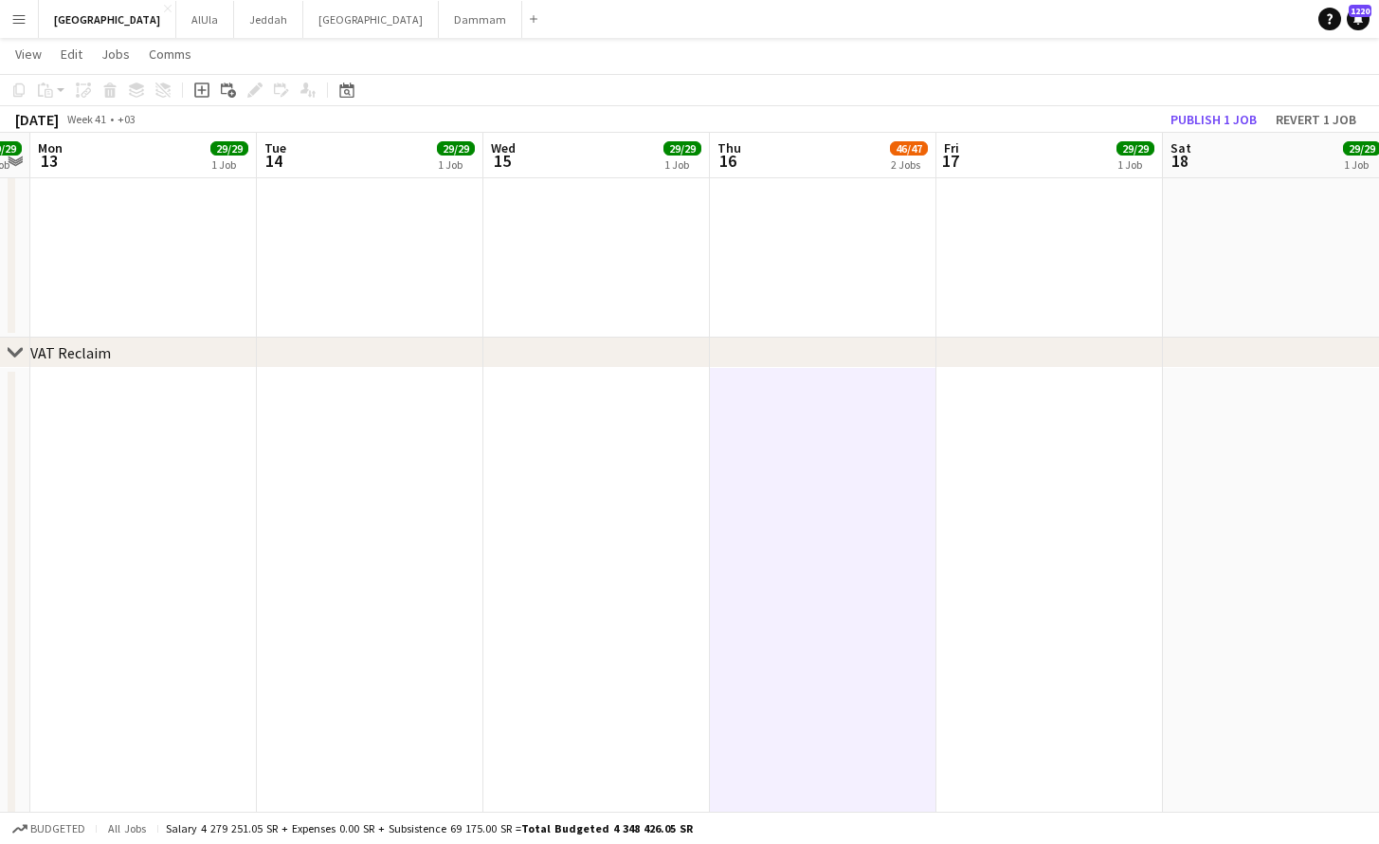
click at [804, 159] on app-board-header-date "Thu 16 46/47 2 Jobs" at bounding box center [823, 155] width 227 height 45
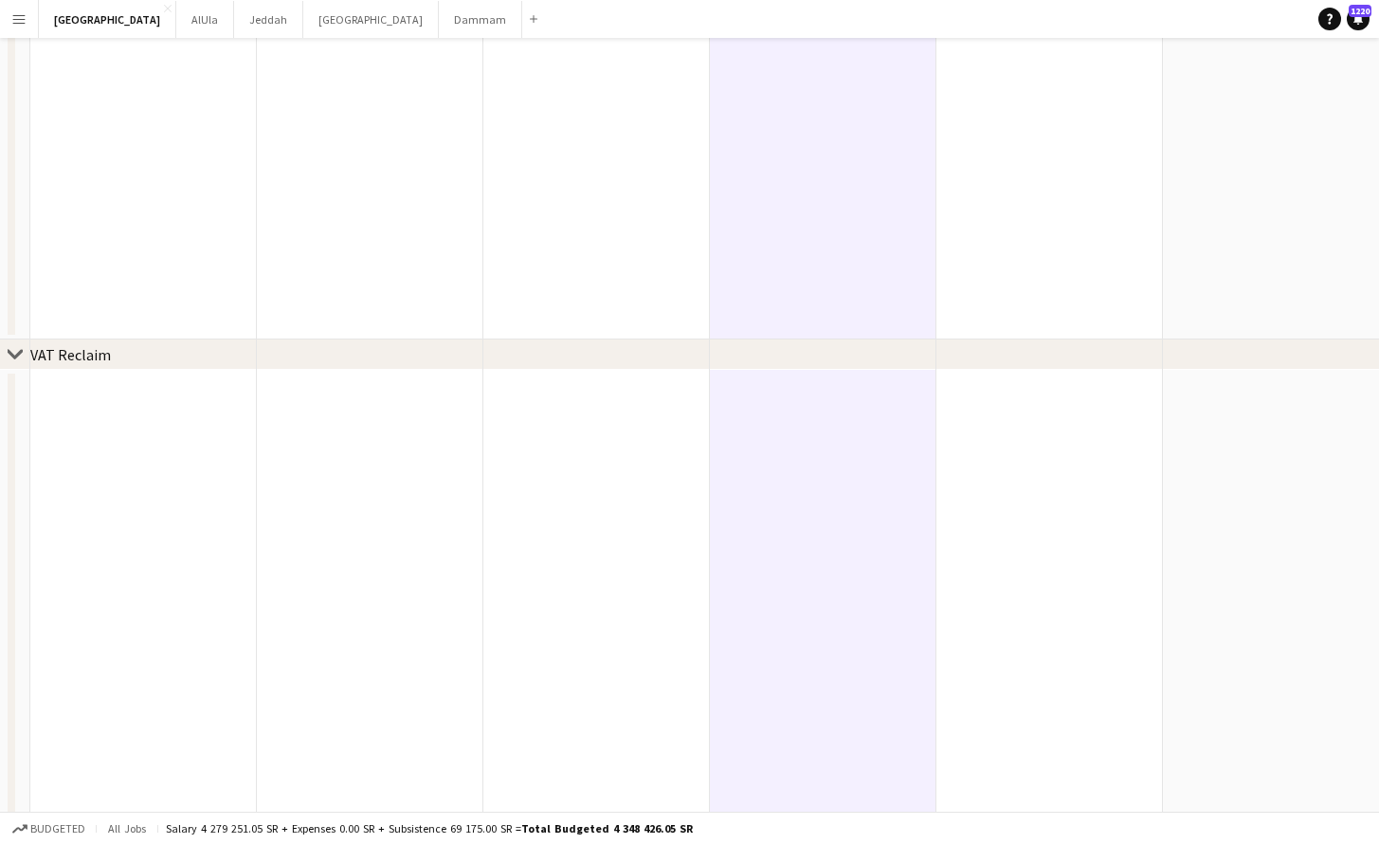
scroll to position [0, 0]
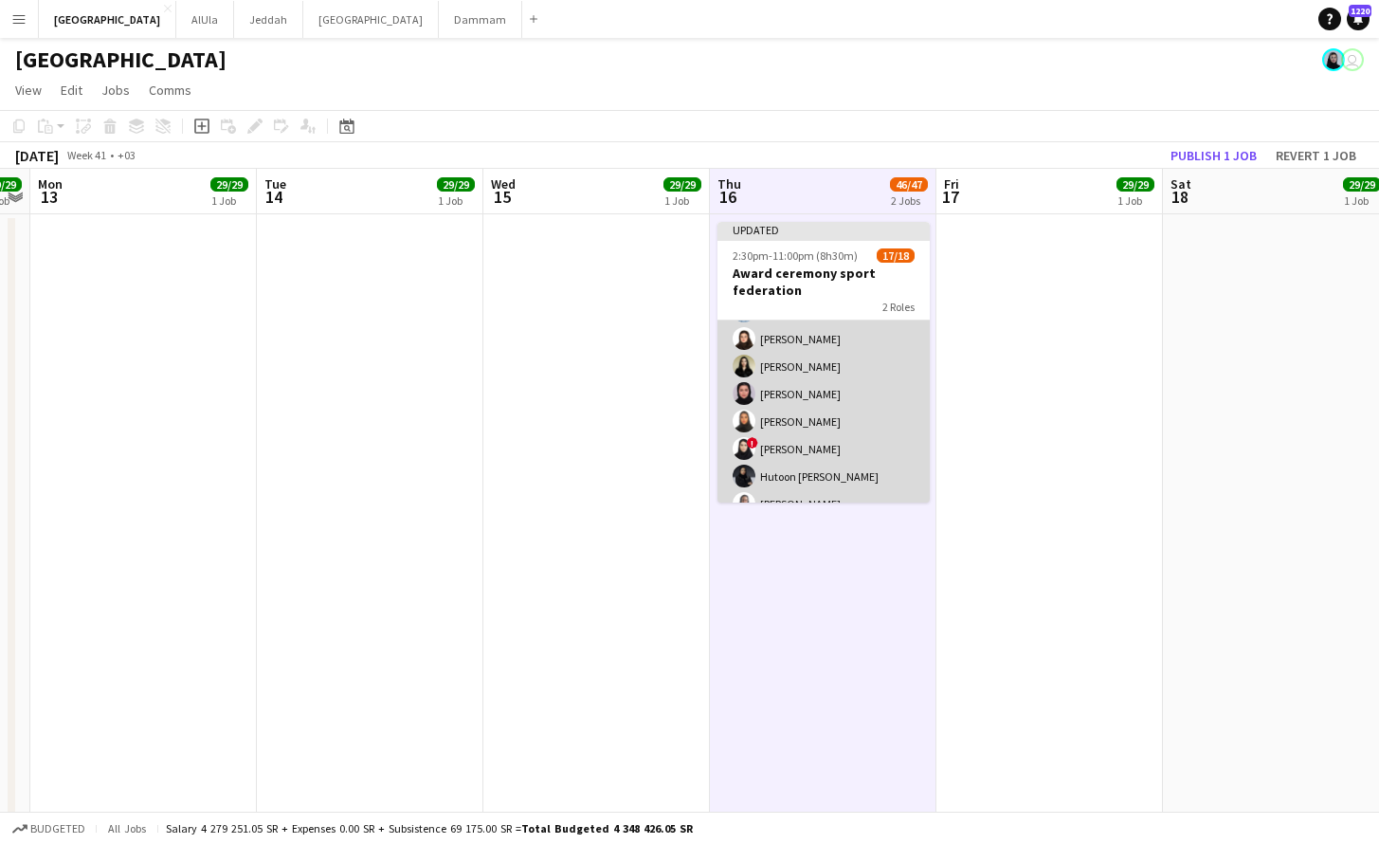
click at [827, 404] on app-card-role "05 VIP Host & Hostesses 16/17 2:30pm-11:00pm (8h30m) [PERSON_NAME] Lama [PERSON…" at bounding box center [823, 462] width 212 height 504
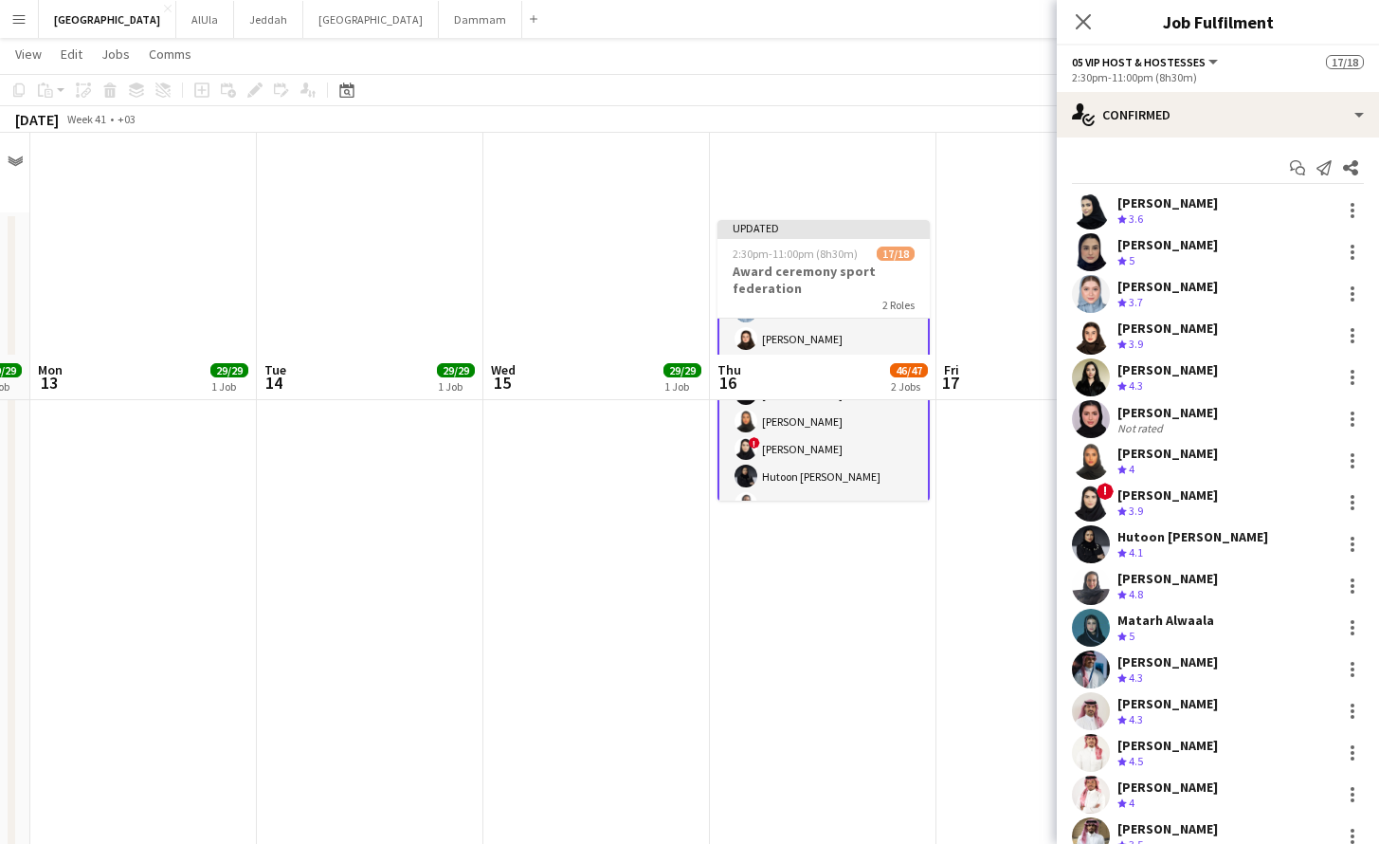
scroll to position [741, 0]
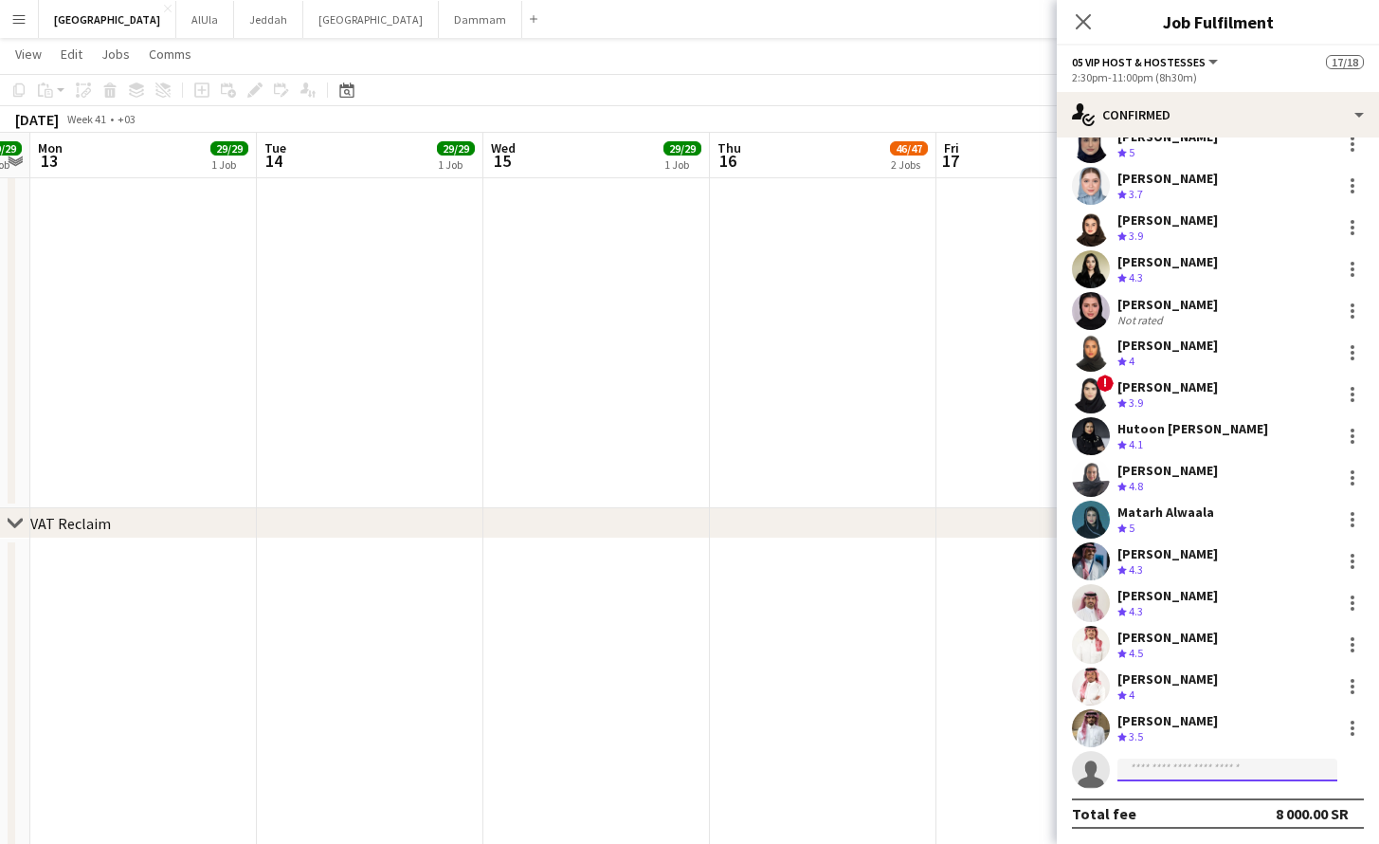
click at [1179, 766] on input at bounding box center [1227, 769] width 220 height 23
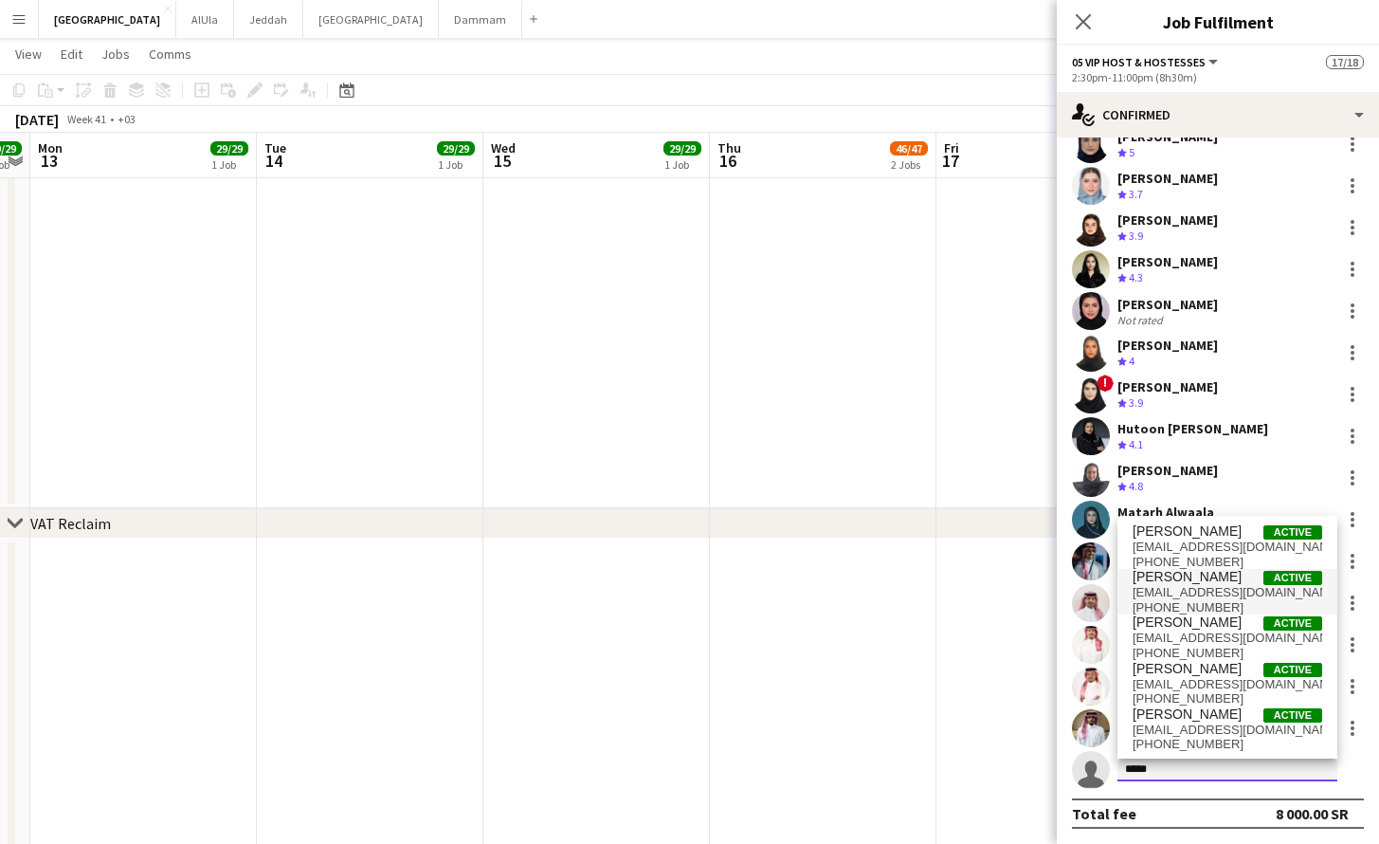
type input "*****"
click at [1167, 577] on span "[PERSON_NAME]" at bounding box center [1187, 577] width 109 height 16
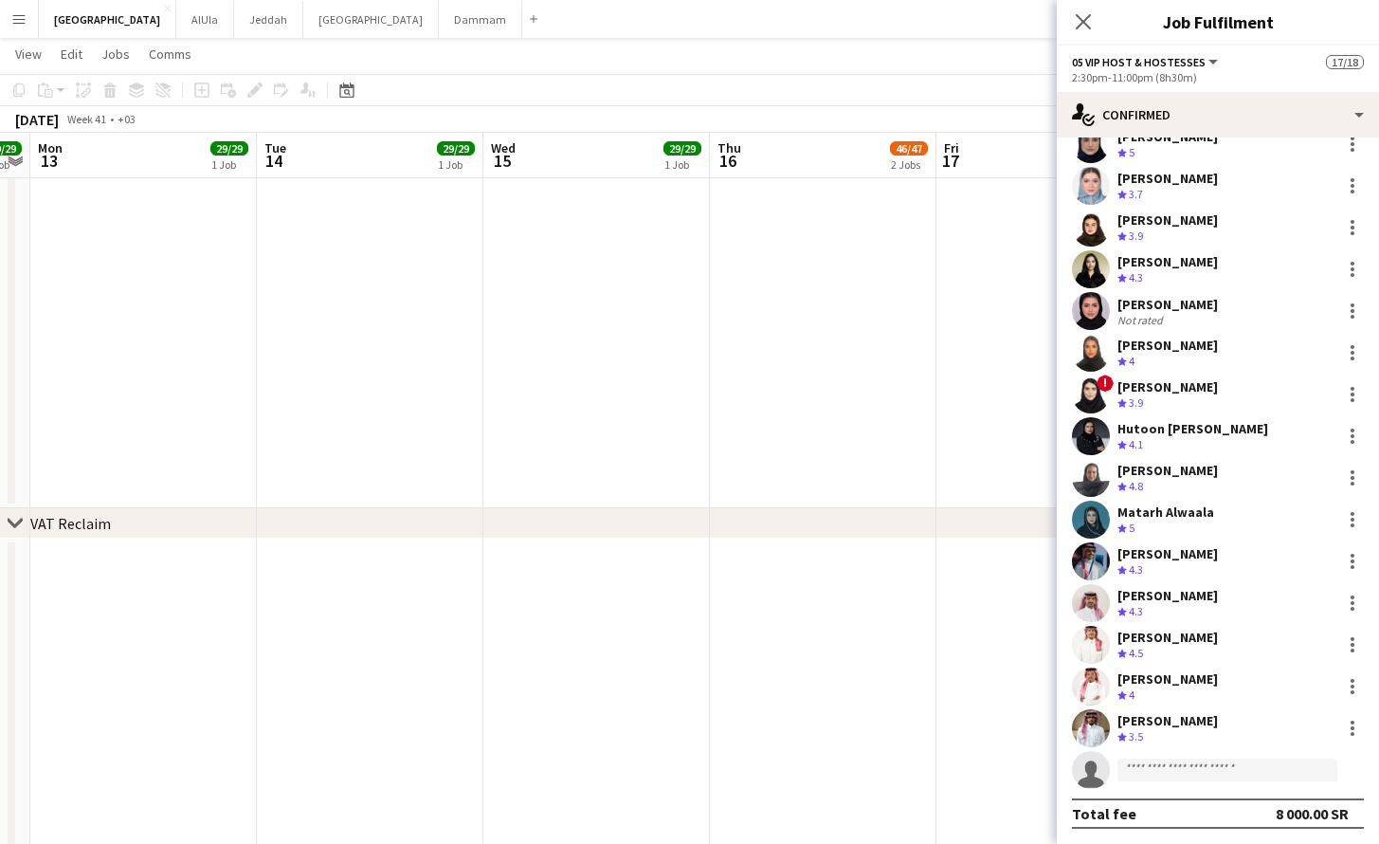
scroll to position [428, 0]
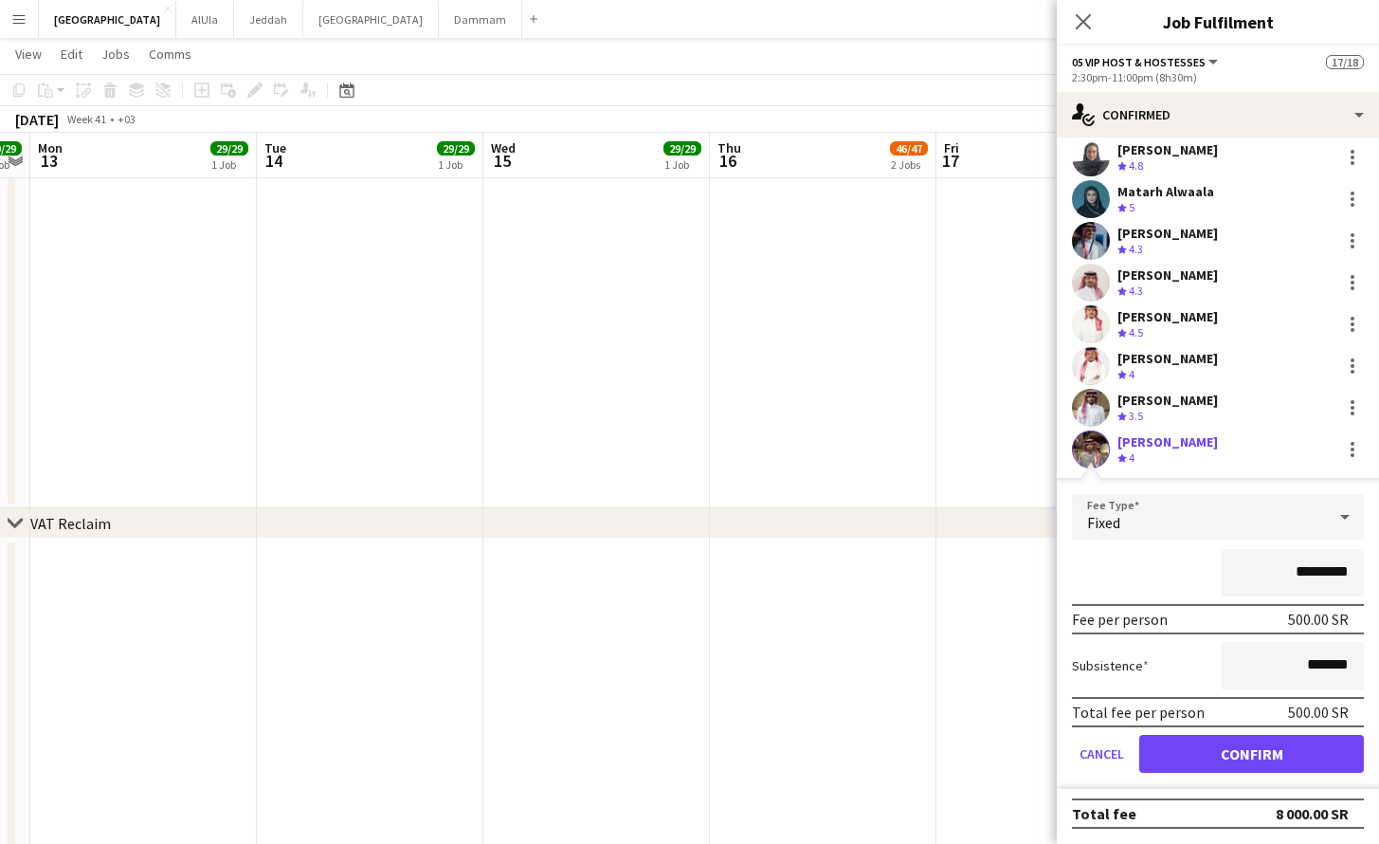
click at [1216, 771] on button "Confirm" at bounding box center [1251, 754] width 225 height 38
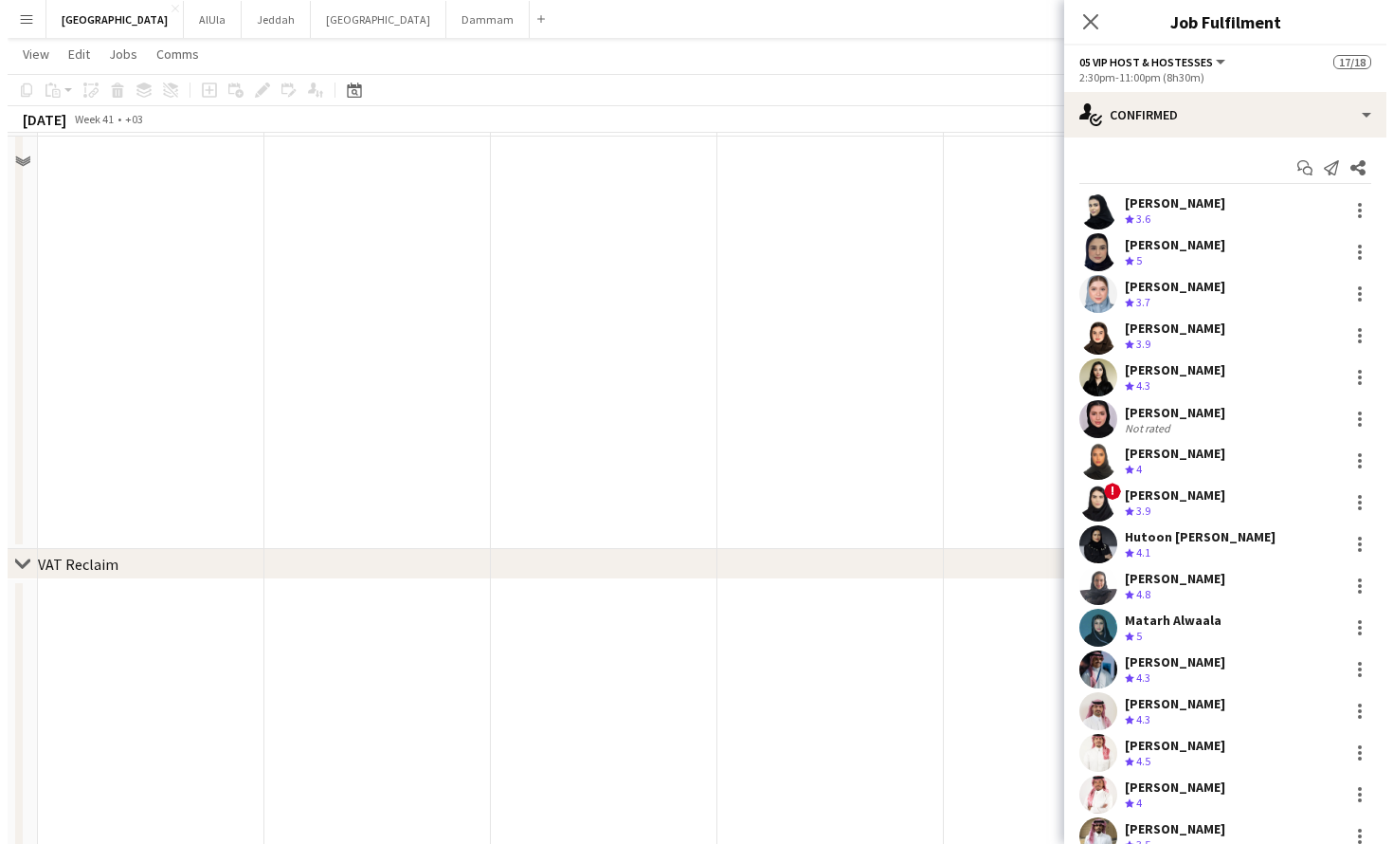
scroll to position [0, 0]
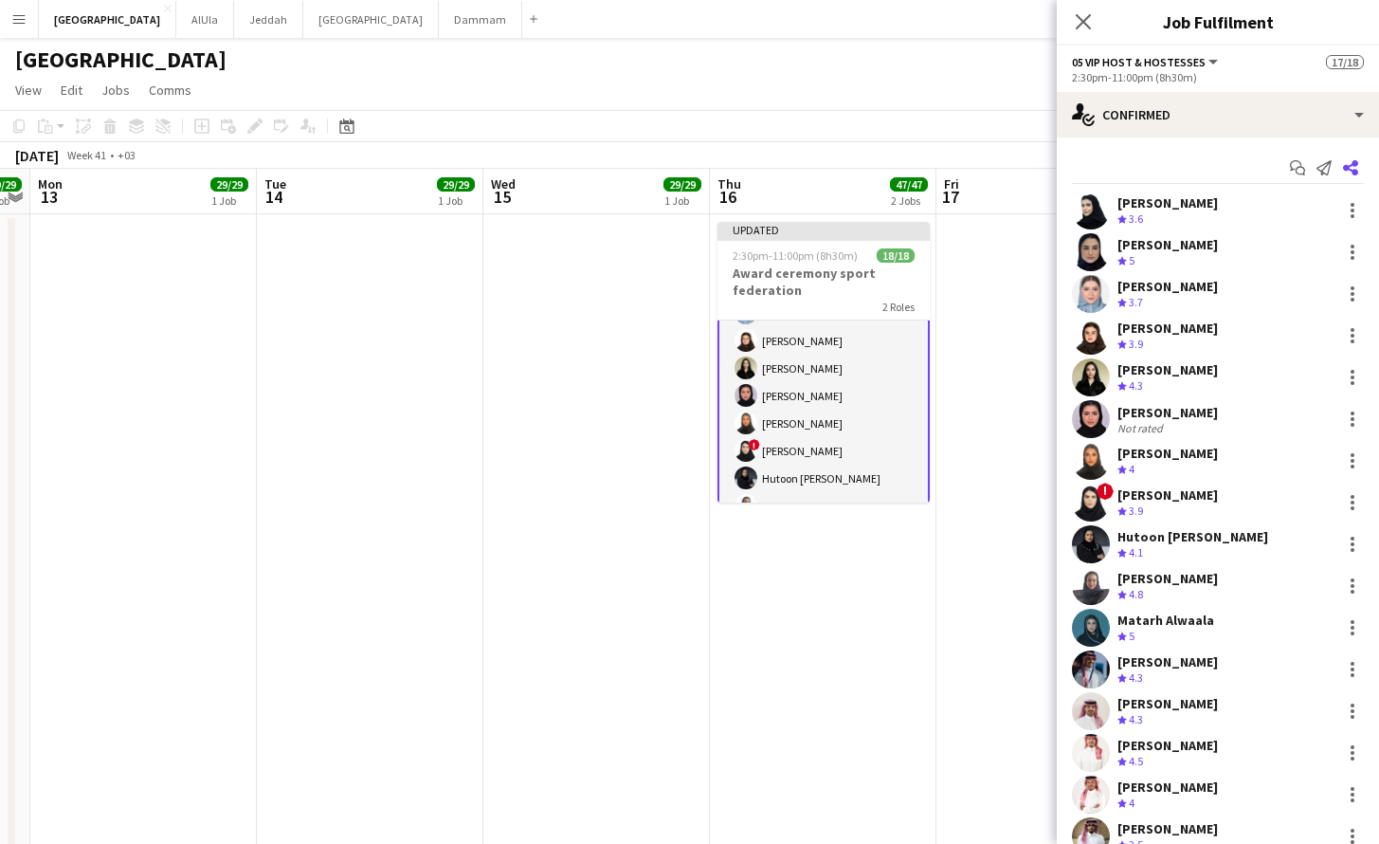
click at [1337, 158] on app-icon "Share" at bounding box center [1350, 167] width 27 height 27
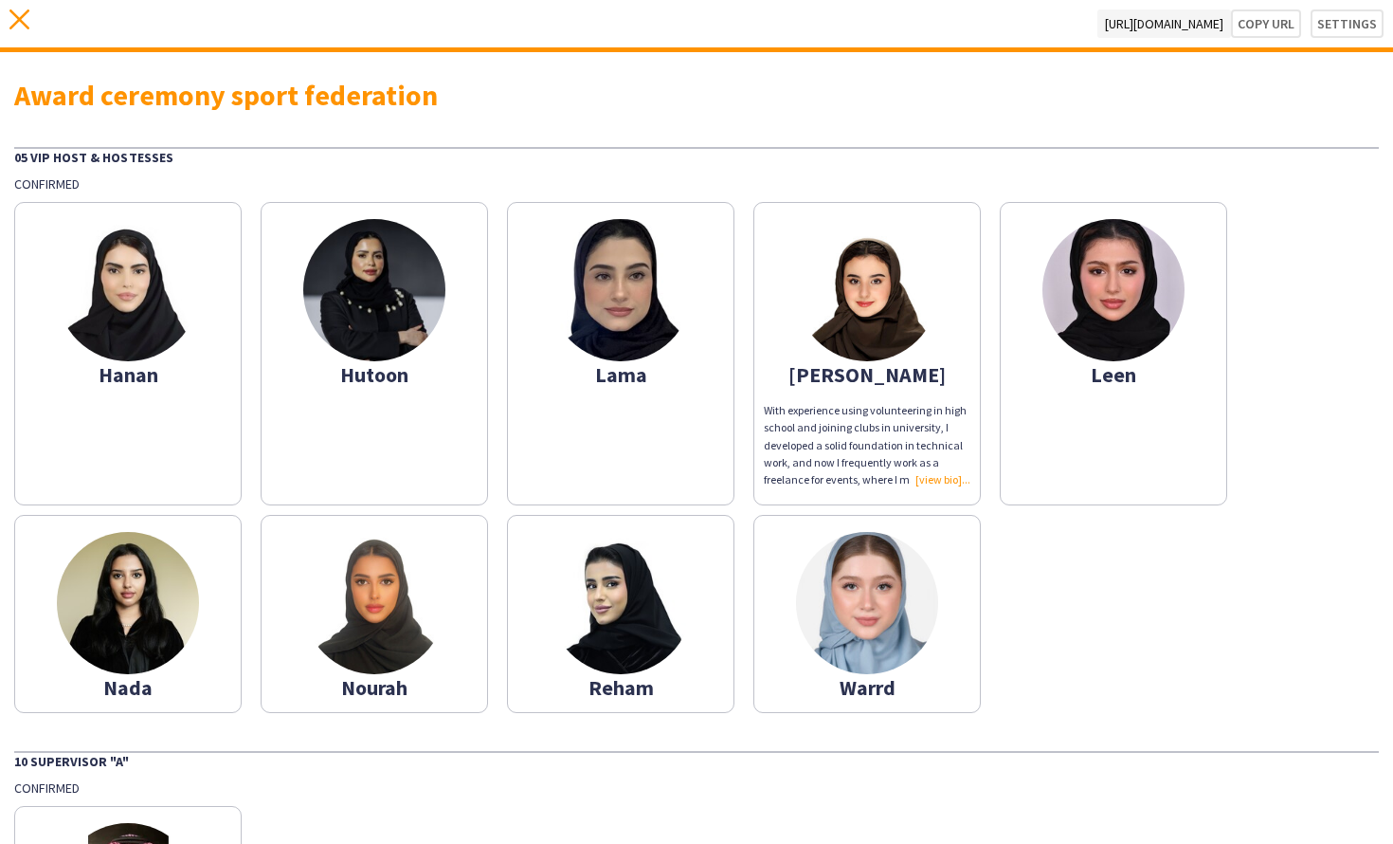
click at [20, 23] on icon "close" at bounding box center [19, 19] width 20 height 20
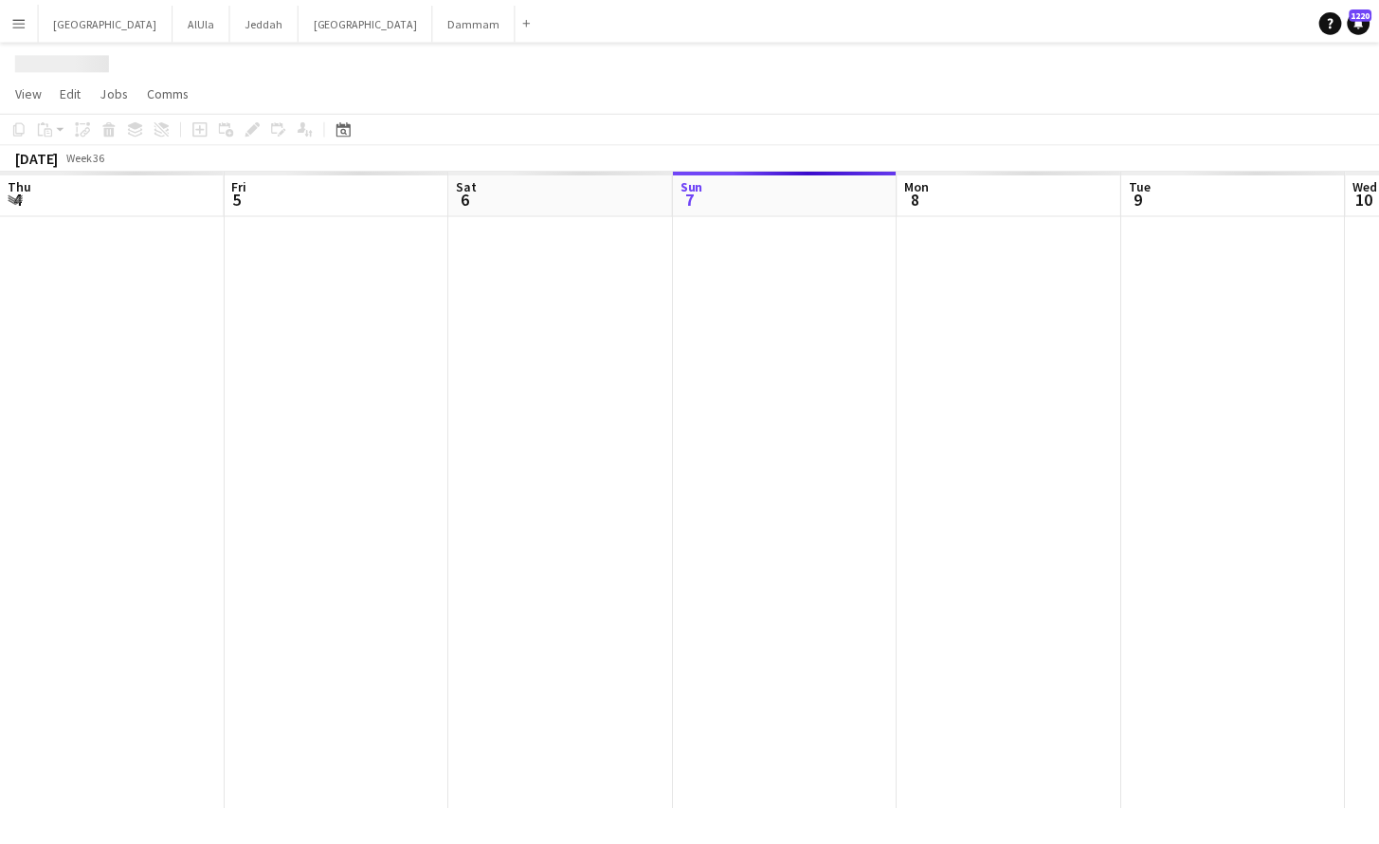
scroll to position [0, 453]
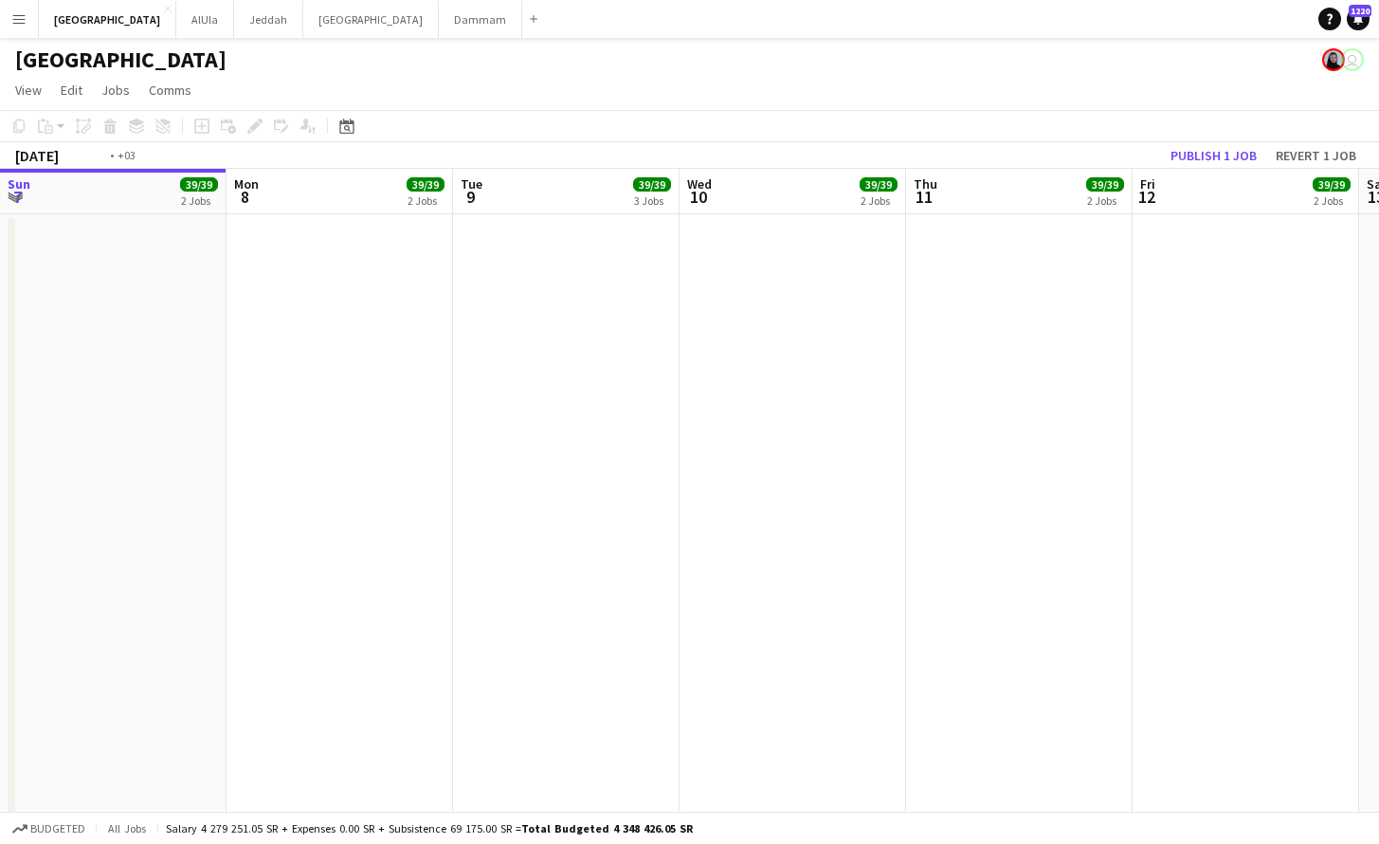
drag, startPoint x: 1251, startPoint y: 203, endPoint x: -409, endPoint y: 290, distance: 1662.8
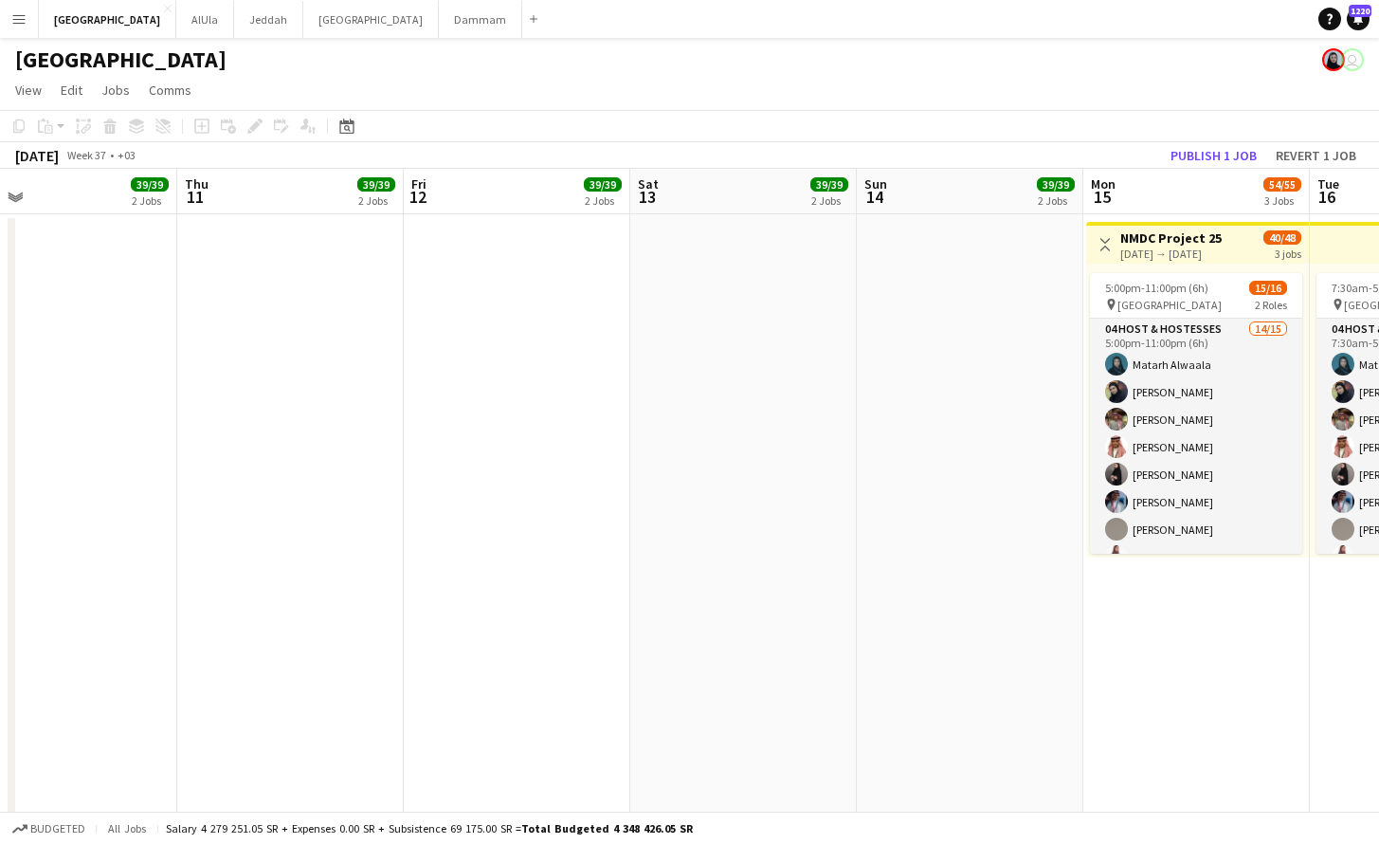
drag, startPoint x: 972, startPoint y: 191, endPoint x: 154, endPoint y: 156, distance: 818.7
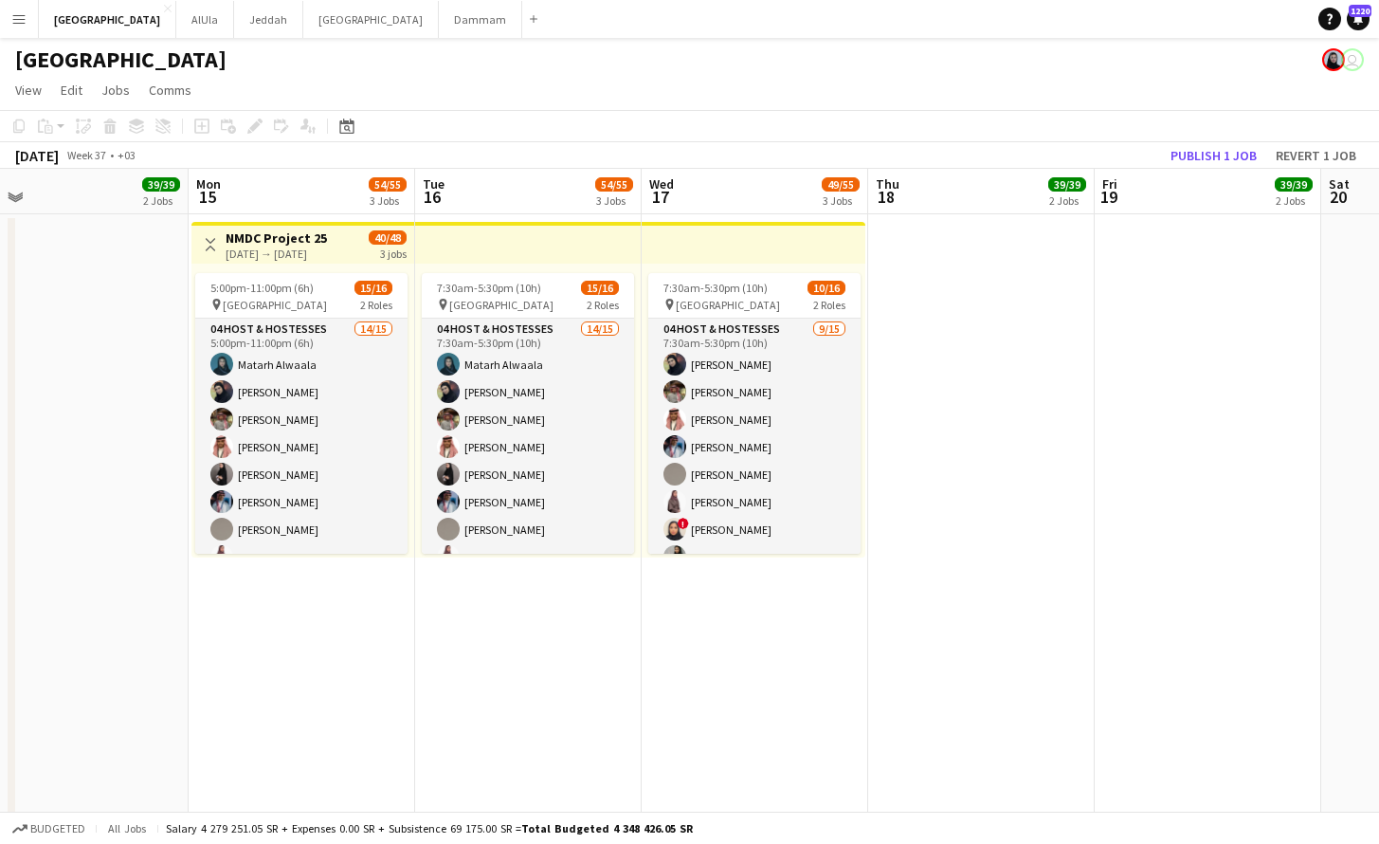
drag, startPoint x: 1014, startPoint y: 224, endPoint x: -153, endPoint y: 254, distance: 1167.1
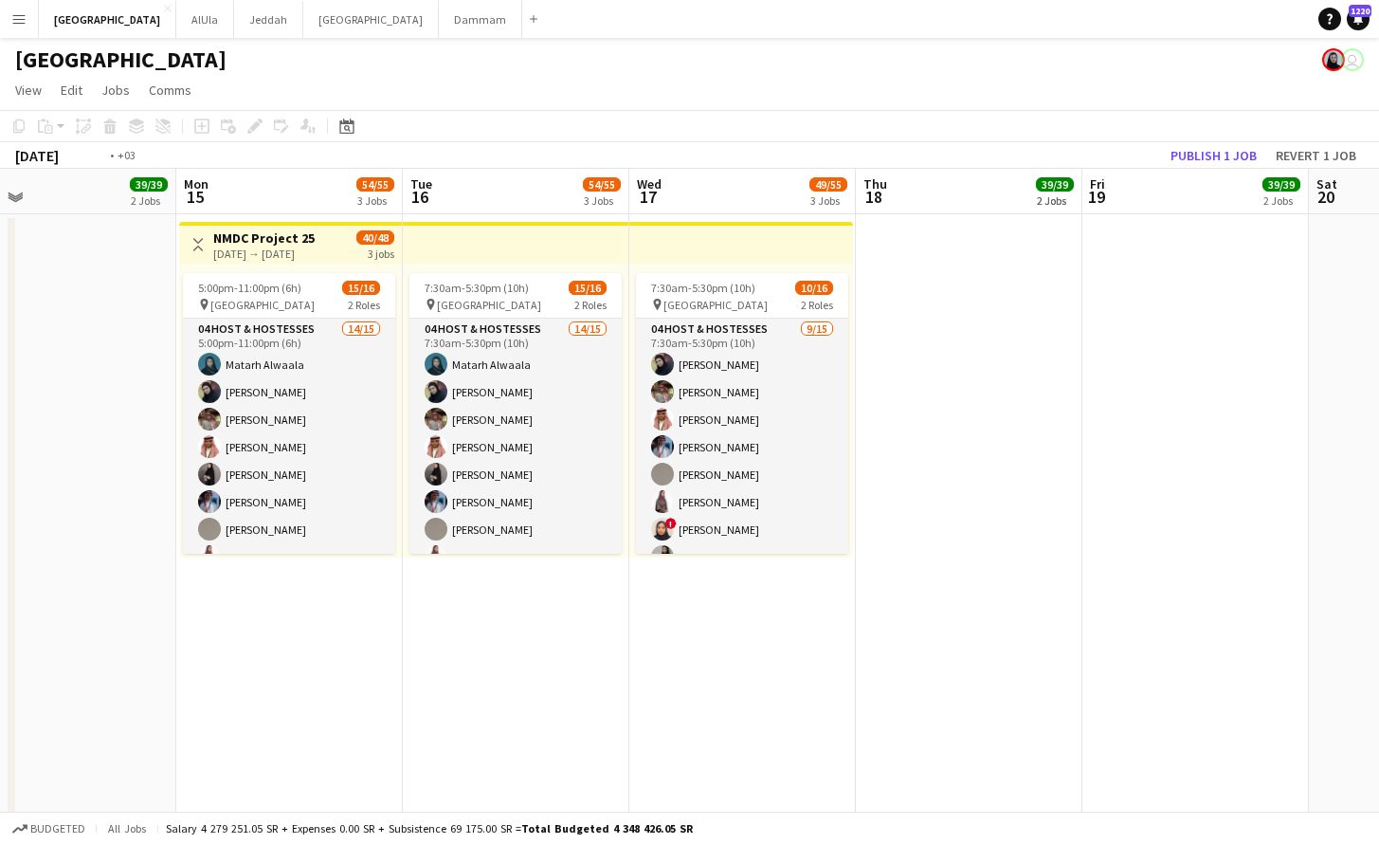
drag, startPoint x: 1134, startPoint y: 201, endPoint x: -31, endPoint y: 246, distance: 1165.7
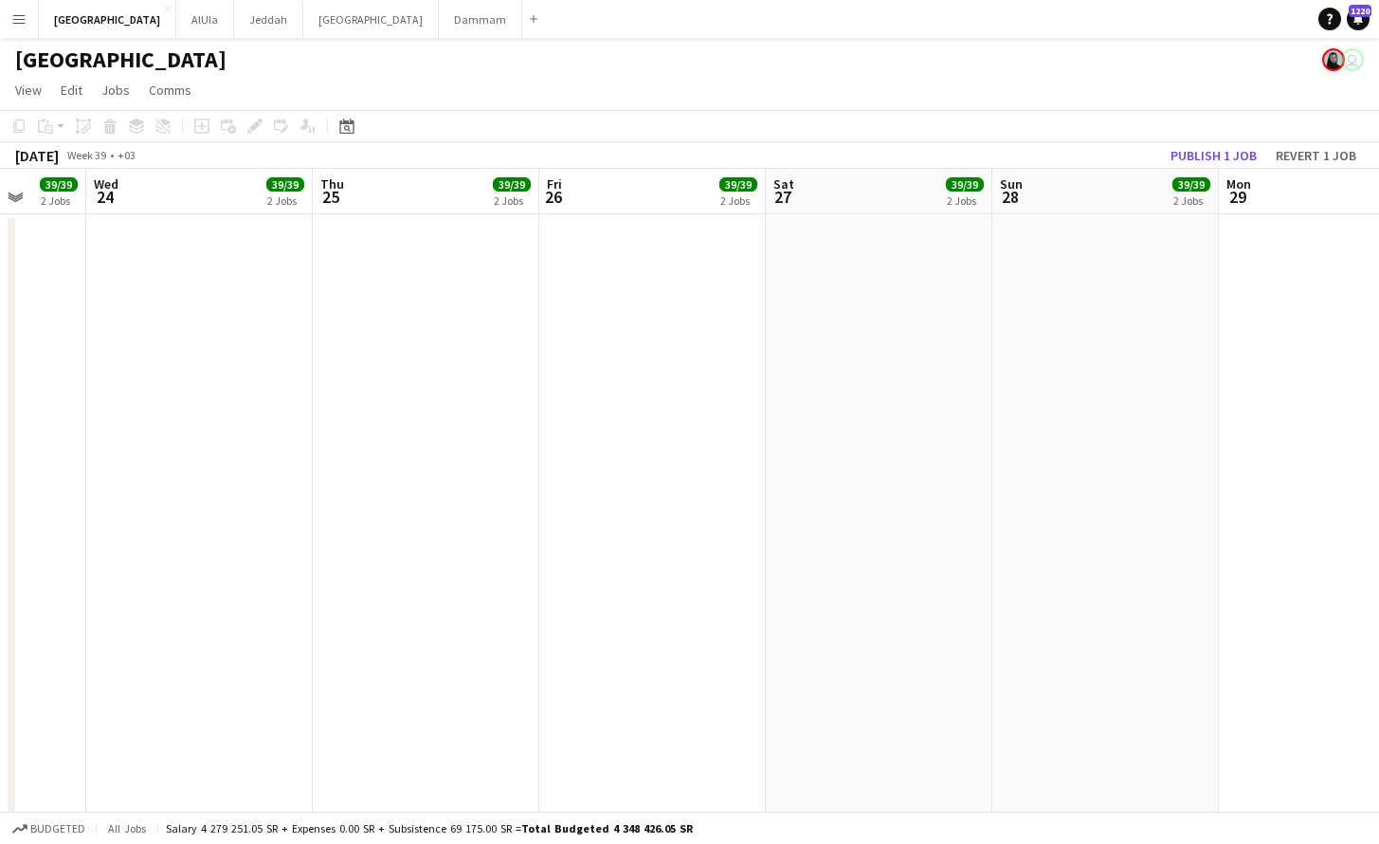
scroll to position [0, 447]
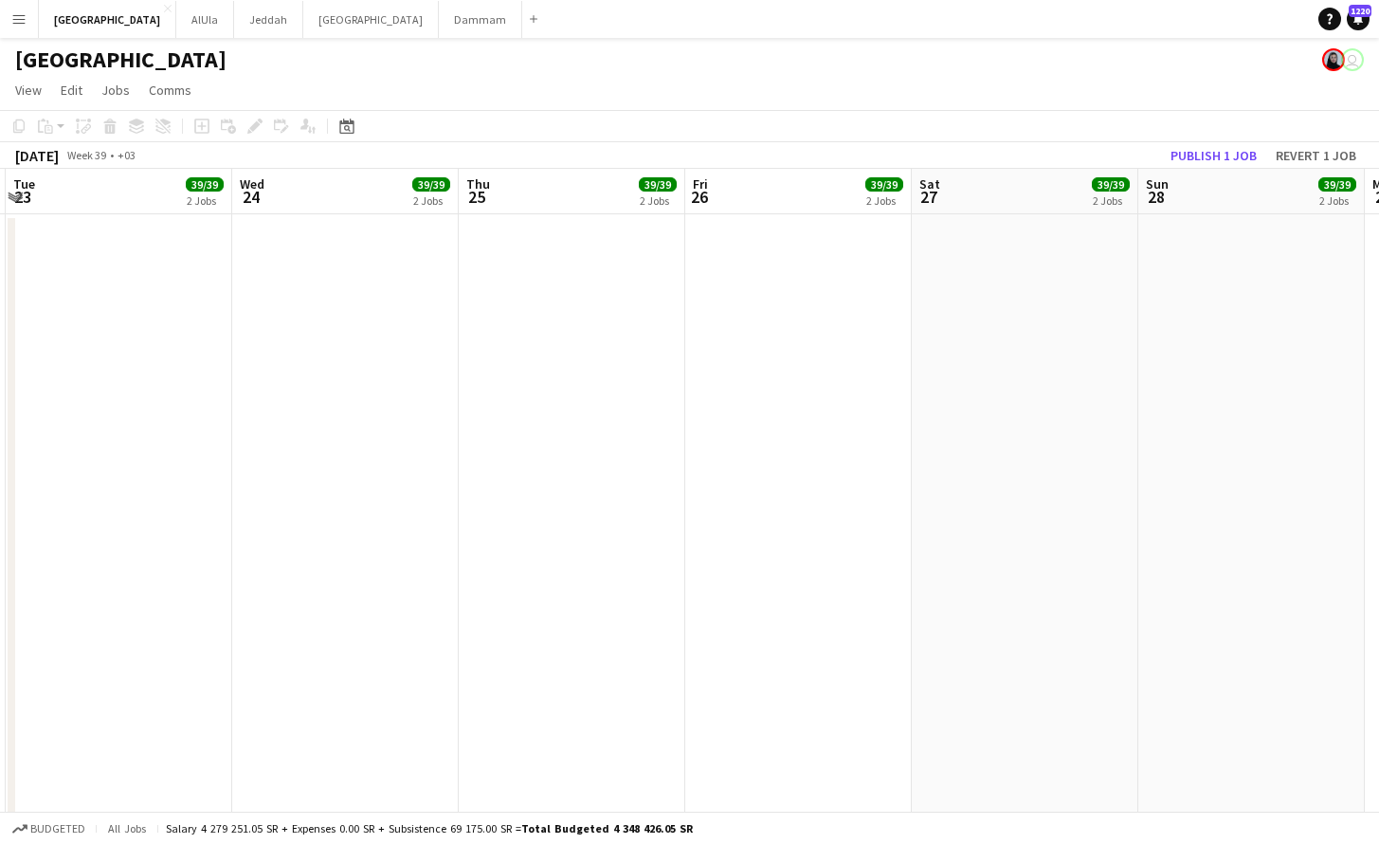
drag, startPoint x: 1179, startPoint y: 208, endPoint x: -124, endPoint y: 274, distance: 1304.9
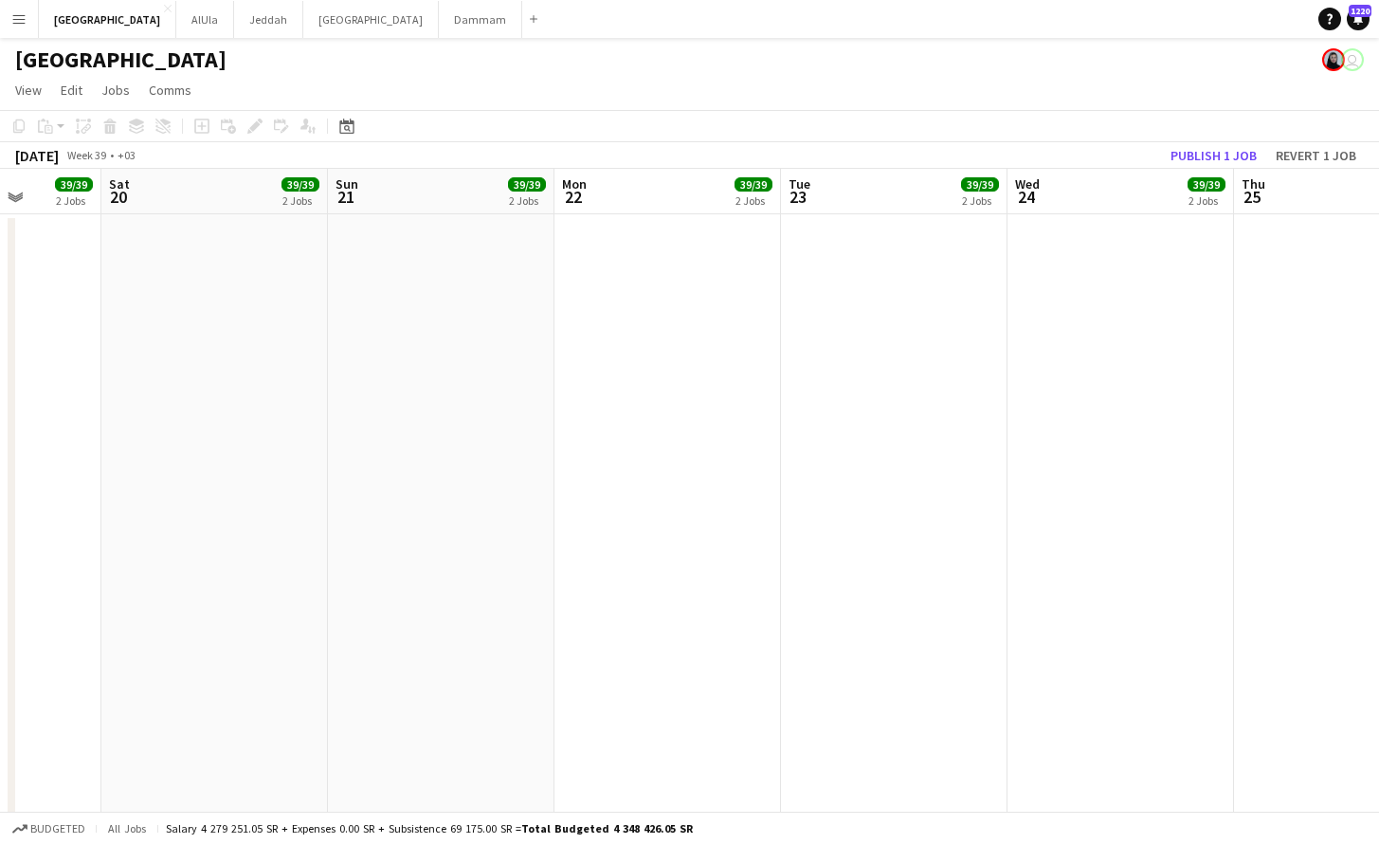
drag, startPoint x: 929, startPoint y: 190, endPoint x: -409, endPoint y: 232, distance: 1339.0
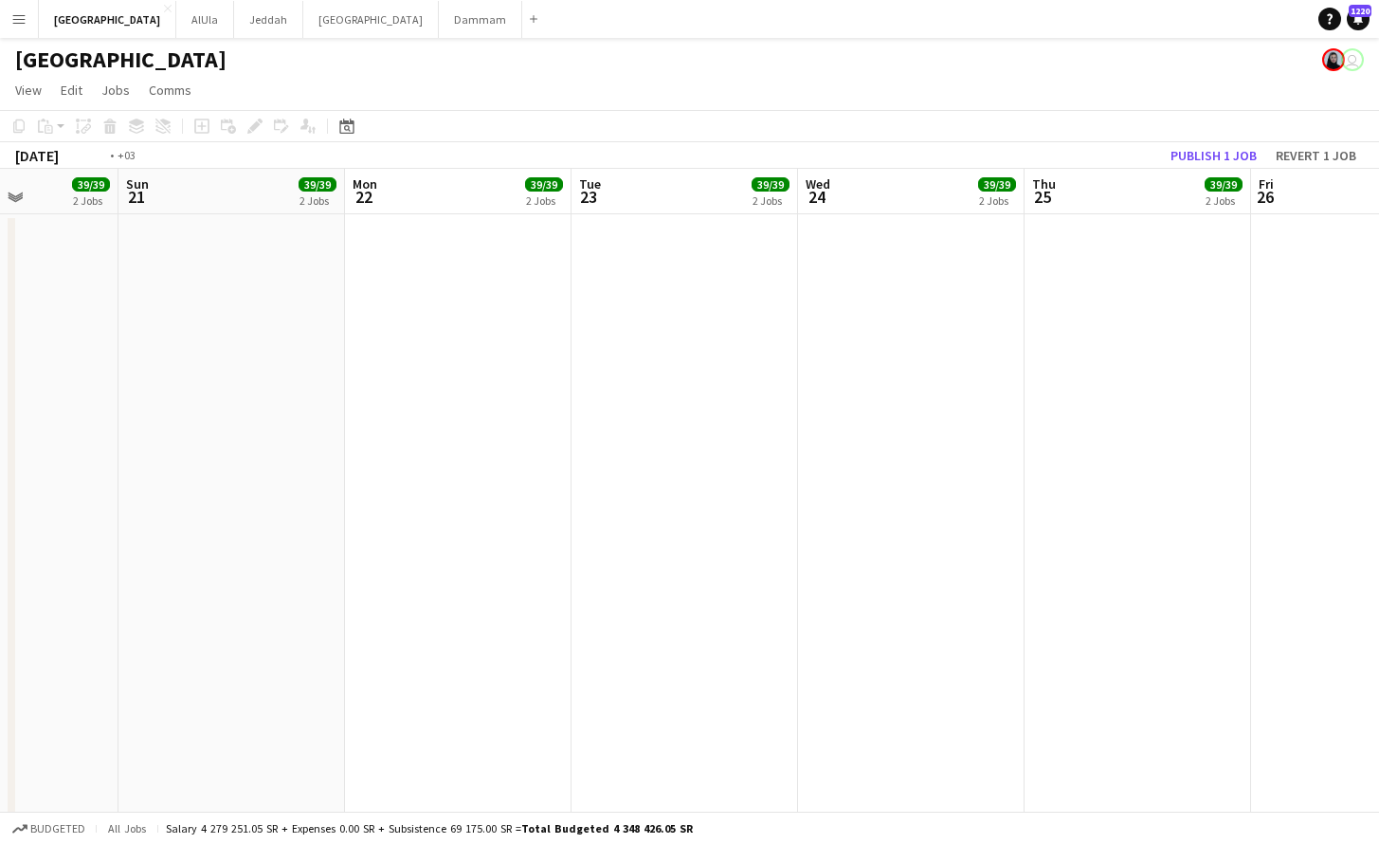
drag, startPoint x: 360, startPoint y: 239, endPoint x: -388, endPoint y: 281, distance: 749.0
drag, startPoint x: 163, startPoint y: 259, endPoint x: -191, endPoint y: 262, distance: 354.5
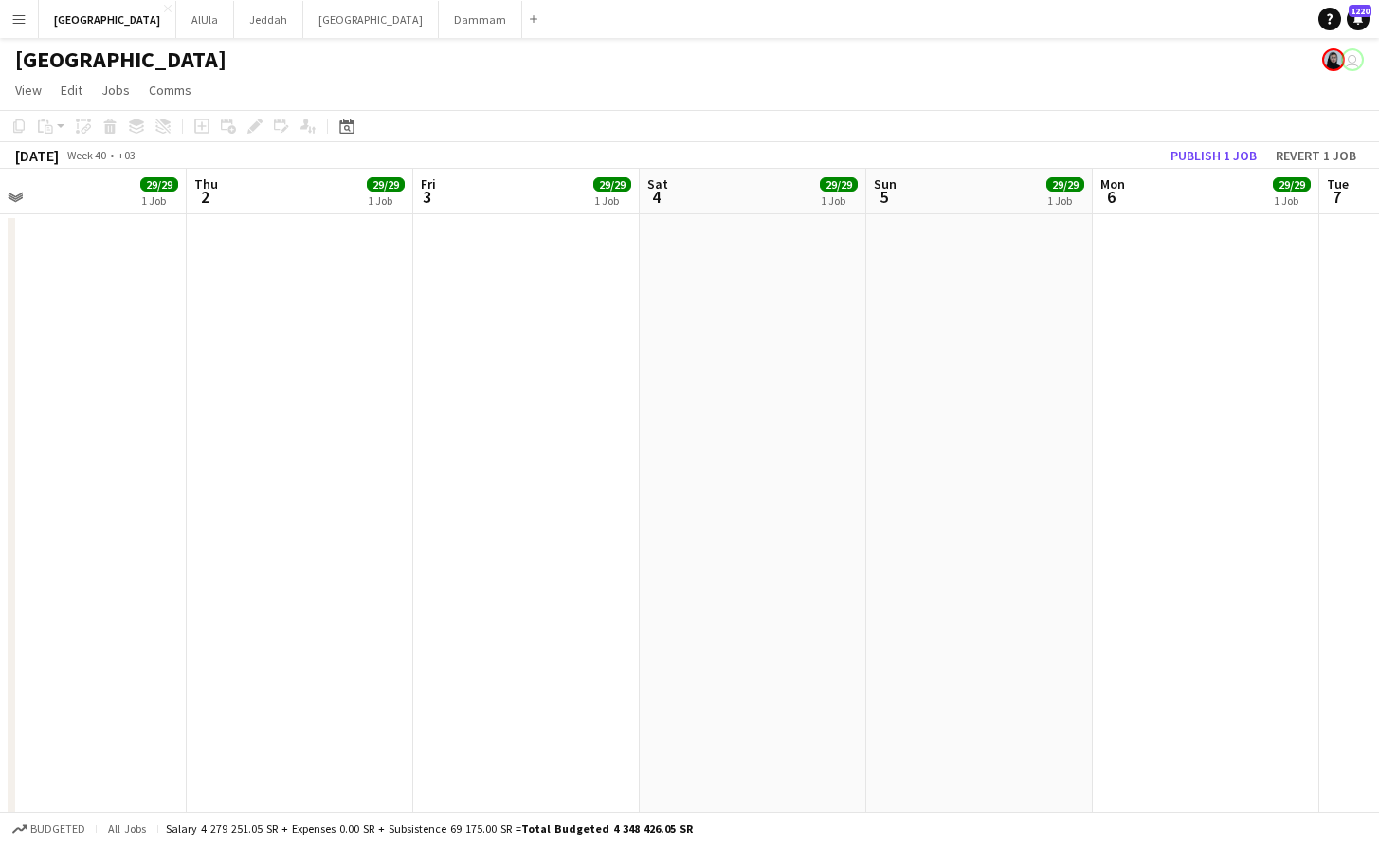
drag, startPoint x: 742, startPoint y: 242, endPoint x: -32, endPoint y: 281, distance: 775.3
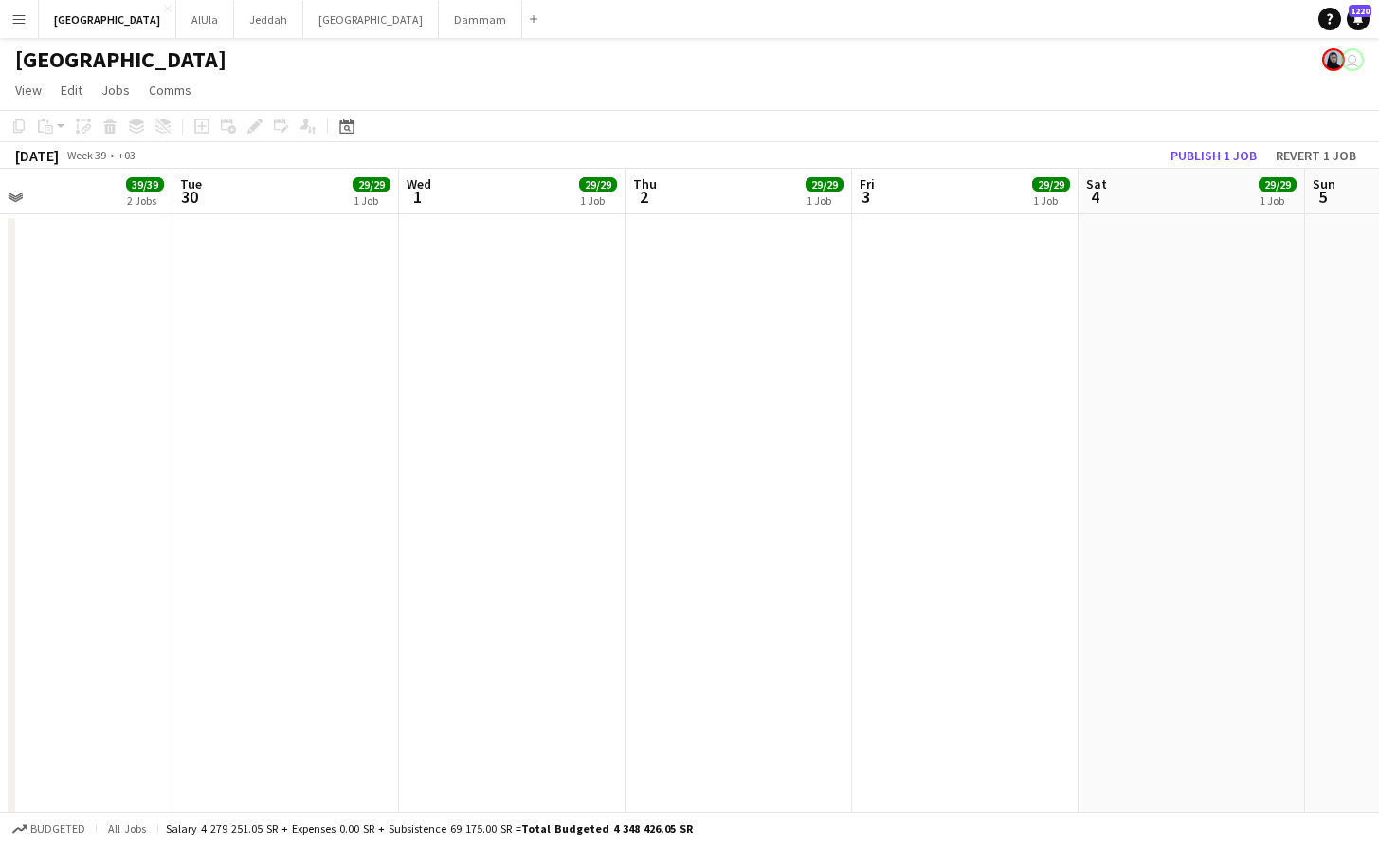
scroll to position [0, 517]
drag, startPoint x: 753, startPoint y: 213, endPoint x: -58, endPoint y: 272, distance: 813.4
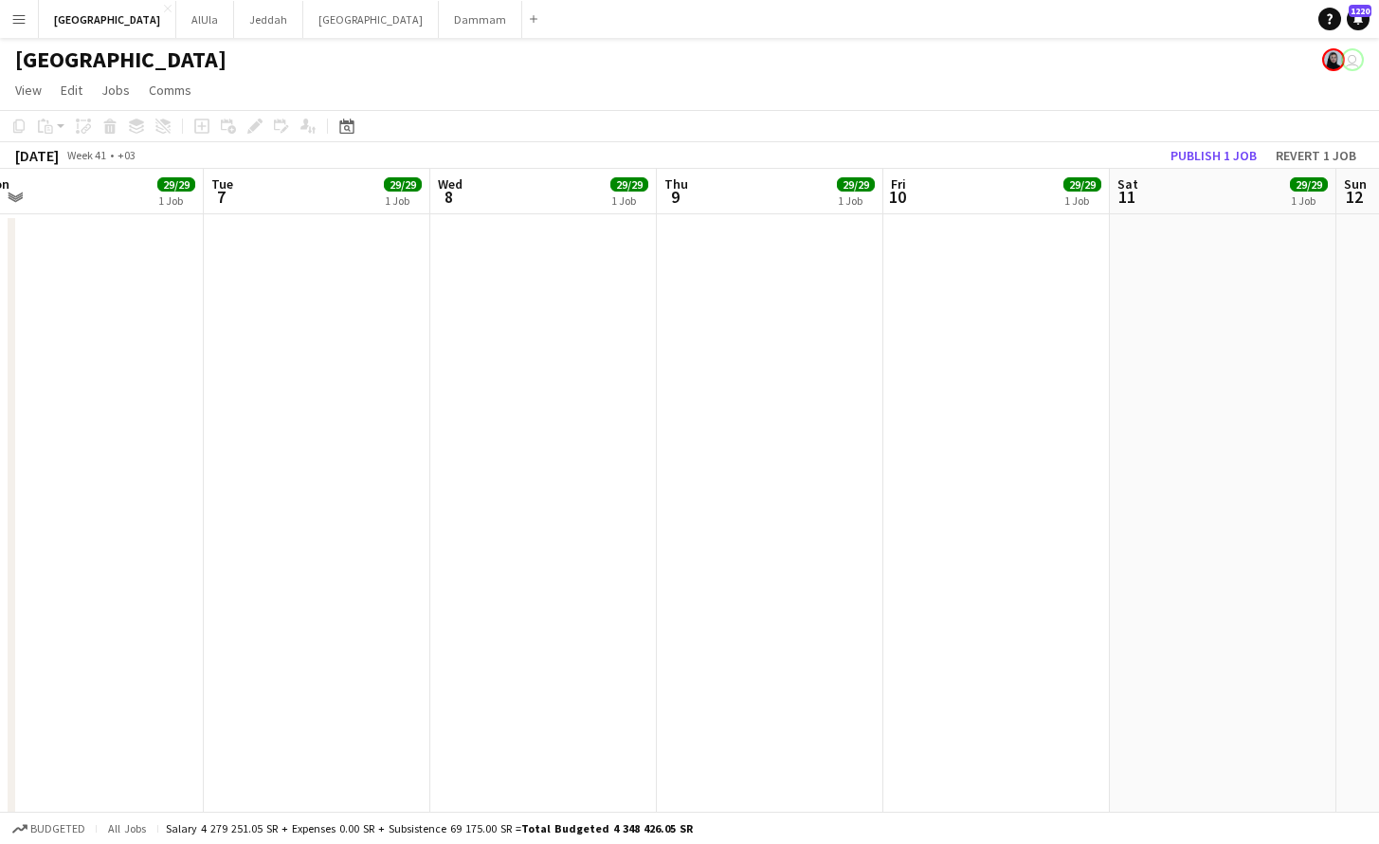
drag, startPoint x: 938, startPoint y: 182, endPoint x: 74, endPoint y: 227, distance: 865.6
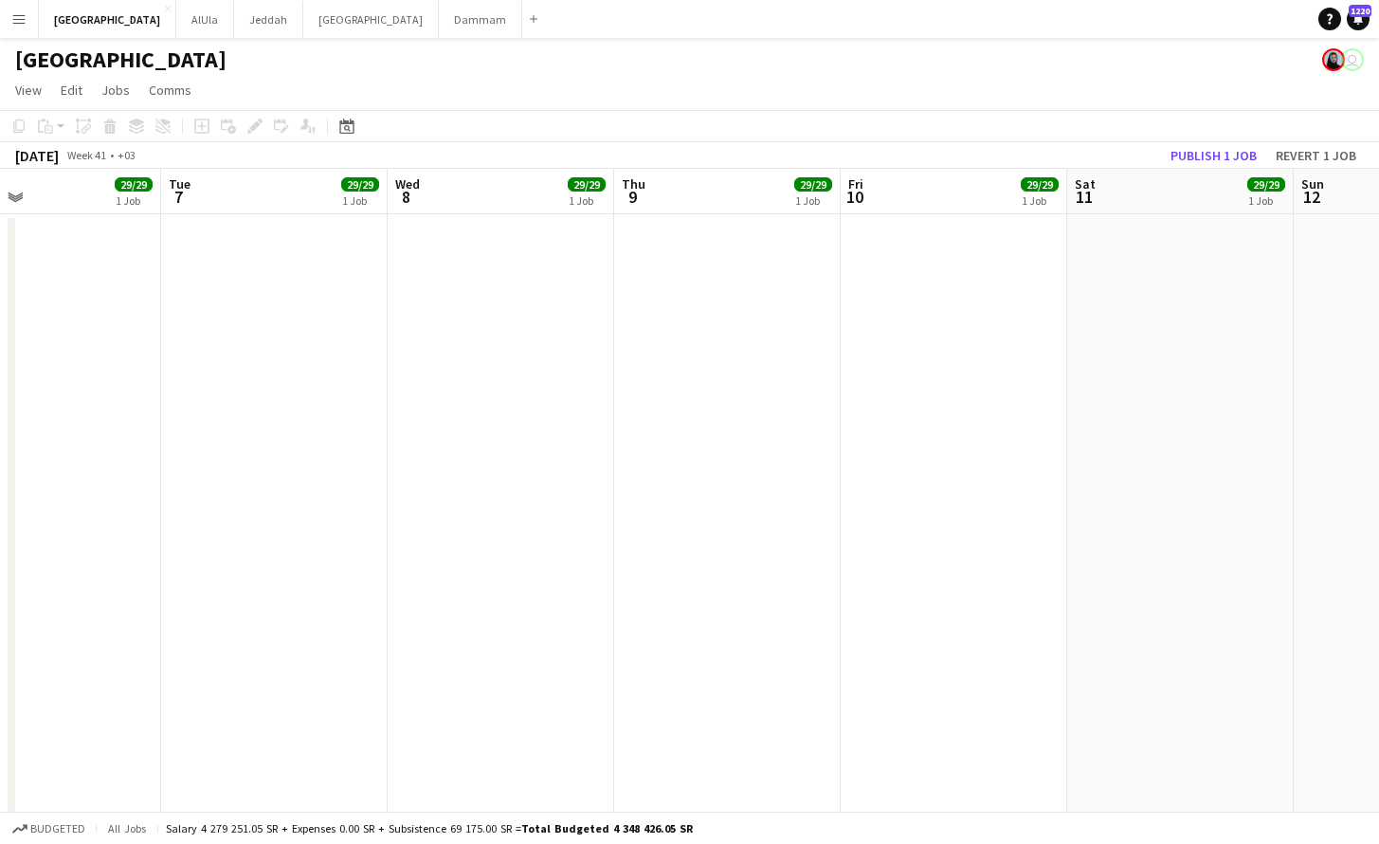
drag, startPoint x: 727, startPoint y: 213, endPoint x: -35, endPoint y: 236, distance: 762.4
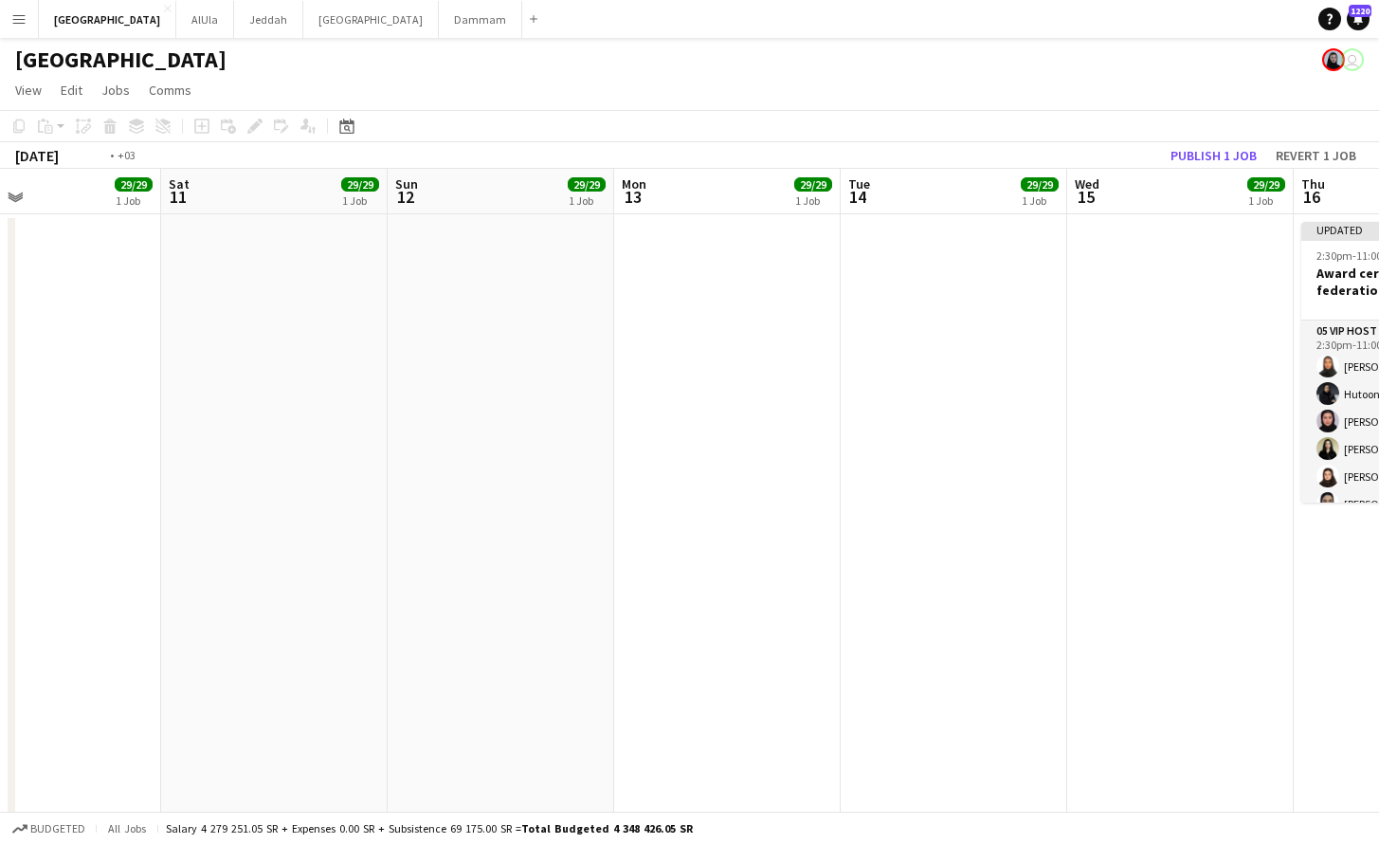
scroll to position [0, 743]
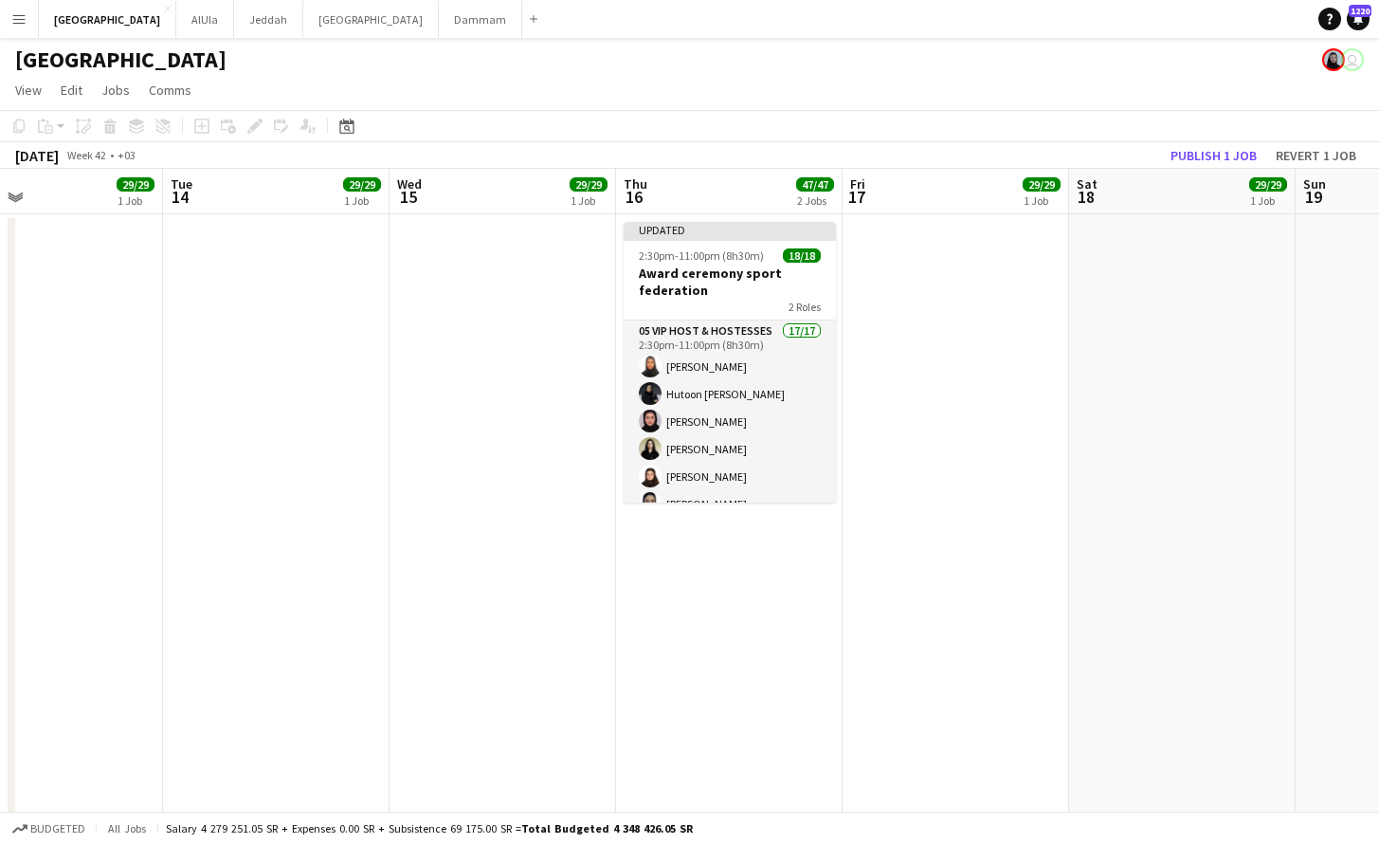
drag, startPoint x: 831, startPoint y: 225, endPoint x: 155, endPoint y: 242, distance: 676.0
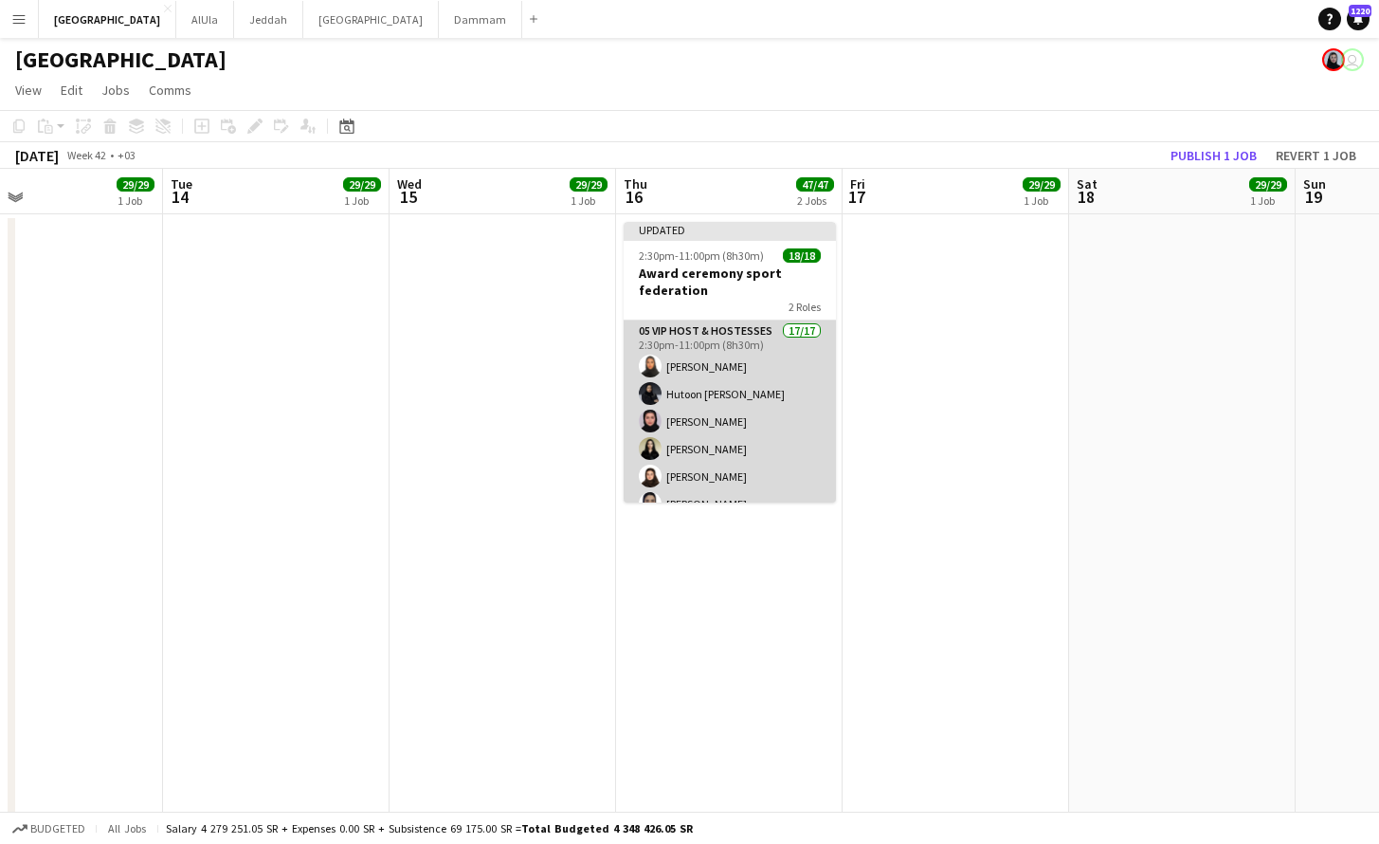
click at [682, 384] on app-card-role "05 VIP Host & Hostesses 17/17 2:30pm-11:00pm (8h30m) [PERSON_NAME] Hutoon [PERS…" at bounding box center [730, 572] width 212 height 504
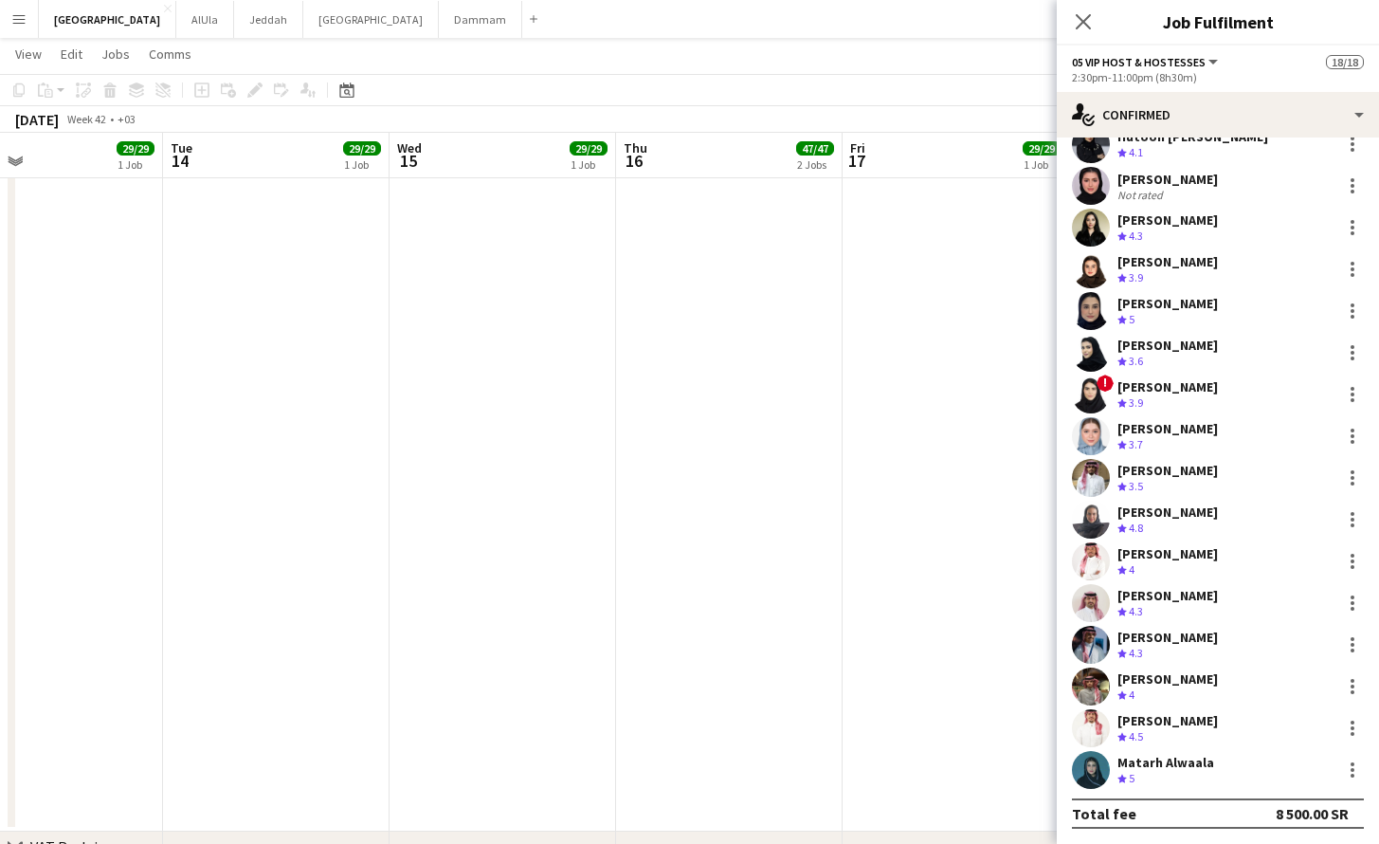
scroll to position [0, 0]
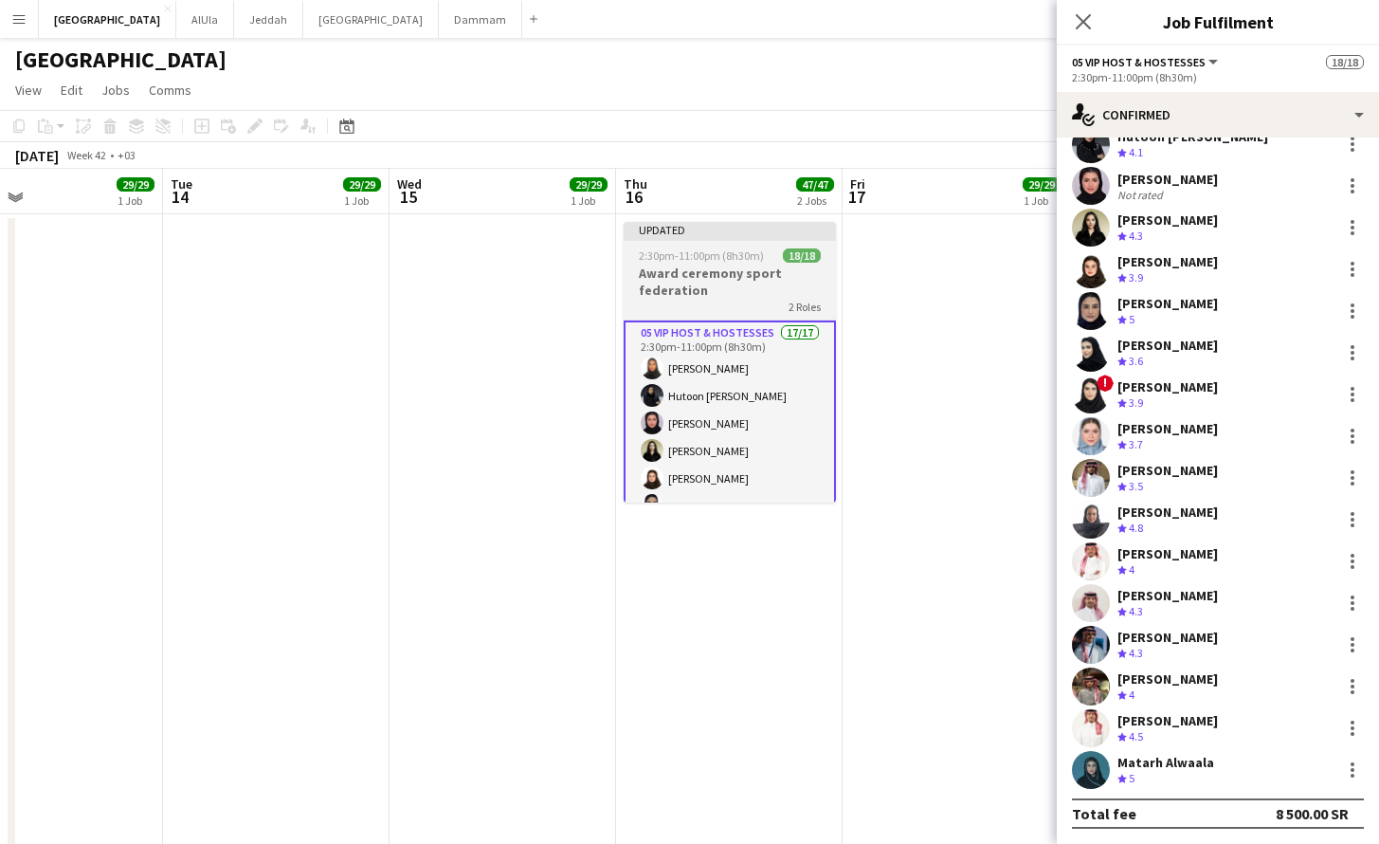
click at [760, 303] on div "2 Roles" at bounding box center [730, 306] width 212 height 15
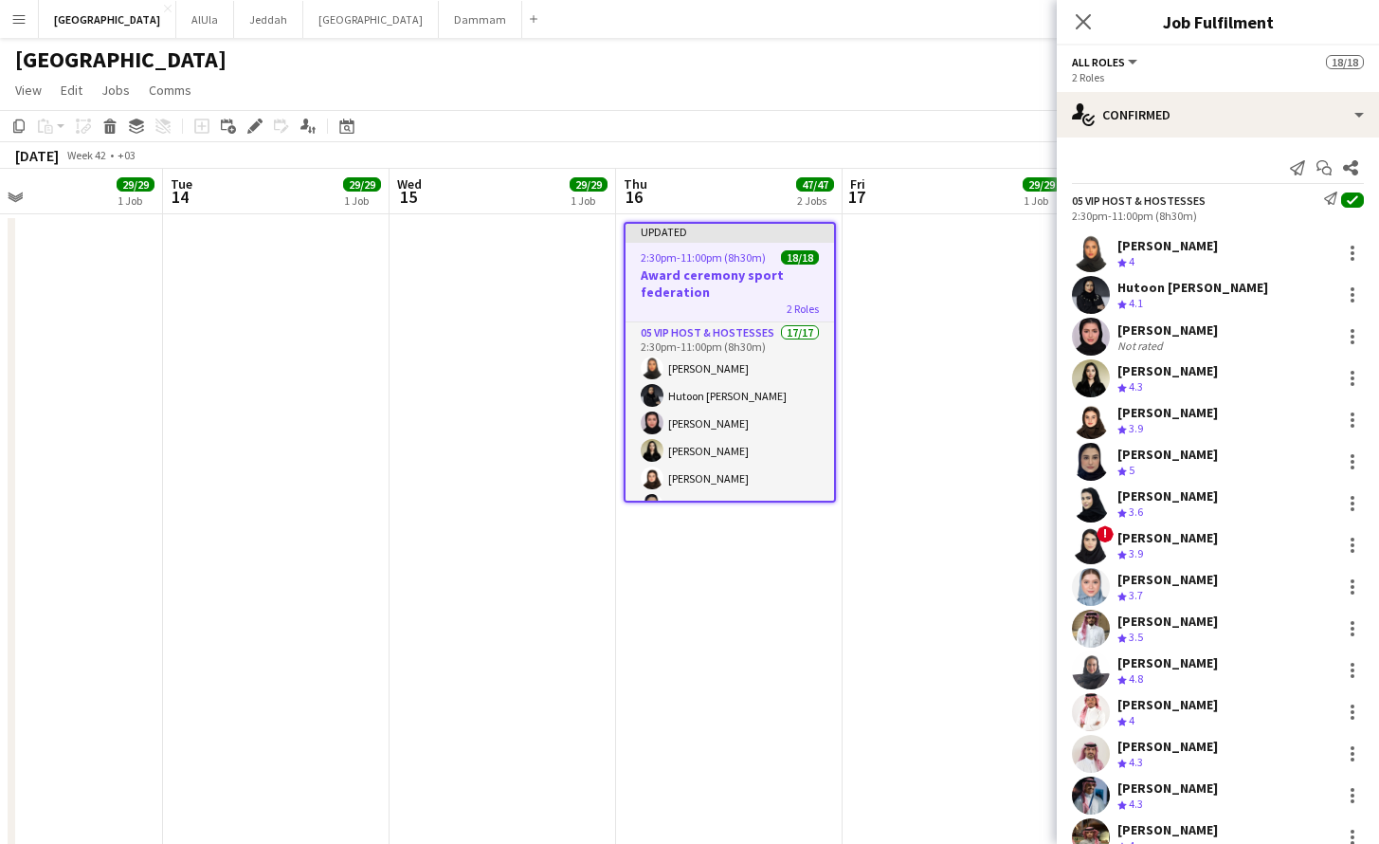
click at [968, 320] on app-date-cell at bounding box center [956, 732] width 227 height 1037
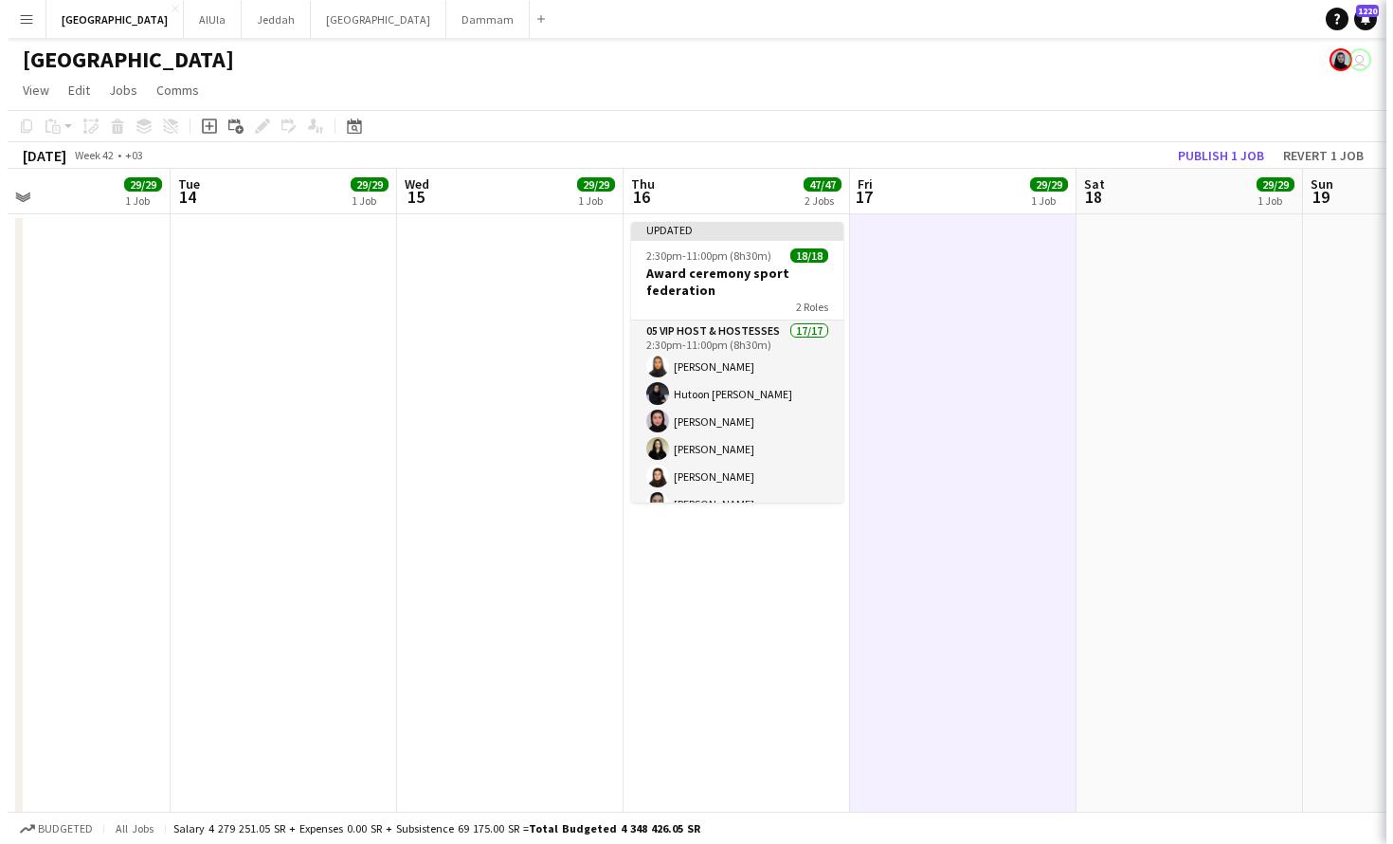
scroll to position [0, 744]
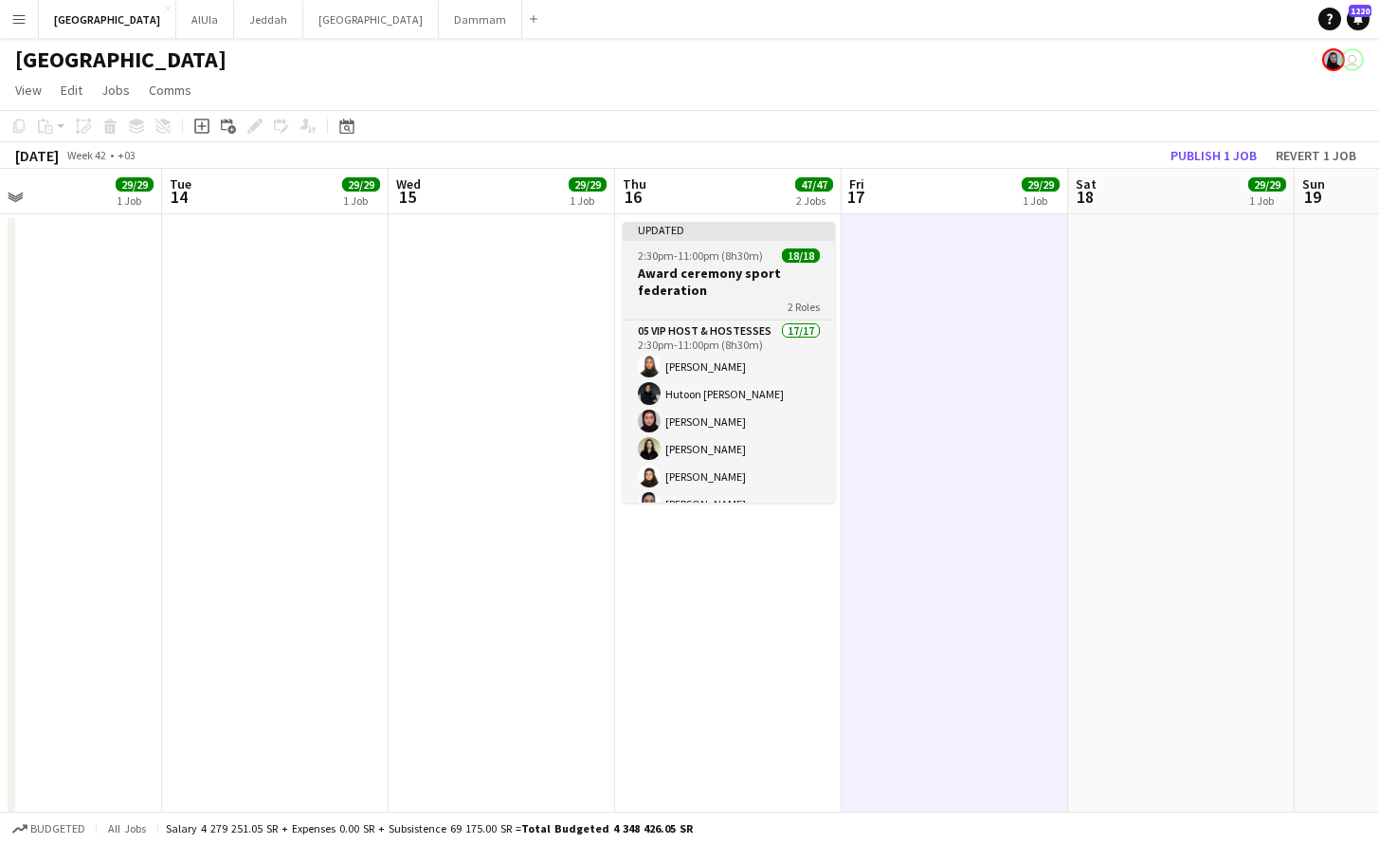
click at [723, 280] on h3 "Award ceremony sport federation" at bounding box center [729, 281] width 212 height 34
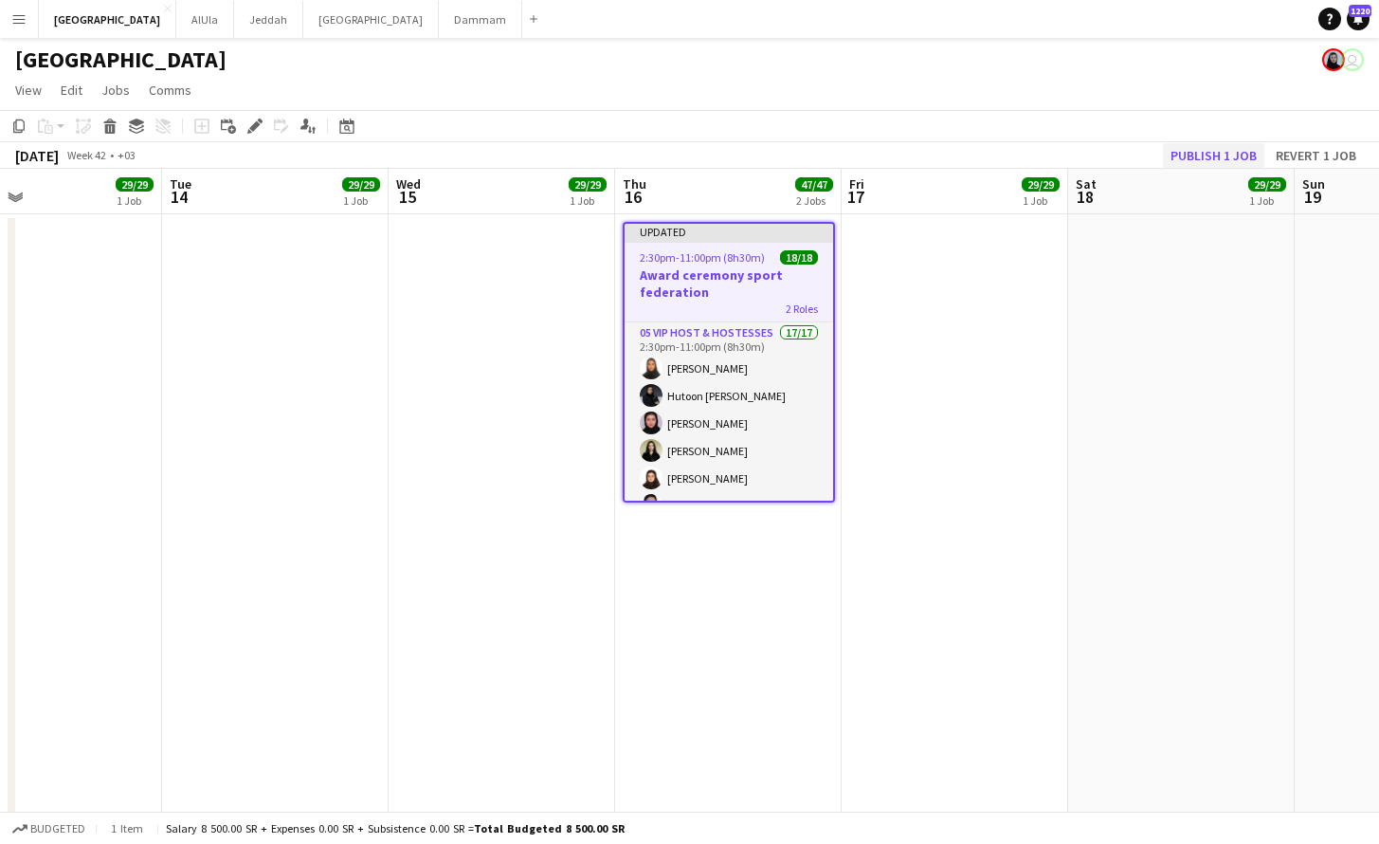
click at [1196, 160] on button "Publish 1 job" at bounding box center [1213, 155] width 101 height 25
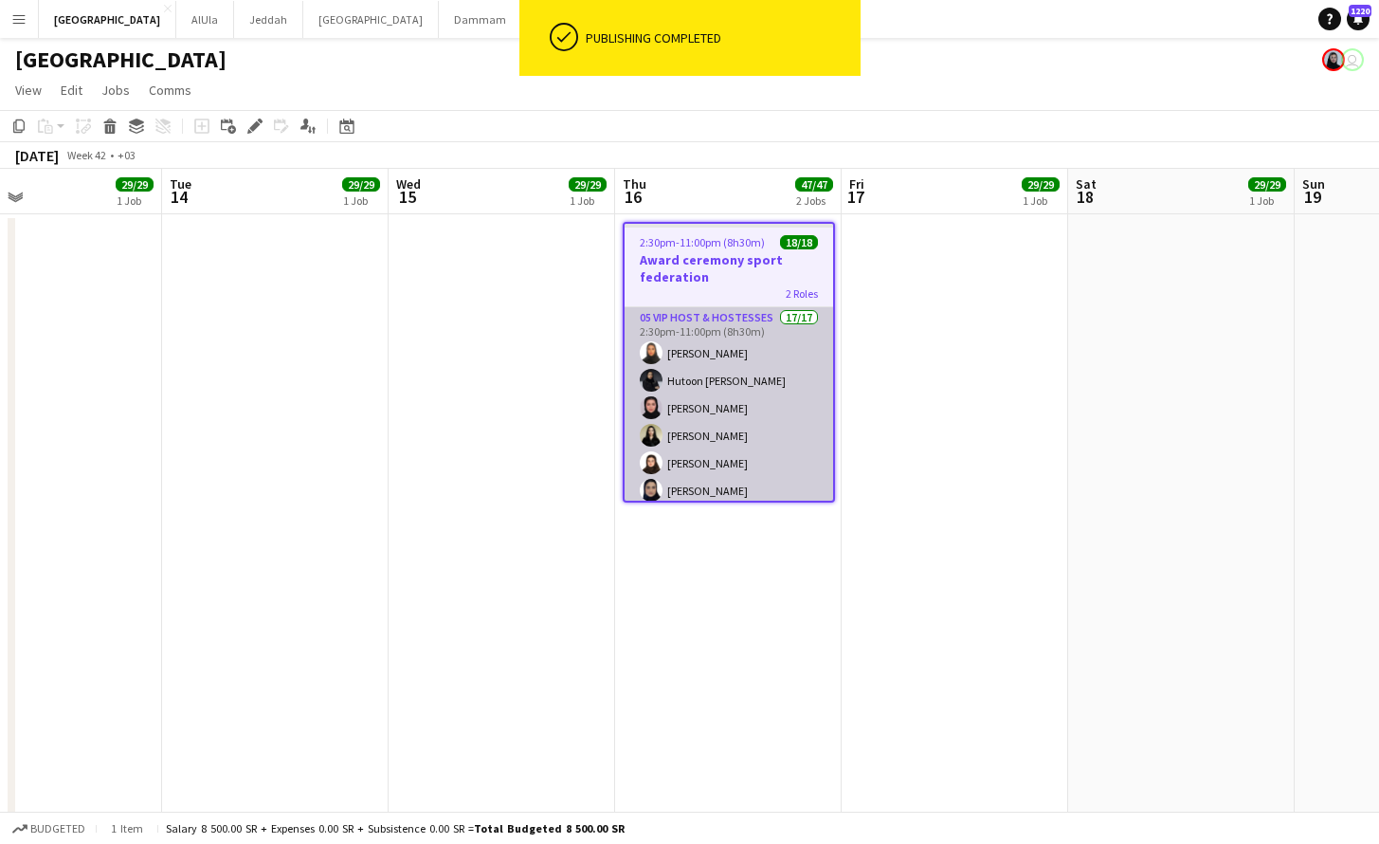
click at [760, 372] on app-card-role "05 VIP Host & Hostesses 17/17 2:30pm-11:00pm (8h30m) [PERSON_NAME] Hutoon [PERS…" at bounding box center [729, 559] width 209 height 504
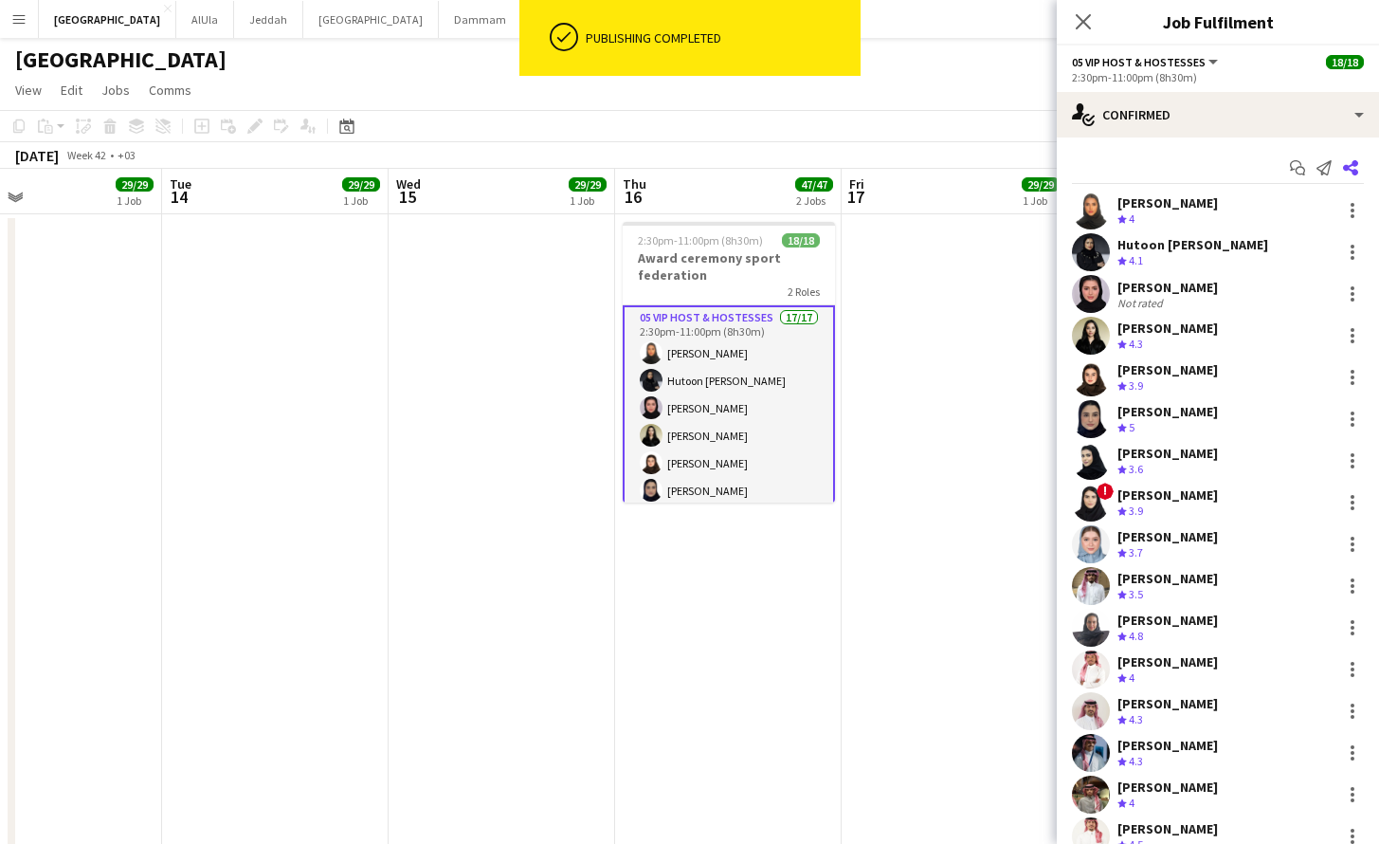
click at [1343, 165] on icon at bounding box center [1350, 167] width 15 height 15
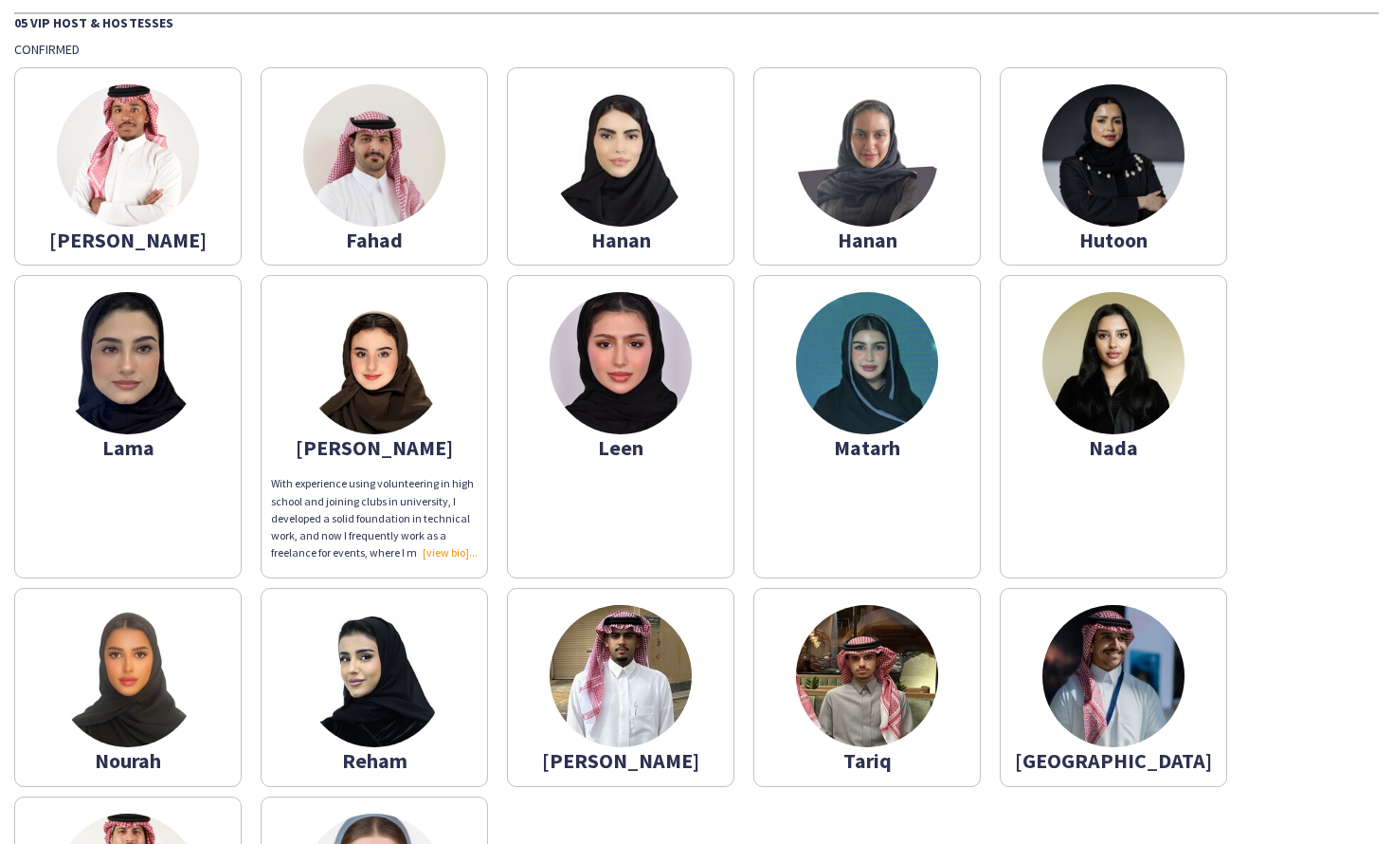
scroll to position [300, 0]
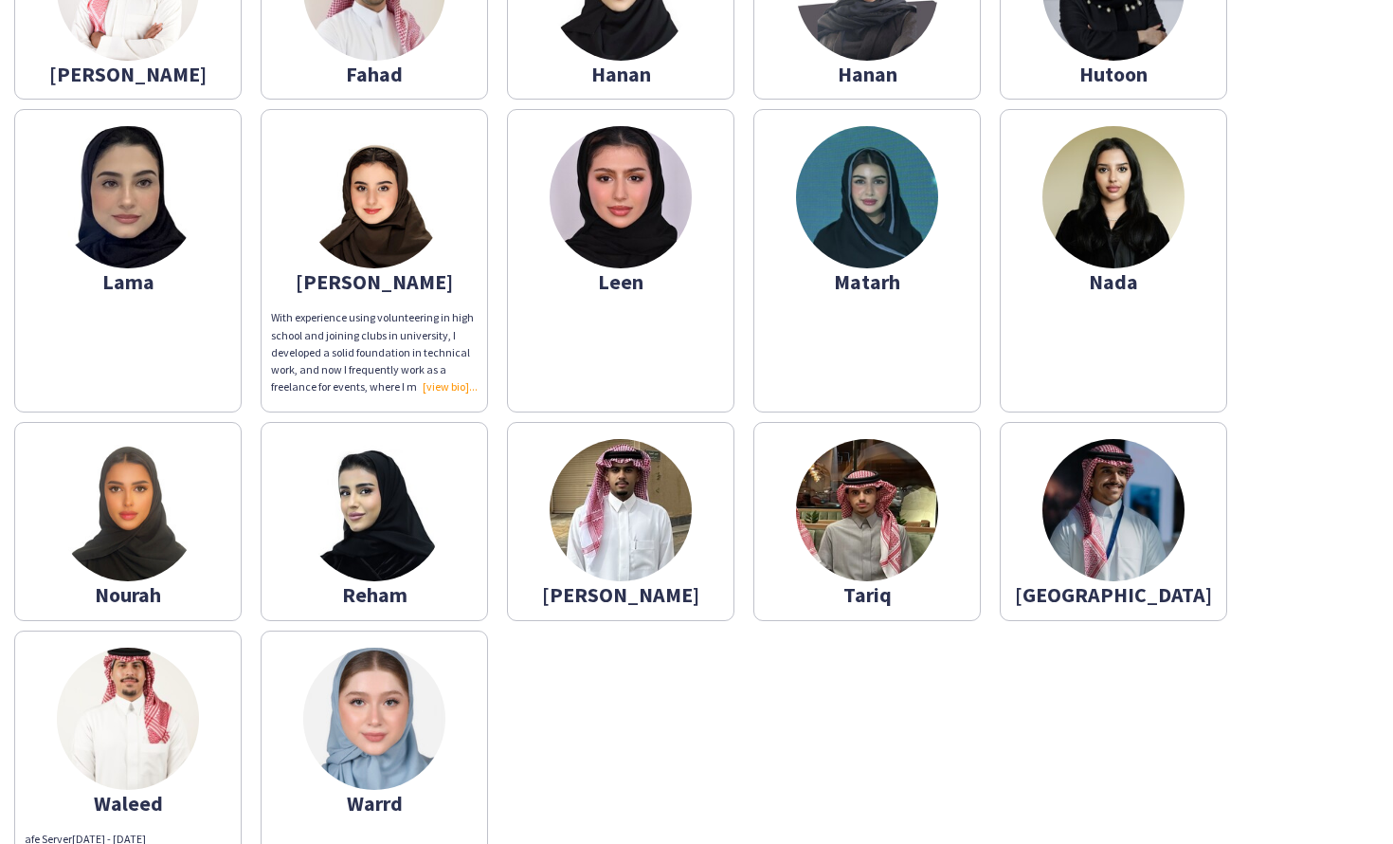
click at [430, 396] on app-share-pages-crew-card "[PERSON_NAME] With experience using volunteering in high school and joining clu…" at bounding box center [374, 260] width 227 height 303
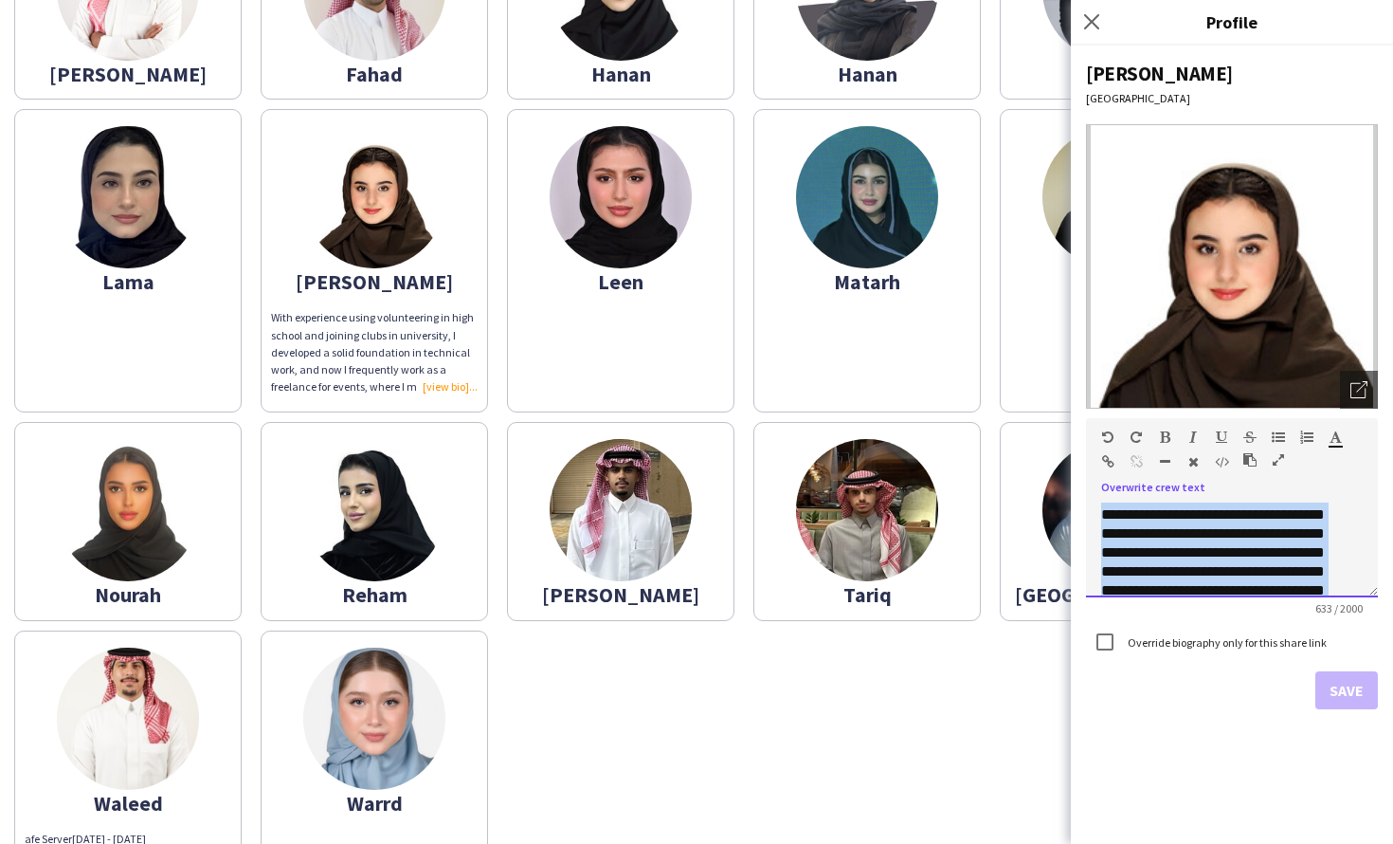
scroll to position [0, 0]
drag, startPoint x: 1207, startPoint y: 584, endPoint x: 1083, endPoint y: 450, distance: 182.4
click at [1083, 450] on div "**********" at bounding box center [1232, 444] width 322 height 798
copy p "**********"
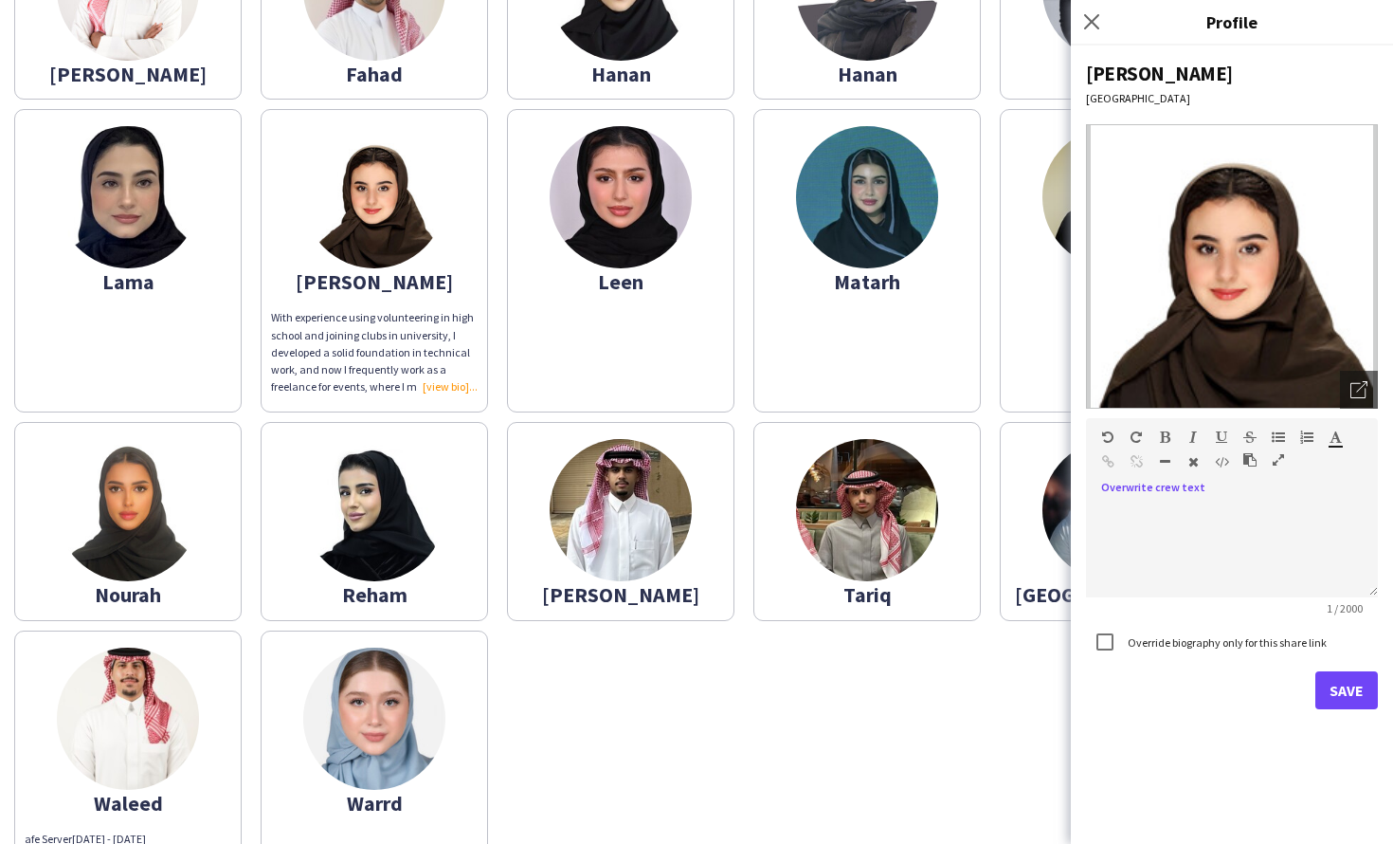
click at [1375, 682] on button "Save" at bounding box center [1347, 690] width 63 height 38
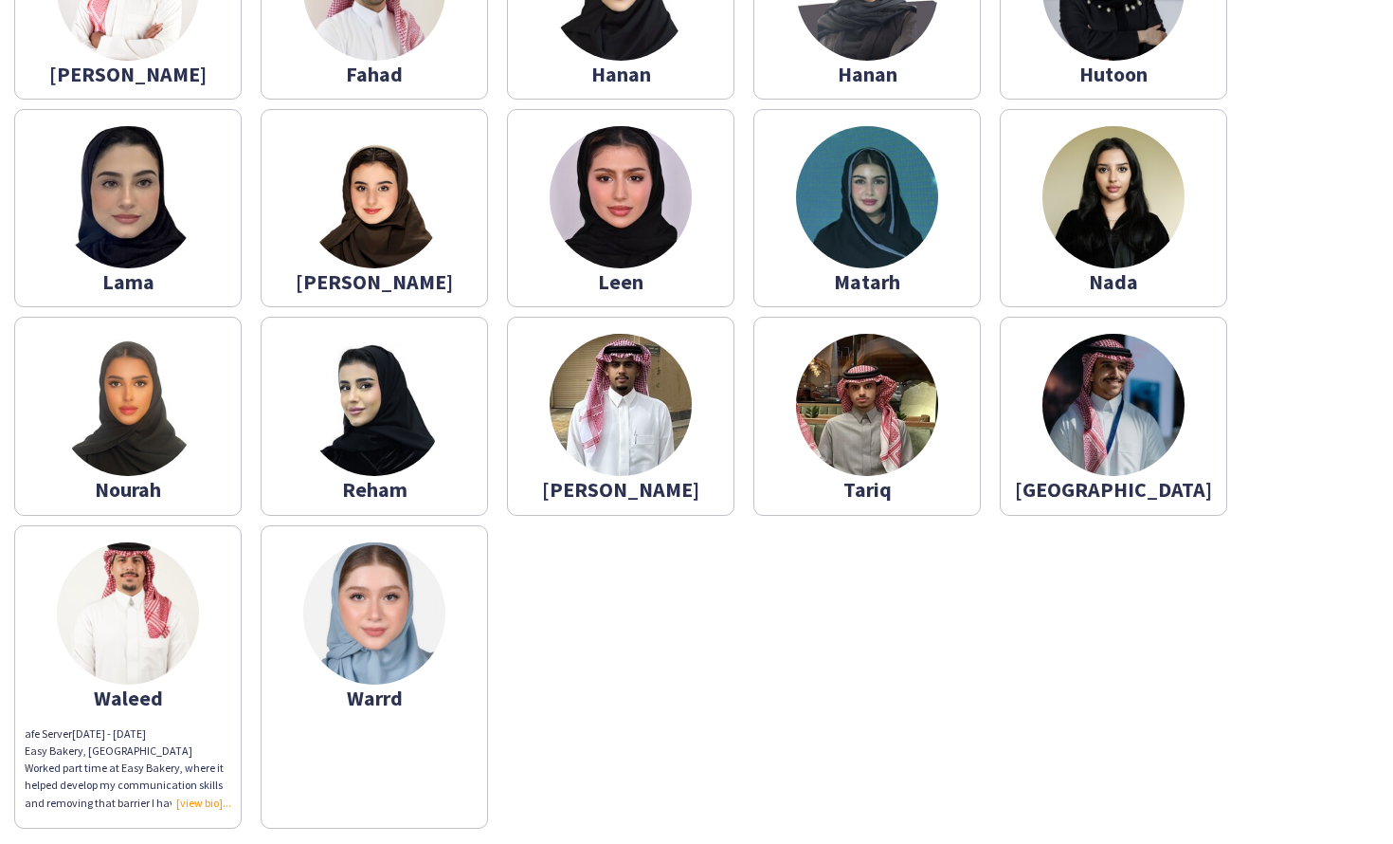
click at [184, 805] on div "afe Server [DATE] - [DATE] Easy Bakery, [GEOGRAPHIC_DATA] Worked part time at E…" at bounding box center [128, 768] width 207 height 86
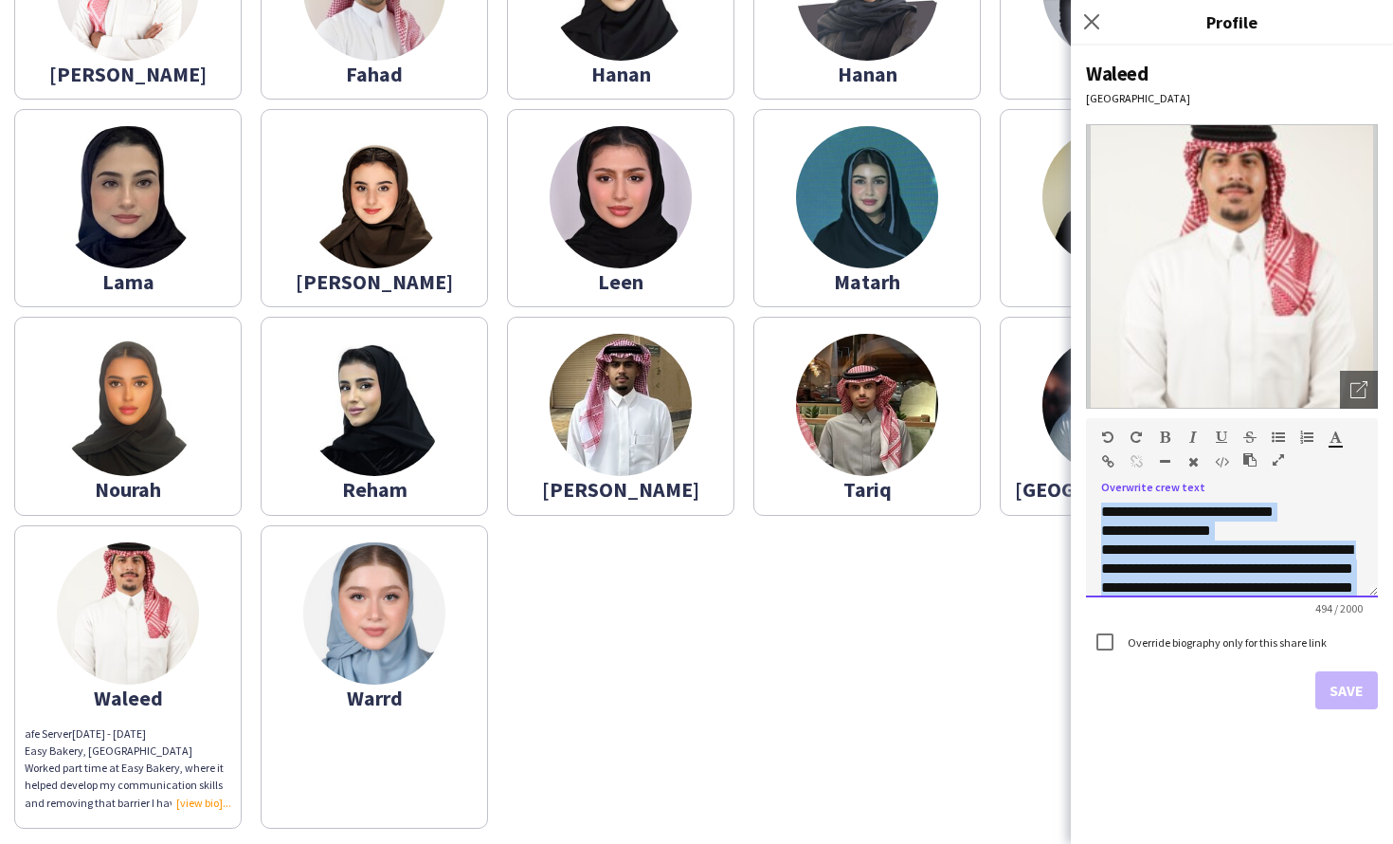
drag, startPoint x: 1265, startPoint y: 574, endPoint x: 1070, endPoint y: 419, distance: 249.6
click at [1070, 419] on body "close [URL][DOMAIN_NAME] Copy url Settings Award ceremony sport federation 05 V…" at bounding box center [696, 422] width 1393 height 844
copy div "**********"
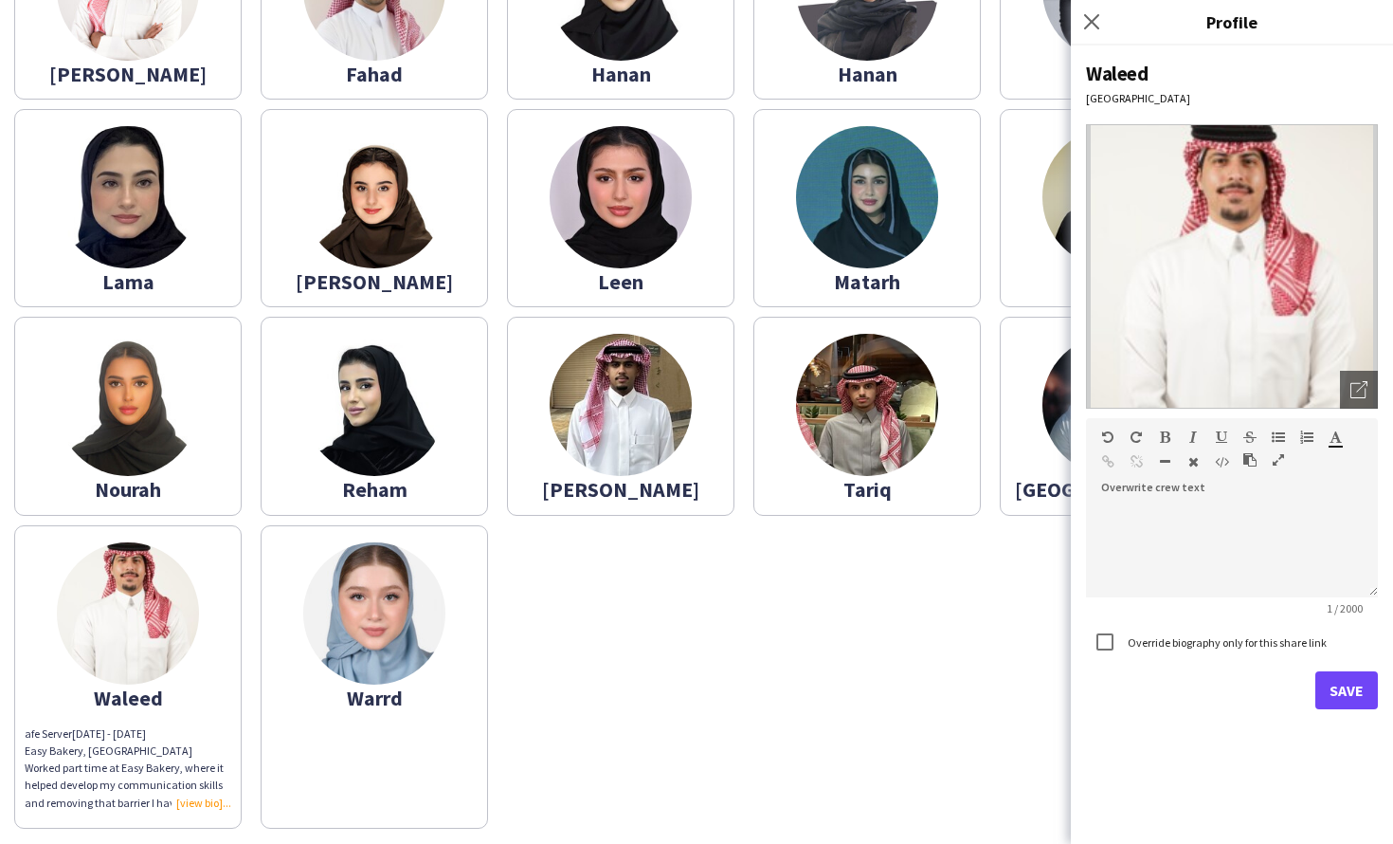
click at [1355, 694] on button "Save" at bounding box center [1347, 690] width 63 height 38
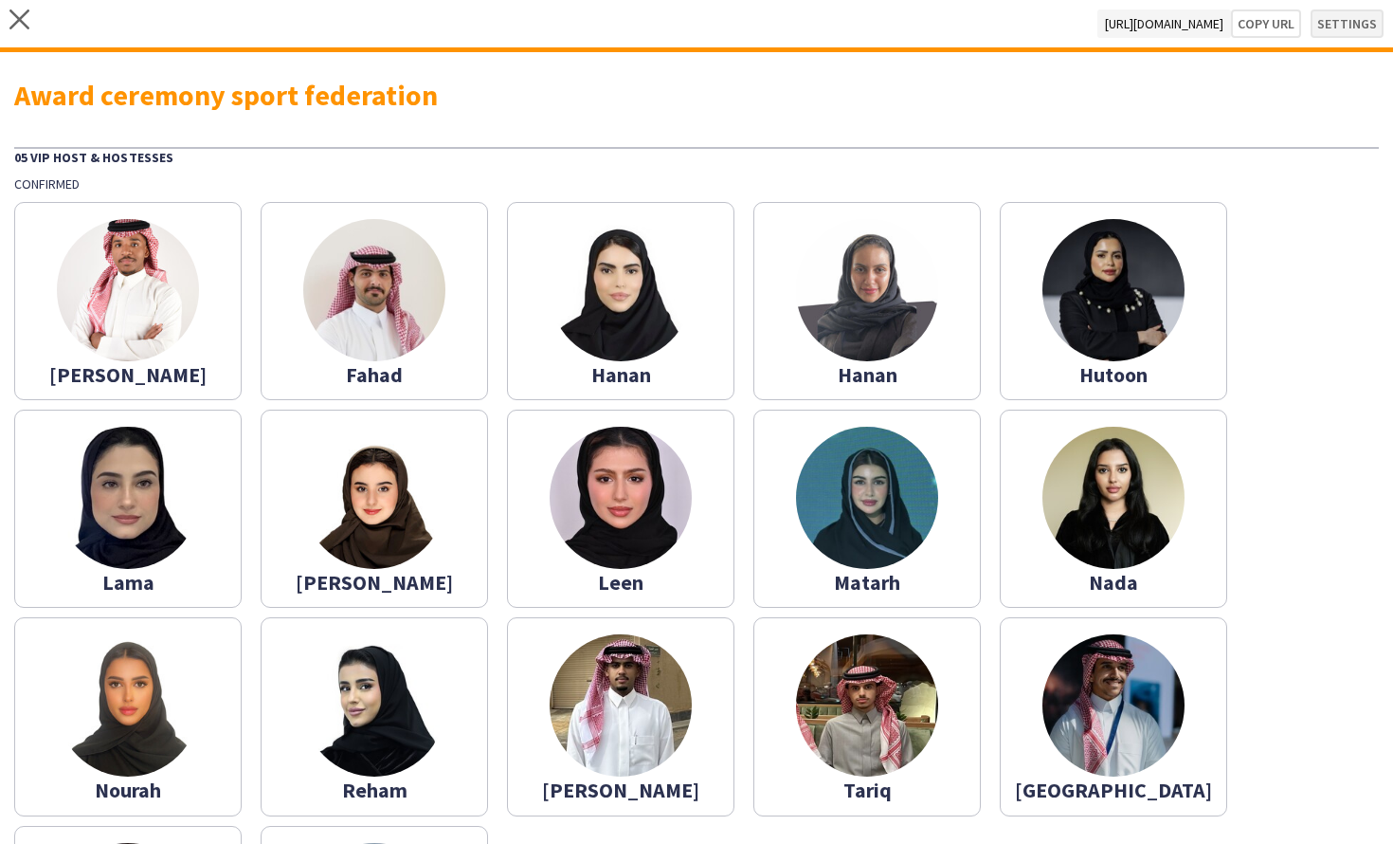
click at [1319, 24] on button "Settings" at bounding box center [1347, 23] width 73 height 28
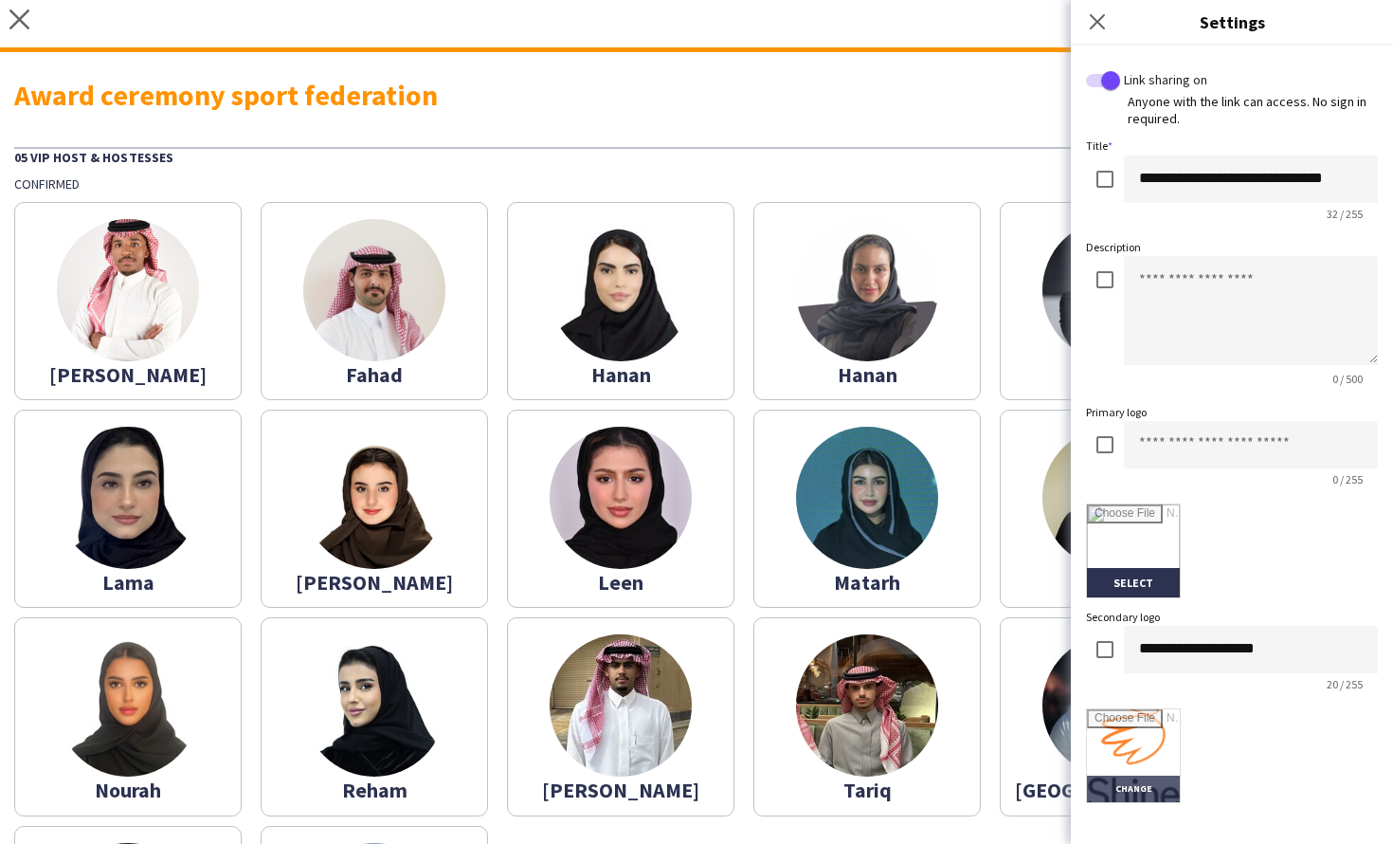
click at [1155, 730] on input "file" at bounding box center [1133, 755] width 93 height 93
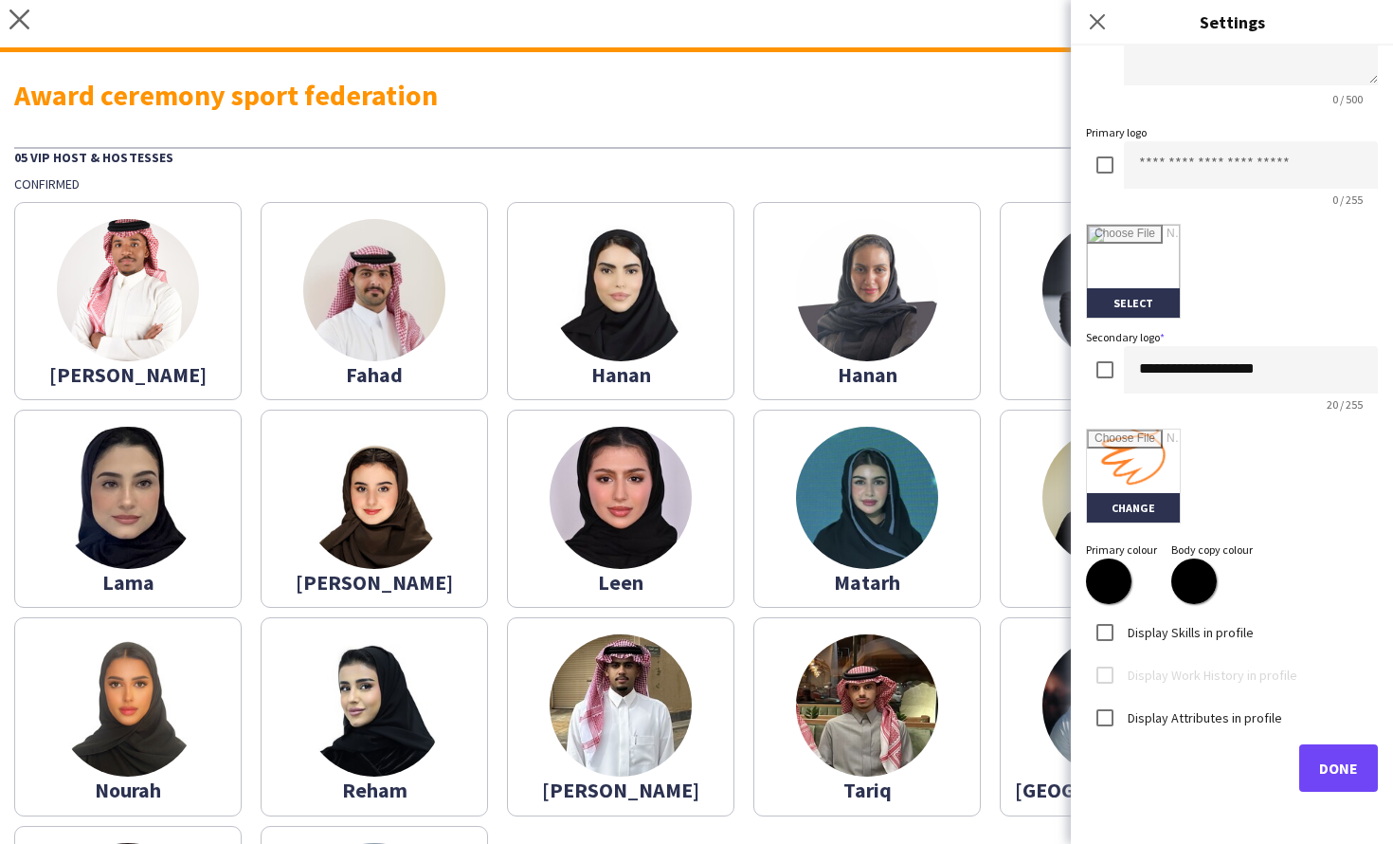
click at [1299, 745] on button "Done" at bounding box center [1338, 767] width 79 height 47
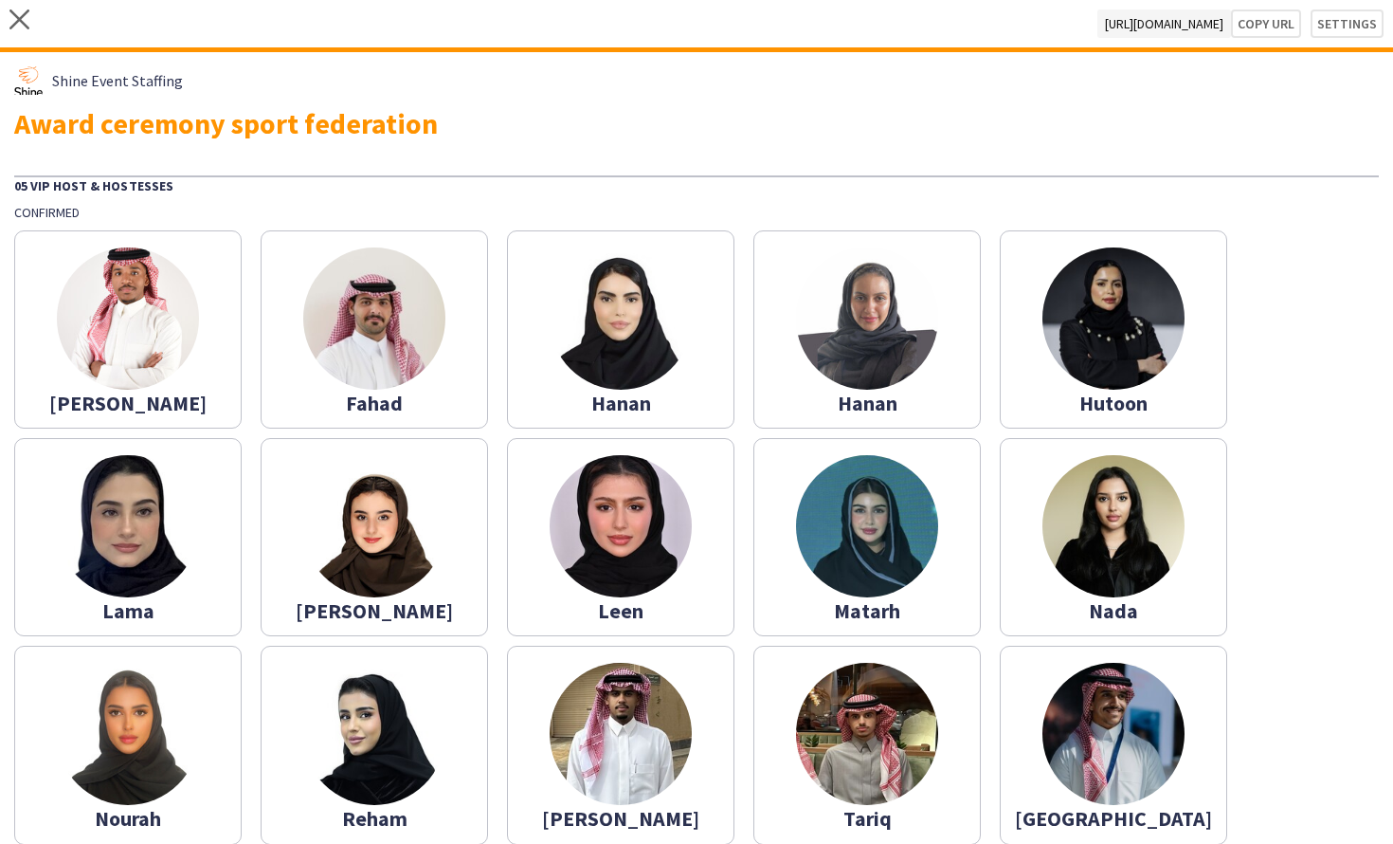
click at [34, 90] on img at bounding box center [28, 80] width 28 height 28
click at [1264, 19] on button "Copy url" at bounding box center [1266, 23] width 70 height 28
click at [10, 21] on icon "close" at bounding box center [19, 19] width 20 height 20
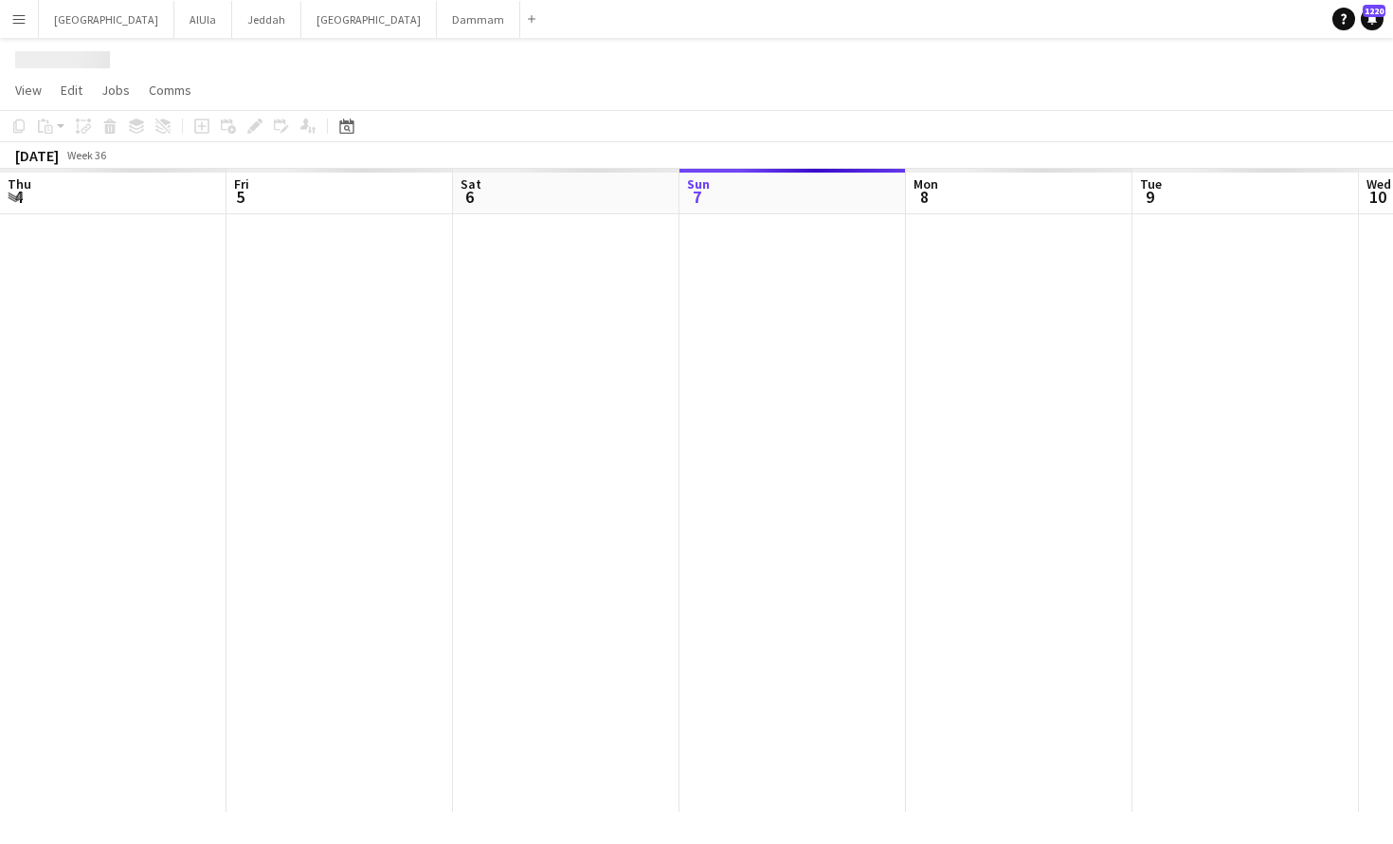
scroll to position [0, 453]
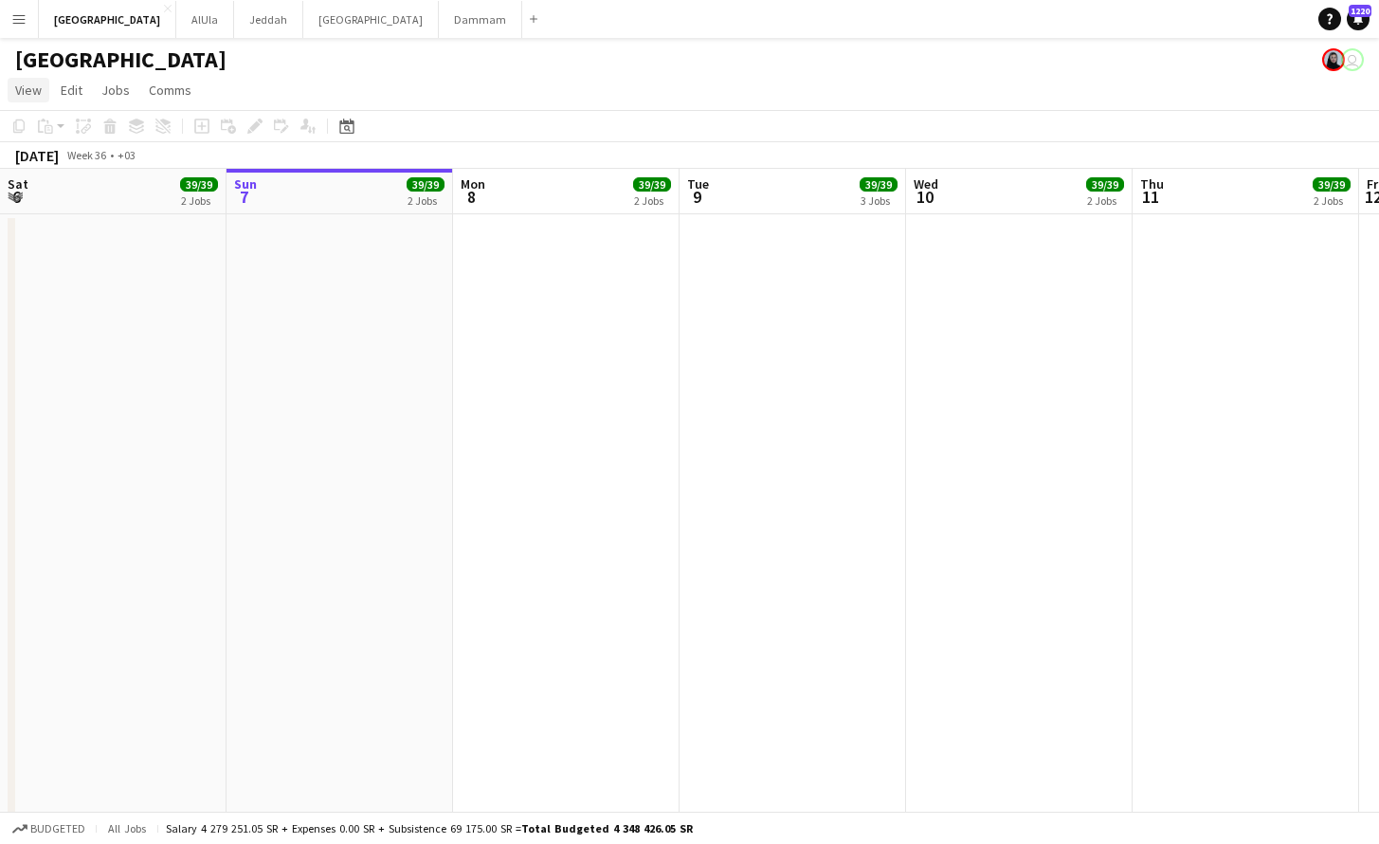
click at [43, 83] on link "View" at bounding box center [29, 90] width 42 height 25
click at [66, 201] on link "Month view" at bounding box center [84, 211] width 151 height 40
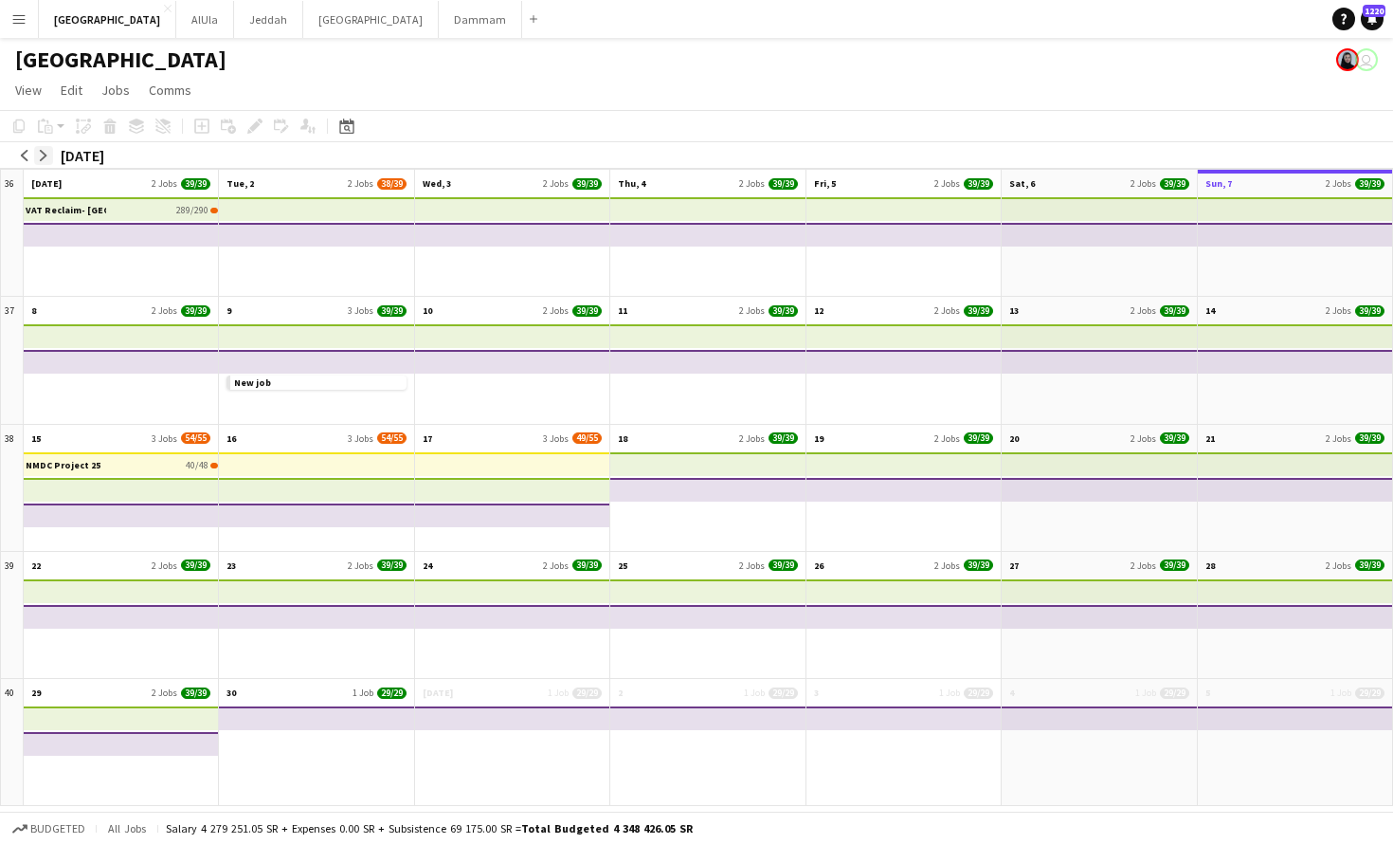
click at [43, 162] on button "arrow-right" at bounding box center [43, 155] width 19 height 19
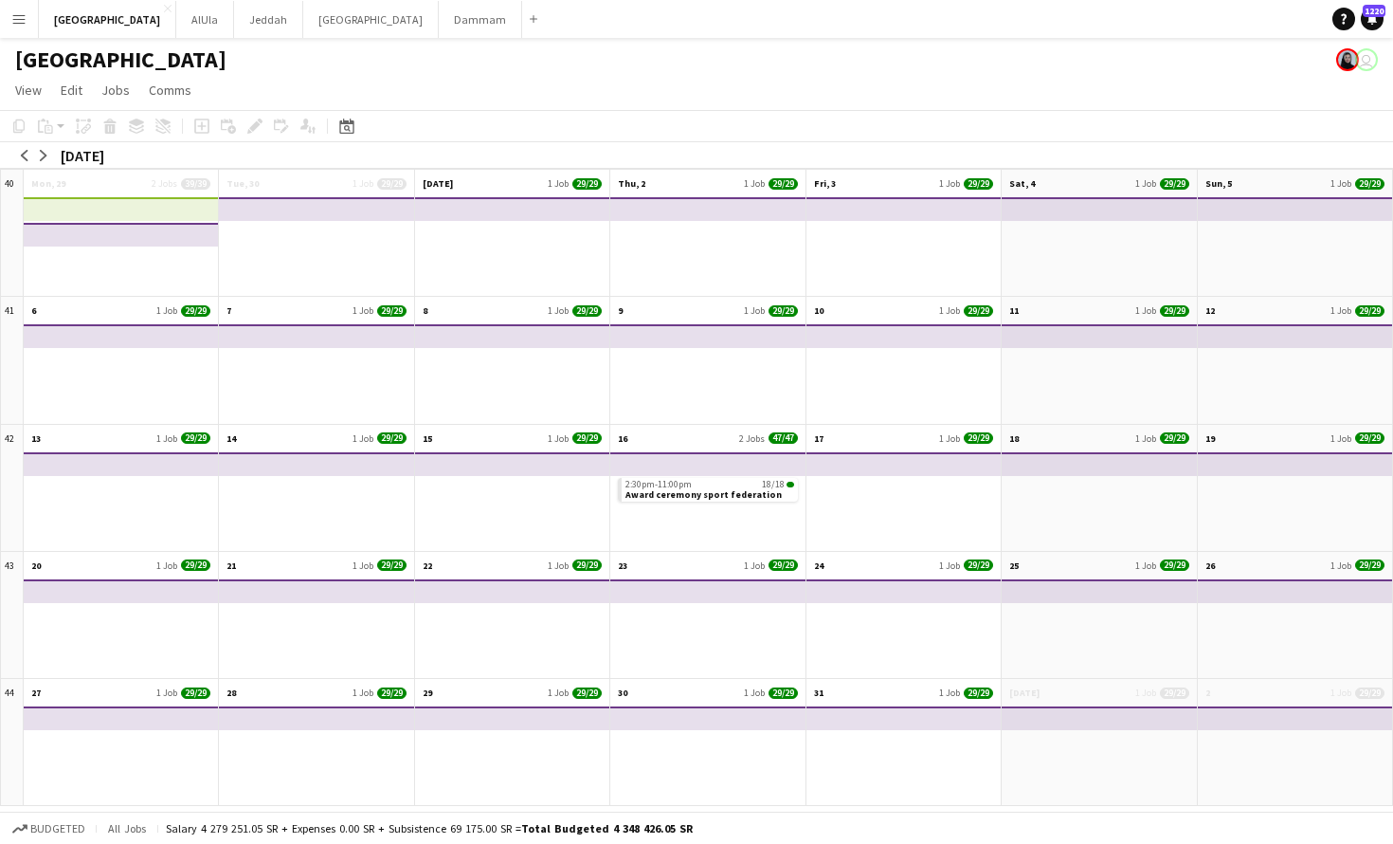
click at [723, 521] on div "2:30pm-11:00pm 18/18 Award ceremony sport federation" at bounding box center [707, 499] width 194 height 102
click at [726, 498] on span "Award ceremony sport federation" at bounding box center [704, 494] width 156 height 12
click at [730, 497] on span "Award ceremony sport federation" at bounding box center [704, 496] width 156 height 12
drag, startPoint x: 730, startPoint y: 497, endPoint x: 745, endPoint y: 501, distance: 15.9
click at [730, 498] on span "Award ceremony sport federation" at bounding box center [704, 494] width 156 height 12
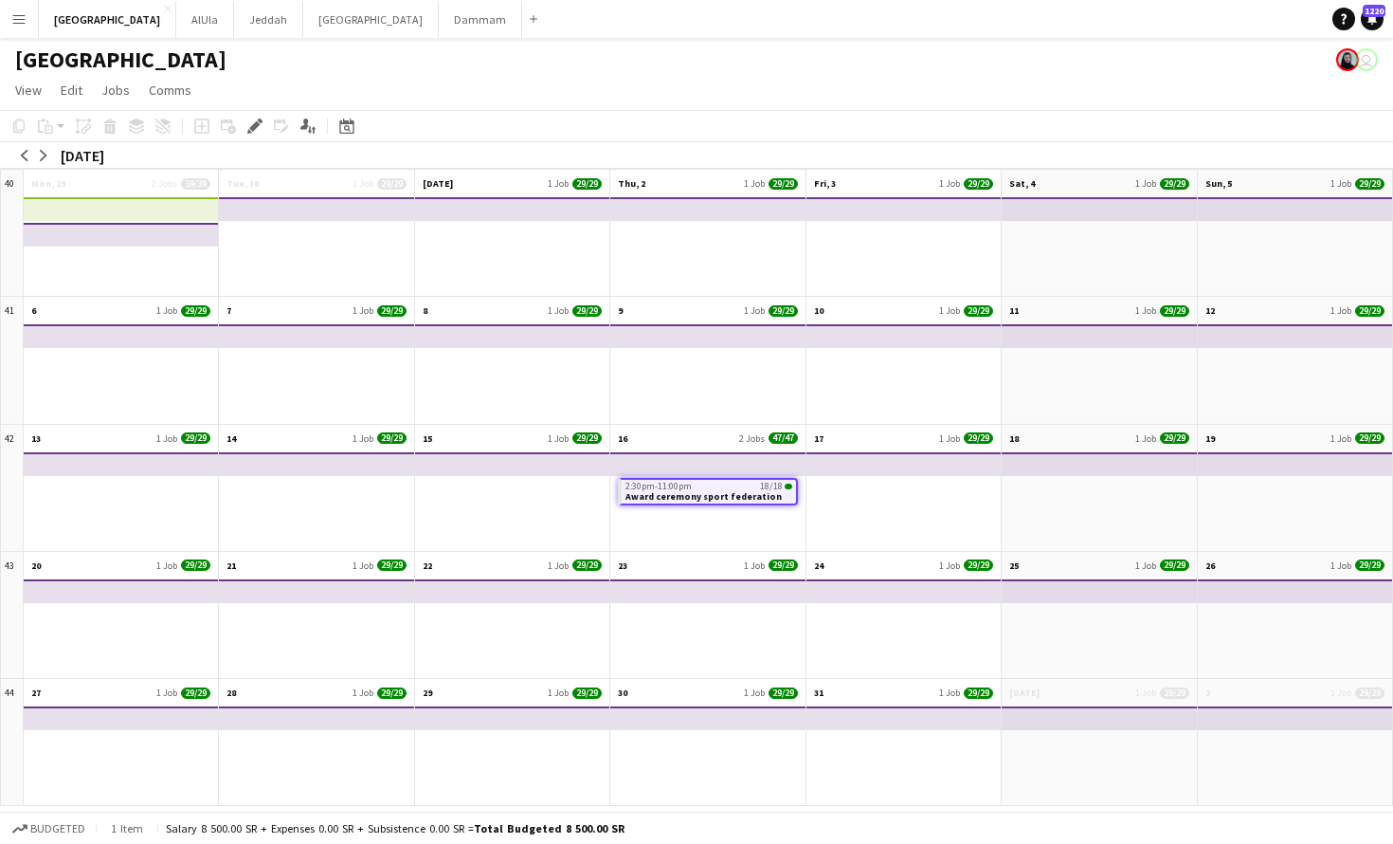
click at [736, 473] on app-mini-top-bar at bounding box center [706, 464] width 196 height 24
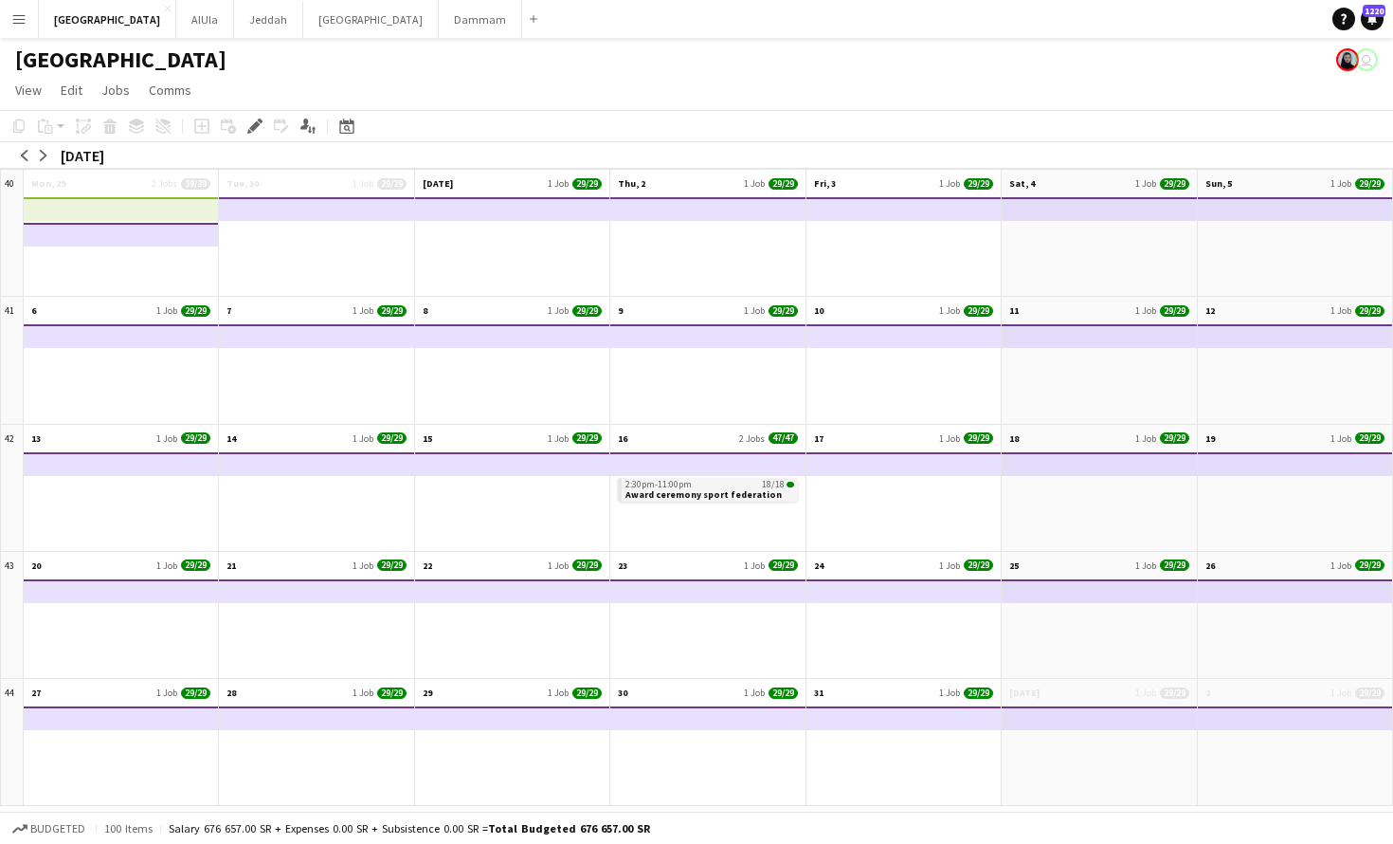
click at [735, 498] on span "Award ceremony sport federation" at bounding box center [704, 494] width 156 height 12
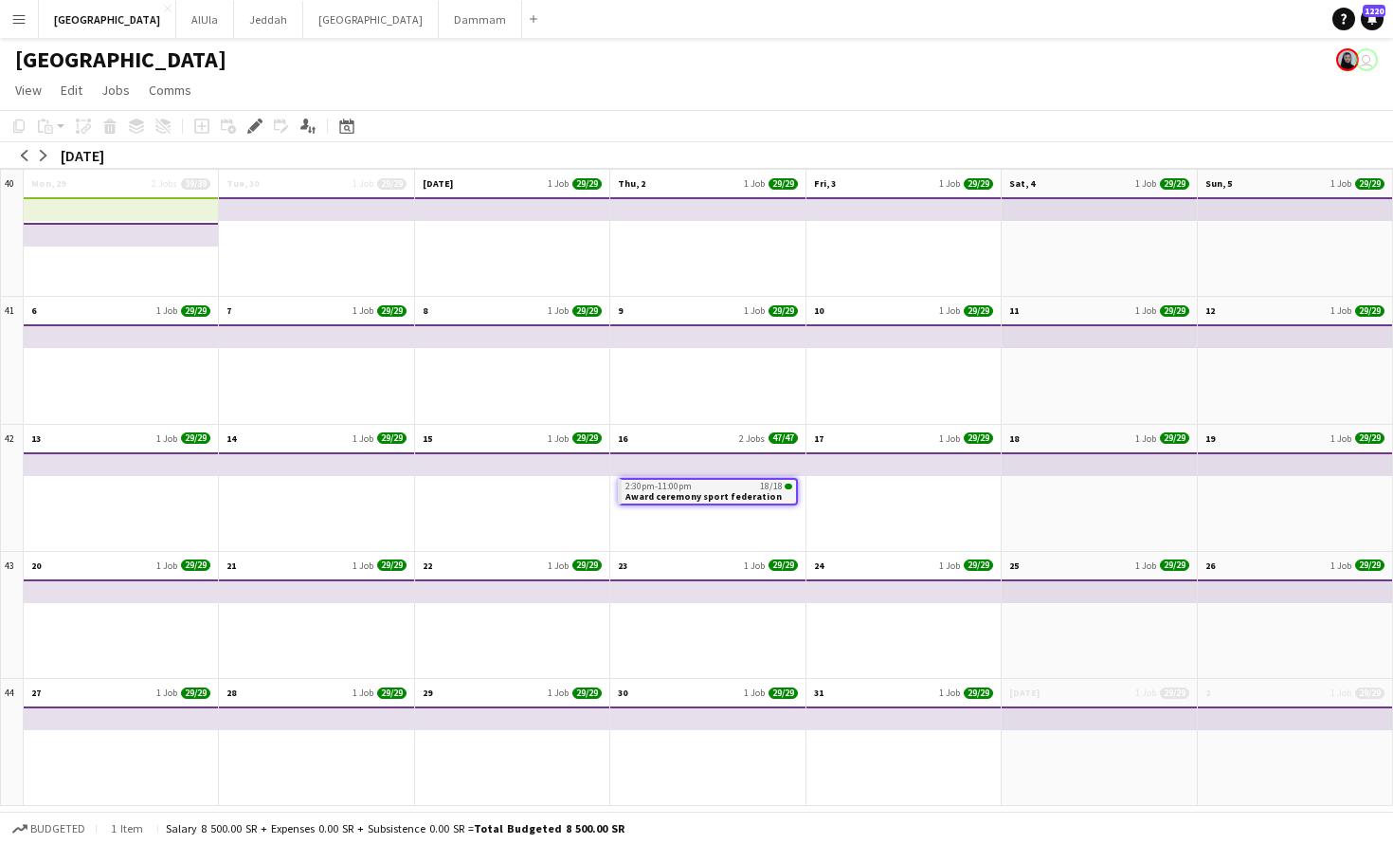
click at [735, 498] on span "Award ceremony sport federation" at bounding box center [704, 496] width 156 height 12
click at [735, 498] on span "Award ceremony sport federation" at bounding box center [704, 494] width 156 height 12
click at [730, 499] on span "Award ceremony sport federation" at bounding box center [704, 496] width 156 height 12
click at [733, 523] on div "2:30pm-11:00pm 18/18 Award ceremony sport federation" at bounding box center [707, 499] width 194 height 102
click at [727, 493] on span "Award ceremony sport federation" at bounding box center [704, 494] width 156 height 12
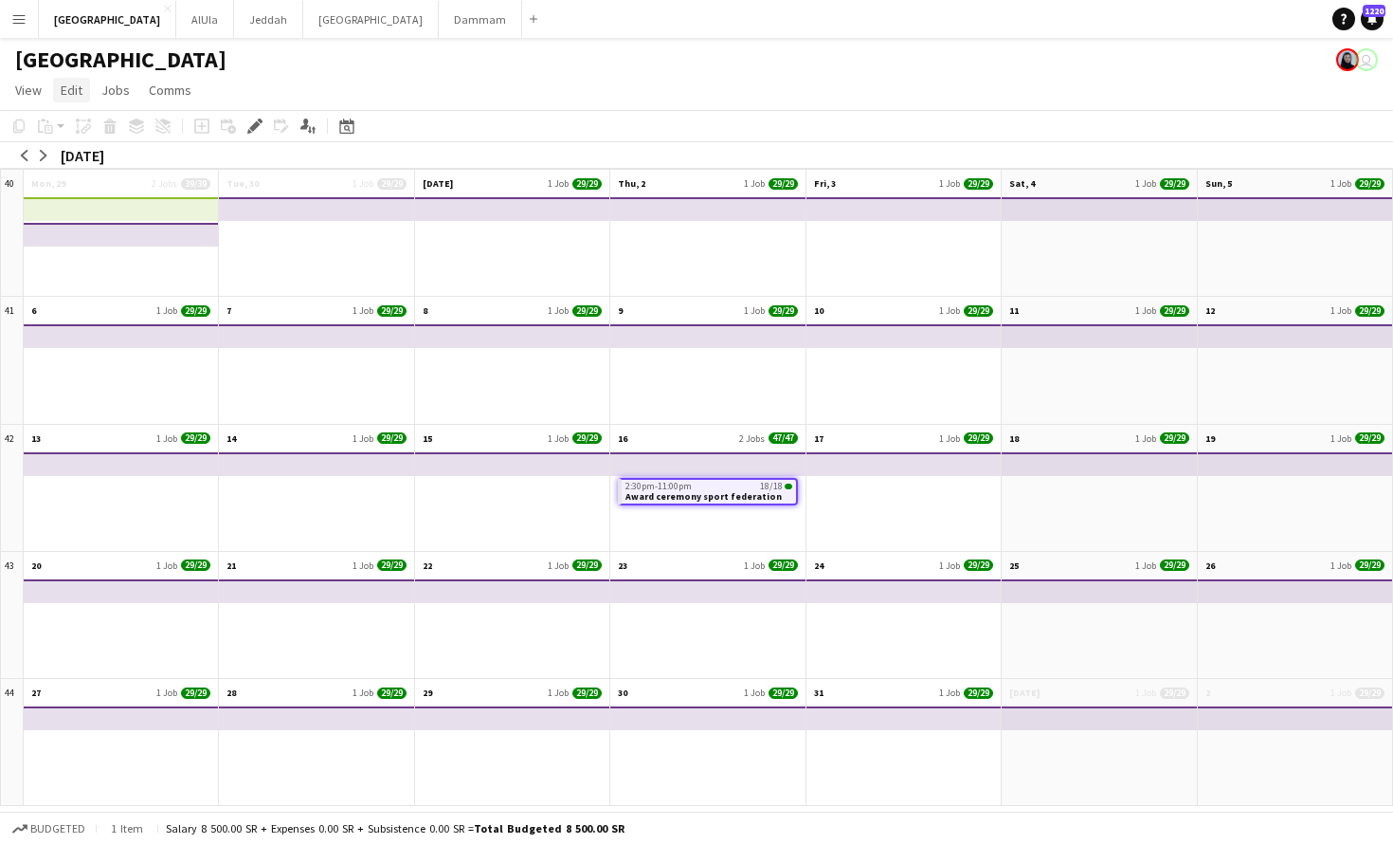
click at [66, 95] on span "Edit" at bounding box center [72, 90] width 22 height 17
click at [260, 72] on div "[GEOGRAPHIC_DATA] user" at bounding box center [696, 56] width 1393 height 36
click at [715, 495] on span "Award ceremony sport federation" at bounding box center [704, 494] width 156 height 12
click at [258, 126] on icon at bounding box center [254, 126] width 10 height 10
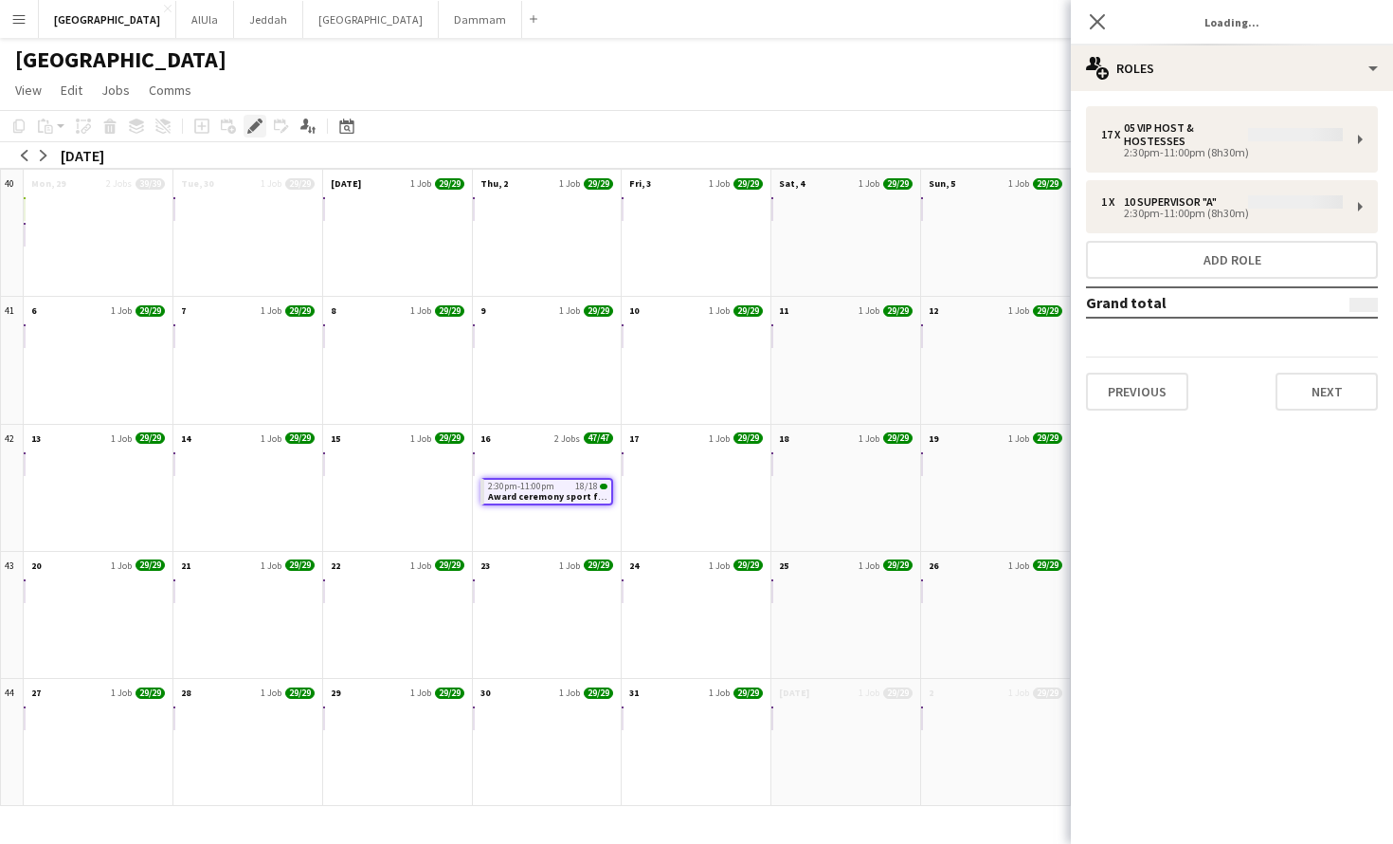
type input "**********"
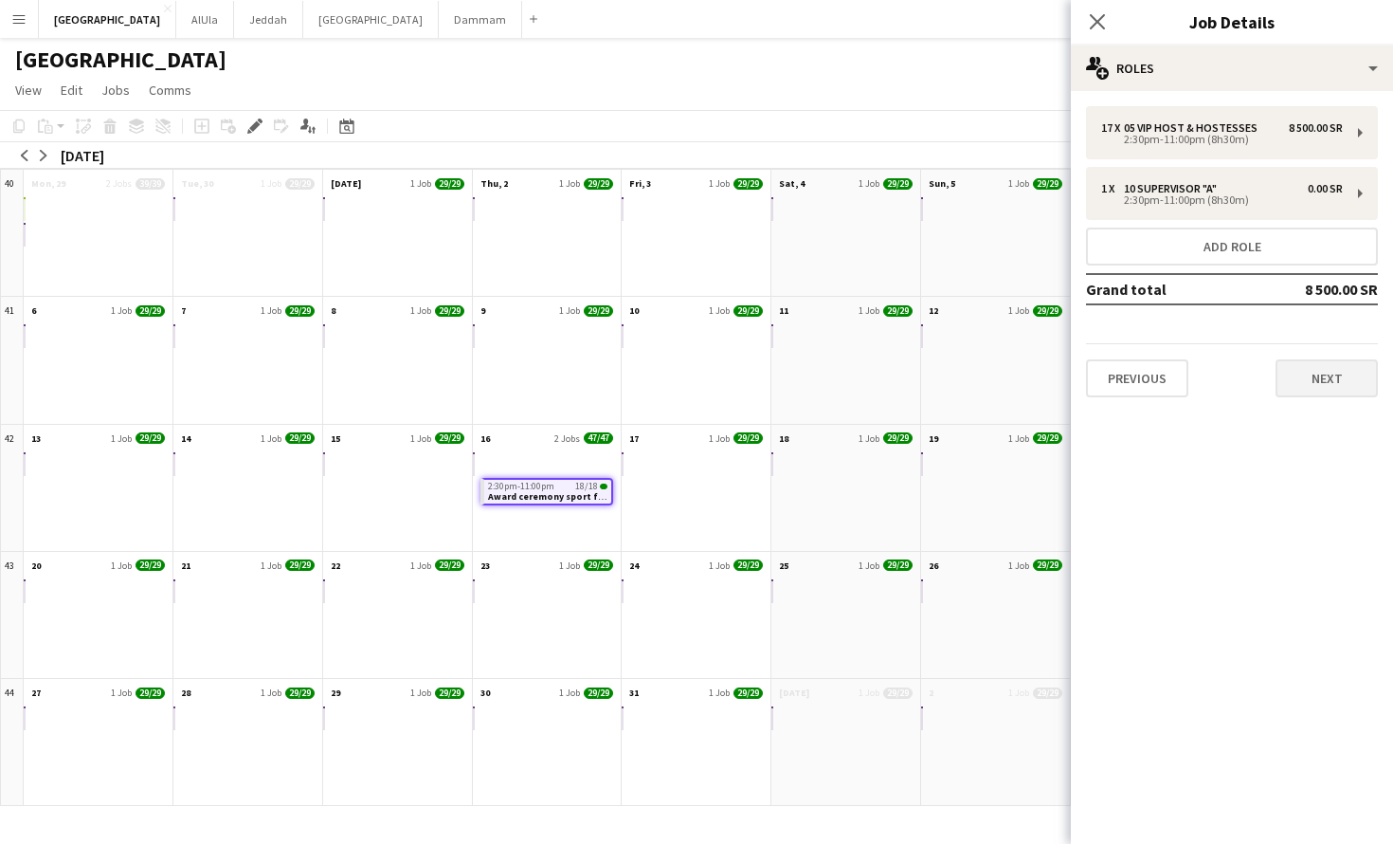
click at [1322, 394] on button "Next" at bounding box center [1327, 378] width 102 height 38
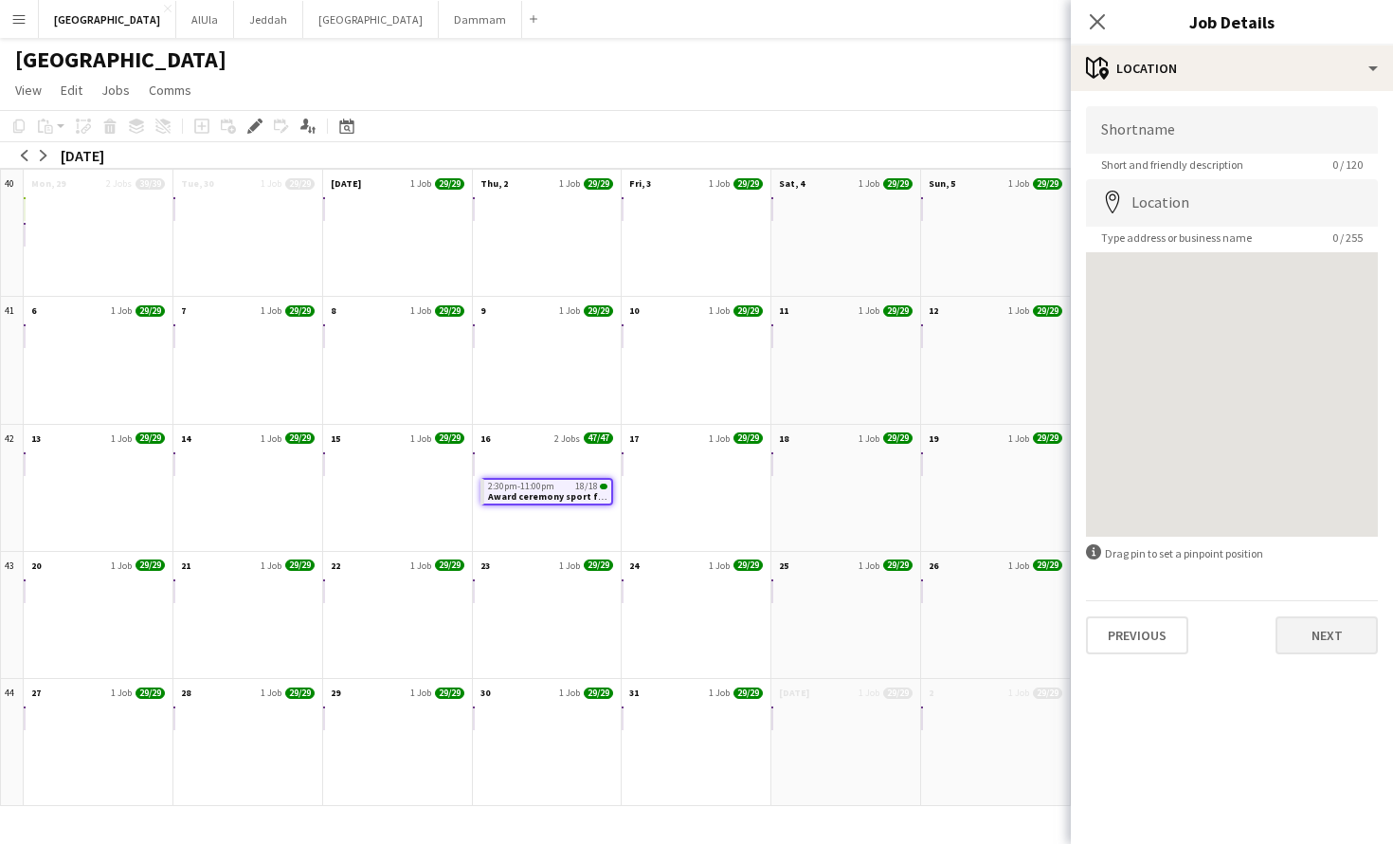
click at [1337, 647] on button "Next" at bounding box center [1327, 635] width 102 height 38
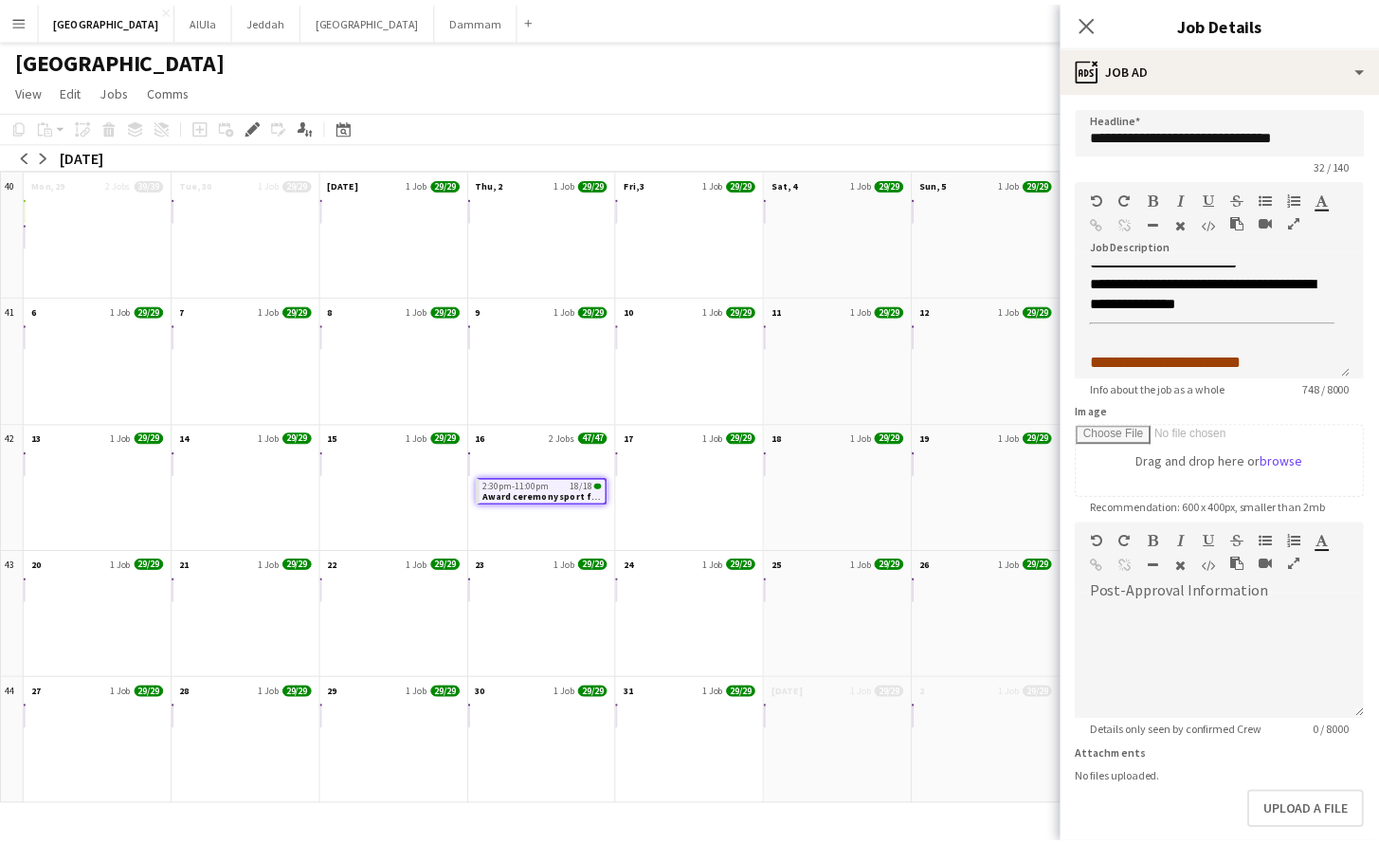
scroll to position [706, 0]
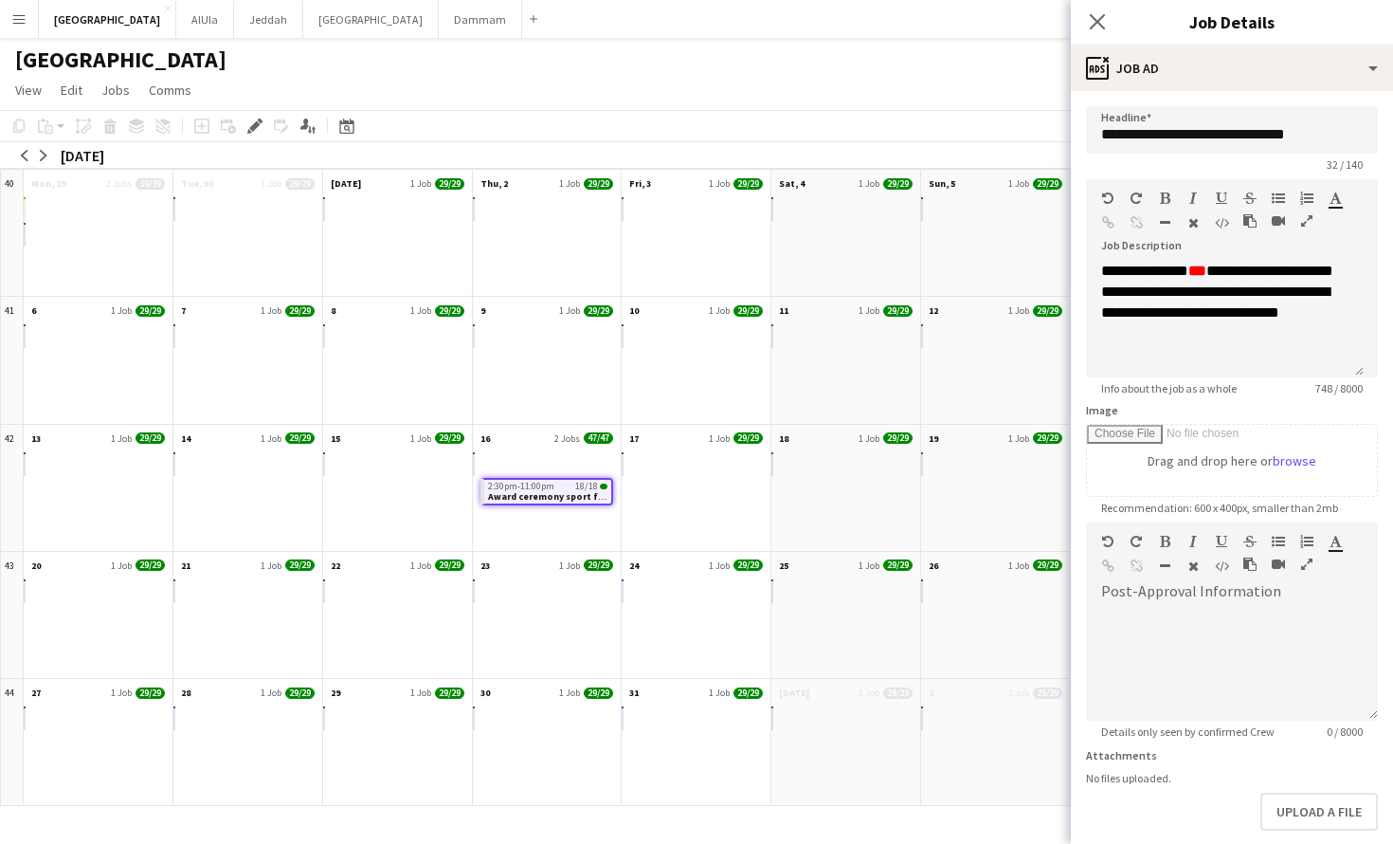
click at [1301, 220] on icon "button" at bounding box center [1306, 220] width 11 height 13
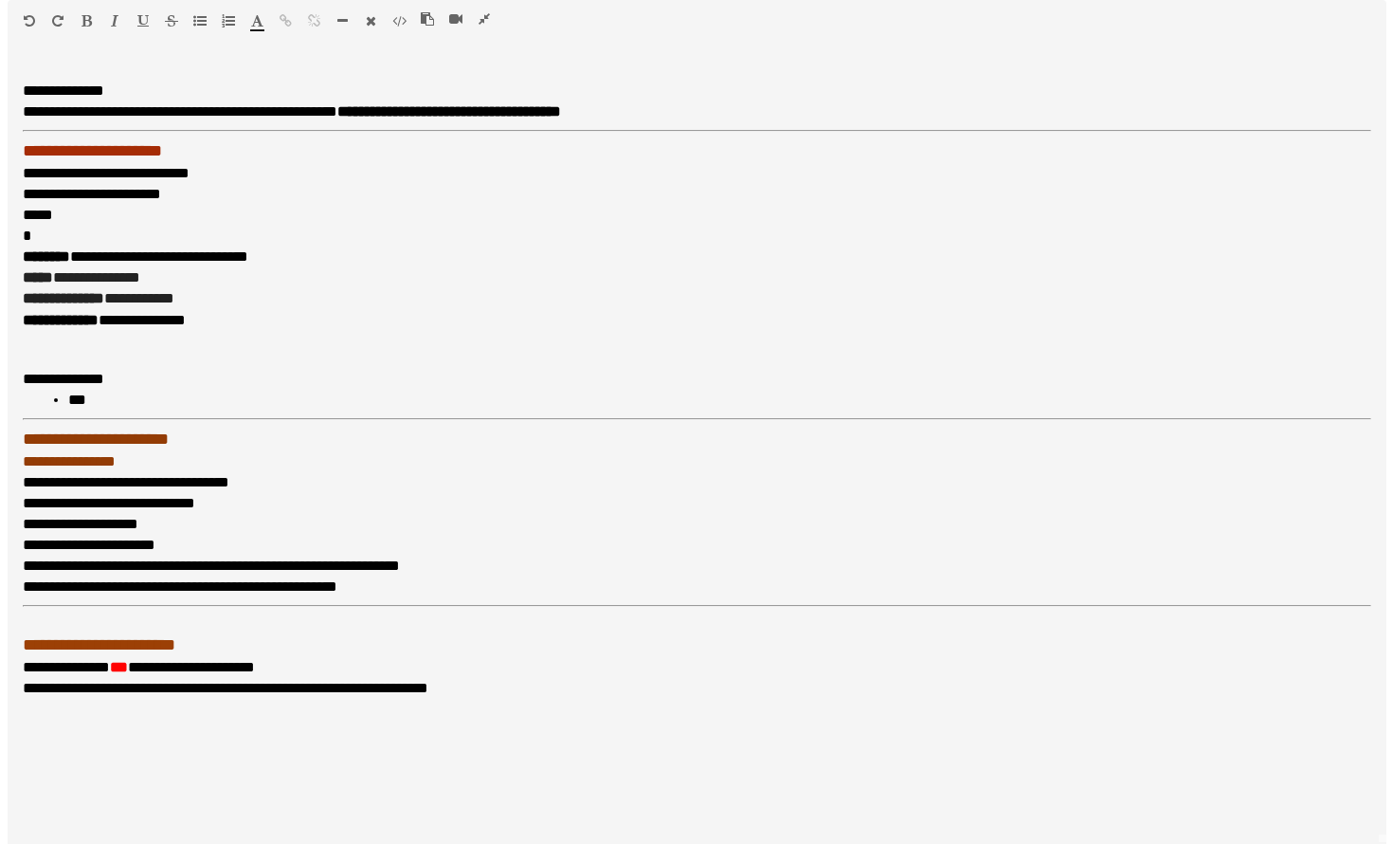
scroll to position [0, 0]
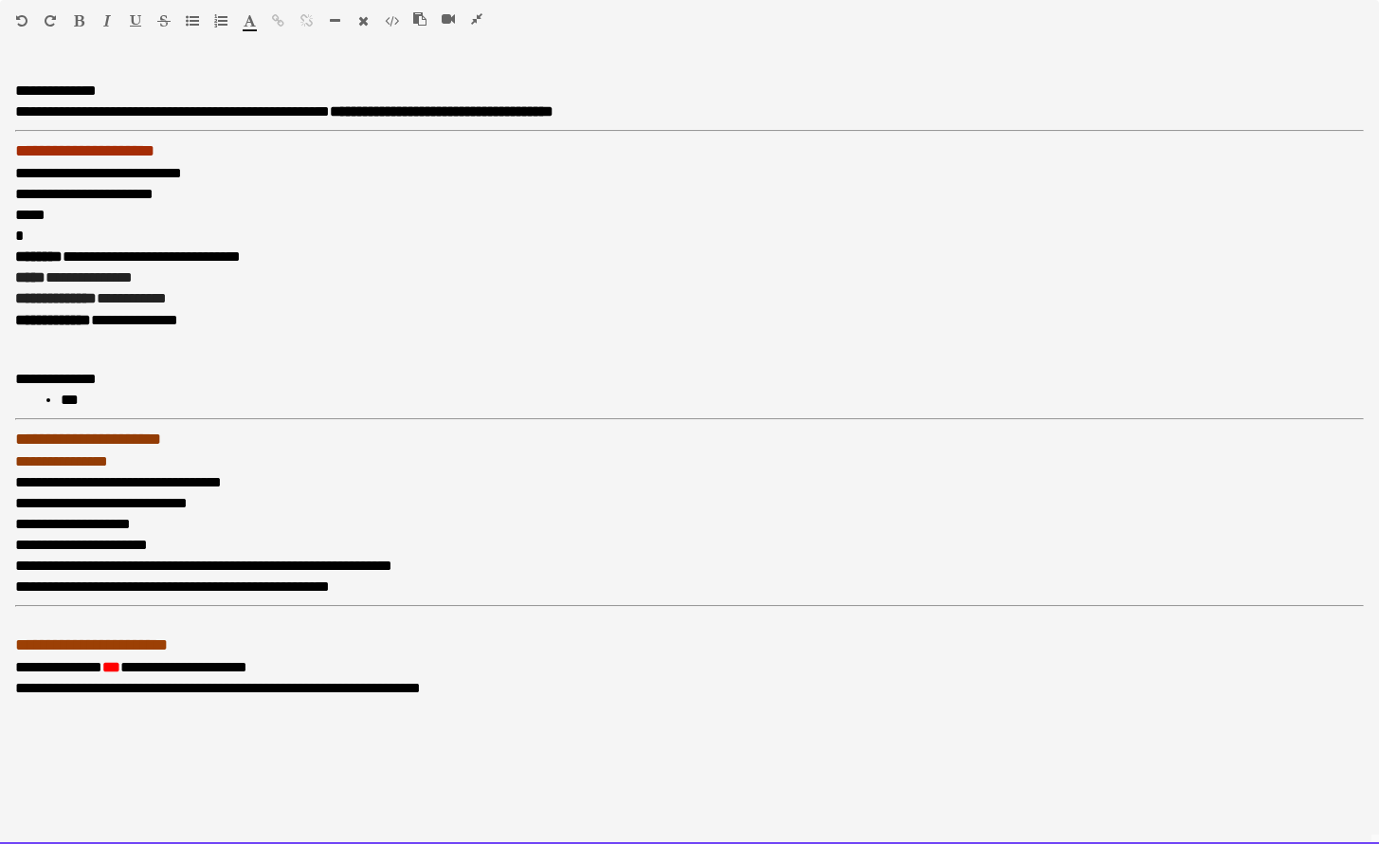
click at [484, 19] on div at bounding box center [455, 22] width 85 height 23
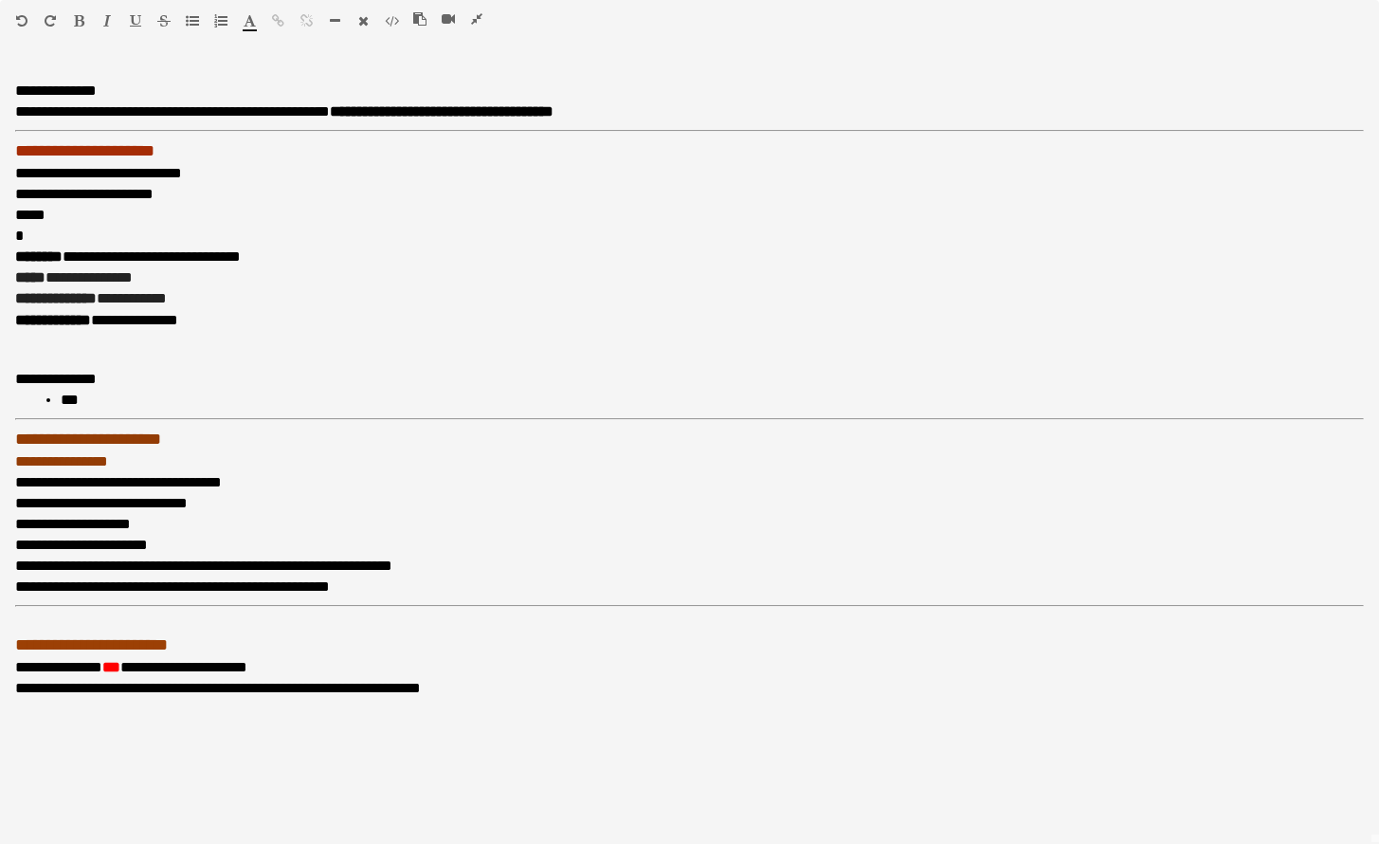
click at [477, 17] on icon "button" at bounding box center [476, 18] width 11 height 13
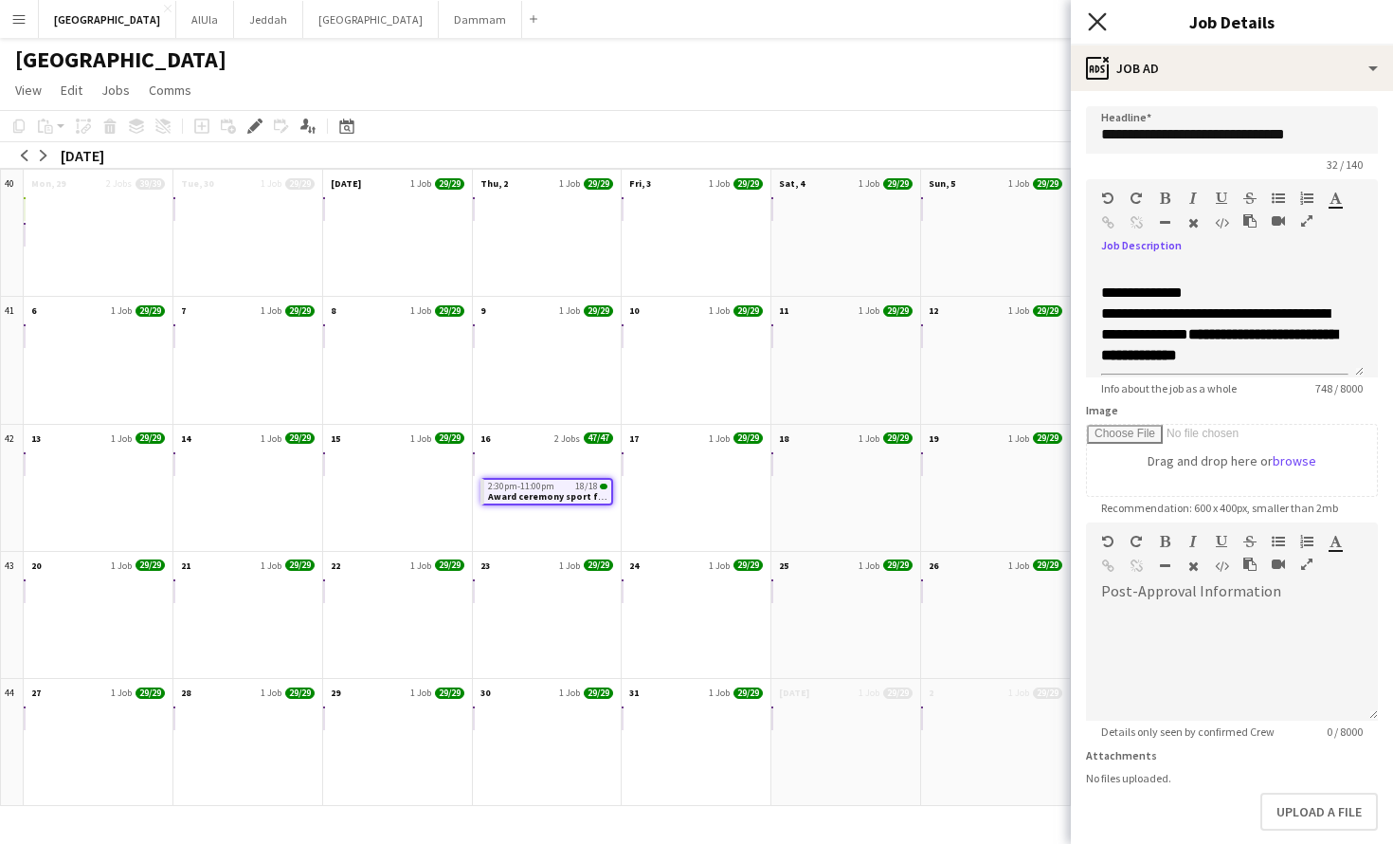
click at [1098, 19] on icon "Close pop-in" at bounding box center [1097, 21] width 18 height 18
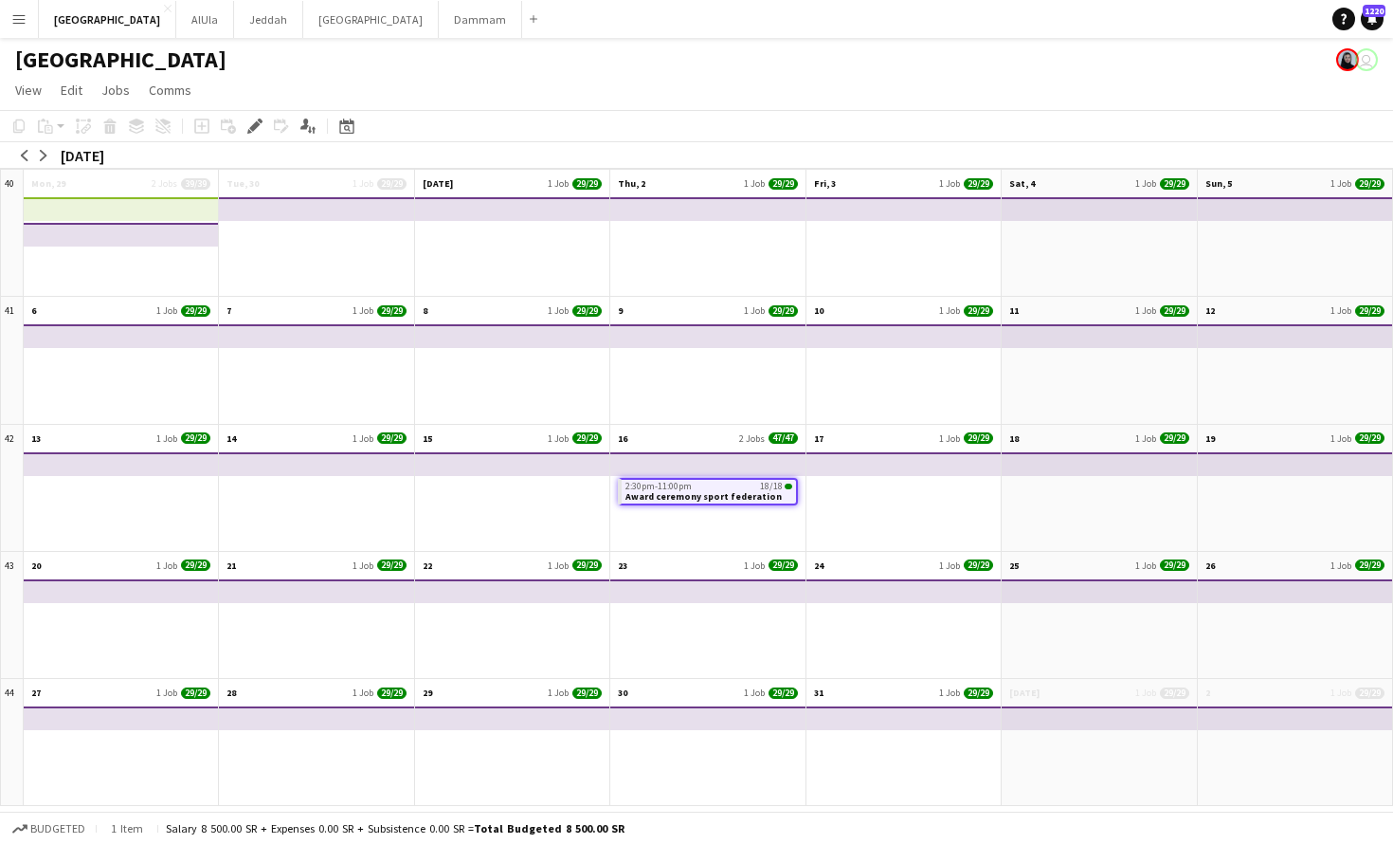
click at [735, 532] on div "2:30pm-11:00pm 18/18 Award ceremony sport federation" at bounding box center [707, 499] width 194 height 102
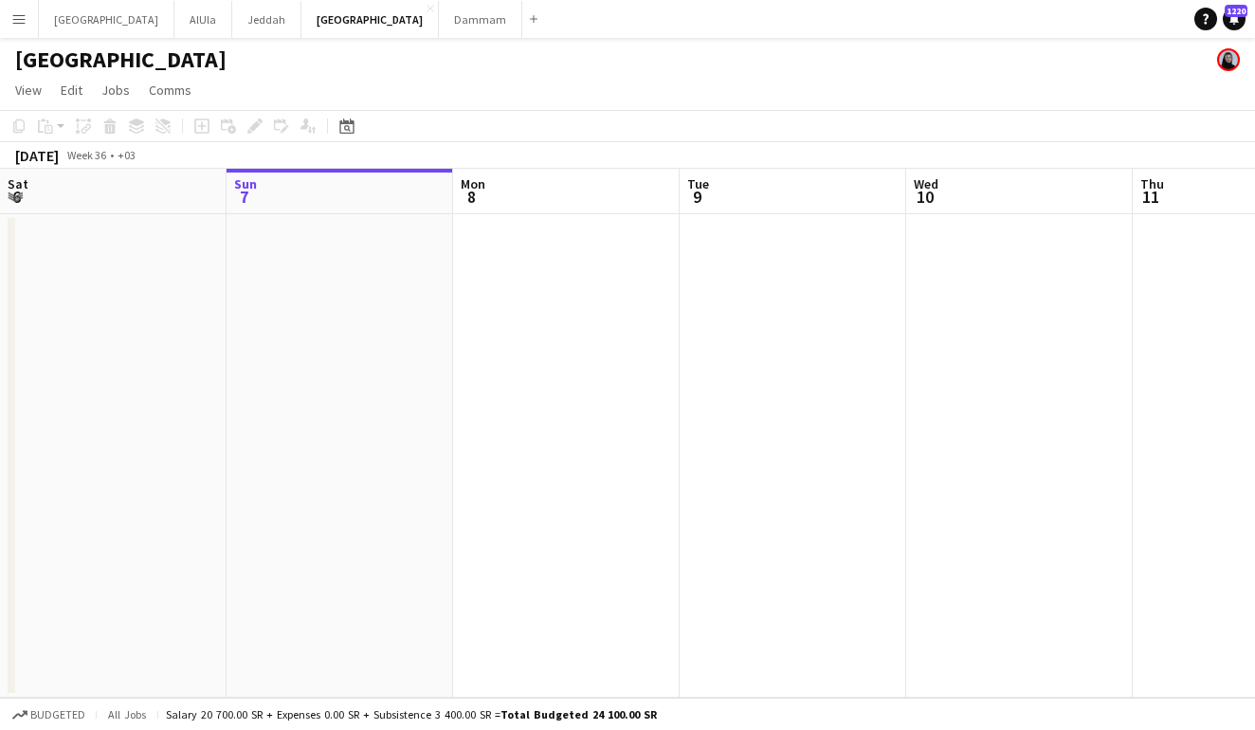
click at [21, 18] on app-icon "Menu" at bounding box center [18, 18] width 15 height 15
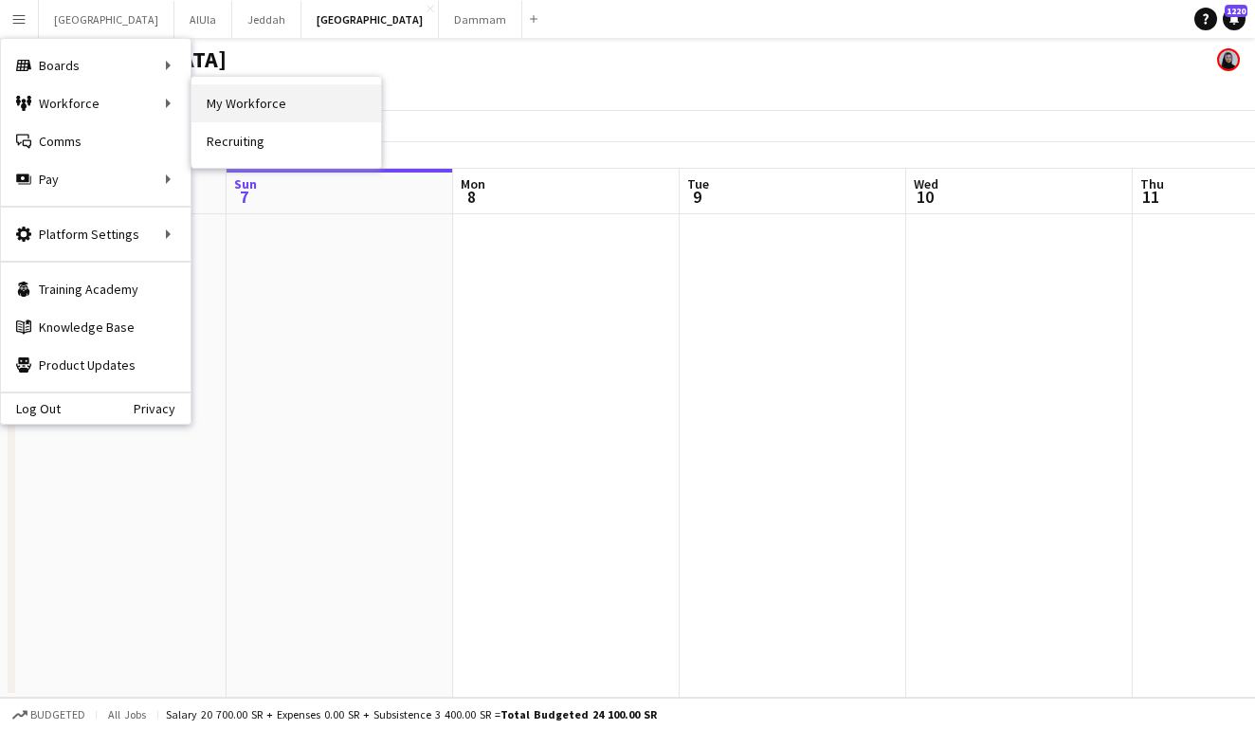
click at [296, 114] on link "My Workforce" at bounding box center [286, 103] width 190 height 38
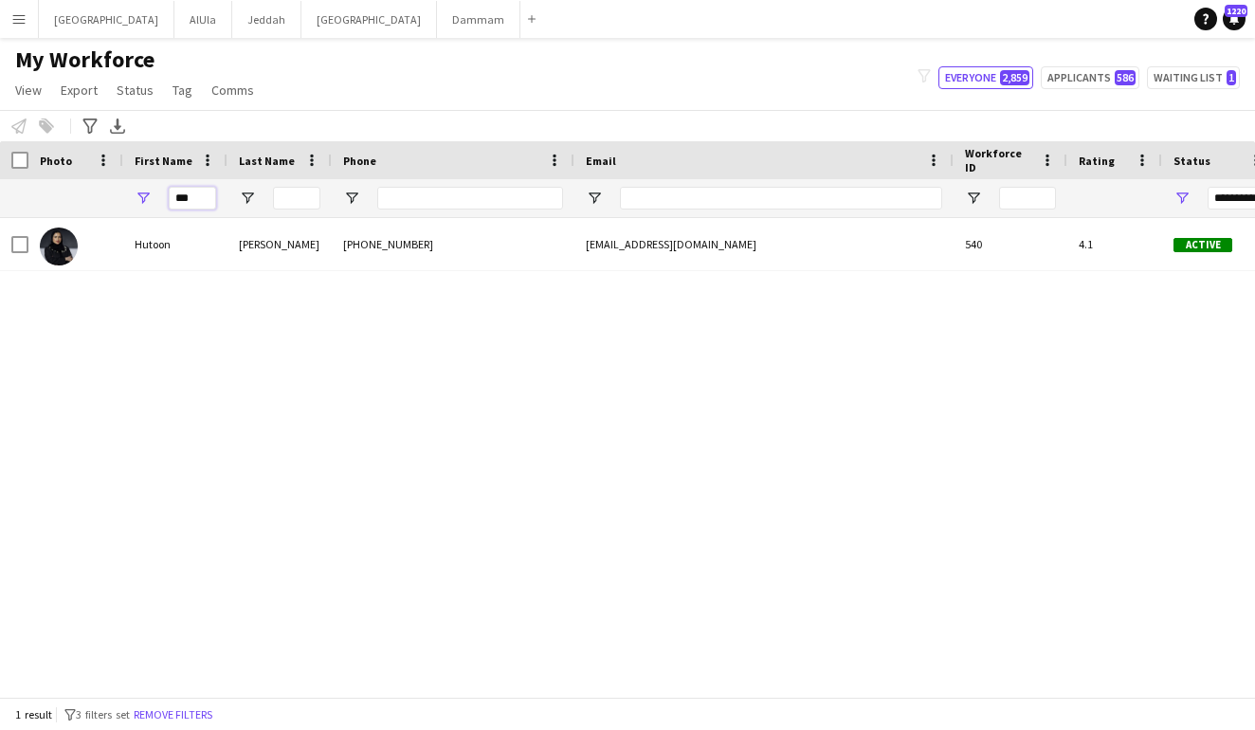
click at [201, 203] on input "***" at bounding box center [192, 198] width 47 height 23
click at [216, 200] on div "***" at bounding box center [175, 198] width 104 height 38
click at [180, 197] on input "***" at bounding box center [192, 198] width 47 height 23
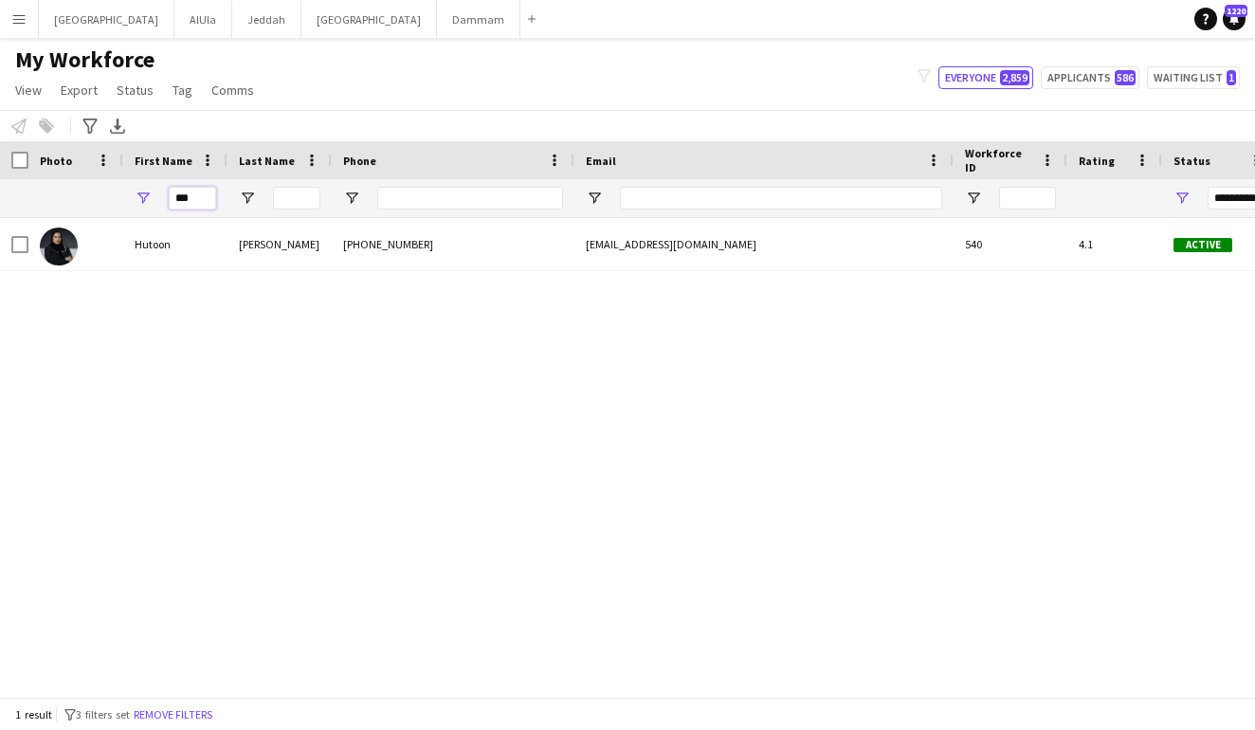
click at [180, 197] on input "***" at bounding box center [192, 198] width 47 height 23
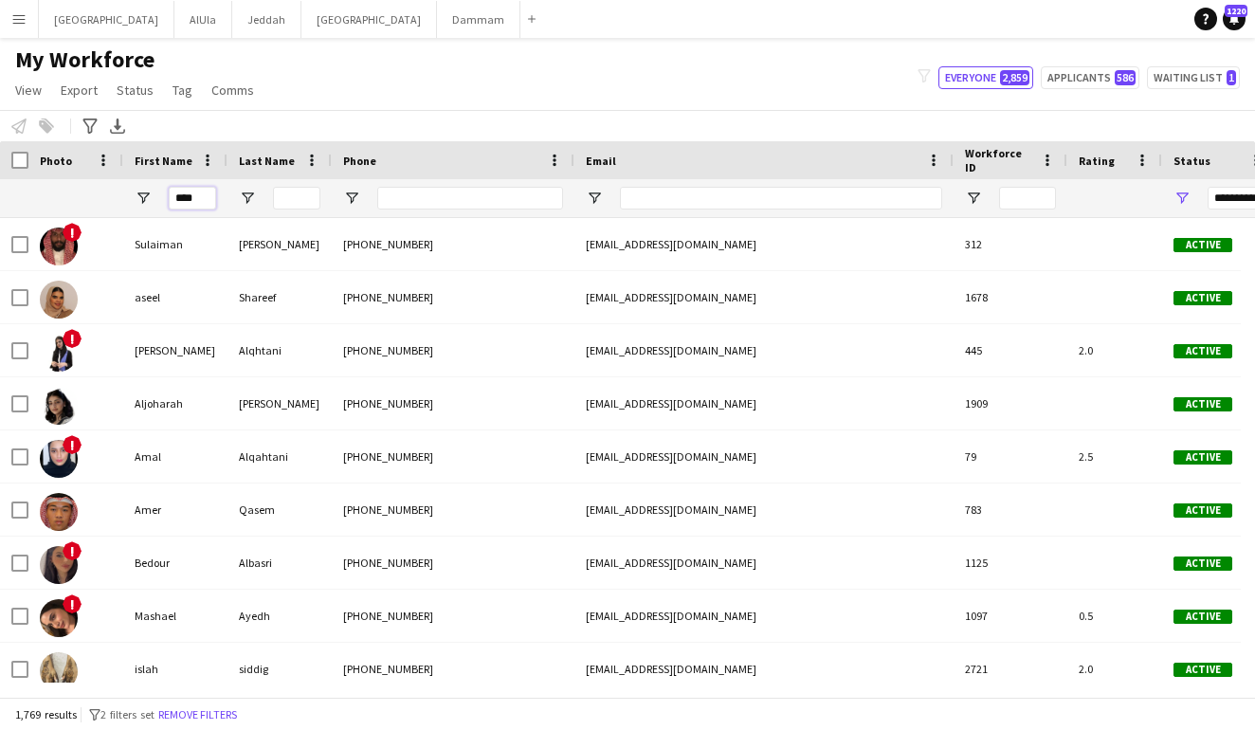
type input "*****"
